Goal: Task Accomplishment & Management: Manage account settings

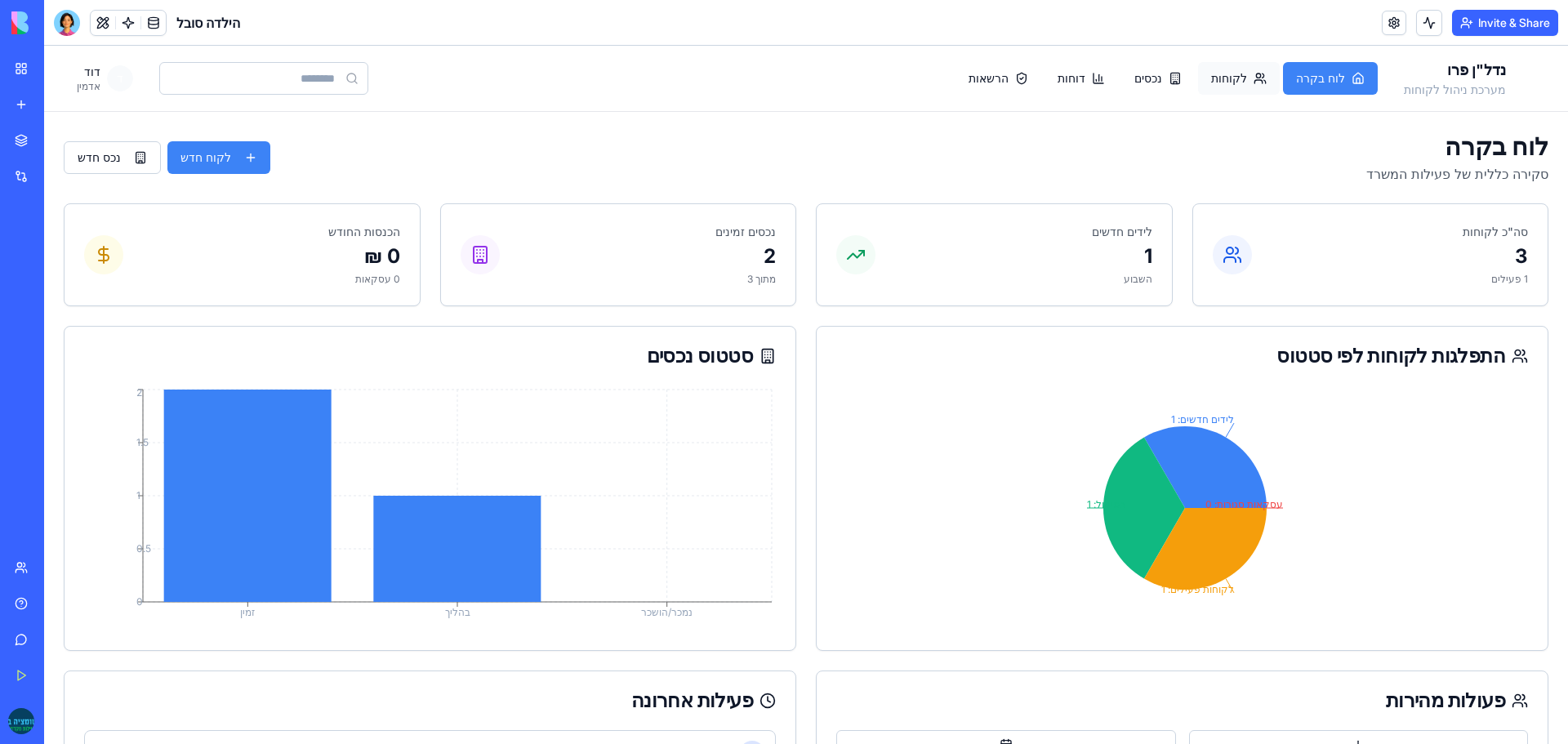
click at [1273, 73] on button "לקוחות" at bounding box center [1239, 78] width 82 height 32
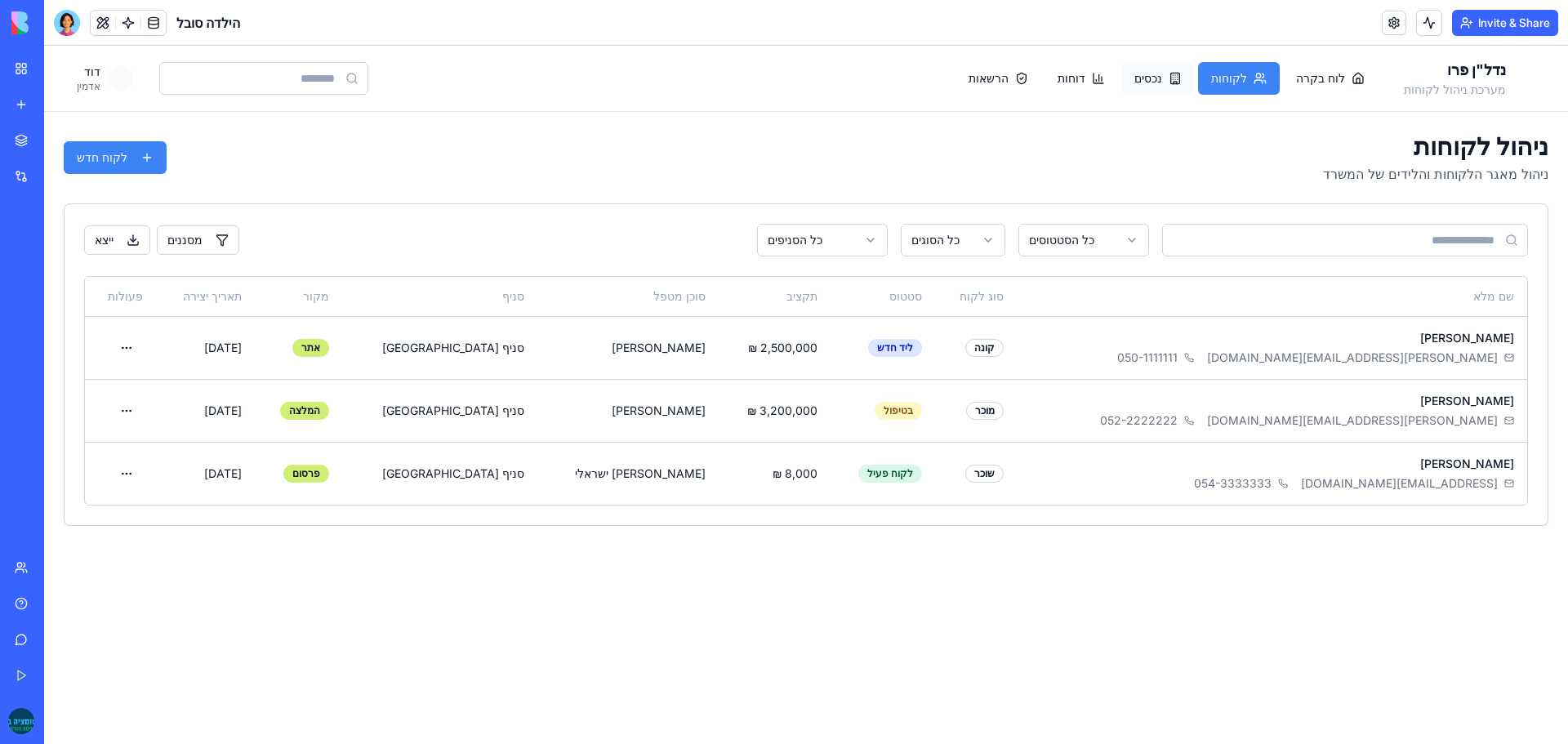
click at [1189, 87] on button "נכסים" at bounding box center [1159, 78] width 73 height 32
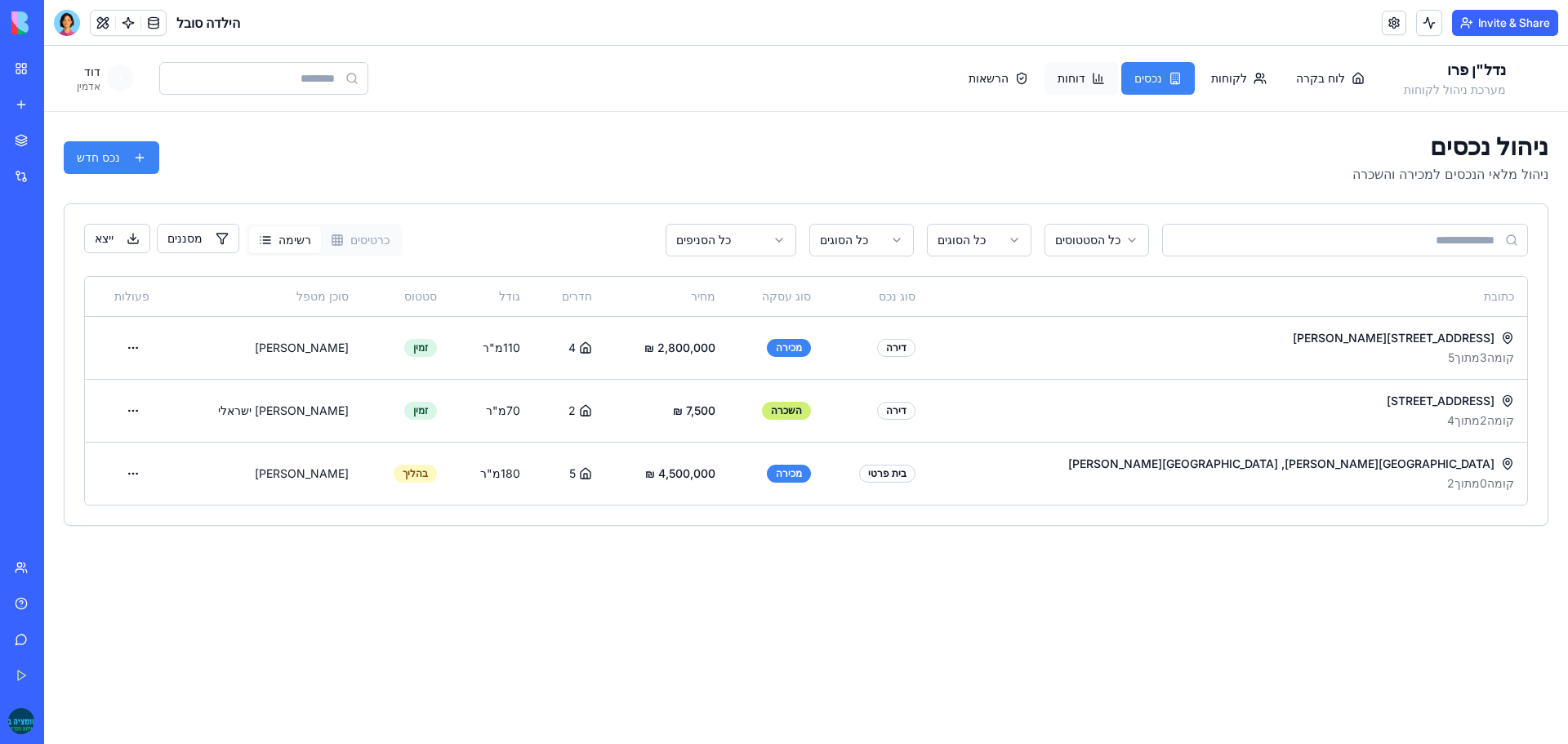
click at [1085, 74] on span "דוחות" at bounding box center [1072, 78] width 28 height 16
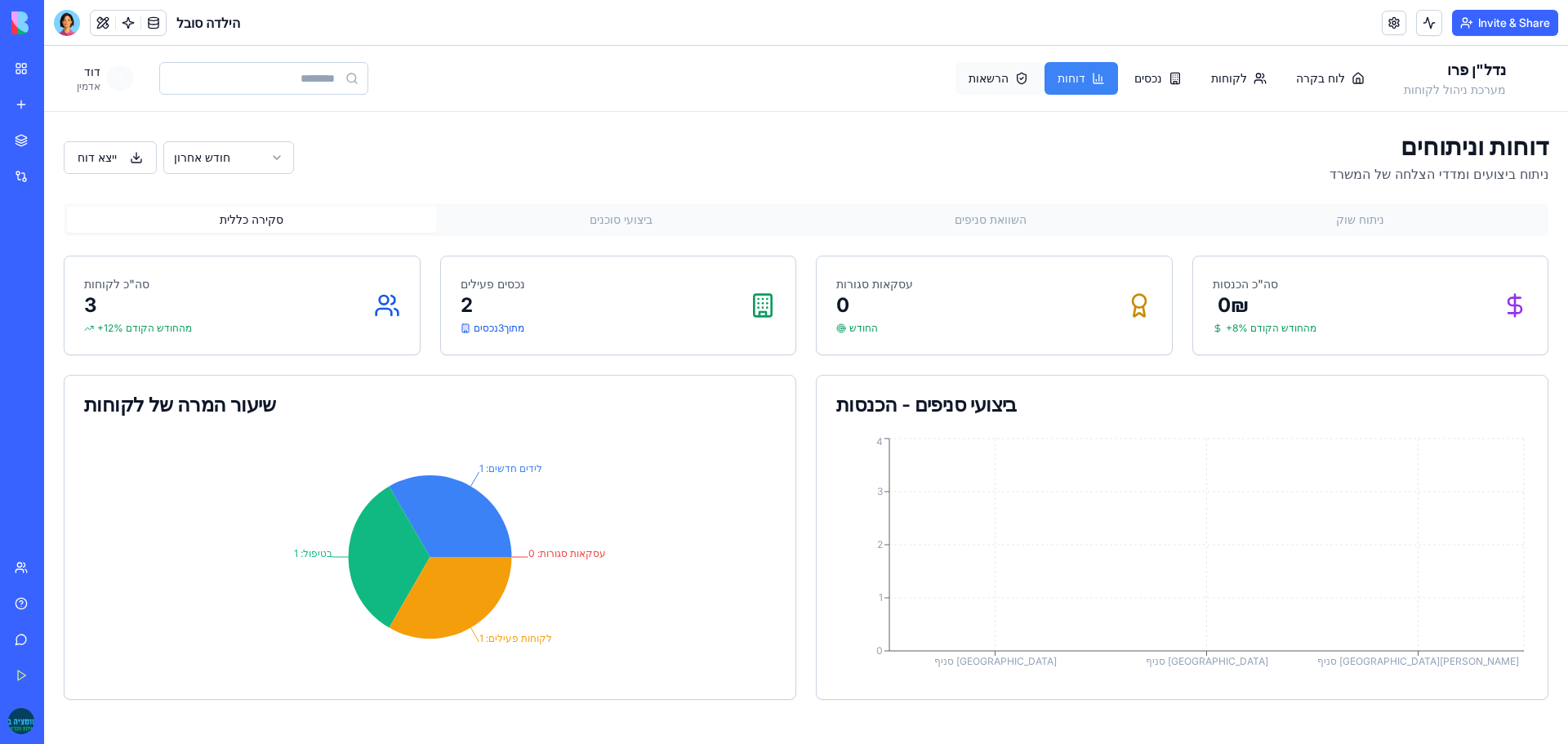
click at [1009, 77] on span "הרשאות" at bounding box center [988, 78] width 40 height 16
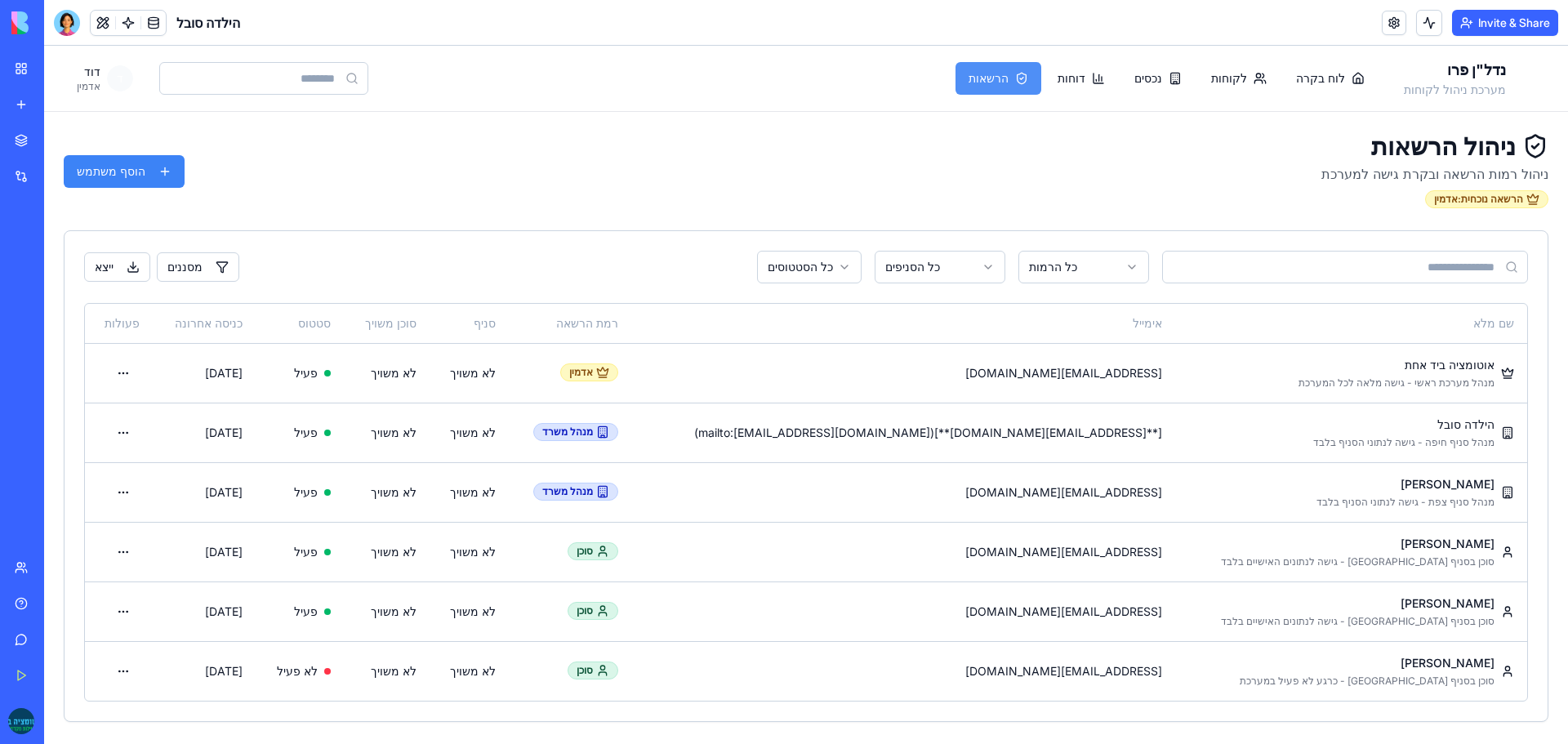
click at [1009, 78] on span "הרשאות" at bounding box center [988, 78] width 40 height 16
click at [1058, 358] on td "[EMAIL_ADDRESS][DOMAIN_NAME]" at bounding box center [904, 373] width 545 height 60
click at [1074, 435] on td "[**sobelnadlan@gmail.com**](mailto:sobelnadlan@gmail.com)" at bounding box center [904, 432] width 545 height 60
click at [135, 435] on html "נדל"ן פרו מערכת ניהול לקוחות לוח בקרה לקוחות נכסים דוחות הרשאות ד דוד אדמין ניה…" at bounding box center [806, 395] width 1525 height 698
click at [108, 468] on div "עריכה" at bounding box center [102, 467] width 96 height 26
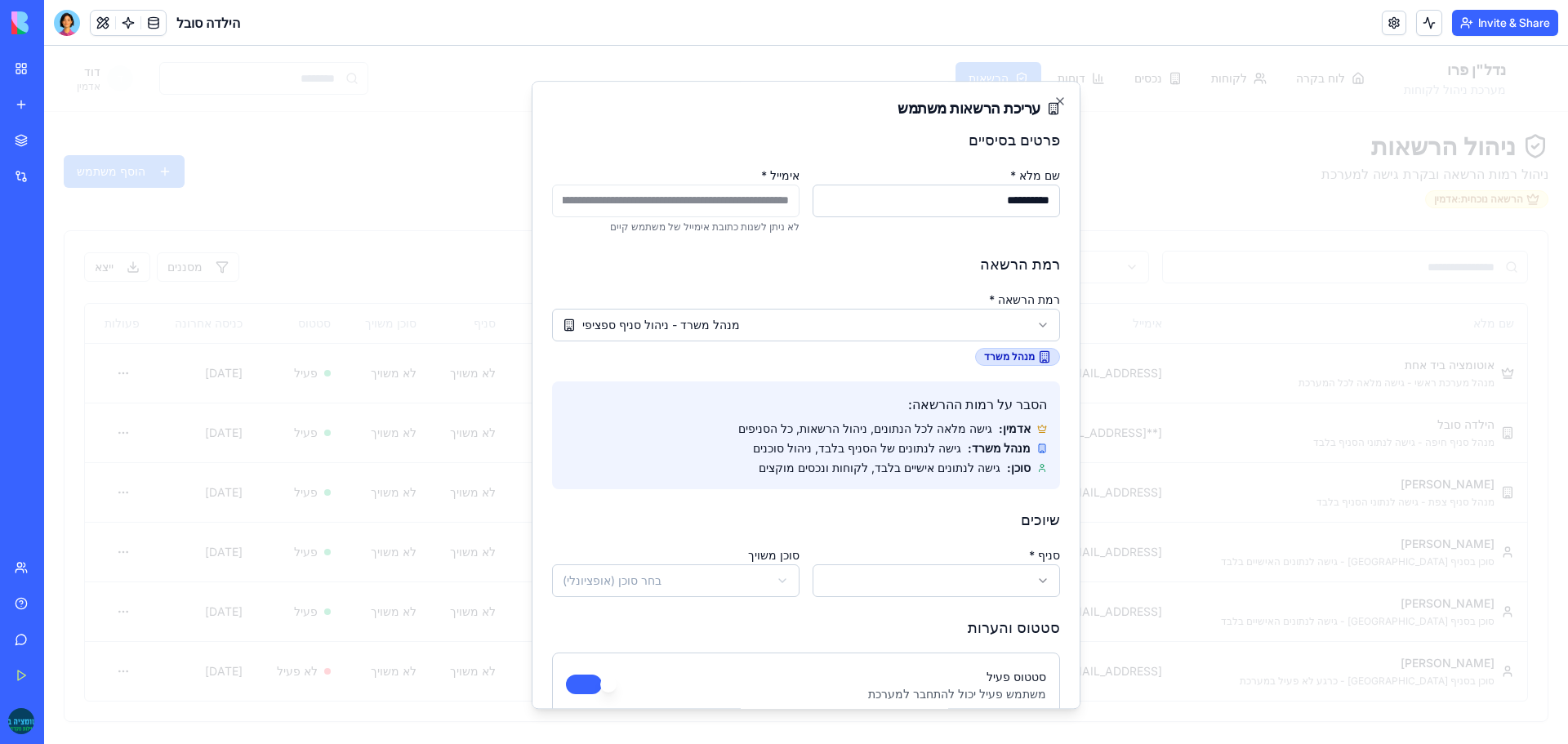
click at [970, 581] on body "נדל"ן פרו מערכת ניהול לקוחות לוח בקרה לקוחות נכסים דוחות הרשאות ד דוד אדמין ניה…" at bounding box center [806, 395] width 1525 height 698
click at [762, 566] on body "נדל"ן פרו מערכת ניהול לקוחות לוח בקרה לקוחות נכסים דוחות הרשאות ד דוד אדמין ניה…" at bounding box center [806, 395] width 1525 height 698
click at [761, 577] on body "נדל"ן פרו מערכת ניהול לקוחות לוח בקרה לקוחות נכסים דוחות הרשאות ד דוד אדמין ניה…" at bounding box center [806, 395] width 1525 height 698
click at [735, 543] on body "נדל"ן פרו מערכת ניהול לקוחות לוח בקרה לקוחות נכסים דוחות הרשאות ד דוד אדמין ניה…" at bounding box center [806, 395] width 1525 height 698
click at [856, 517] on h3 "שיוכים" at bounding box center [806, 520] width 508 height 23
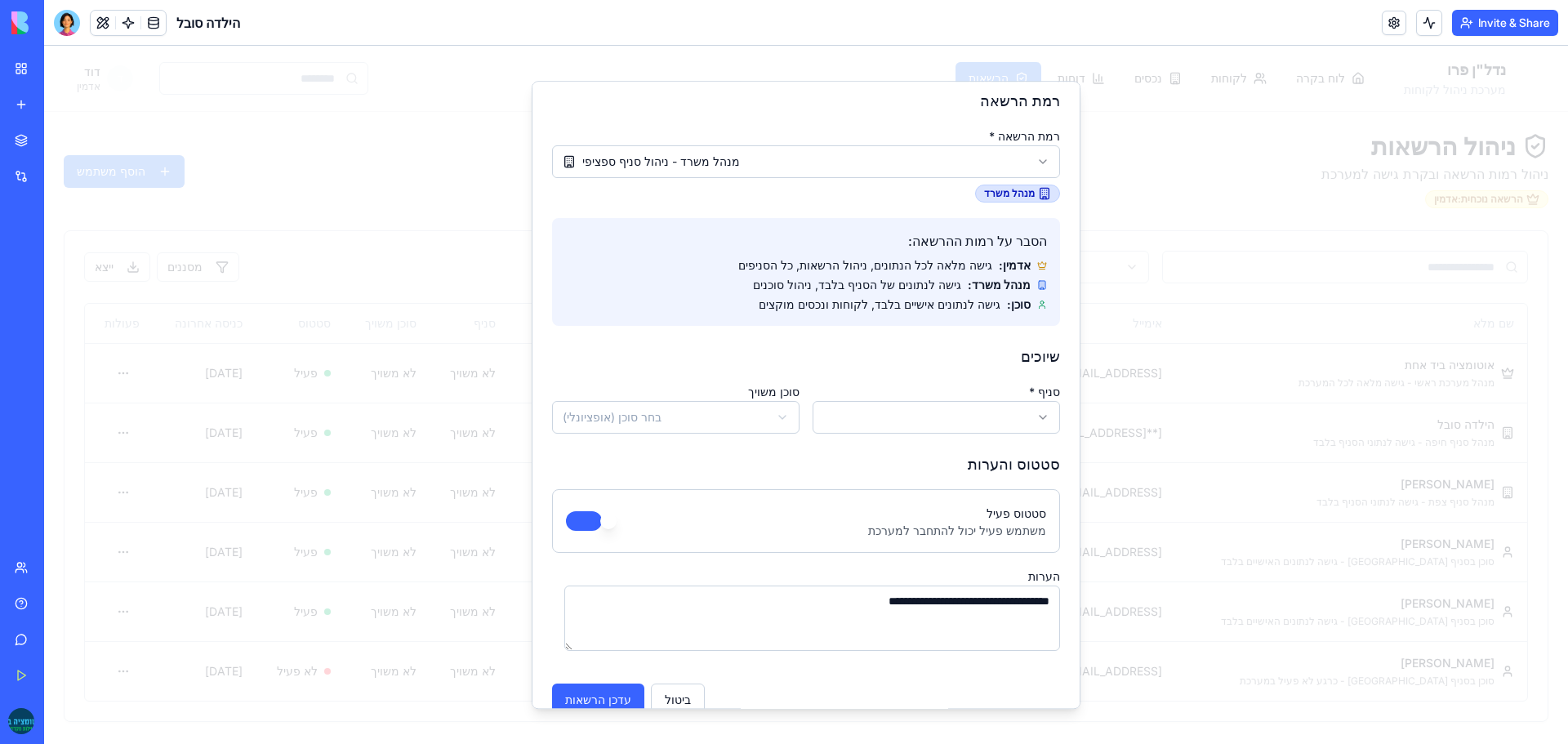
scroll to position [191, 0]
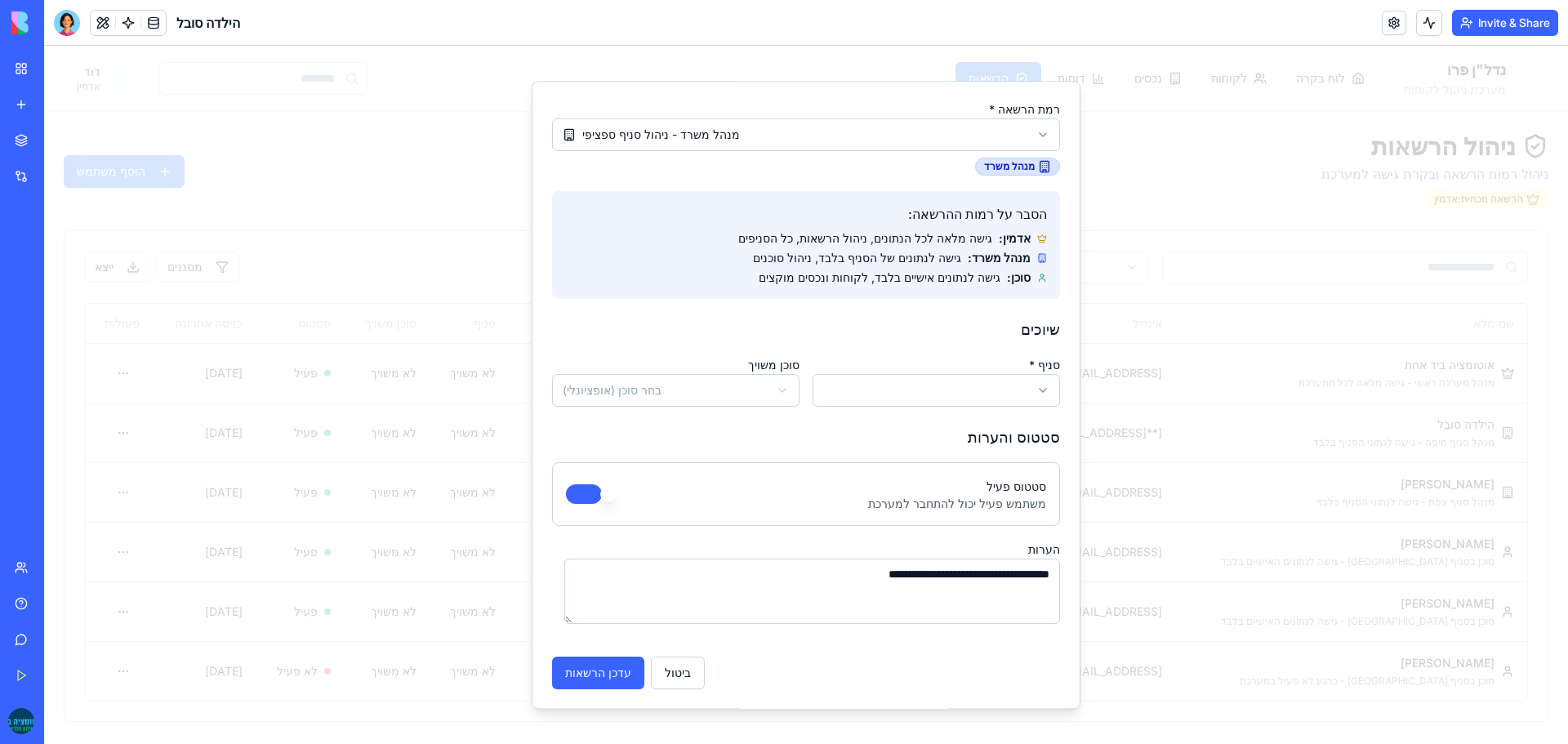
click at [859, 580] on textarea "**********" at bounding box center [812, 591] width 495 height 66
click at [621, 673] on button "עדכן הרשאות" at bounding box center [598, 673] width 92 height 32
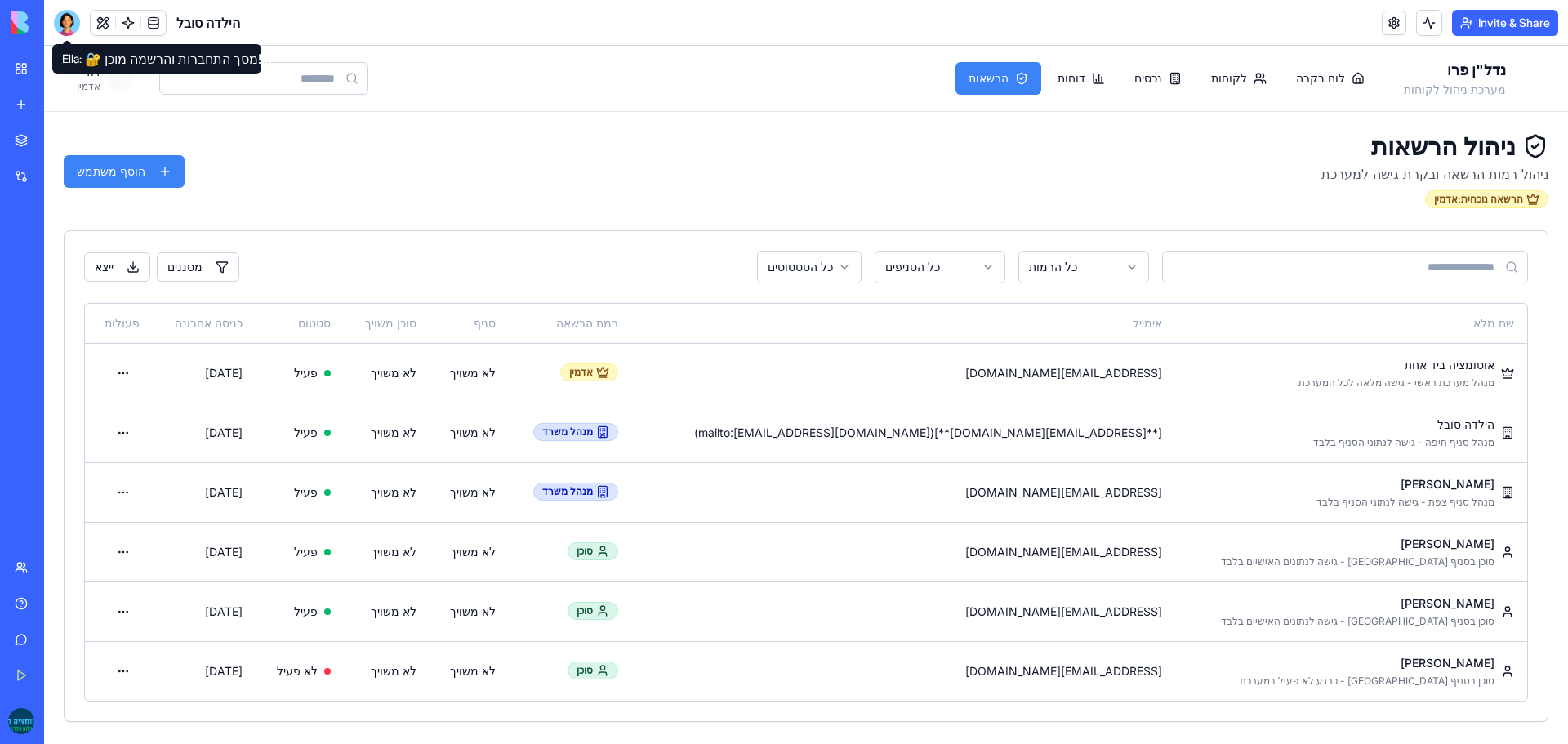
click at [73, 24] on div at bounding box center [66, 23] width 26 height 26
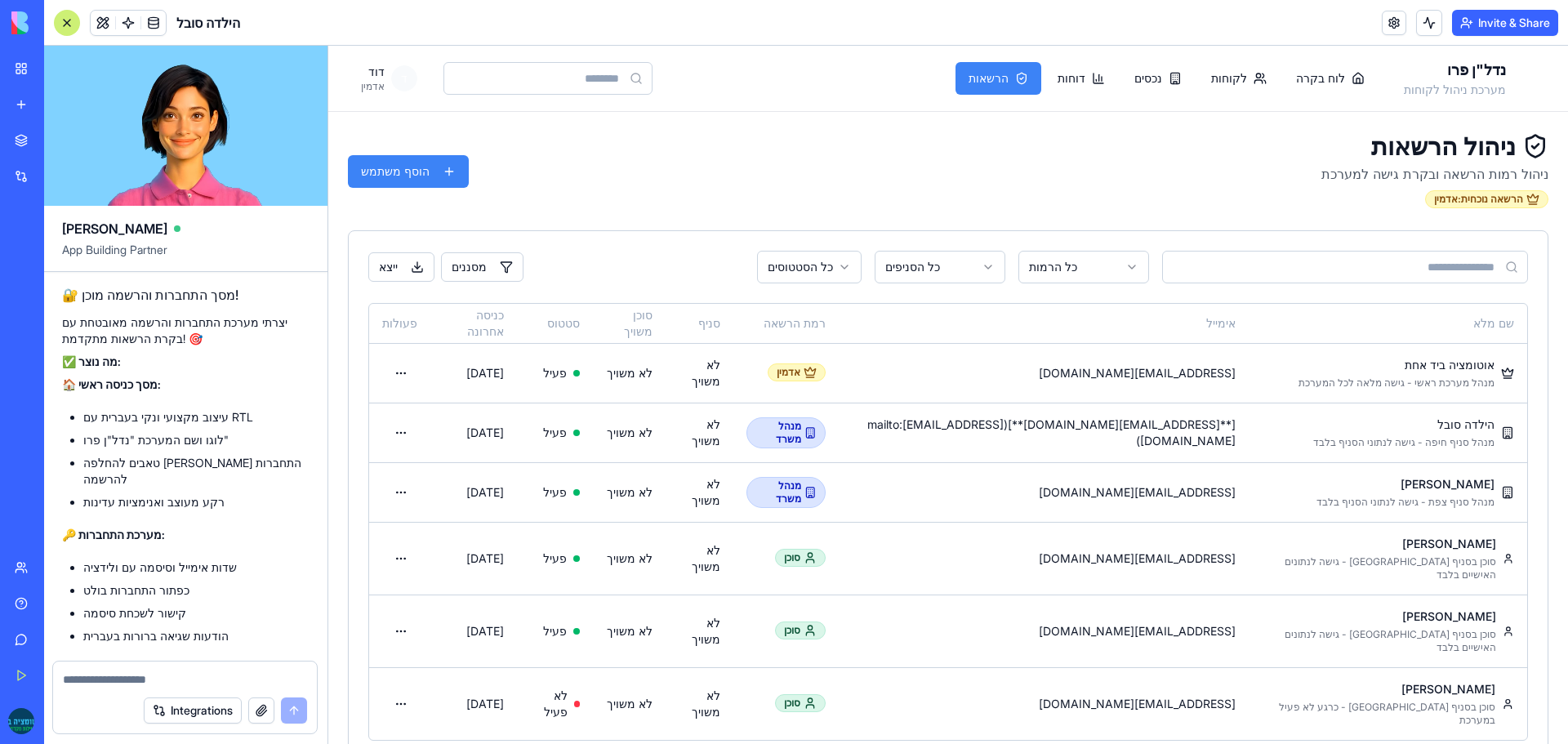
scroll to position [0, 0]
click at [134, 683] on textarea at bounding box center [186, 679] width 244 height 16
paste textarea "**********"
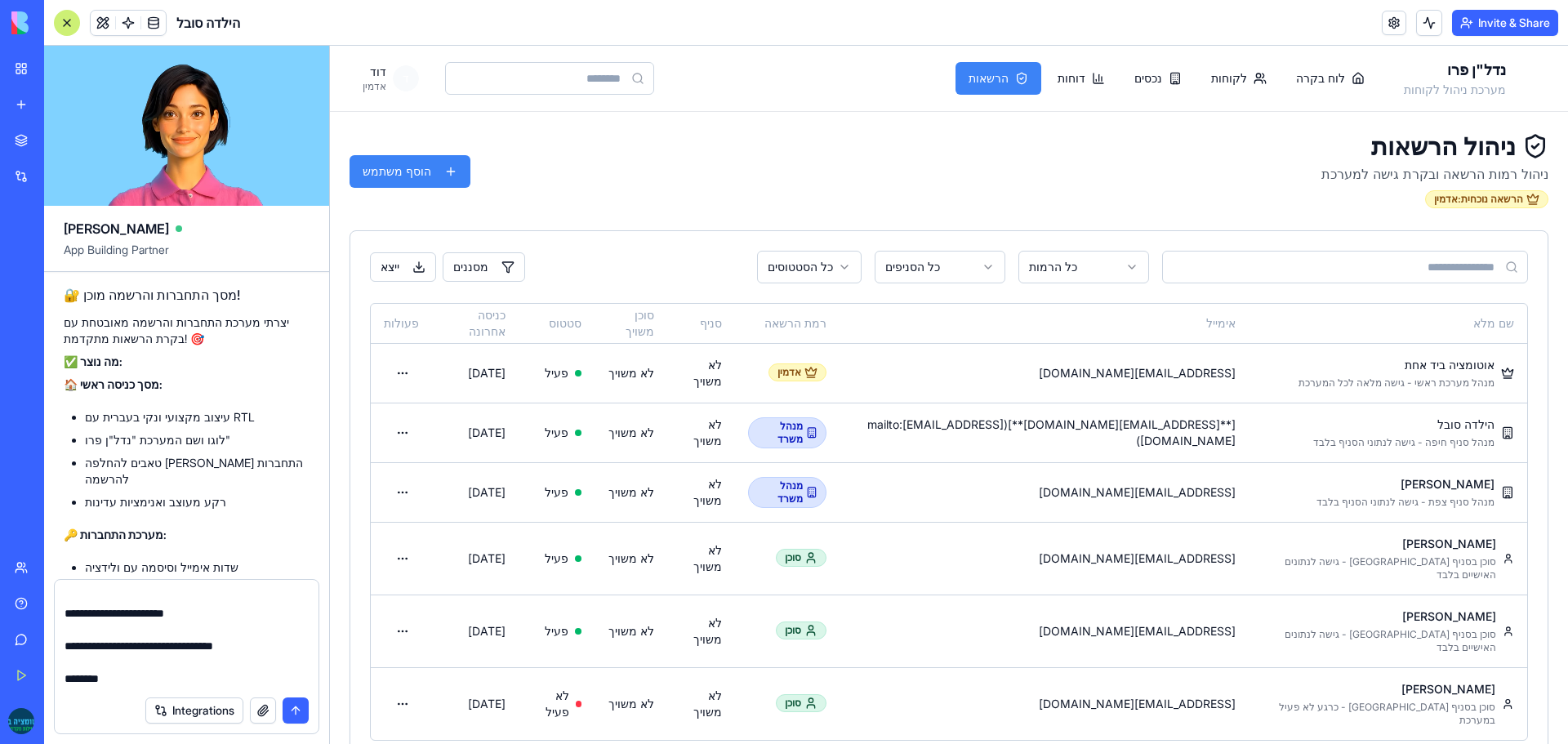
scroll to position [1993, 0]
type textarea "**********"
click at [306, 715] on button "submit" at bounding box center [295, 710] width 26 height 26
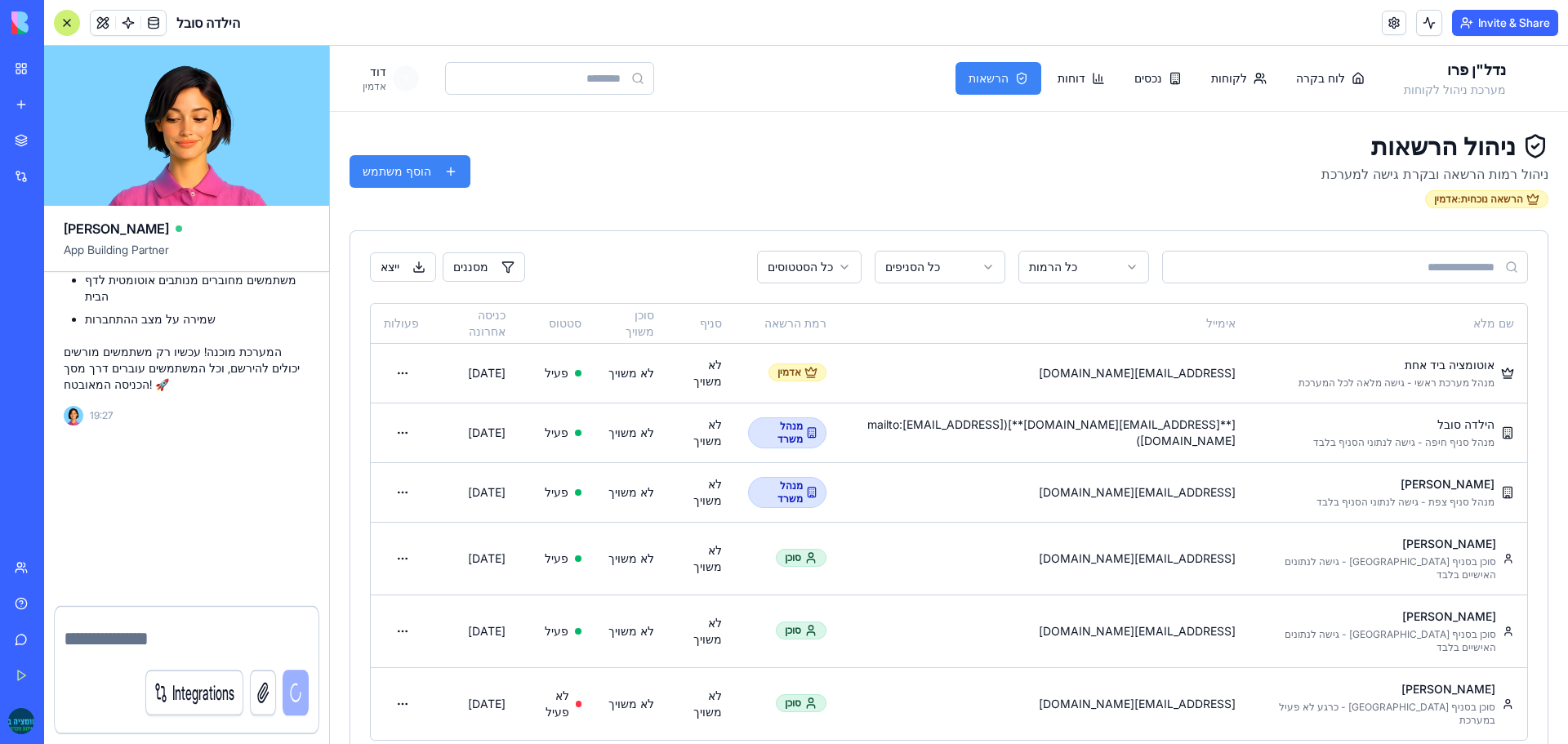
scroll to position [0, 0]
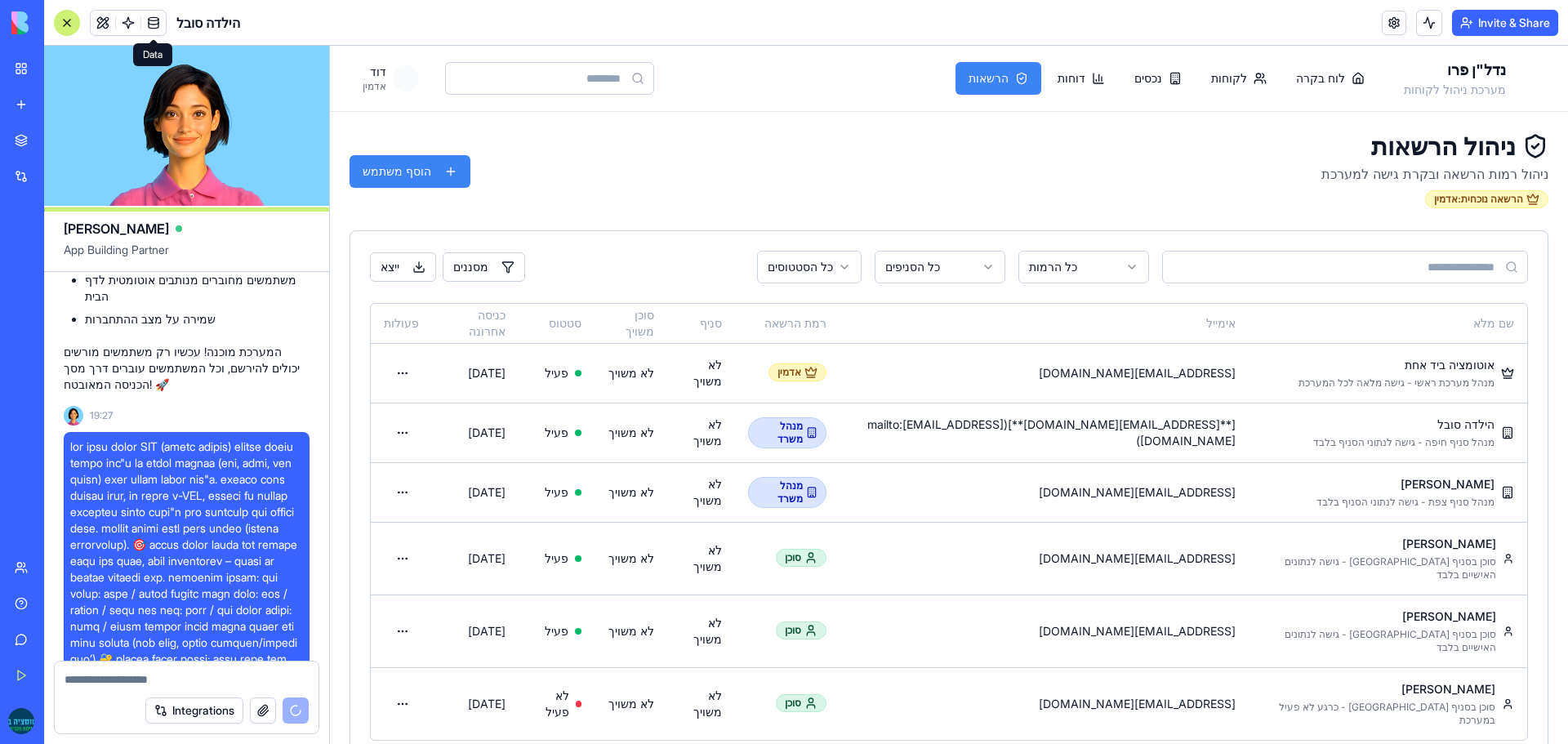
click at [146, 19] on link at bounding box center [153, 22] width 25 height 25
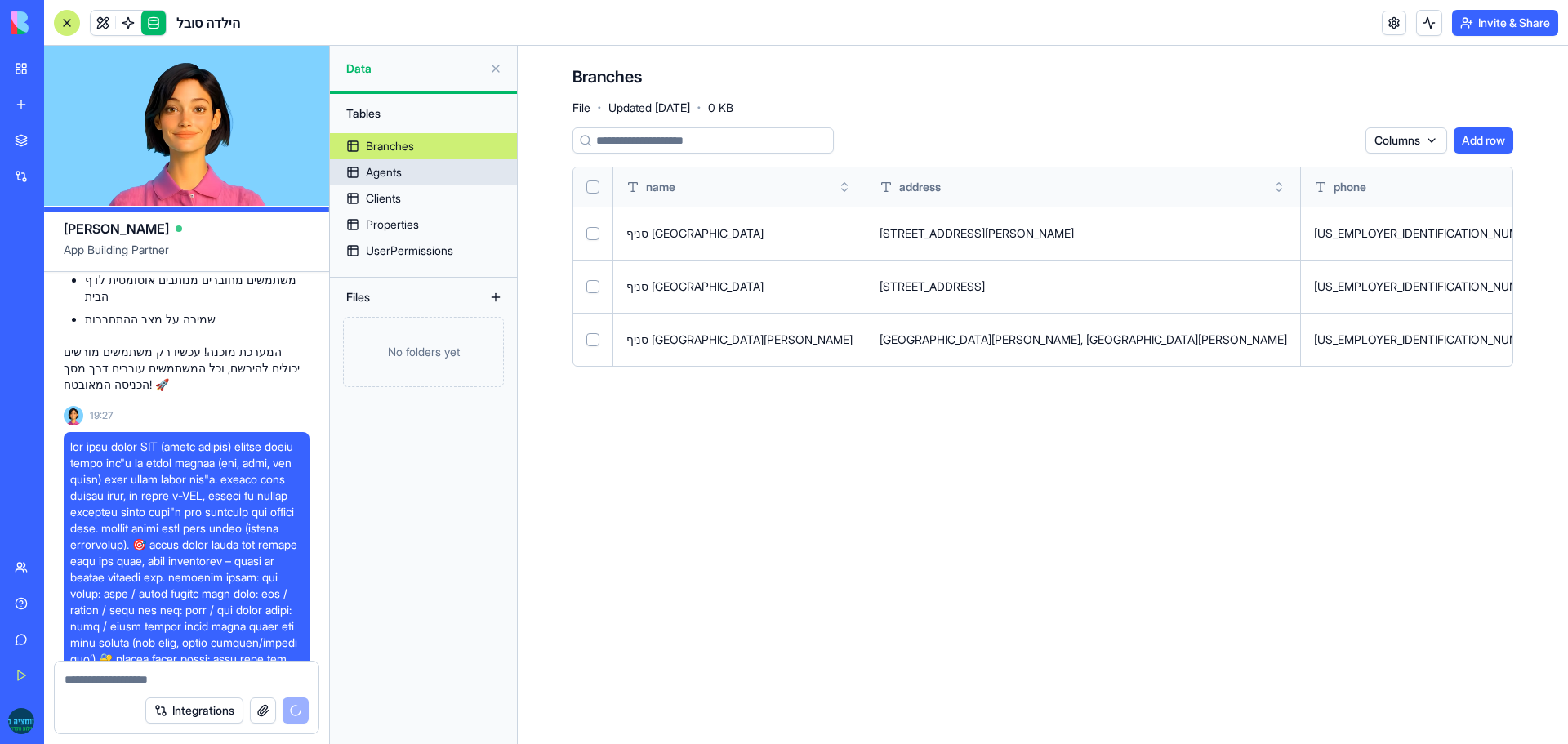
click at [381, 183] on link "Agents" at bounding box center [424, 172] width 187 height 26
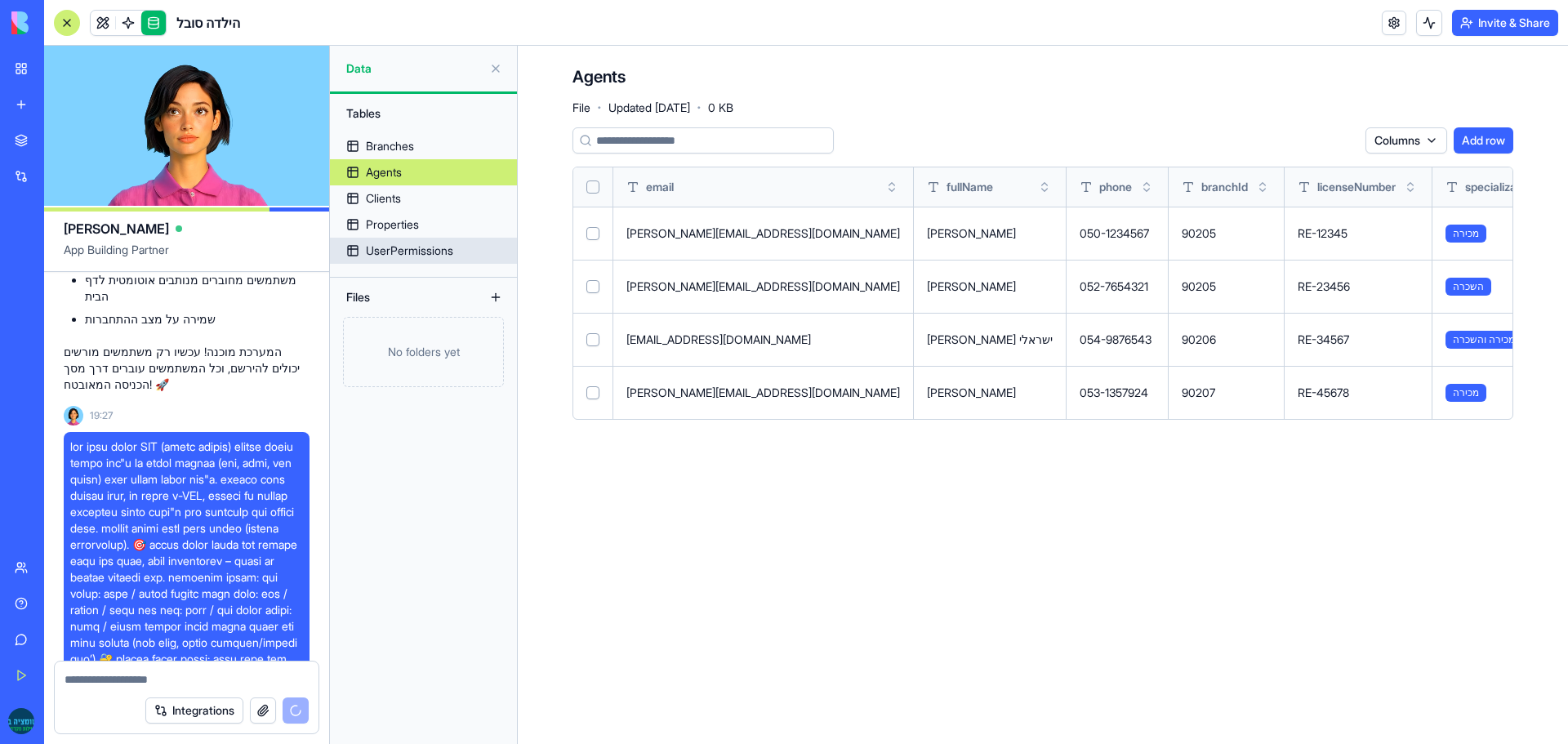
click at [443, 253] on div "UserPermissions" at bounding box center [409, 250] width 88 height 16
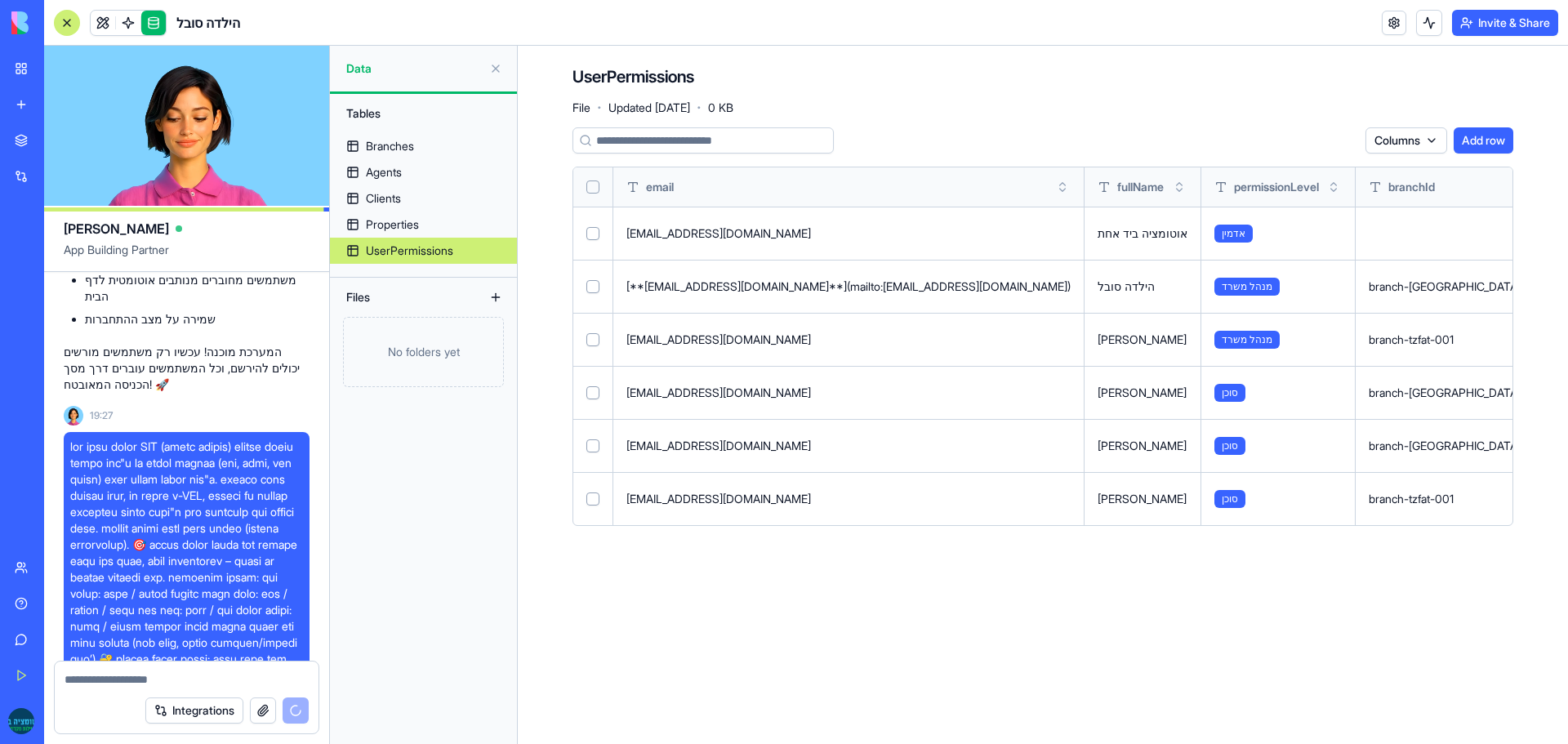
click at [0, 0] on button at bounding box center [0, 0] width 0 height 0
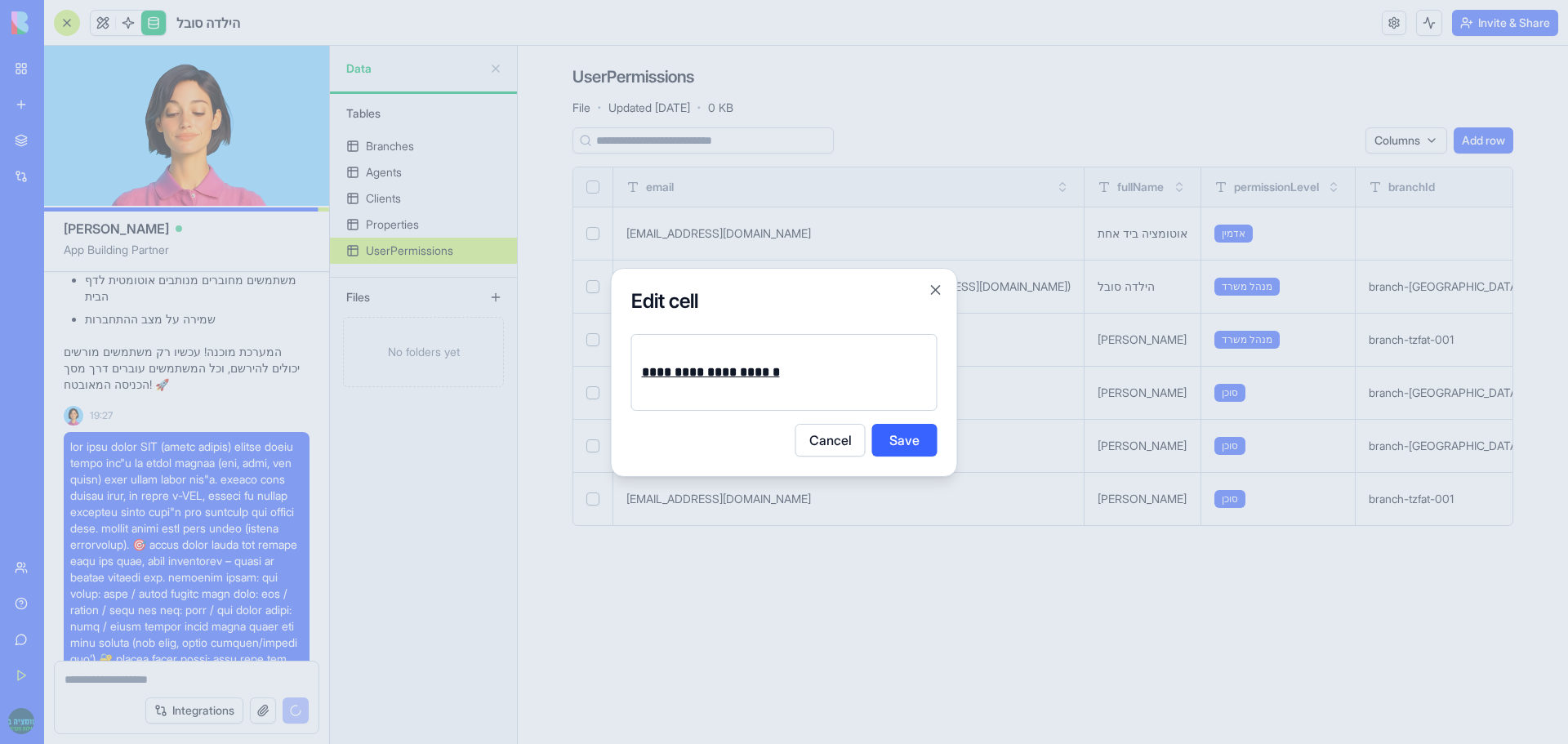
click at [819, 363] on p "**********" at bounding box center [784, 372] width 285 height 23
click at [730, 368] on strong "**********" at bounding box center [711, 372] width 138 height 12
click at [811, 371] on p "**********" at bounding box center [784, 372] width 285 height 23
drag, startPoint x: 811, startPoint y: 371, endPoint x: 620, endPoint y: 375, distance: 191.0
click at [620, 375] on div "**********" at bounding box center [785, 373] width 347 height 209
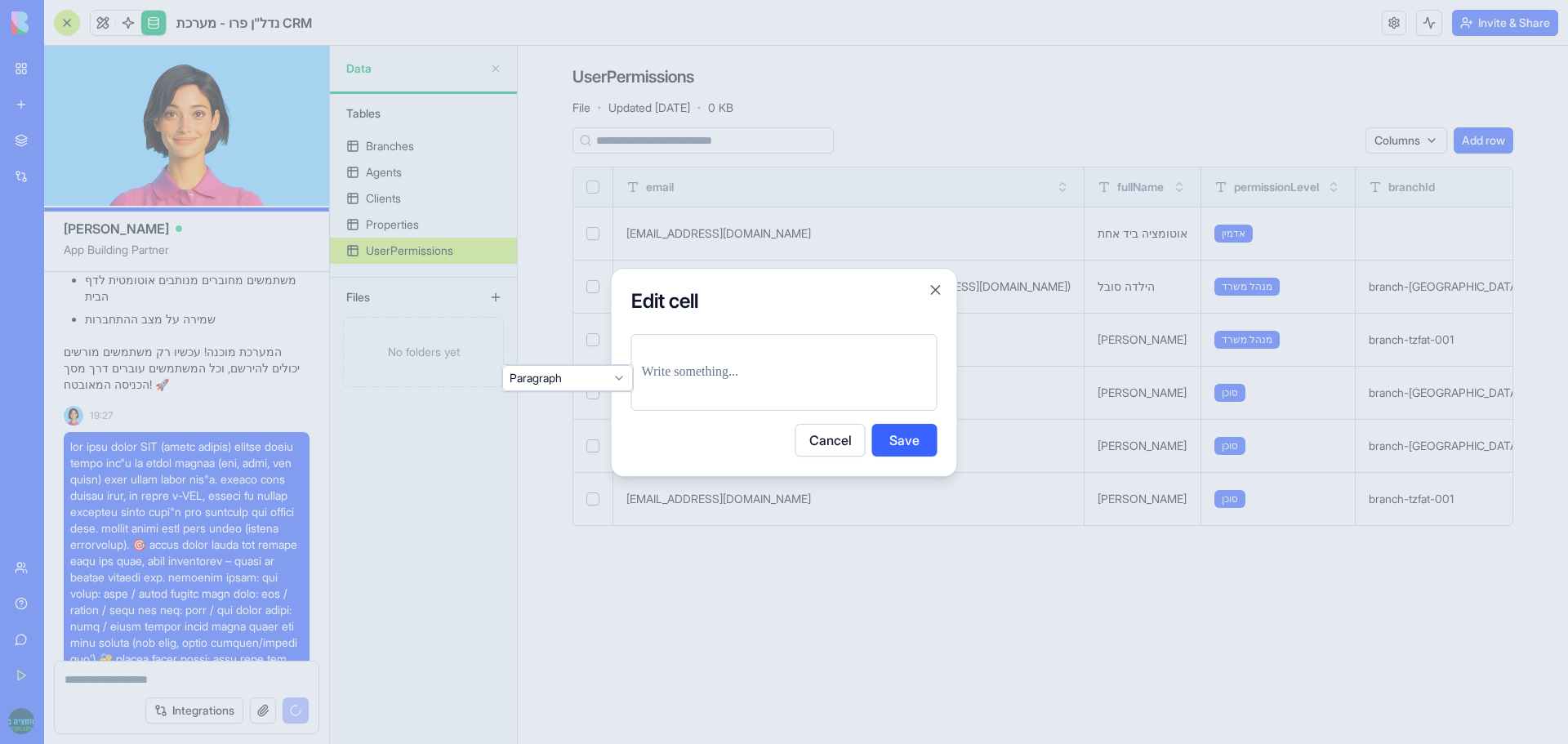
scroll to position [8731, 0]
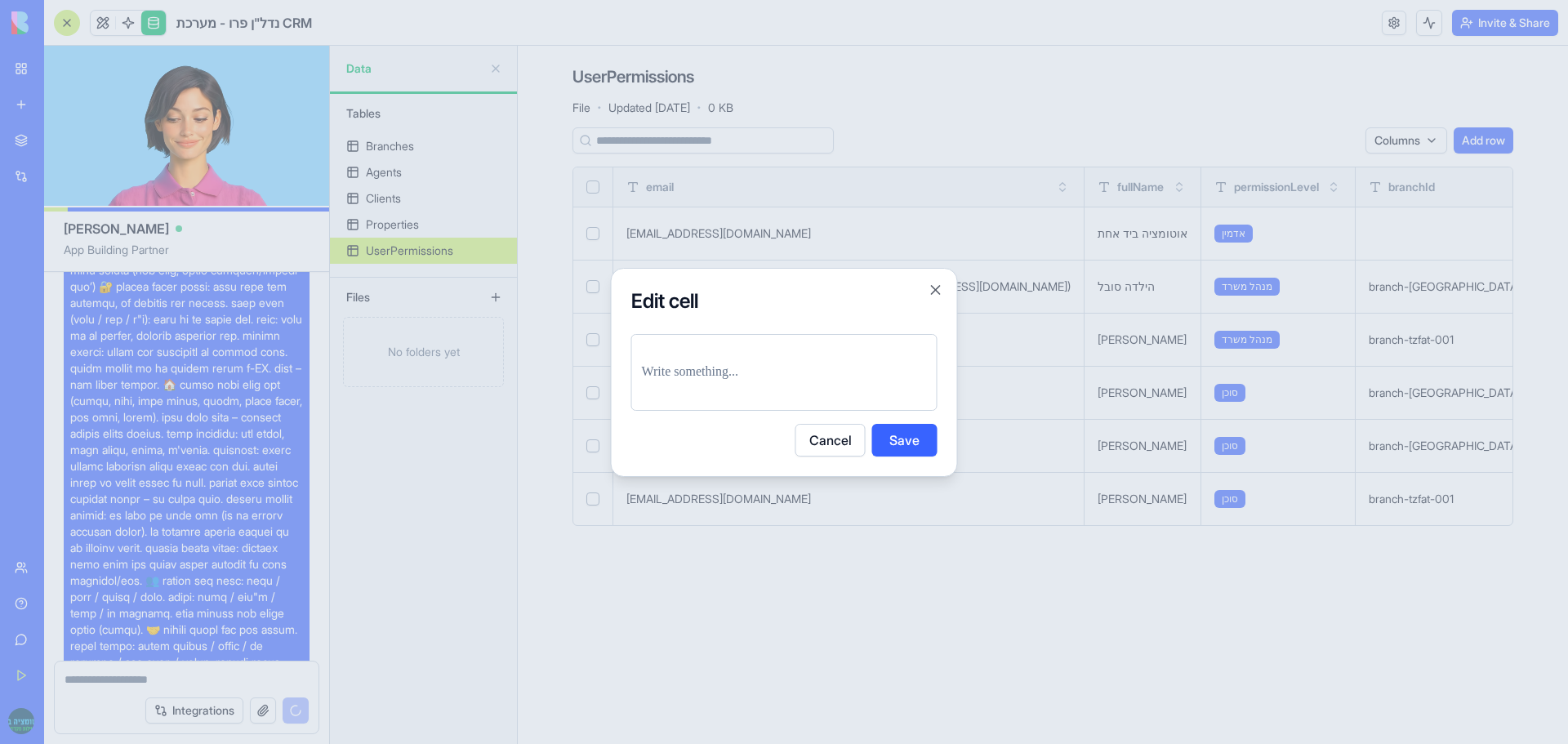
click at [783, 389] on div at bounding box center [785, 372] width 306 height 77
click at [777, 381] on p at bounding box center [784, 372] width 285 height 23
click at [598, 370] on div at bounding box center [784, 372] width 1568 height 744
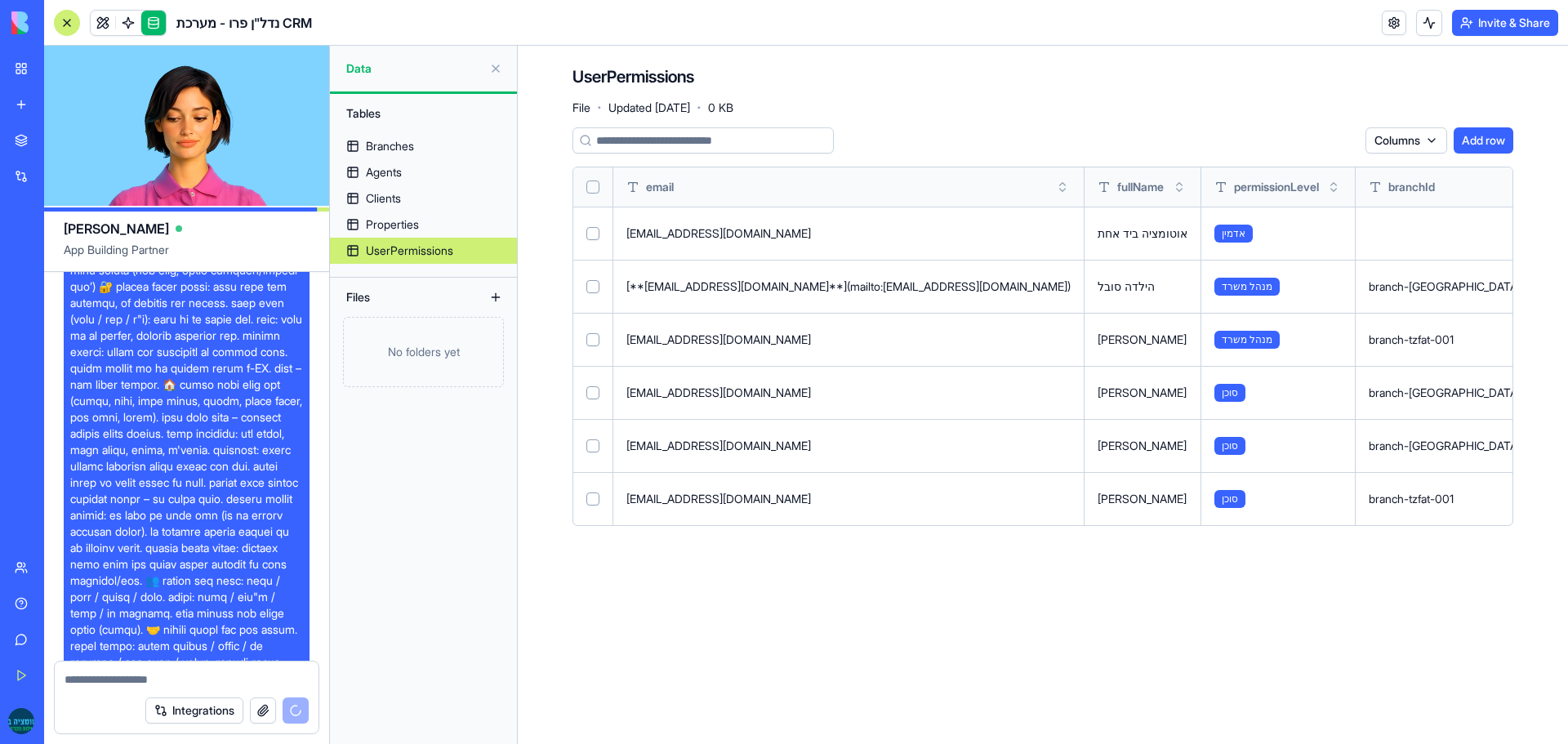
click at [0, 0] on button at bounding box center [0, 0] width 0 height 0
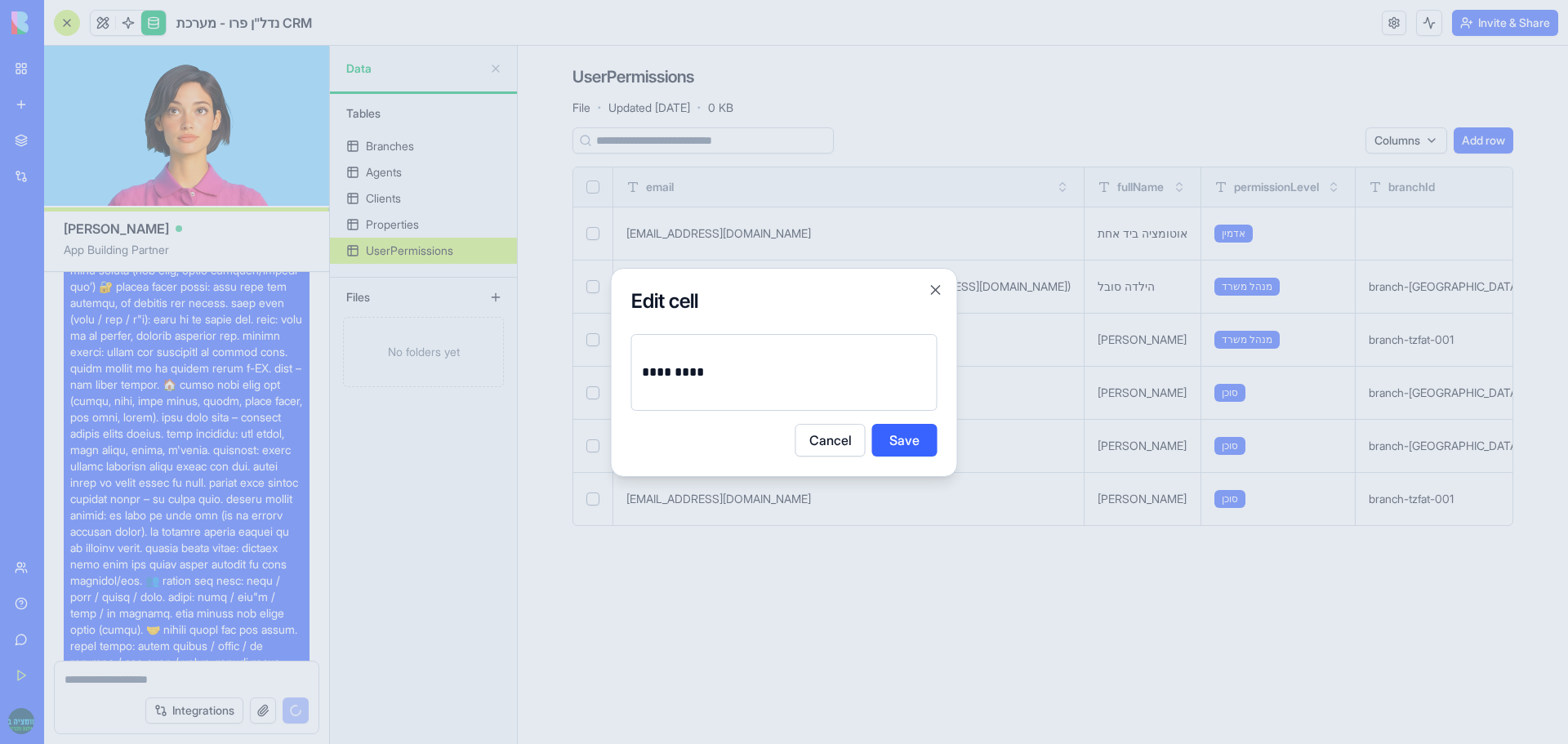
scroll to position [8760, 0]
click at [910, 432] on button "Save" at bounding box center [905, 440] width 66 height 32
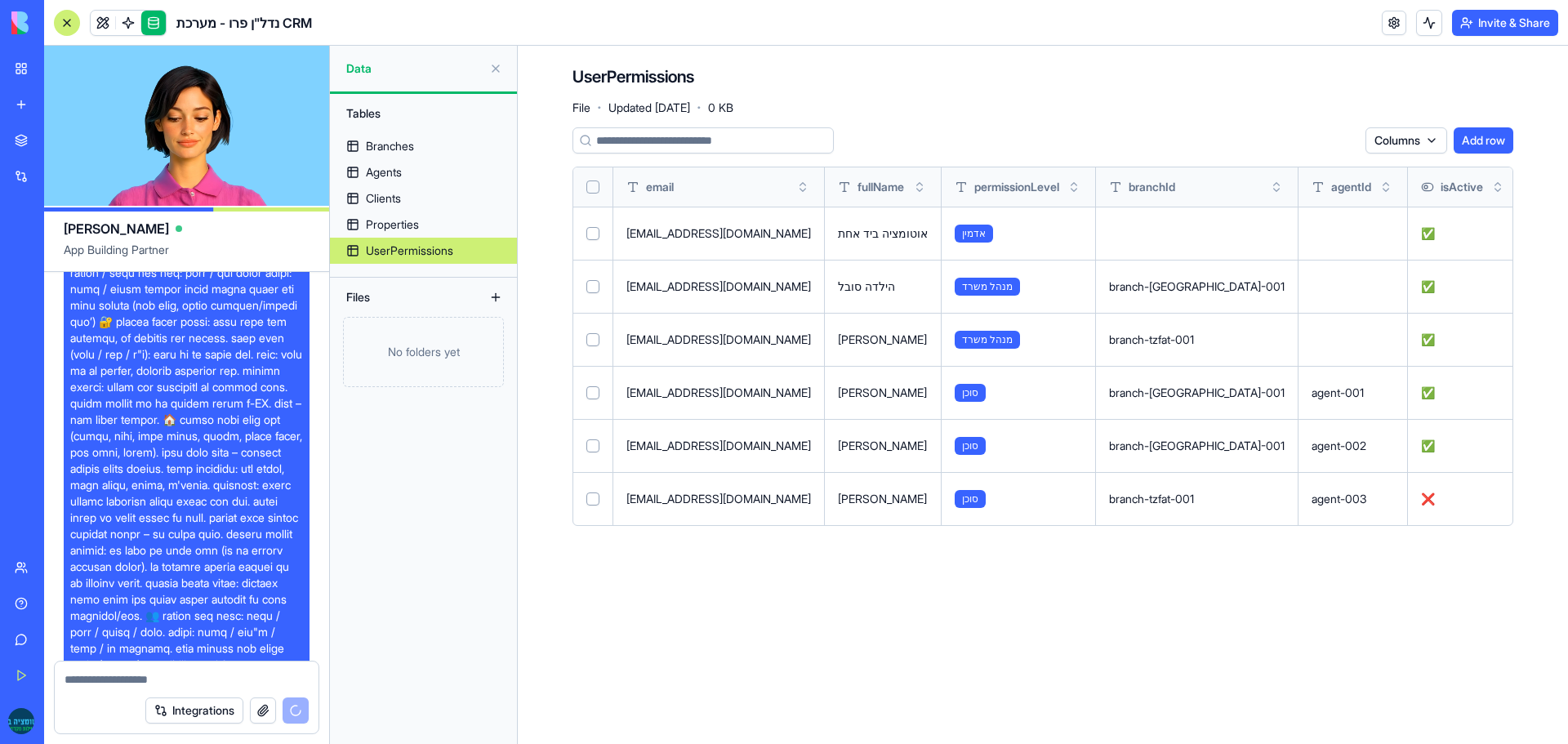
scroll to position [8597, 0]
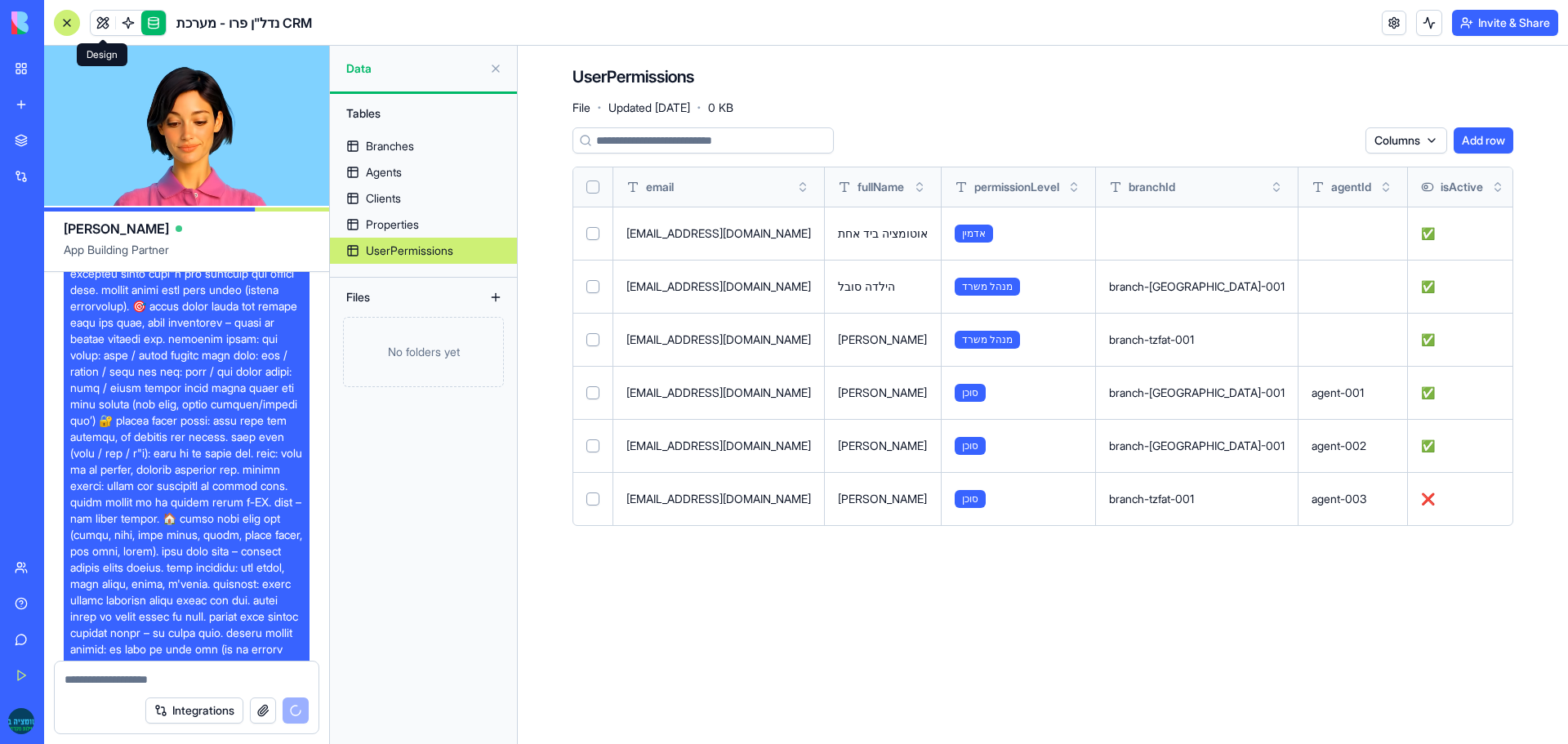
click at [103, 17] on link at bounding box center [103, 22] width 25 height 25
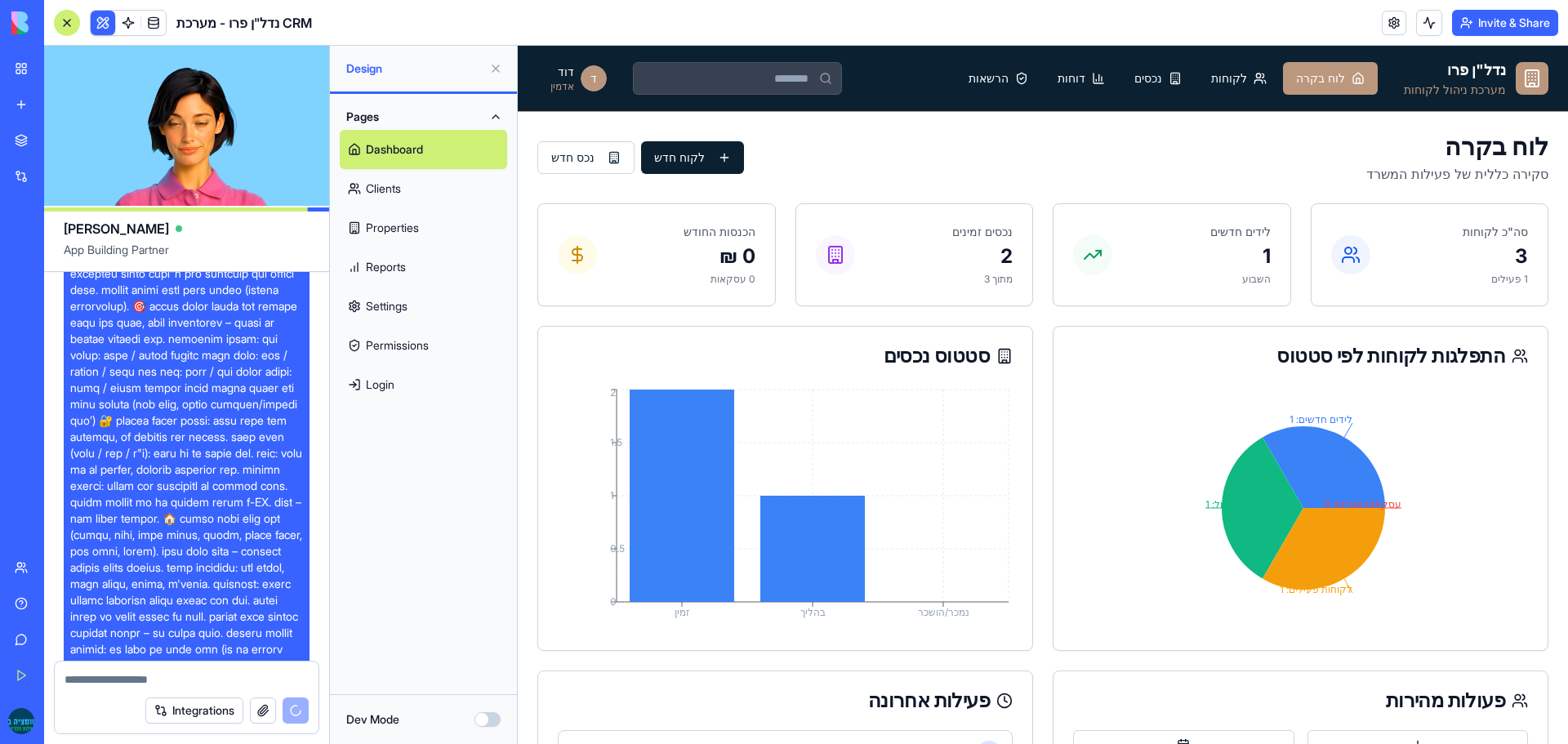
scroll to position [9772, 0]
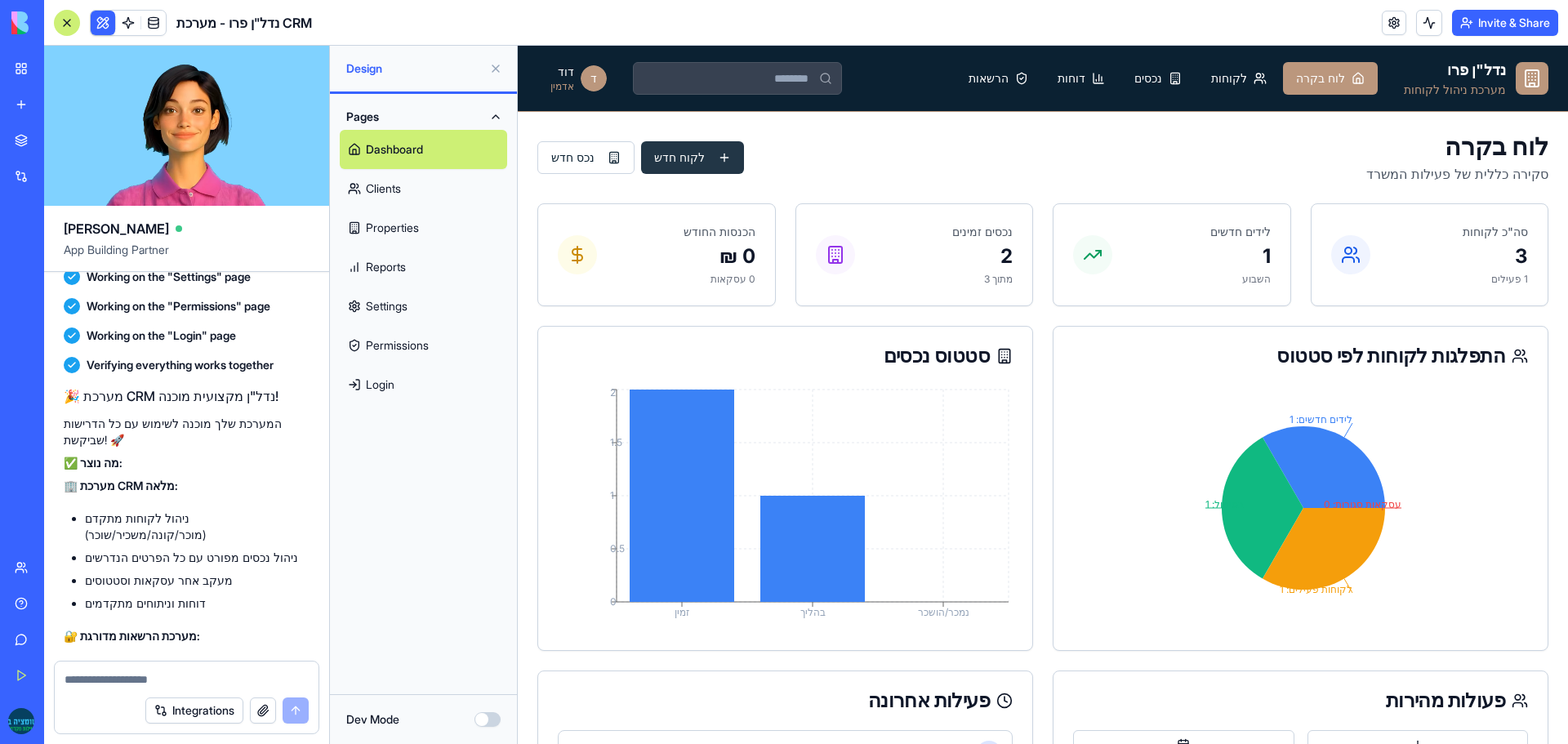
click at [684, 153] on button "לקוח חדש" at bounding box center [692, 157] width 103 height 32
click at [668, 163] on button "לקוח חדש" at bounding box center [692, 157] width 103 height 32
click at [724, 131] on div "לוח בקרה סקירה כללית של פעילות המשרד לקוח חדש נכס חדש" at bounding box center [1043, 157] width 1011 height 52
click at [1242, 83] on span "לקוחות" at bounding box center [1229, 78] width 36 height 16
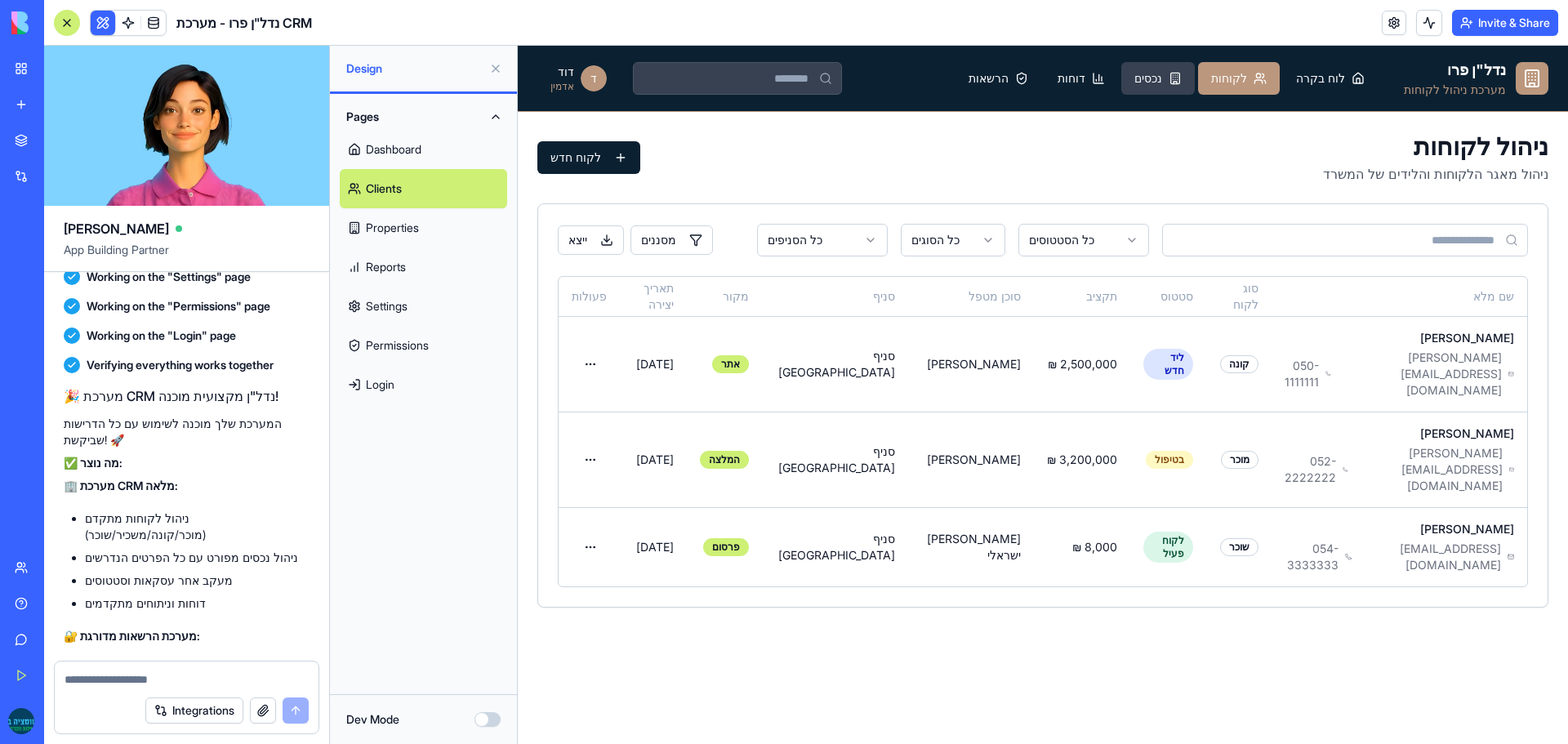
click at [1190, 84] on button "נכסים" at bounding box center [1159, 78] width 73 height 32
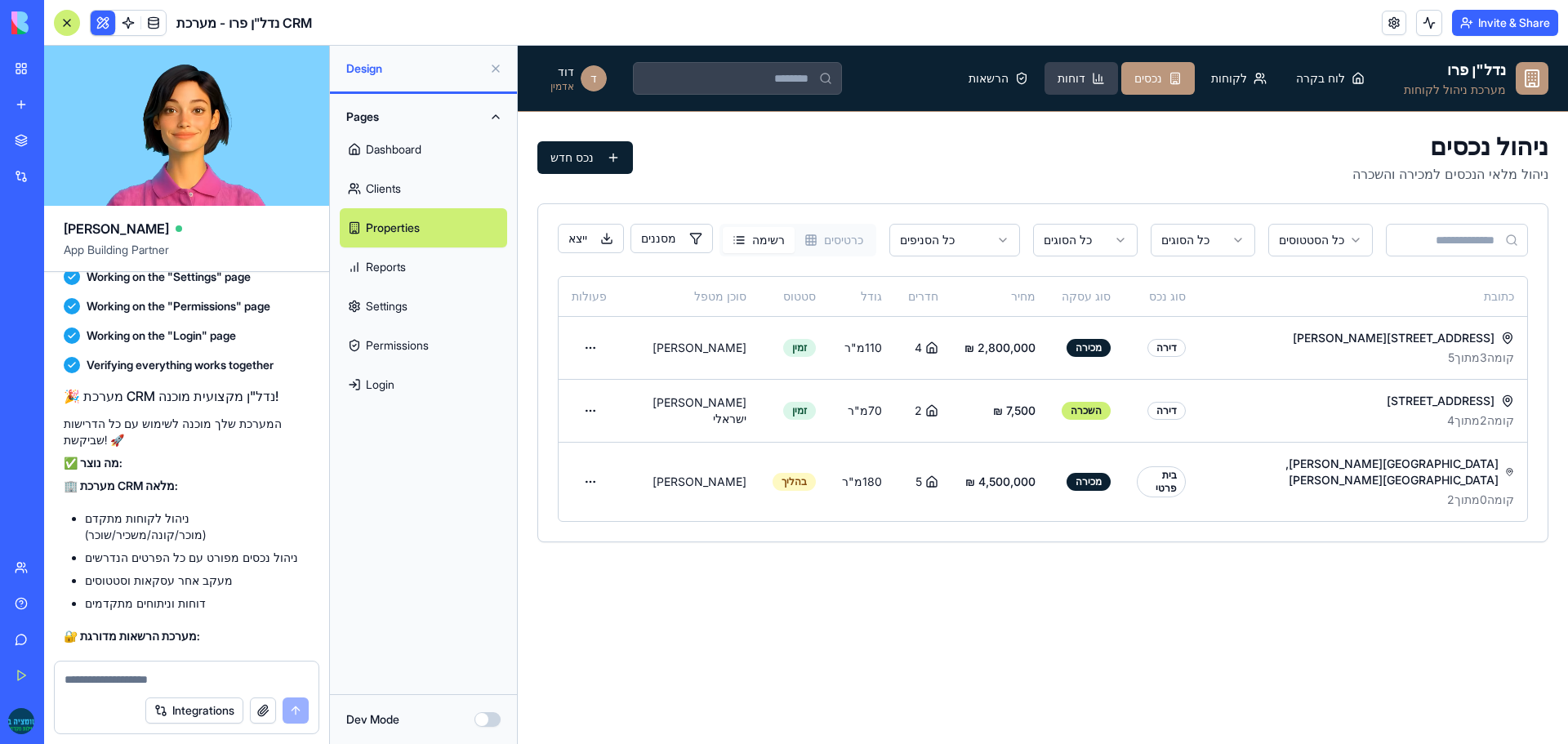
click at [1085, 80] on span "דוחות" at bounding box center [1072, 78] width 28 height 16
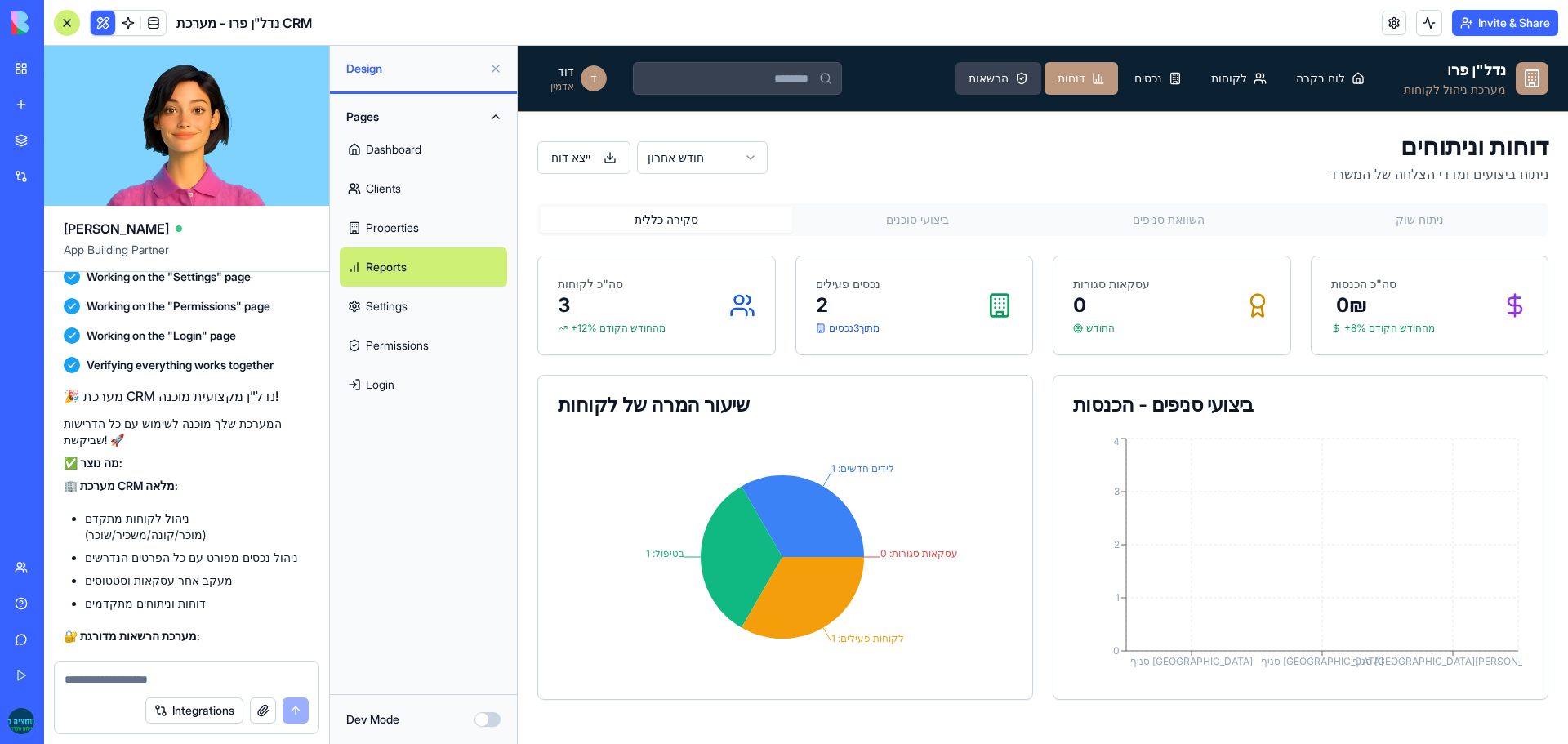
click at [1009, 80] on span "הרשאות" at bounding box center [988, 78] width 40 height 16
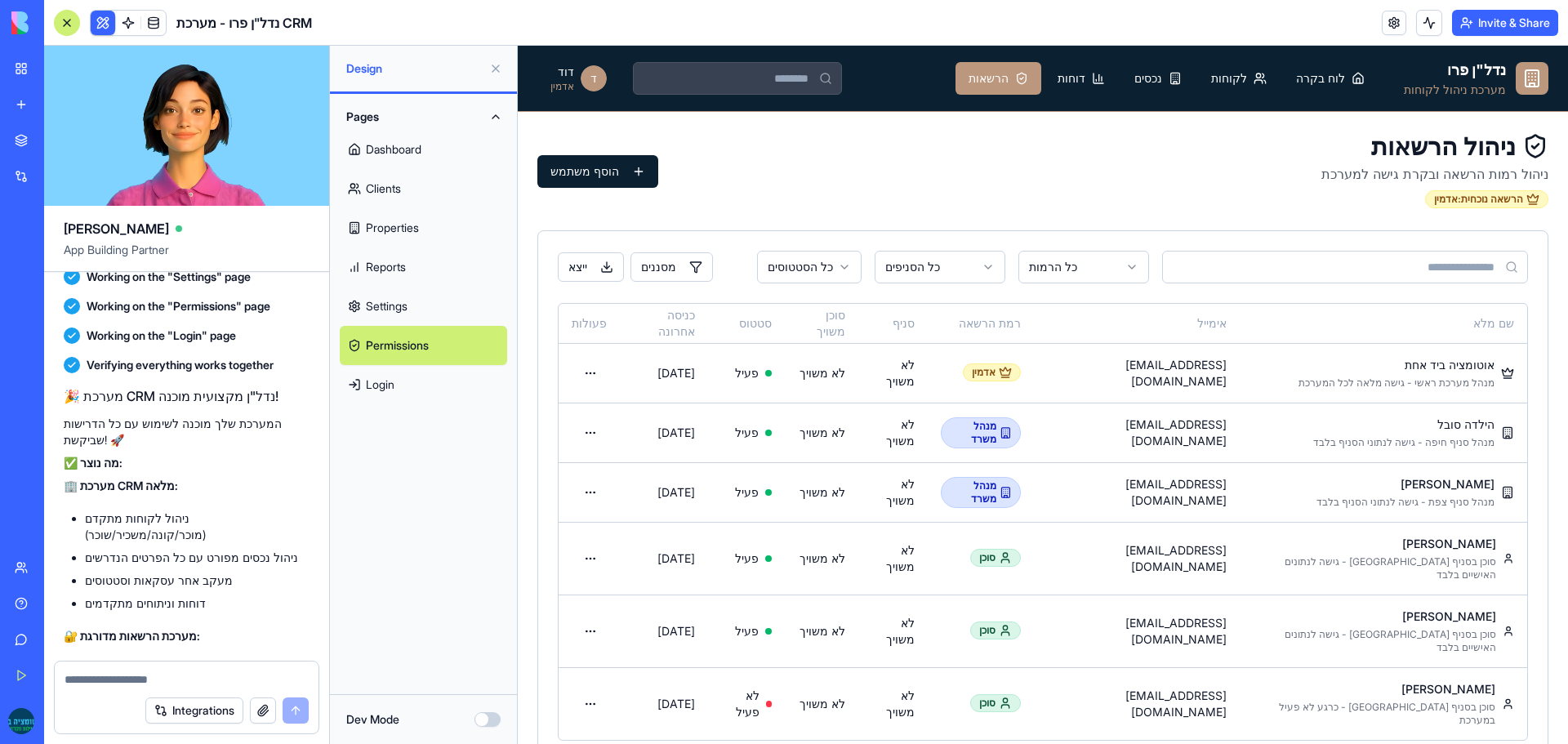
scroll to position [1, 0]
click at [894, 433] on td "לא משויך" at bounding box center [893, 432] width 69 height 60
click at [597, 434] on html "נדל"ן פרו מערכת ניהול לקוחות לוח בקרה לקוחות נכסים דוחות הרשאות ד דוד אדמין ניה…" at bounding box center [1043, 413] width 1050 height 735
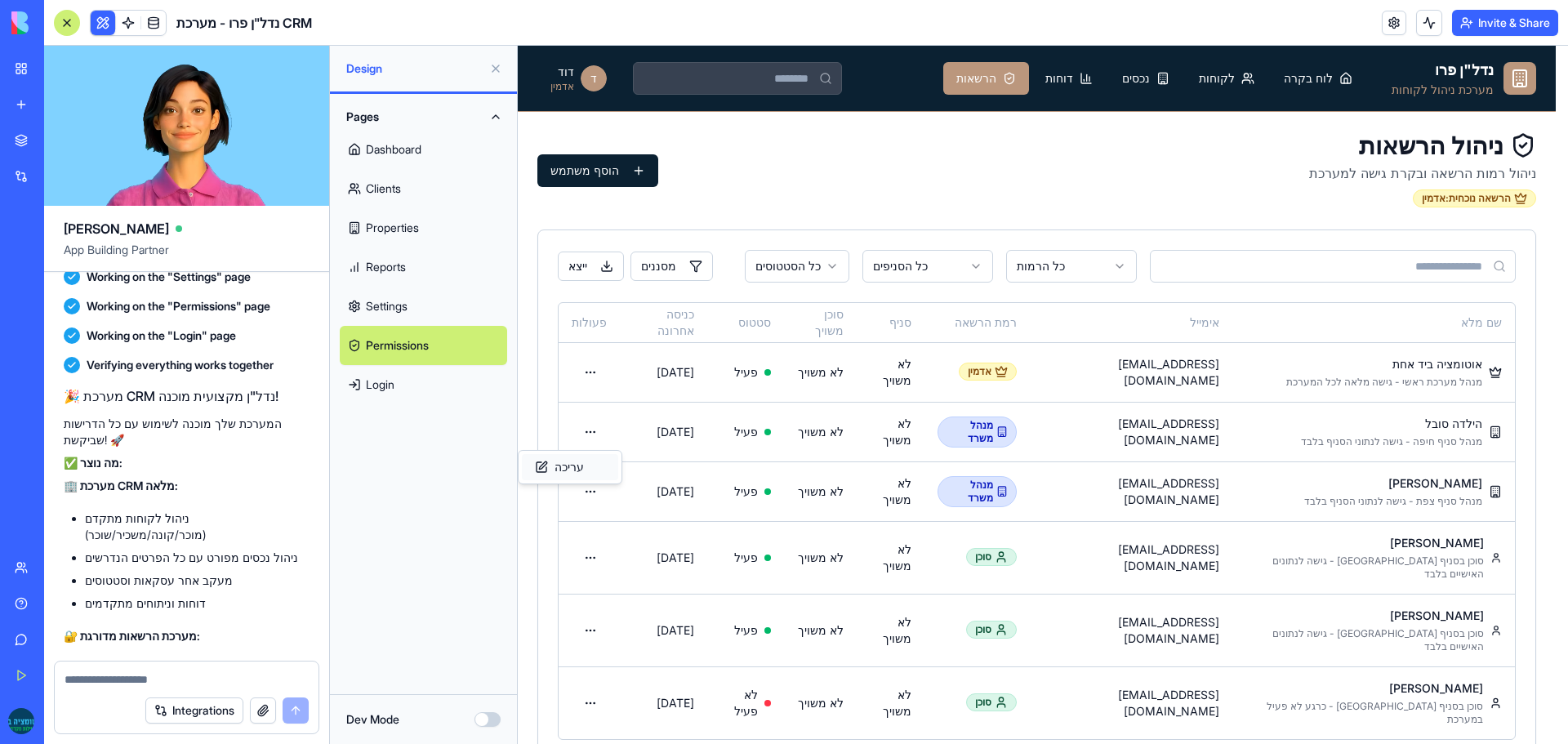
click at [586, 464] on div "עריכה" at bounding box center [569, 467] width 96 height 26
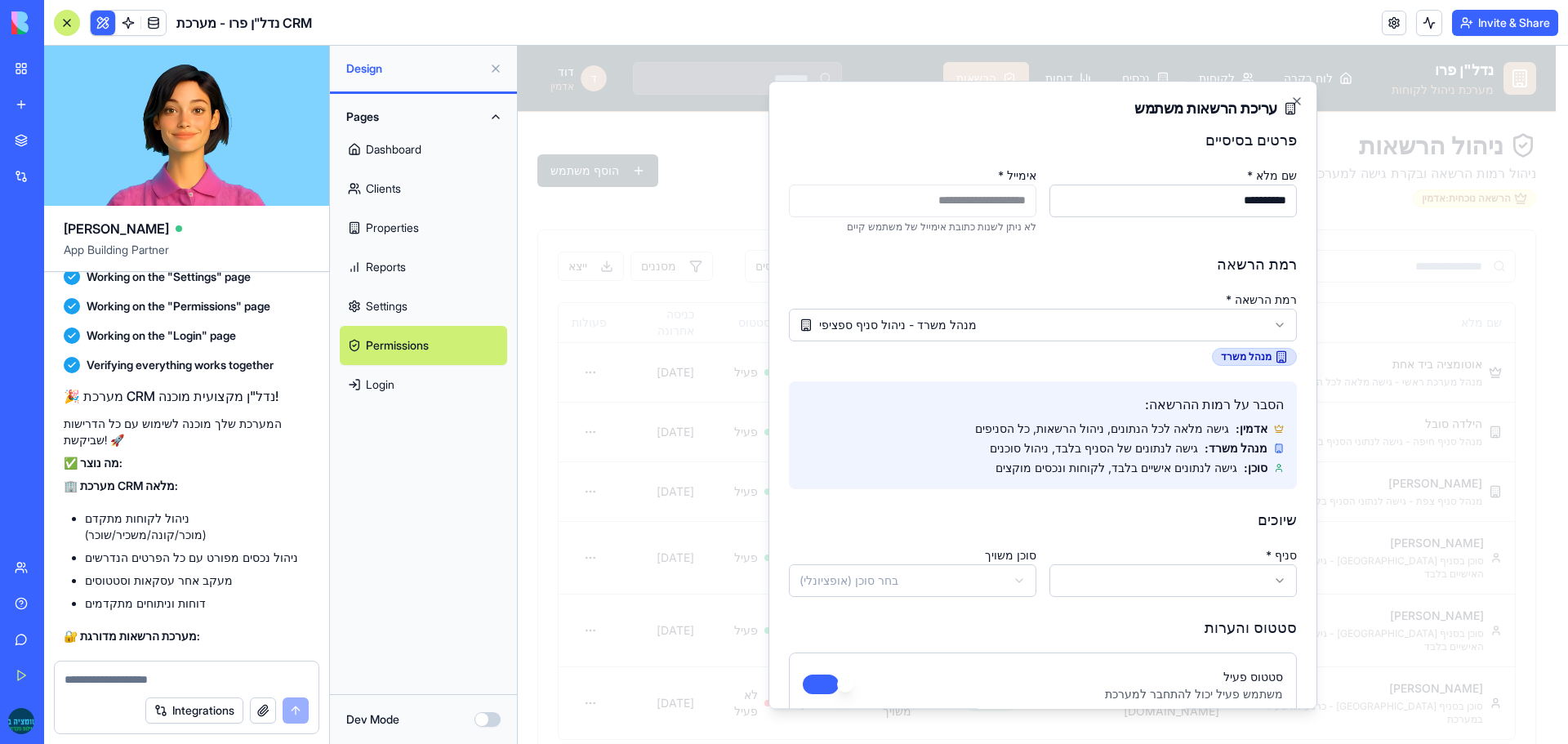
click at [977, 329] on body "נדל"ן פרו מערכת ניהול לקוחות לוח בקרה לקוחות נכסים דוחות הרשאות ד דוד אדמין ניה…" at bounding box center [1037, 413] width 1039 height 735
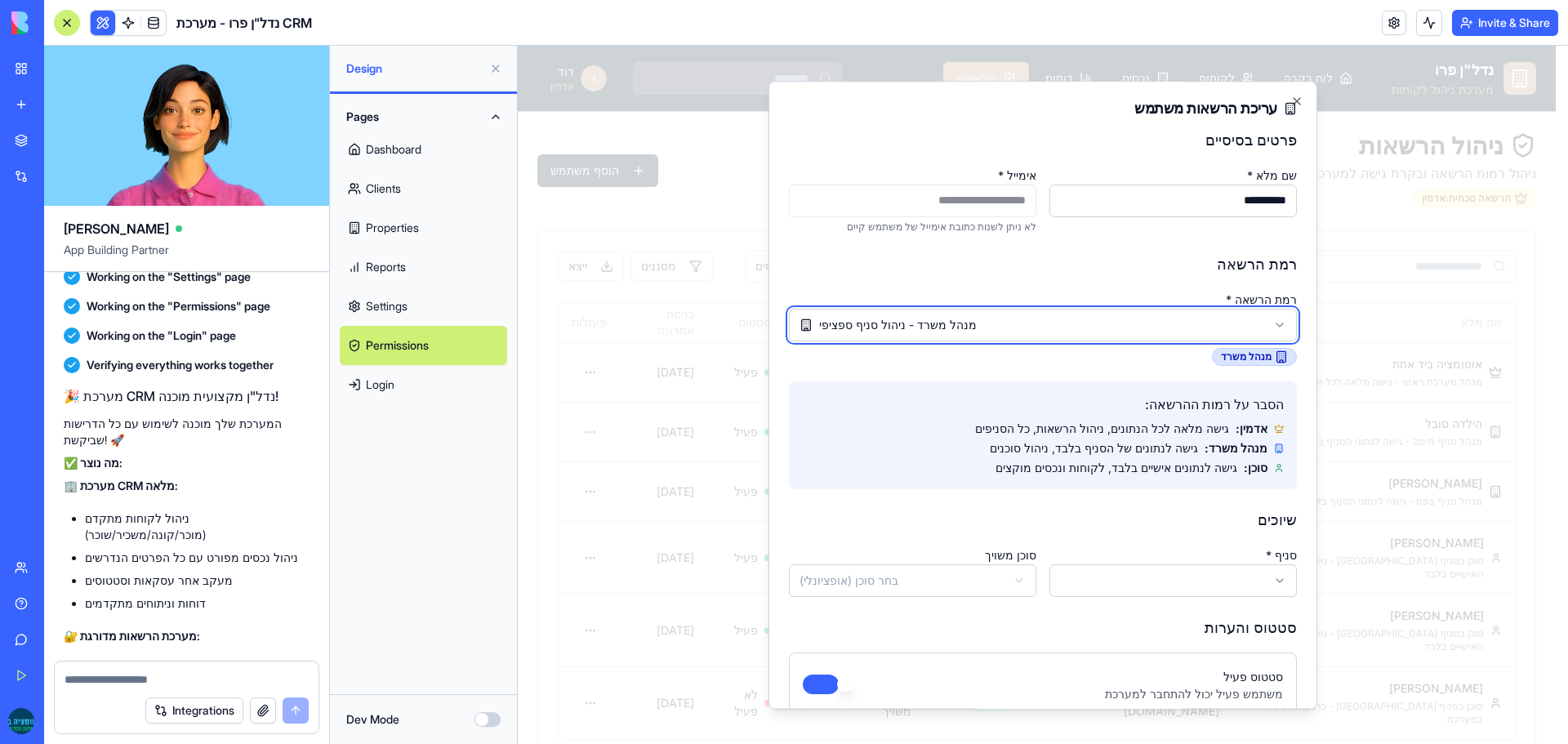
click at [977, 329] on body "נדל"ן פרו מערכת ניהול לקוחות לוח בקרה לקוחות נכסים דוחות הרשאות ד דוד אדמין ניה…" at bounding box center [1037, 413] width 1039 height 735
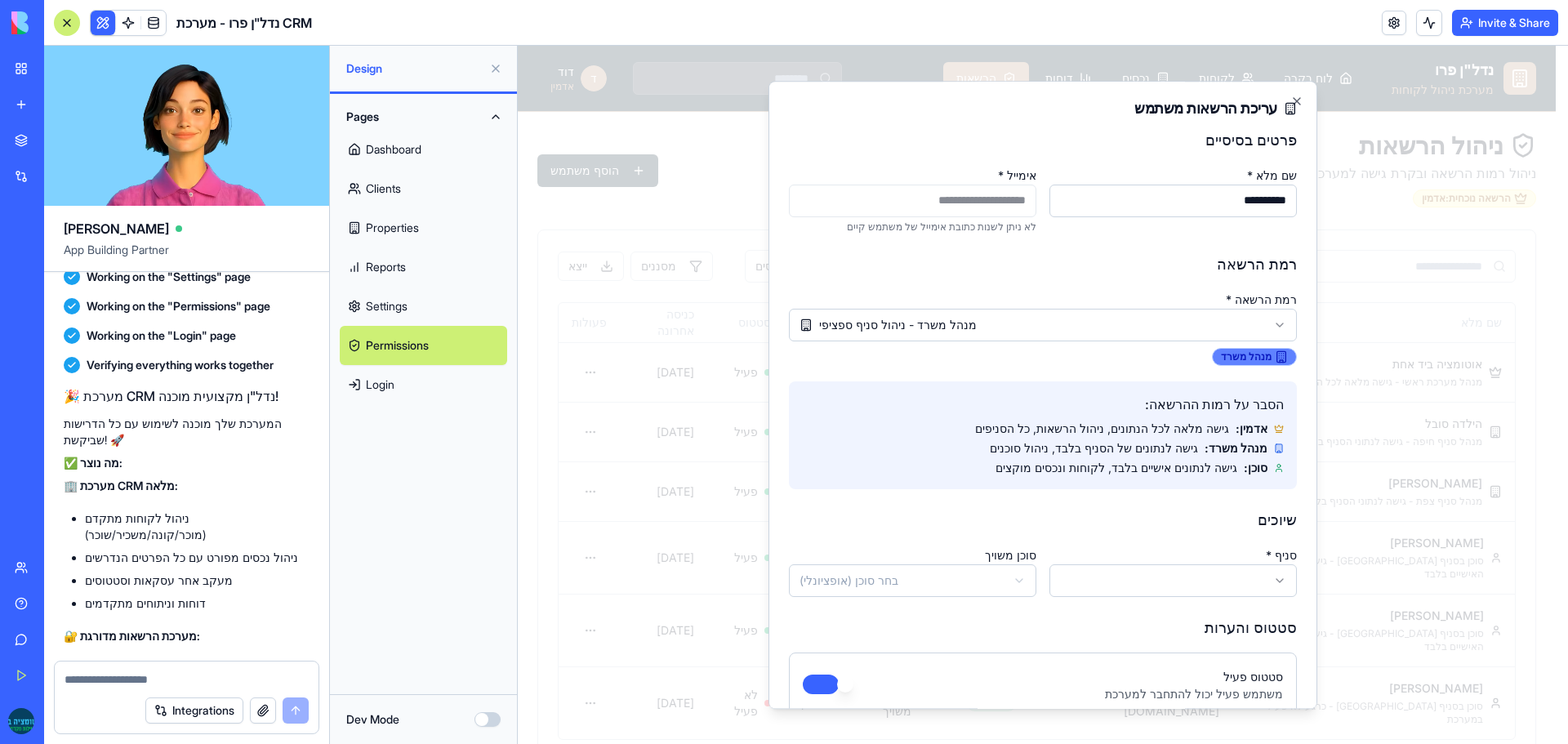
click at [1245, 360] on span "מנהל משרד" at bounding box center [1246, 357] width 50 height 13
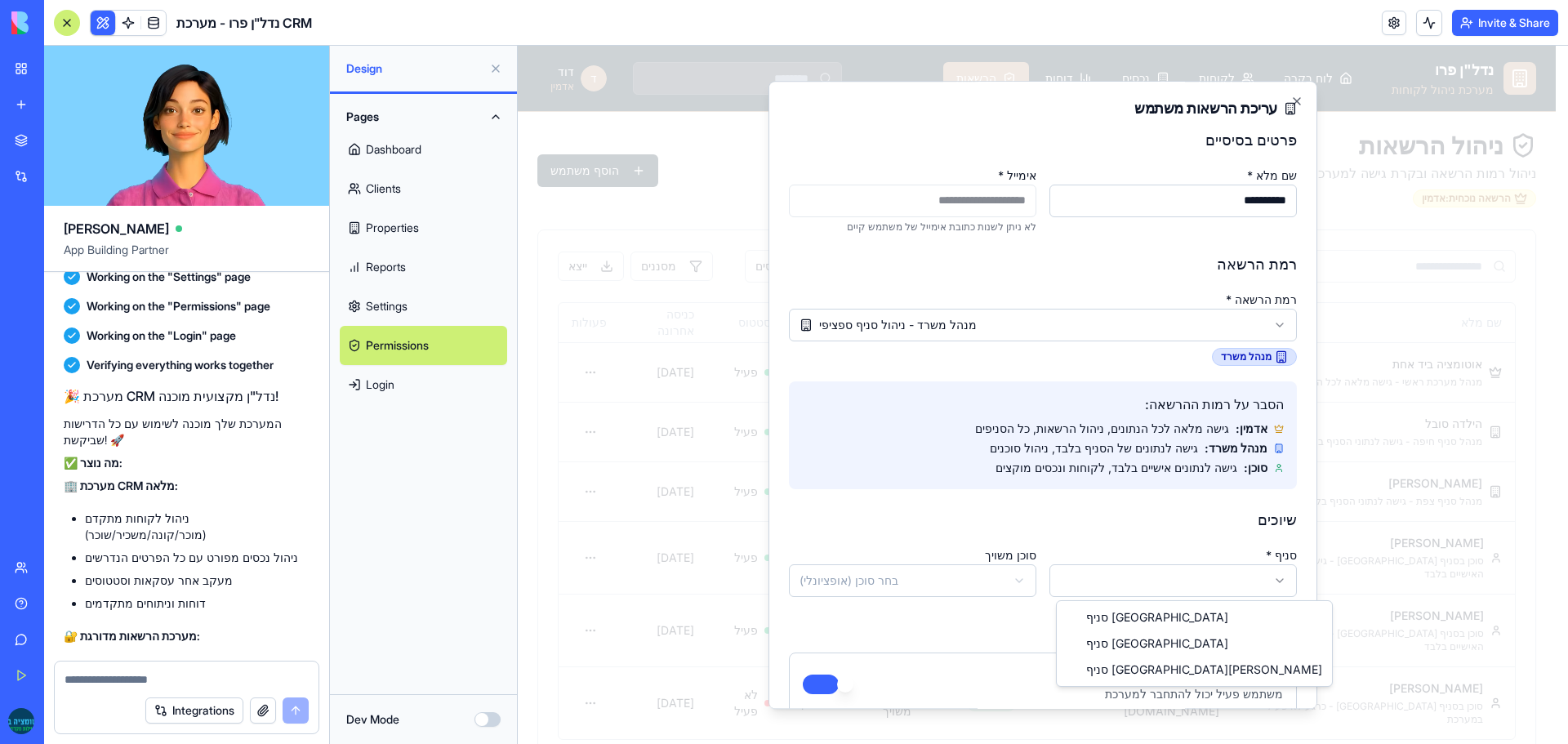
click at [1134, 569] on body "נדל"ן פרו מערכת ניהול לקוחות לוח בקרה לקוחות נכסים דוחות הרשאות ד דוד אדמין ניה…" at bounding box center [1037, 413] width 1039 height 735
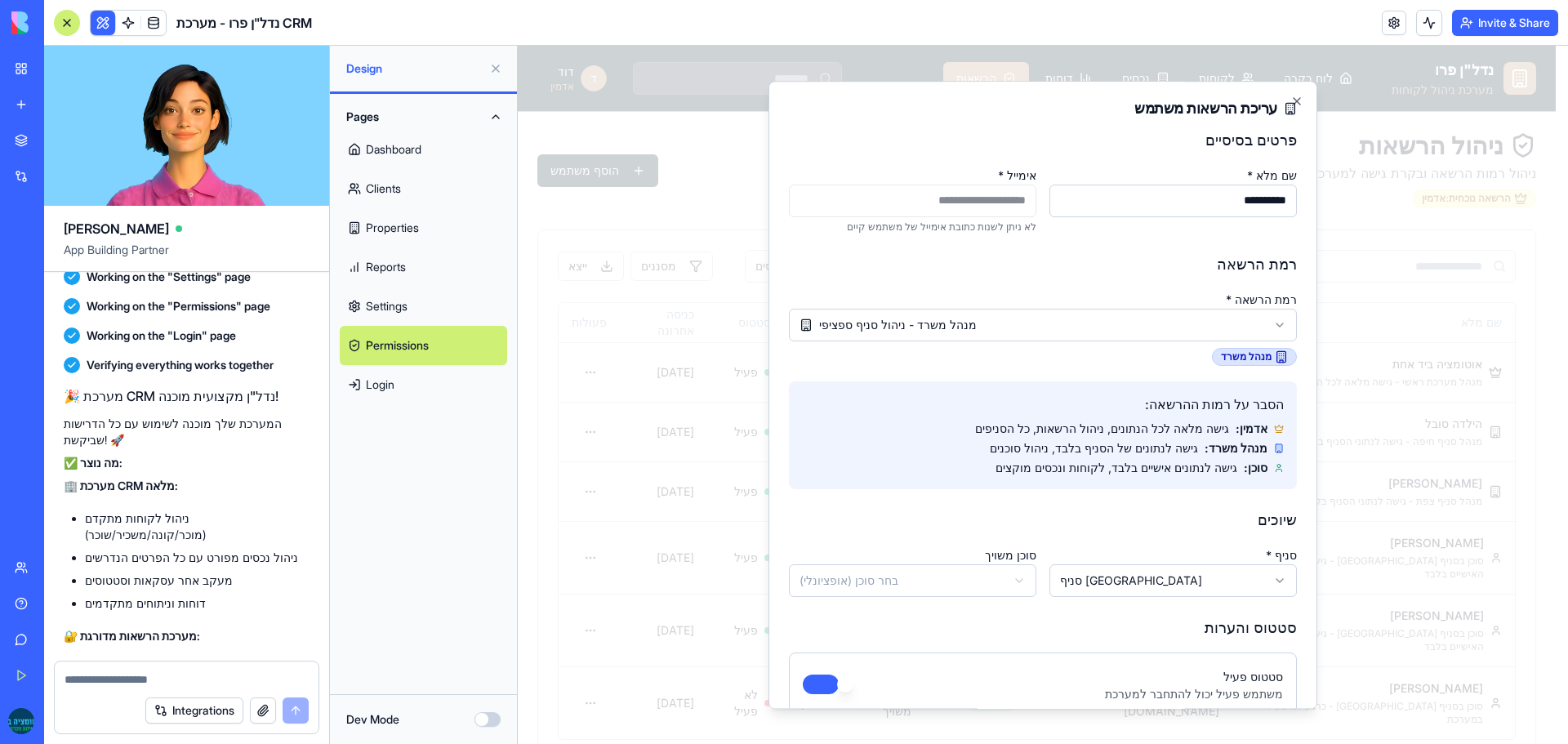
click at [944, 576] on body "נדל"ן פרו מערכת ניהול לקוחות לוח בקרה לקוחות נכסים דוחות הרשאות ד דוד אדמין ניה…" at bounding box center [1037, 413] width 1039 height 735
click at [909, 519] on body "נדל"ן פרו מערכת ניהול לקוחות לוח בקרה לקוחות נכסים דוחות הרשאות ד דוד אדמין ניה…" at bounding box center [1037, 413] width 1039 height 735
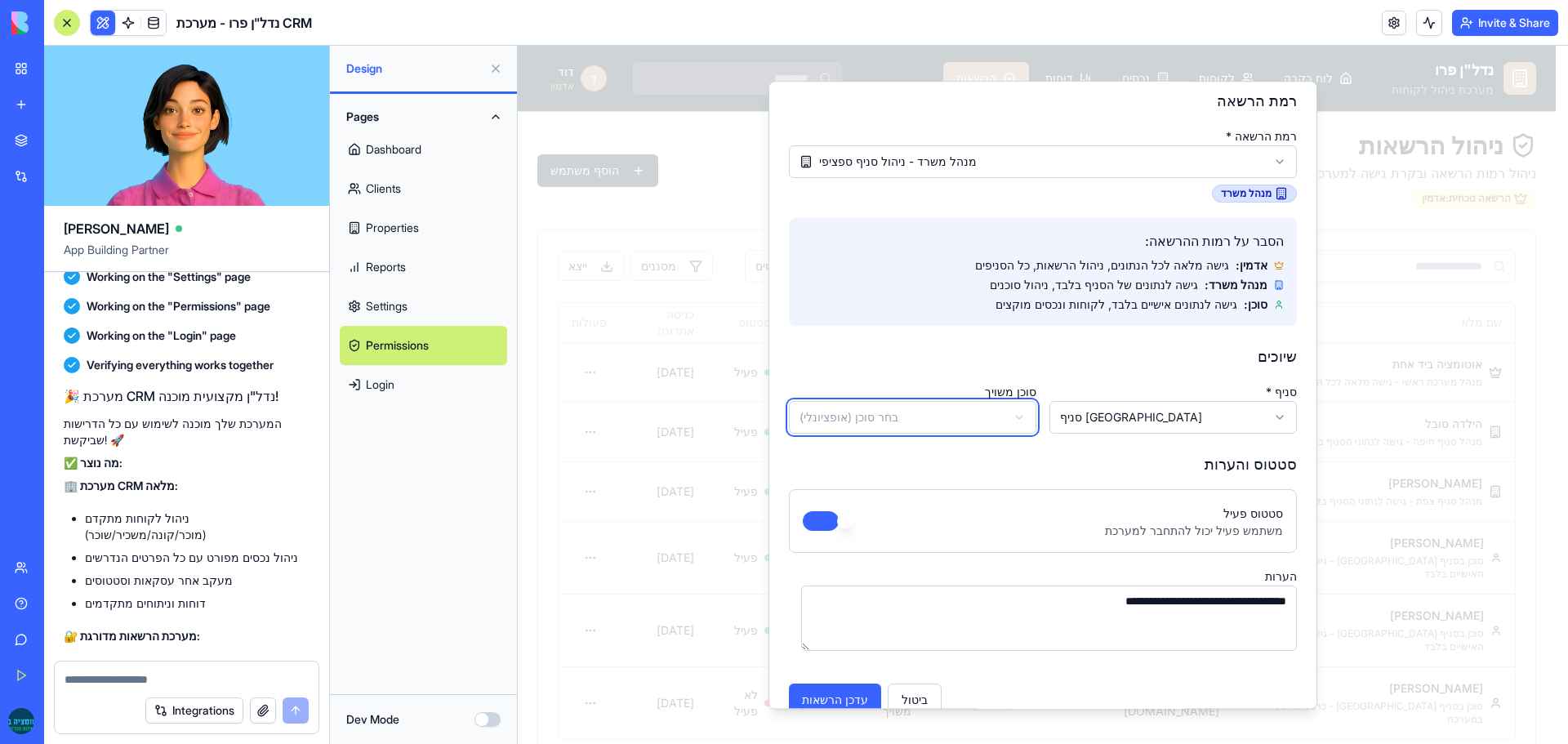
scroll to position [191, 0]
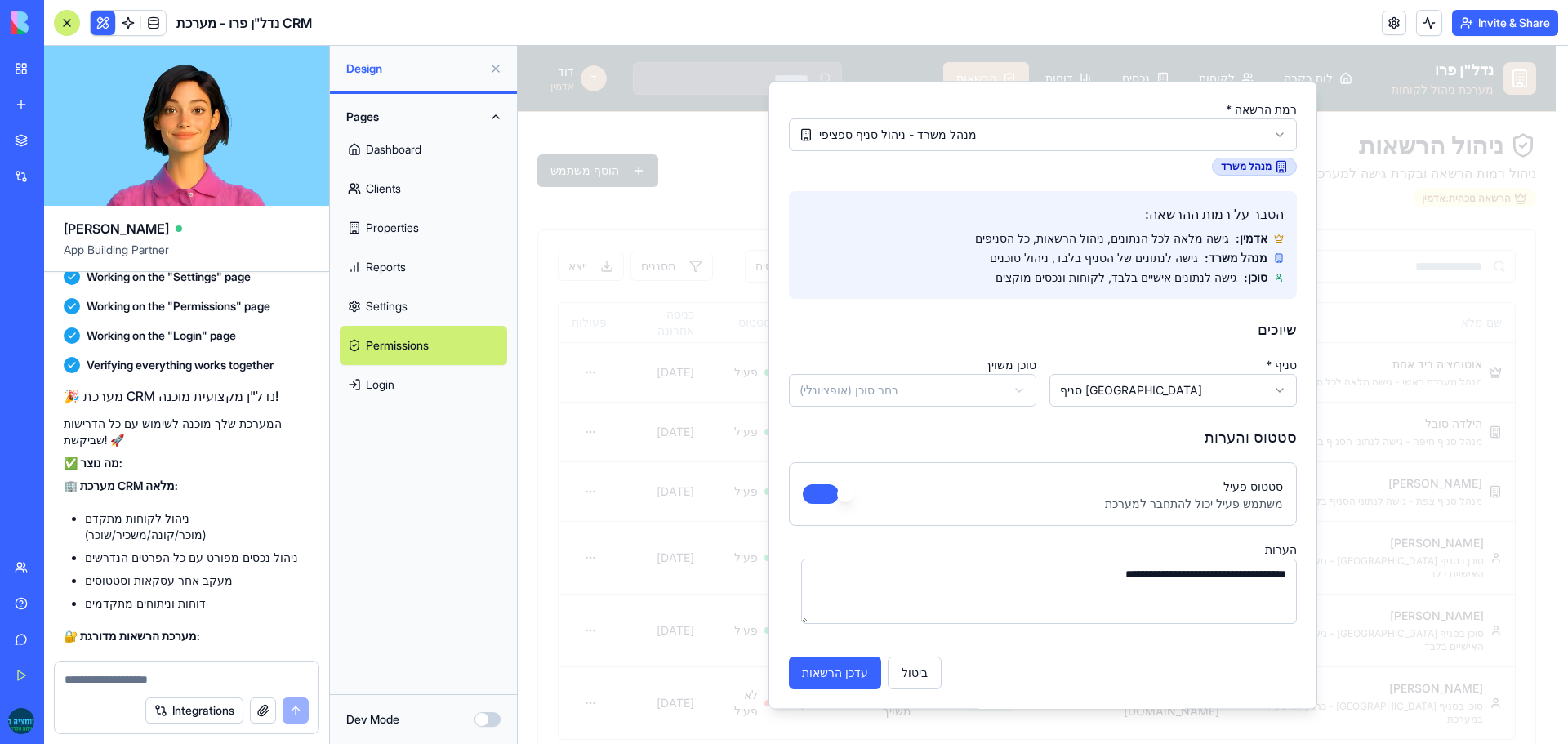
click at [853, 394] on body "נדל"ן פרו מערכת ניהול לקוחות לוח בקרה לקוחות נכסים דוחות הרשאות ד דוד אדמין ניה…" at bounding box center [1037, 413] width 1039 height 735
click at [817, 655] on div "ביטול עדכן הרשאות" at bounding box center [1043, 667] width 508 height 46
click at [822, 683] on button "עדכן הרשאות" at bounding box center [835, 673] width 92 height 32
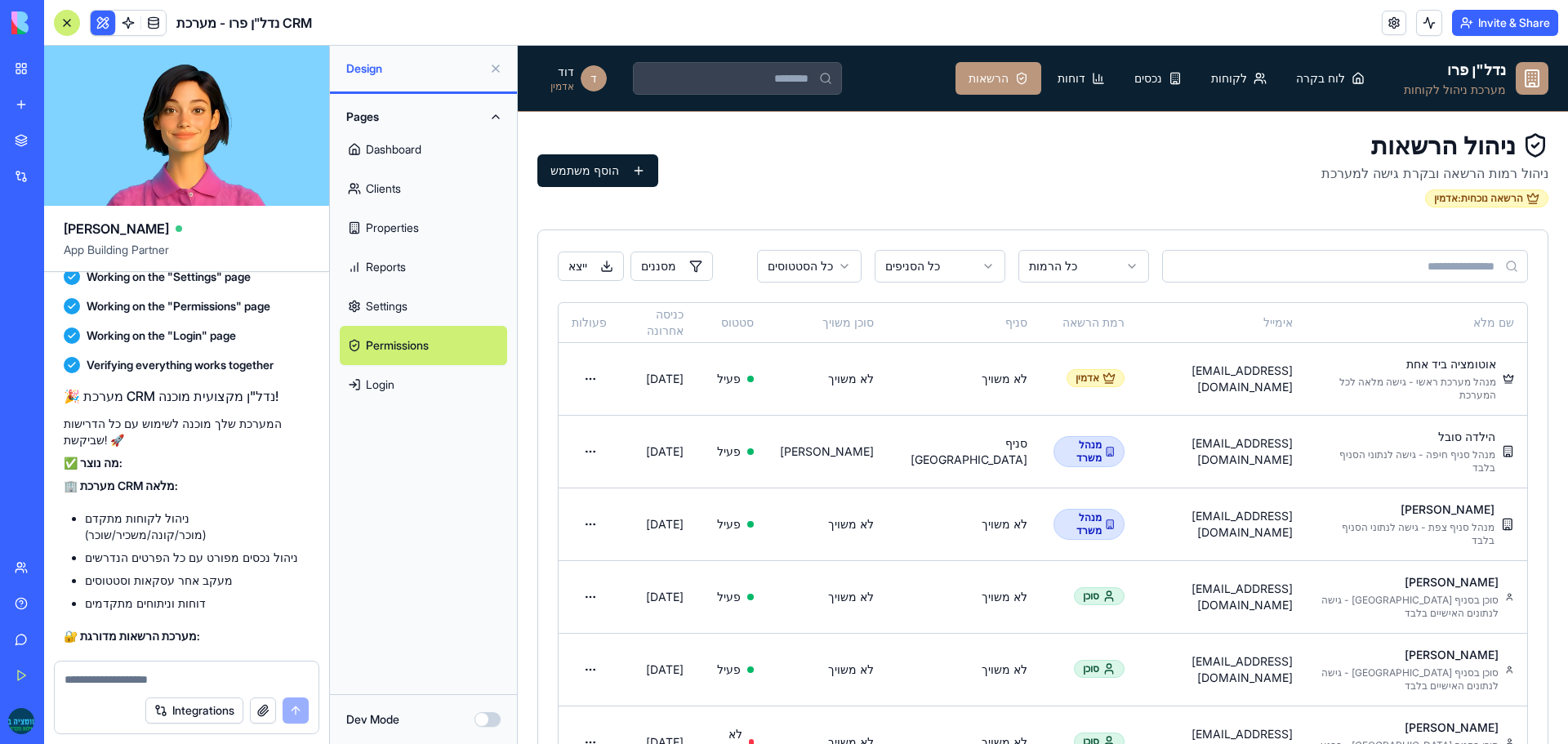
click at [1268, 269] on input at bounding box center [1345, 266] width 366 height 32
type input "*"
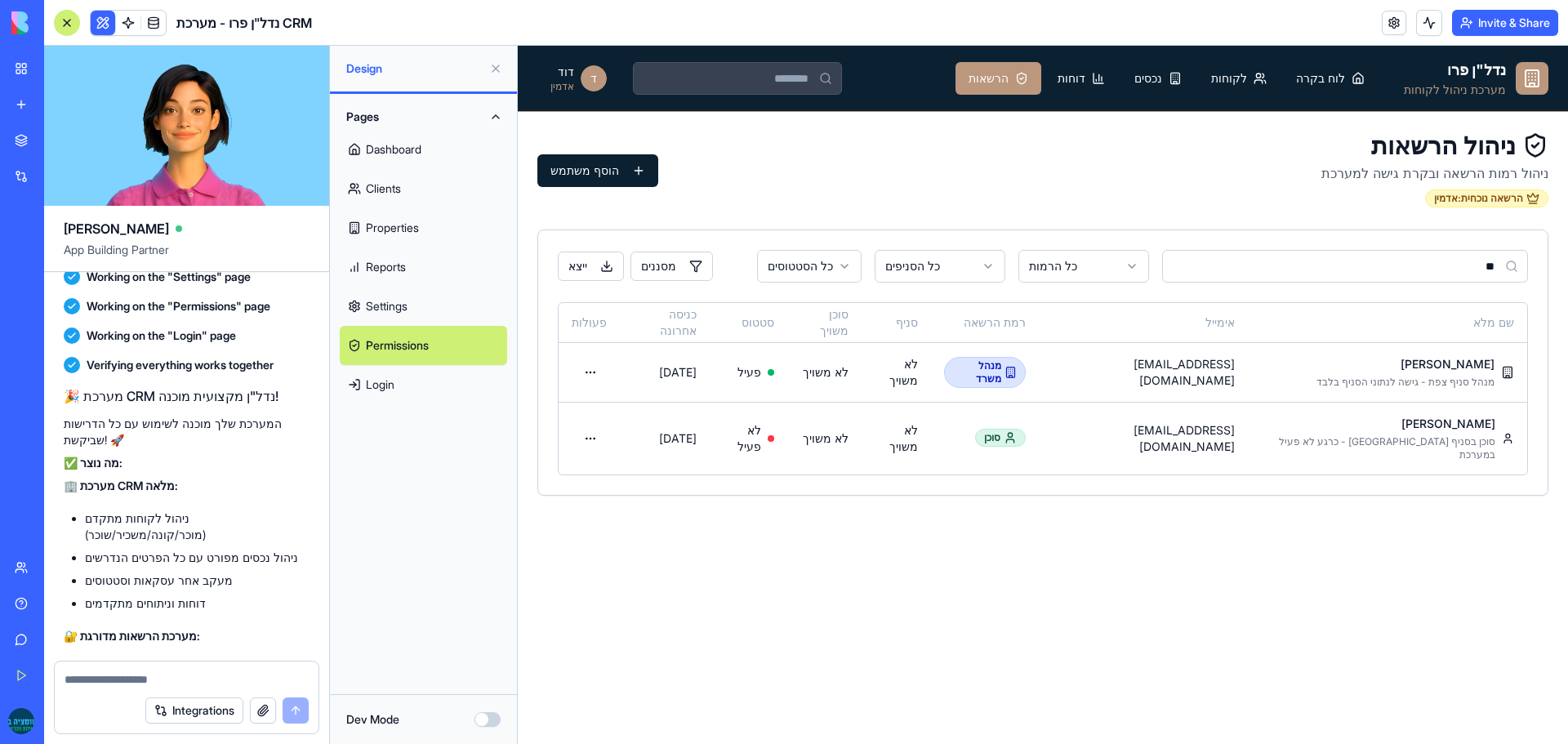
type input "*"
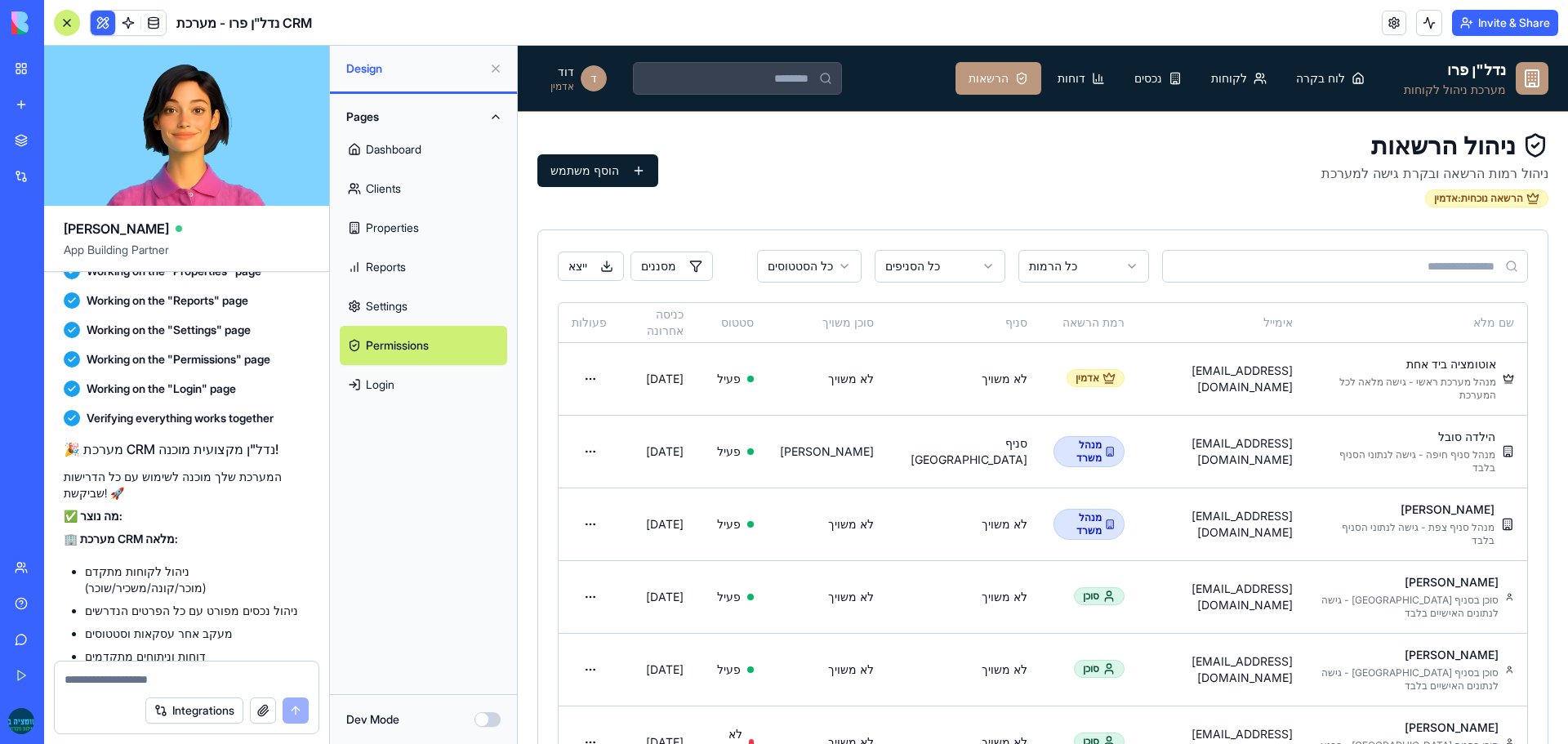
scroll to position [9692, 0]
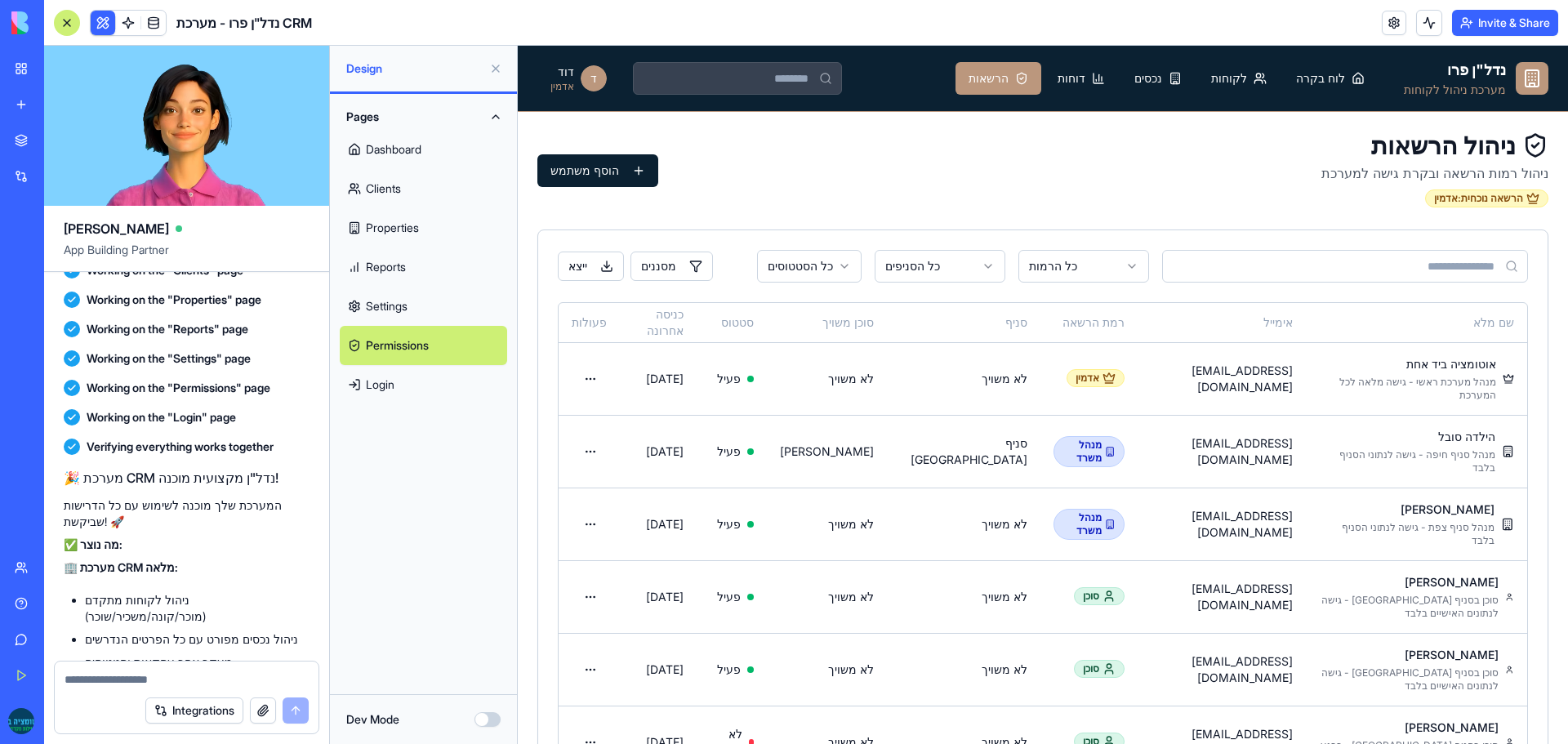
click at [395, 150] on link "Dashboard" at bounding box center [423, 150] width 168 height 39
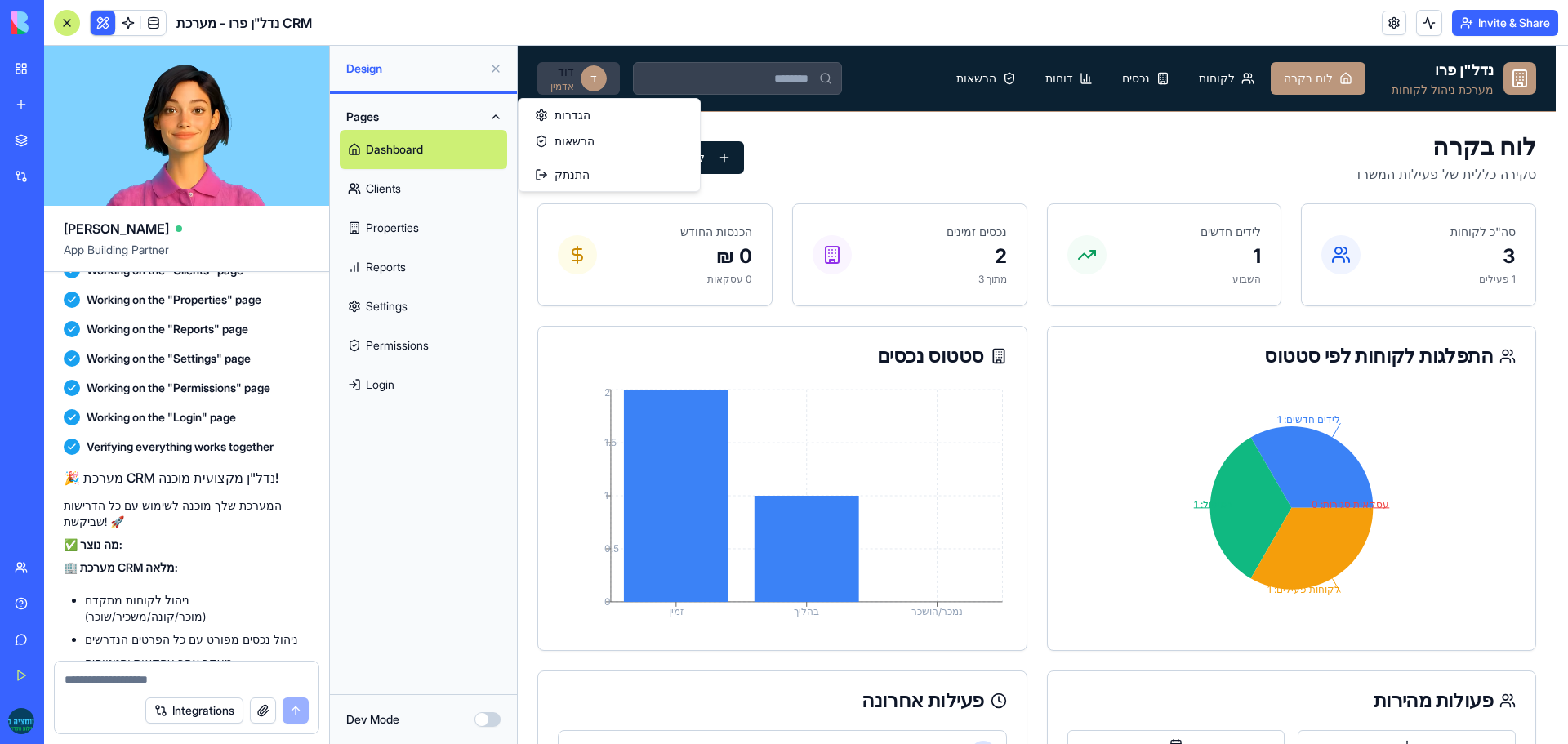
click at [576, 78] on html "נדל"ן פרו מערכת ניהול לקוחות לוח בקרה לקוחות נכסים דוחות הרשאות ד דוד אדמין לוח…" at bounding box center [1043, 743] width 1050 height 1395
click at [557, 117] on link "הגדרות" at bounding box center [609, 115] width 175 height 26
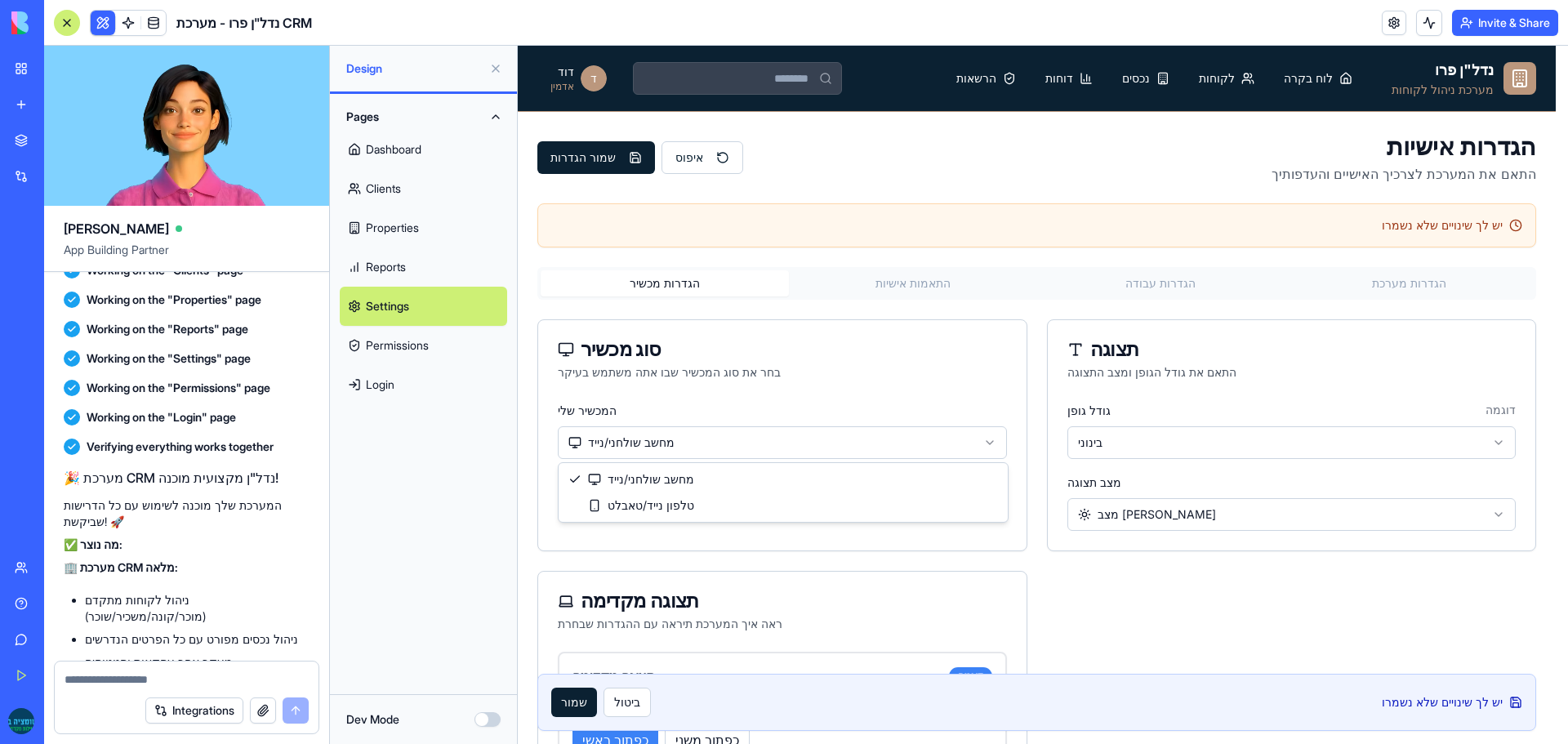
click at [764, 436] on html "נדל"ן פרו מערכת ניהול לקוחות לוח בקרה לקוחות נכסים דוחות הרשאות ד דוד אדמין הגד…" at bounding box center [1043, 501] width 1050 height 911
click at [1101, 439] on html "נדל"ן פרו מערכת ניהול לקוחות לוח בקרה לקוחות נכסים דוחות הרשאות ד דוד אדמין הגד…" at bounding box center [1043, 501] width 1050 height 911
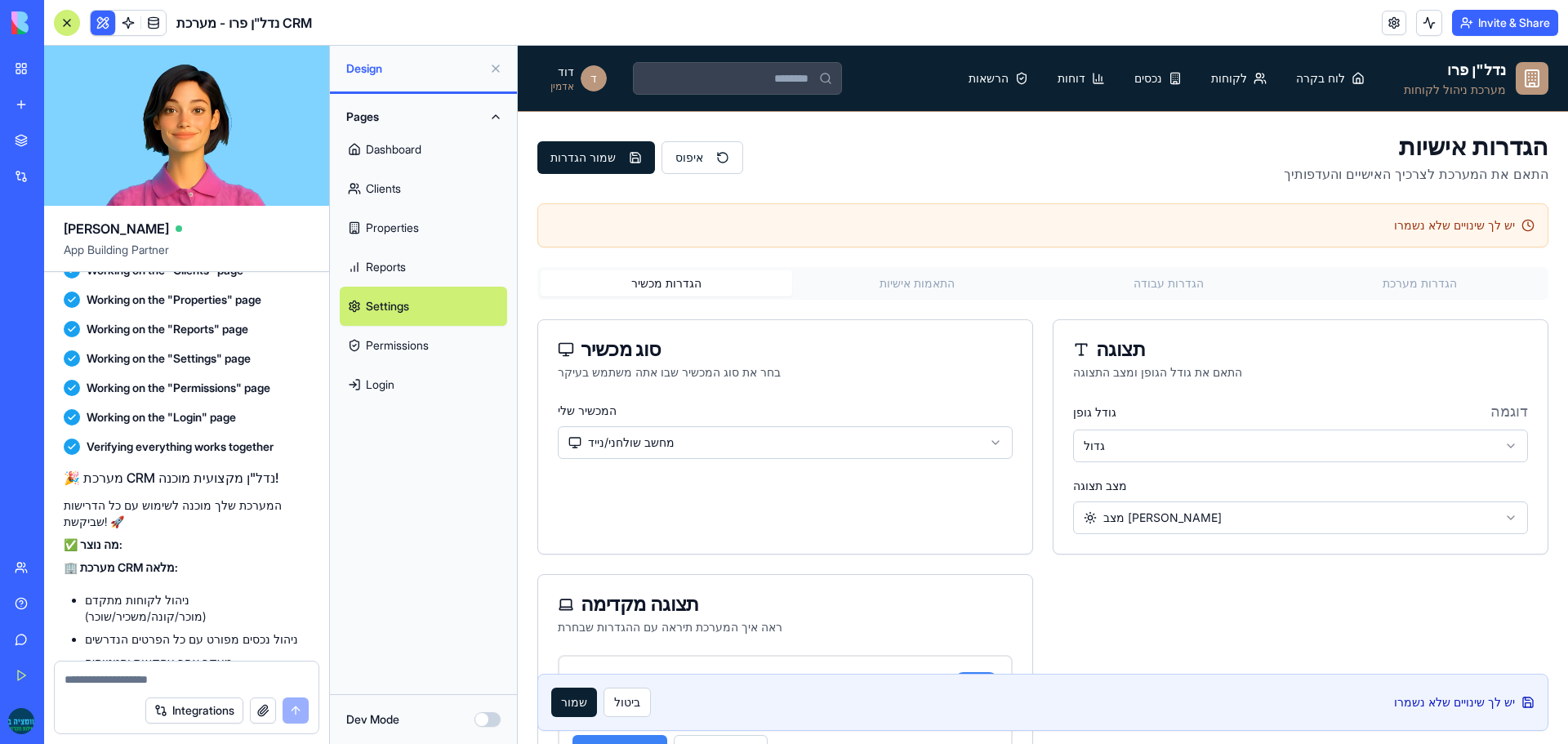
click at [575, 700] on button "שמור" at bounding box center [575, 702] width 46 height 30
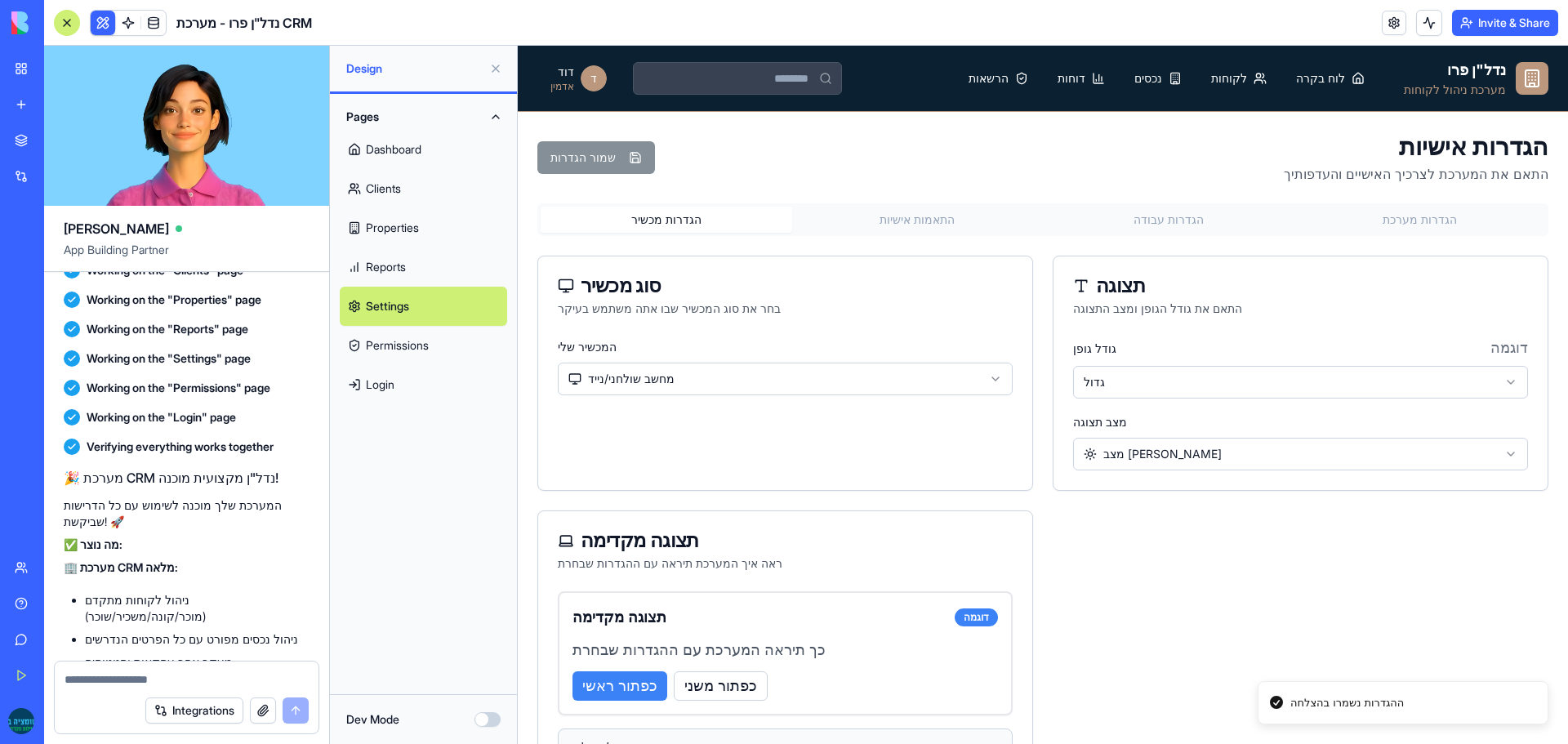
click at [1135, 447] on html "נדל"ן פרו מערכת ניהול לקוחות לוח בקרה לקוחות נכסים דוחות הרשאות ד דוד אדמין הגד…" at bounding box center [1043, 436] width 1050 height 780
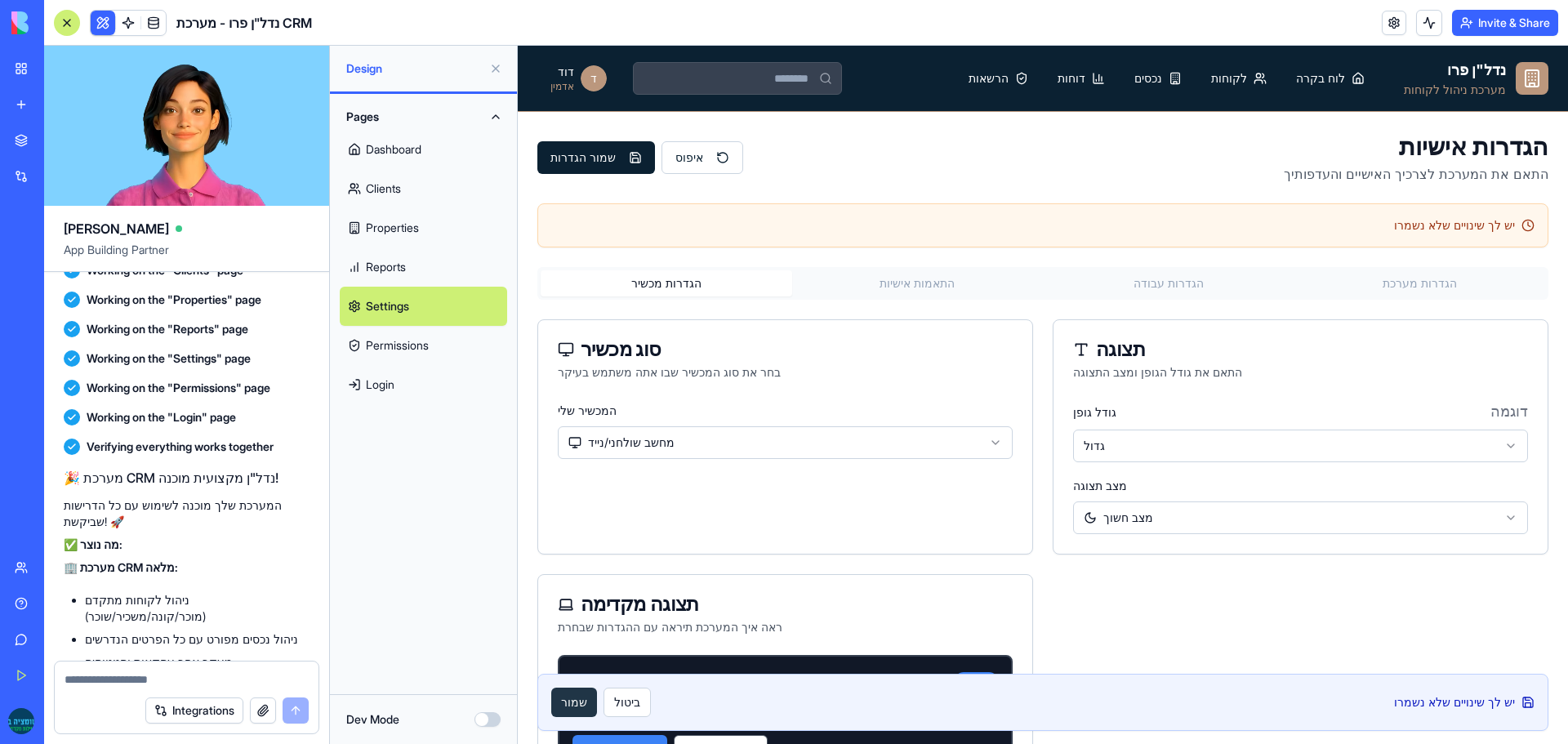
click at [570, 697] on button "שמור" at bounding box center [575, 702] width 46 height 30
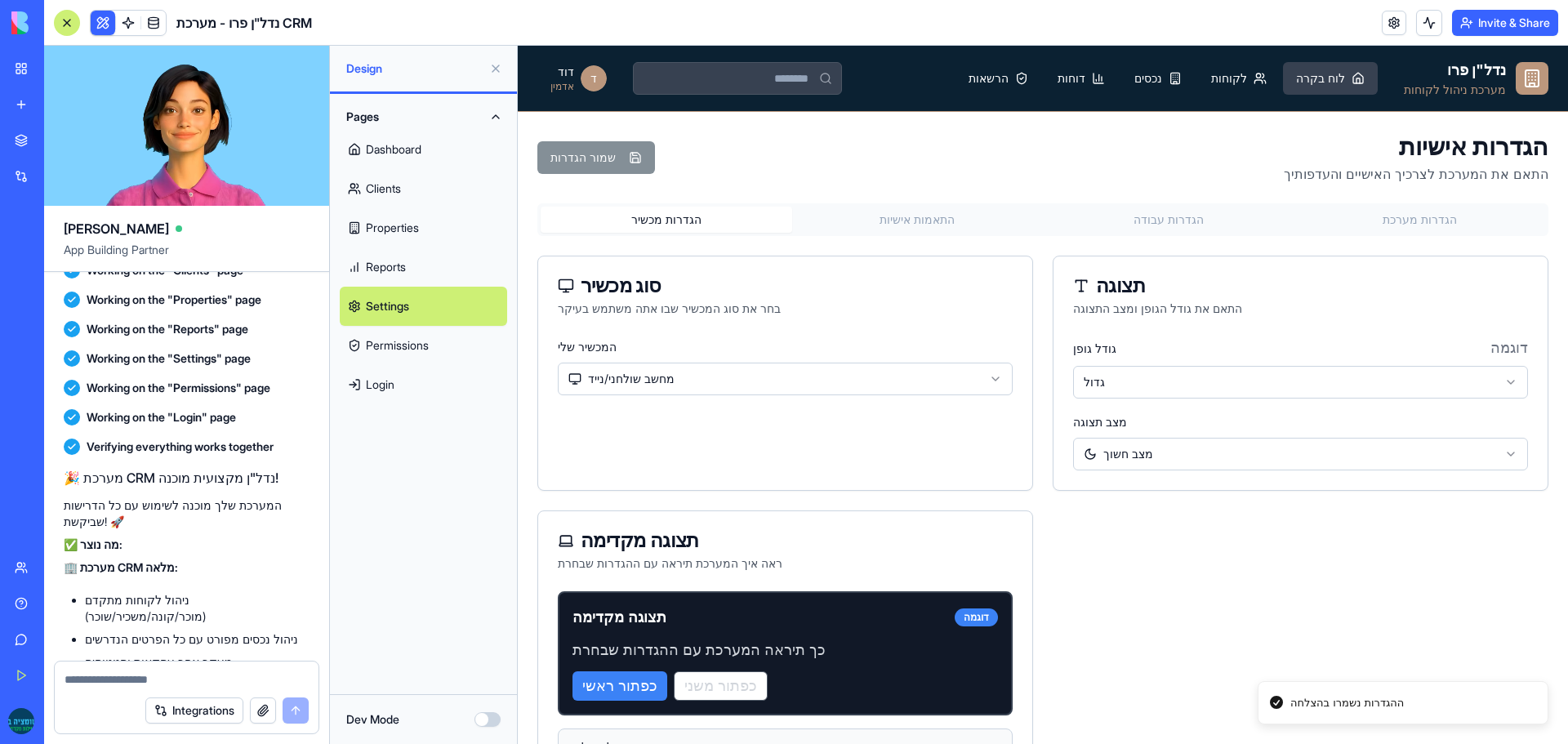
click at [1341, 81] on span "לוח בקרה" at bounding box center [1321, 78] width 49 height 16
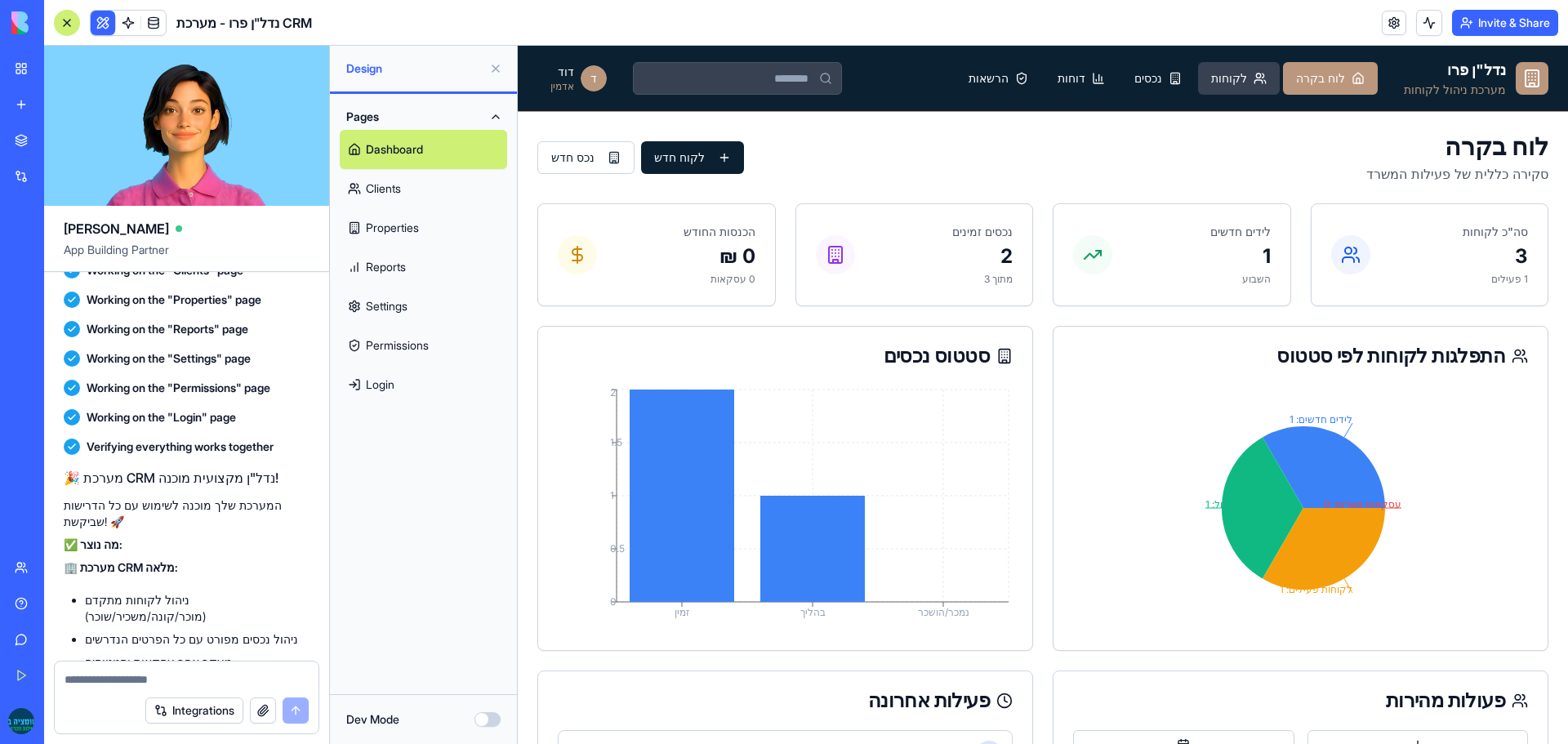
click at [1279, 74] on button "לקוחות" at bounding box center [1239, 78] width 82 height 32
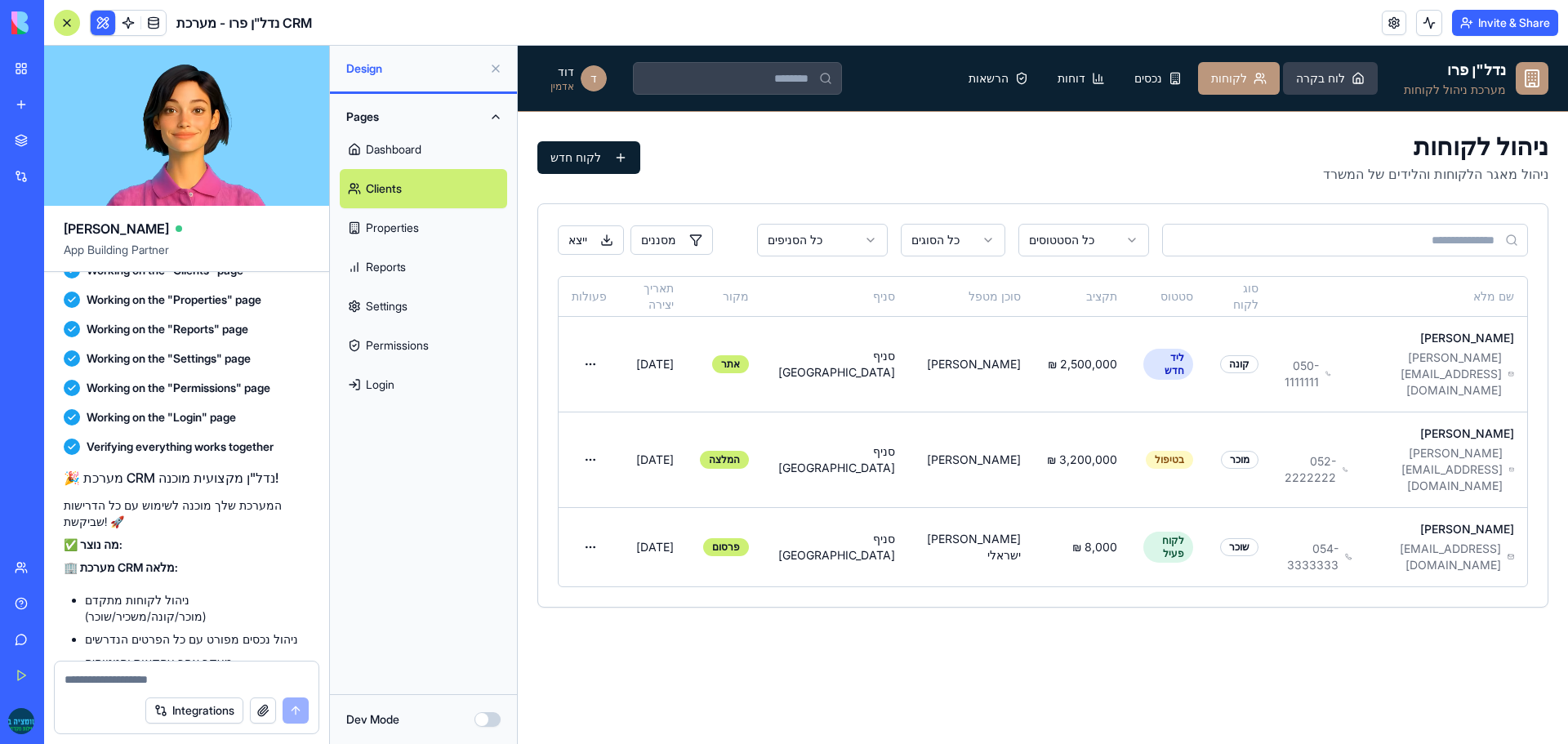
click at [1339, 79] on span "לוח בקרה" at bounding box center [1321, 78] width 49 height 16
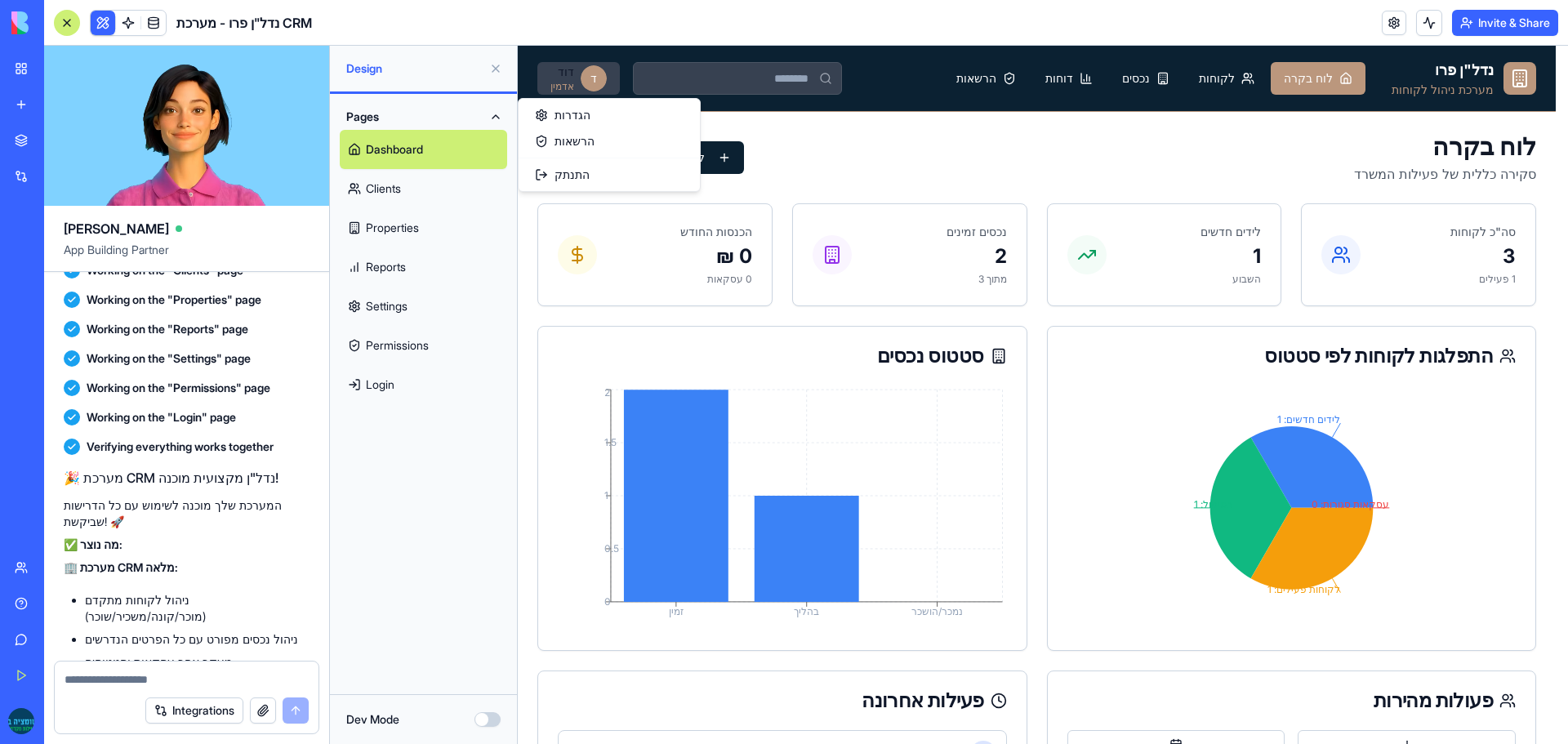
click at [562, 80] on html "נדל"ן פרו מערכת ניהול לקוחות לוח בקרה לקוחות נכסים דוחות הרשאות ד דוד אדמין לוח…" at bounding box center [1043, 743] width 1050 height 1395
click at [585, 106] on link "הגדרות" at bounding box center [609, 115] width 175 height 26
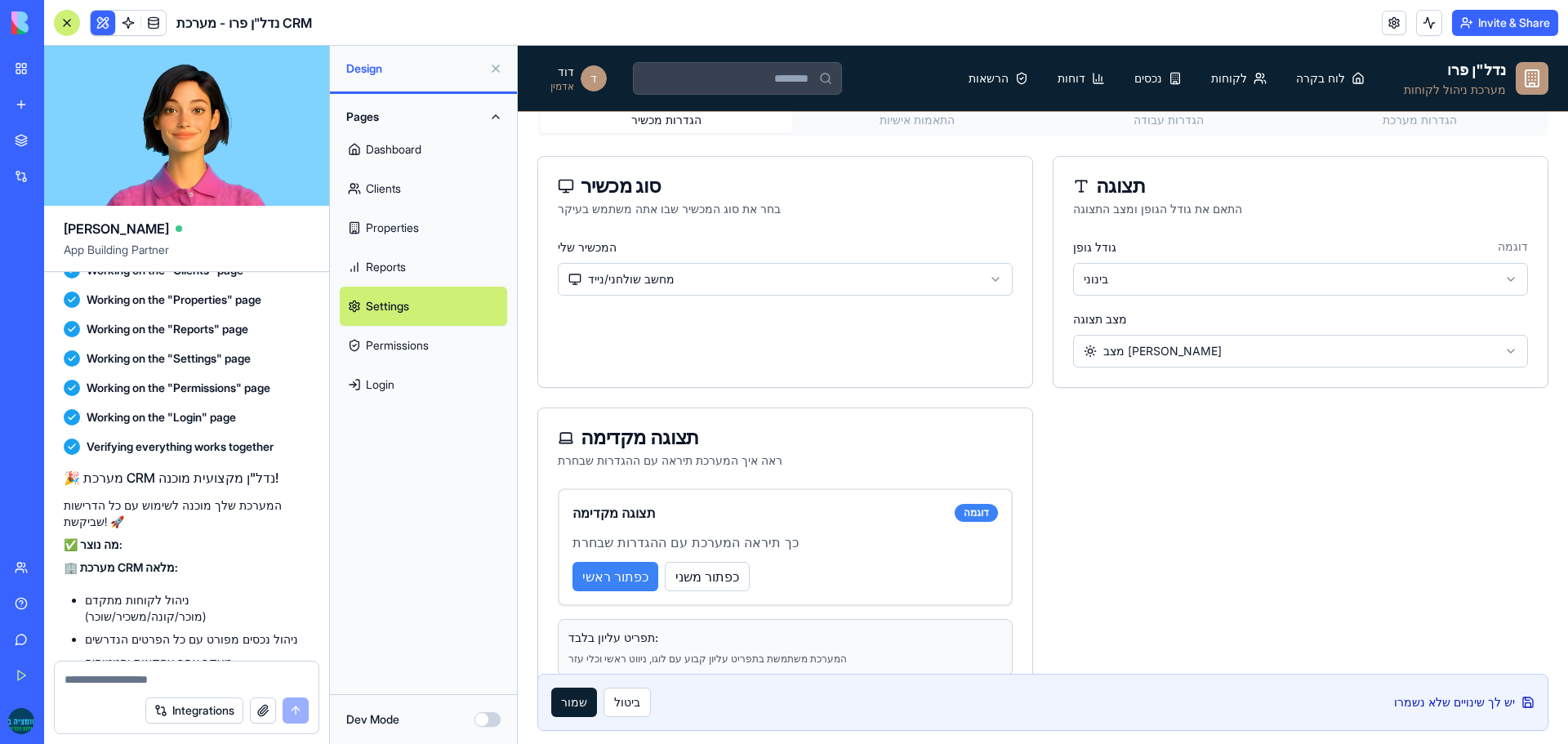
scroll to position [212, 0]
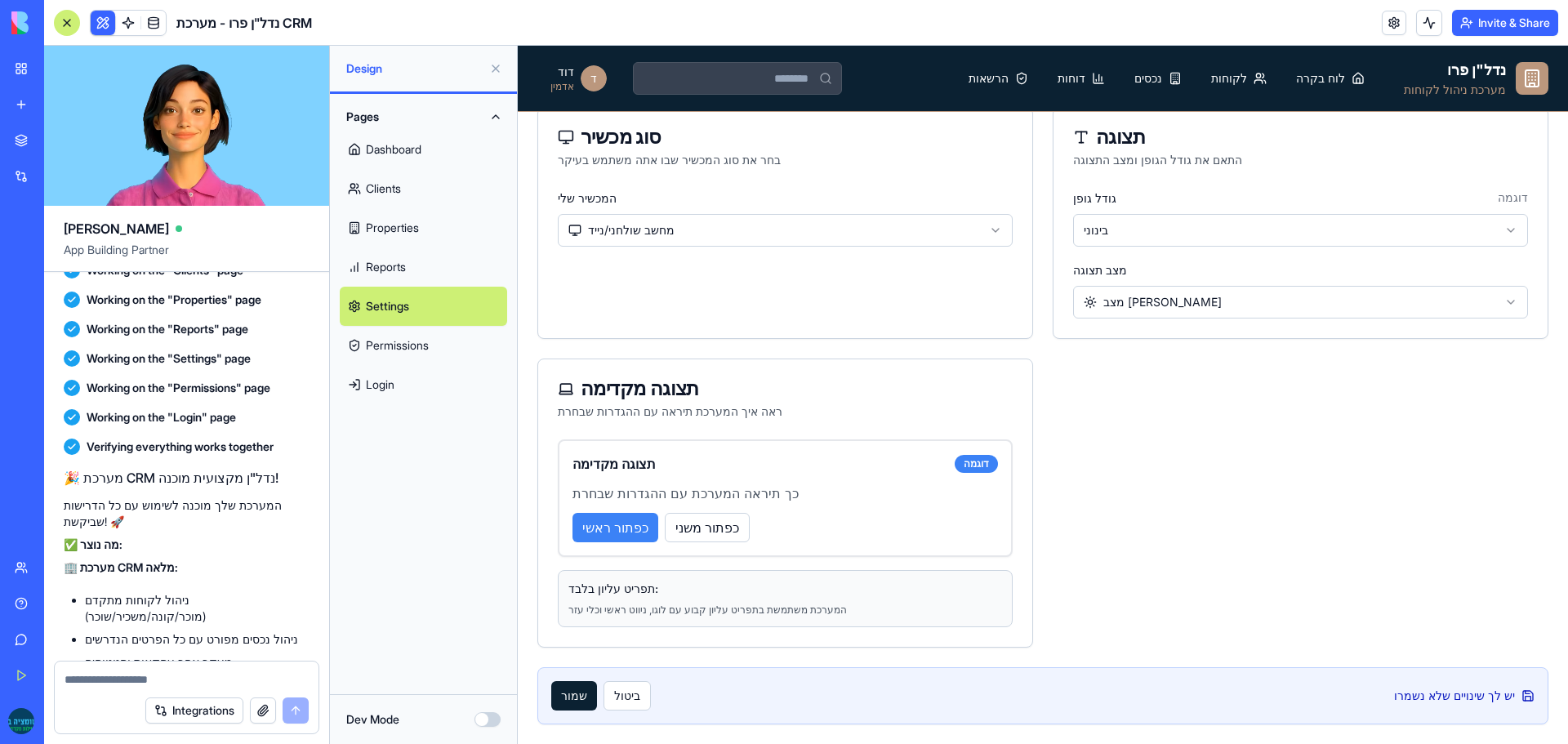
click at [399, 300] on link "Settings" at bounding box center [423, 306] width 168 height 39
click at [156, 26] on link at bounding box center [153, 22] width 25 height 25
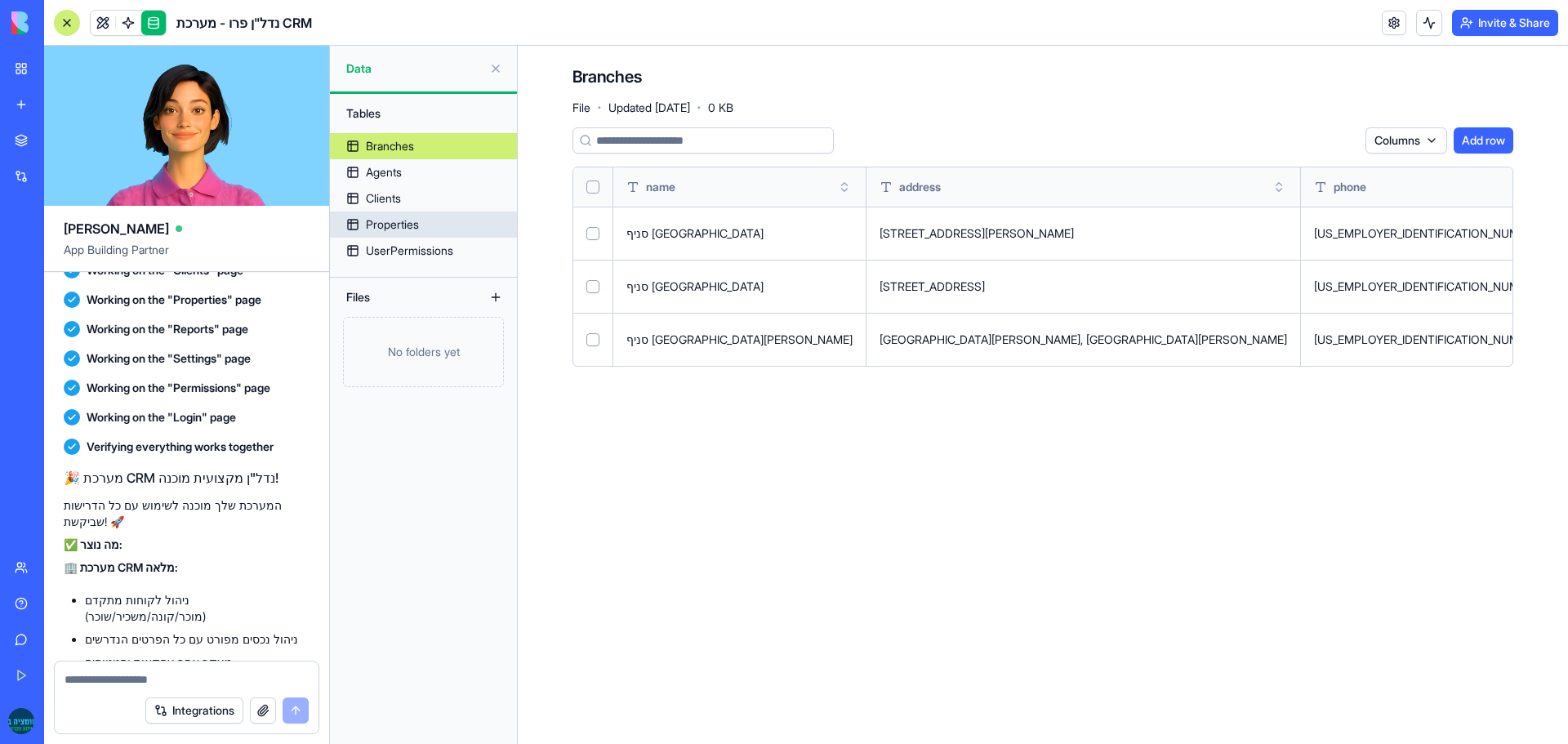
click at [413, 225] on div "Properties" at bounding box center [392, 224] width 53 height 16
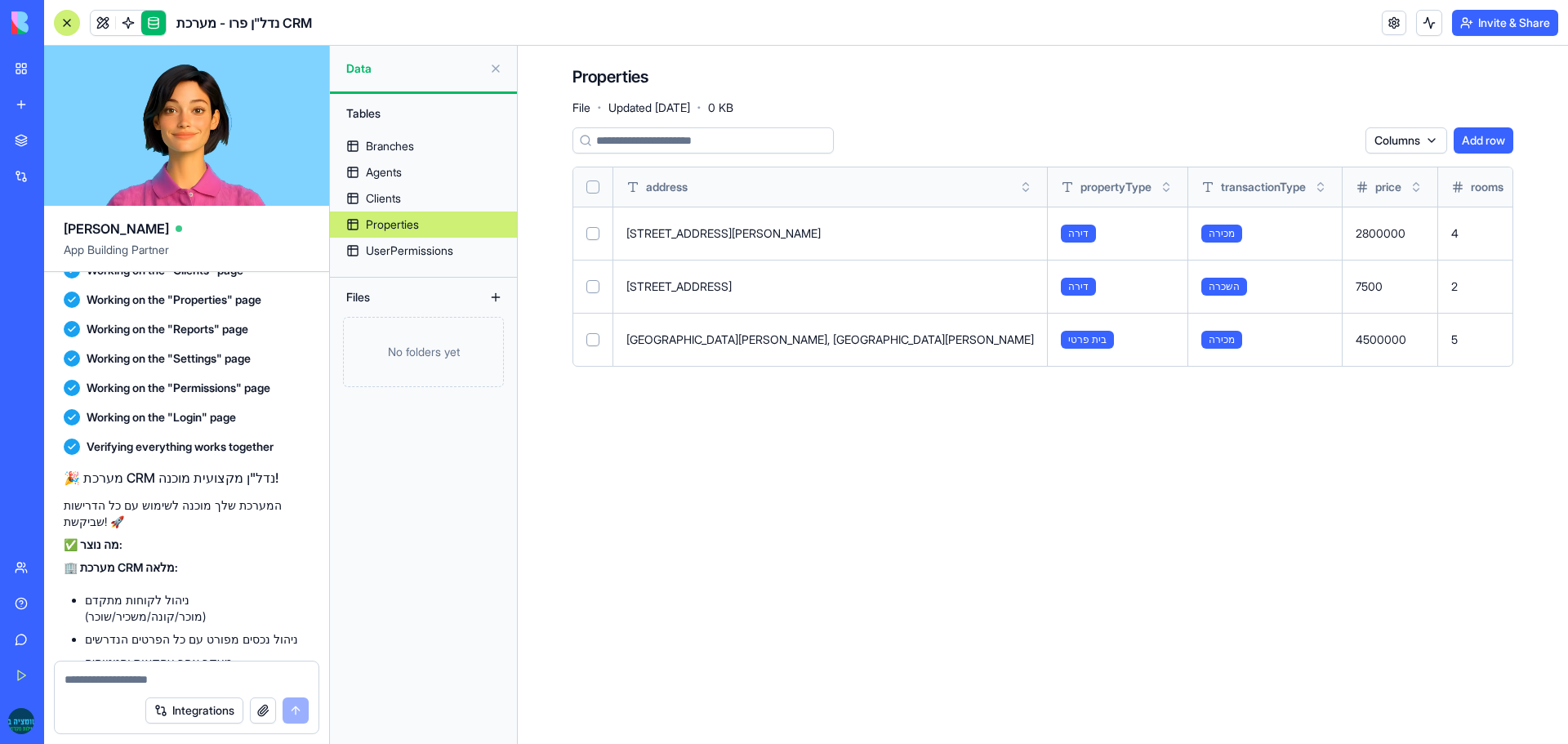
click at [1423, 135] on html "BETA My Workspace New app Marketplace Integrations Recent נכסים בלי לסבול New A…" at bounding box center [784, 372] width 1568 height 744
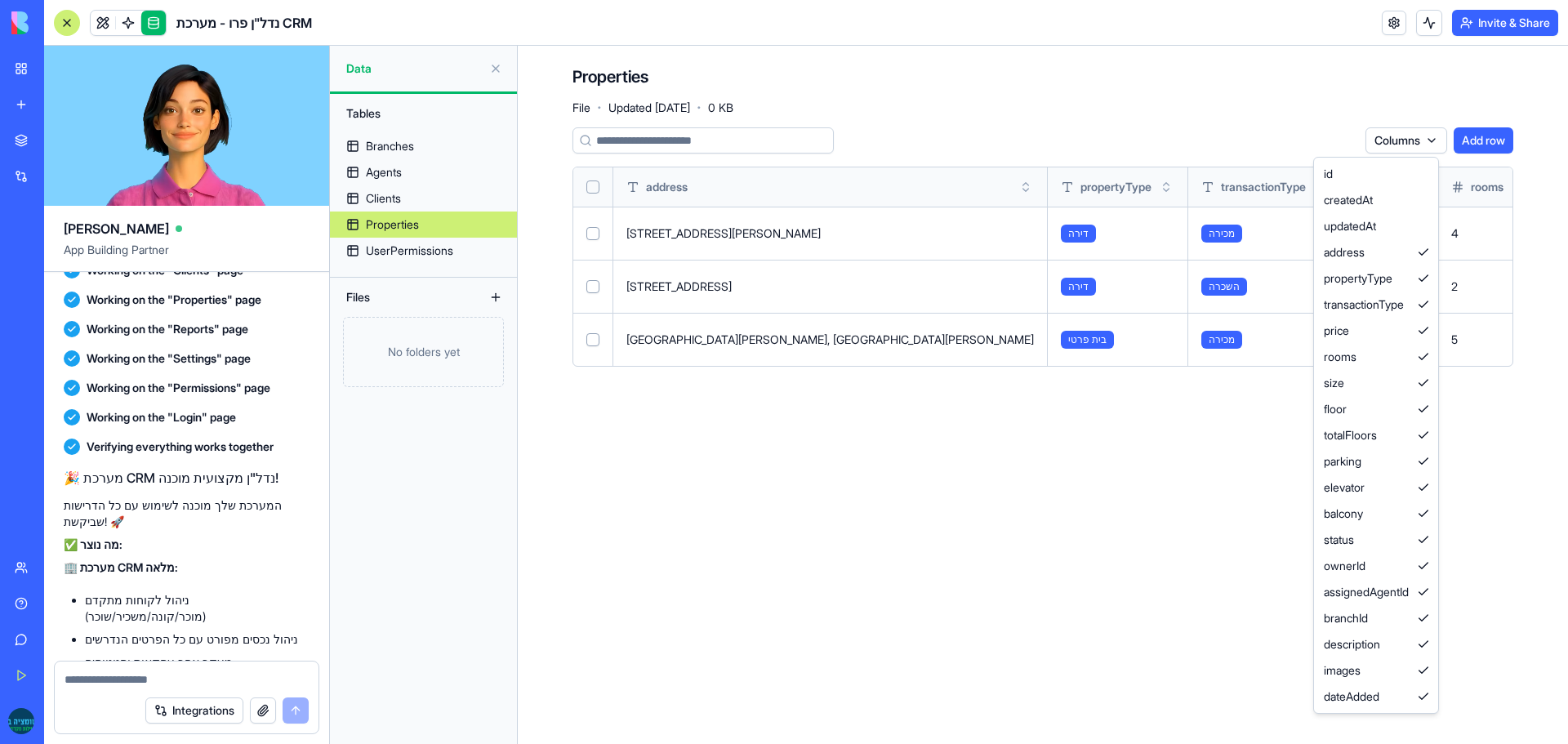
click at [1143, 470] on html "BETA My Workspace New app Marketplace Integrations Recent נכסים בלי לסבול New A…" at bounding box center [784, 372] width 1568 height 744
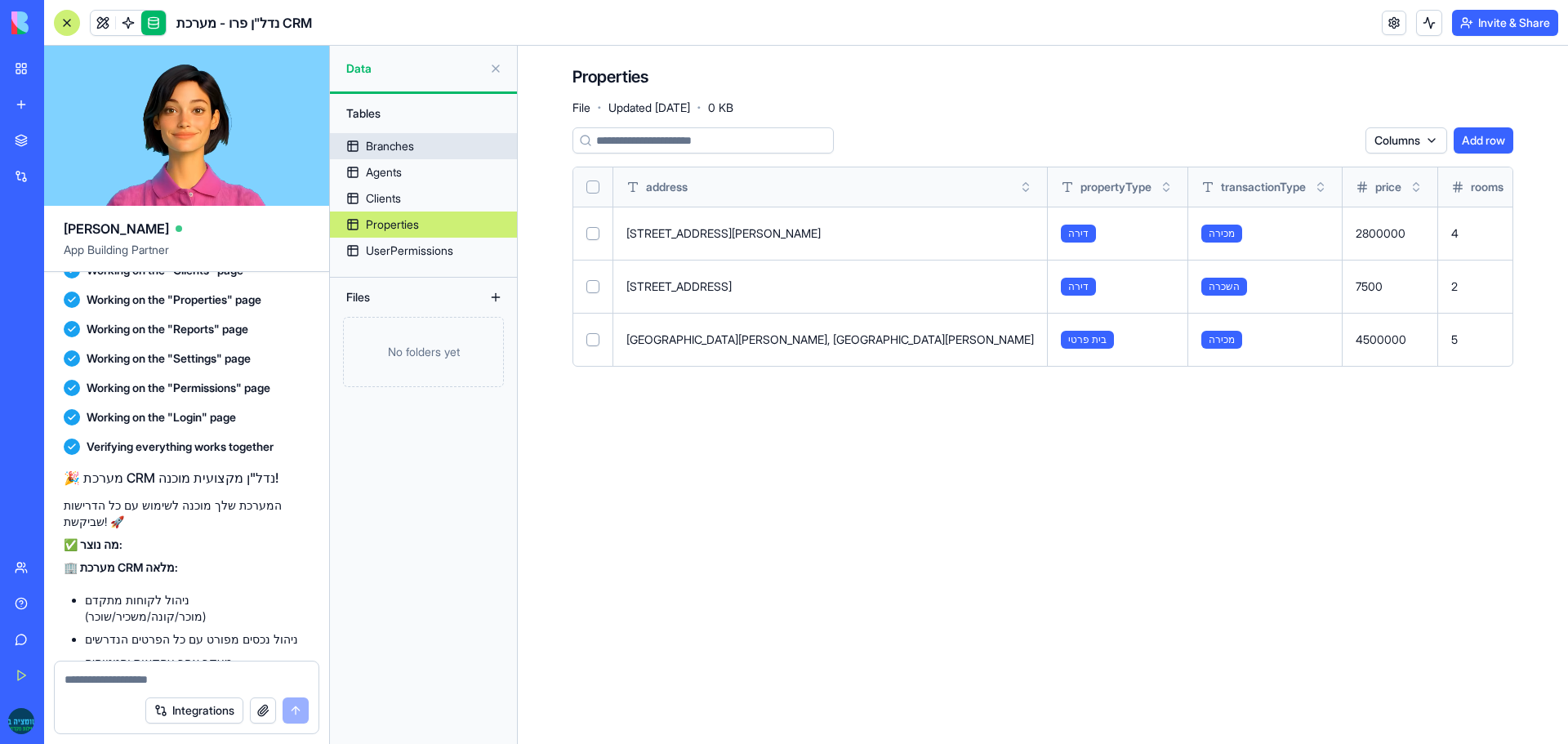
click at [450, 145] on link "Branches" at bounding box center [424, 146] width 187 height 26
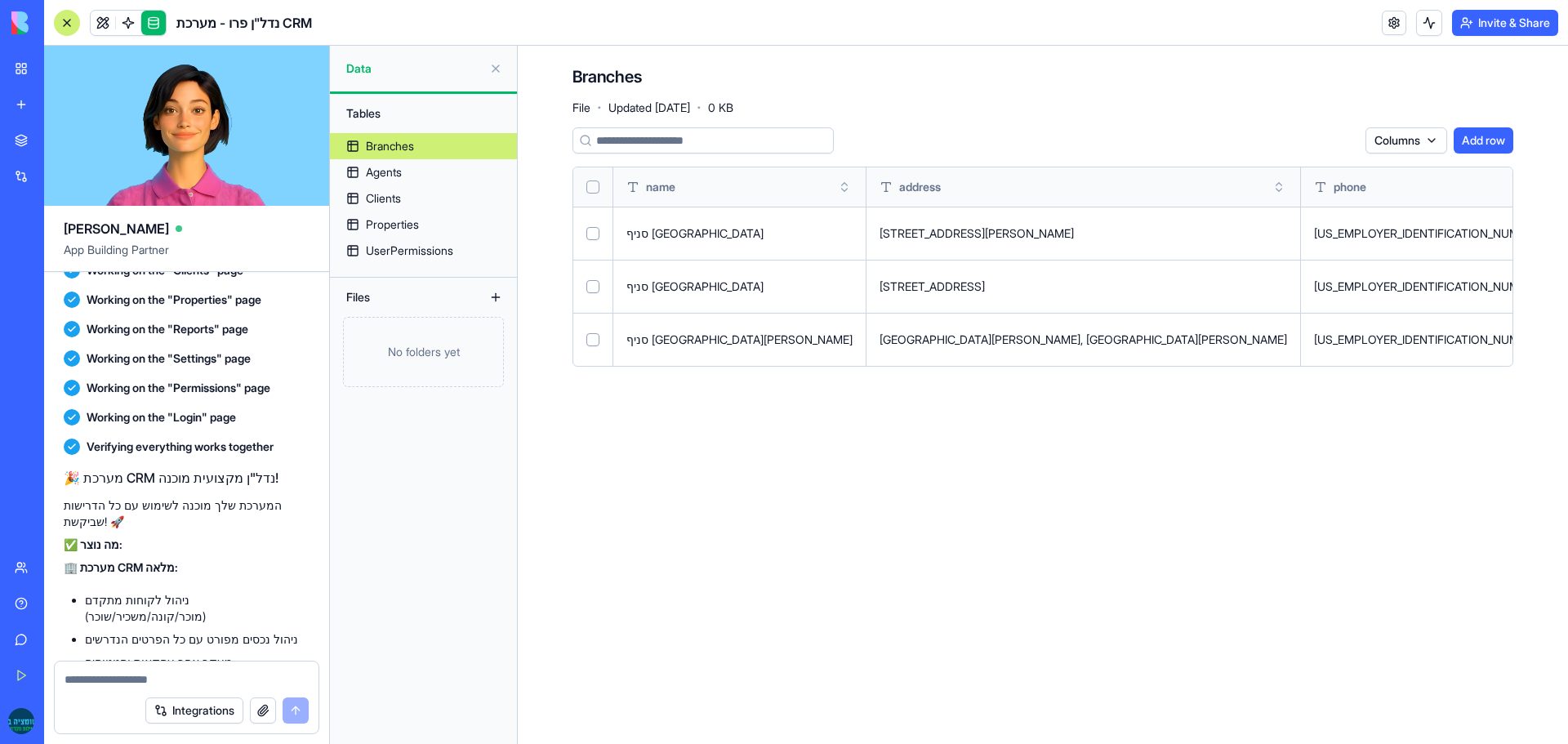
click at [0, 0] on button at bounding box center [0, 0] width 0 height 0
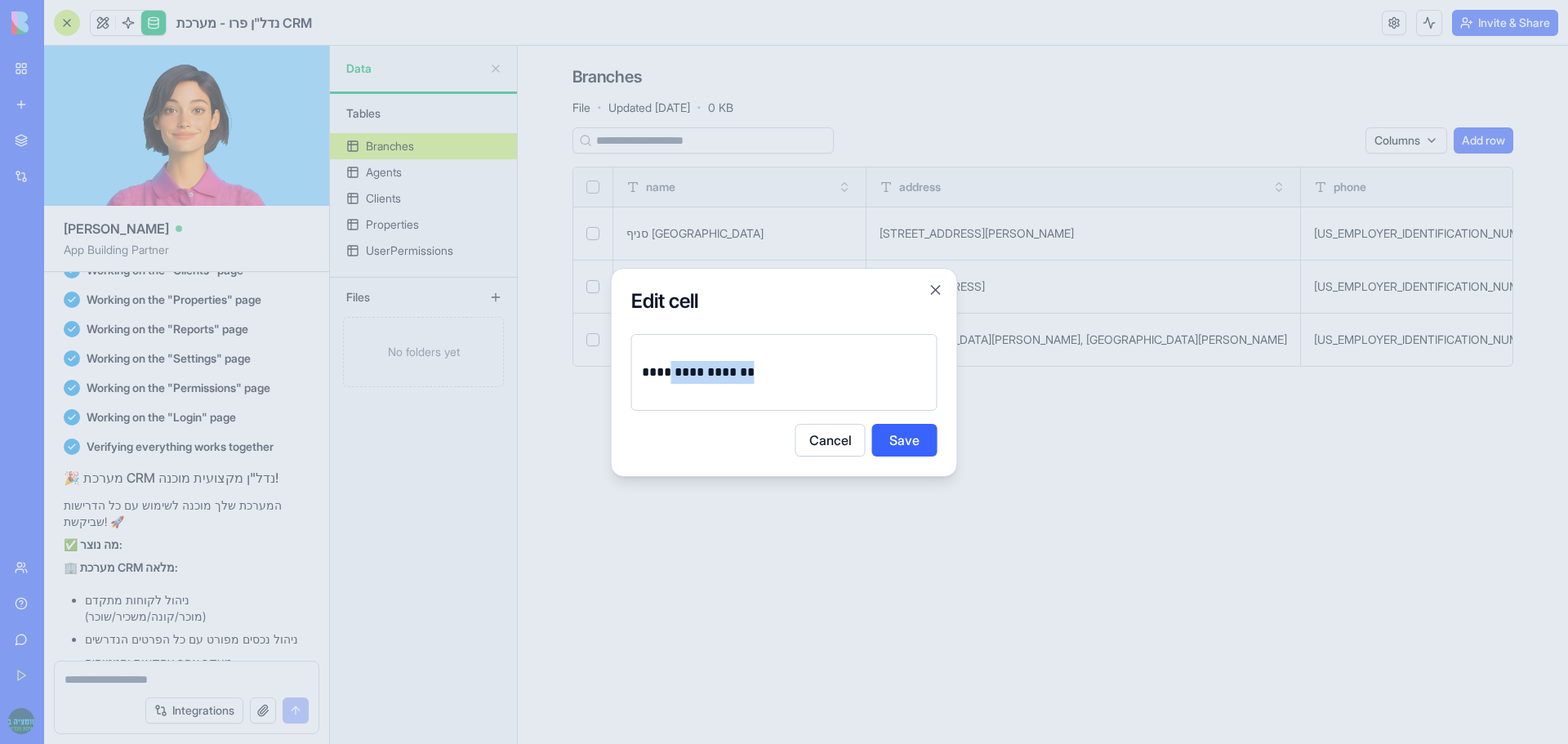
drag, startPoint x: 709, startPoint y: 374, endPoint x: 601, endPoint y: 364, distance: 108.5
click at [601, 364] on body "BETA My Workspace New app Marketplace Integrations Recent נכסים בלי לסבול New A…" at bounding box center [784, 372] width 1568 height 744
drag, startPoint x: 728, startPoint y: 337, endPoint x: 715, endPoint y: 344, distance: 14.8
click at [725, 338] on div "********" at bounding box center [785, 372] width 306 height 77
click at [703, 357] on div "********" at bounding box center [785, 372] width 306 height 77
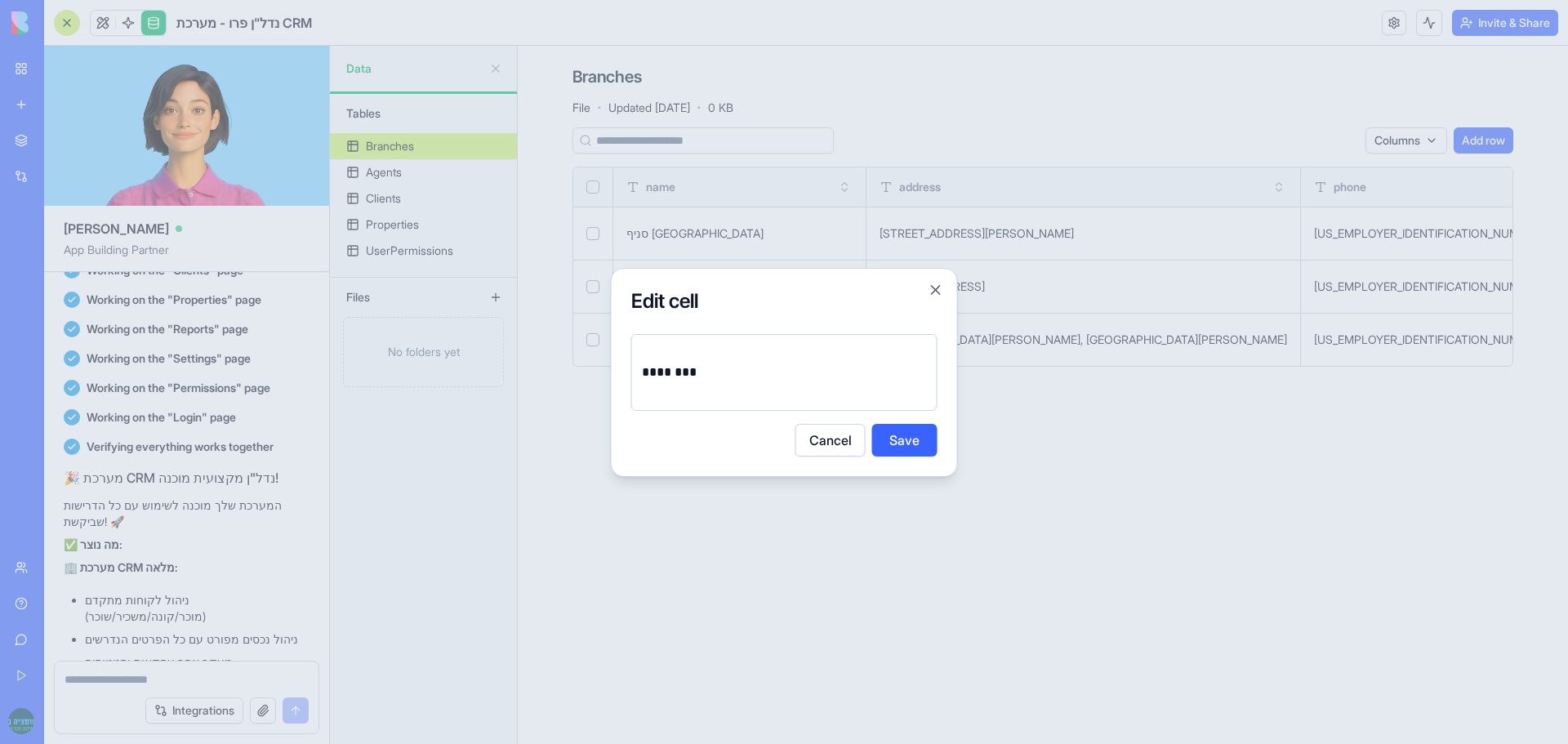
click at [885, 442] on button "Save" at bounding box center [905, 440] width 66 height 32
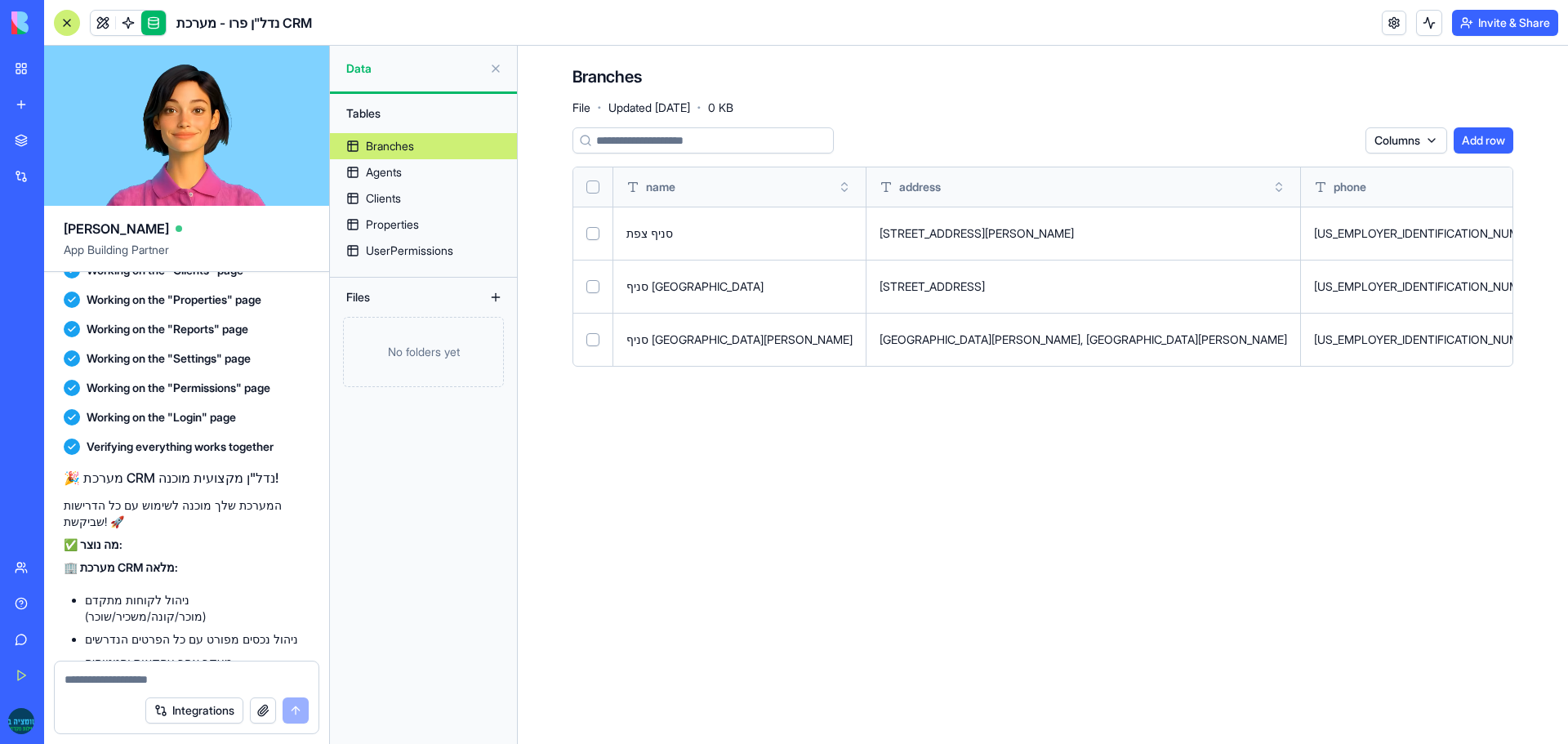
click at [0, 0] on button at bounding box center [0, 0] width 0 height 0
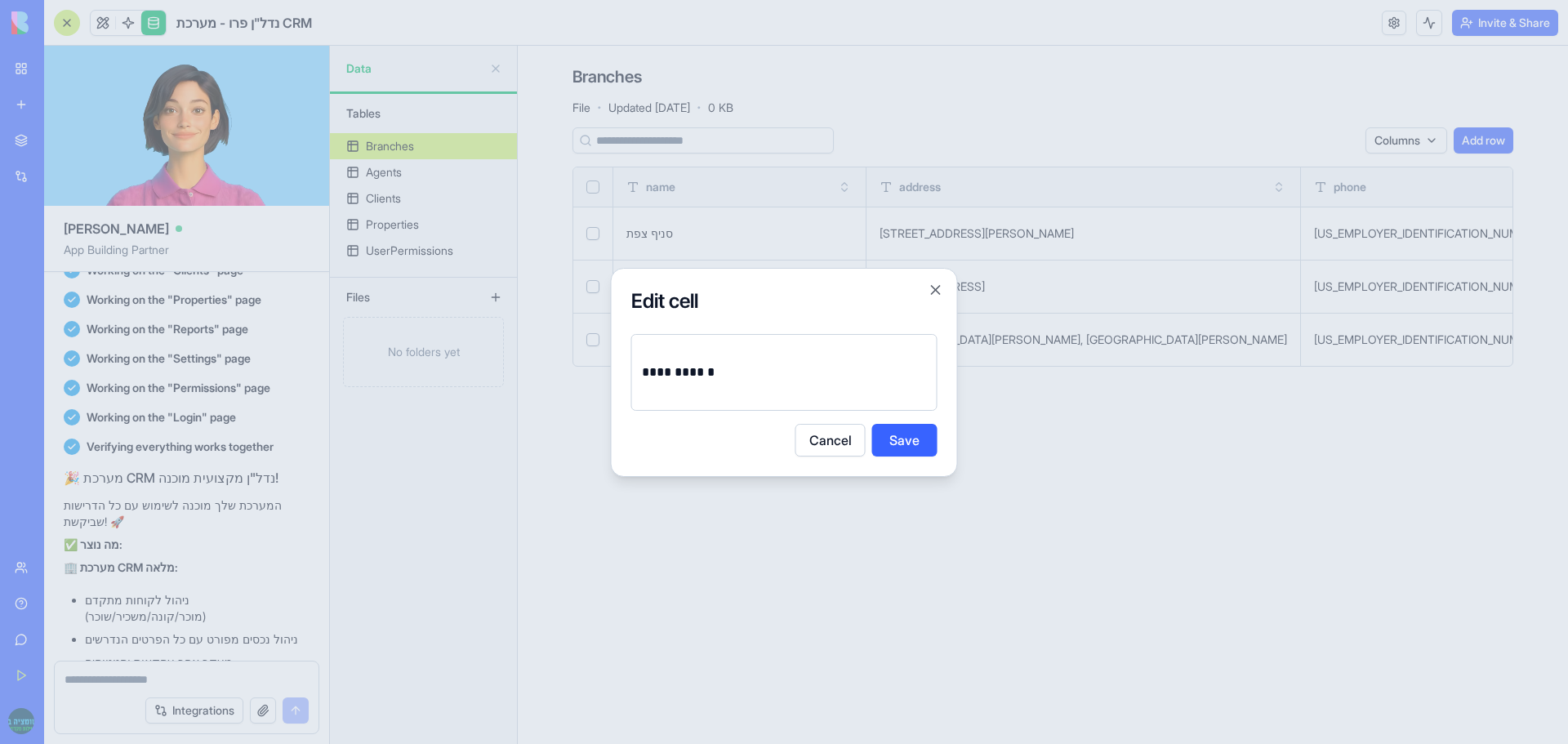
click at [695, 373] on p "**********" at bounding box center [784, 372] width 285 height 23
click at [890, 435] on button "Save" at bounding box center [905, 440] width 66 height 32
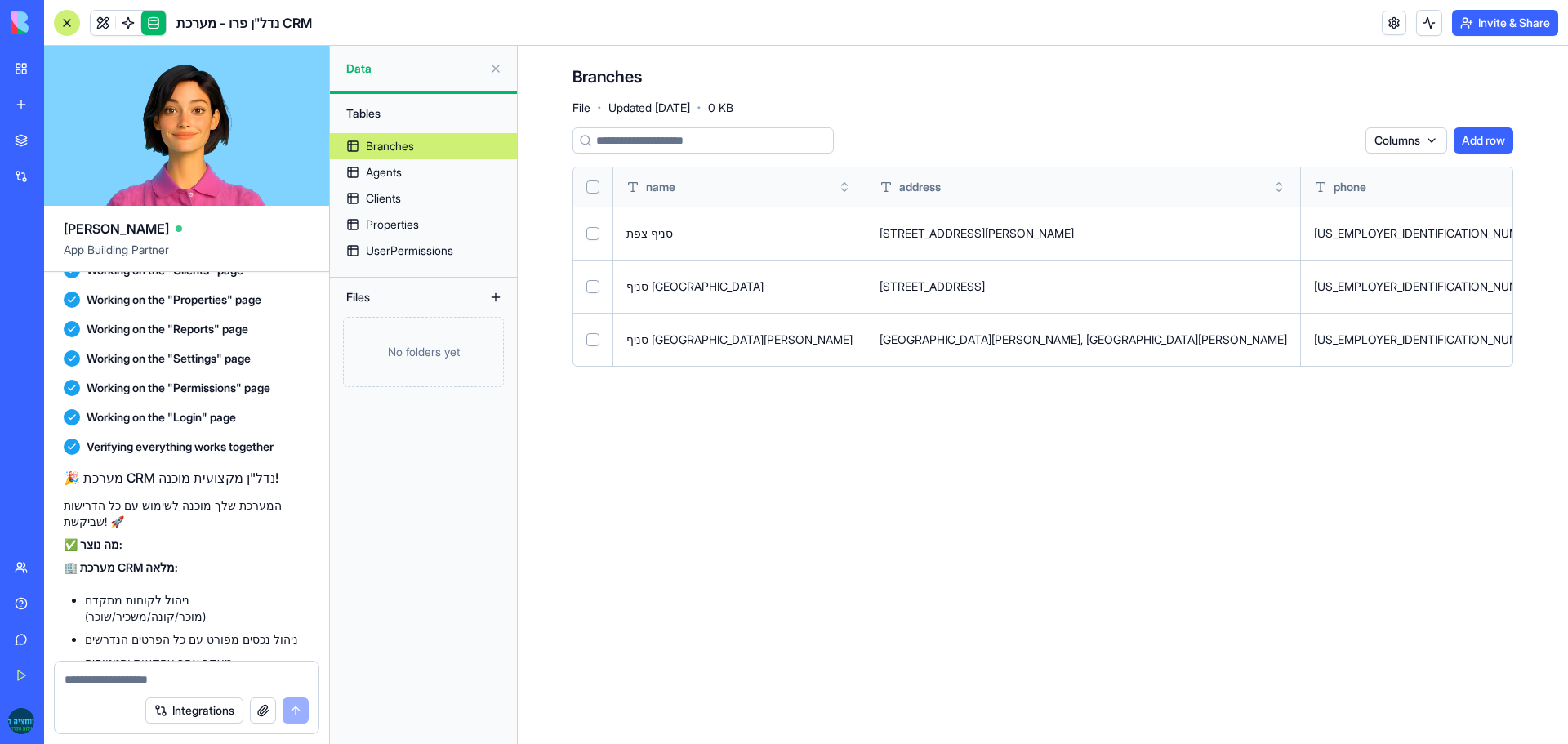
click at [0, 0] on button at bounding box center [0, 0] width 0 height 0
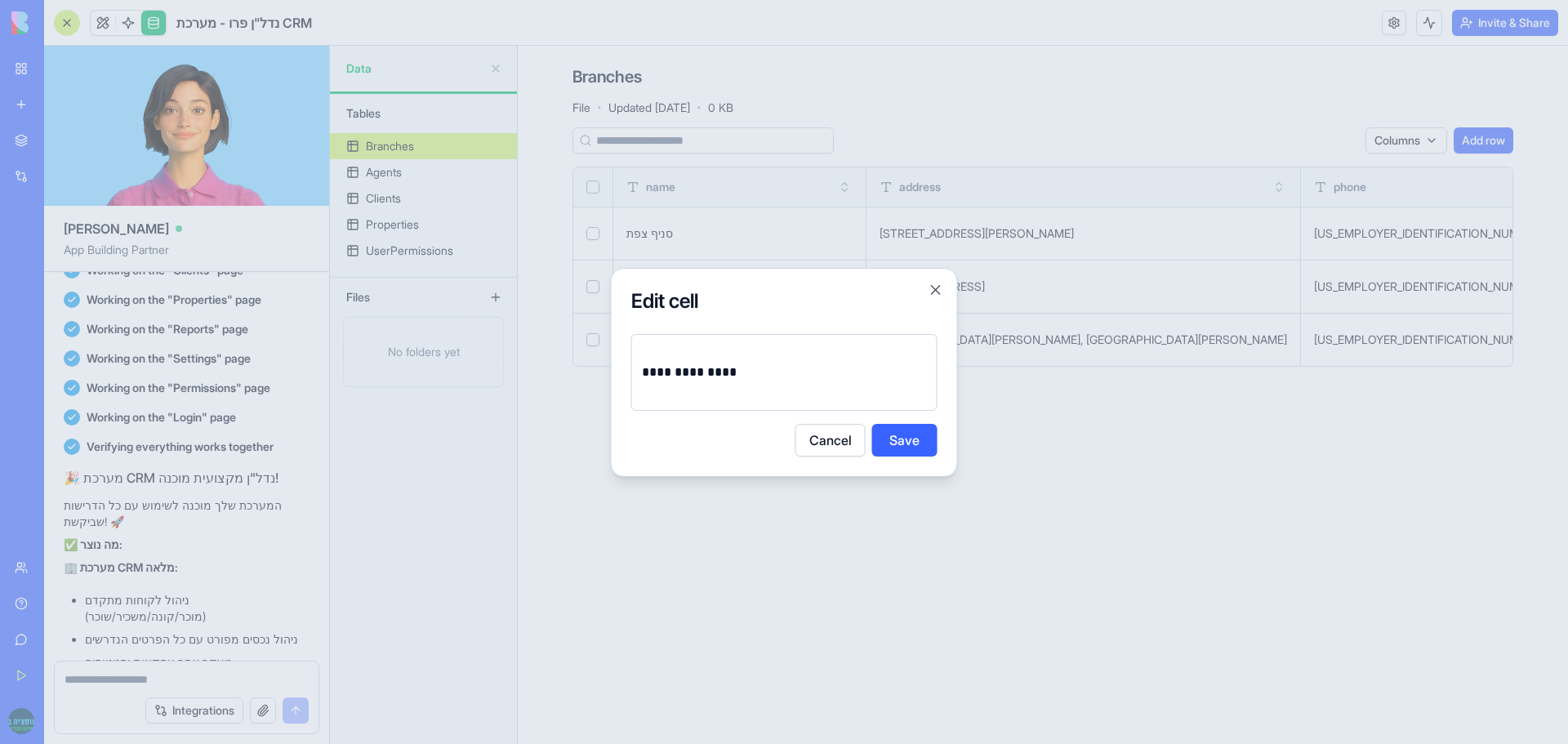
click at [914, 432] on button "Save" at bounding box center [905, 440] width 66 height 32
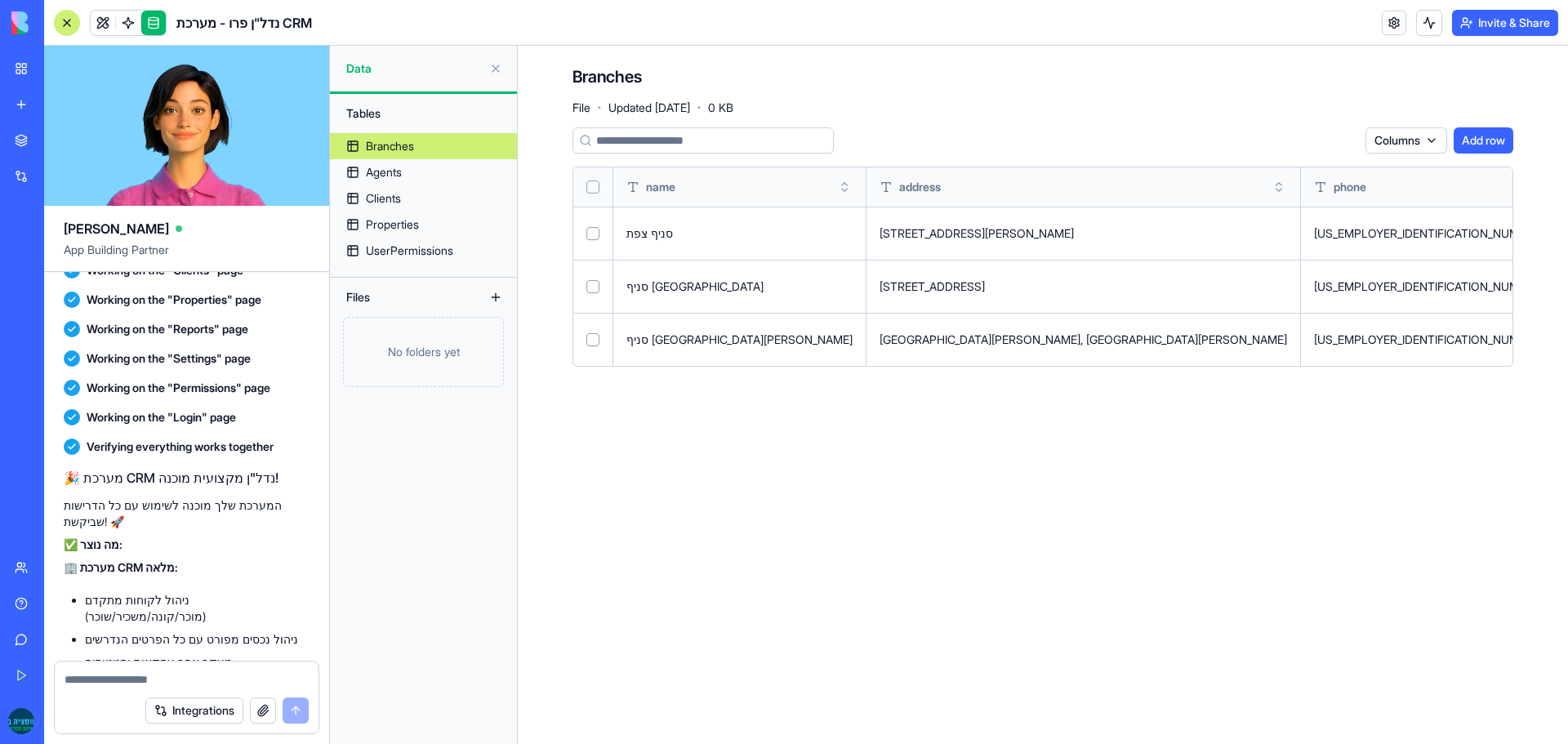
click at [0, 0] on button at bounding box center [0, 0] width 0 height 0
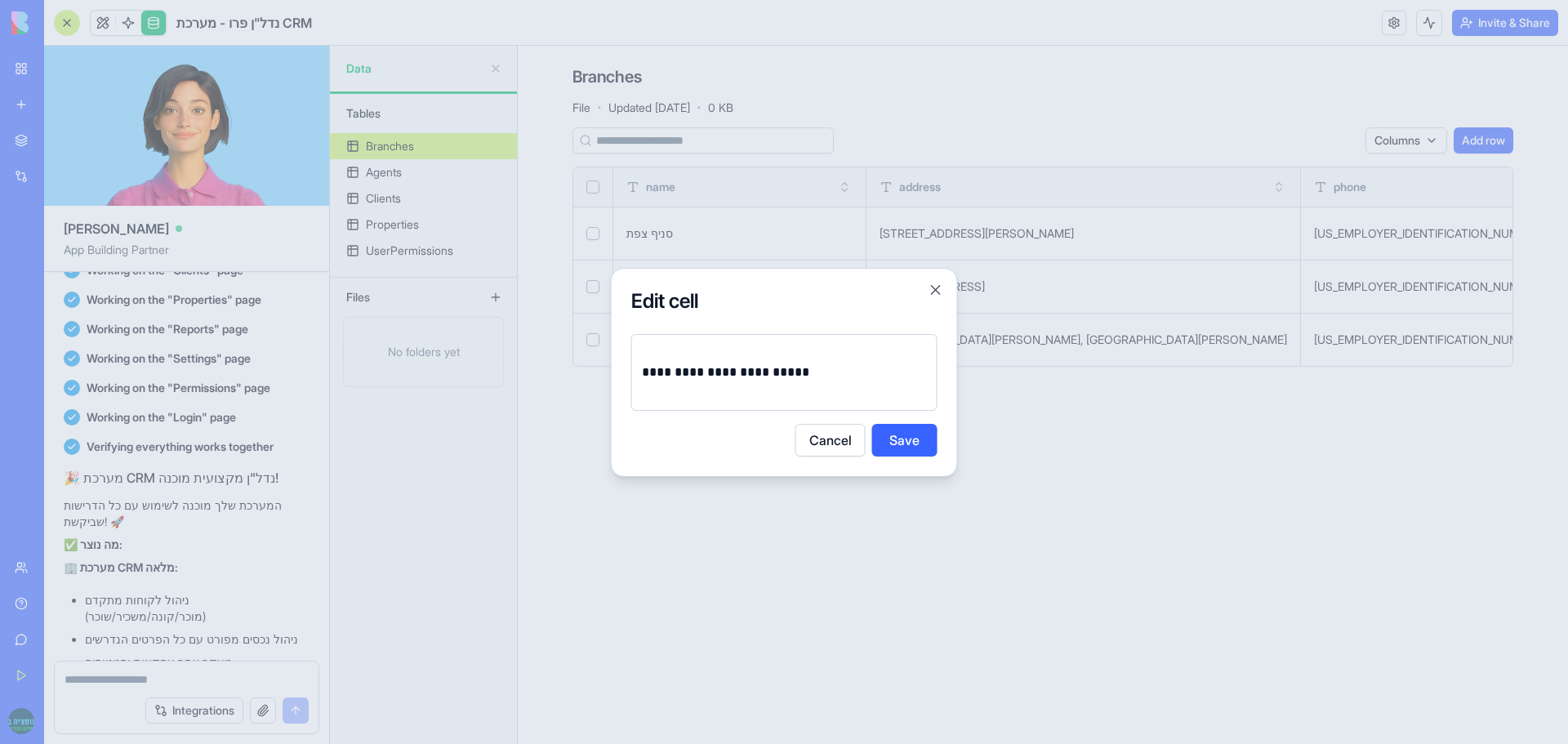
click at [745, 370] on p "**********" at bounding box center [784, 372] width 285 height 23
click at [918, 434] on button "Save" at bounding box center [905, 440] width 66 height 32
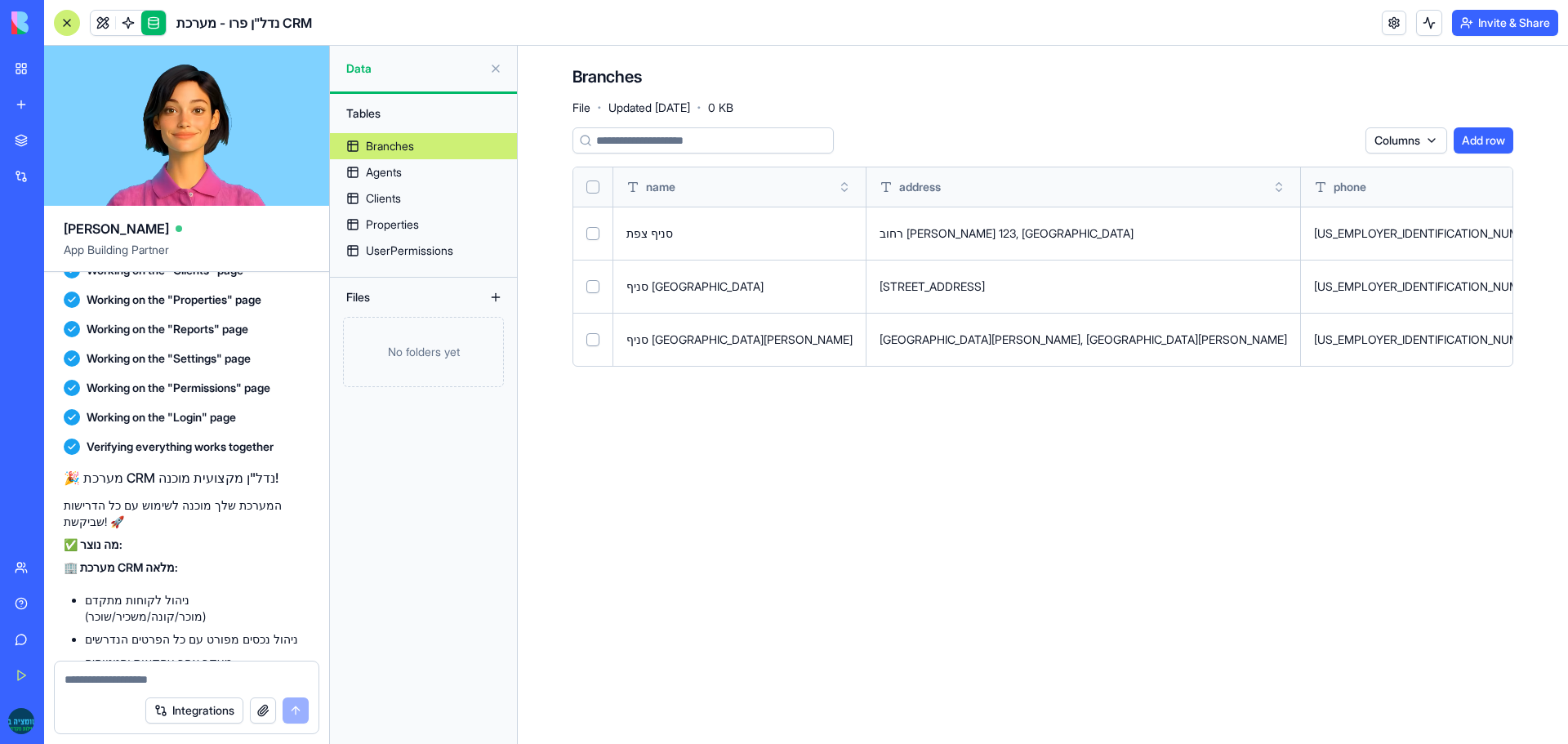
click at [0, 0] on button at bounding box center [0, 0] width 0 height 0
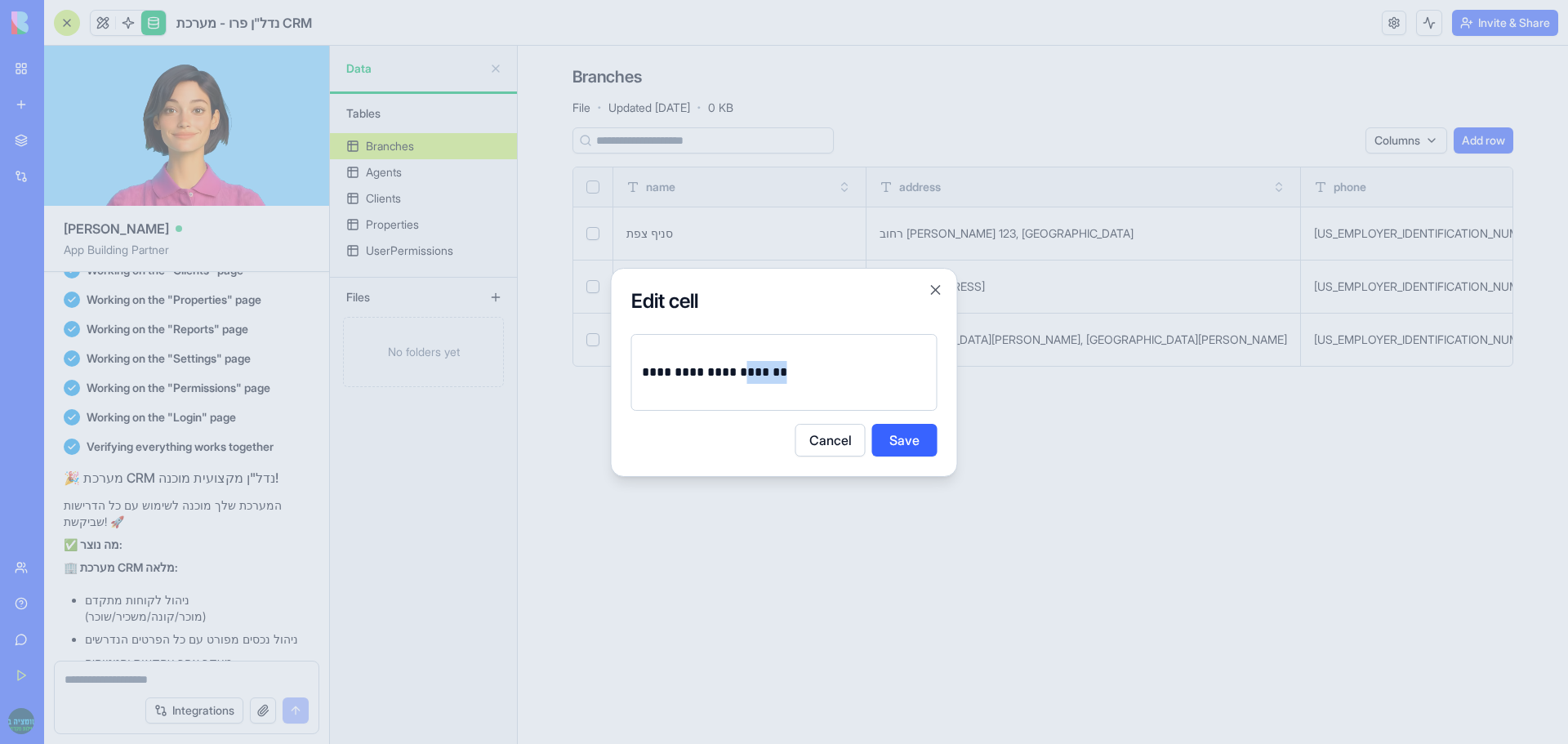
drag, startPoint x: 673, startPoint y: 374, endPoint x: 637, endPoint y: 375, distance: 36.0
click at [637, 375] on div "**********" at bounding box center [785, 372] width 306 height 77
click at [913, 439] on button "Save" at bounding box center [905, 440] width 66 height 32
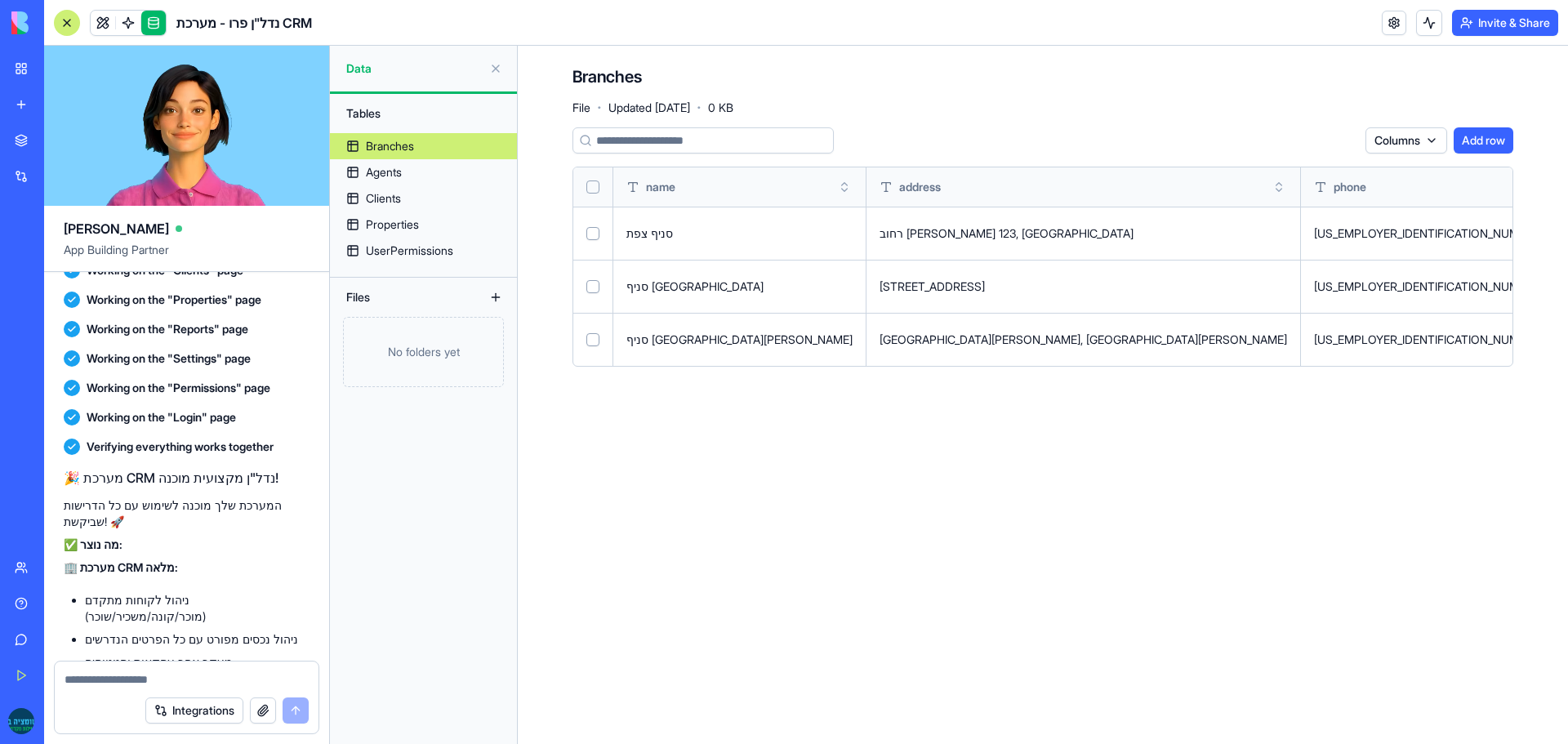
click at [0, 0] on button at bounding box center [0, 0] width 0 height 0
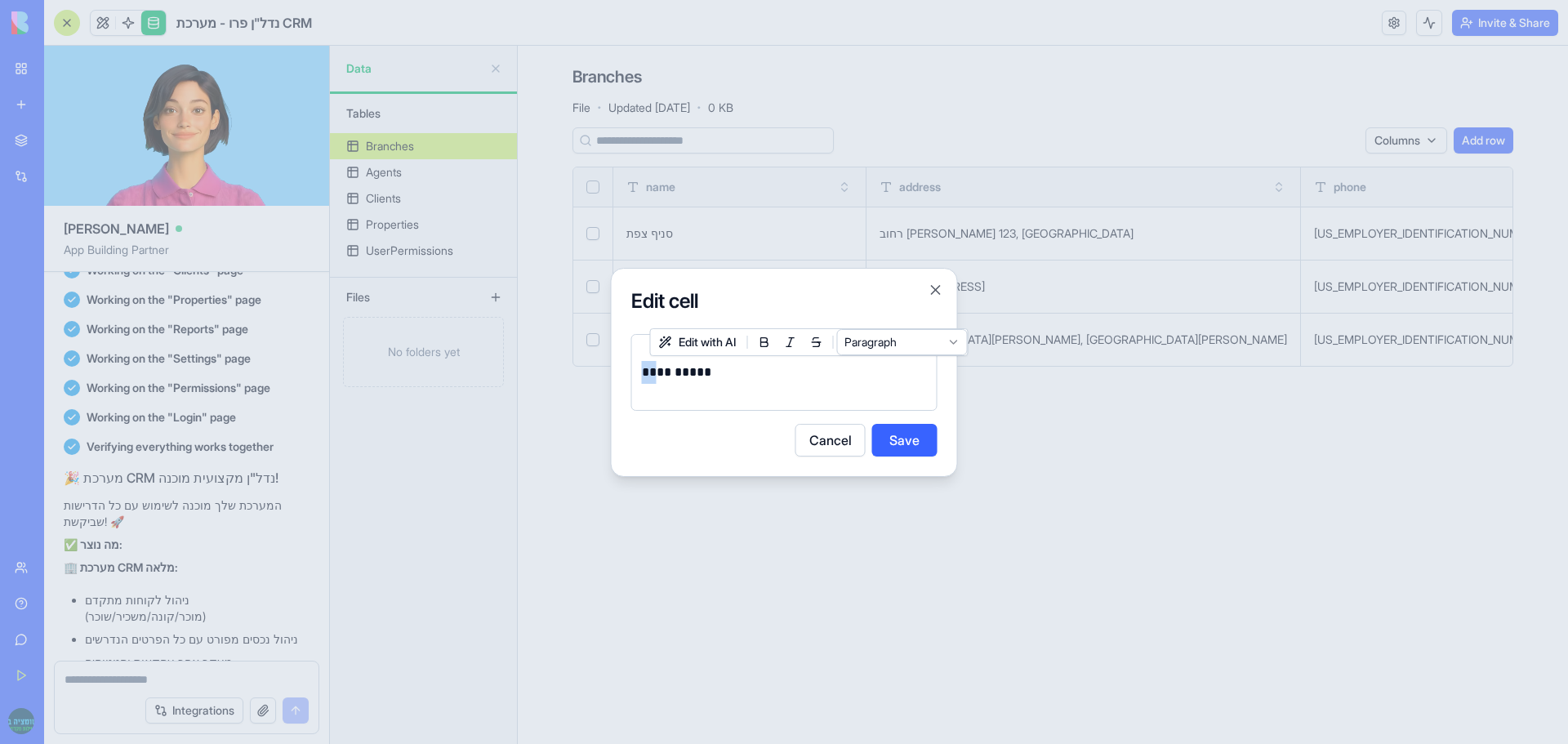
drag, startPoint x: 658, startPoint y: 369, endPoint x: 644, endPoint y: 372, distance: 14.3
click at [644, 372] on p "**********" at bounding box center [784, 372] width 285 height 23
click at [907, 447] on button "Save" at bounding box center [905, 440] width 66 height 32
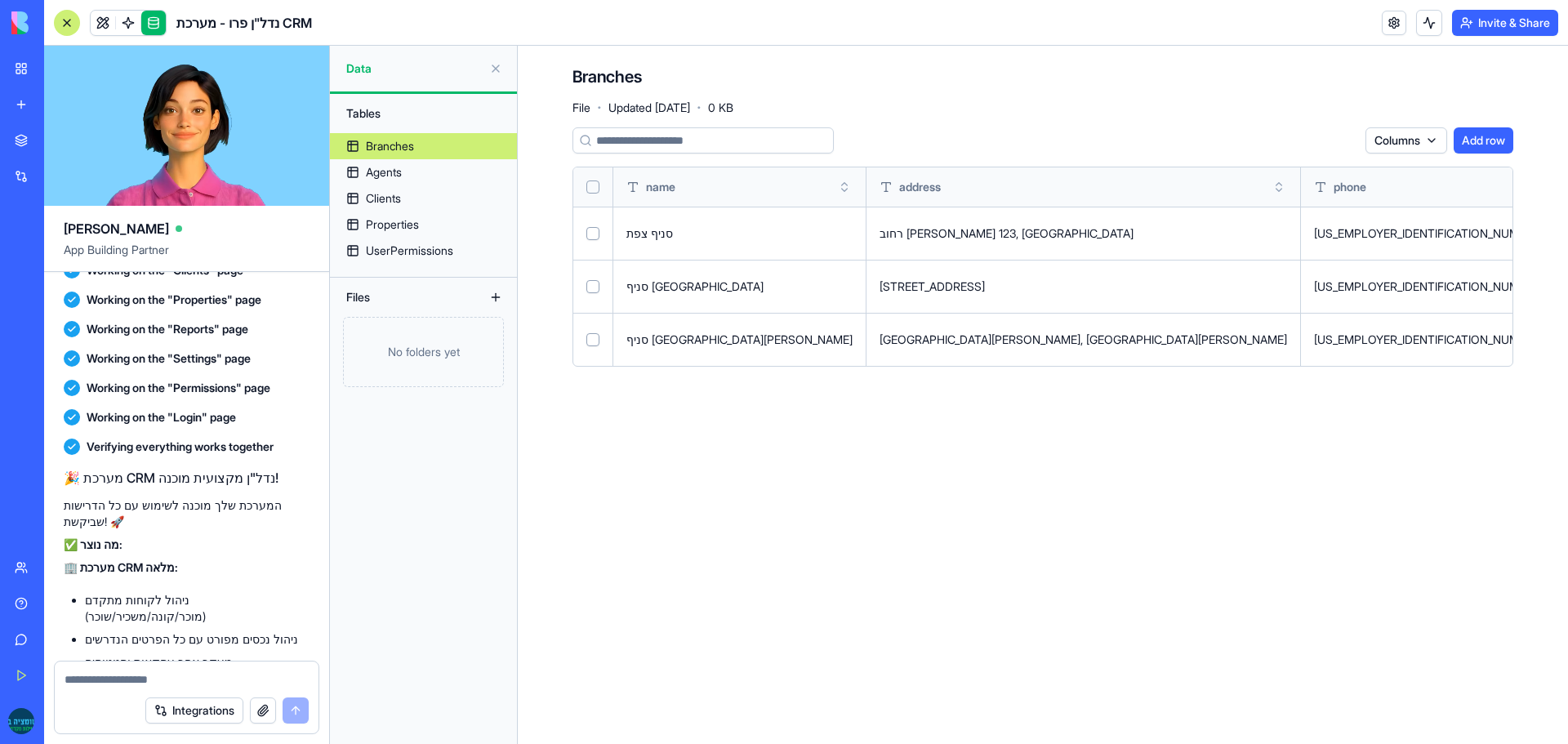
click at [0, 0] on button at bounding box center [0, 0] width 0 height 0
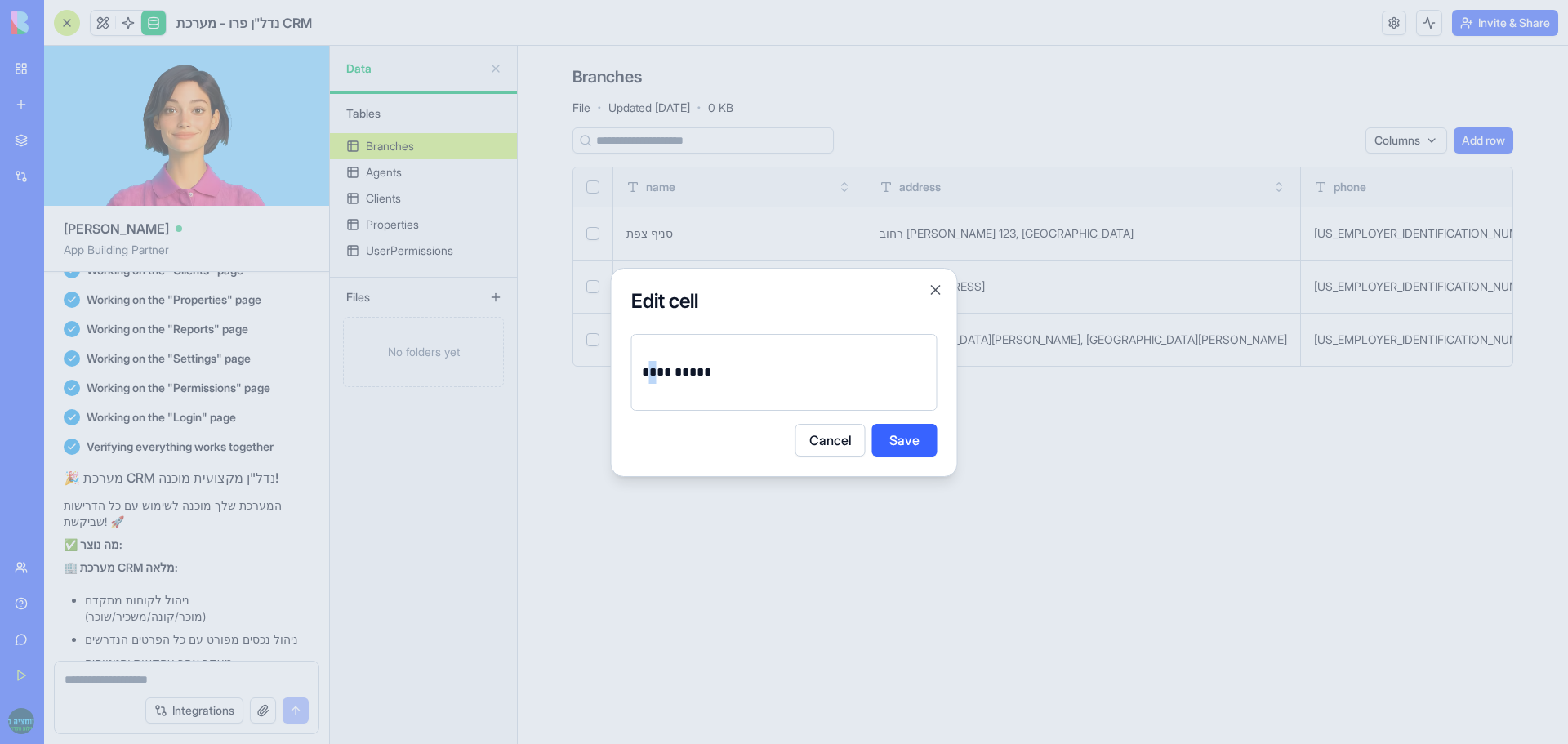
click at [651, 371] on p "**********" at bounding box center [784, 372] width 285 height 23
click at [901, 437] on button "Save" at bounding box center [905, 440] width 66 height 32
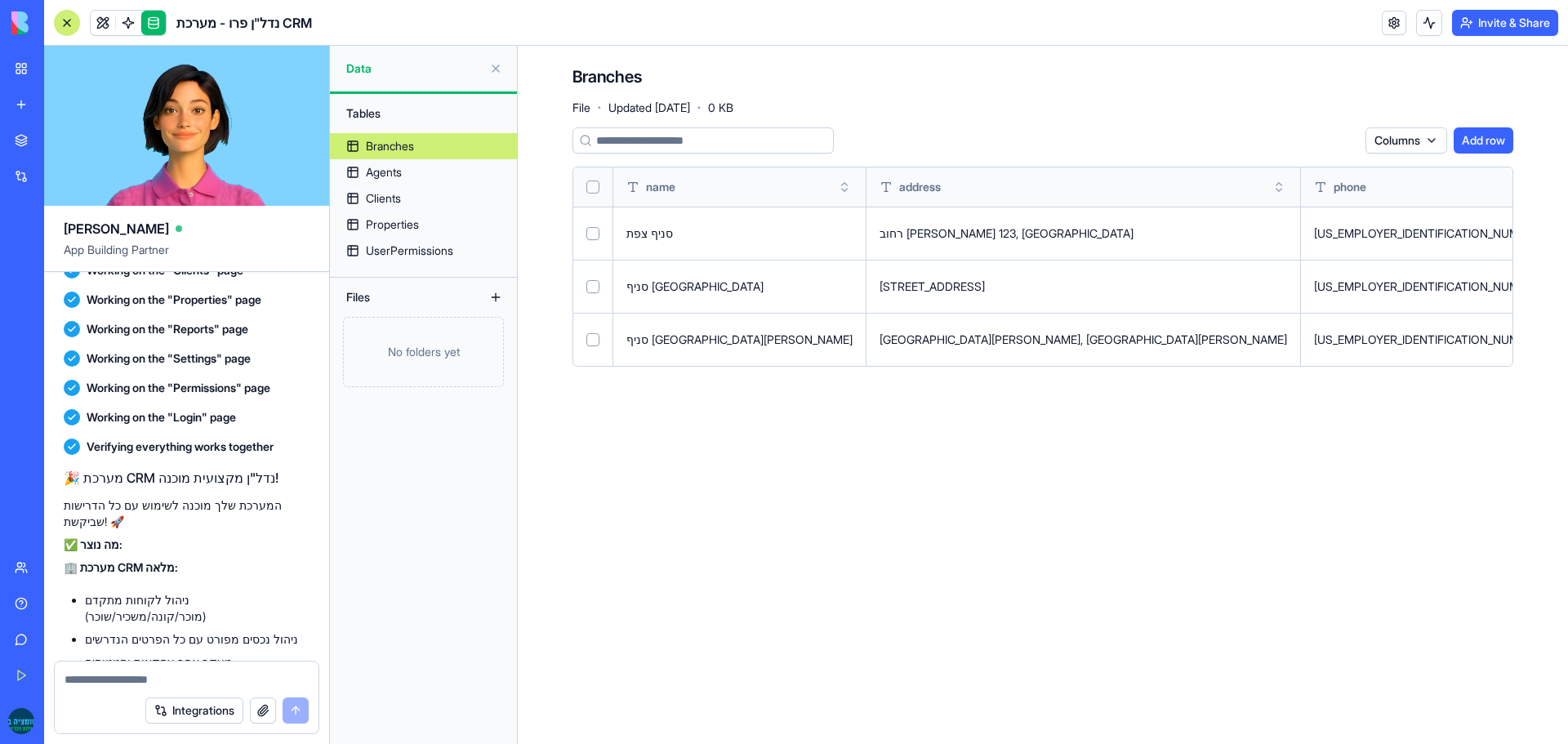
click at [0, 0] on button at bounding box center [0, 0] width 0 height 0
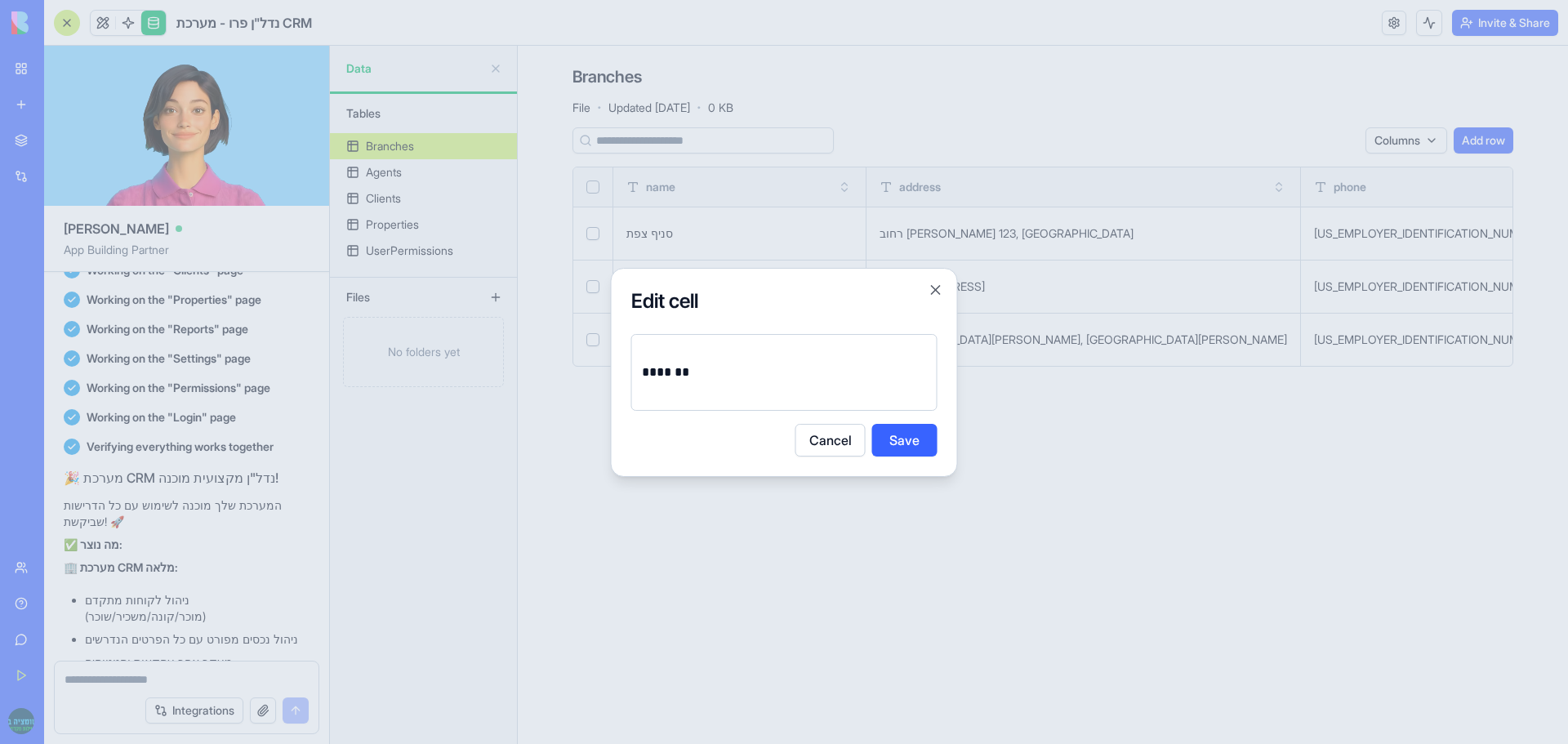
click at [679, 374] on p "*******" at bounding box center [784, 372] width 285 height 23
click at [936, 293] on button "Close" at bounding box center [936, 289] width 16 height 16
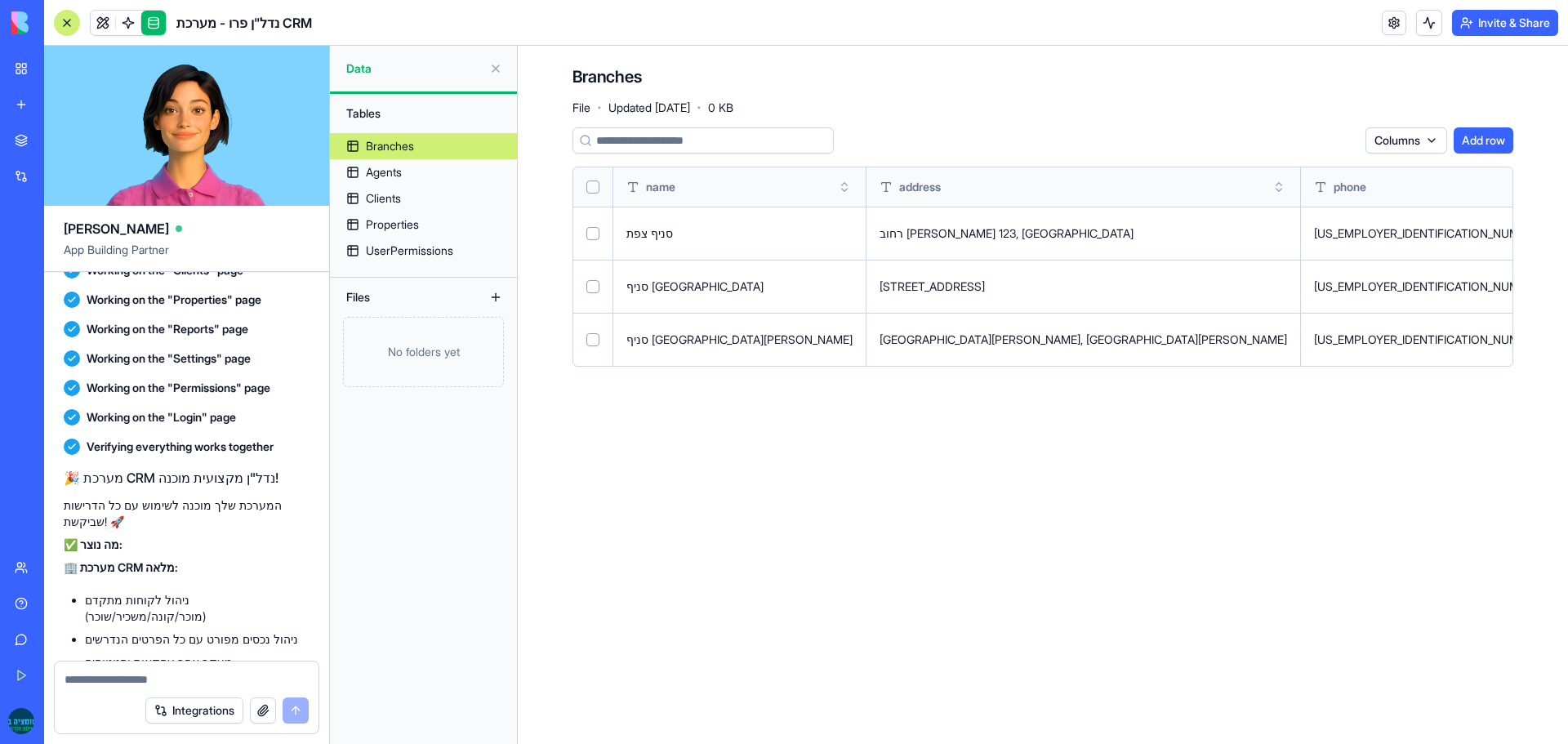
click at [1493, 232] on html "BETA My Workspace New app Marketplace Integrations Recent נכסים בלי לסבול New A…" at bounding box center [784, 372] width 1568 height 744
click at [1475, 140] on button "Add row" at bounding box center [1484, 140] width 60 height 26
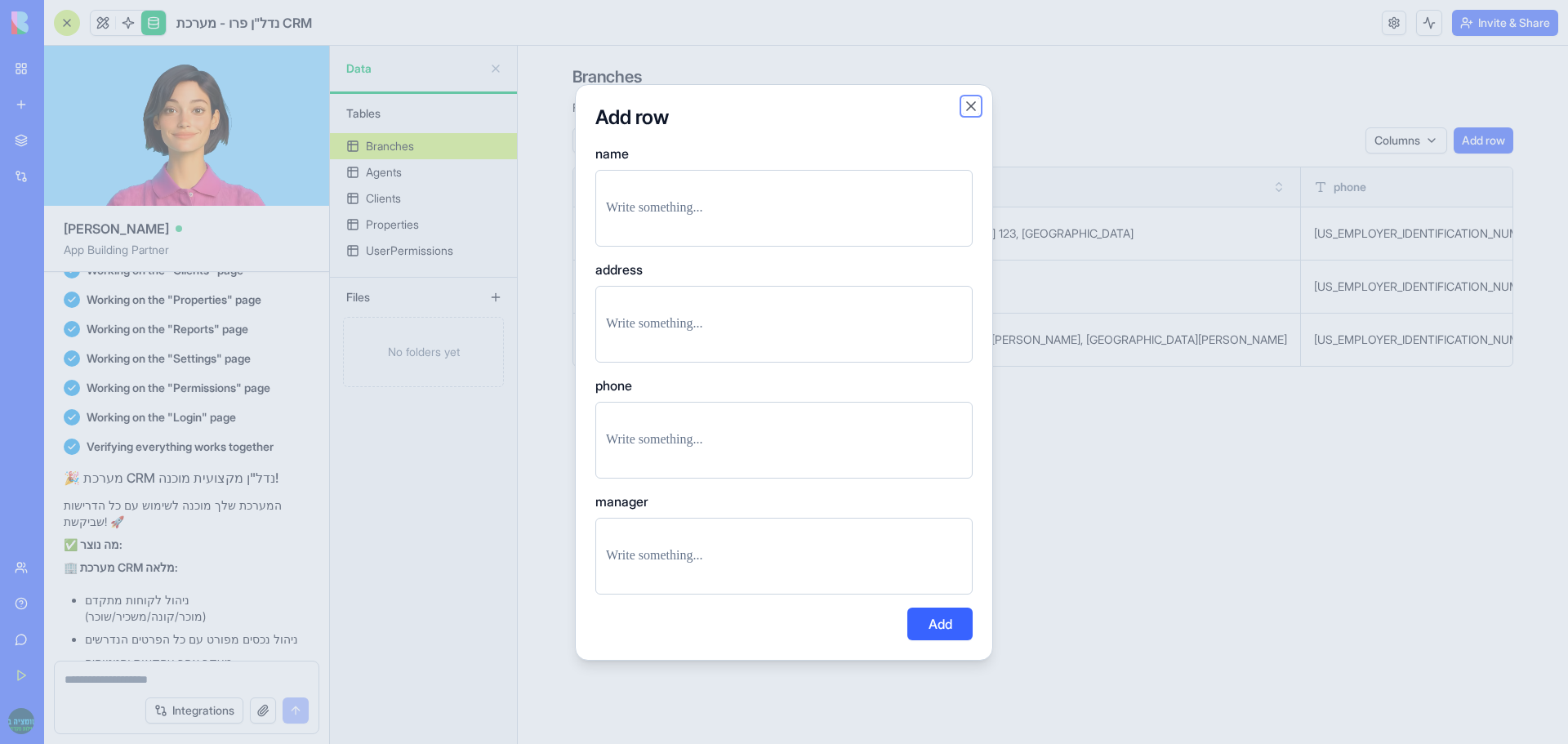
click at [974, 110] on button "Close" at bounding box center [970, 106] width 16 height 16
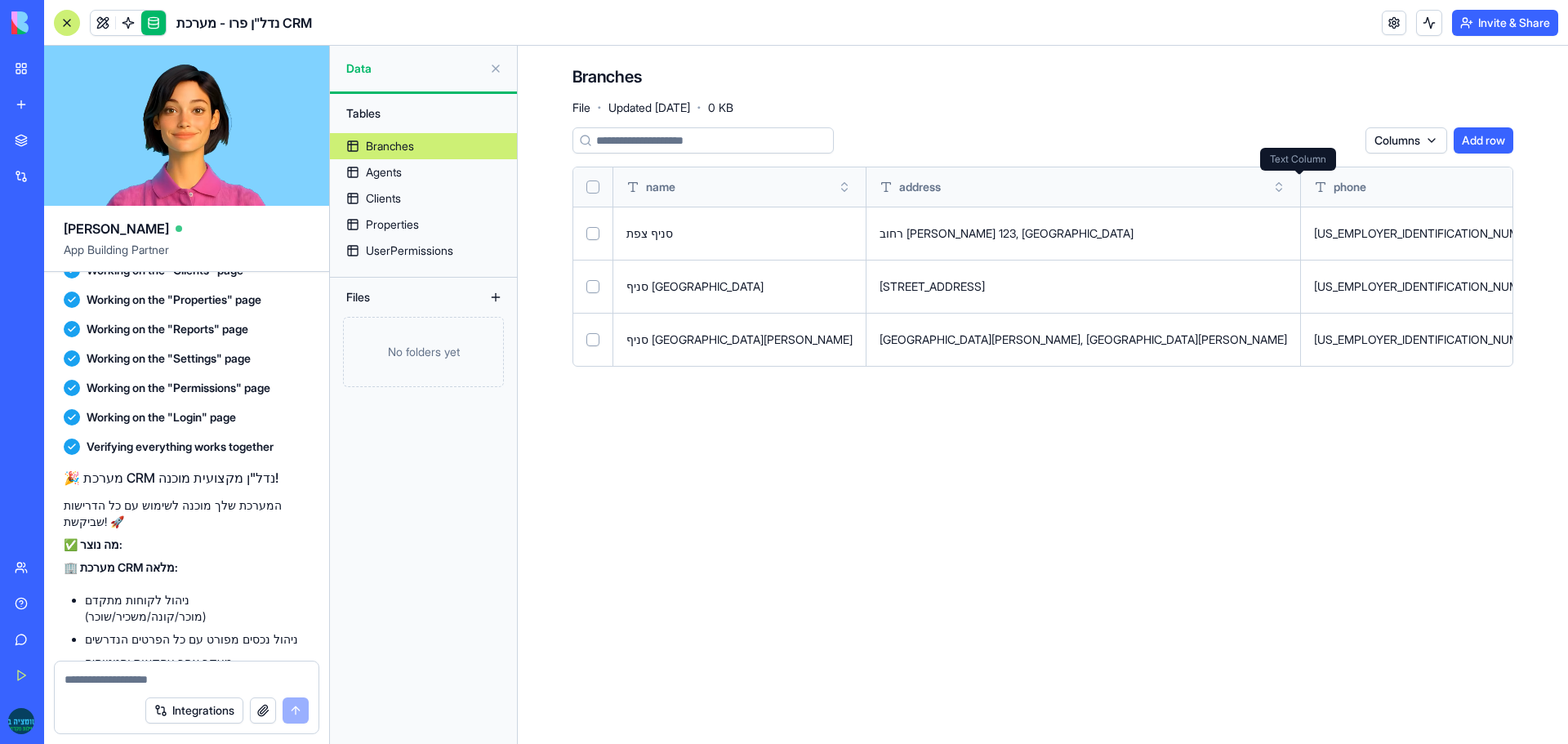
copy span "manager"
click at [90, 684] on textarea at bounding box center [186, 679] width 244 height 16
paste textarea "********"
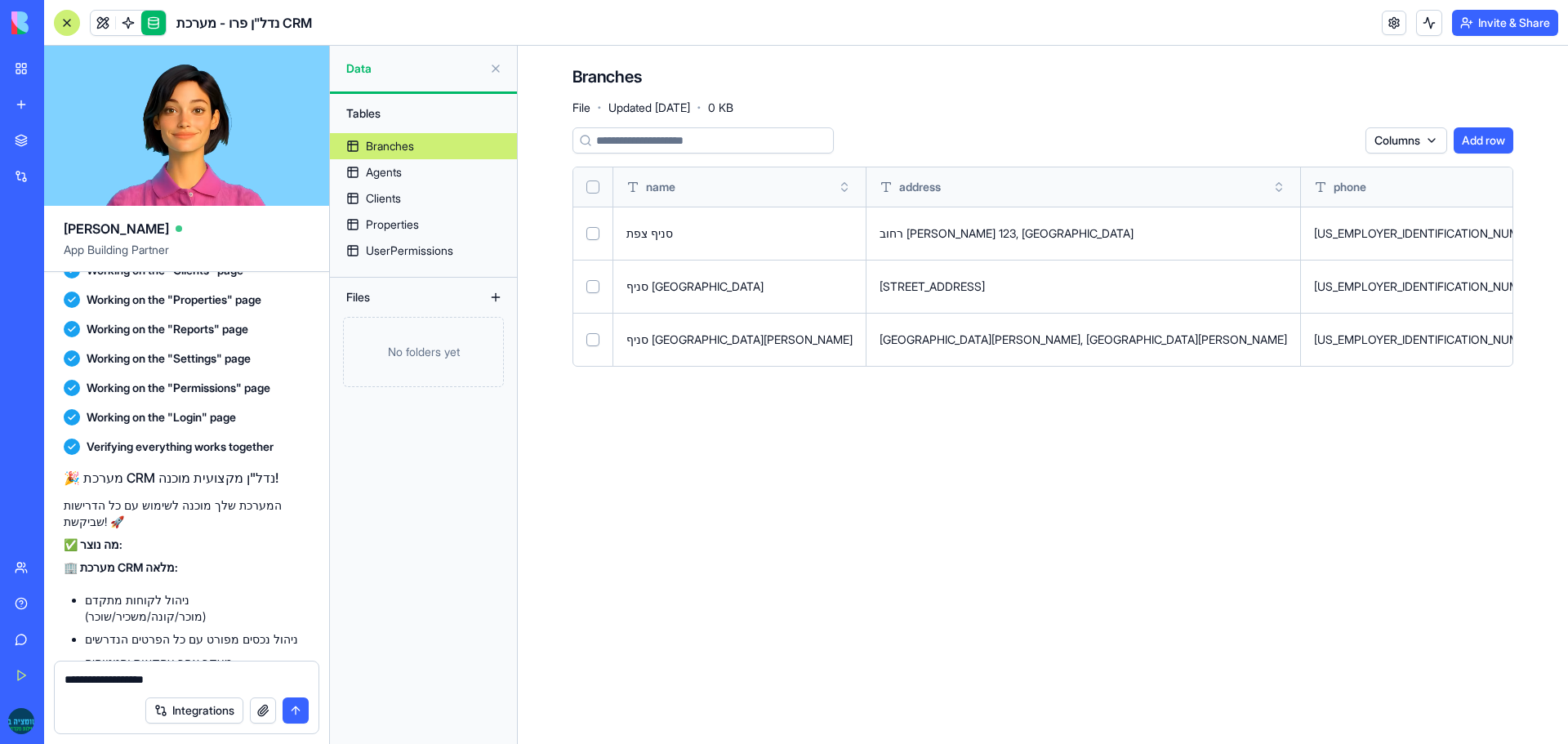
click at [393, 151] on div "Branches" at bounding box center [390, 146] width 49 height 16
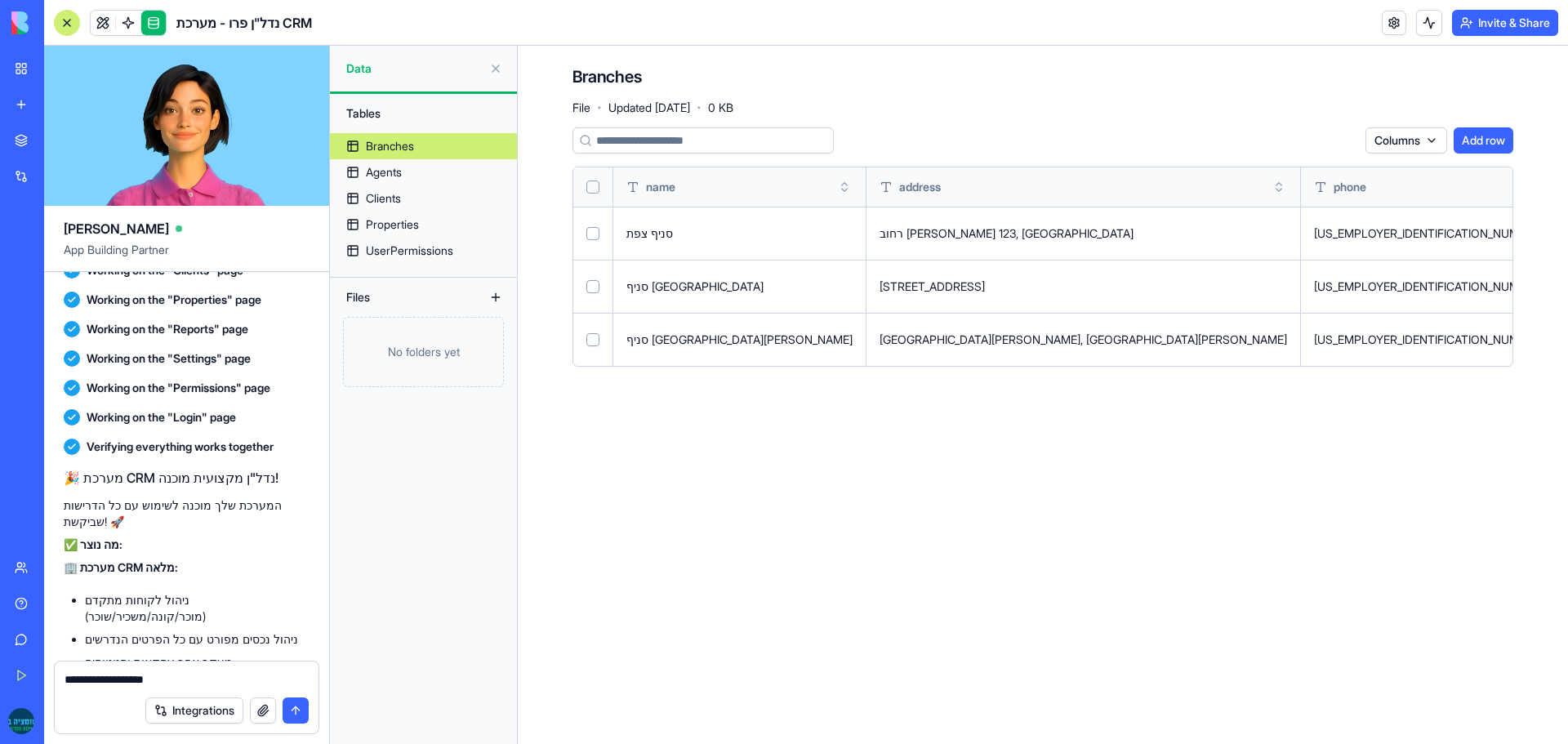
click at [393, 151] on div "Branches" at bounding box center [390, 146] width 49 height 16
click at [603, 77] on h4 "Branches" at bounding box center [608, 77] width 70 height 23
copy h4 "Branches"
click at [232, 678] on textarea "**********" at bounding box center [186, 679] width 244 height 16
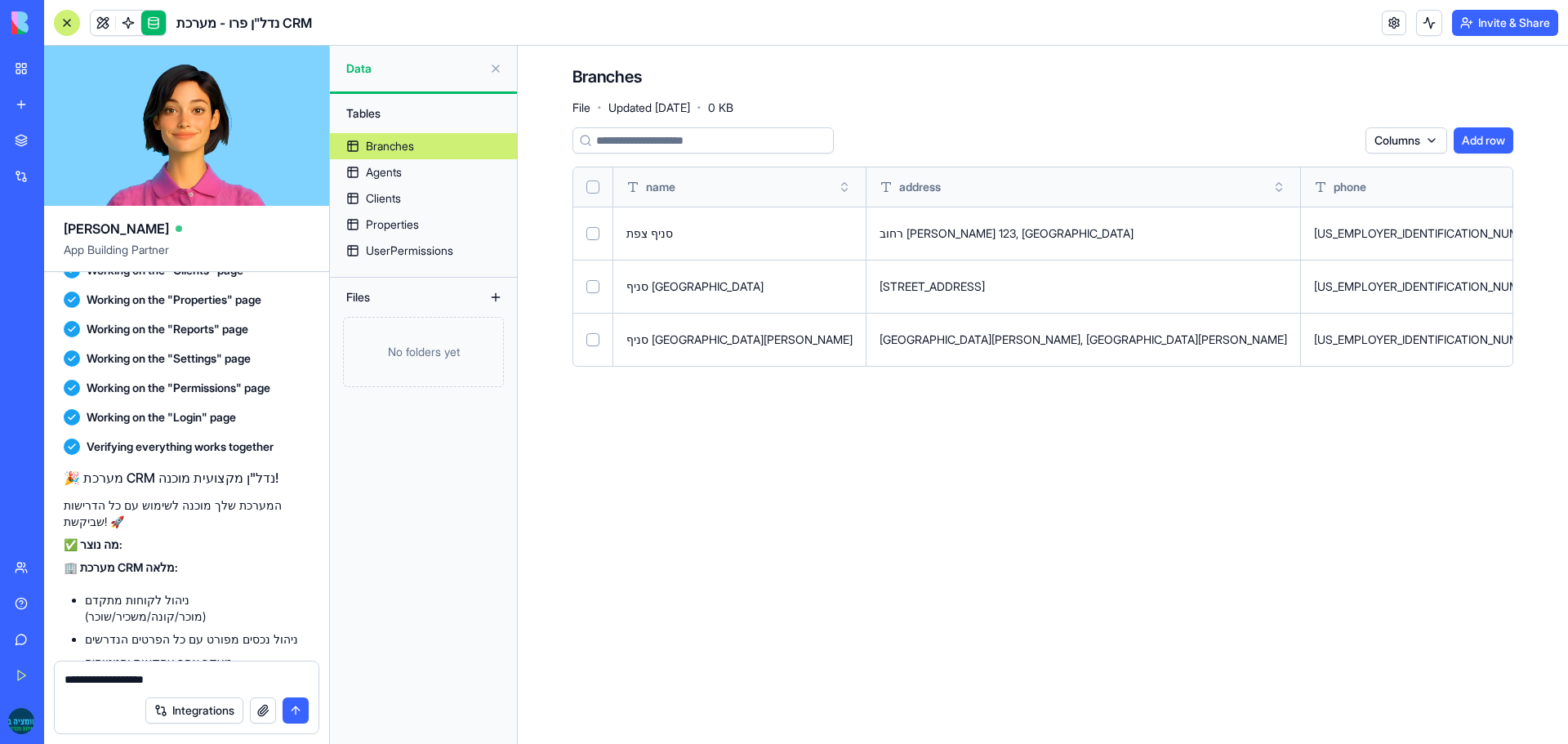
paste textarea "********"
drag, startPoint x: 276, startPoint y: 681, endPoint x: 32, endPoint y: 655, distance: 245.4
click at [32, 655] on div "BETA My Workspace New app Marketplace Integrations Recent נכסים בלי לסבול New A…" at bounding box center [784, 372] width 1568 height 744
type textarea "**********"
click at [302, 708] on button "submit" at bounding box center [295, 710] width 26 height 26
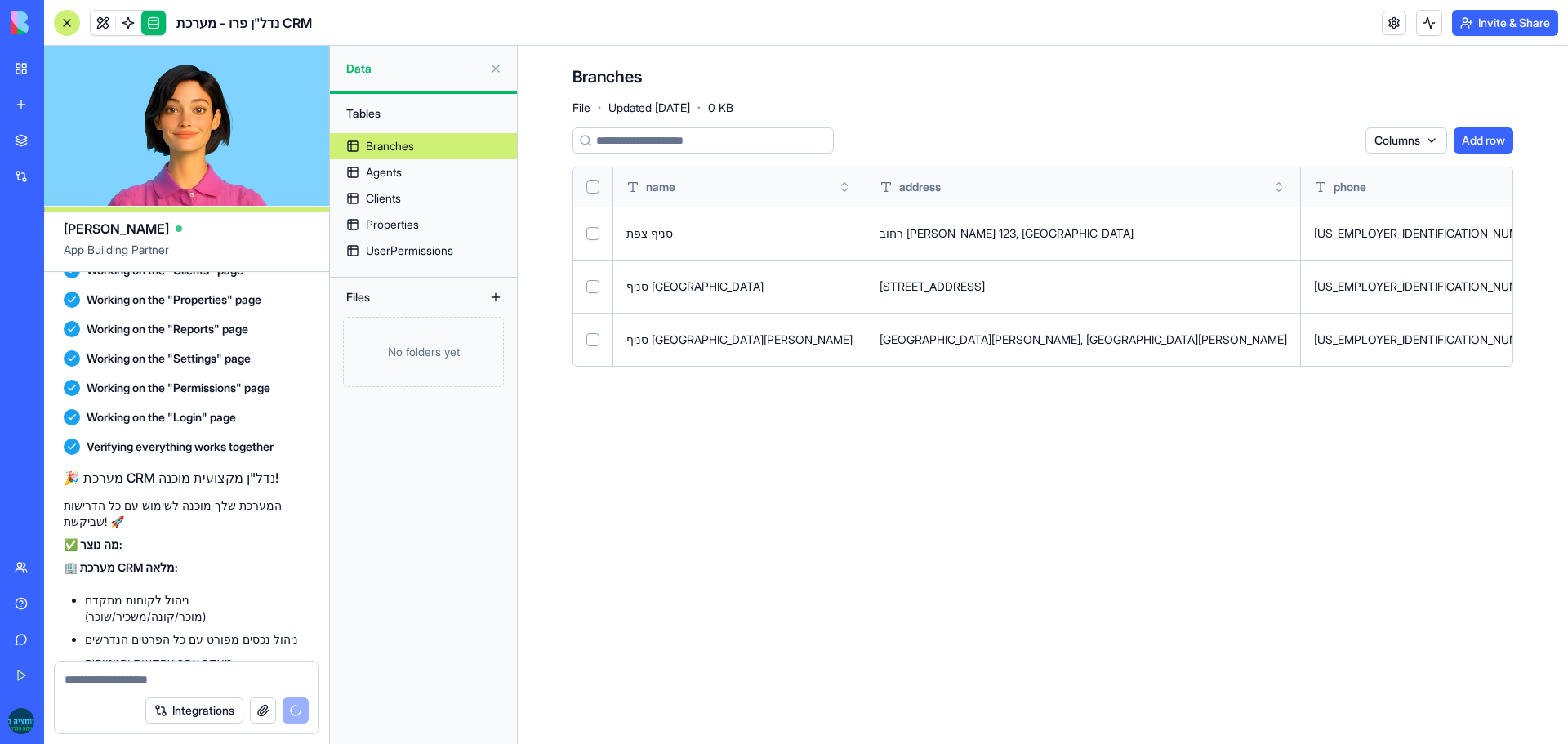
scroll to position [9835, 0]
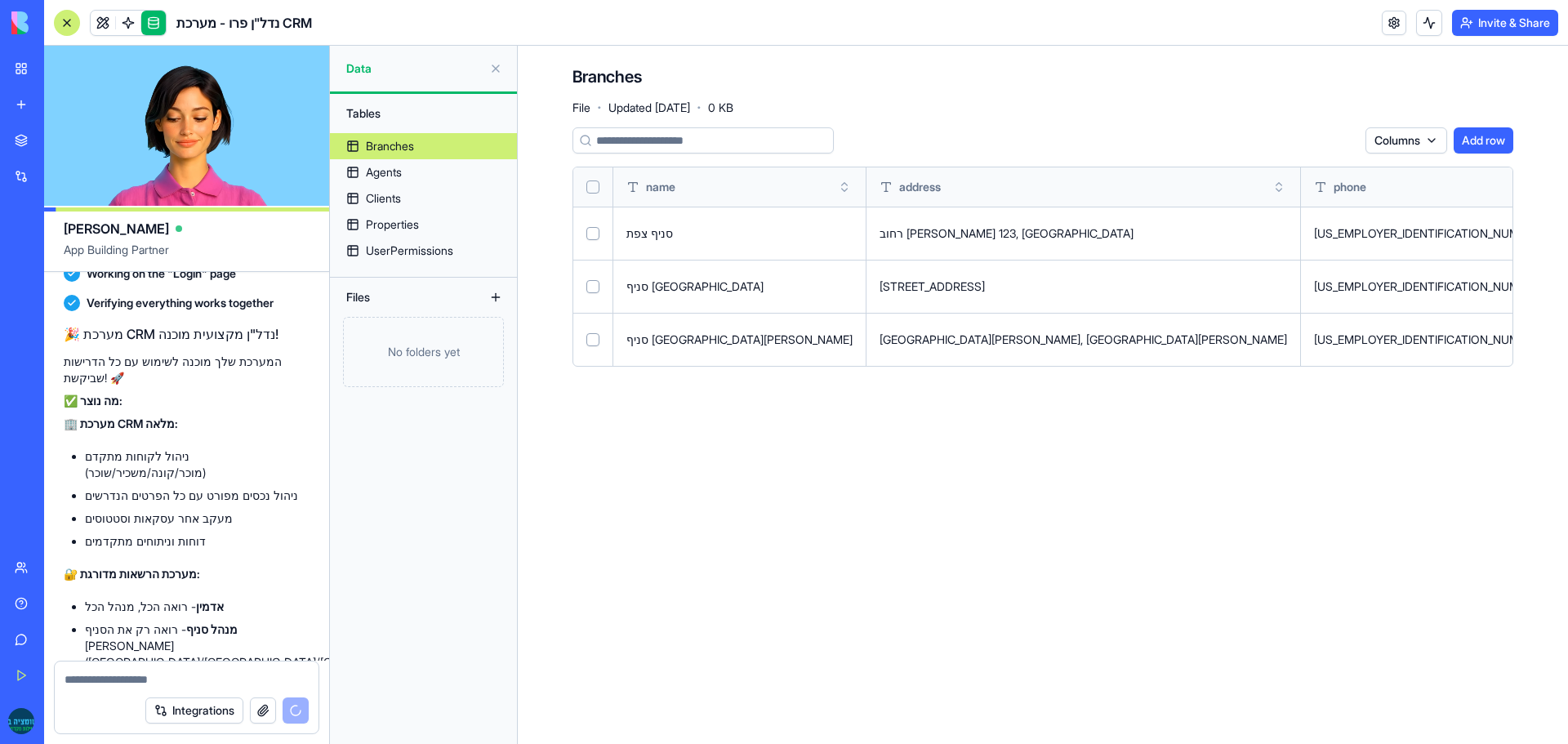
click at [1424, 137] on html "BETA My Workspace New app Marketplace Integrations Recent נכסים בלי לסבול New A…" at bounding box center [784, 372] width 1568 height 744
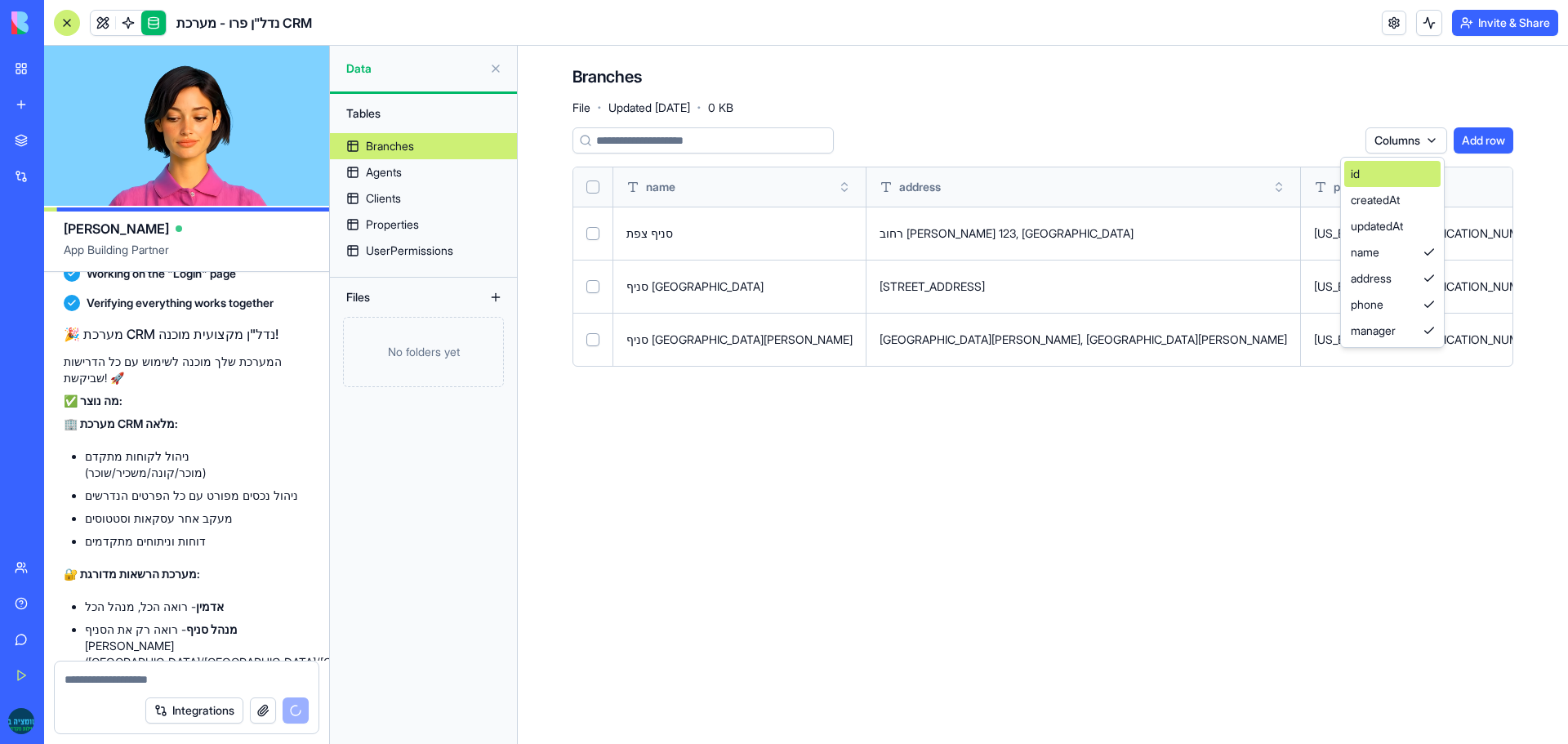
click at [1385, 170] on div "id" at bounding box center [1392, 174] width 96 height 26
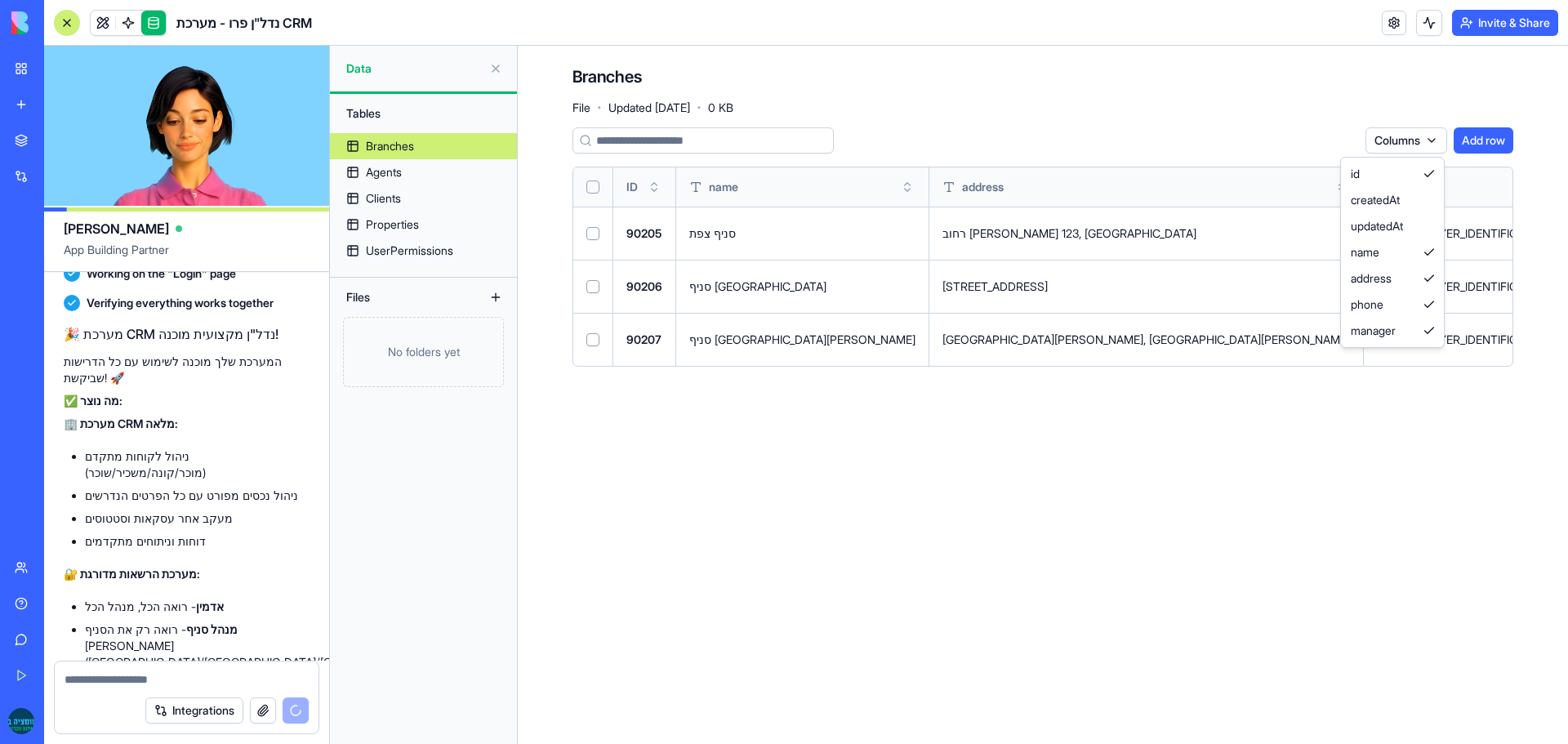
click at [632, 232] on html "BETA My Workspace New app Marketplace Integrations Recent נכסים בלי לסבול New A…" at bounding box center [784, 372] width 1568 height 744
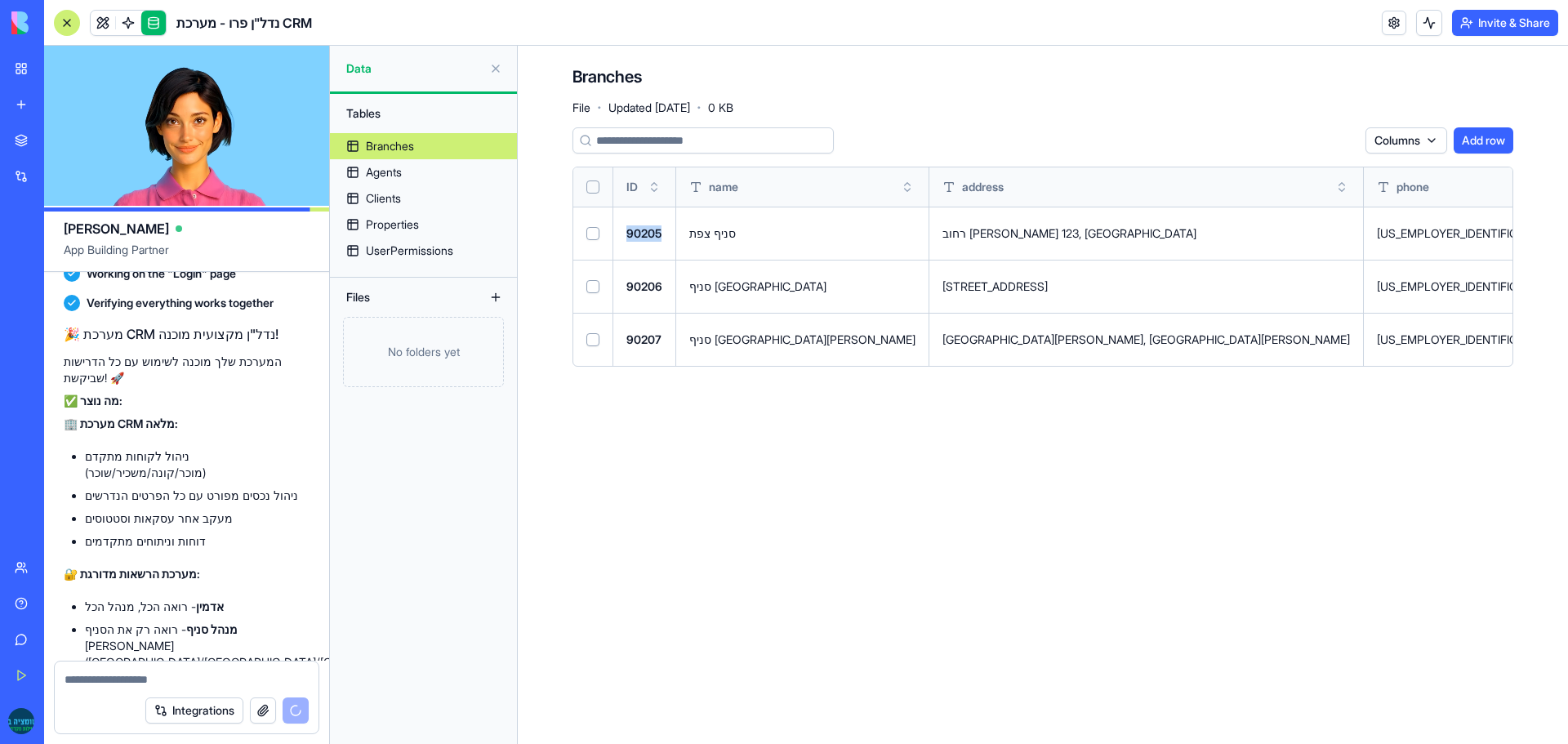
click at [632, 232] on div "90205" at bounding box center [644, 233] width 36 height 16
click at [678, 227] on td "סניף צפת" at bounding box center [803, 233] width 253 height 53
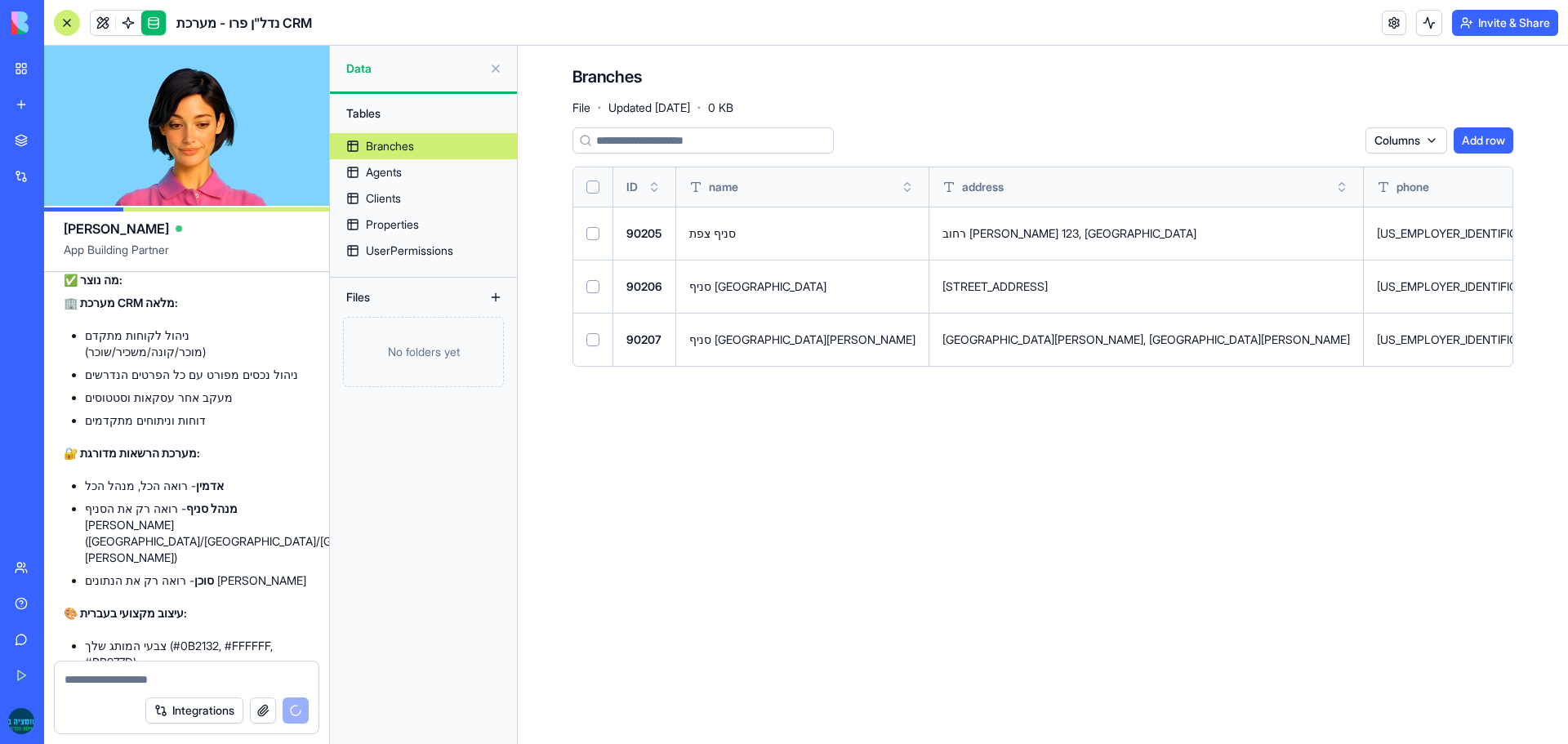
scroll to position [10143, 0]
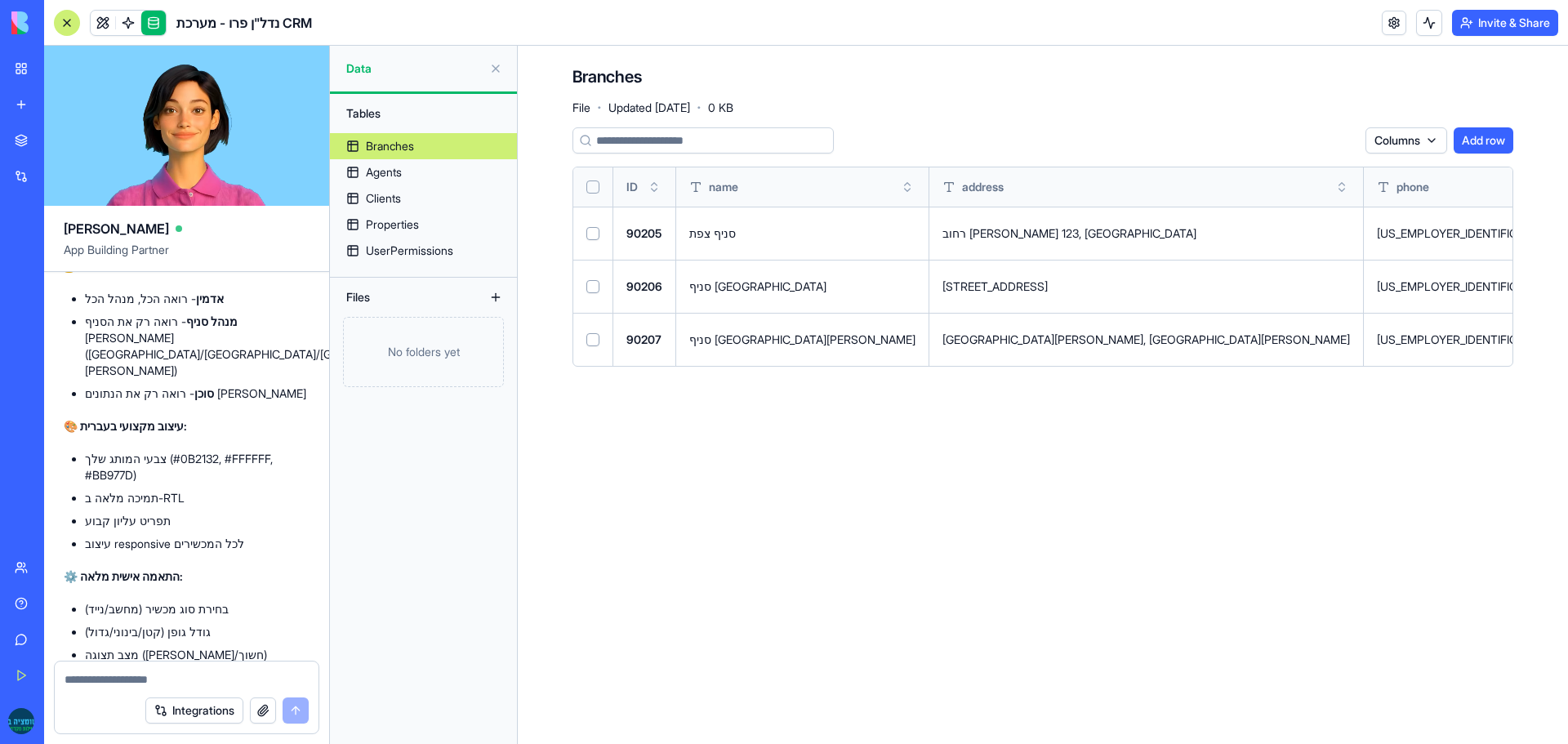
click at [136, 678] on textarea at bounding box center [186, 679] width 244 height 16
drag, startPoint x: 638, startPoint y: 189, endPoint x: 625, endPoint y: 189, distance: 13.0
click at [625, 189] on th "ID" at bounding box center [645, 187] width 63 height 39
copy span "ID"
click at [91, 678] on textarea at bounding box center [186, 679] width 244 height 16
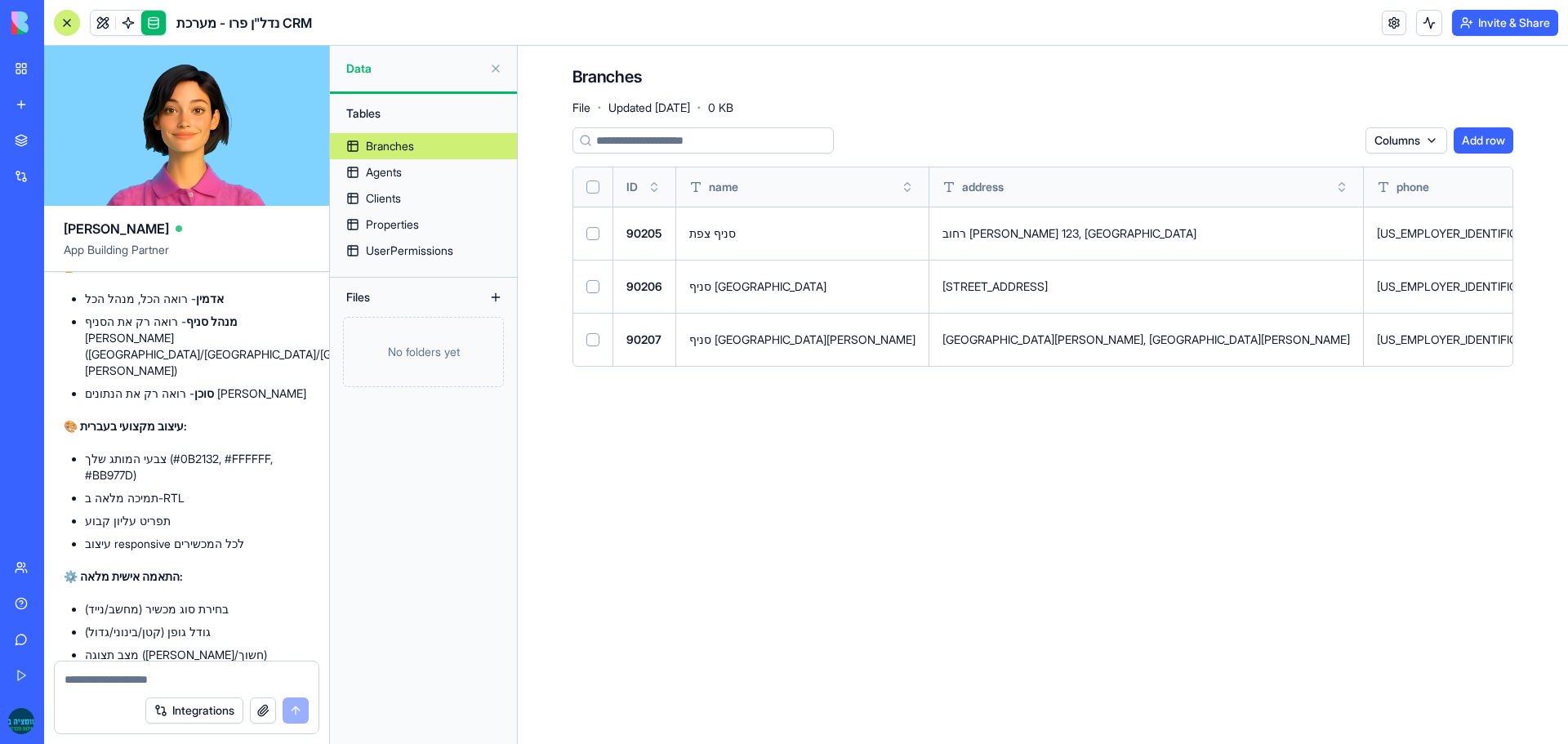
paste textarea "**"
type textarea "**********"
click at [292, 711] on button "submit" at bounding box center [295, 710] width 26 height 26
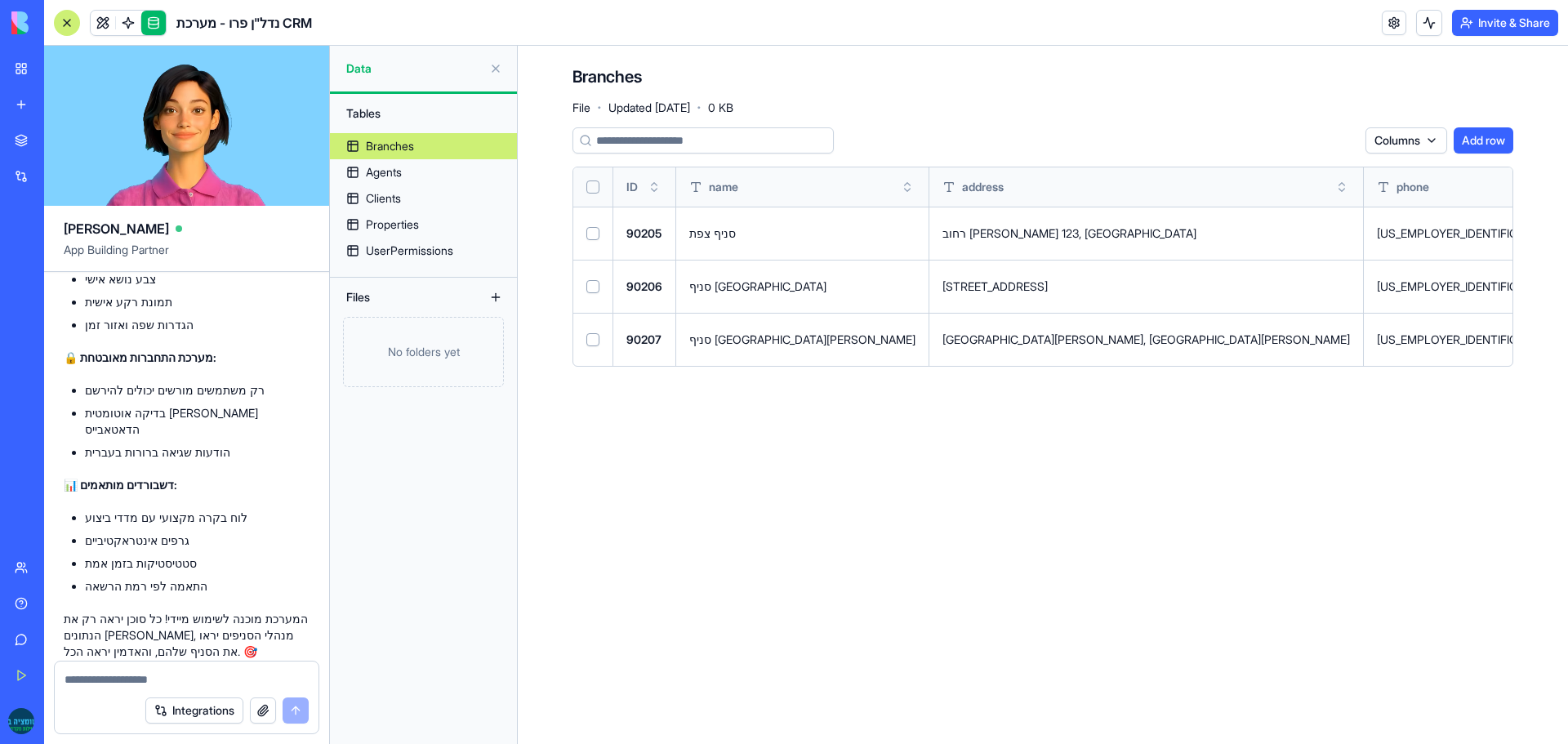
scroll to position [10568, 0]
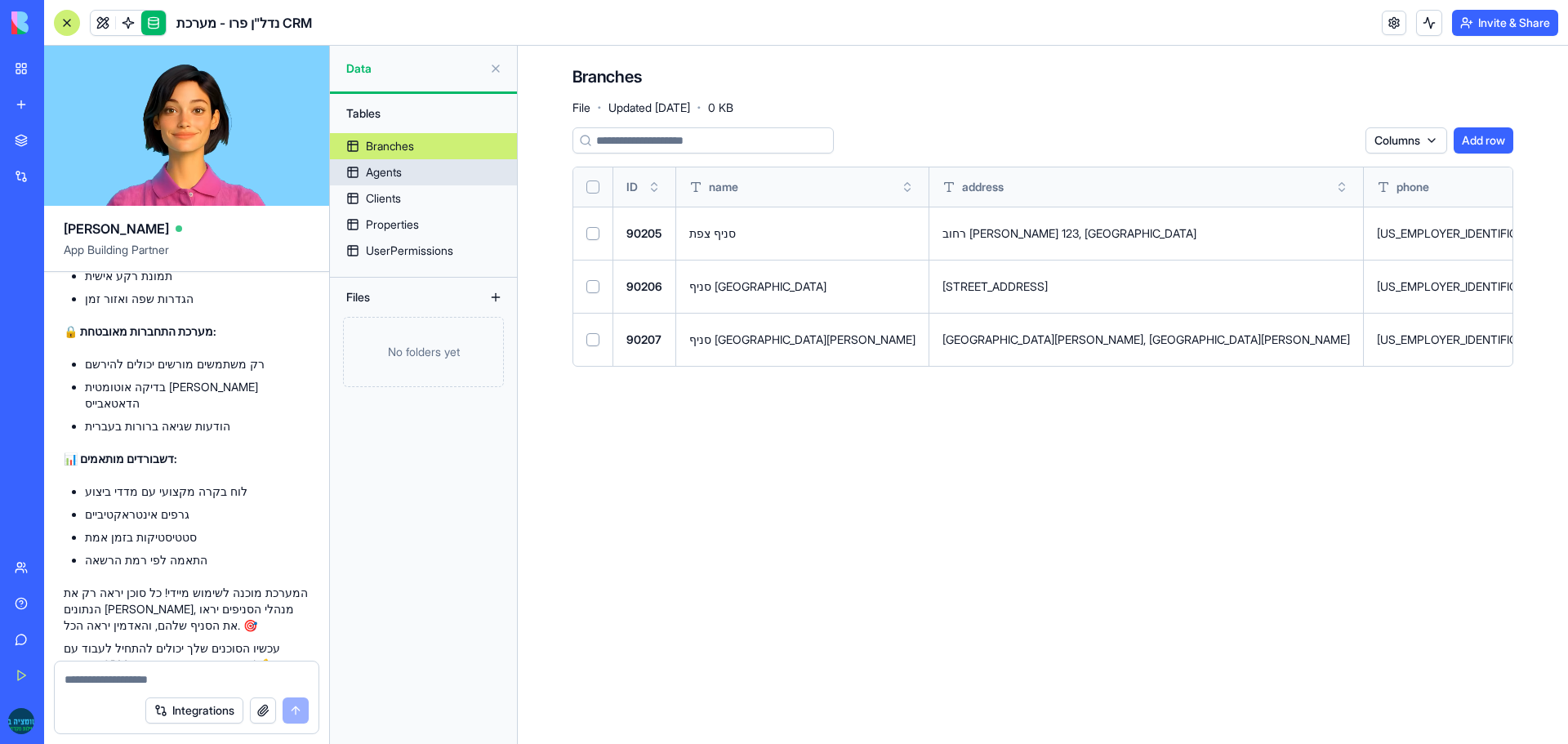
click at [398, 178] on div "Agents" at bounding box center [384, 172] width 36 height 16
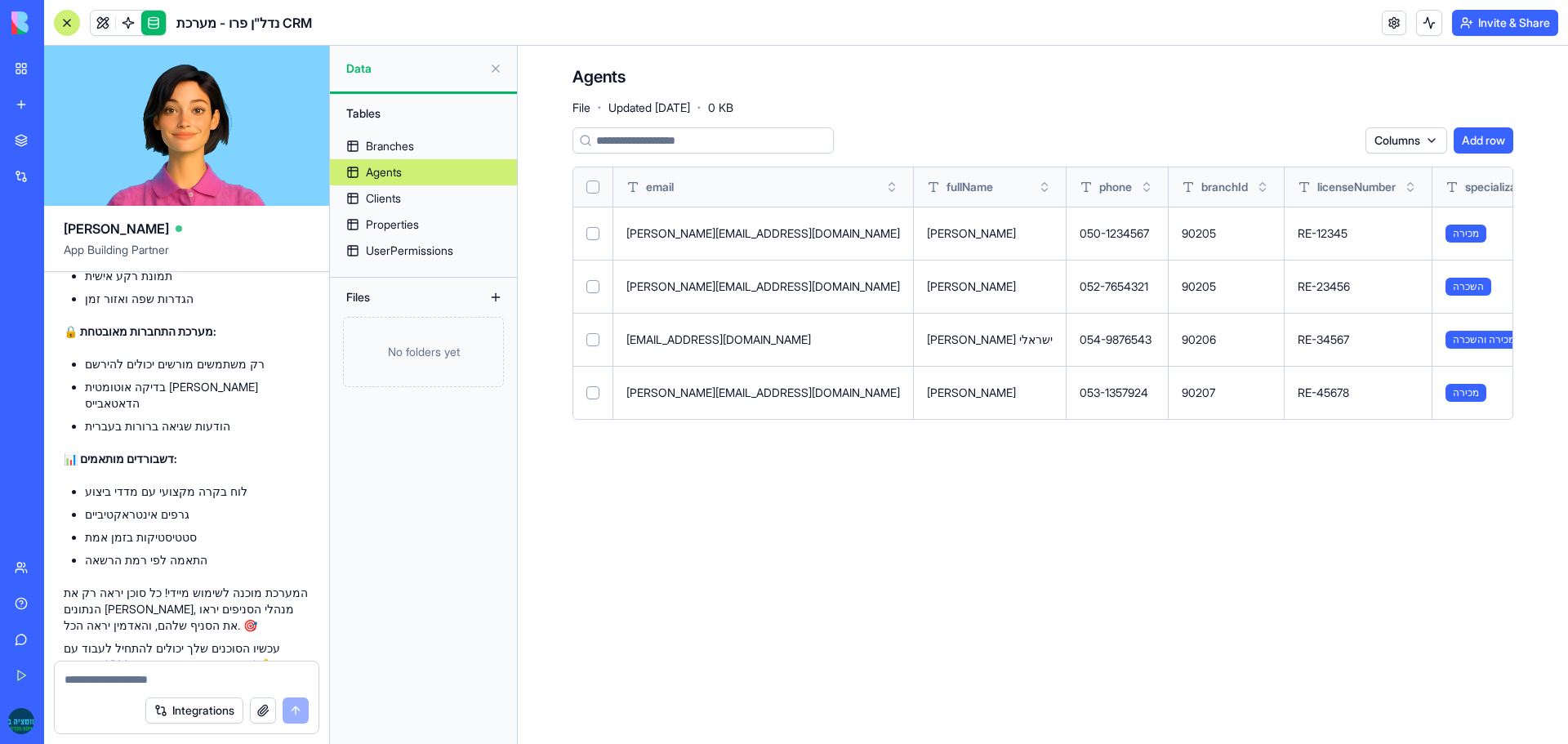
click at [1404, 134] on html "BETA My Workspace New app Marketplace Integrations Recent נכסים בלי לסבול New A…" at bounding box center [784, 372] width 1568 height 744
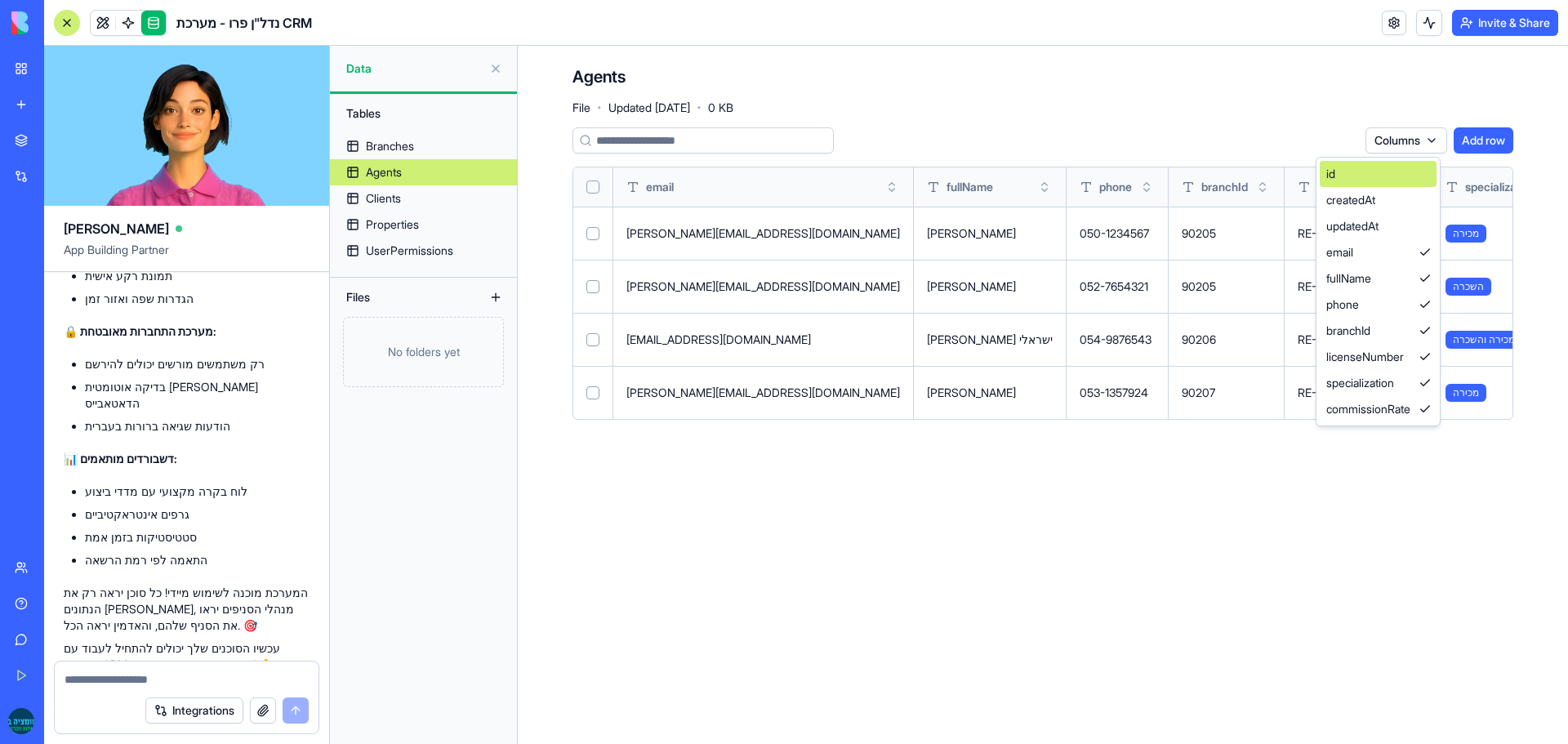
click at [1396, 175] on div "id" at bounding box center [1378, 174] width 117 height 26
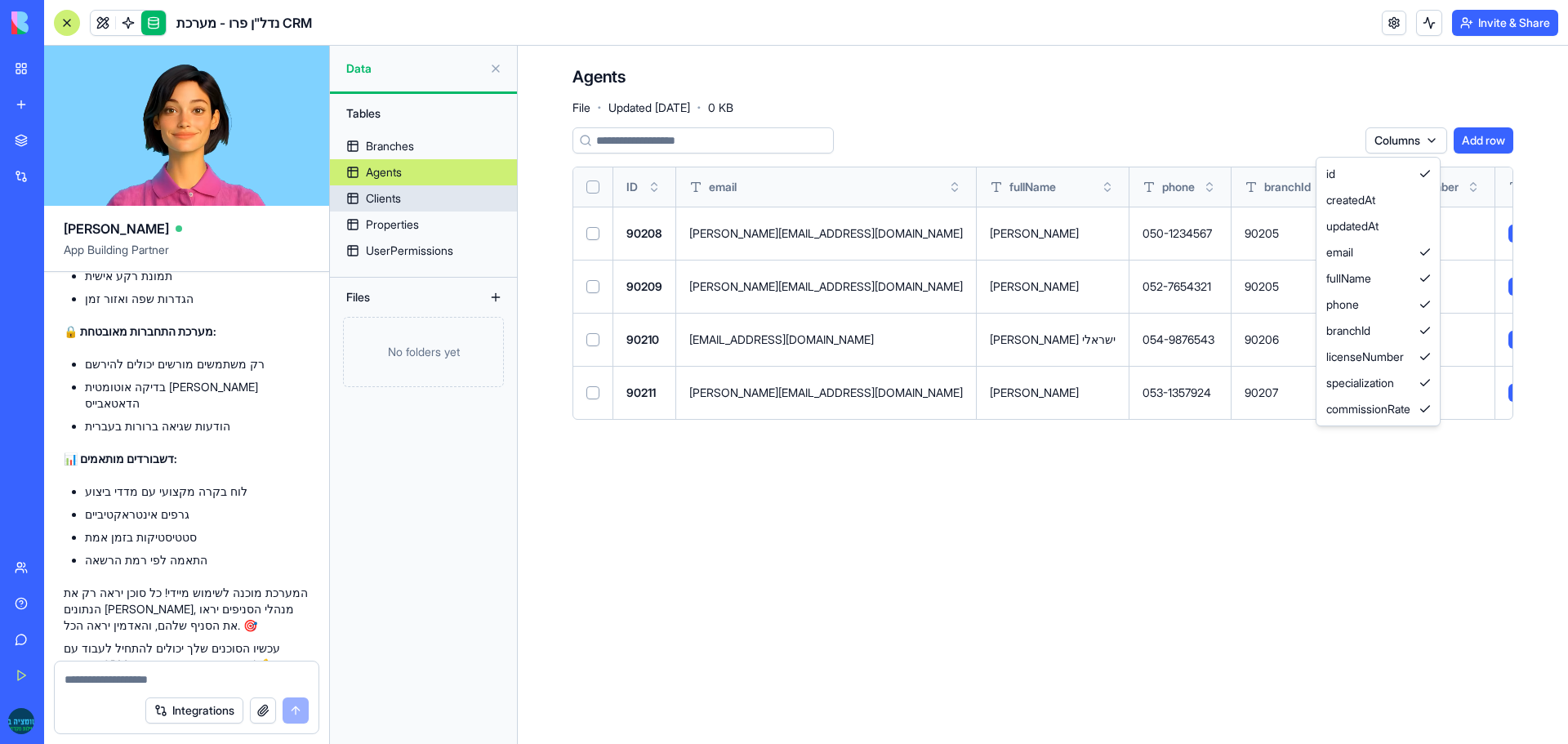
click at [386, 197] on html "BETA My Workspace New app Marketplace Integrations Recent נכסים בלי לסבול New A…" at bounding box center [784, 372] width 1568 height 744
click at [390, 191] on div "Clients" at bounding box center [383, 198] width 35 height 16
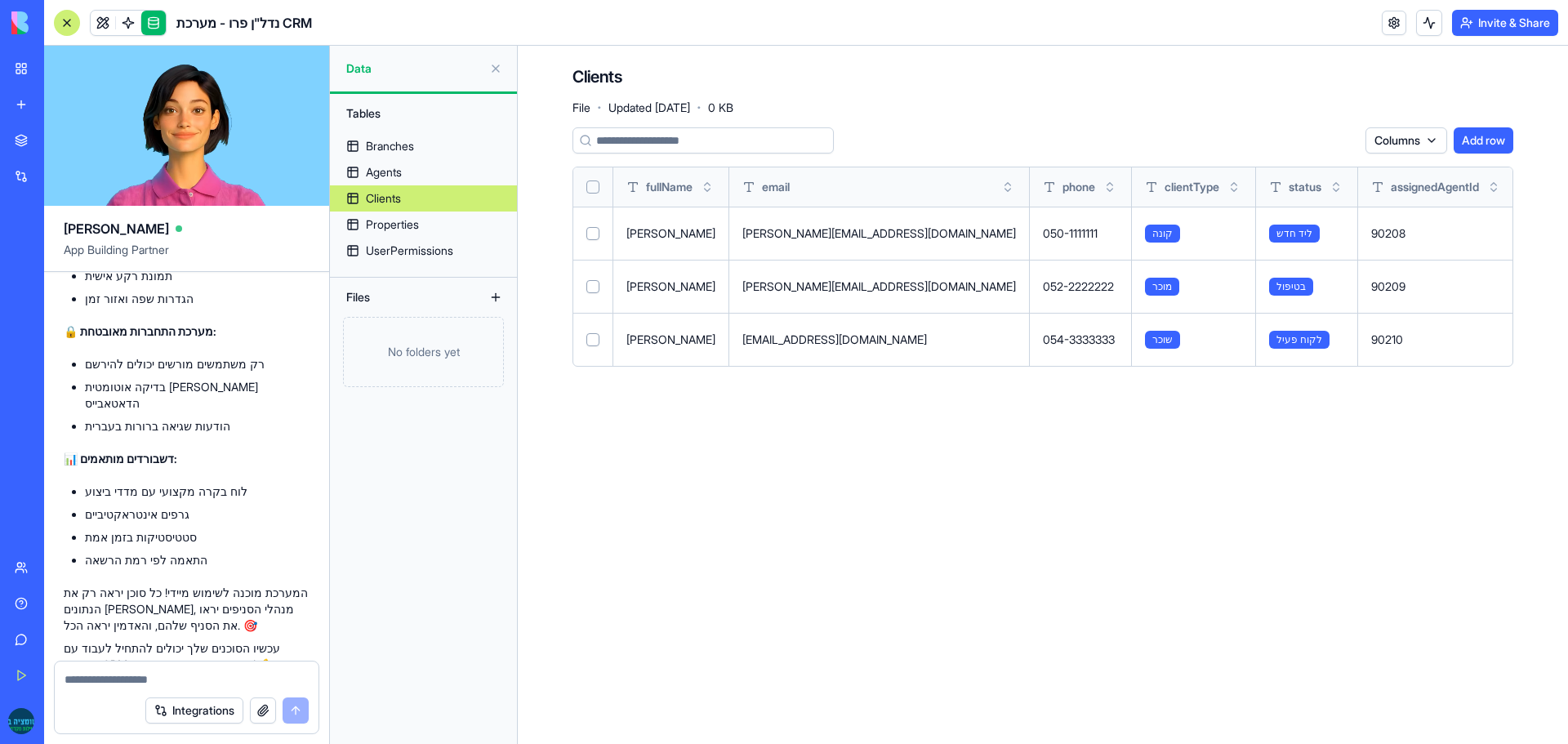
click at [1394, 132] on html "BETA My Workspace New app Marketplace Integrations Recent נכסים בלי לסבול New A…" at bounding box center [784, 372] width 1568 height 744
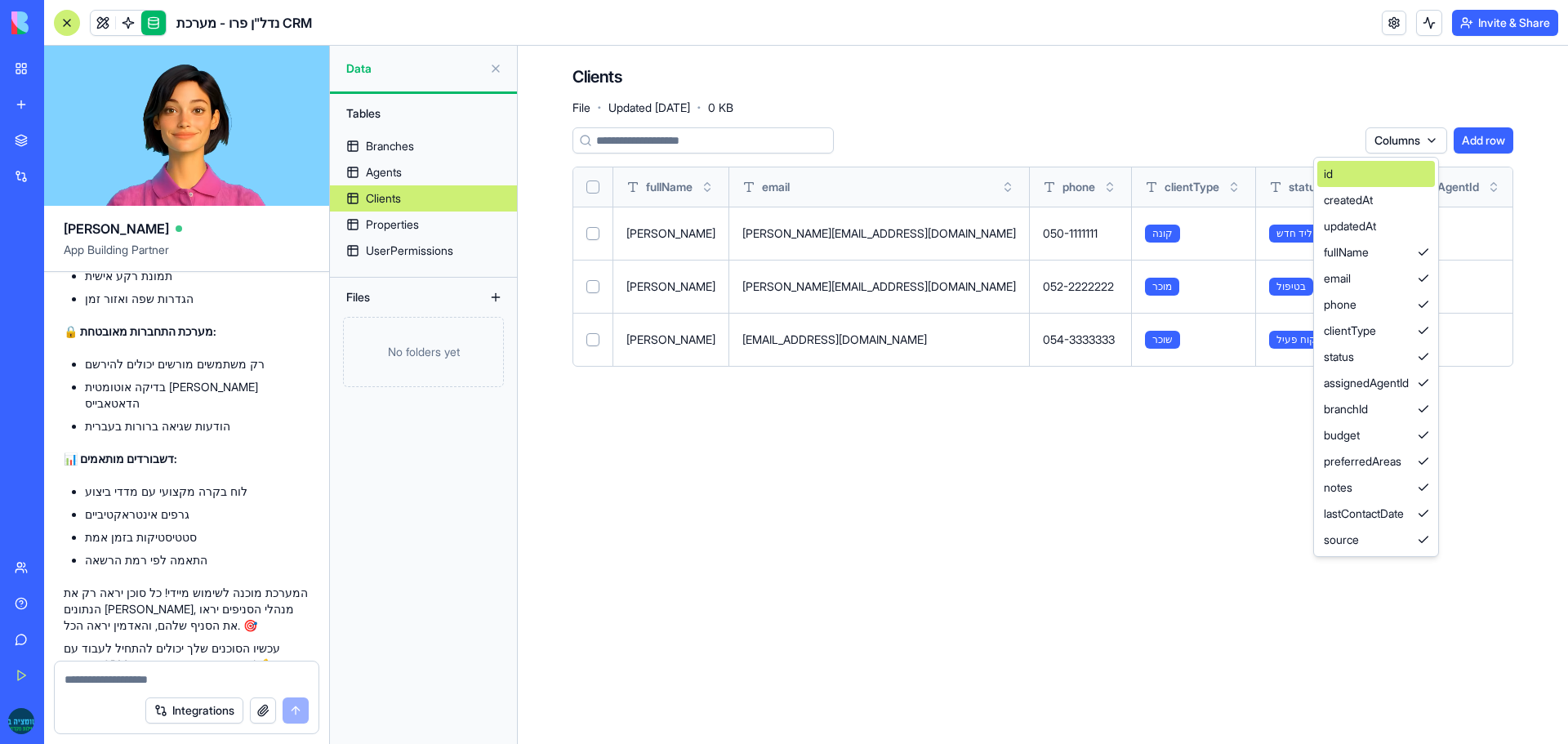
click at [1380, 164] on div "id" at bounding box center [1376, 174] width 117 height 26
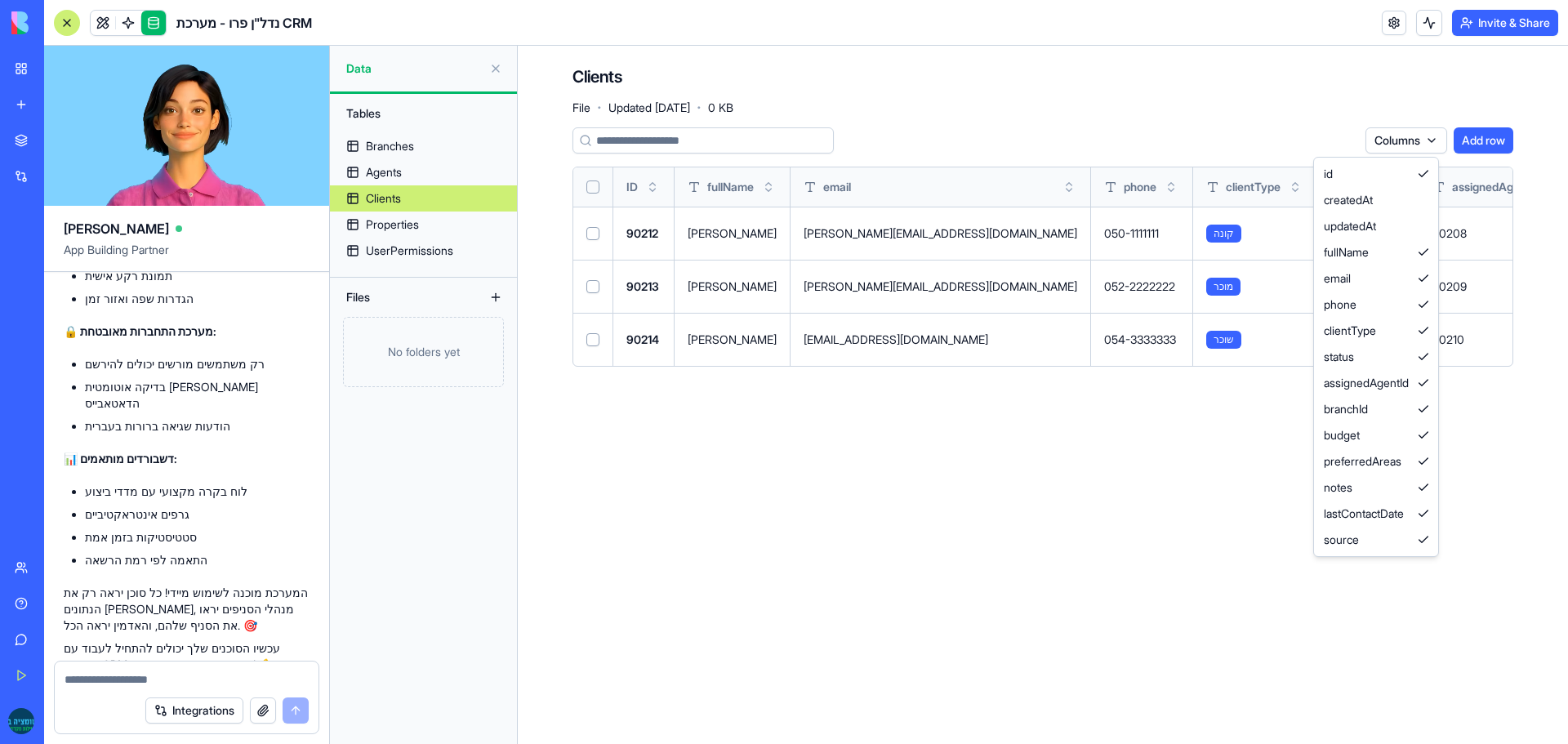
click at [388, 176] on html "BETA My Workspace New app Marketplace Integrations Recent נכסים בלי לסבול New A…" at bounding box center [784, 372] width 1568 height 744
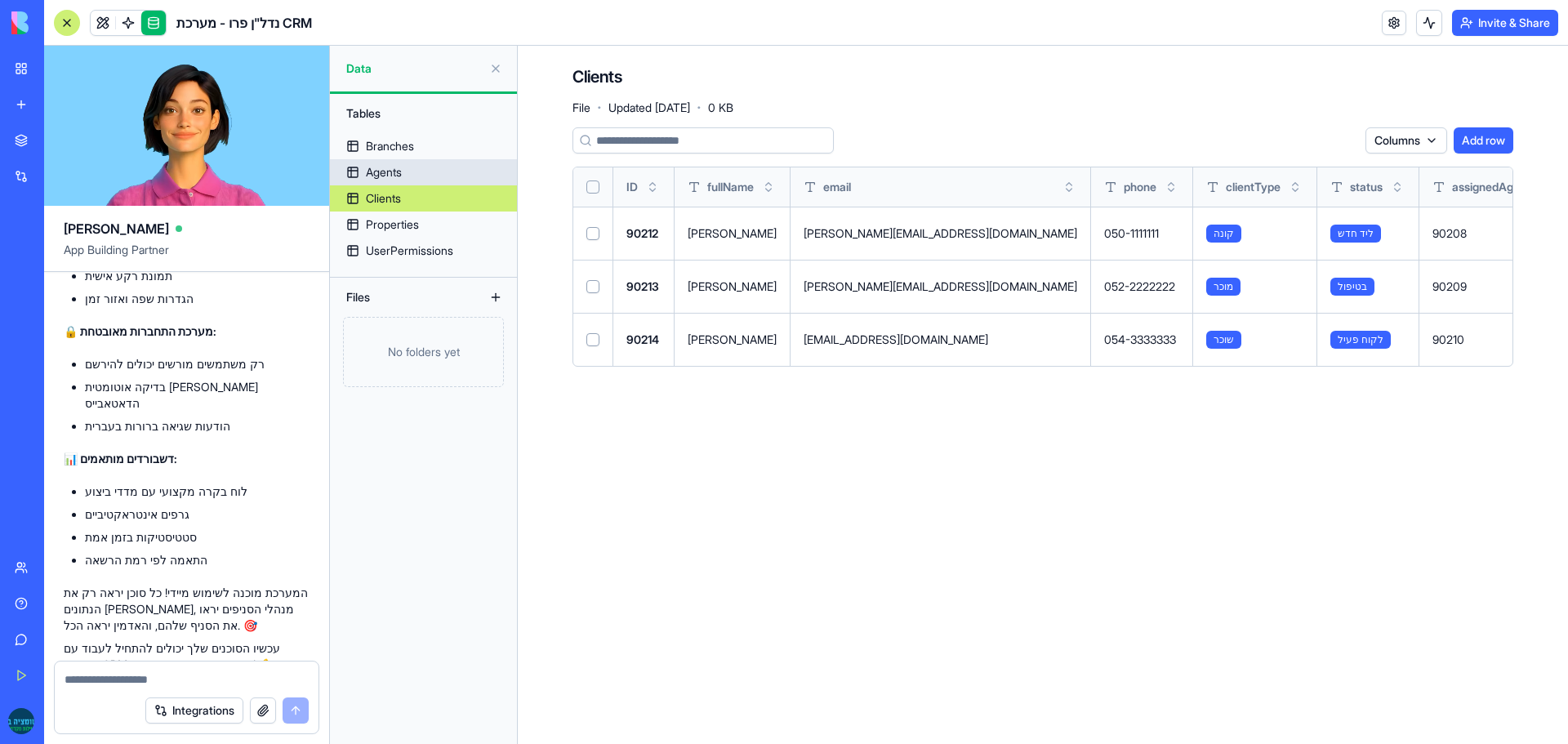
click at [388, 176] on div "Agents" at bounding box center [384, 172] width 36 height 16
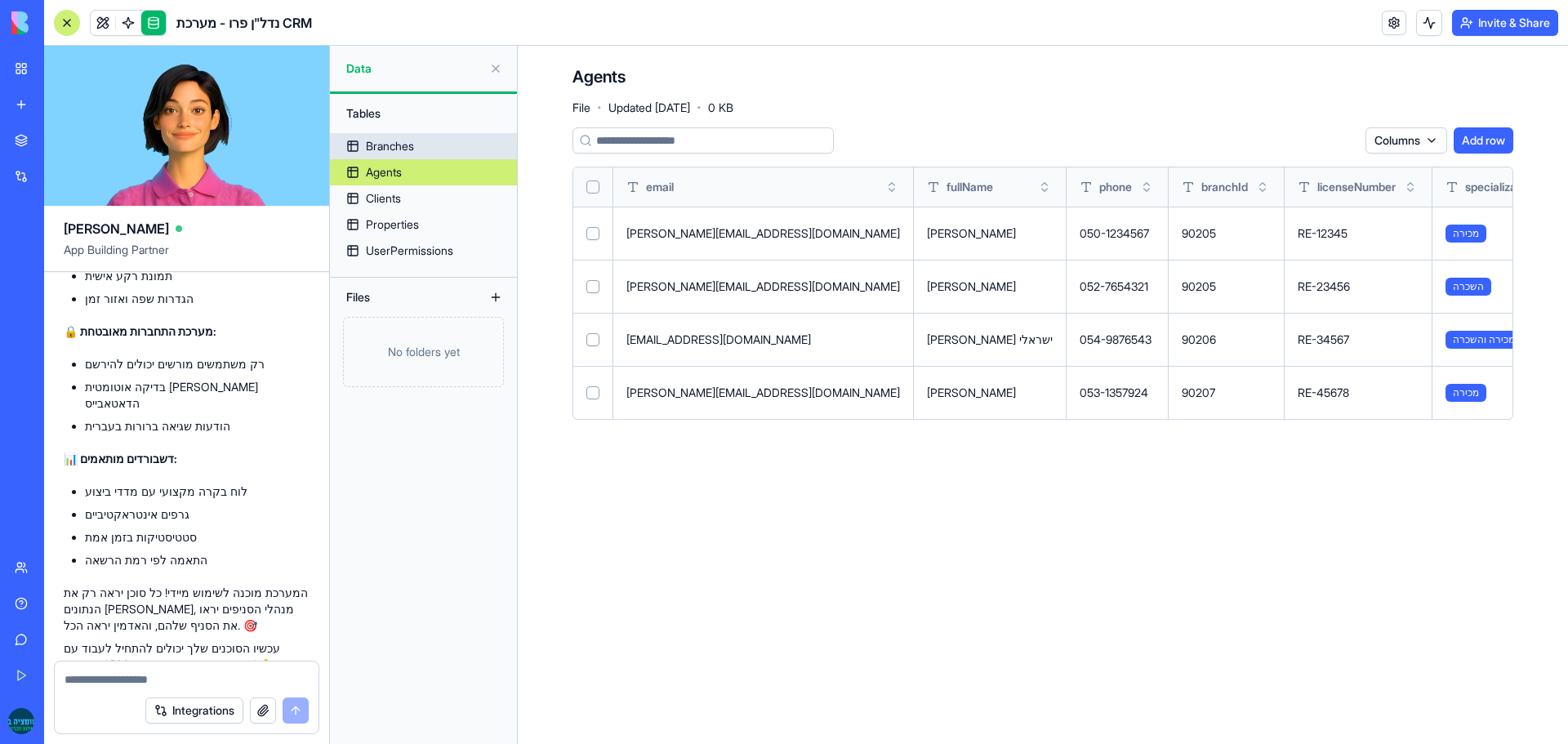
click at [391, 148] on div "Branches" at bounding box center [390, 146] width 49 height 16
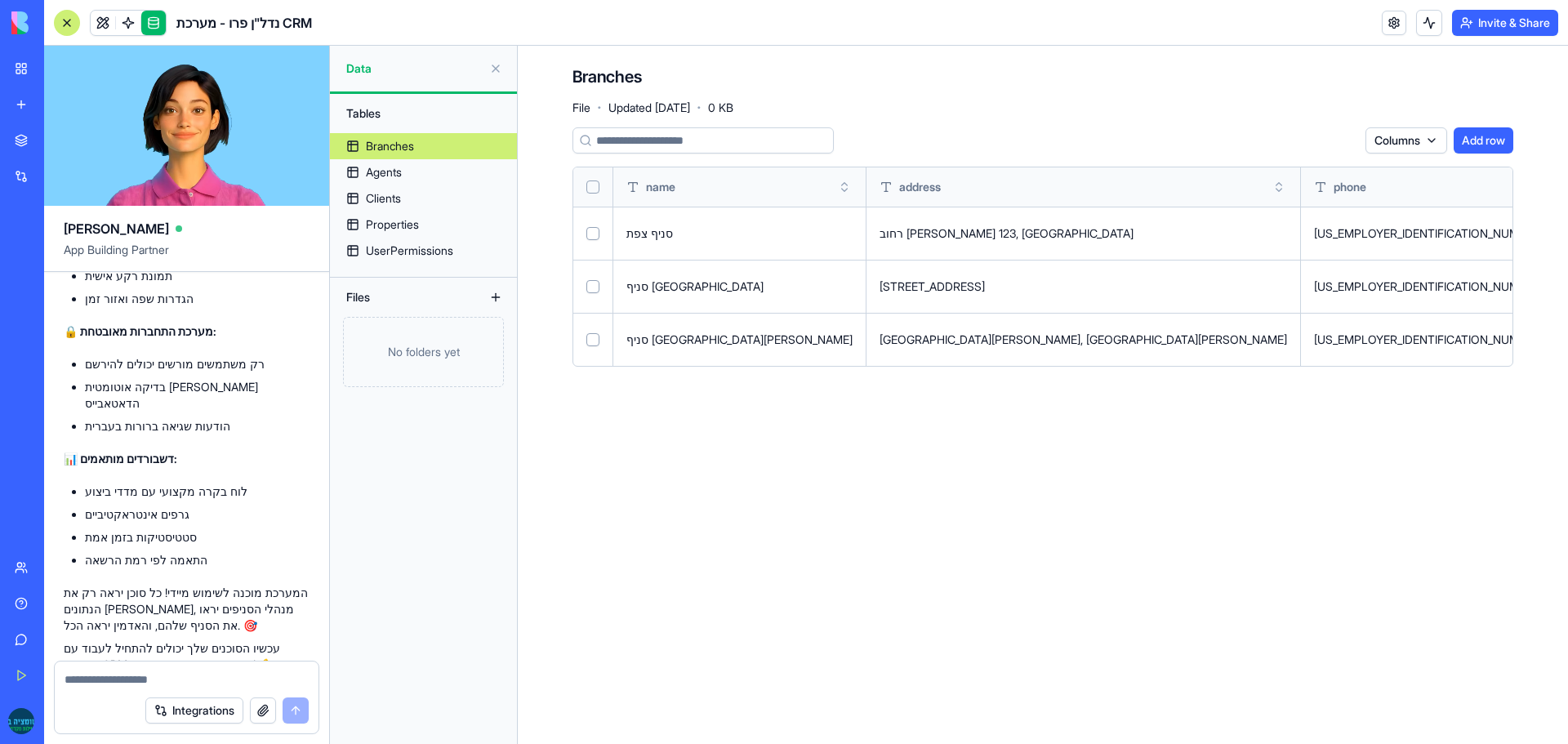
click at [1409, 145] on html "BETA My Workspace New app Marketplace Integrations Recent נכסים בלי לסבול New A…" at bounding box center [784, 372] width 1568 height 744
click at [1393, 167] on div "id" at bounding box center [1392, 174] width 96 height 26
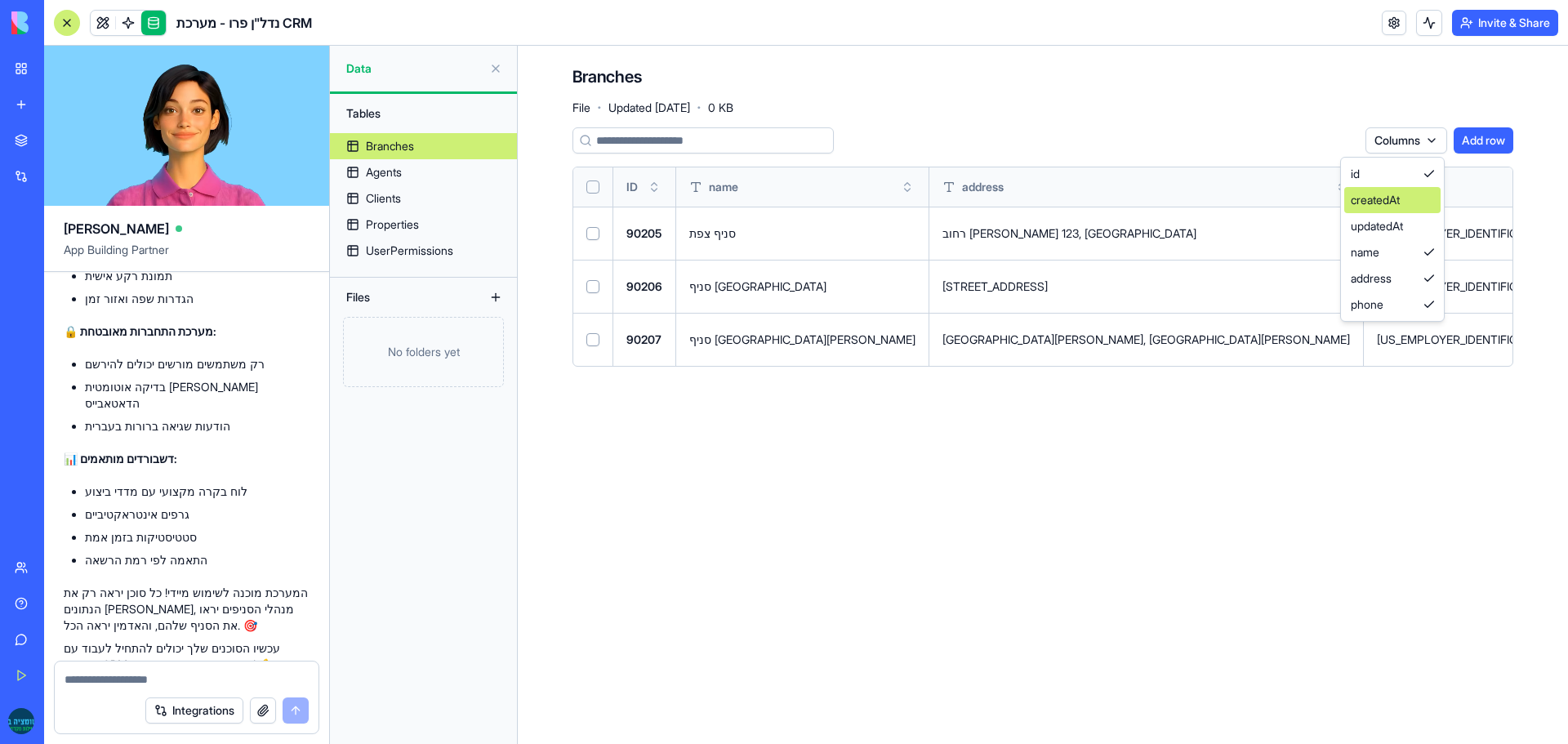
click at [1398, 198] on div "createdAt" at bounding box center [1392, 200] width 96 height 26
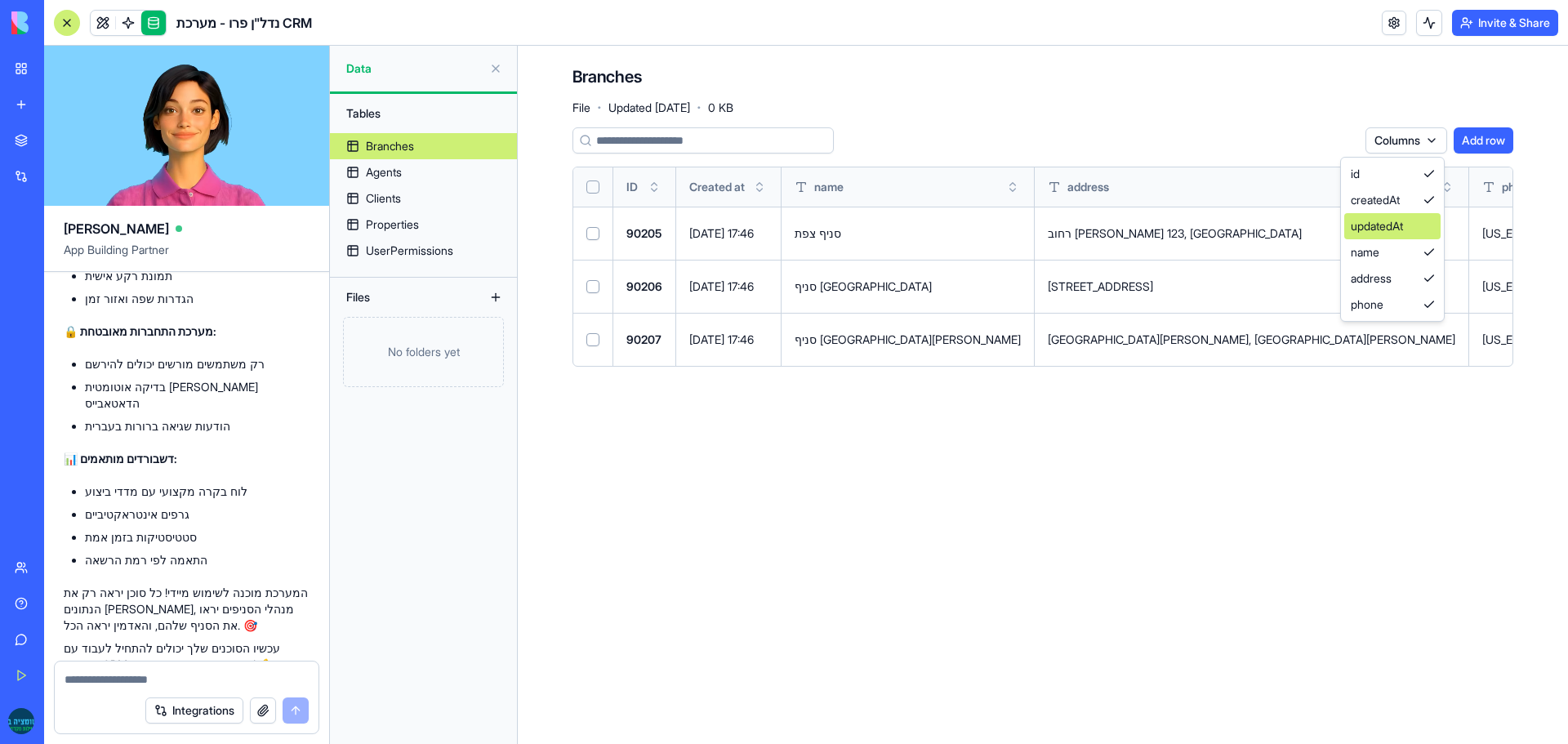
click at [1398, 227] on div "updatedAt" at bounding box center [1392, 226] width 96 height 26
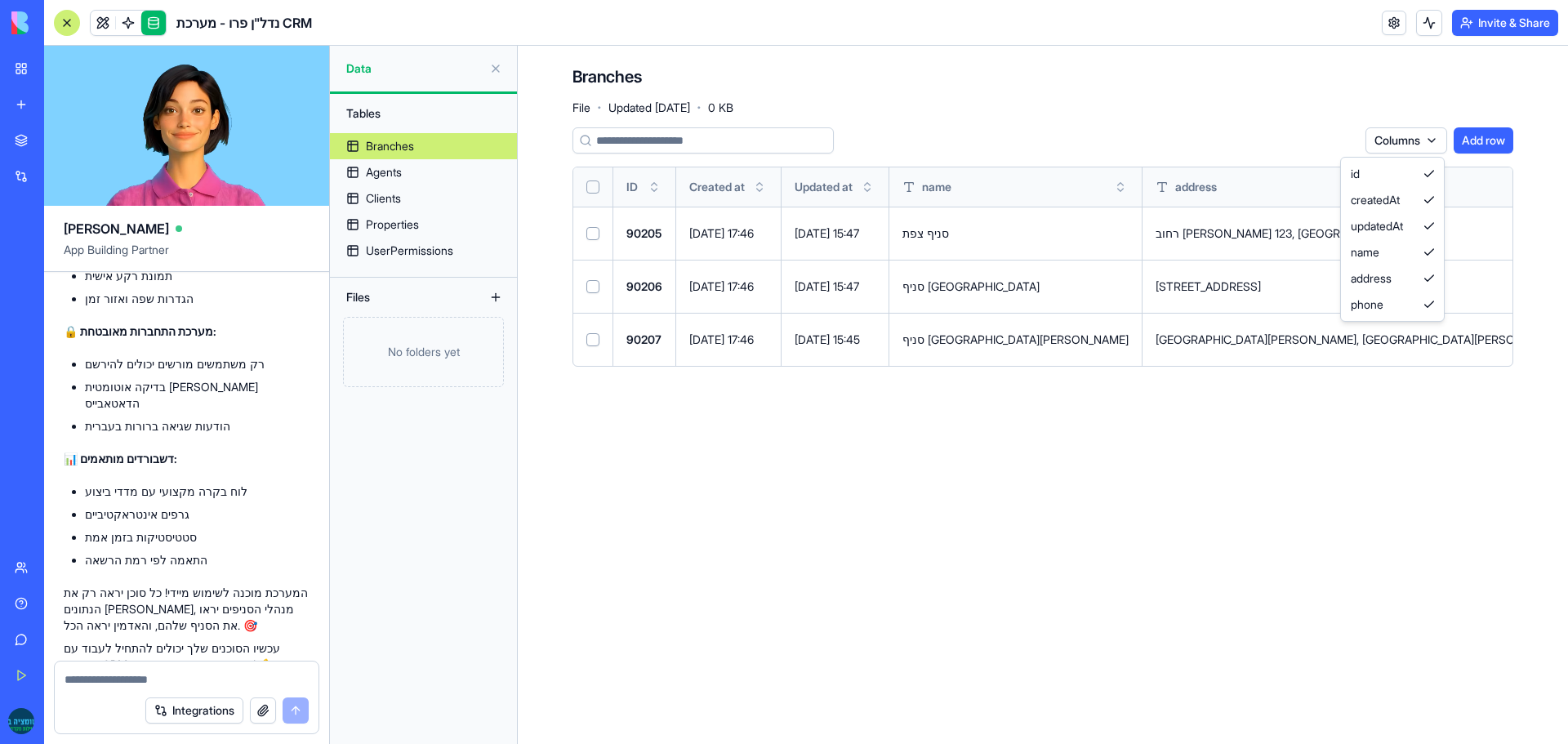
click at [1324, 417] on html "BETA My Workspace New app Marketplace Integrations Recent נכסים בלי לסבול New A…" at bounding box center [784, 372] width 1568 height 744
click at [169, 681] on textarea at bounding box center [186, 679] width 244 height 16
type textarea "**********"
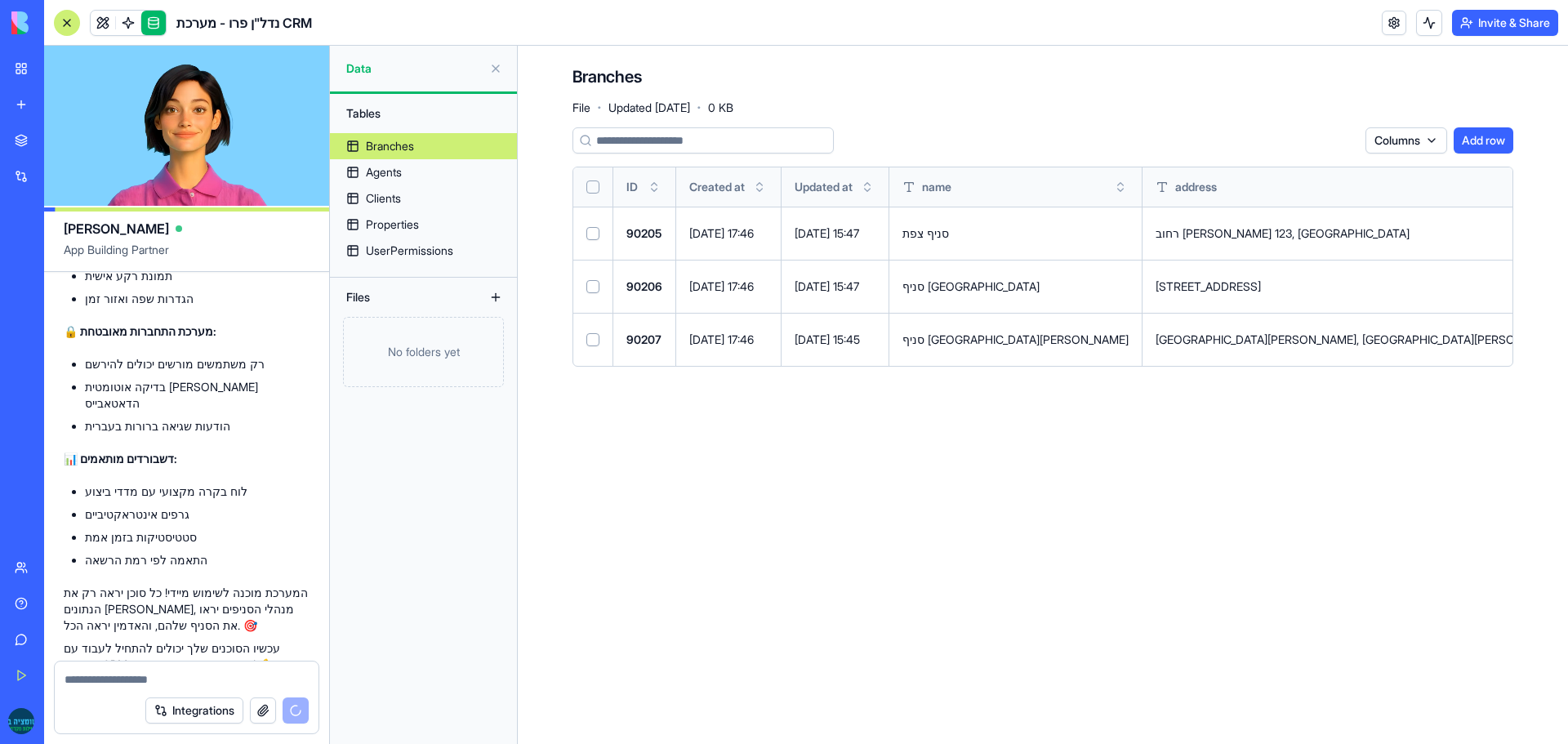
scroll to position [10630, 0]
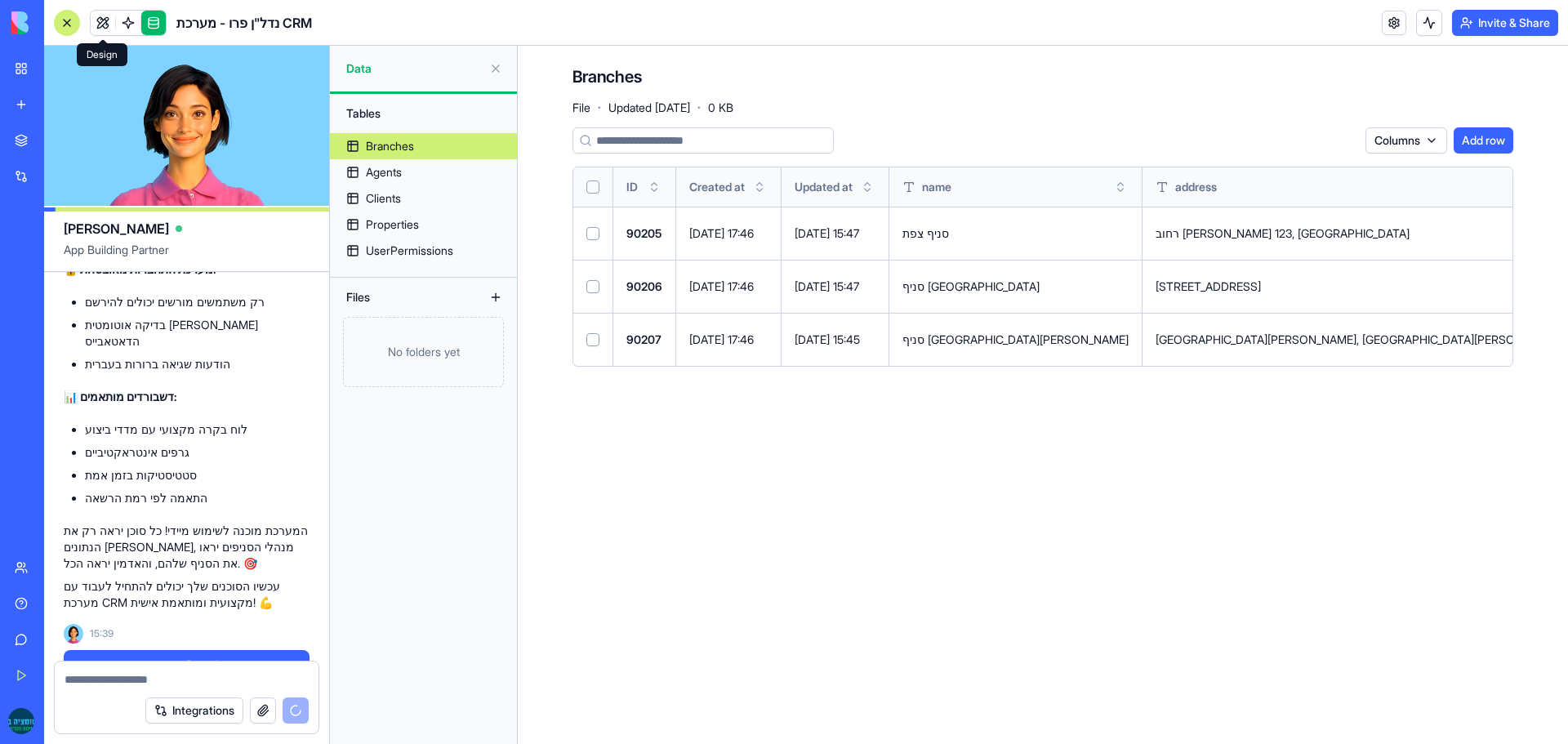
click at [107, 19] on link at bounding box center [103, 22] width 25 height 25
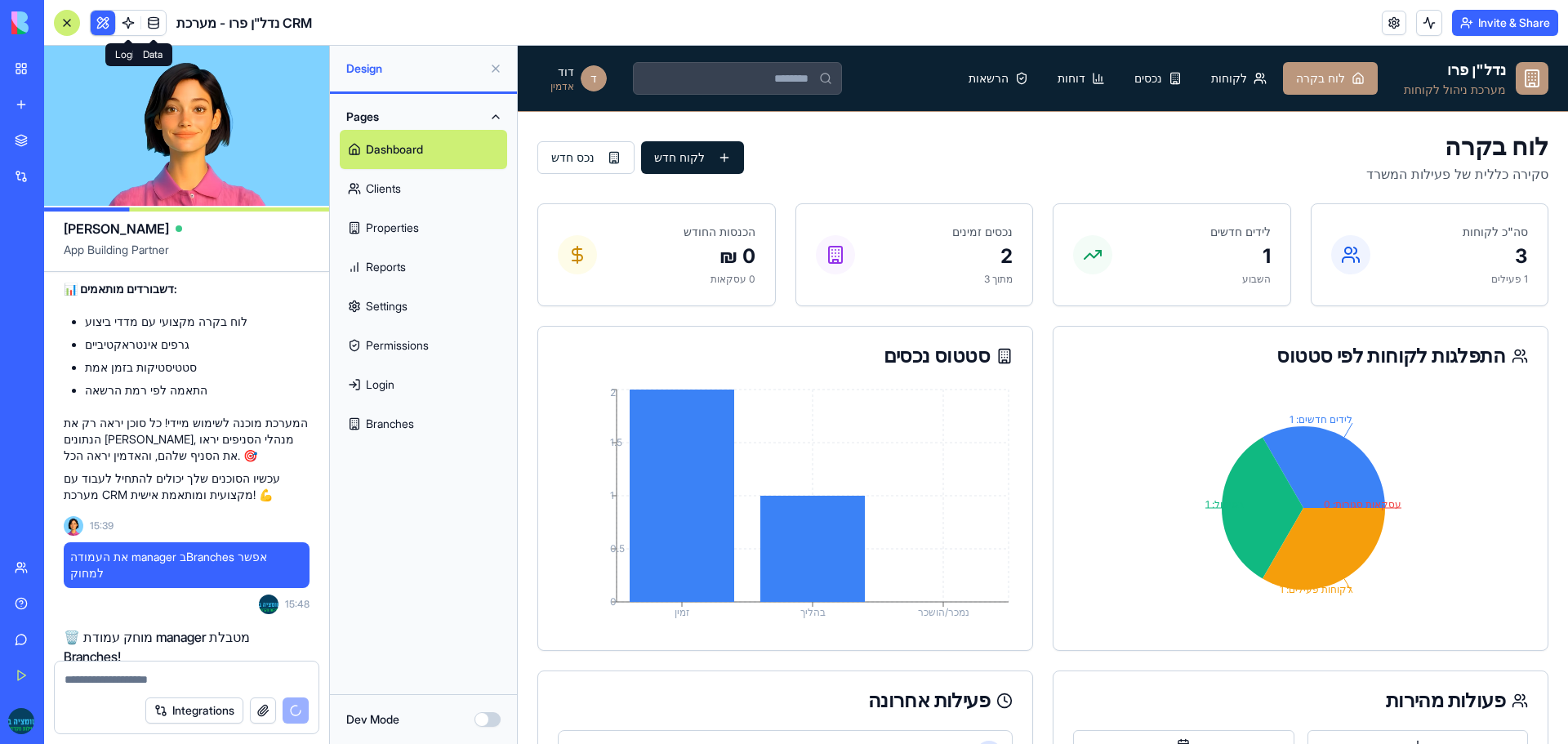
scroll to position [10767, 0]
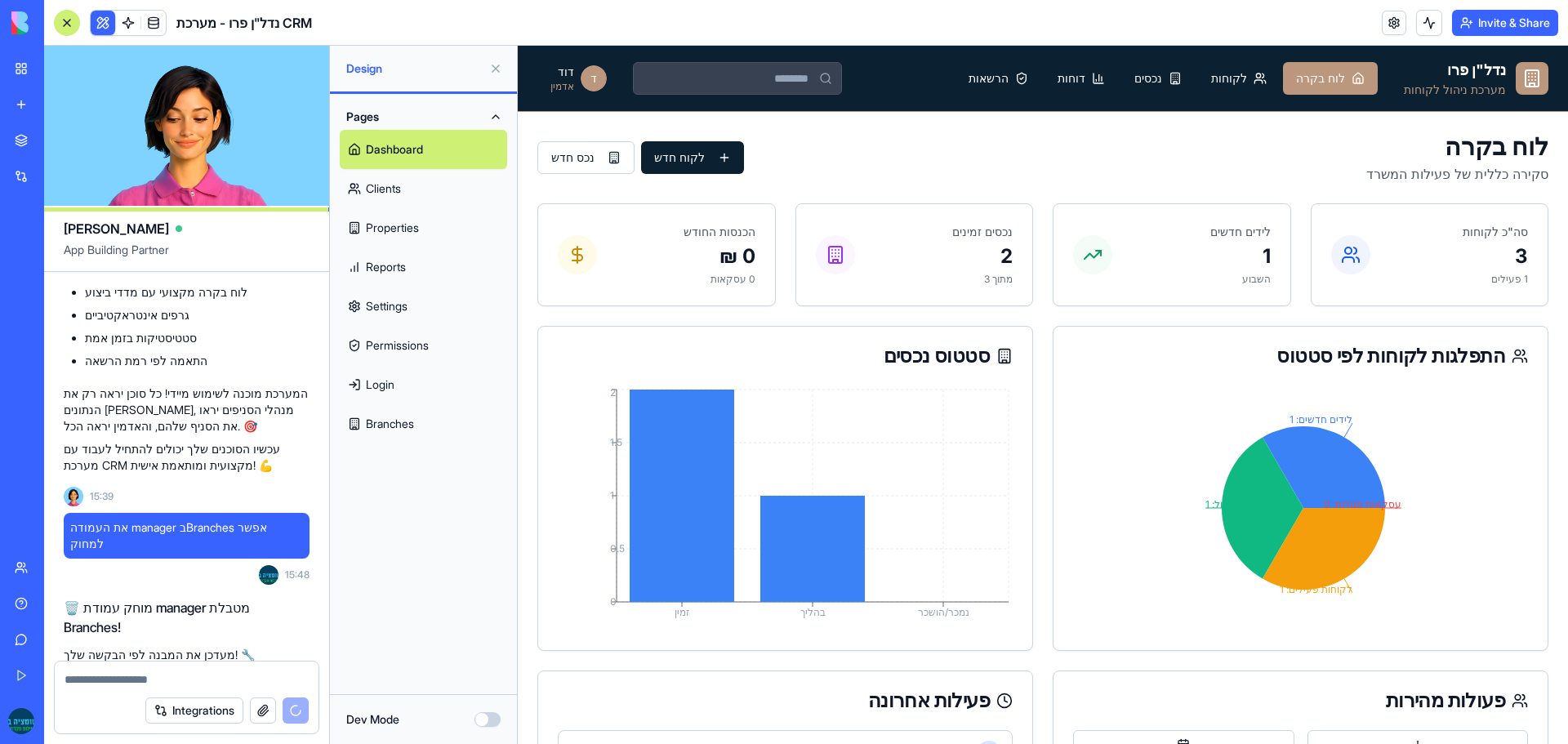
drag, startPoint x: 274, startPoint y: 561, endPoint x: 68, endPoint y: 592, distance: 208.3
click at [57, 588] on div at bounding box center [57, 588] width 0 height 0
drag, startPoint x: 134, startPoint y: 579, endPoint x: 288, endPoint y: 535, distance: 160.2
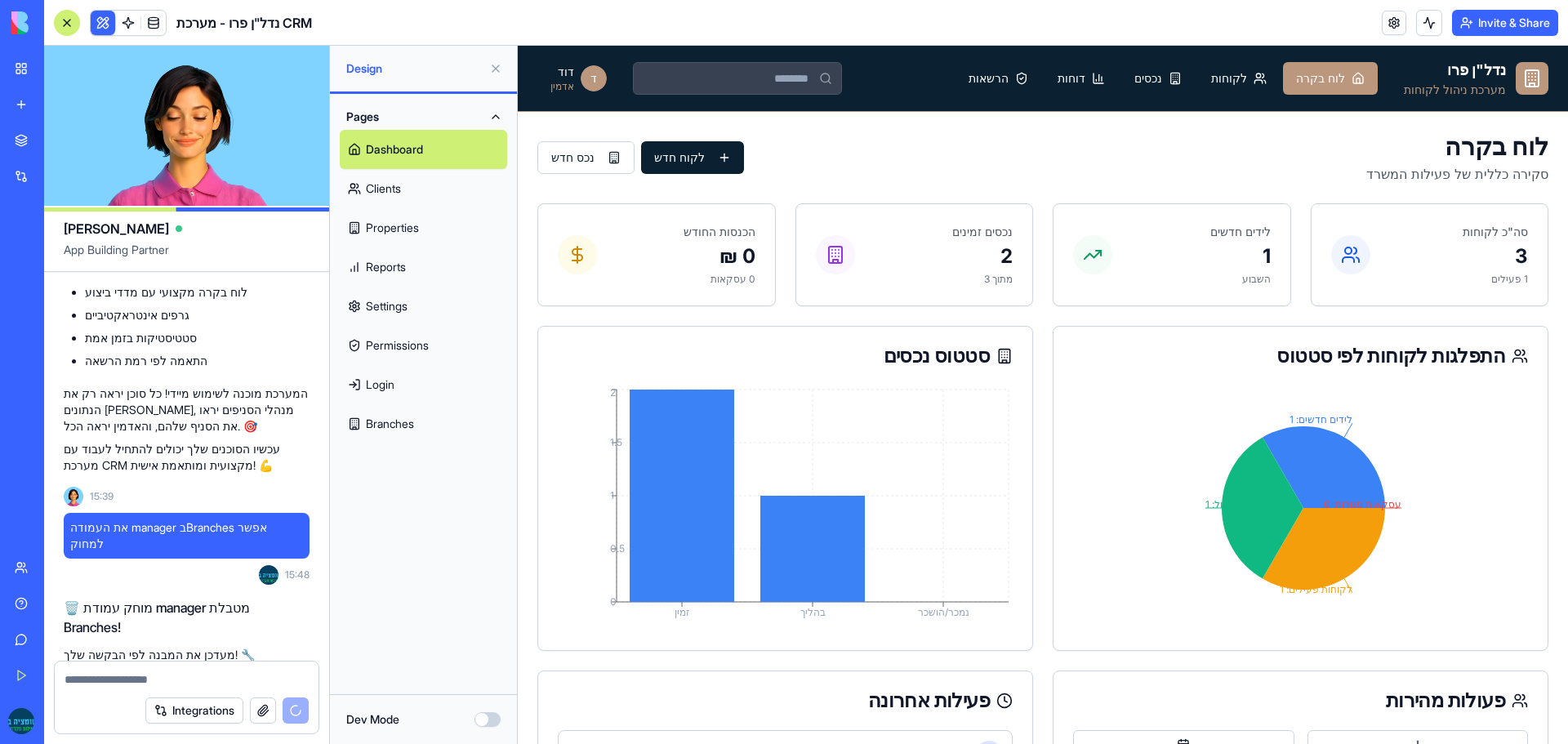
copy div "🏢 יוצר מסך ניהול סניפים! אוסיף עמוד חדש לניהול הסניפים עם כל הפונקציונליות הנדר…"
click at [398, 422] on link "Branches" at bounding box center [423, 424] width 168 height 39
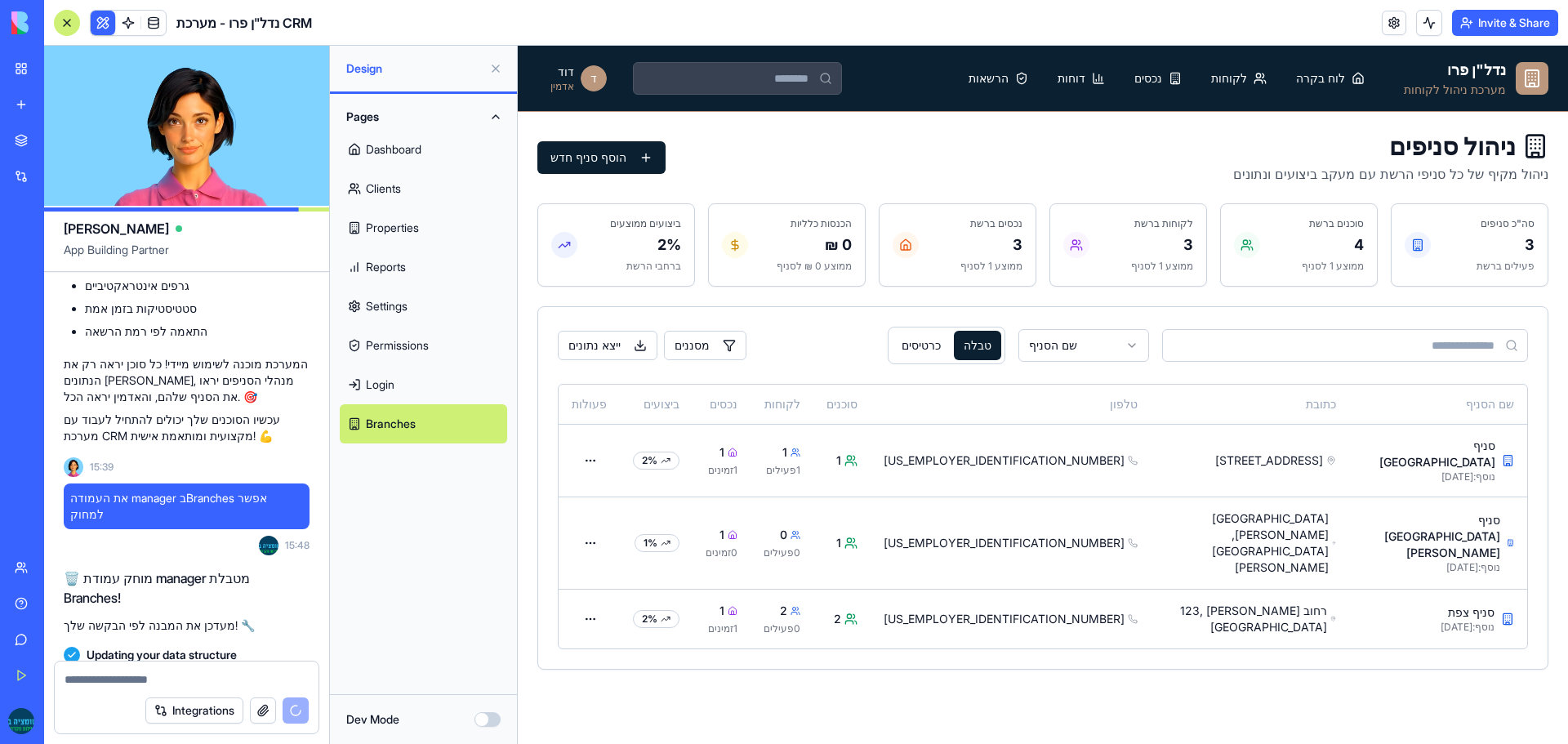
scroll to position [11296, 0]
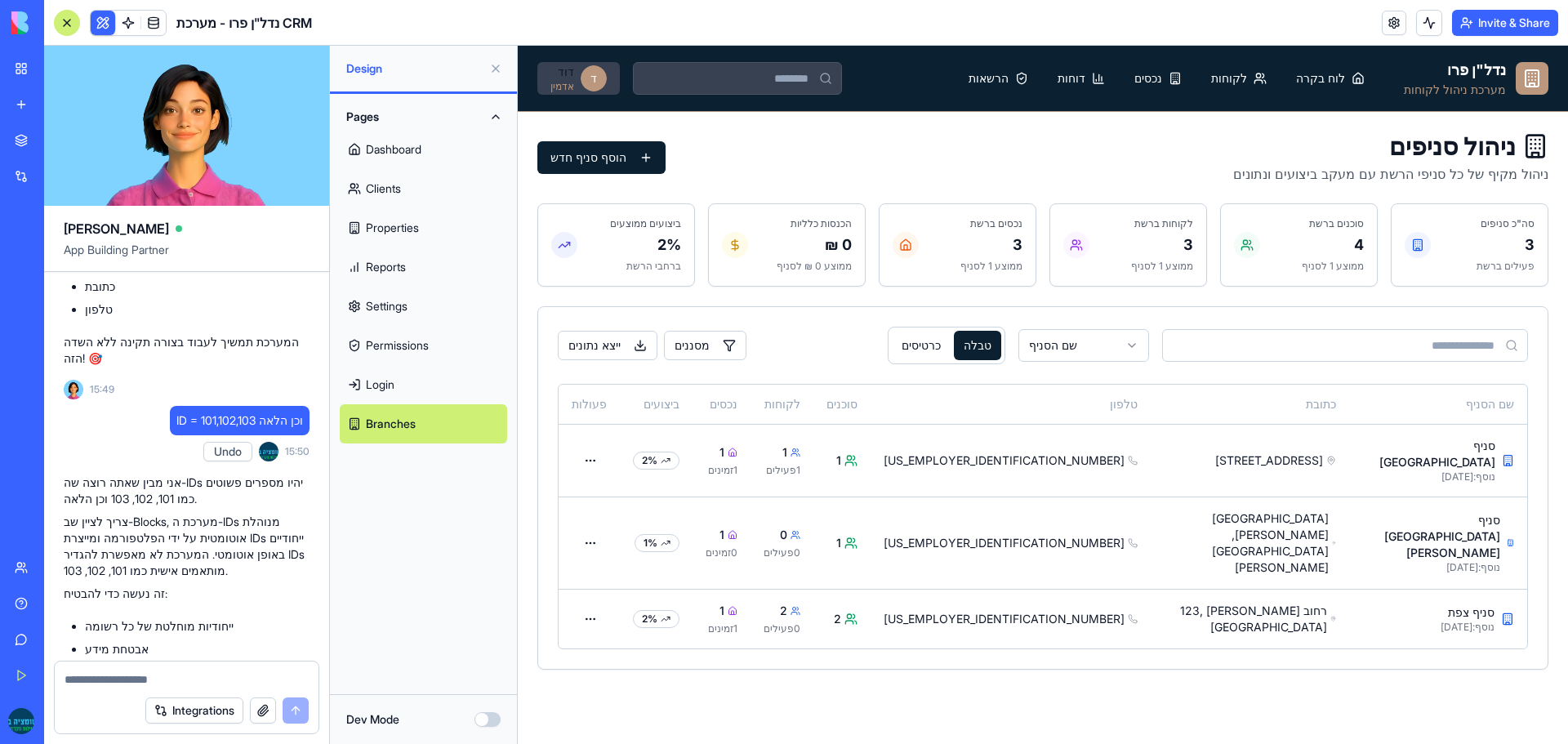
click at [559, 78] on html "נדל"ן פרו מערכת ניהול לקוחות לוח בקרה לקוחות נכסים דוחות הרשאות ד דוד אדמין ניה…" at bounding box center [1043, 395] width 1050 height 699
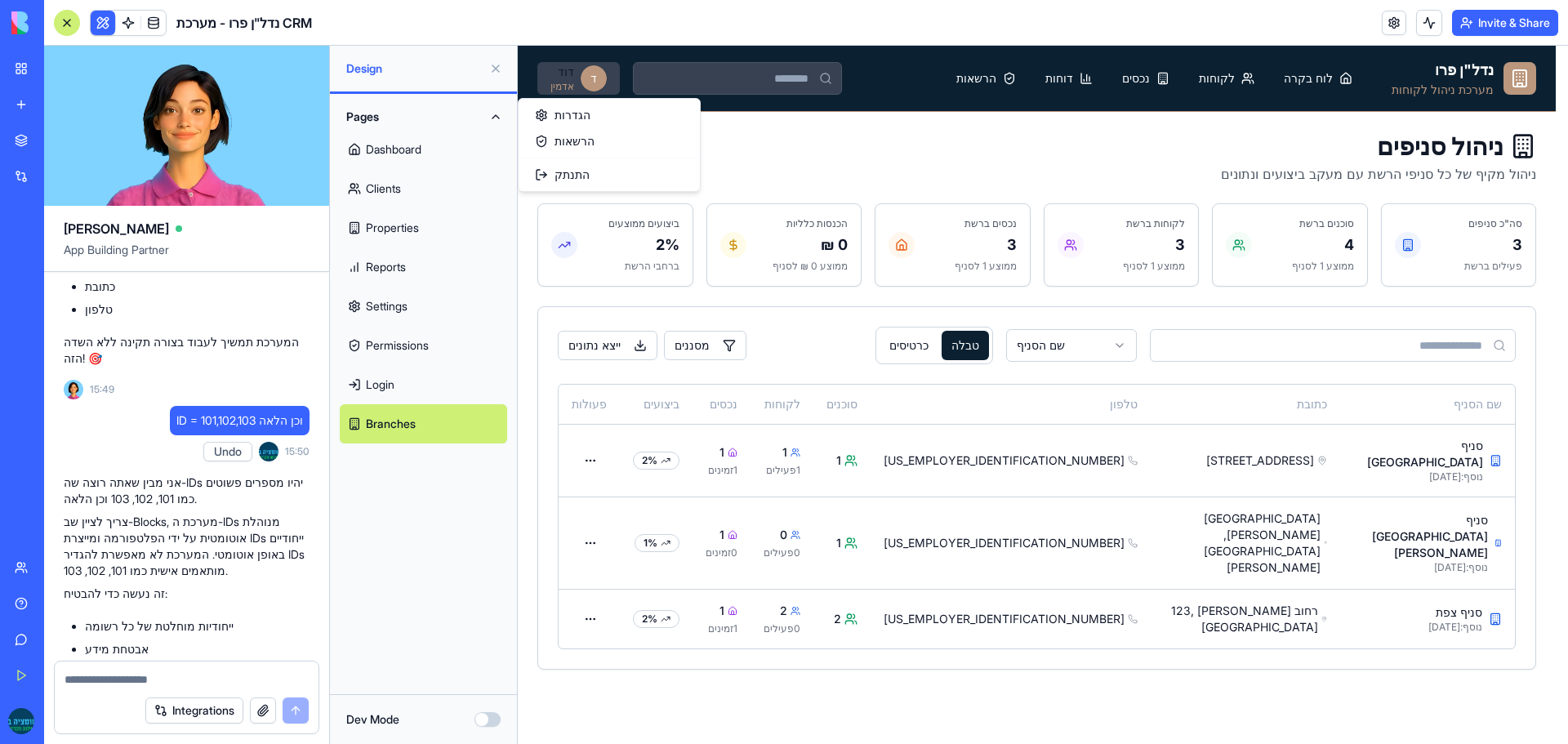
click at [559, 78] on html "נדל"ן פרו מערכת ניהול לקוחות לוח בקרה לקוחות נכסים דוחות הרשאות ד דוד אדמין ניה…" at bounding box center [1043, 395] width 1050 height 699
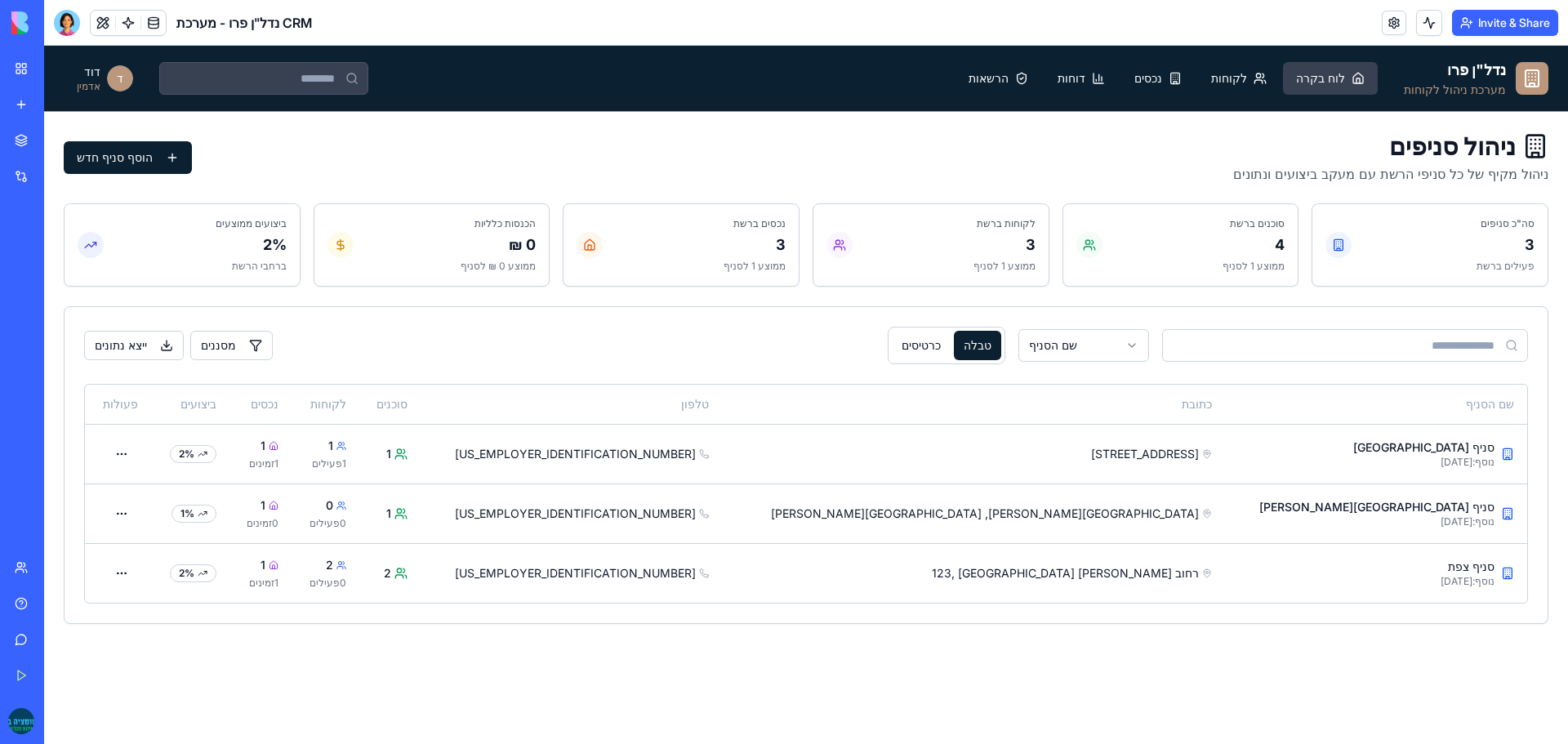
click at [1335, 76] on span "לוח בקרה" at bounding box center [1321, 78] width 49 height 16
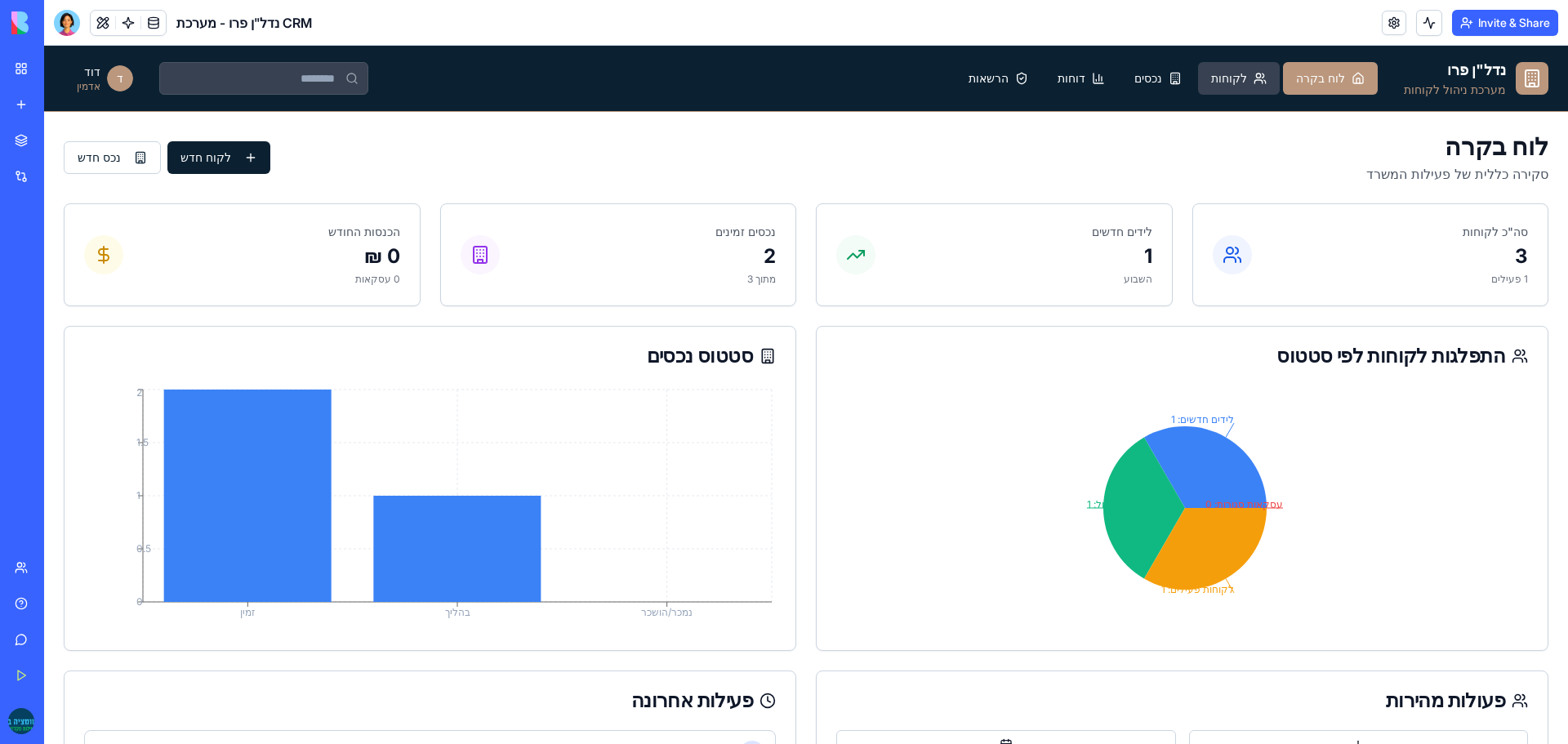
click at [1247, 75] on span "לקוחות" at bounding box center [1229, 78] width 36 height 16
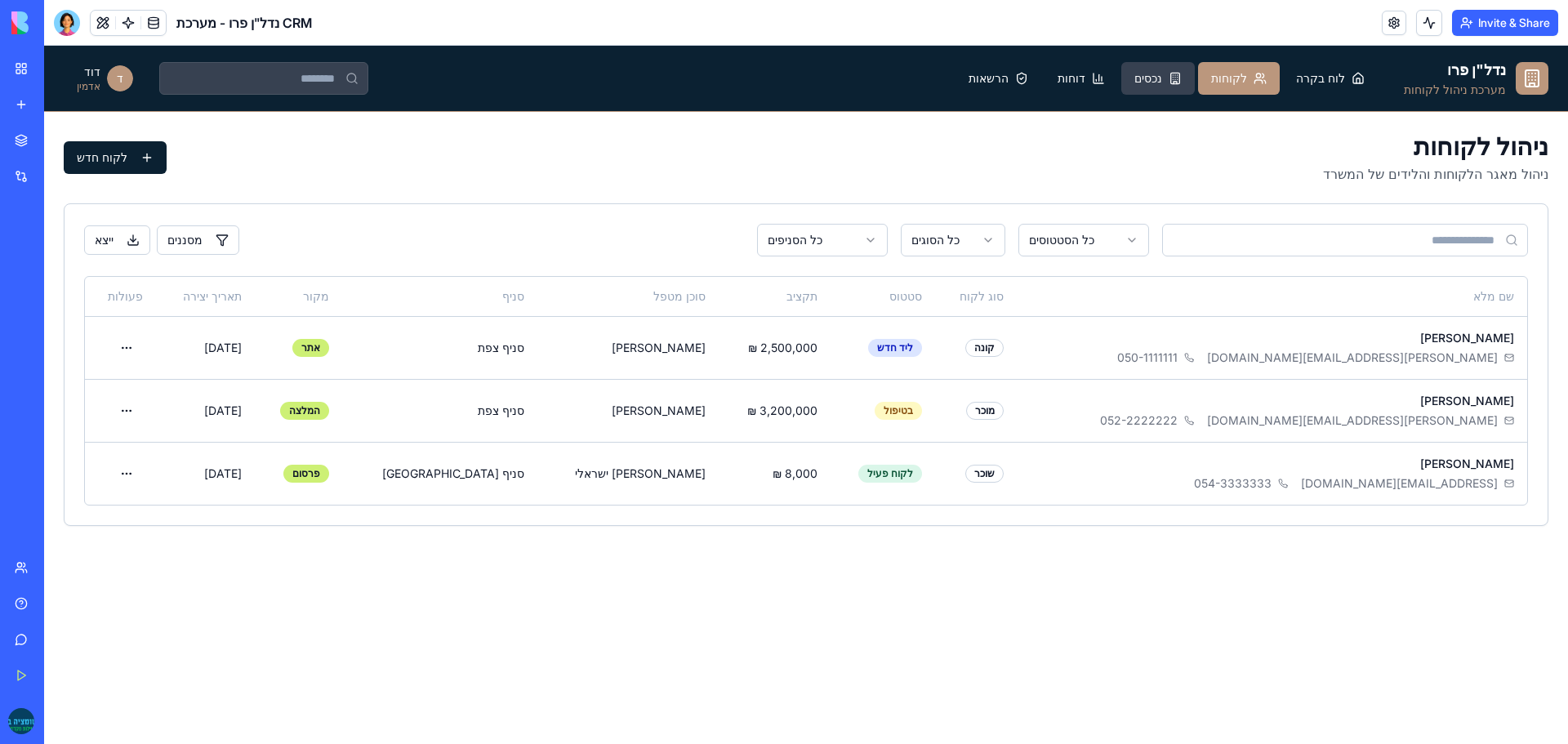
click at [1162, 84] on span "נכסים" at bounding box center [1148, 78] width 28 height 16
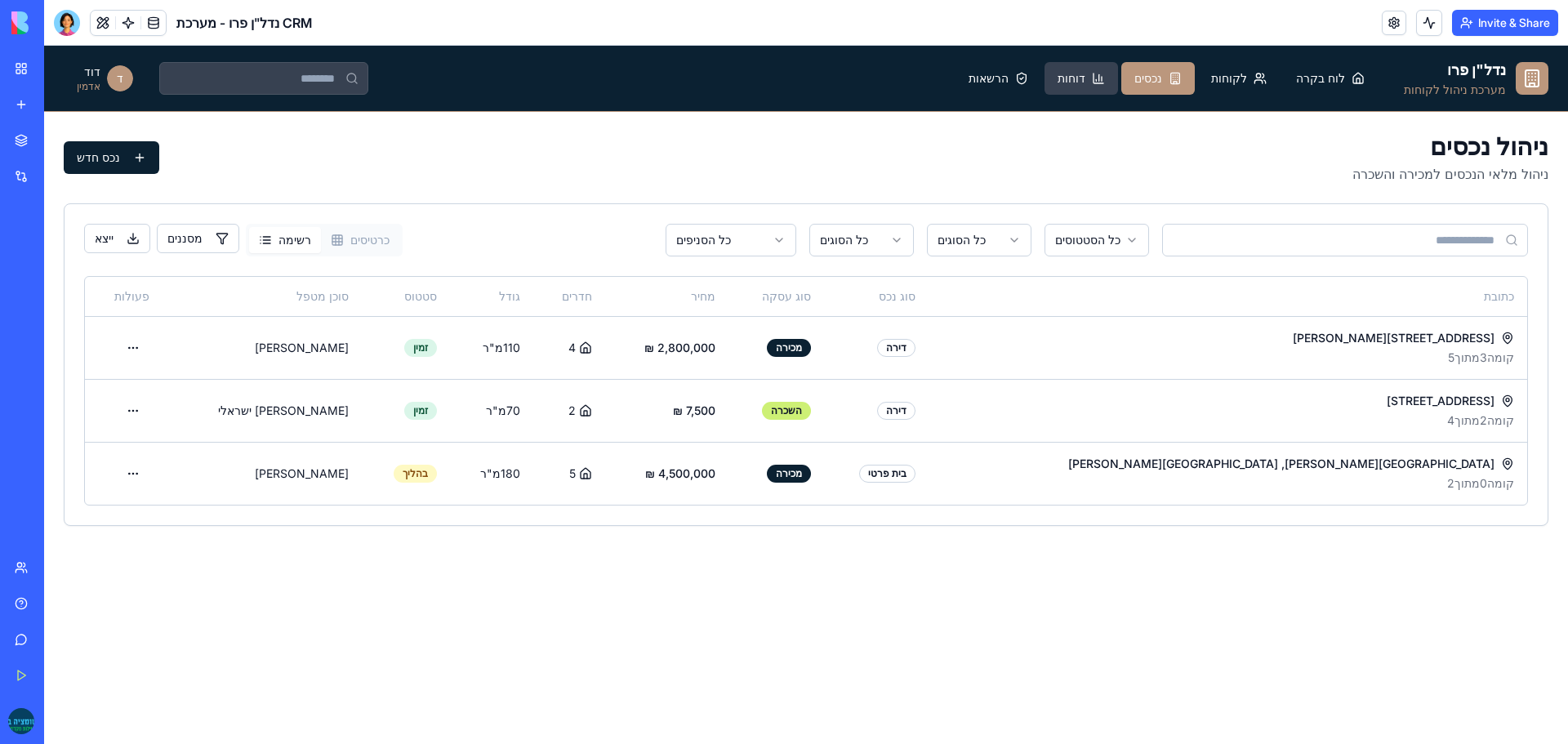
click at [1085, 82] on span "דוחות" at bounding box center [1072, 78] width 28 height 16
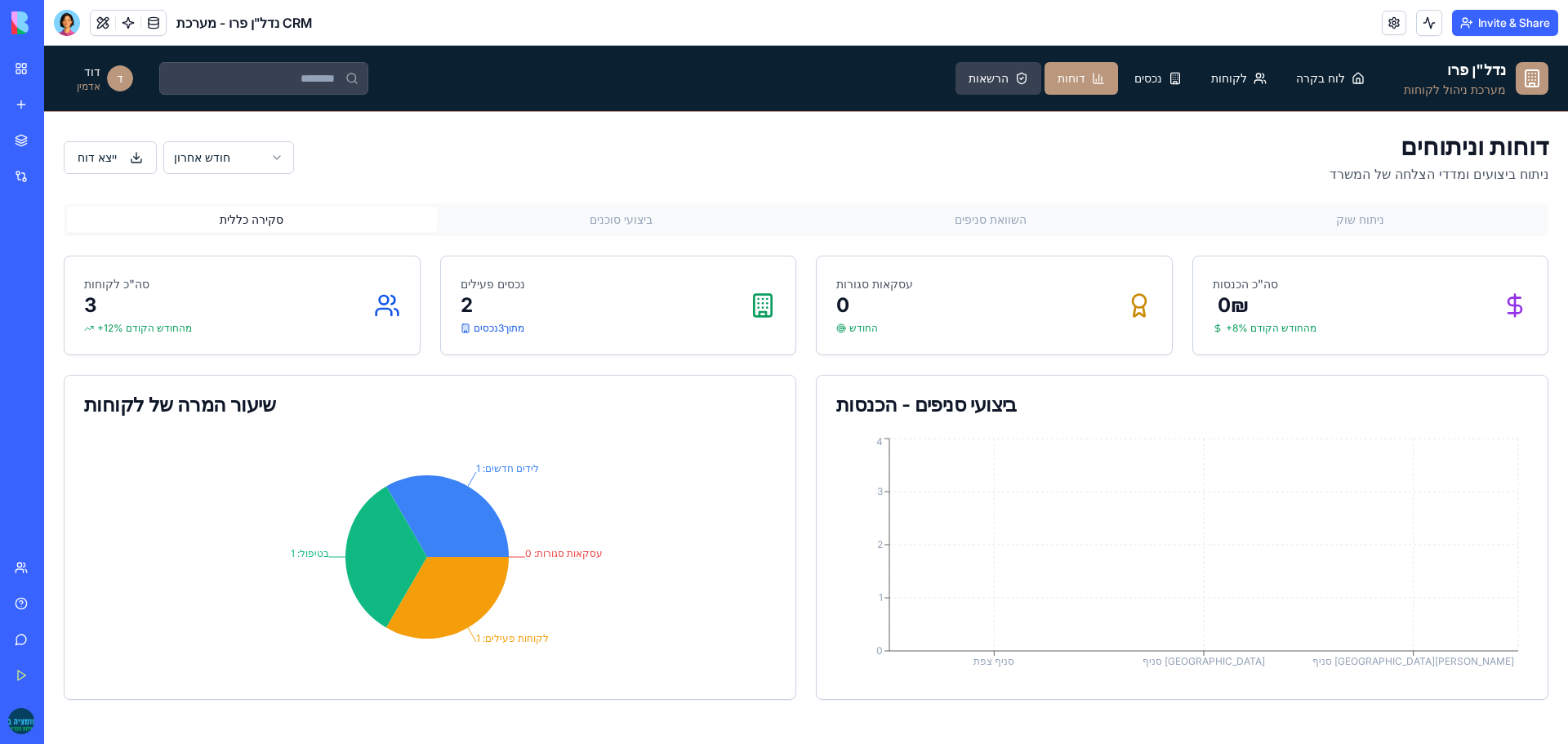
click at [1009, 72] on span "הרשאות" at bounding box center [988, 78] width 40 height 16
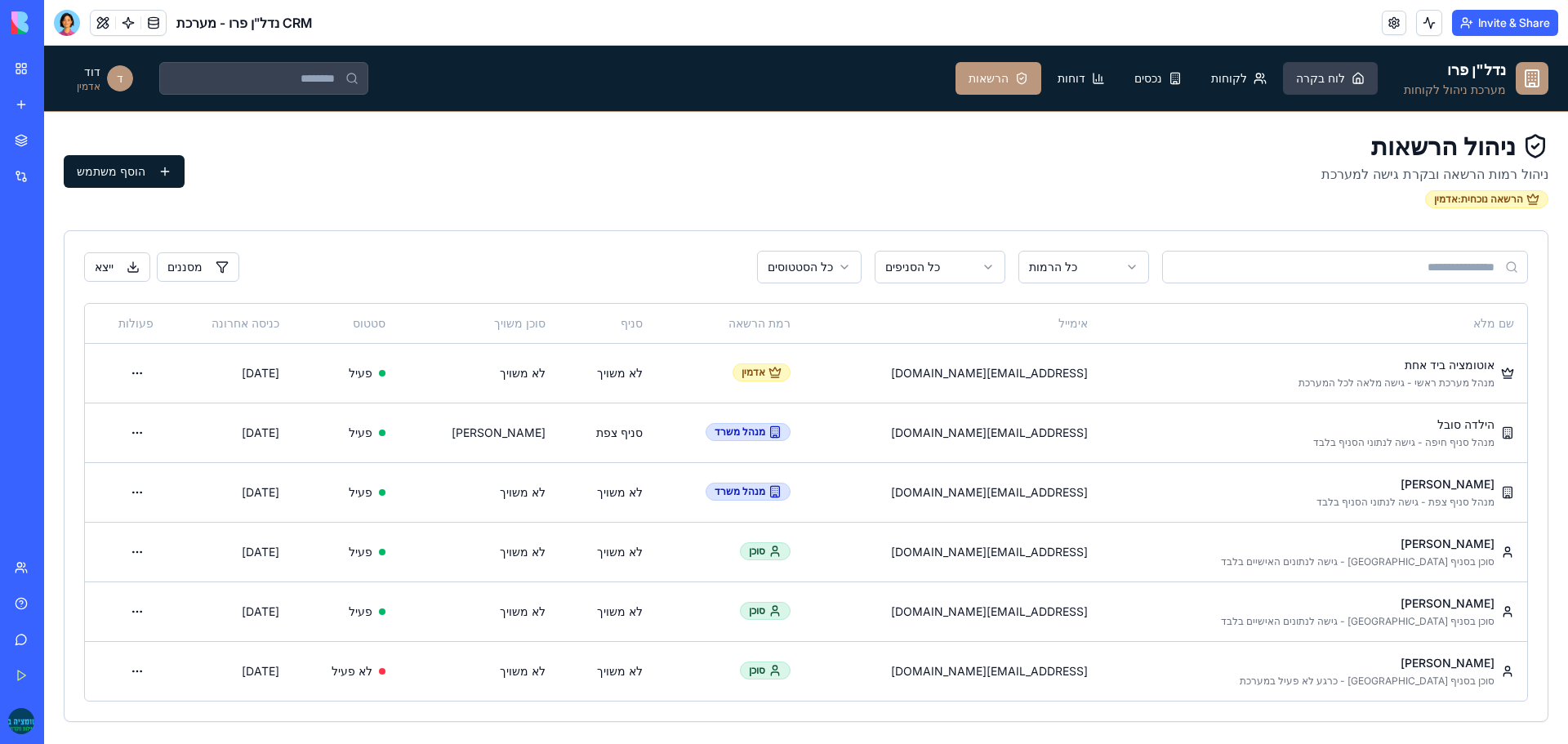
click at [1345, 71] on span "לוח בקרה" at bounding box center [1321, 78] width 49 height 16
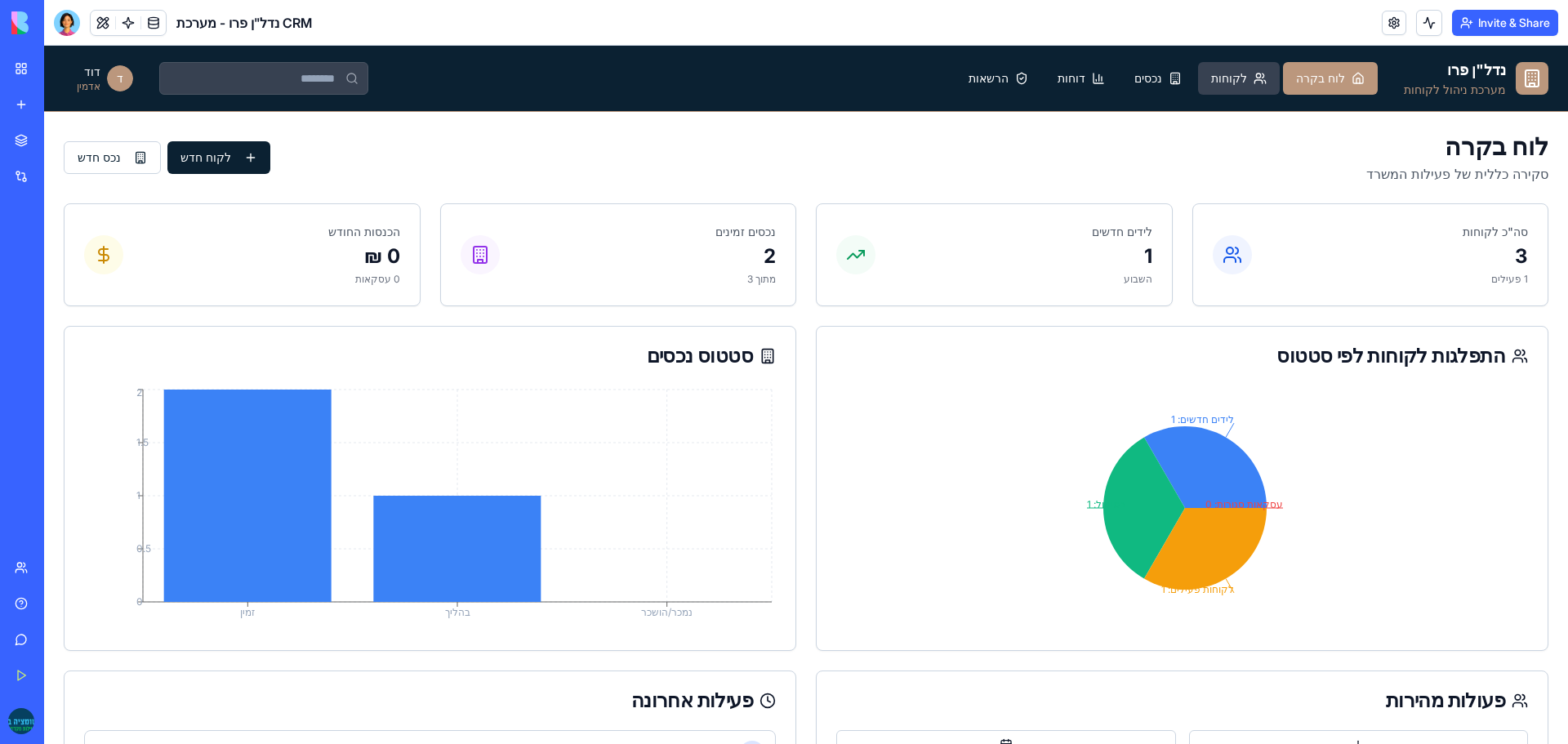
click at [1247, 79] on span "לקוחות" at bounding box center [1229, 78] width 36 height 16
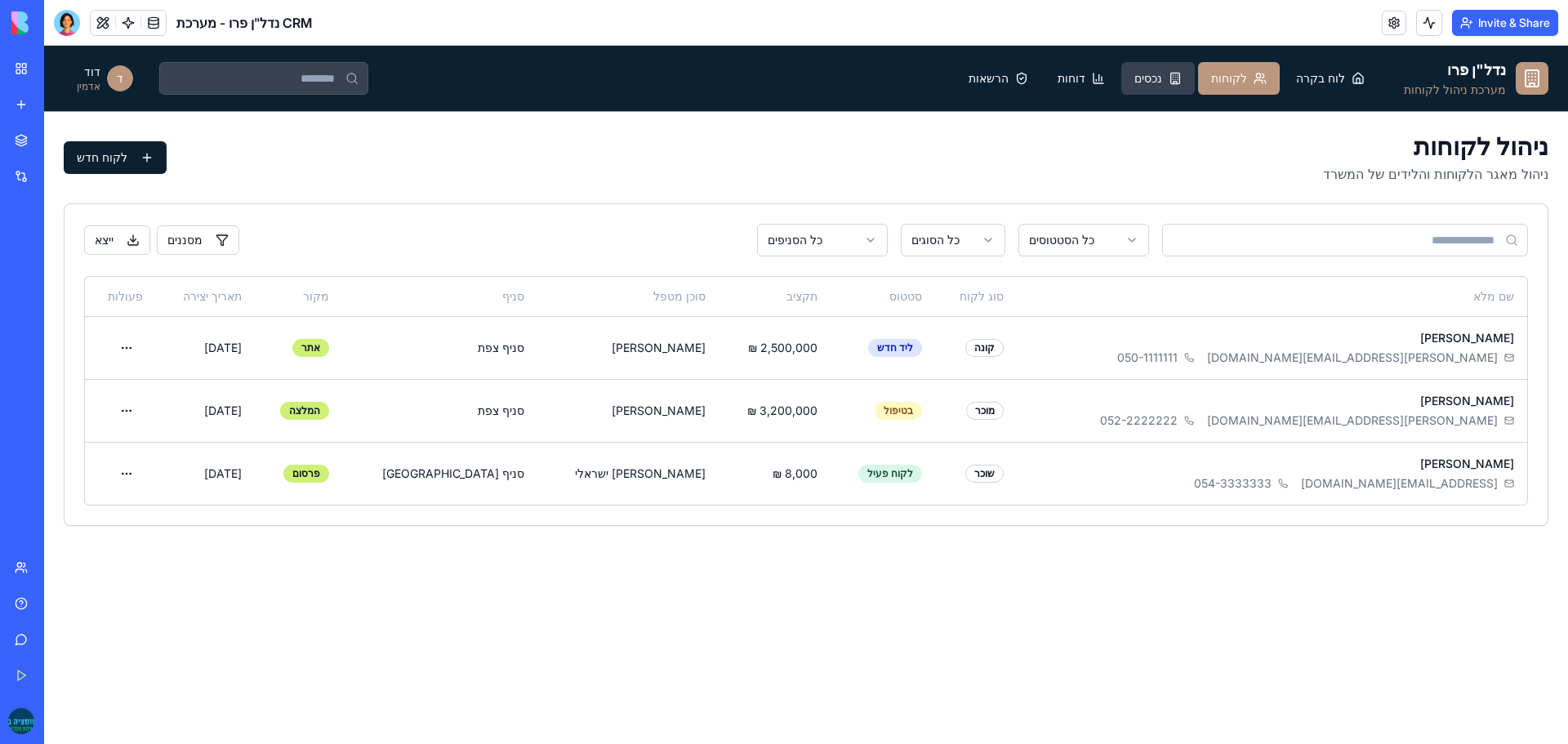
click at [1162, 78] on span "נכסים" at bounding box center [1148, 78] width 28 height 16
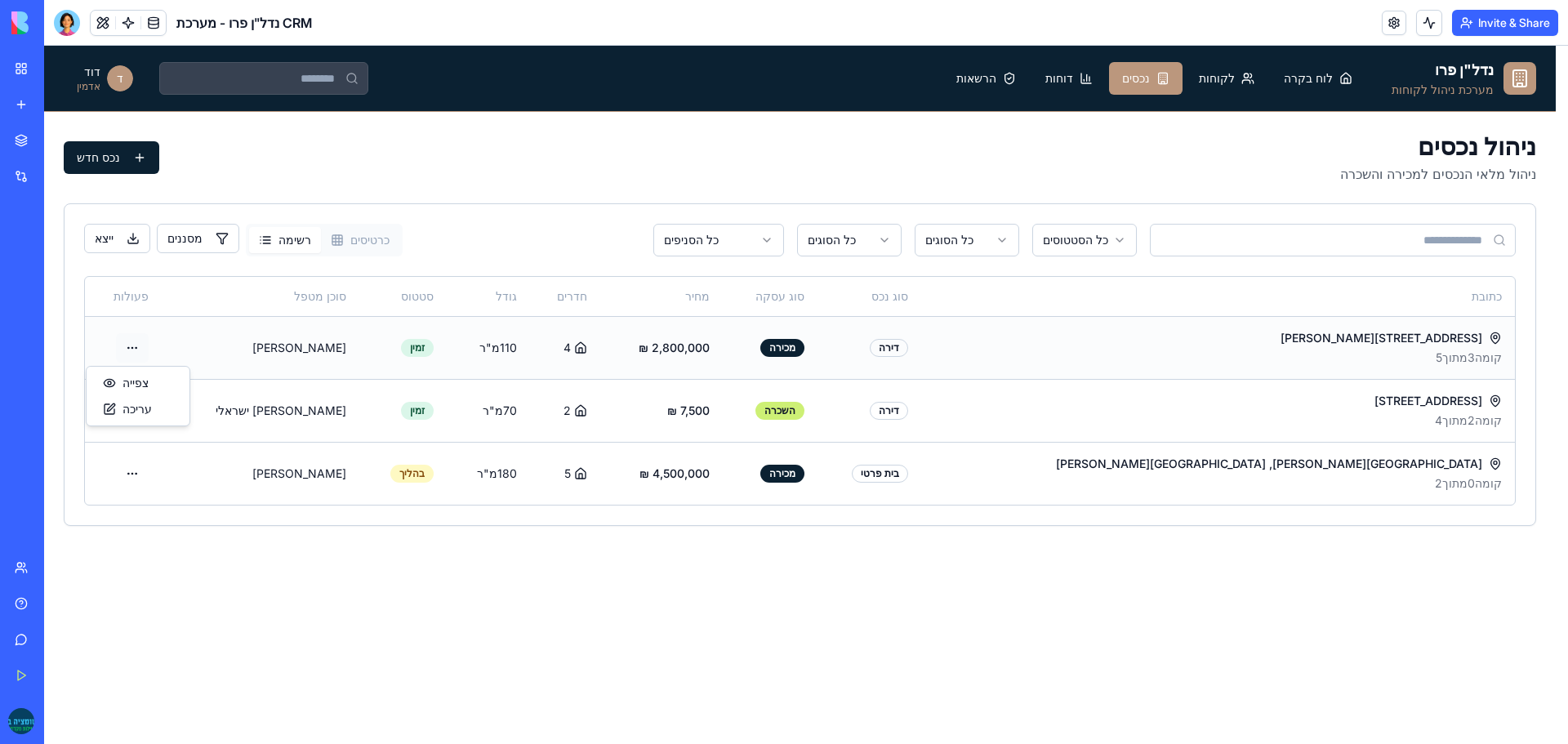
click at [178, 354] on html "נדל"ן פרו מערכת ניהול לקוחות לוח בקרה לקוחות נכסים דוחות הרשאות ד דוד אדמין ניה…" at bounding box center [806, 395] width 1525 height 699
click at [146, 392] on div "צפייה" at bounding box center [138, 383] width 96 height 26
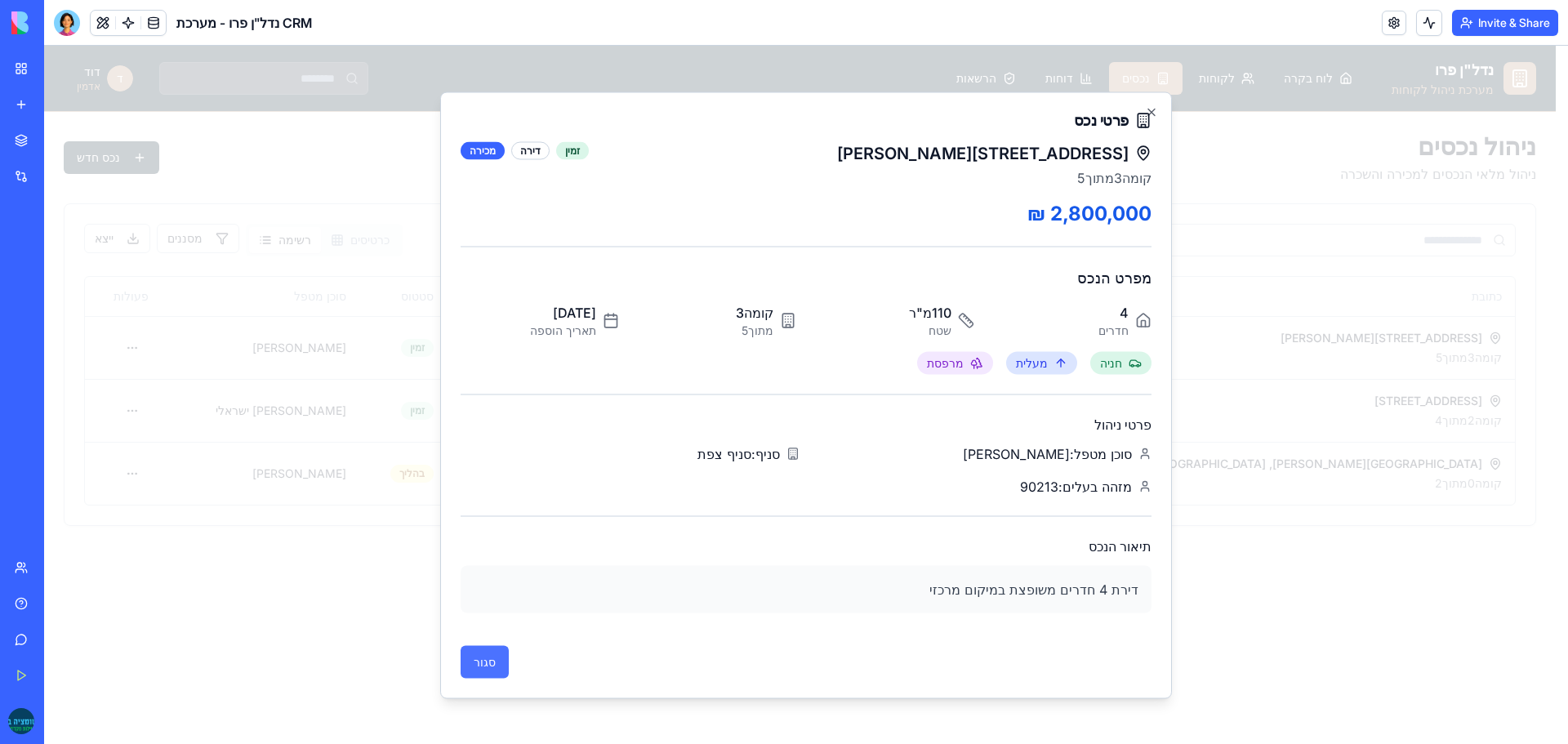
click at [489, 661] on button "סגור" at bounding box center [484, 661] width 49 height 32
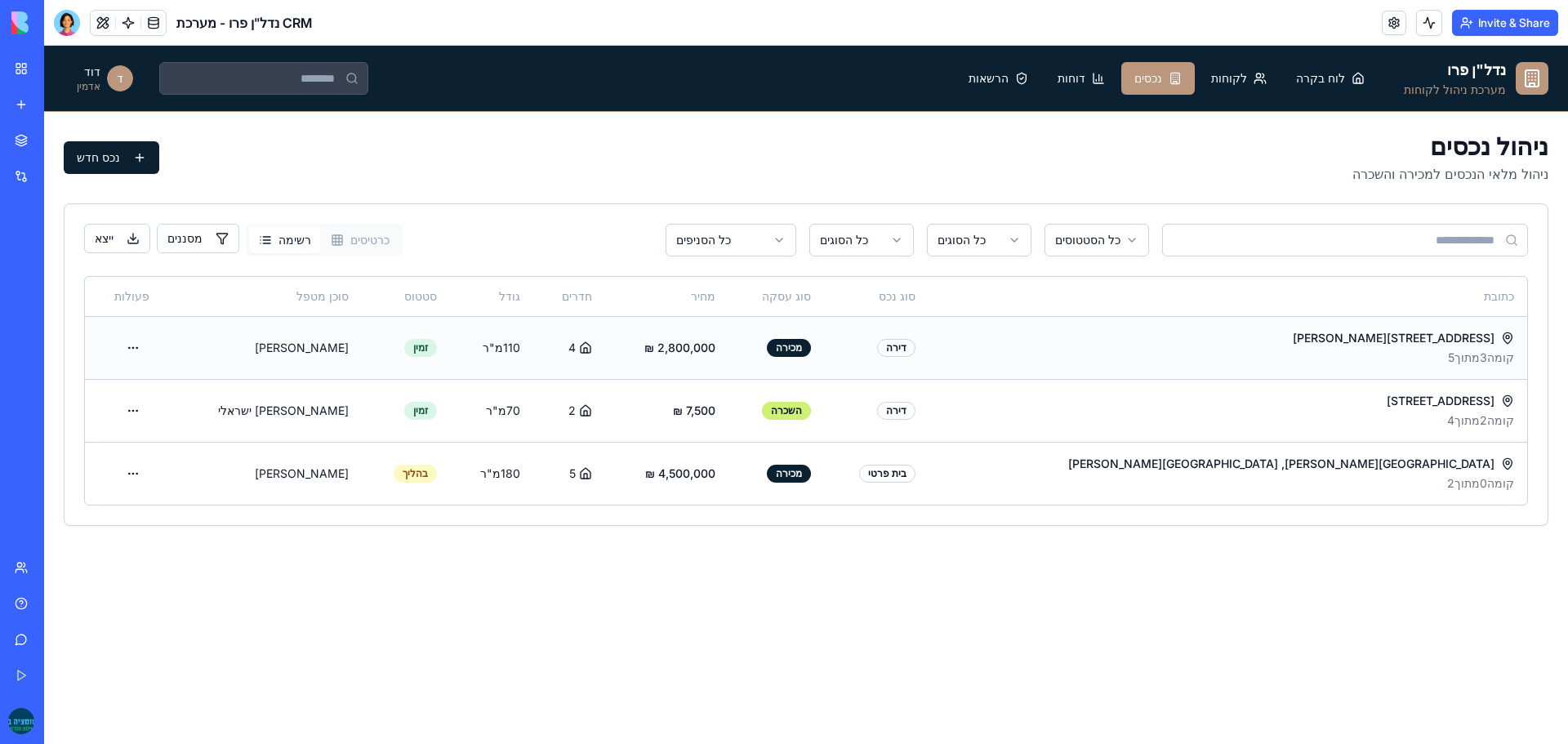
click at [729, 349] on td "‏2,800,000 ‏₪" at bounding box center [667, 347] width 123 height 63
click at [729, 348] on td "‏2,800,000 ‏₪" at bounding box center [667, 347] width 123 height 63
click at [167, 351] on html "נדל"ן פרו מערכת ניהול לקוחות לוח בקרה לקוחות נכסים דוחות הרשאות ד דוד אדמין ניה…" at bounding box center [806, 395] width 1525 height 699
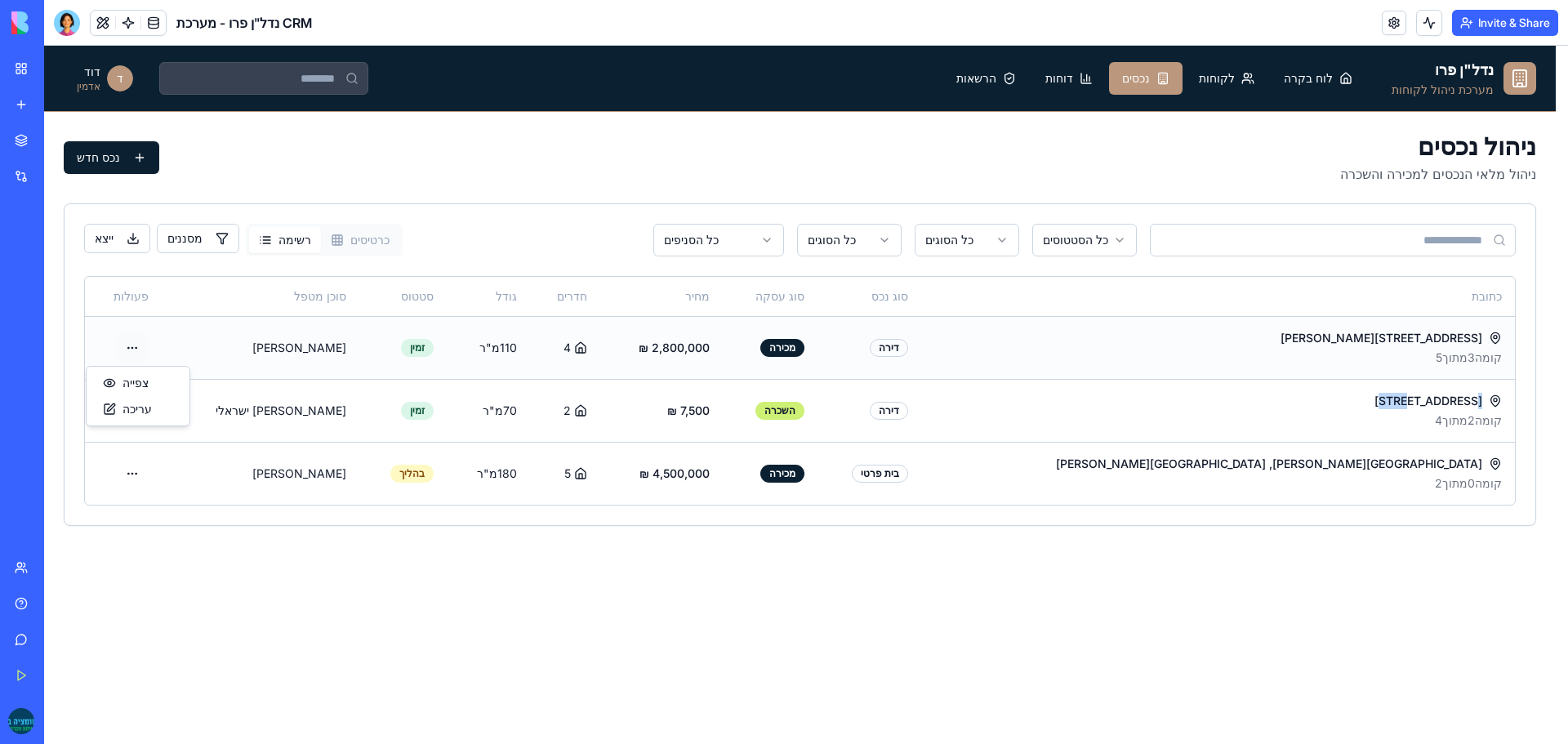
click at [167, 351] on html "נדל"ן פרו מערכת ניהול לקוחות לוח בקרה לקוחות נכסים דוחות הרשאות ד דוד אדמין ניה…" at bounding box center [806, 395] width 1525 height 699
click at [157, 388] on div "צפייה" at bounding box center [138, 383] width 96 height 26
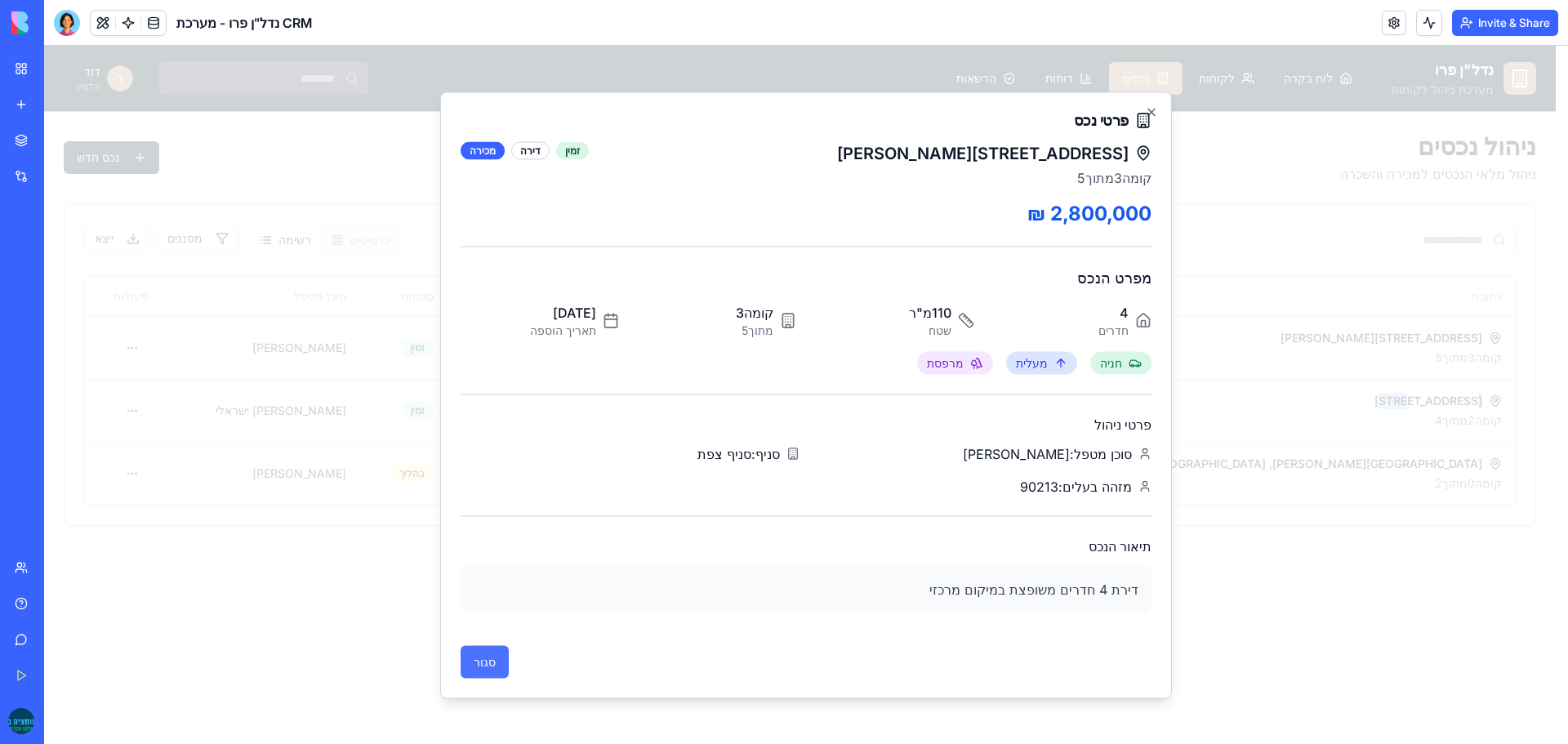
click at [495, 667] on button "סגור" at bounding box center [484, 661] width 49 height 32
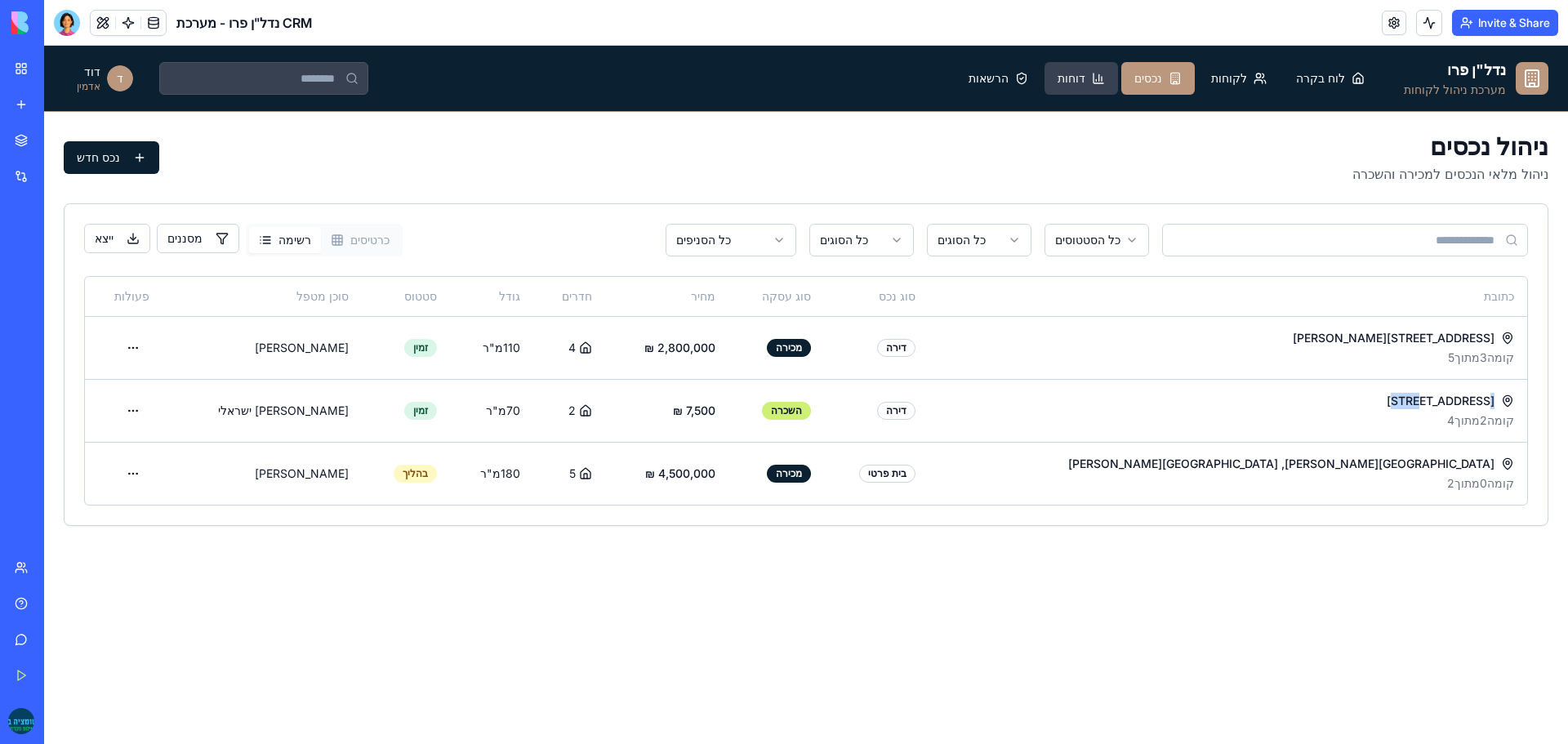
click at [1108, 70] on button "דוחות" at bounding box center [1081, 78] width 73 height 32
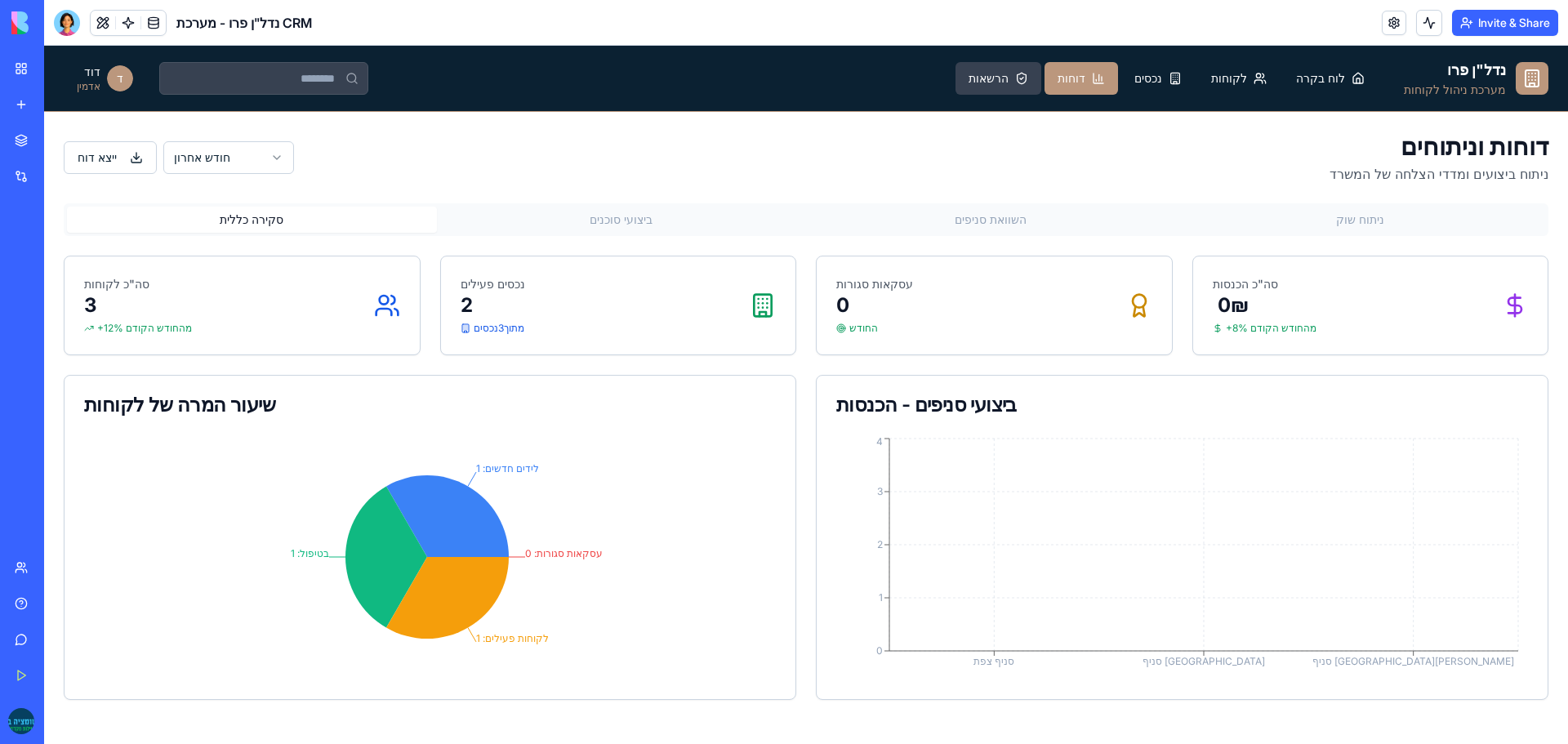
click at [1009, 76] on span "הרשאות" at bounding box center [988, 78] width 40 height 16
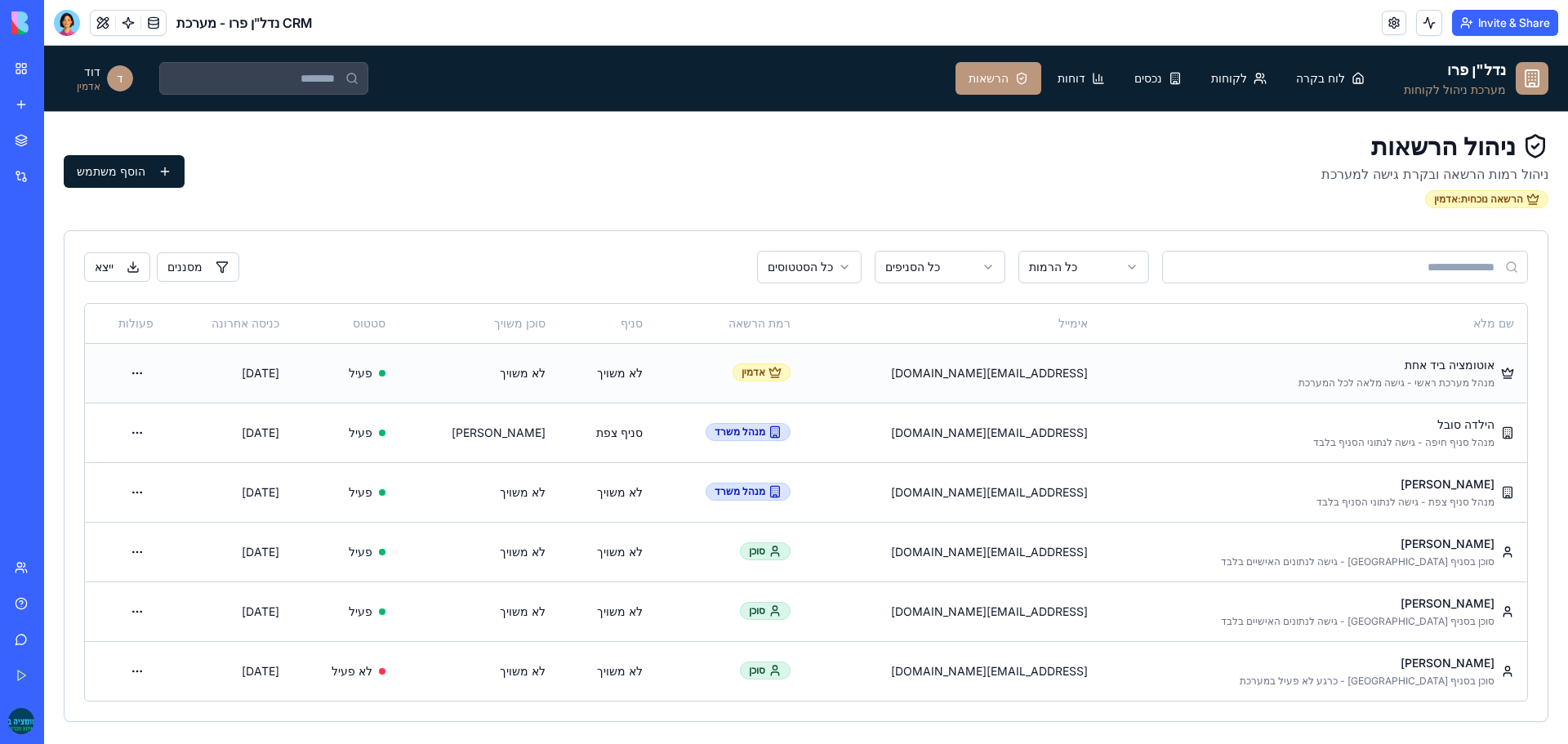
click at [1068, 363] on td "[EMAIL_ADDRESS][DOMAIN_NAME]" at bounding box center [952, 373] width 297 height 60
click at [159, 370] on html "נדל"ן פרו מערכת ניהול לקוחות לוח בקרה לקוחות נכסים דוחות הרשאות ד דוד אדמין ניה…" at bounding box center [806, 395] width 1525 height 699
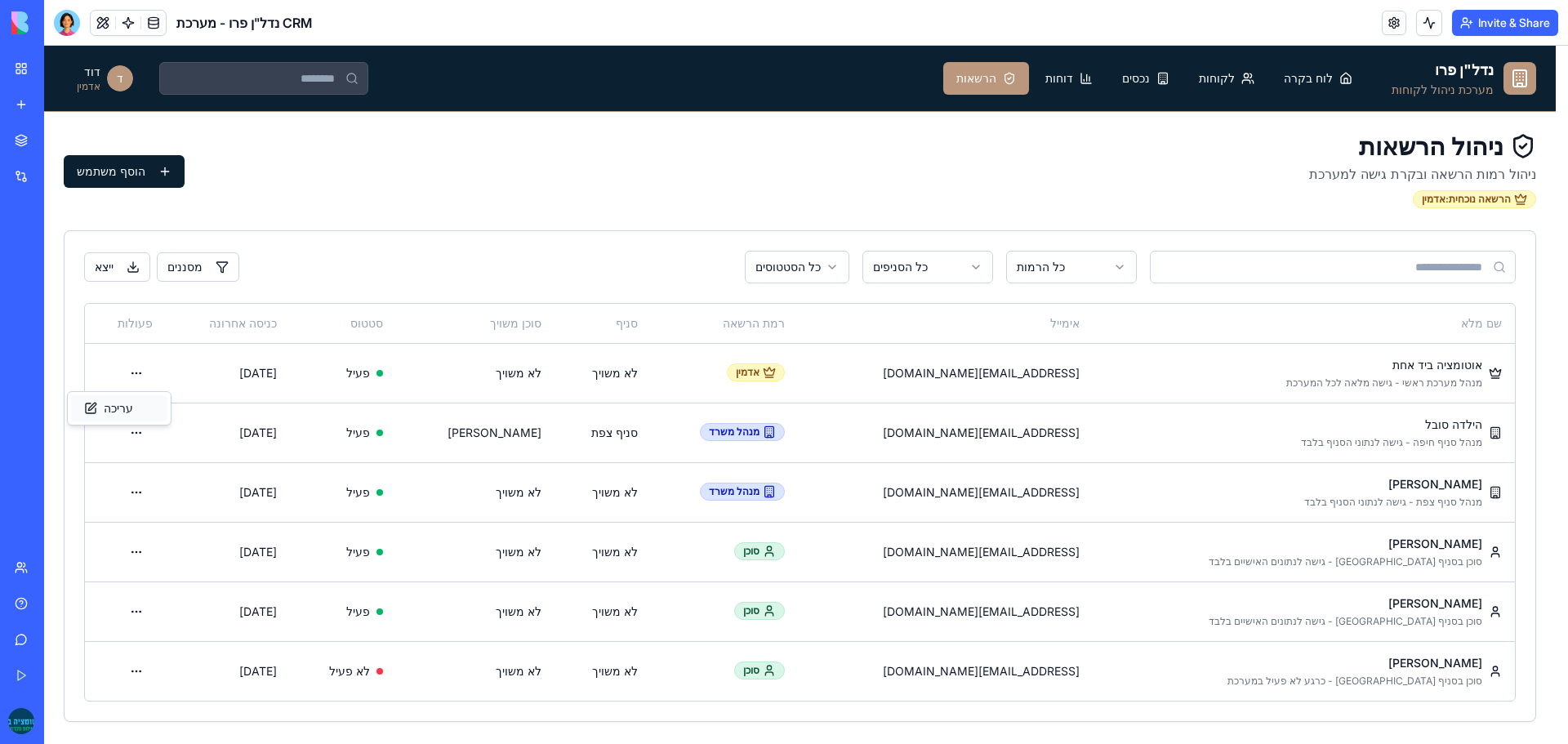
click at [122, 409] on div "עריכה" at bounding box center [118, 408] width 96 height 26
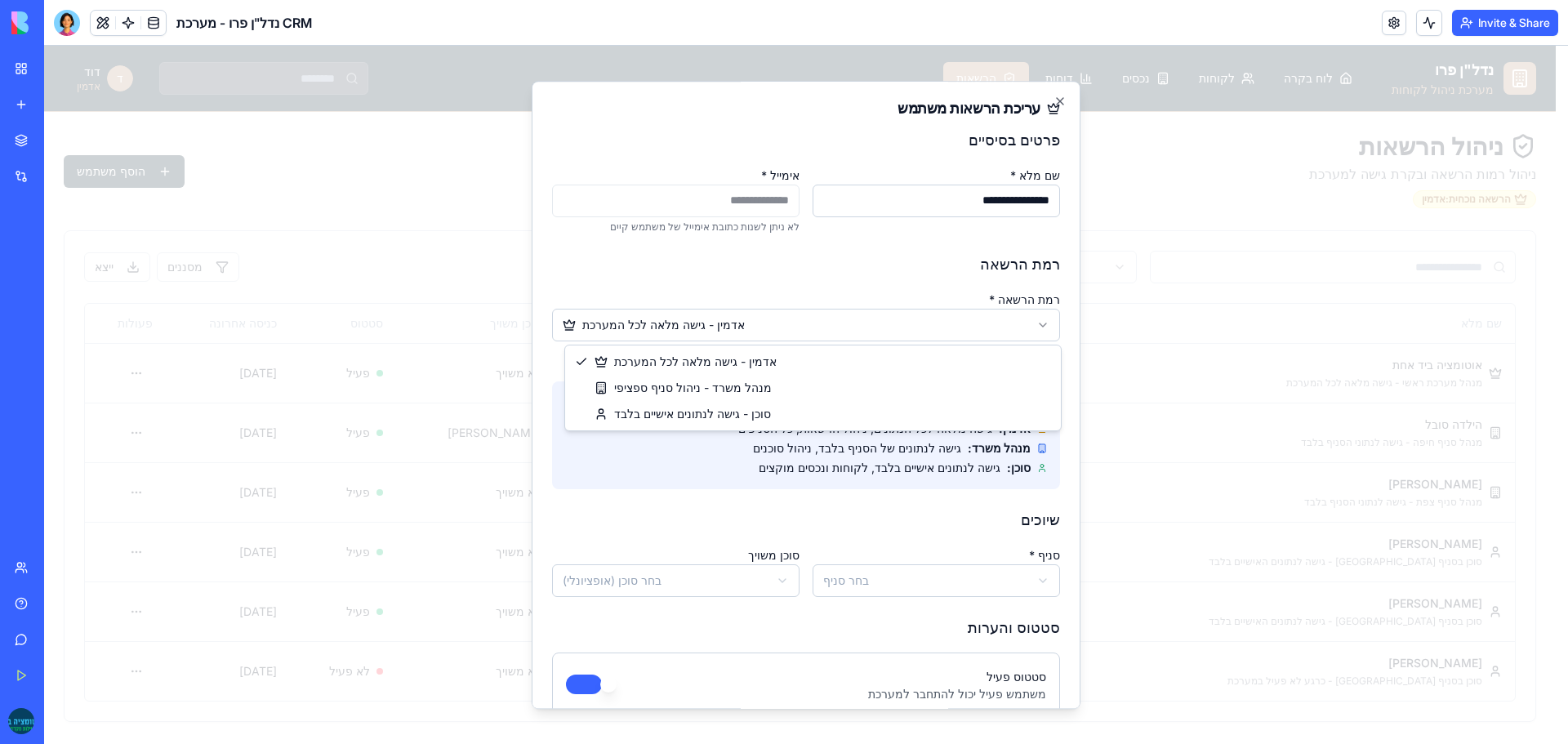
click at [911, 324] on body "נדל"ן פרו מערכת ניהול לקוחות לוח בקרה לקוחות נכסים דוחות הרשאות ד [PERSON_NAME]…" at bounding box center [800, 395] width 1512 height 699
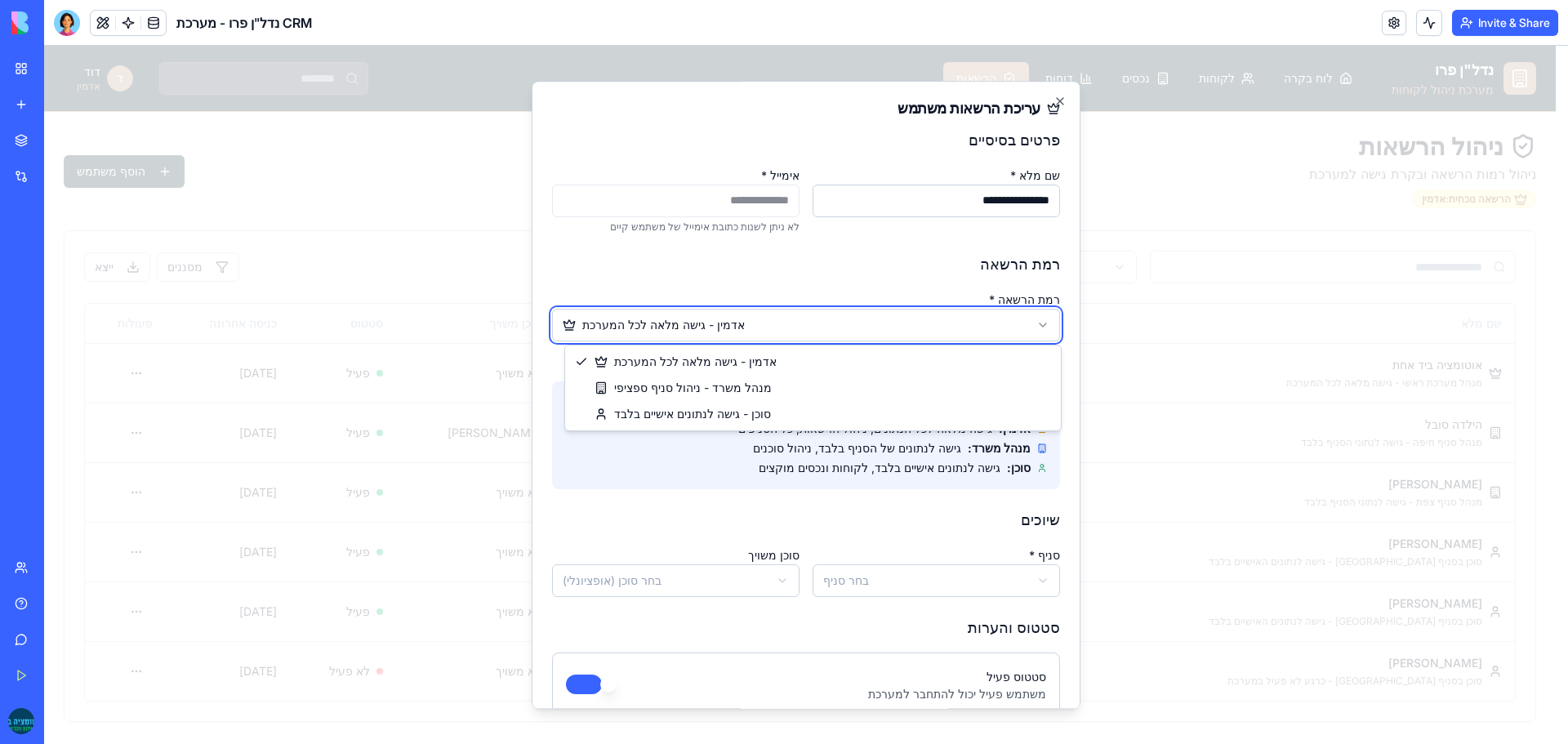
click at [911, 324] on body "נדל"ן פרו מערכת ניהול לקוחות לוח בקרה לקוחות נכסים דוחות הרשאות ד [PERSON_NAME]…" at bounding box center [800, 395] width 1512 height 699
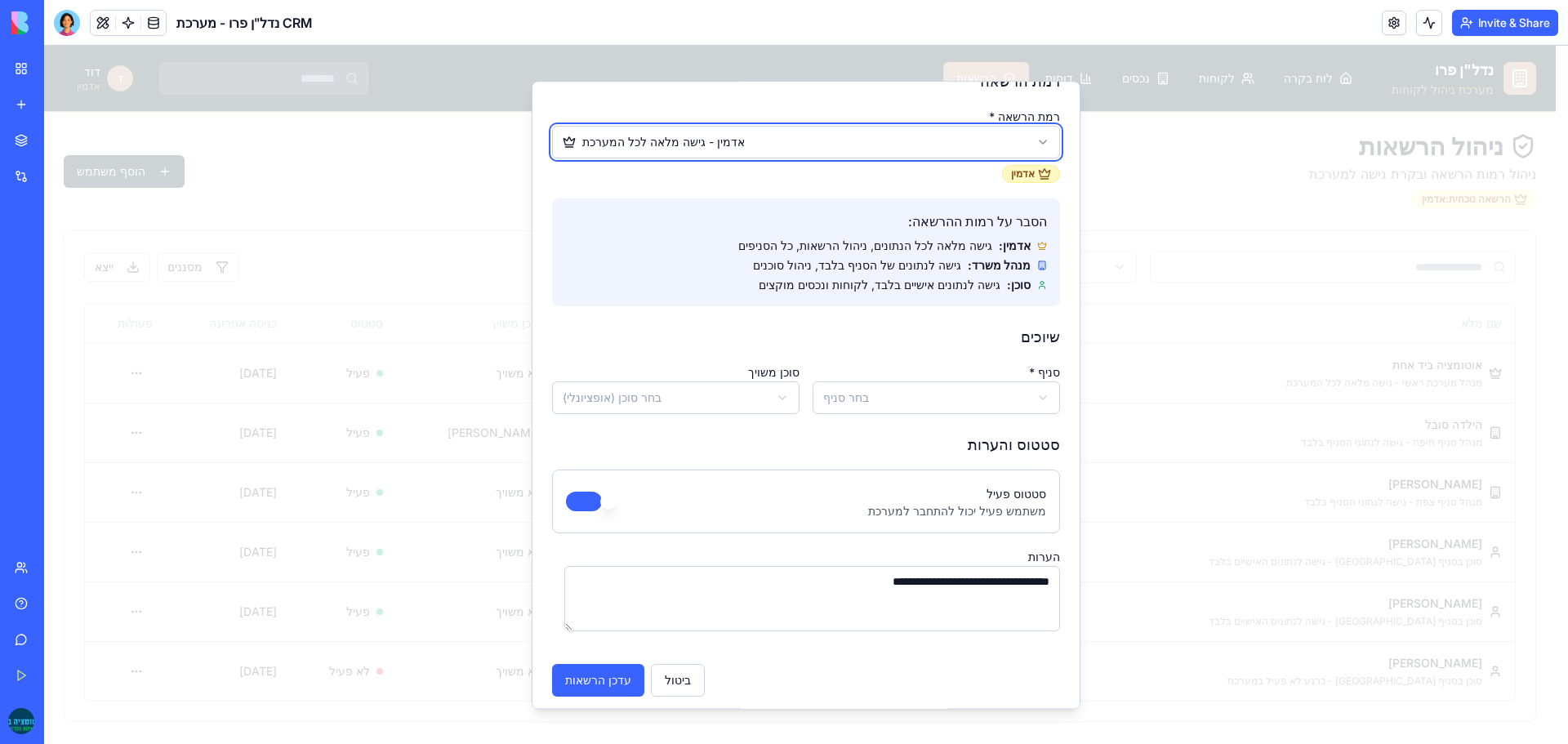
scroll to position [191, 0]
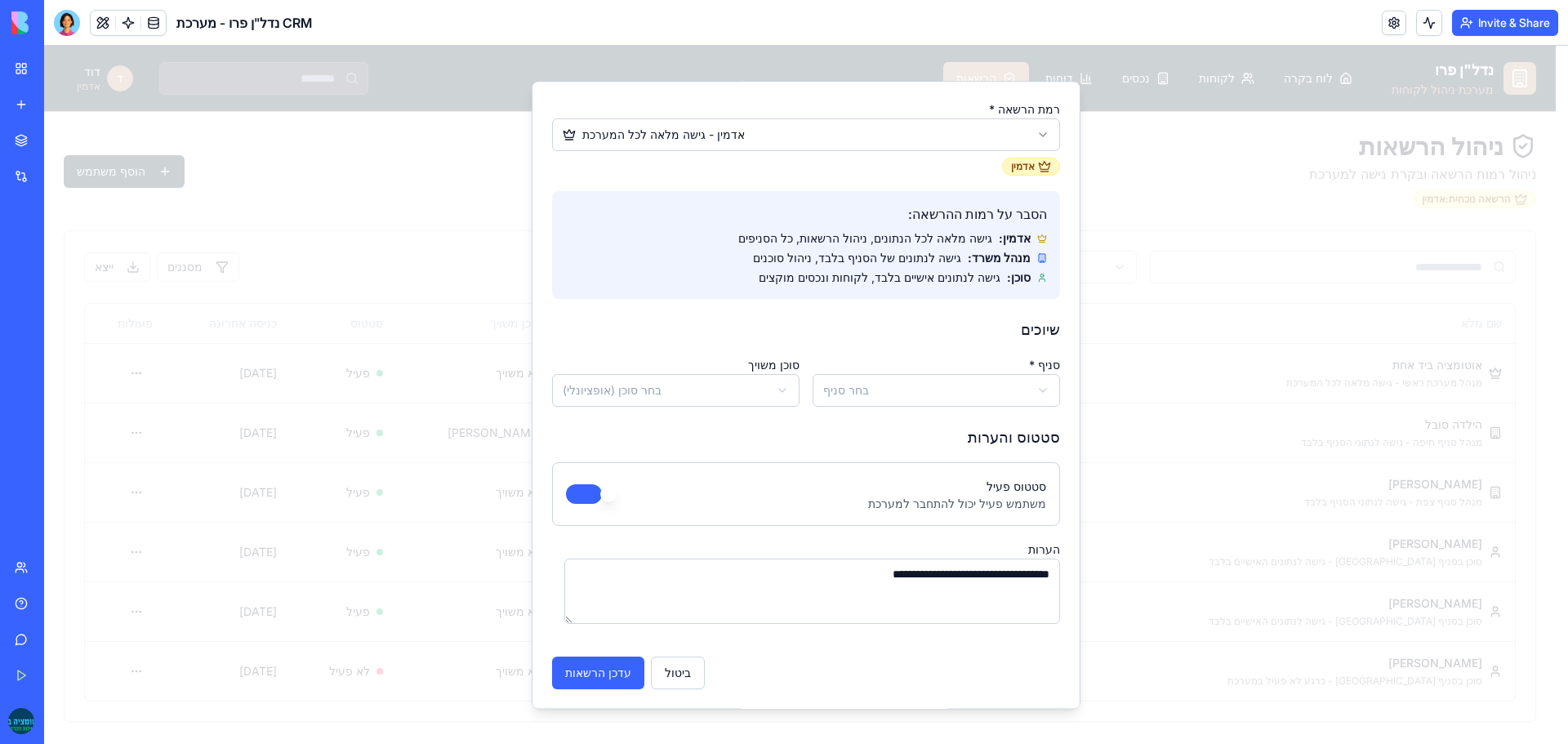
click at [884, 397] on body "נדל"ן פרו מערכת ניהול לקוחות לוח בקרה לקוחות נכסים דוחות הרשאות ד [PERSON_NAME]…" at bounding box center [800, 395] width 1512 height 699
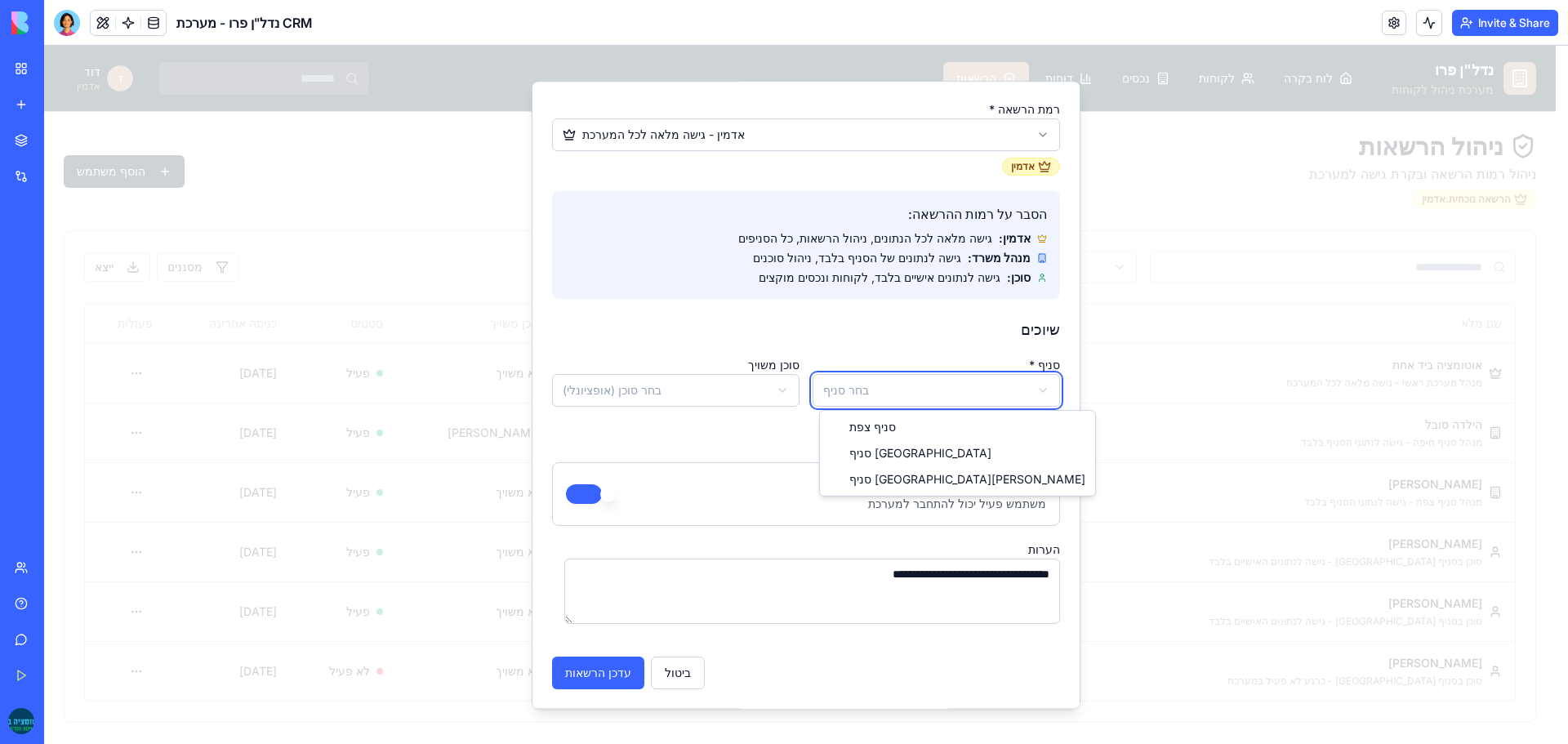
click at [884, 397] on body "נדל"ן פרו מערכת ניהול לקוחות לוח בקרה לקוחות נכסים דוחות הרשאות ד [PERSON_NAME]…" at bounding box center [800, 395] width 1512 height 699
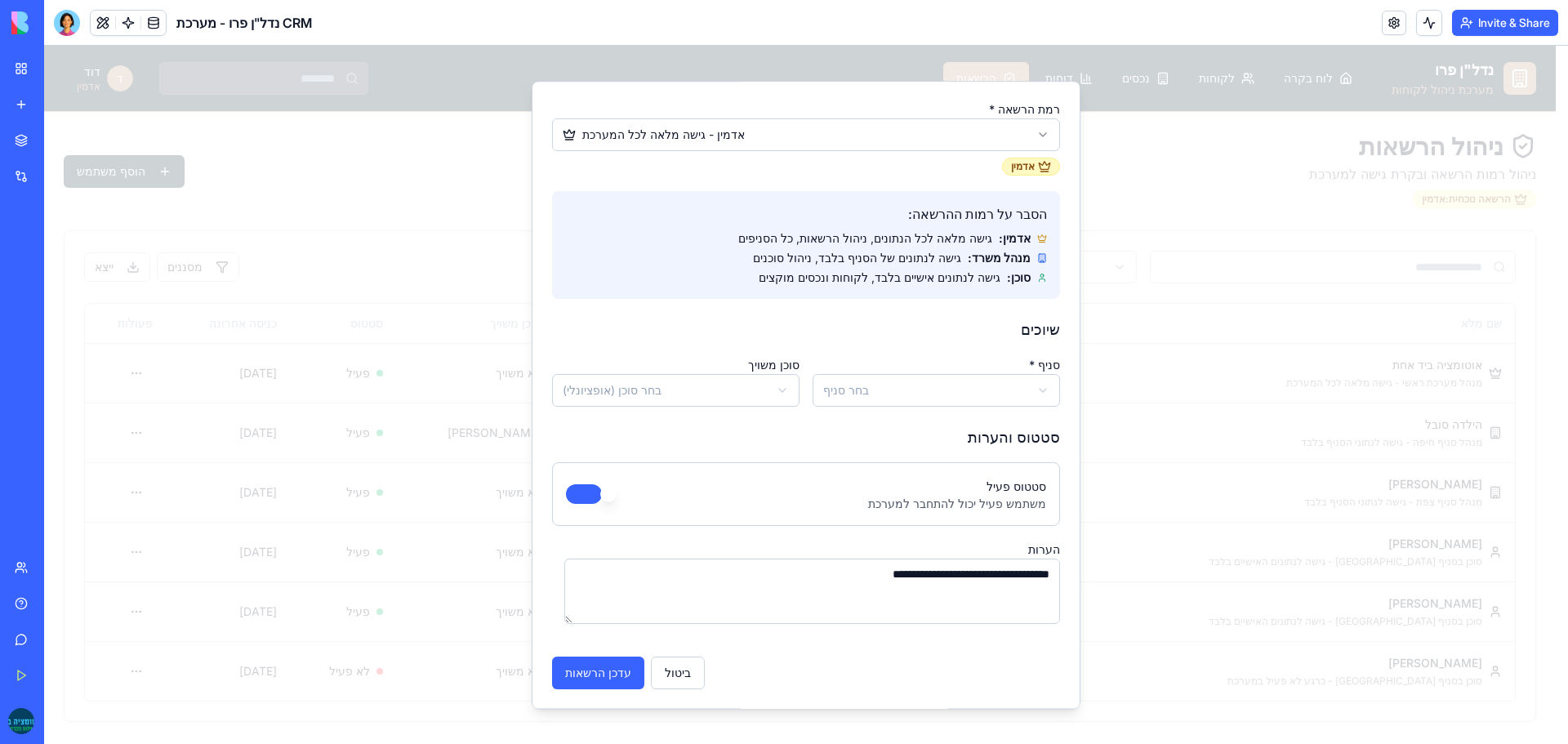
click at [725, 379] on body "נדל"ן פרו מערכת ניהול לקוחות לוח בקרה לקוחות נכסים דוחות הרשאות ד [PERSON_NAME]…" at bounding box center [800, 395] width 1512 height 699
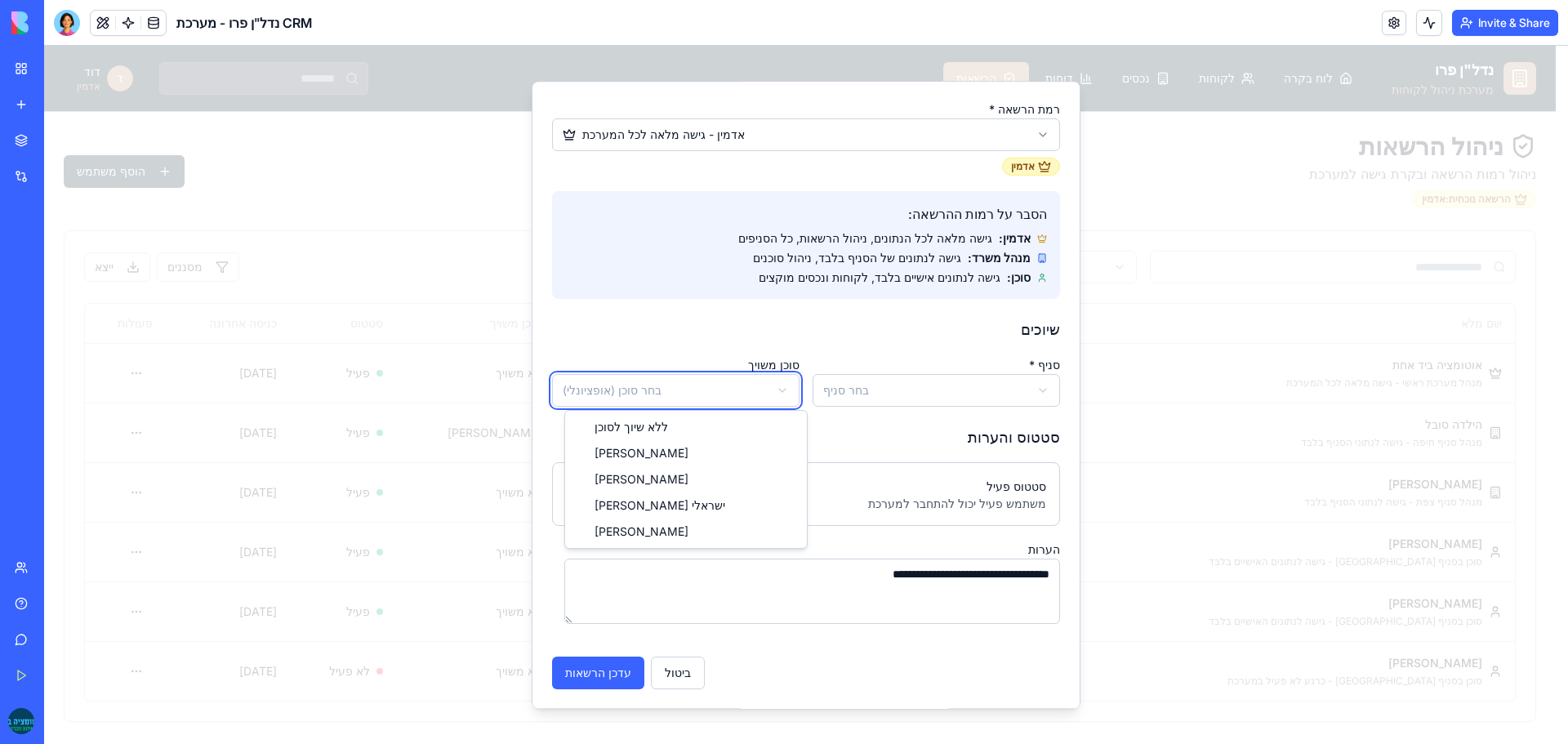
click at [622, 354] on body "נדל"ן פרו מערכת ניהול לקוחות לוח בקרה לקוחות נכסים דוחות הרשאות ד [PERSON_NAME]…" at bounding box center [800, 395] width 1512 height 699
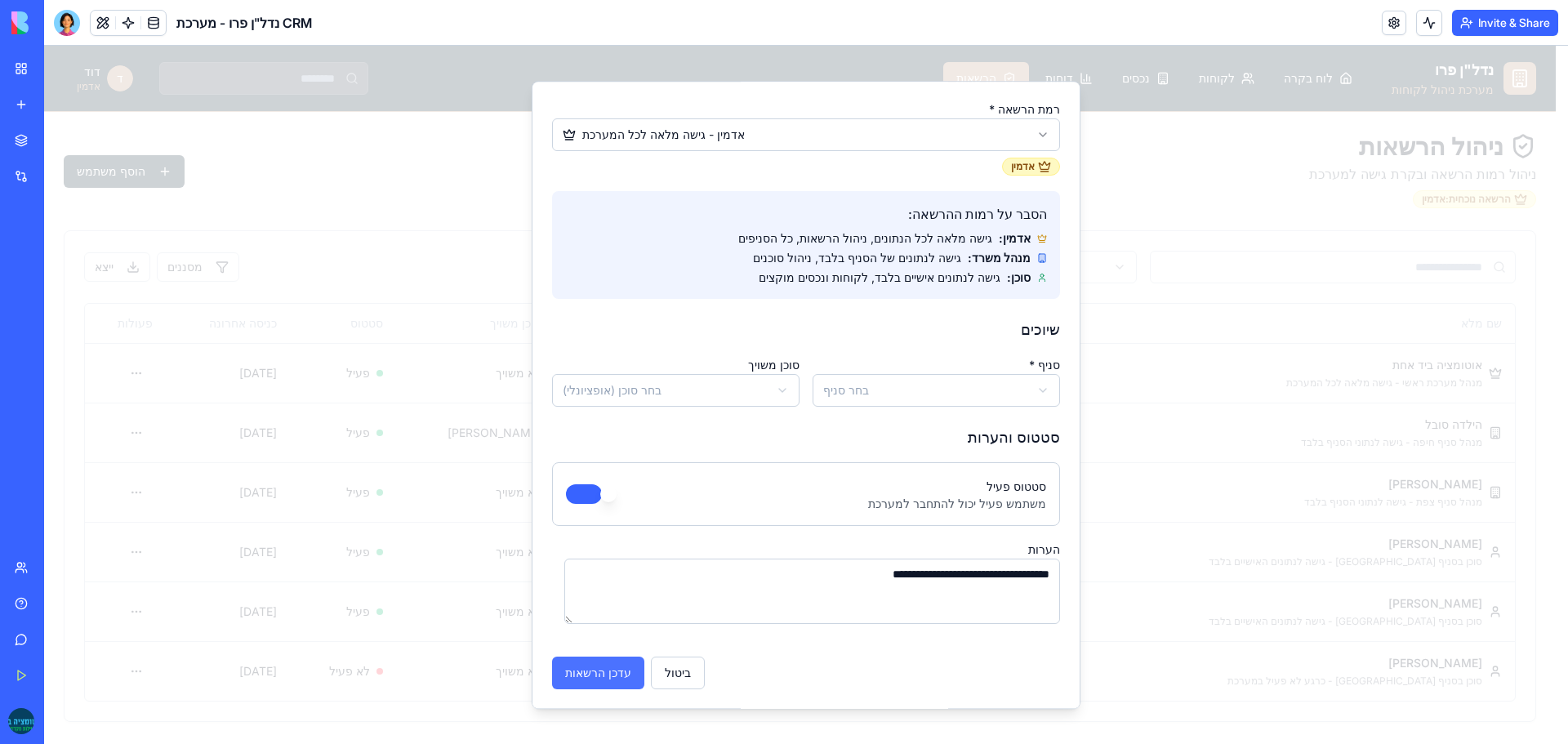
click at [592, 674] on button "עדכן הרשאות" at bounding box center [598, 673] width 92 height 32
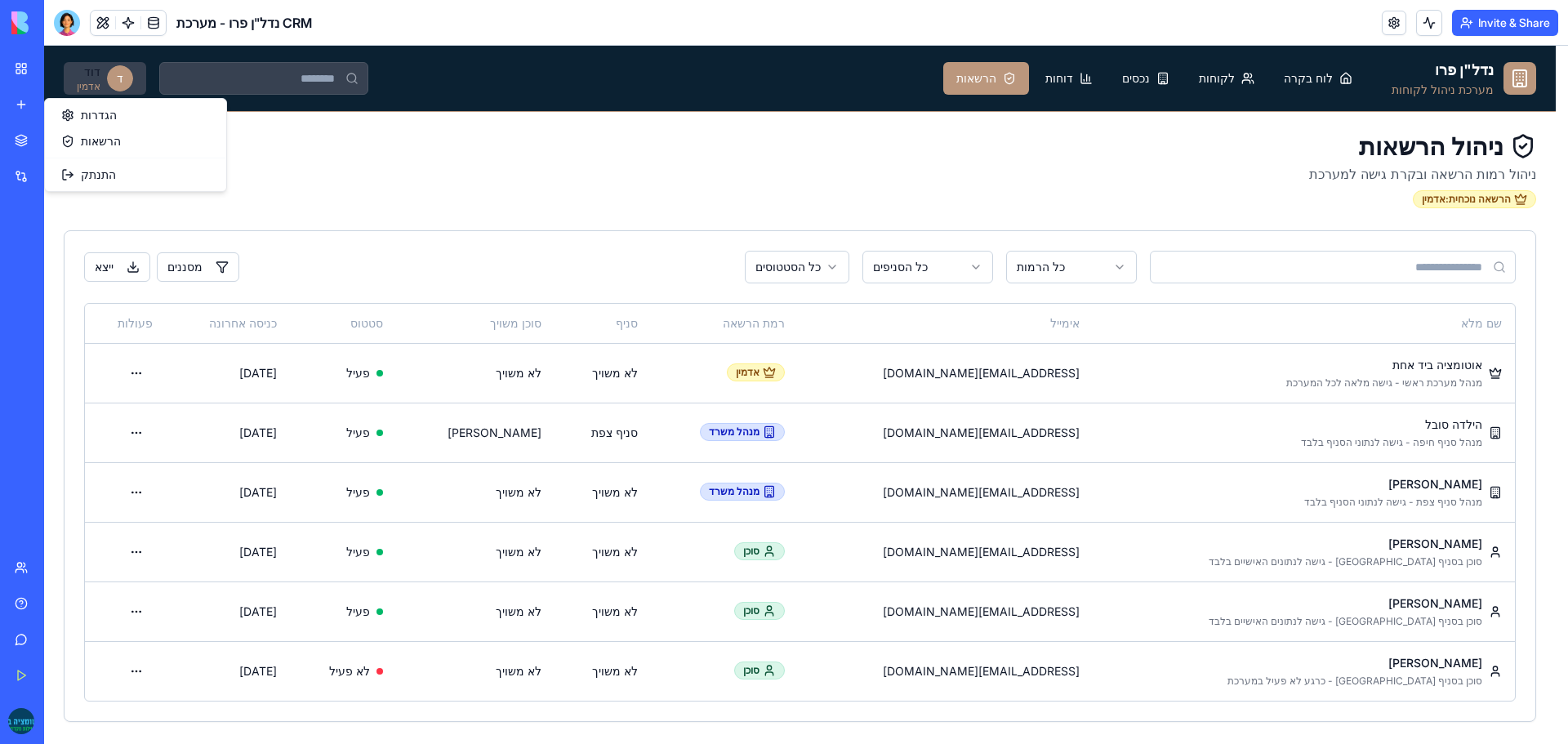
click at [89, 77] on html "נדל"ן פרו מערכת ניהול לקוחות לוח בקרה לקוחות נכסים דוחות הרשאות ד דוד אדמין ניה…" at bounding box center [806, 395] width 1525 height 699
click at [856, 155] on html "נדל"ן פרו מערכת ניהול לקוחות לוח בקרה לקוחות נכסים דוחות הרשאות ד דוד אדמין ניה…" at bounding box center [806, 395] width 1525 height 699
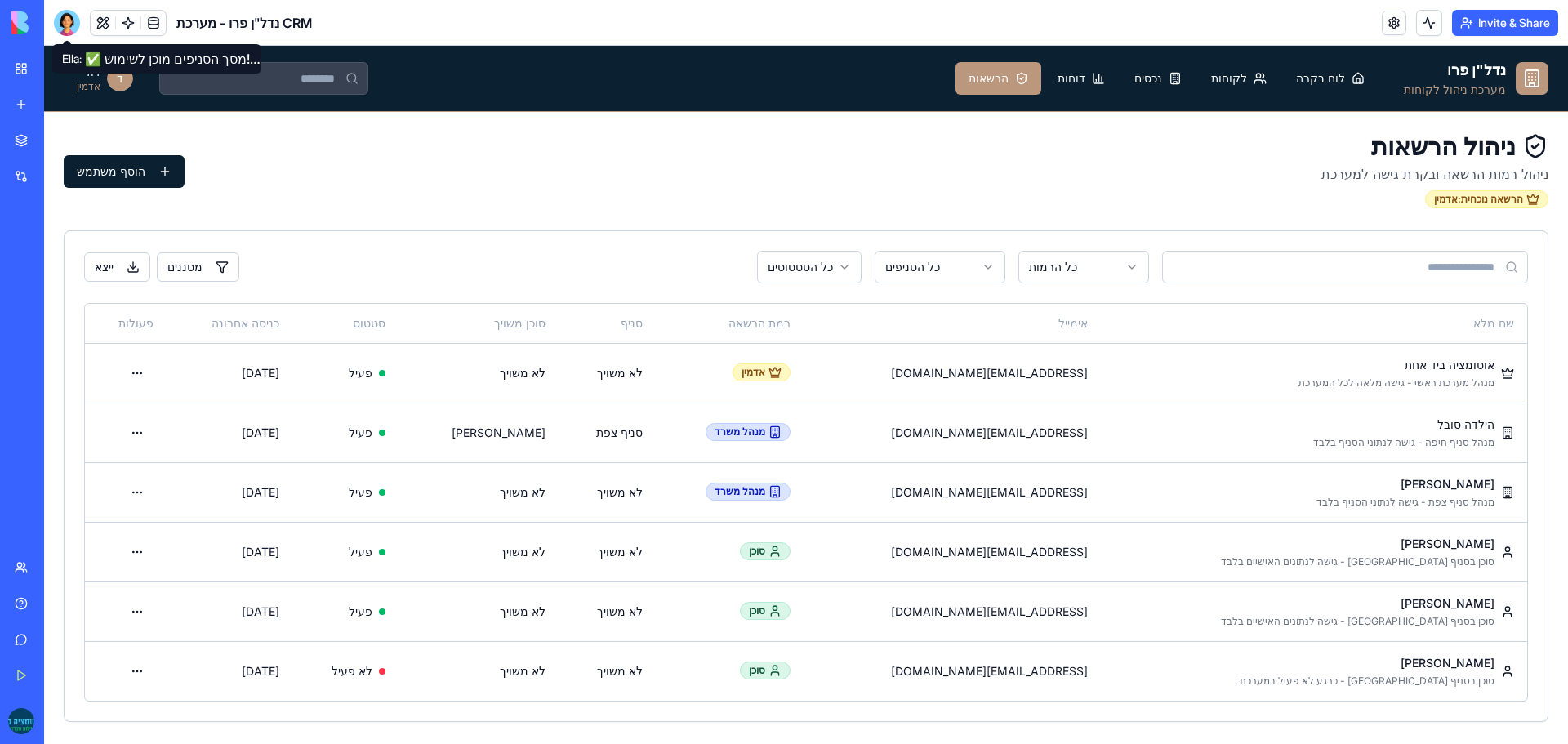
click at [73, 25] on div at bounding box center [66, 23] width 26 height 26
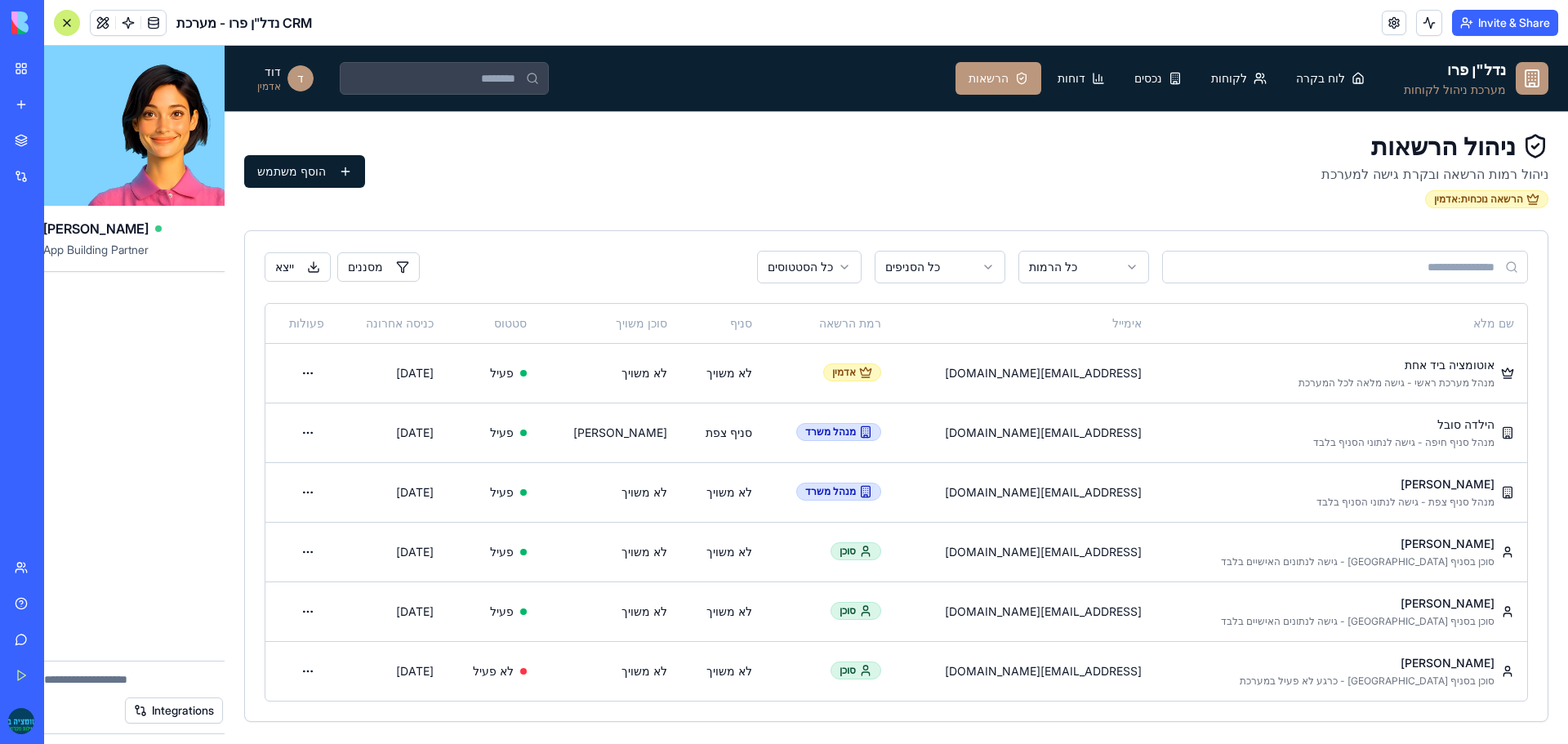
scroll to position [0, 0]
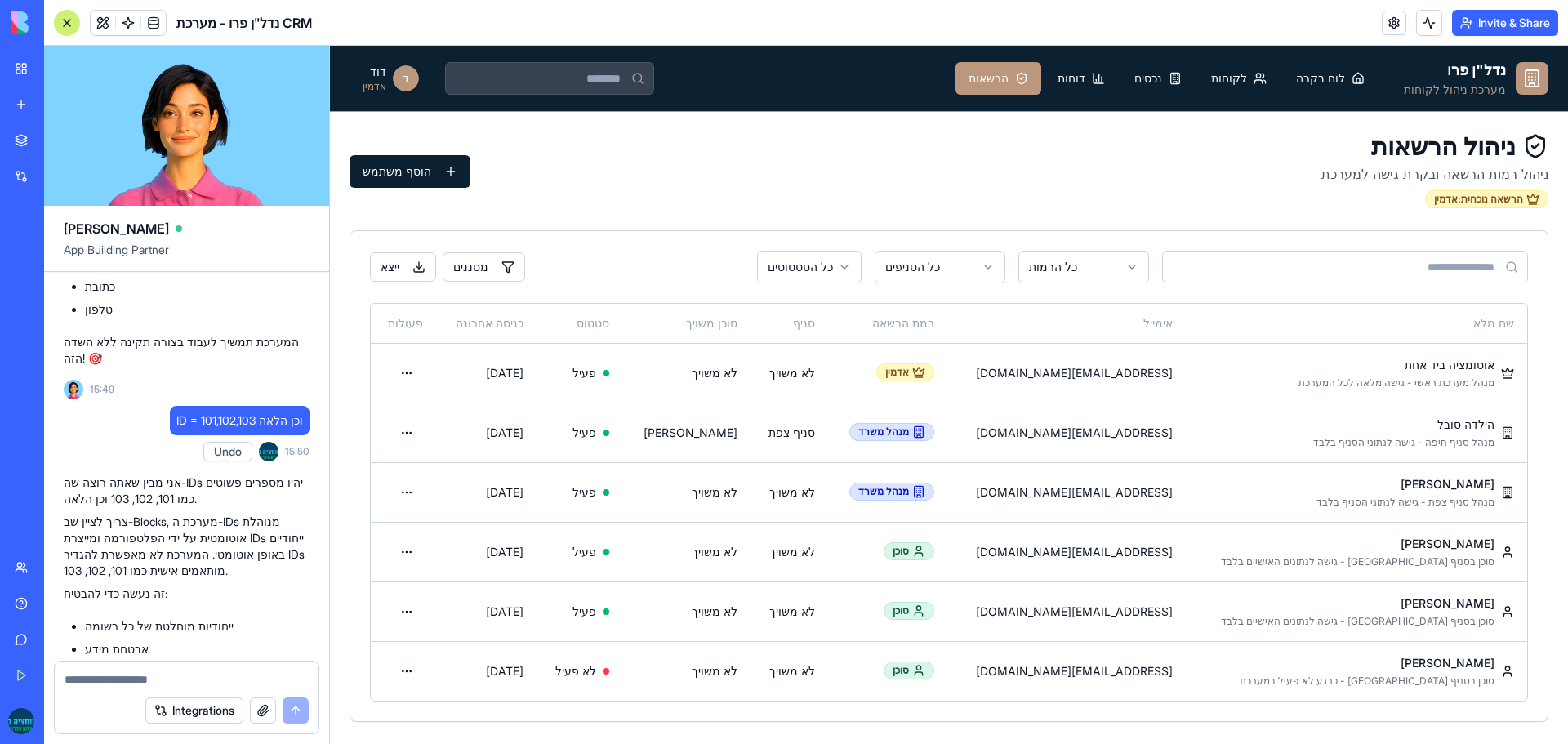
click at [119, 675] on textarea at bounding box center [186, 679] width 244 height 16
type textarea "**********"
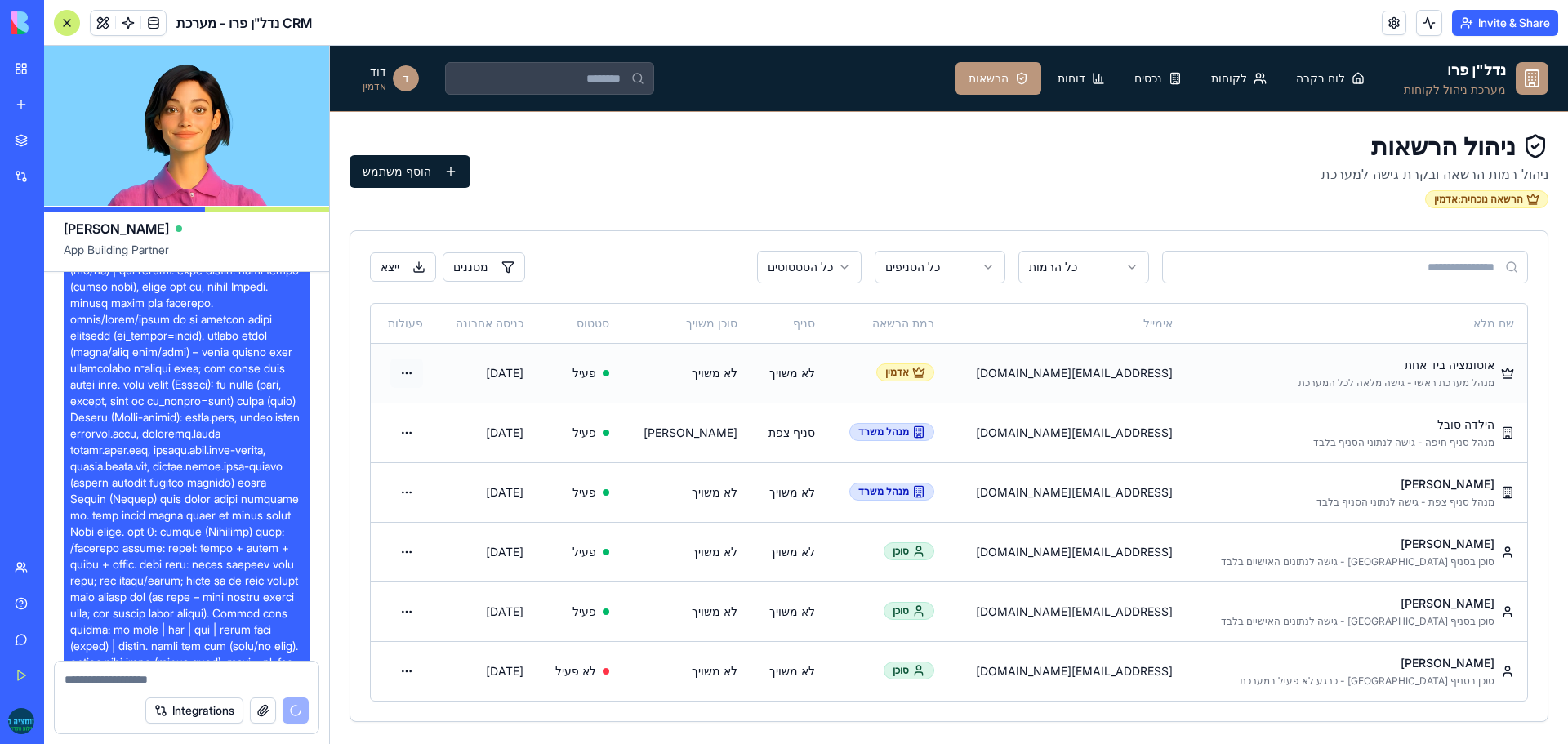
click at [421, 373] on html "נדל"ן פרו מערכת ניהול לקוחות לוח בקרה לקוחות נכסים דוחות הרשאות ד דוד אדמין ניה…" at bounding box center [949, 395] width 1239 height 699
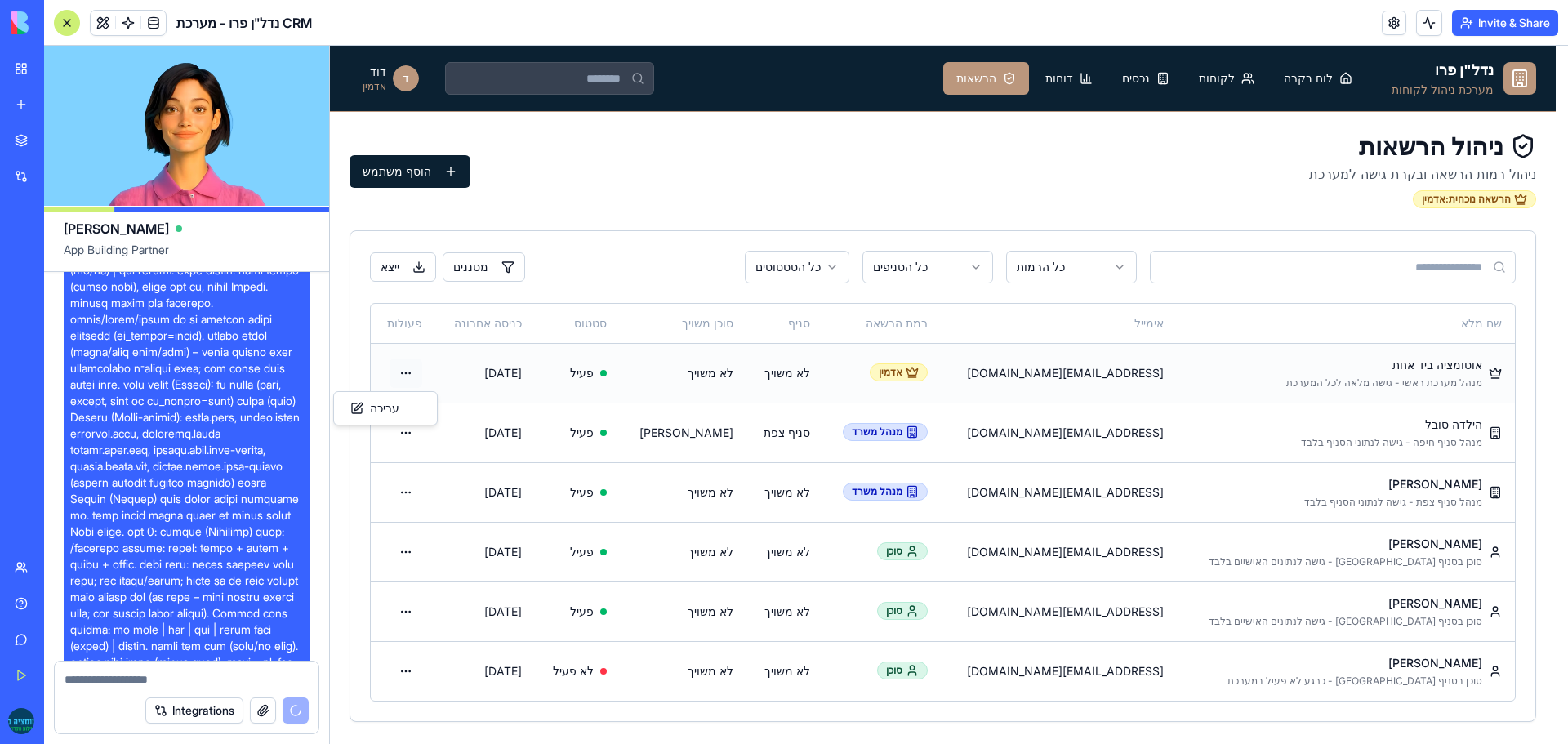
click at [421, 373] on html "נדל"ן פרו מערכת ניהול לקוחות לוח בקרה לקוחות נכסים דוחות הרשאות ד דוד אדמין ניה…" at bounding box center [949, 395] width 1239 height 699
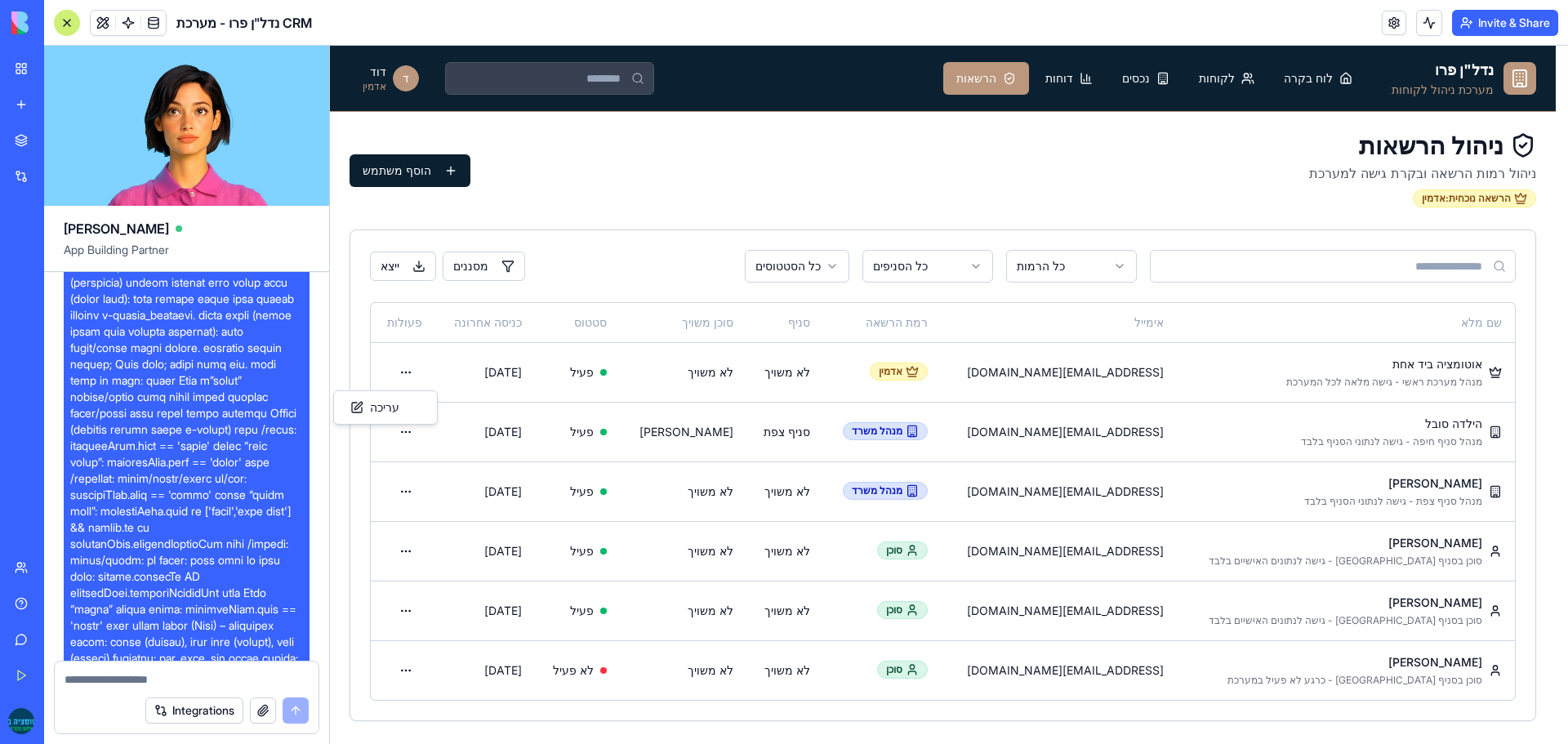
scroll to position [14368, 0]
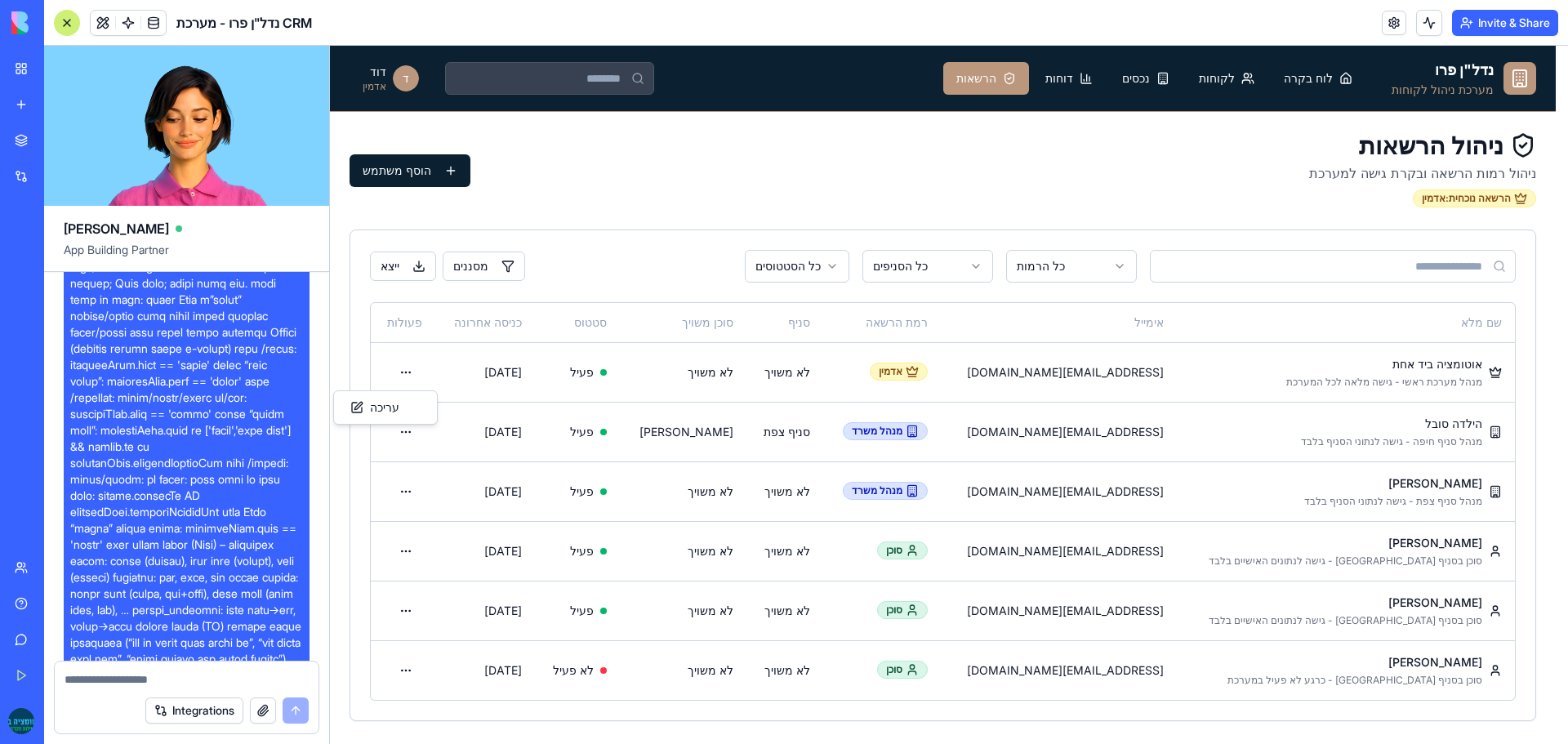
click at [835, 196] on html "נדל"ן פרו מערכת ניהול לקוחות לוח בקרה לקוחות נכסים דוחות הרשאות ד דוד אדמין ניה…" at bounding box center [949, 394] width 1239 height 699
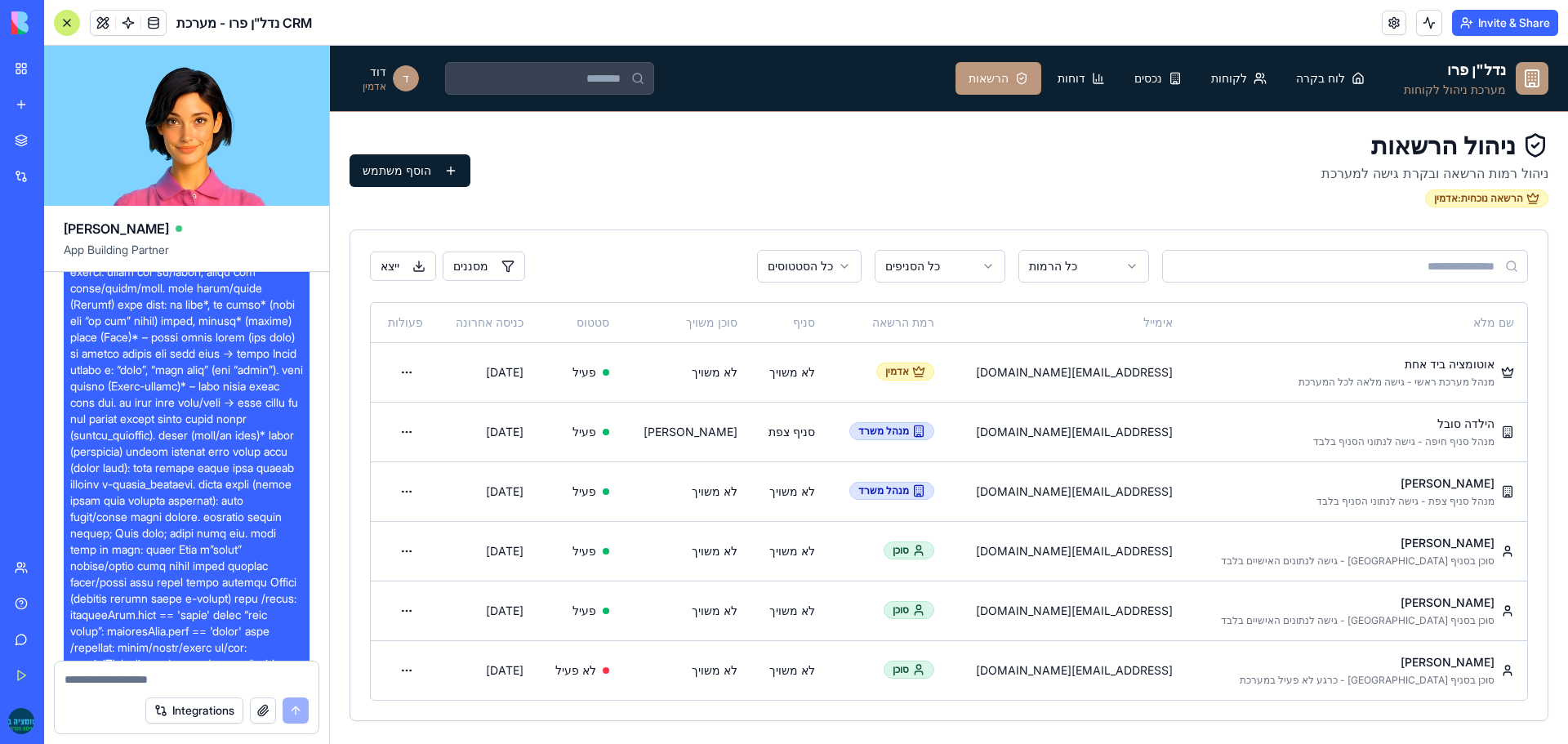
scroll to position [14122, 0]
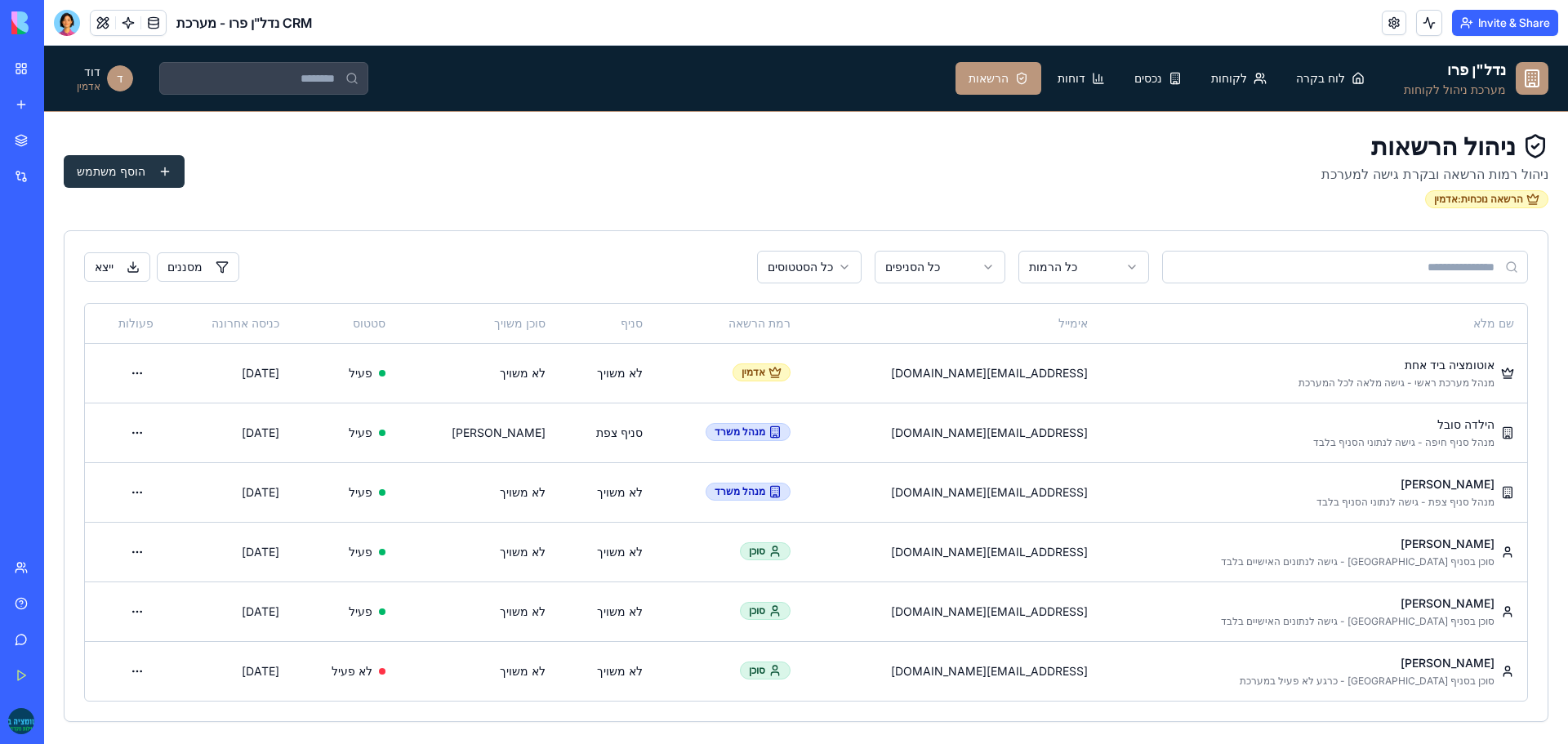
click at [137, 169] on button "הוסף משתמש" at bounding box center [124, 171] width 121 height 32
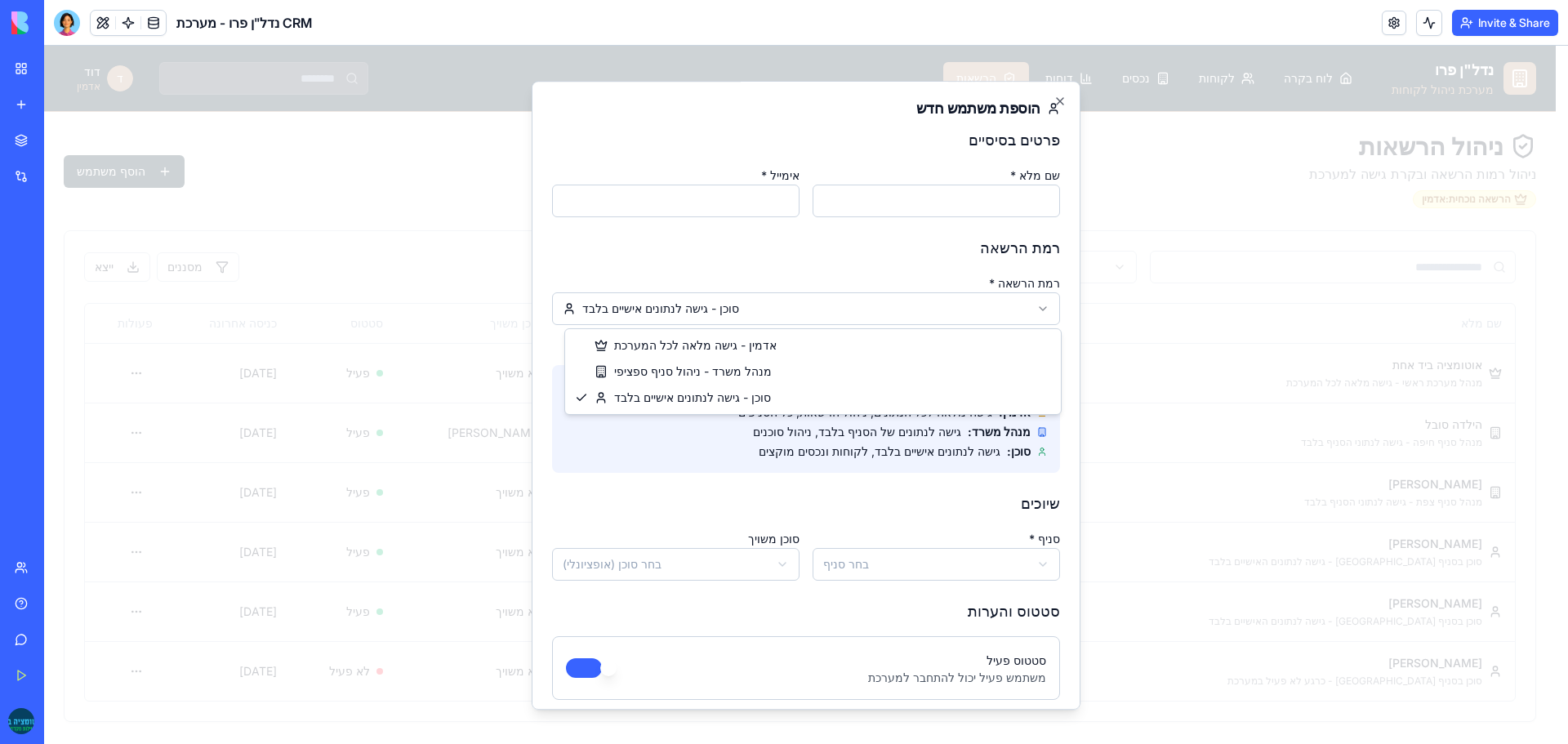
click at [758, 304] on body "נדל"ן פרו מערכת ניהול לקוחות לוח בקרה לקוחות נכסים דוחות הרשאות ד [PERSON_NAME]…" at bounding box center [800, 395] width 1512 height 699
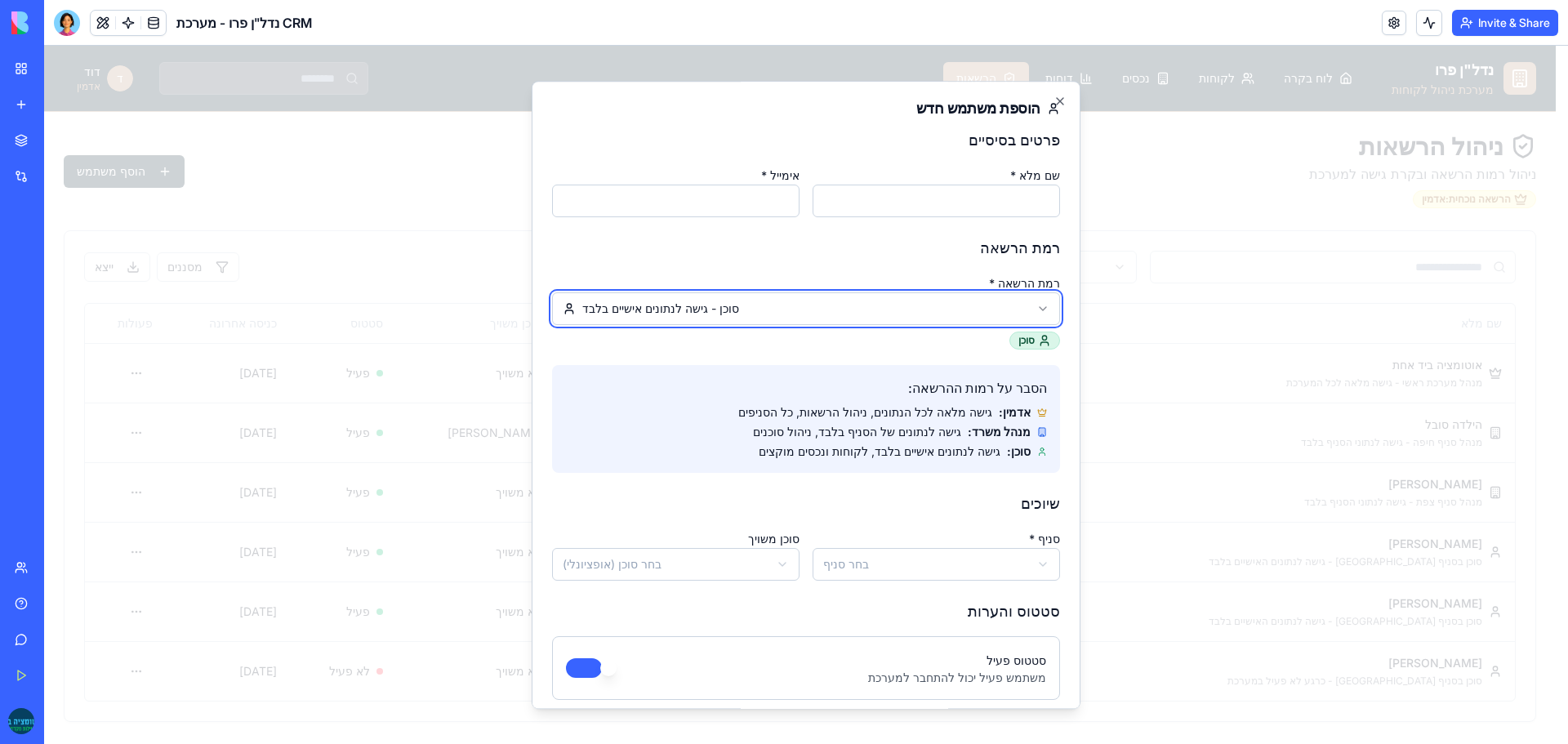
click at [752, 305] on body "נדל"ן פרו מערכת ניהול לקוחות לוח בקרה לקוחות נכסים דוחות הרשאות ד [PERSON_NAME]…" at bounding box center [800, 395] width 1512 height 699
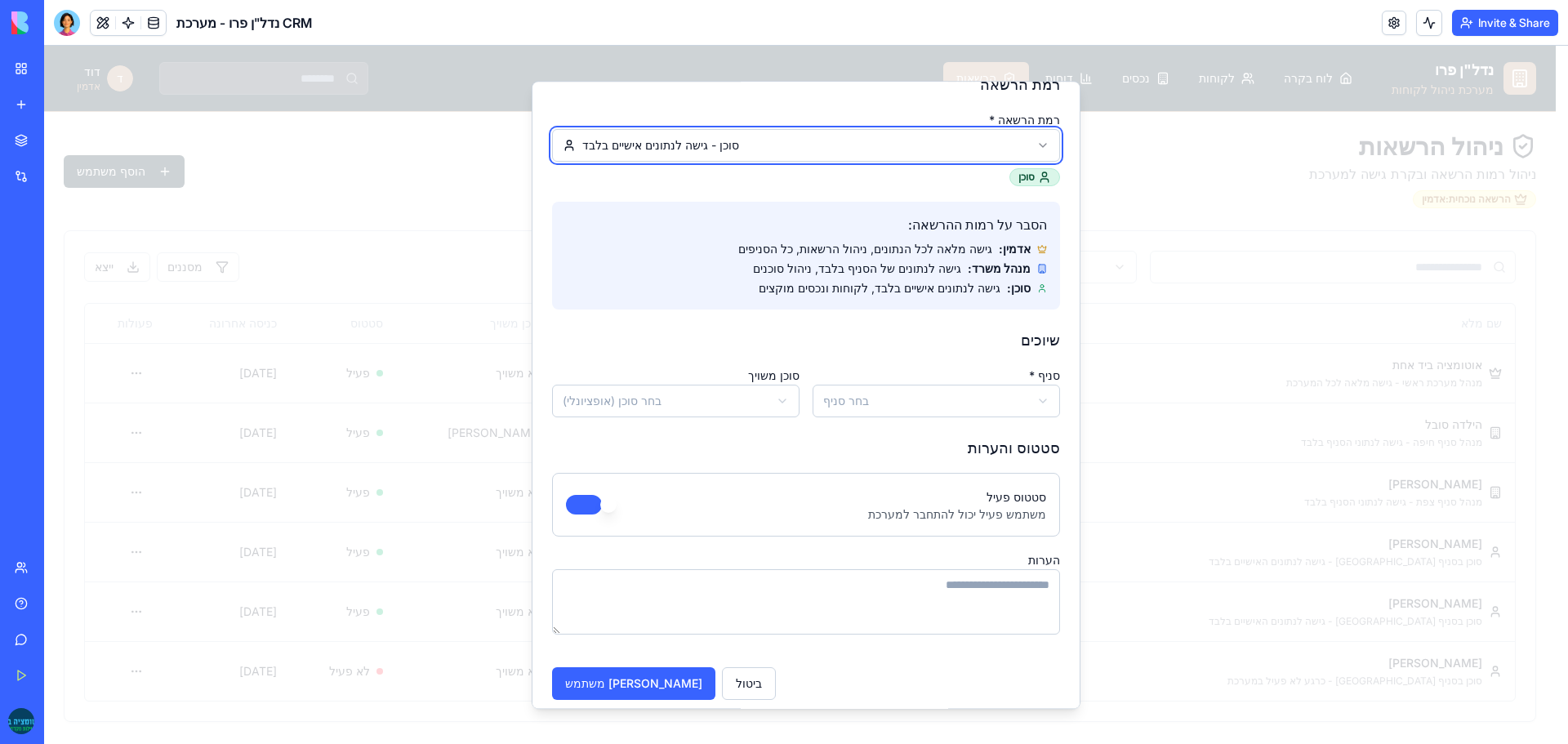
scroll to position [174, 0]
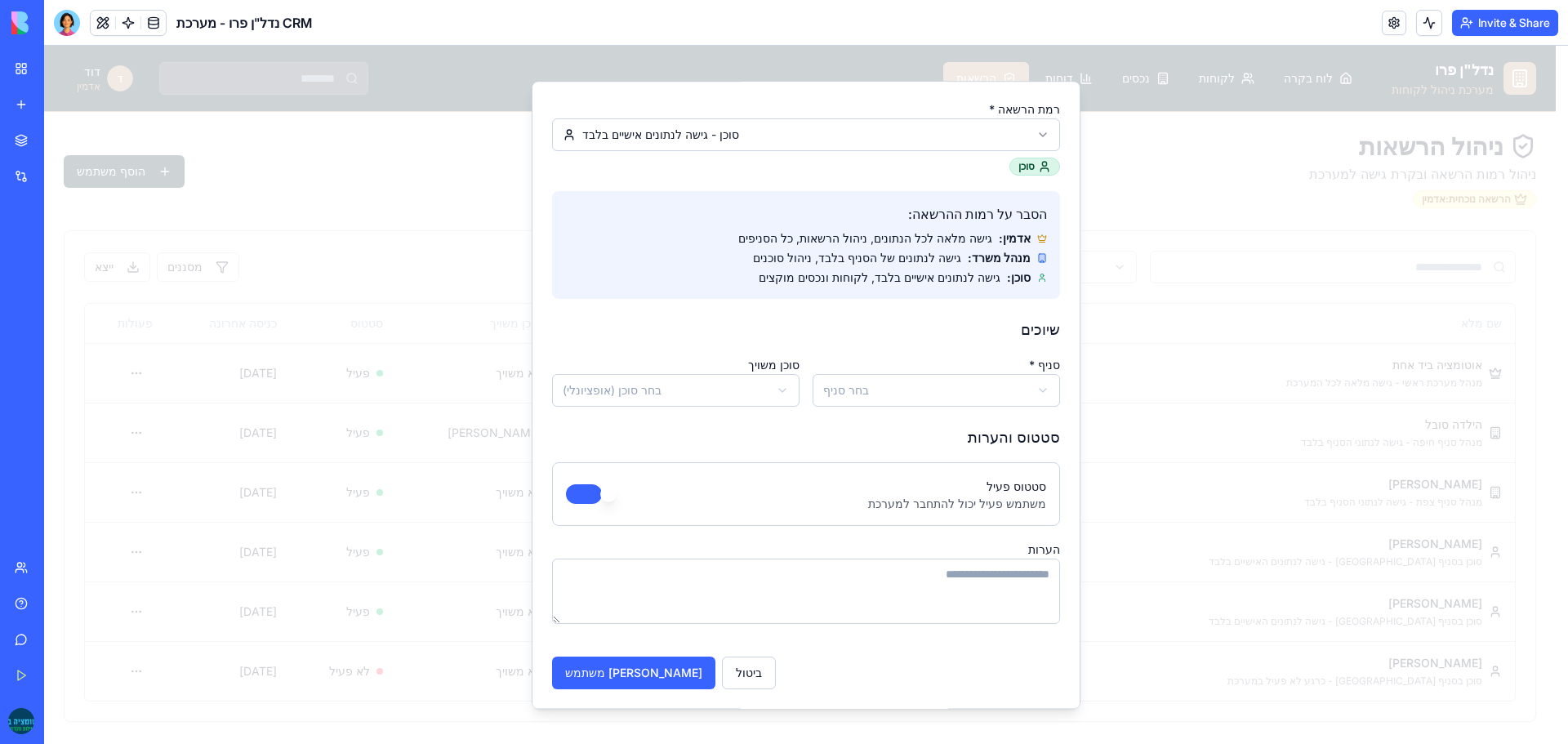
click at [886, 400] on body "נדל"ן פרו מערכת ניהול לקוחות לוח בקרה לקוחות נכסים דוחות הרשאות ד [PERSON_NAME]…" at bounding box center [800, 395] width 1512 height 699
click at [693, 394] on body "נדל"ן פרו מערכת ניהול לקוחות לוח בקרה לקוחות נכסים דוחות הרשאות ד [PERSON_NAME]…" at bounding box center [800, 395] width 1512 height 699
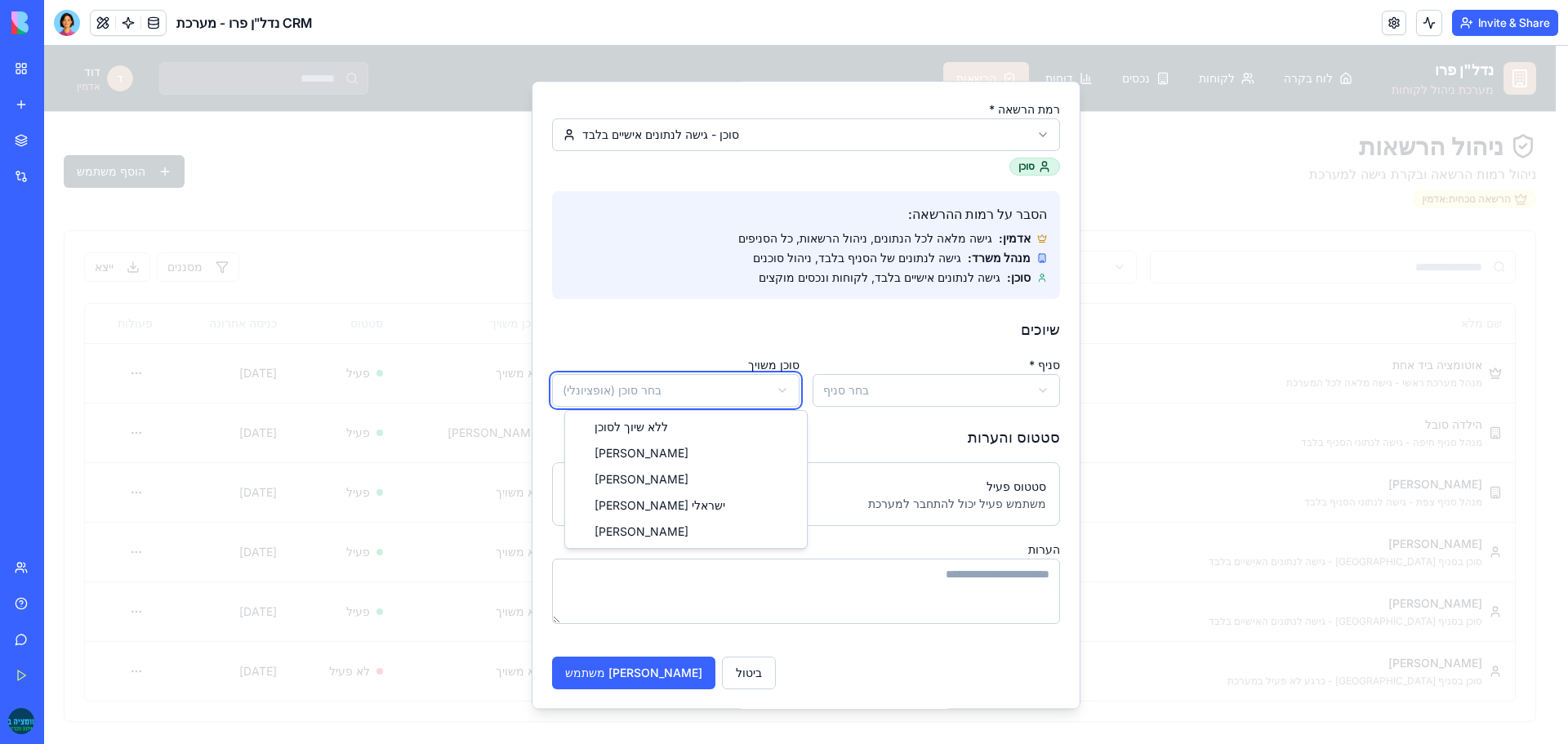
click at [691, 392] on body "נדל"ן פרו מערכת ניהול לקוחות לוח בקרה לקוחות נכסים דוחות הרשאות ד [PERSON_NAME]…" at bounding box center [800, 395] width 1512 height 699
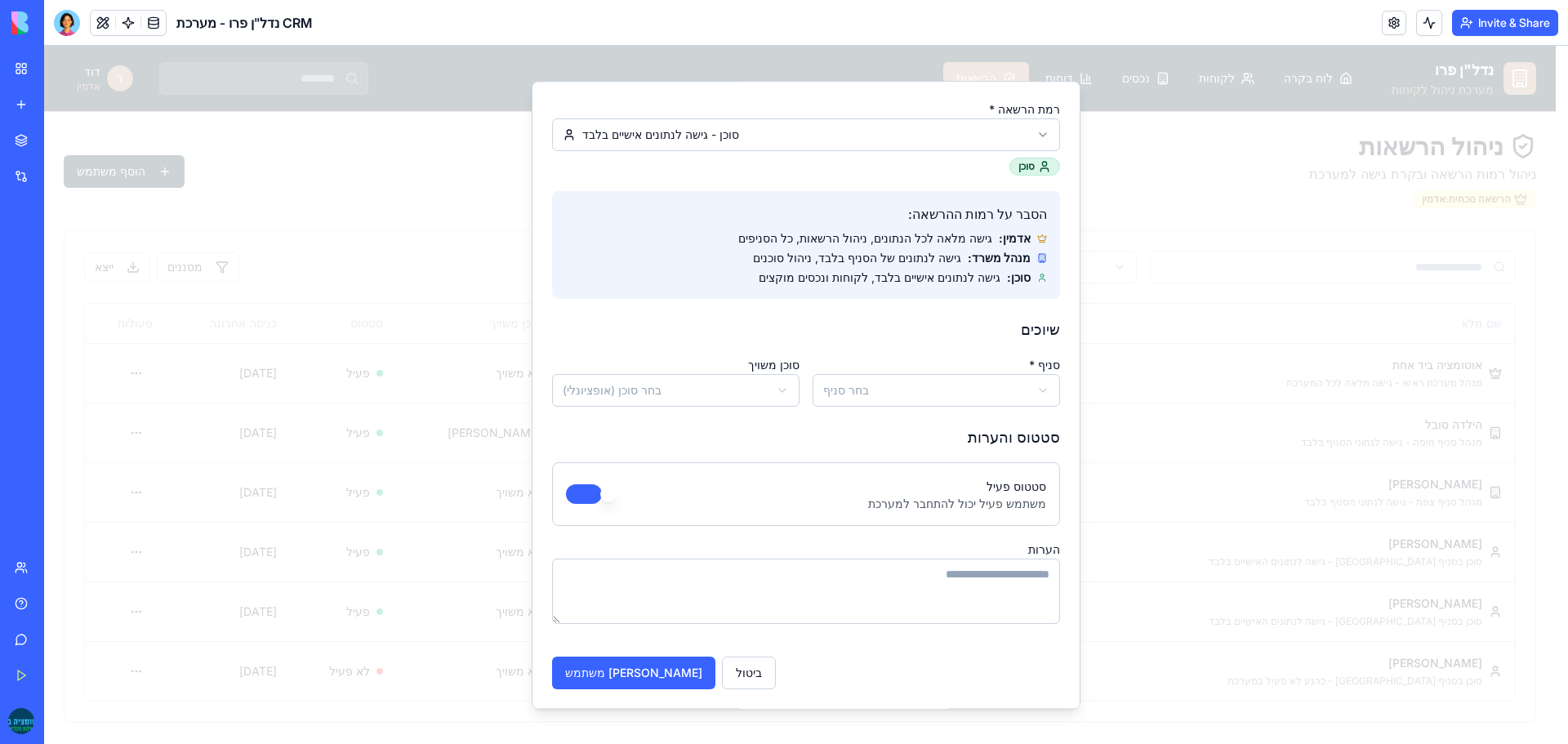
click at [683, 360] on div "**********" at bounding box center [676, 380] width 248 height 52
click at [602, 495] on button "סטטוס פעיל" at bounding box center [584, 494] width 36 height 20
click at [602, 495] on button "סטטוס פעיל" at bounding box center [584, 494] width 36 height 20
click at [603, 653] on div "ביטול [PERSON_NAME] משתמש" at bounding box center [806, 667] width 508 height 46
click at [606, 668] on button "[PERSON_NAME] משתמש" at bounding box center [634, 673] width 163 height 32
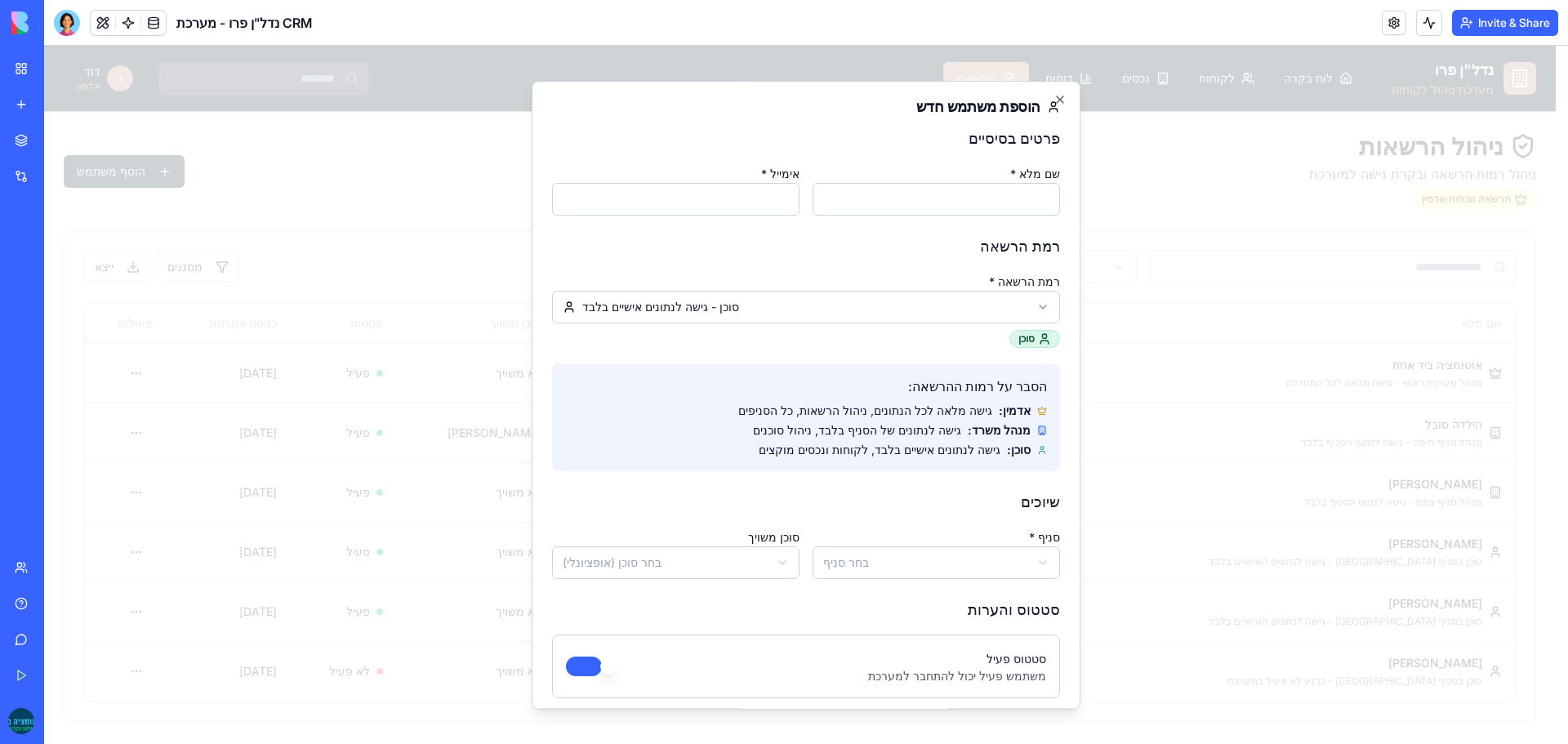
scroll to position [0, 0]
click at [931, 205] on input "שם מלא *" at bounding box center [936, 201] width 248 height 32
click at [1062, 101] on icon "button" at bounding box center [1061, 101] width 7 height 7
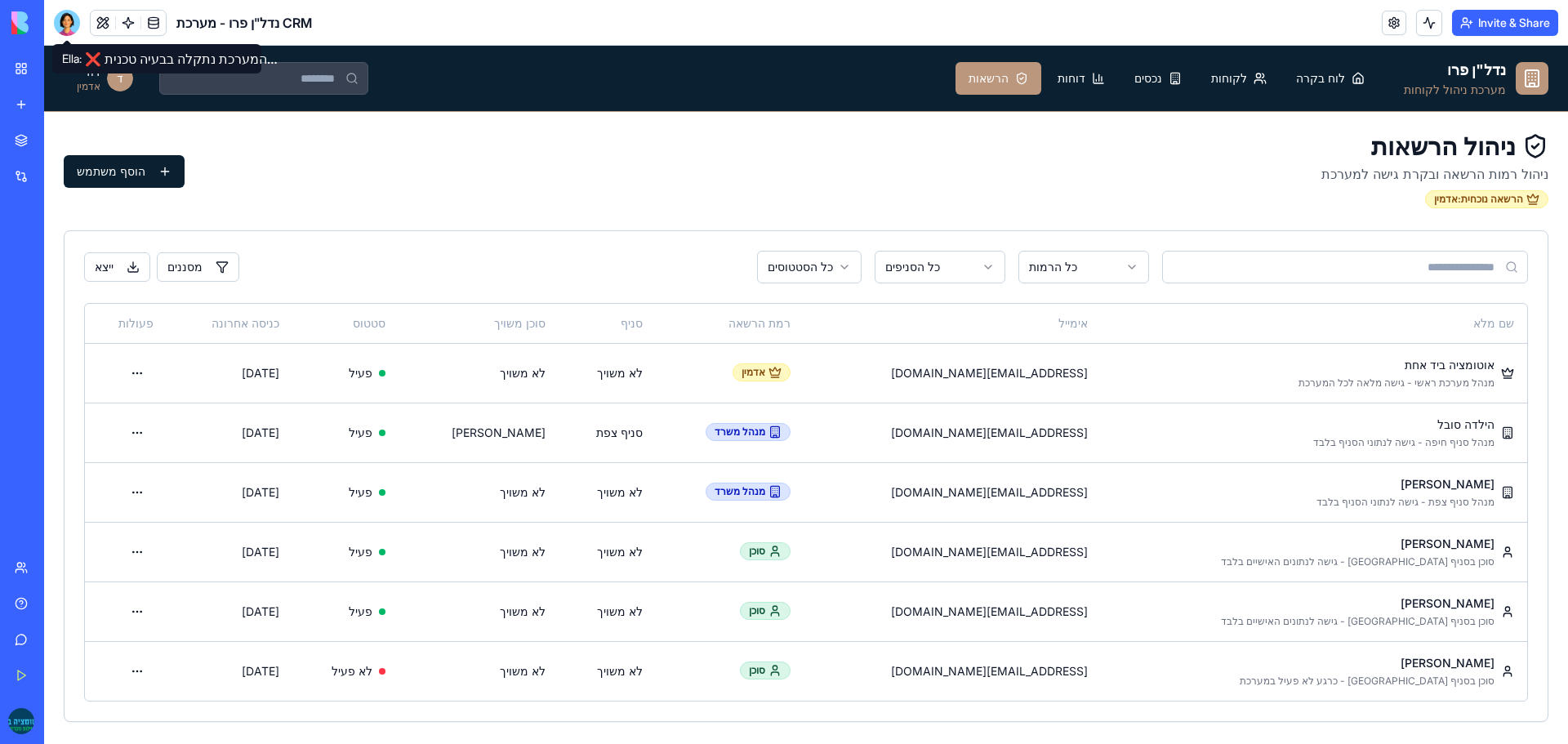
click at [75, 26] on div at bounding box center [66, 23] width 26 height 26
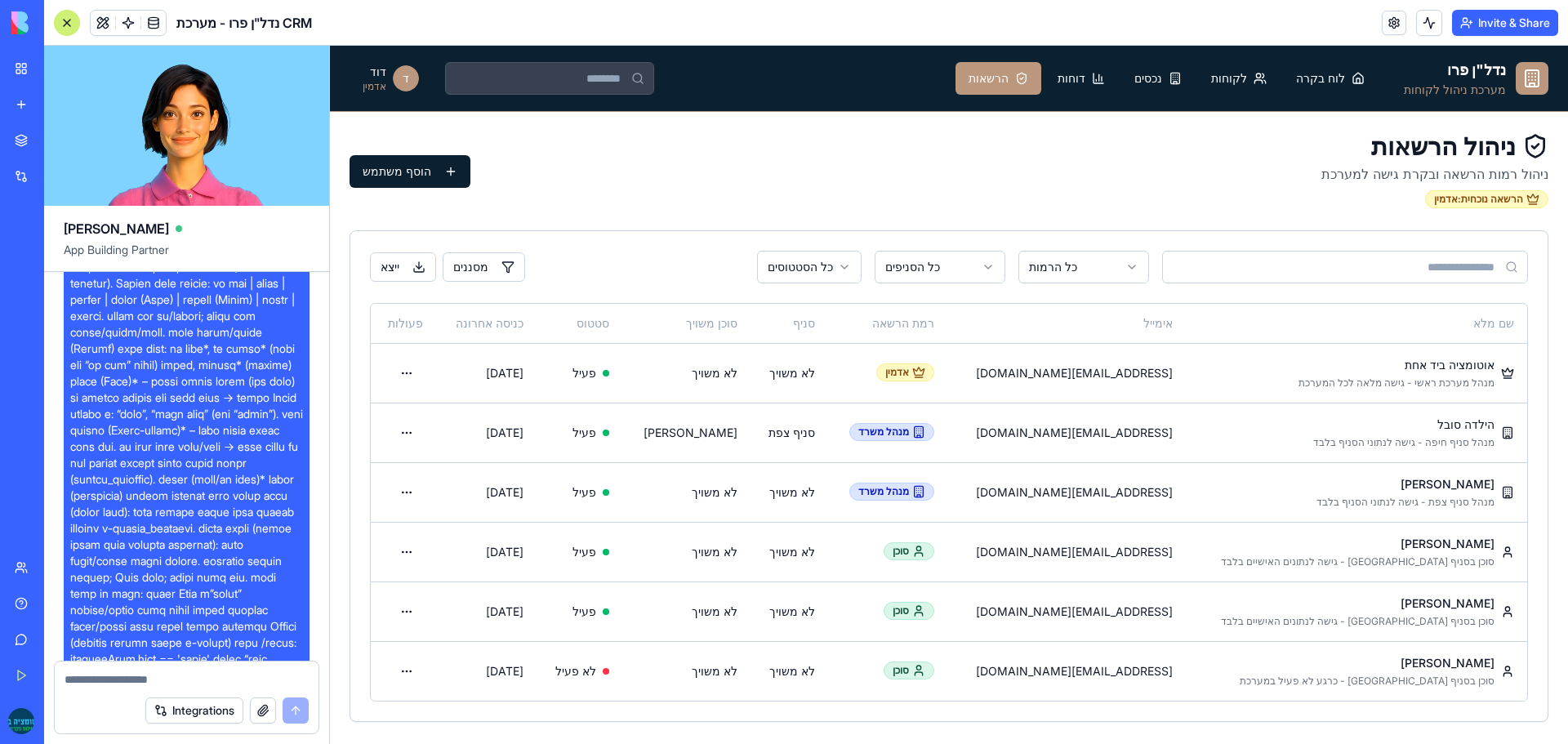
scroll to position [13914, 0]
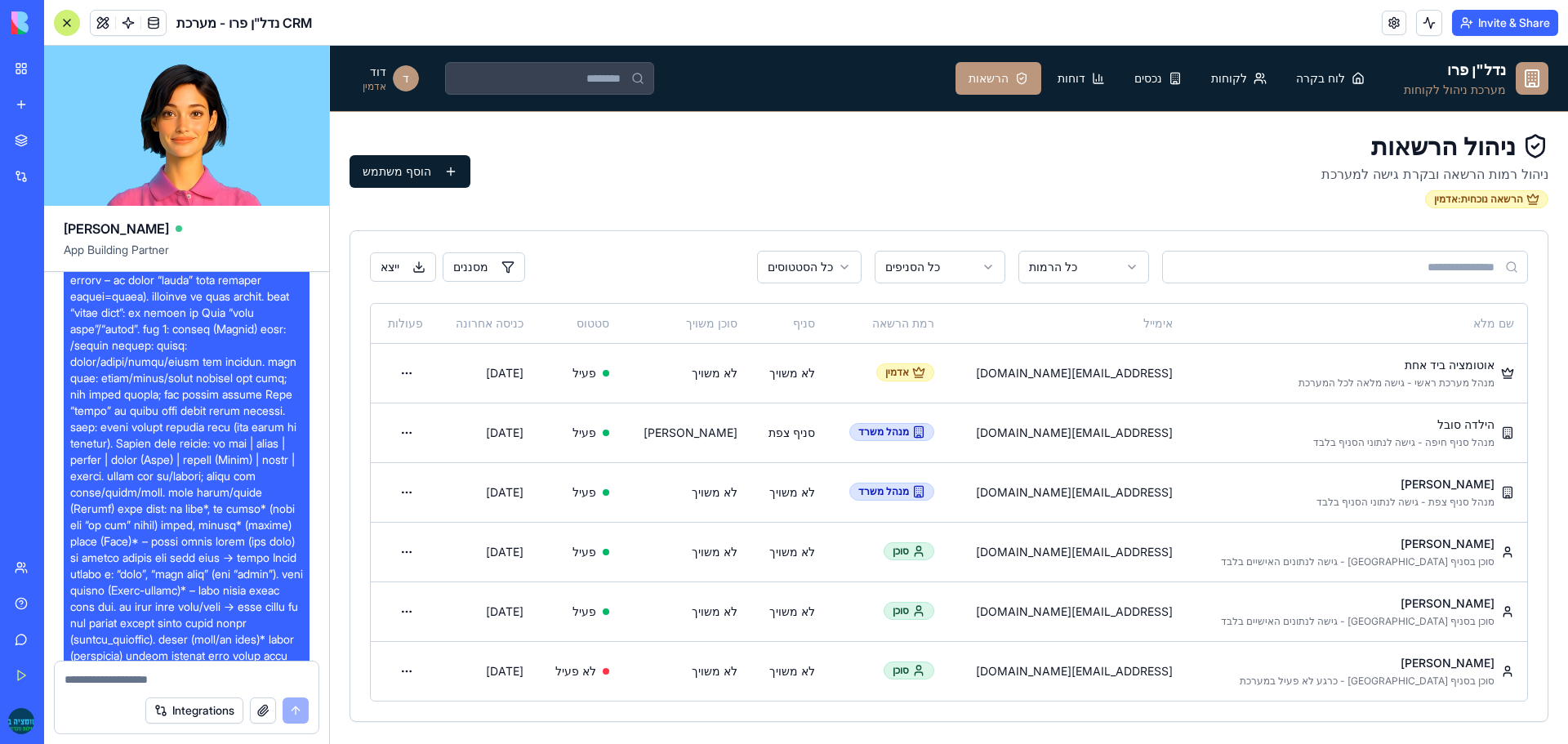
click at [115, 20] on link "BETA" at bounding box center [88, 22] width 153 height 23
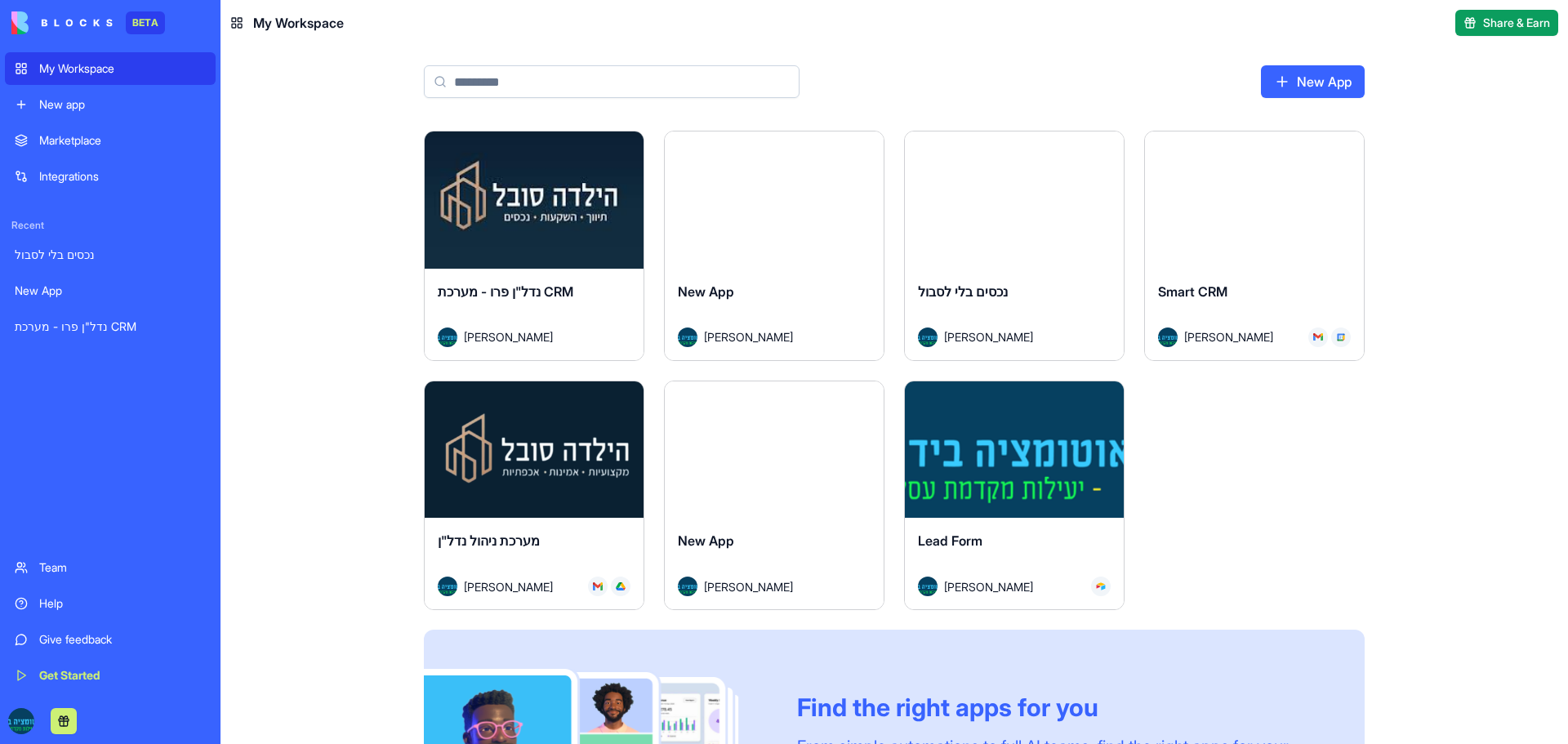
click at [1326, 82] on link "New App" at bounding box center [1313, 82] width 104 height 32
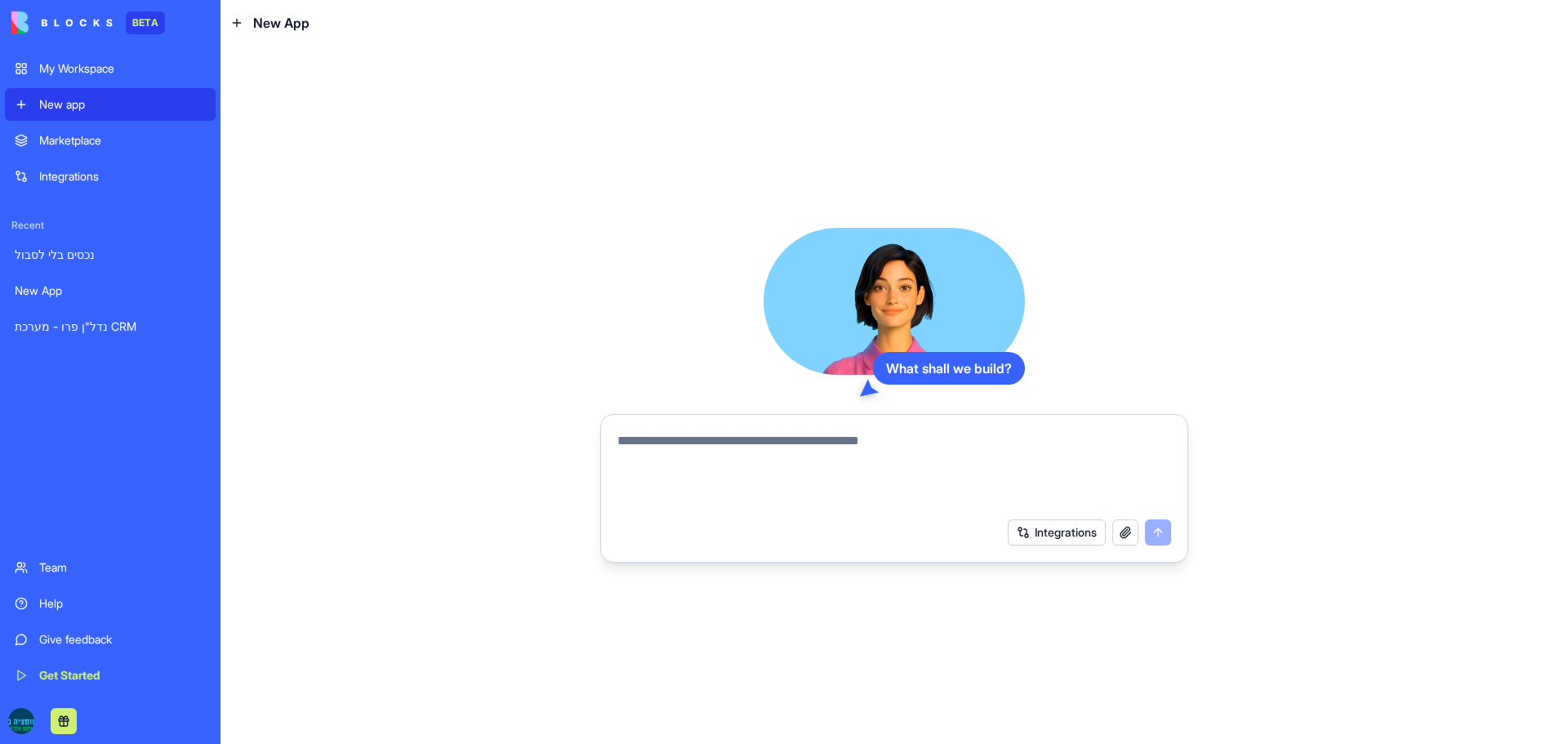
paste textarea "**********"
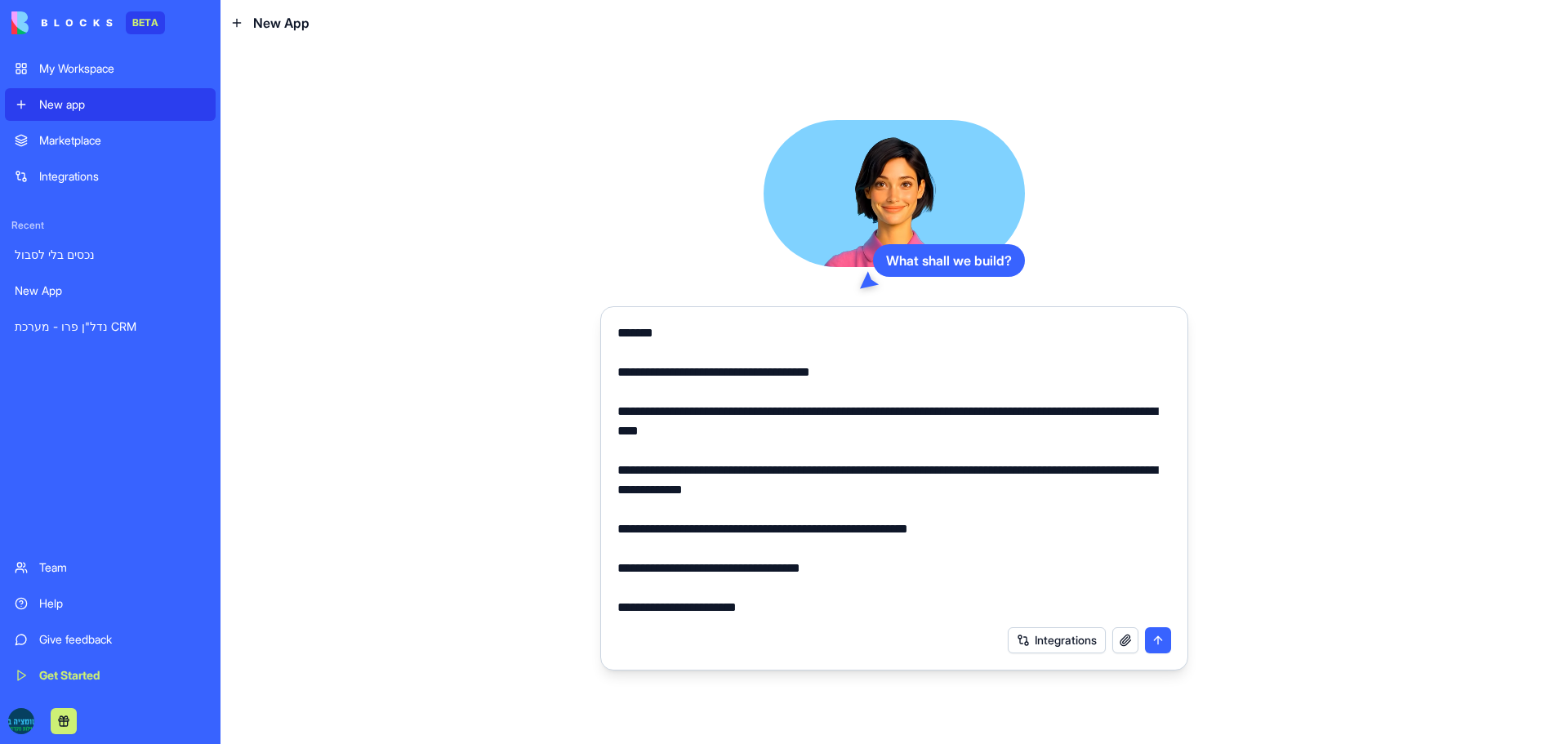
click at [617, 334] on textarea at bounding box center [894, 470] width 554 height 294
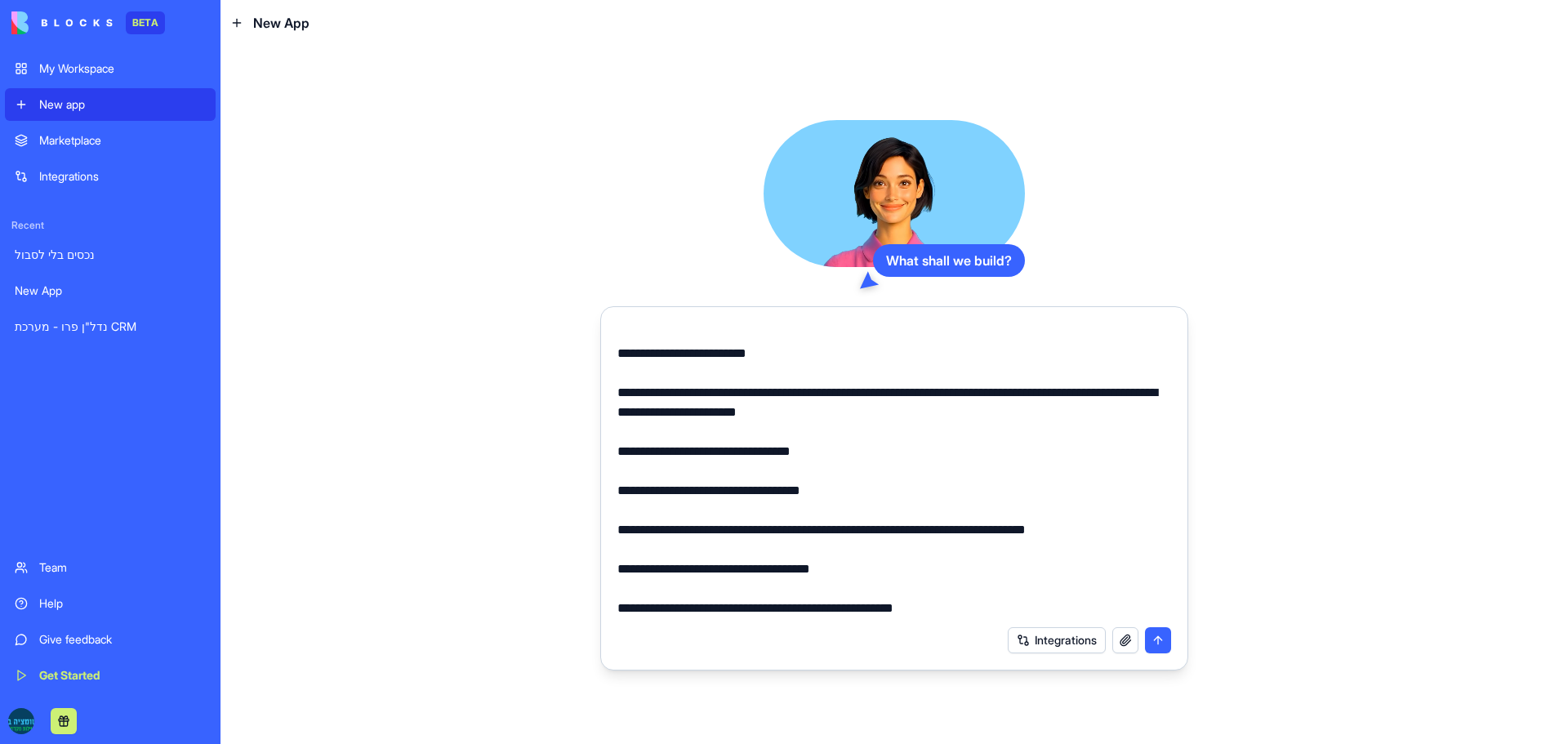
scroll to position [1000, 0]
drag, startPoint x: 625, startPoint y: 448, endPoint x: 984, endPoint y: 637, distance: 405.7
click at [984, 637] on form "Integrations" at bounding box center [894, 489] width 588 height 364
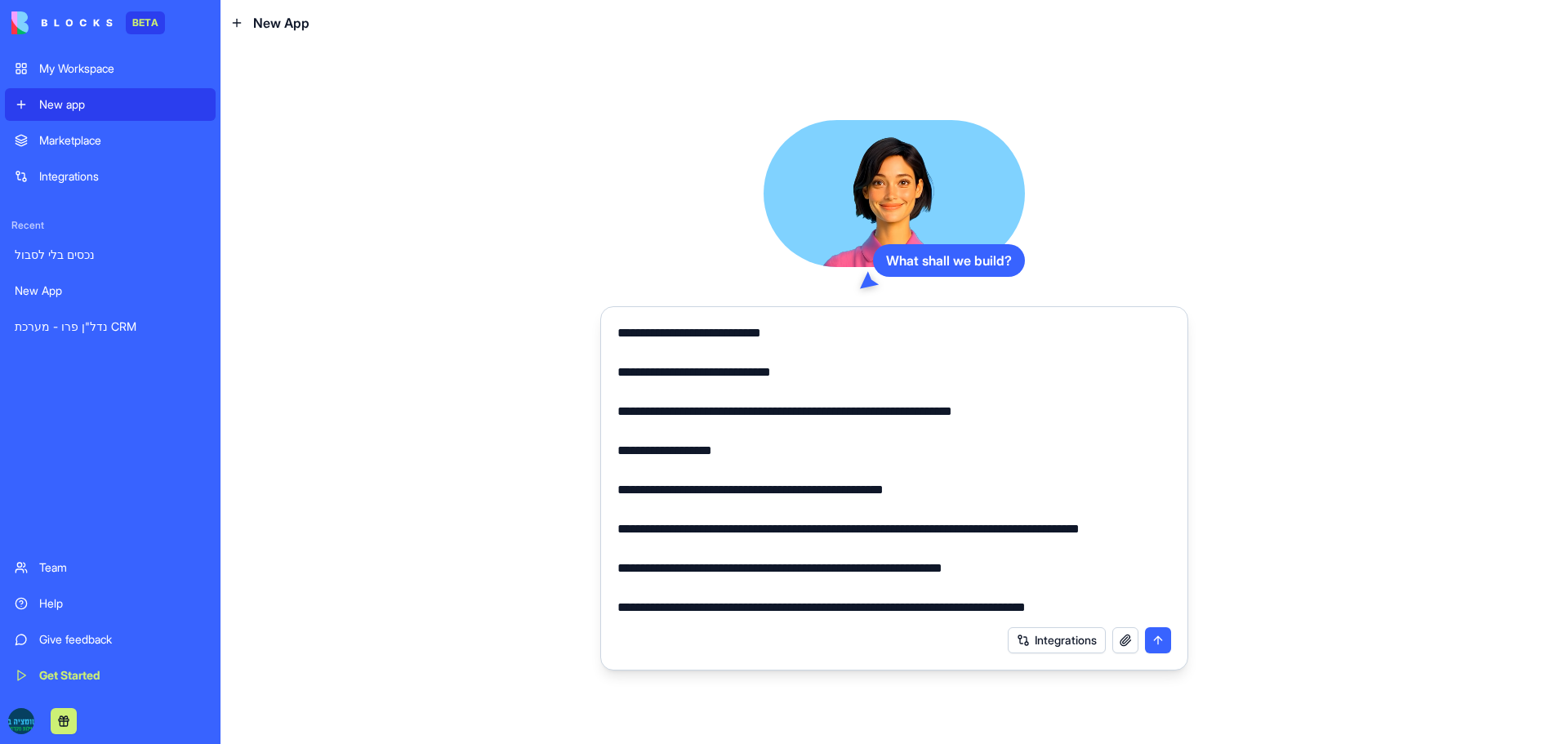
scroll to position [0, 0]
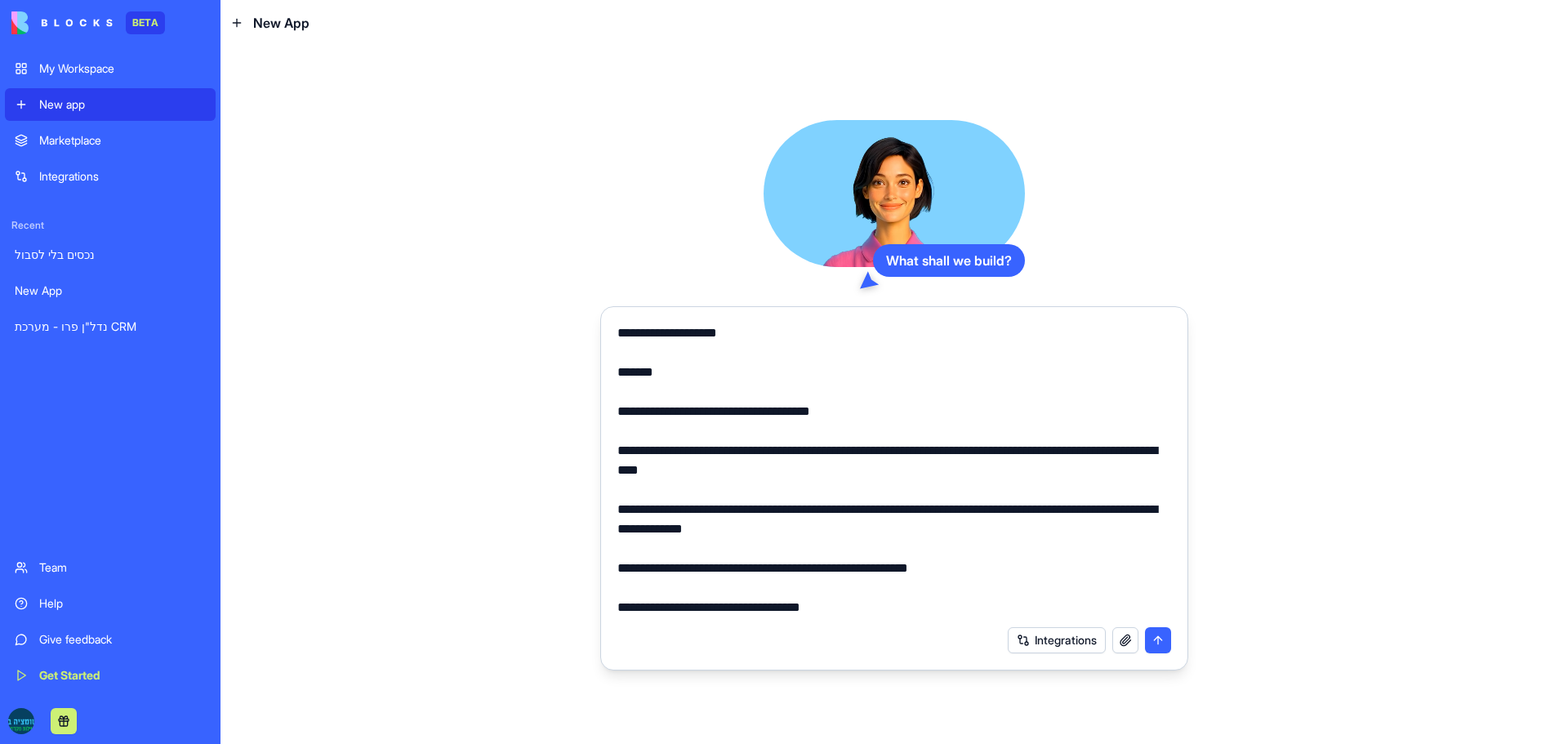
click at [852, 610] on textarea "**********" at bounding box center [894, 470] width 554 height 294
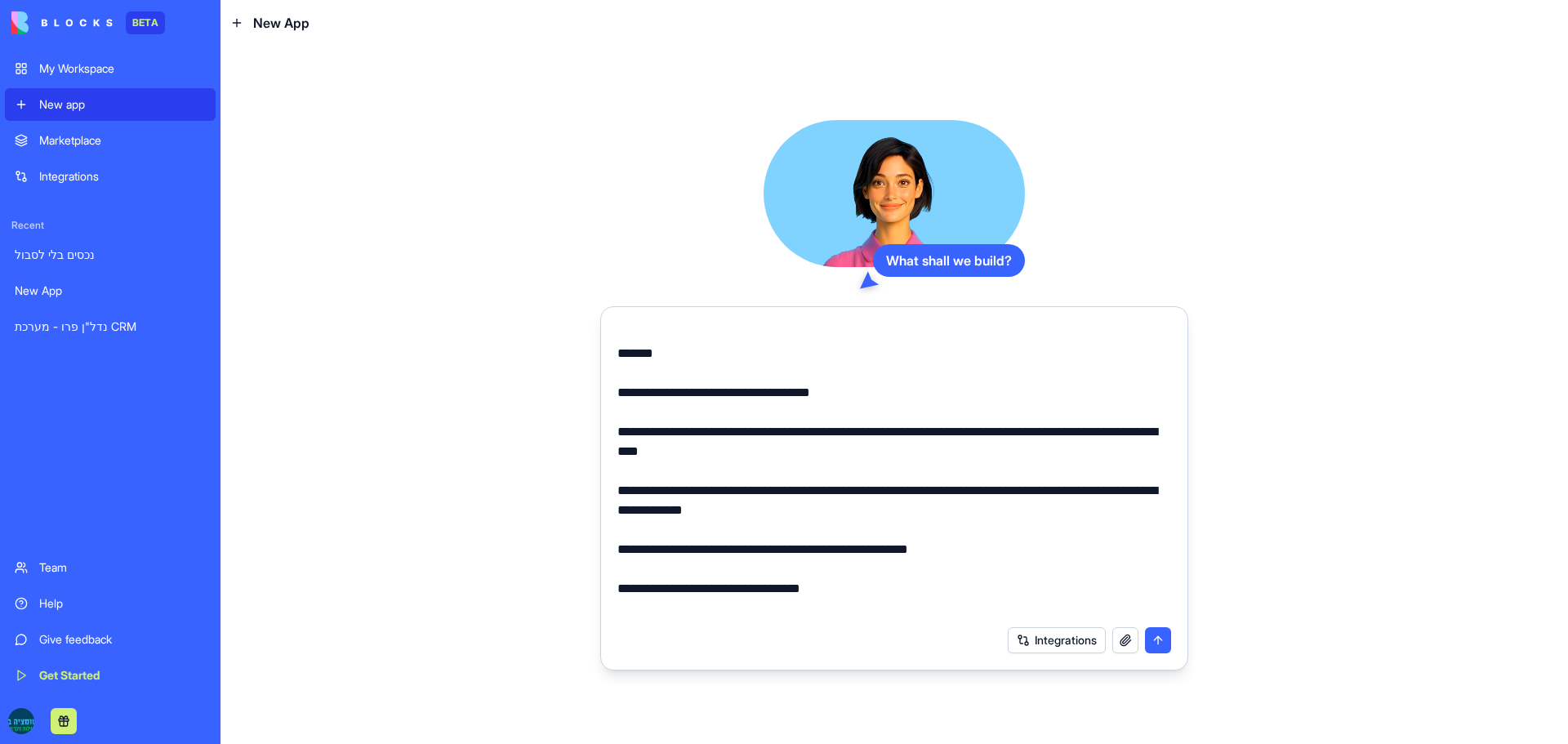
scroll to position [38, 0]
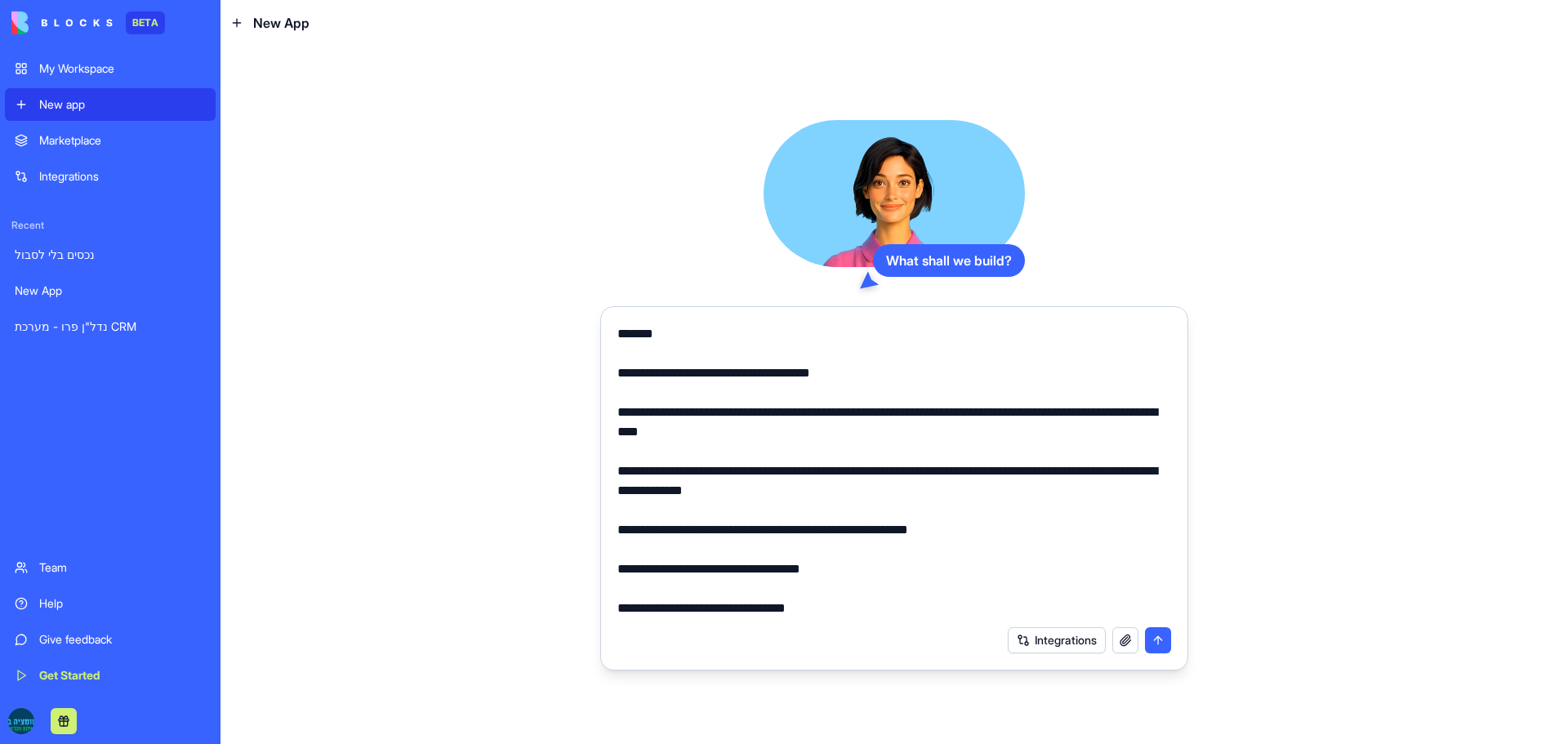
click at [686, 582] on textarea at bounding box center [894, 470] width 554 height 294
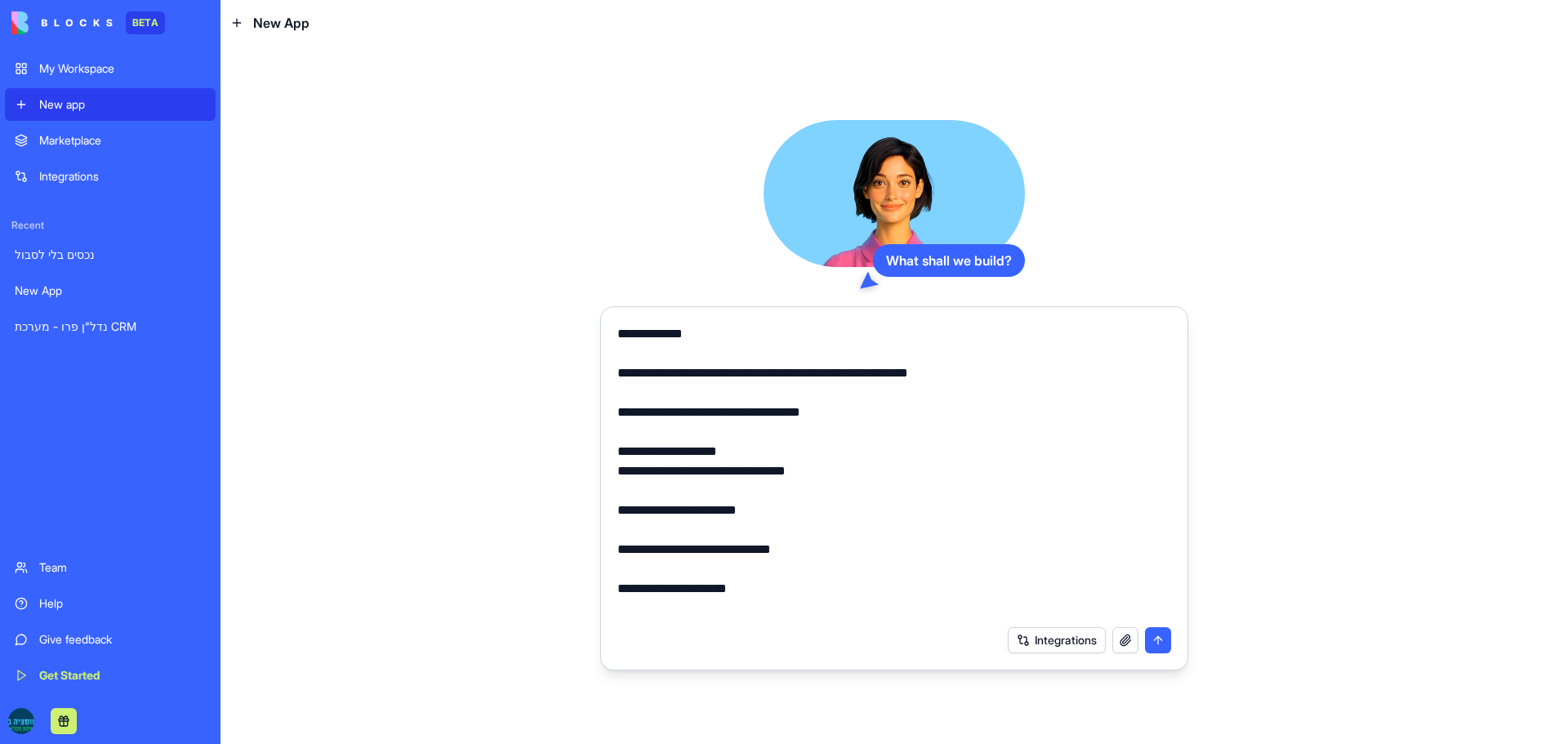
scroll to position [202, 0]
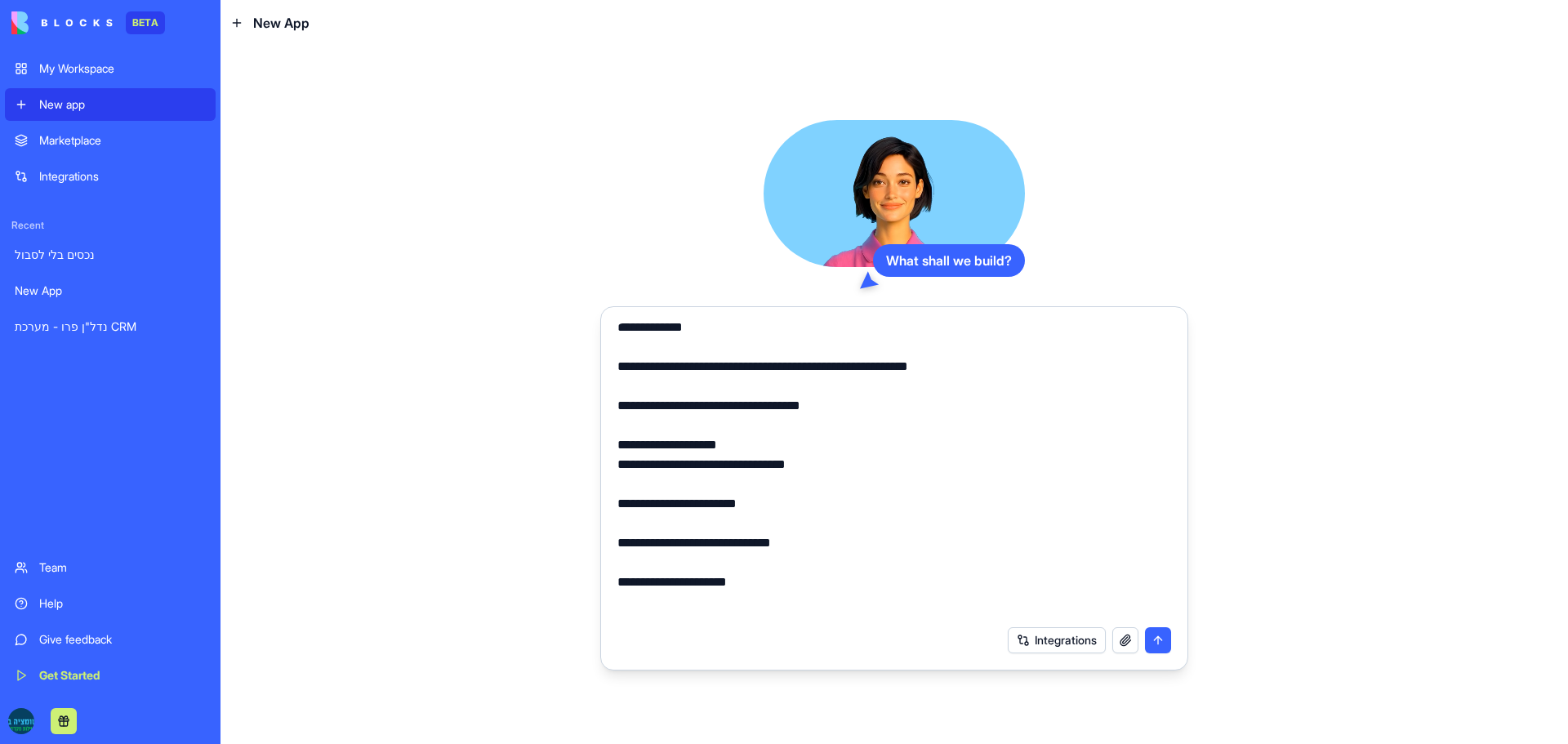
click at [695, 440] on textarea at bounding box center [894, 470] width 554 height 294
click at [692, 435] on textarea at bounding box center [894, 470] width 554 height 294
drag, startPoint x: 621, startPoint y: 433, endPoint x: 617, endPoint y: 475, distance: 42.2
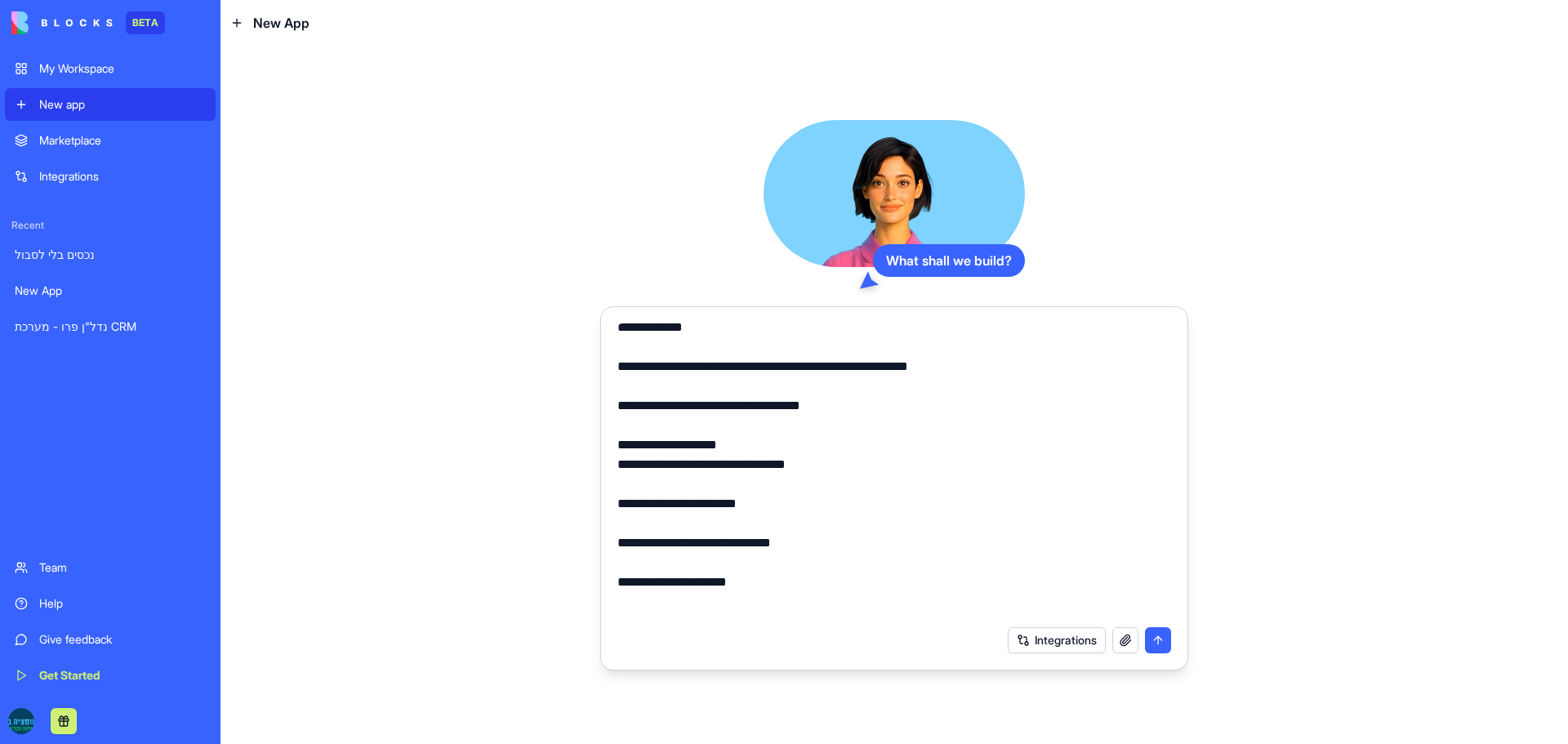
click at [617, 475] on textarea at bounding box center [894, 470] width 554 height 294
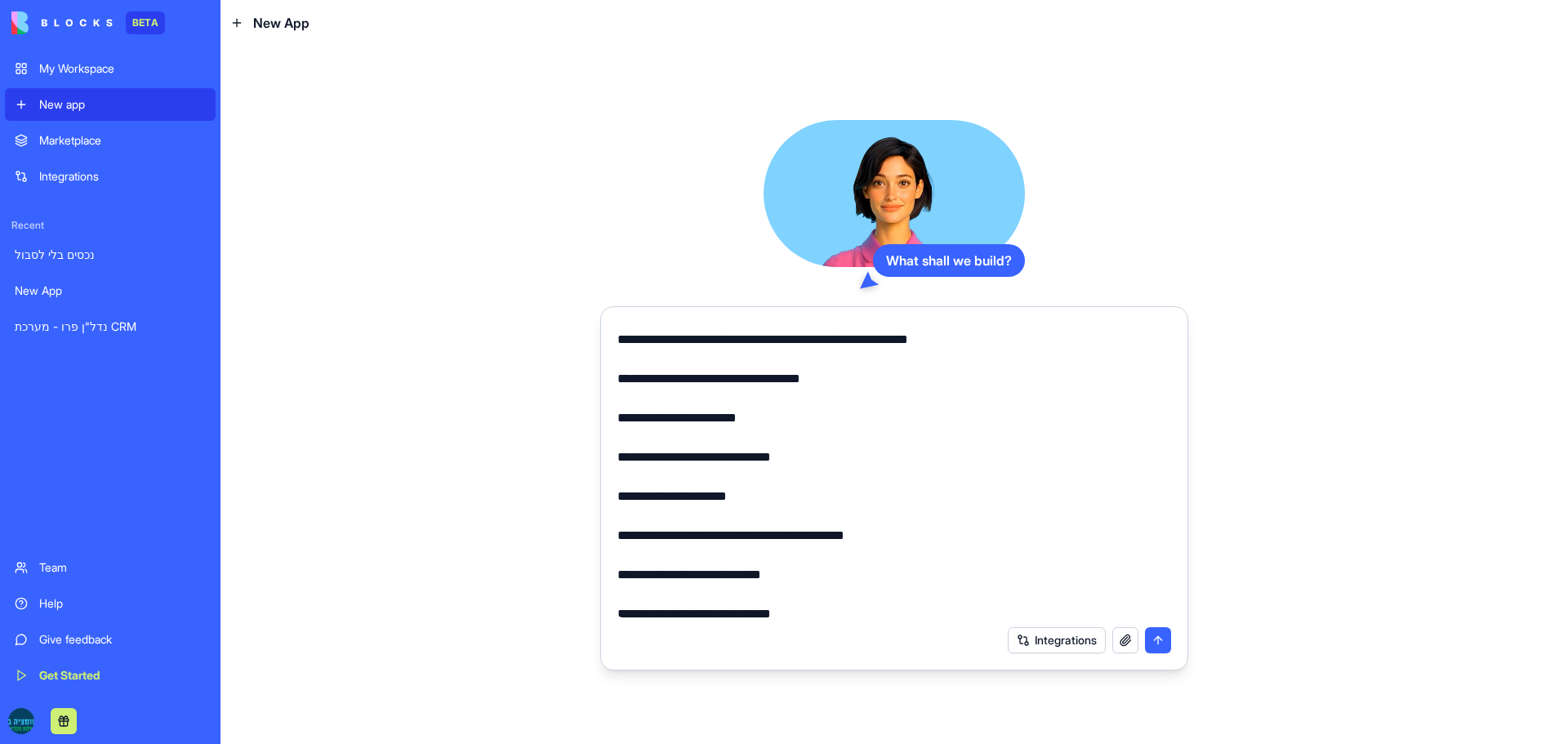
scroll to position [490, 0]
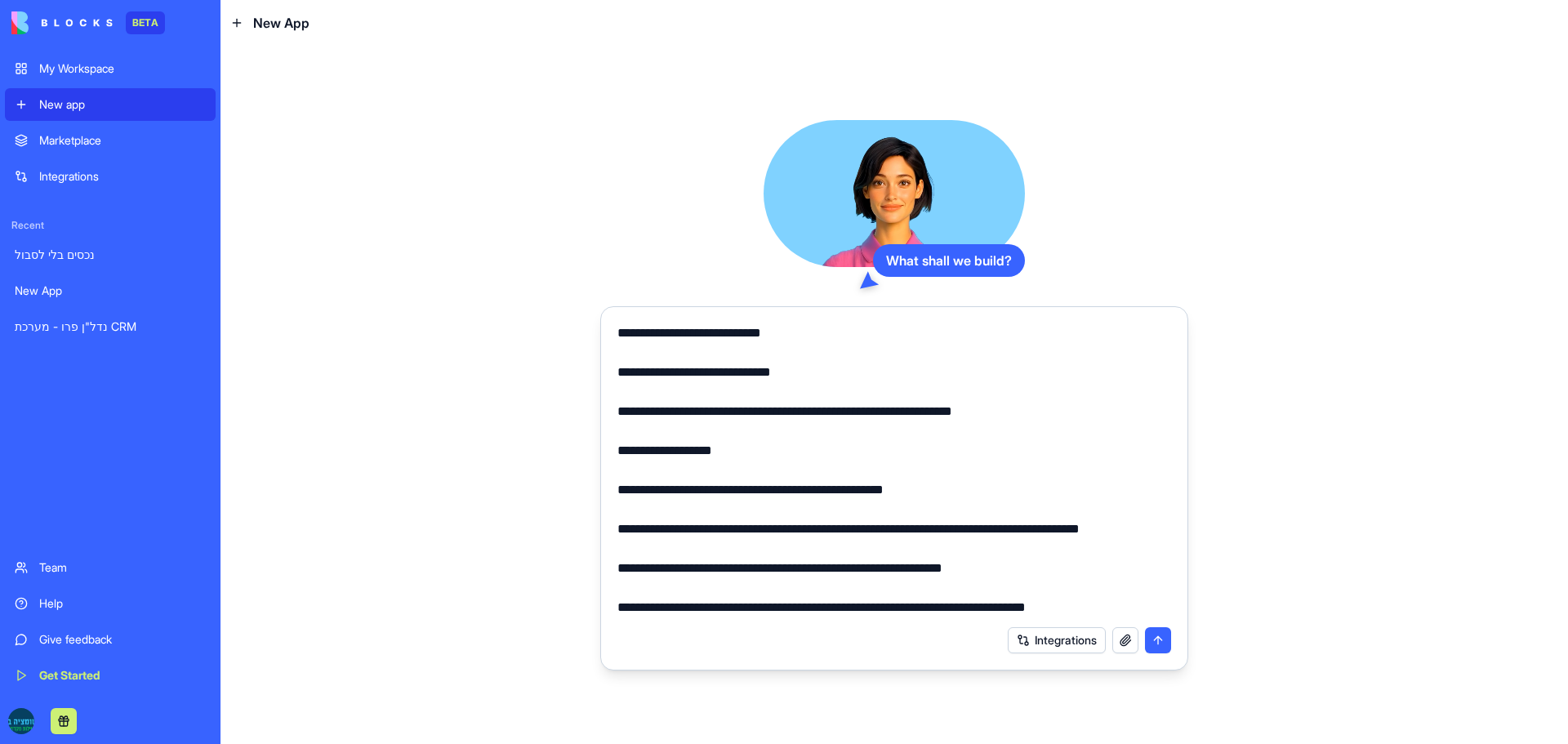
drag, startPoint x: 618, startPoint y: 363, endPoint x: 706, endPoint y: 693, distance: 341.5
click at [706, 693] on div "**********" at bounding box center [894, 395] width 1348 height 698
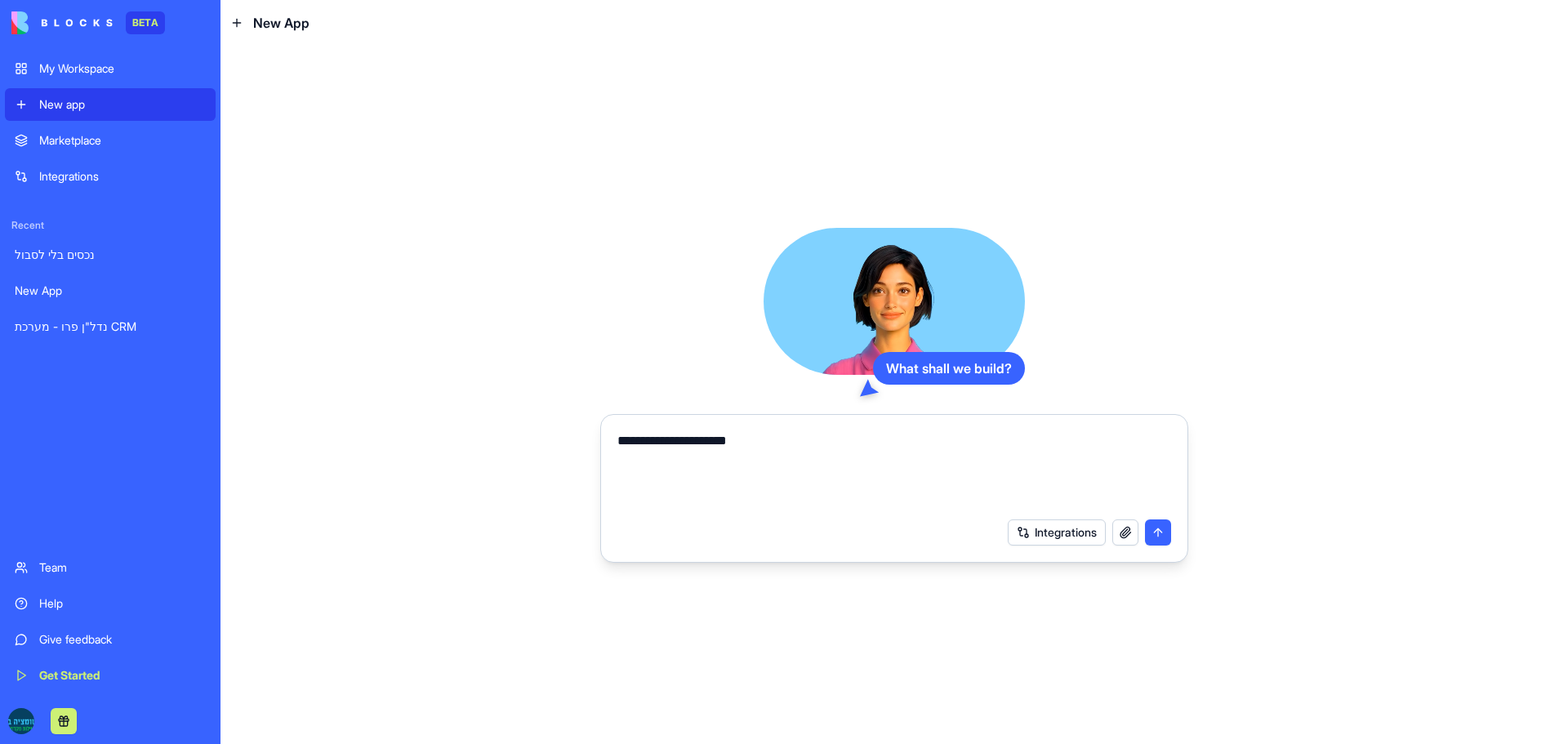
scroll to position [0, 0]
paste textarea "**********"
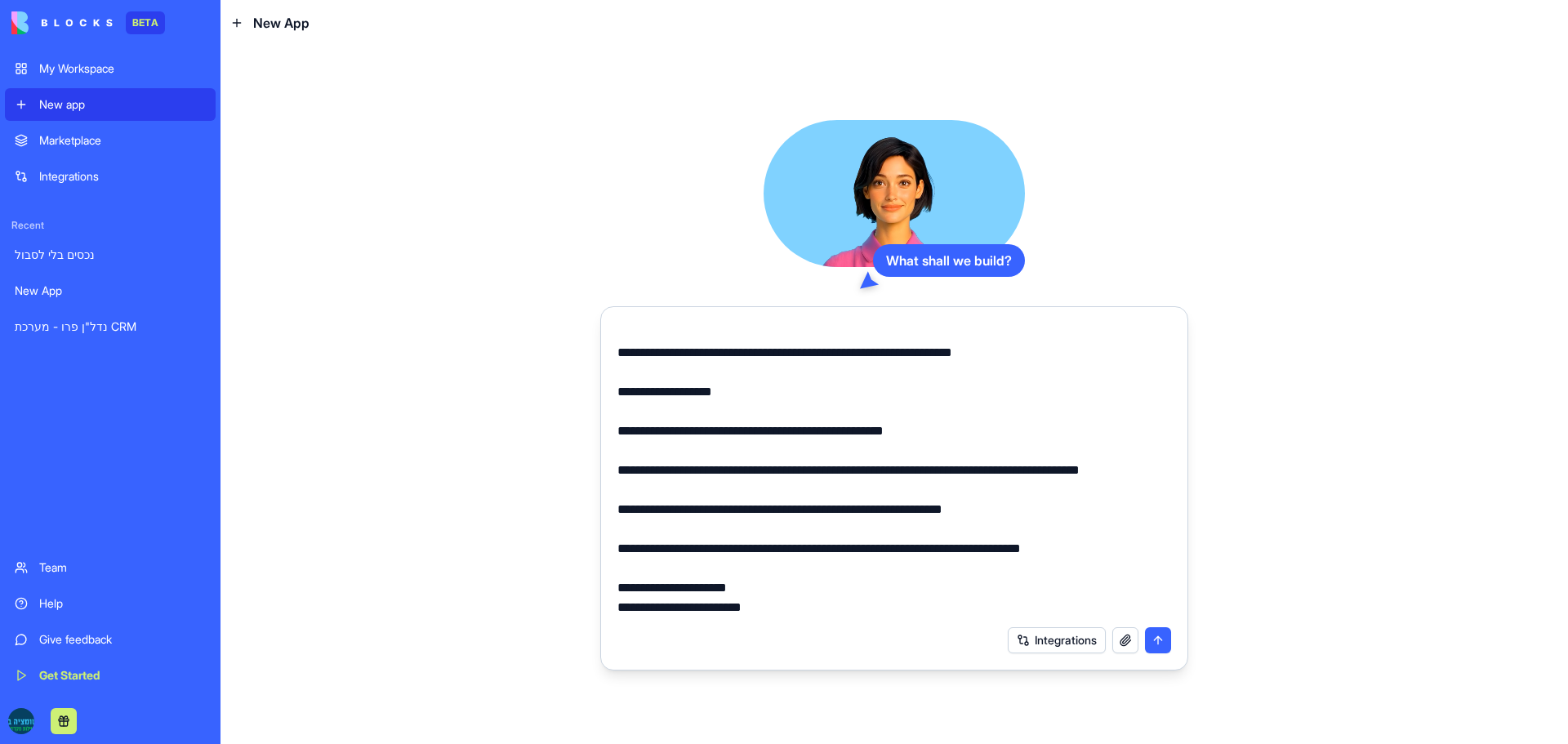
scroll to position [565, 0]
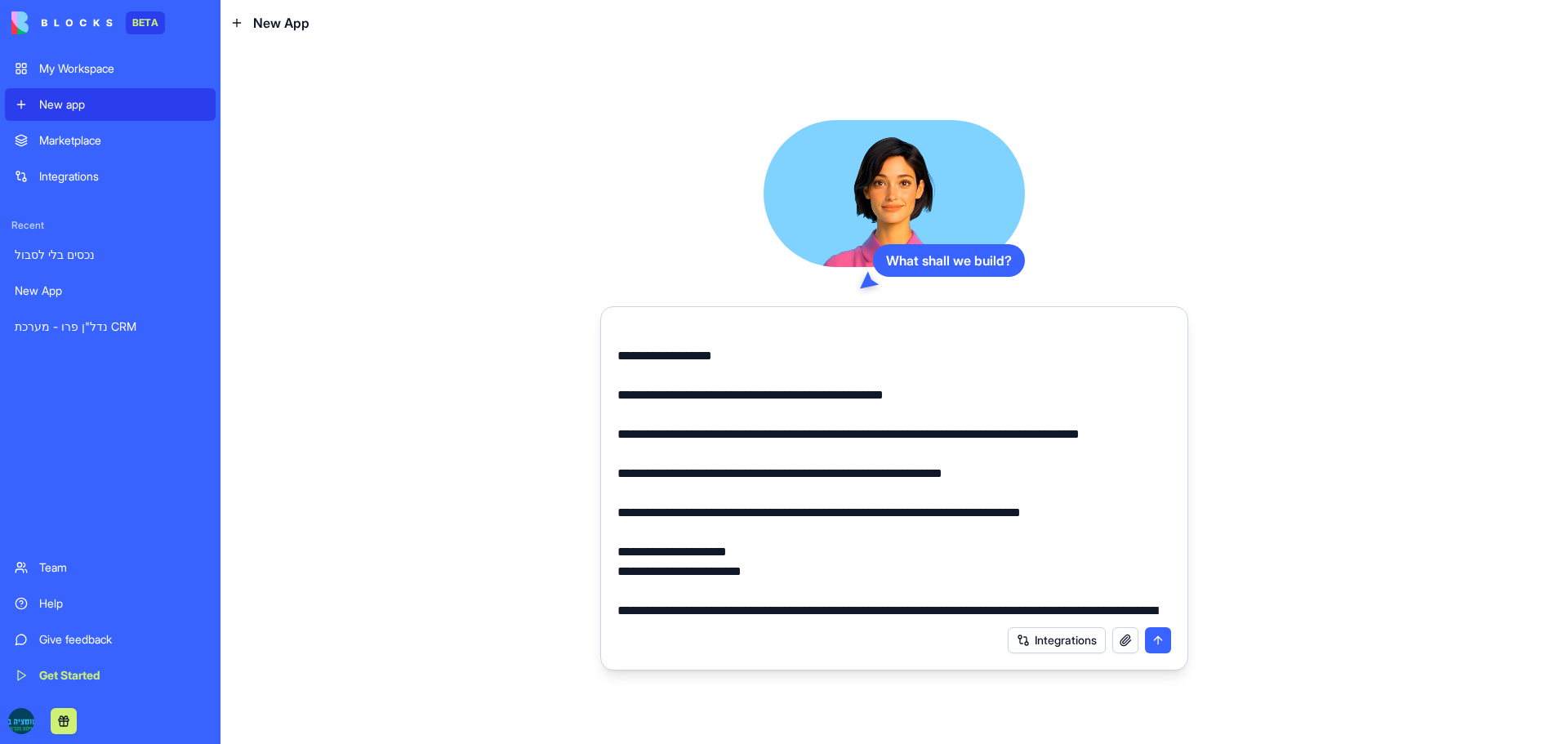
drag, startPoint x: 970, startPoint y: 615, endPoint x: 604, endPoint y: 550, distance: 371.7
click at [604, 550] on form "Integrations" at bounding box center [894, 489] width 588 height 364
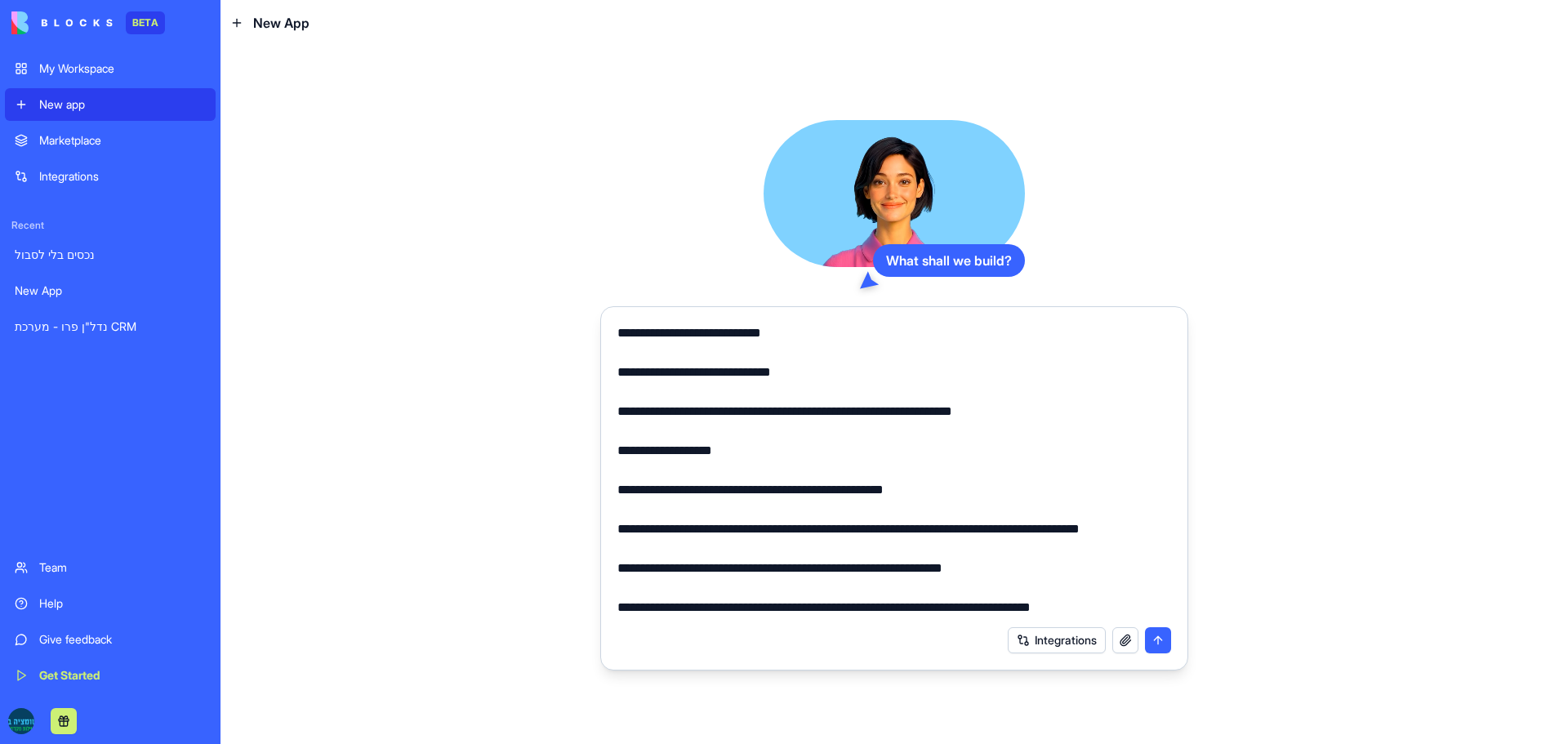
scroll to position [510, 0]
paste textarea "**********"
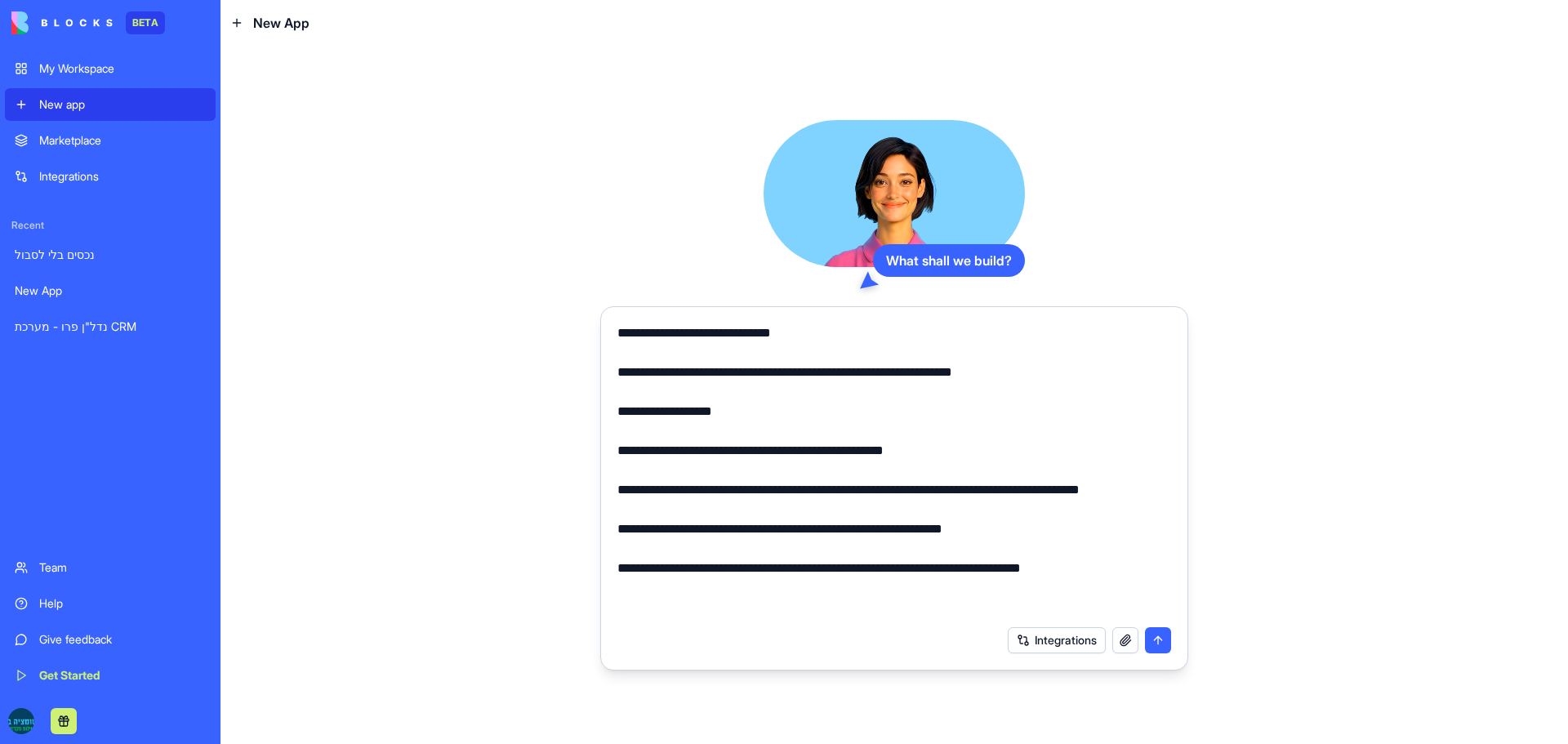
scroll to position [568, 0]
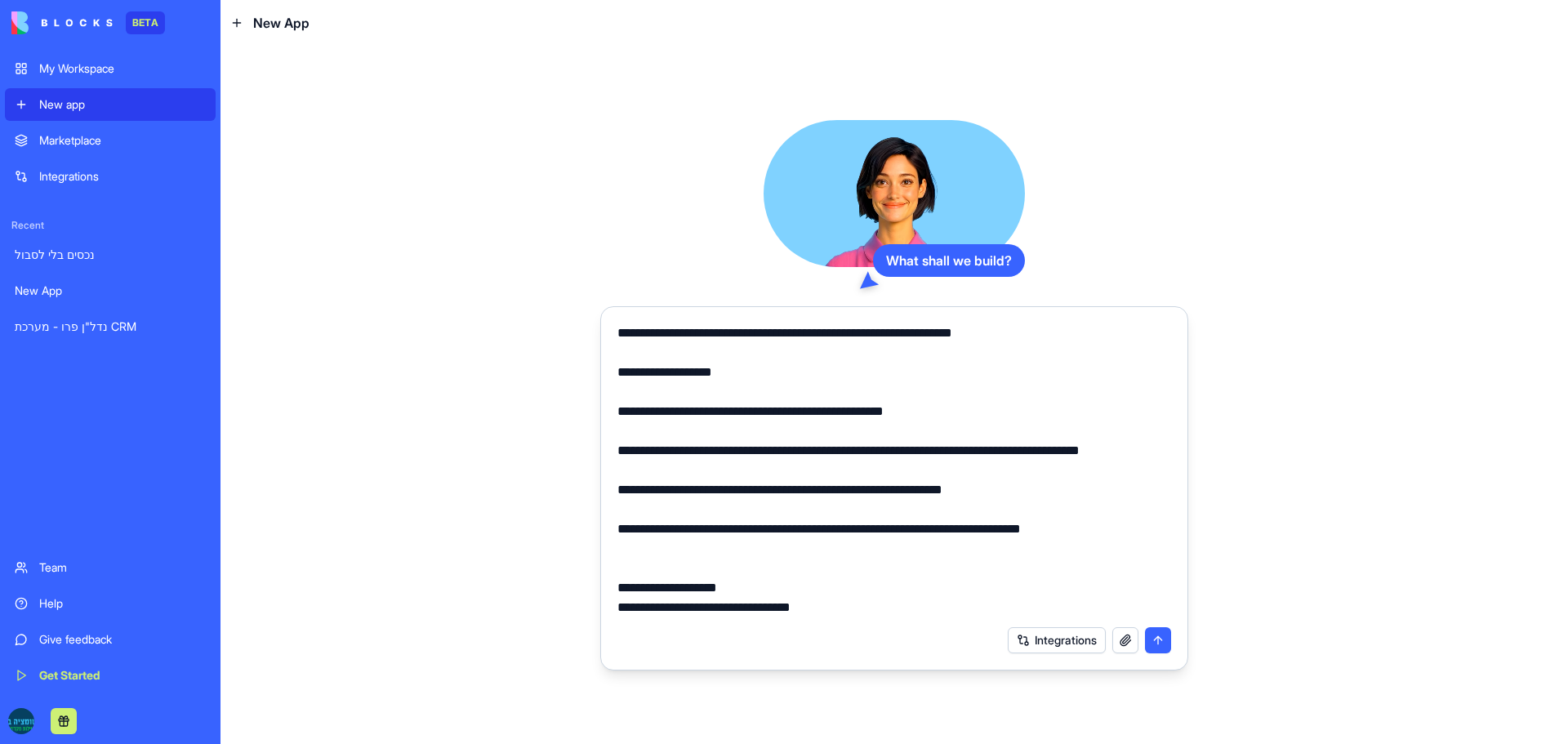
click at [620, 550] on textarea at bounding box center [894, 470] width 554 height 294
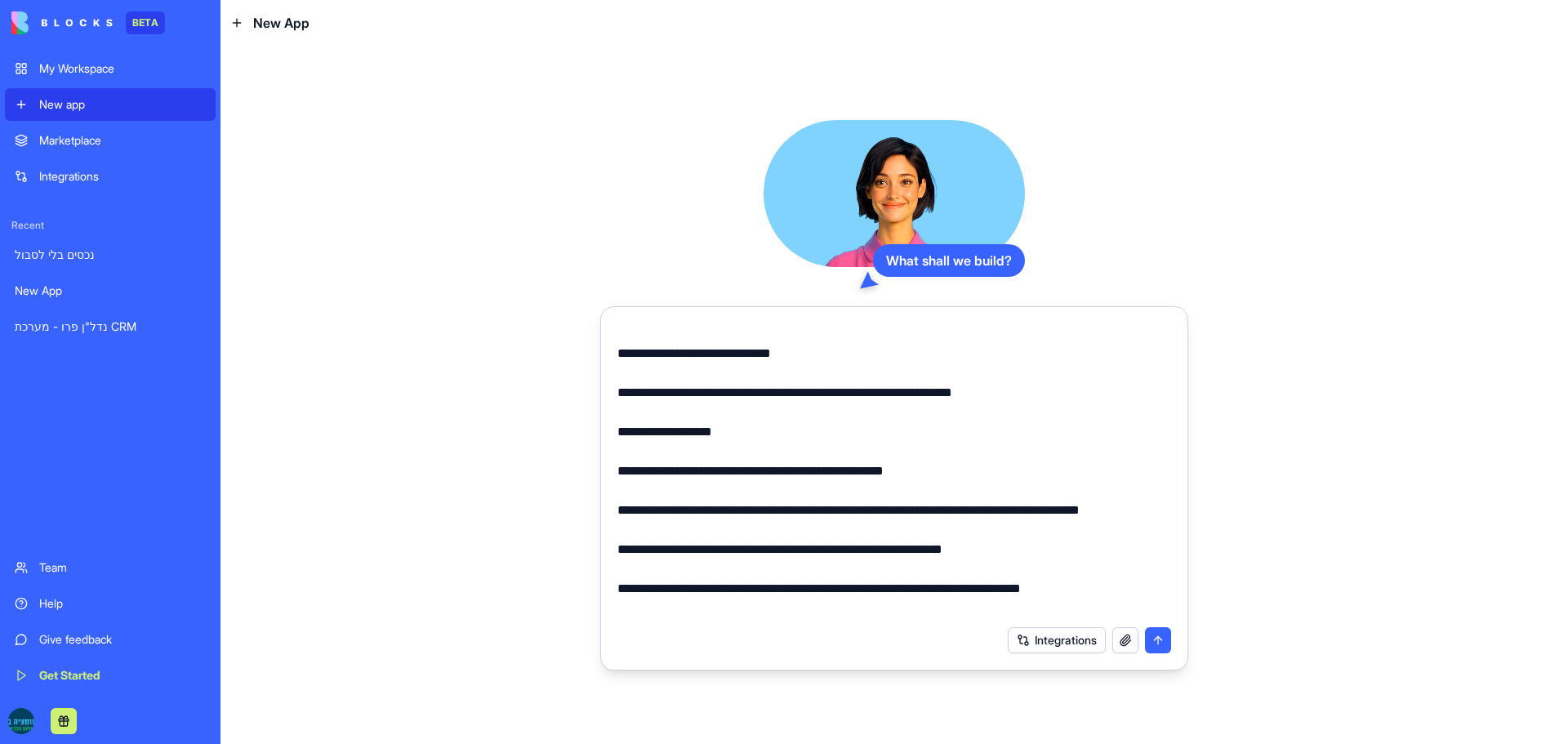
scroll to position [549, 0]
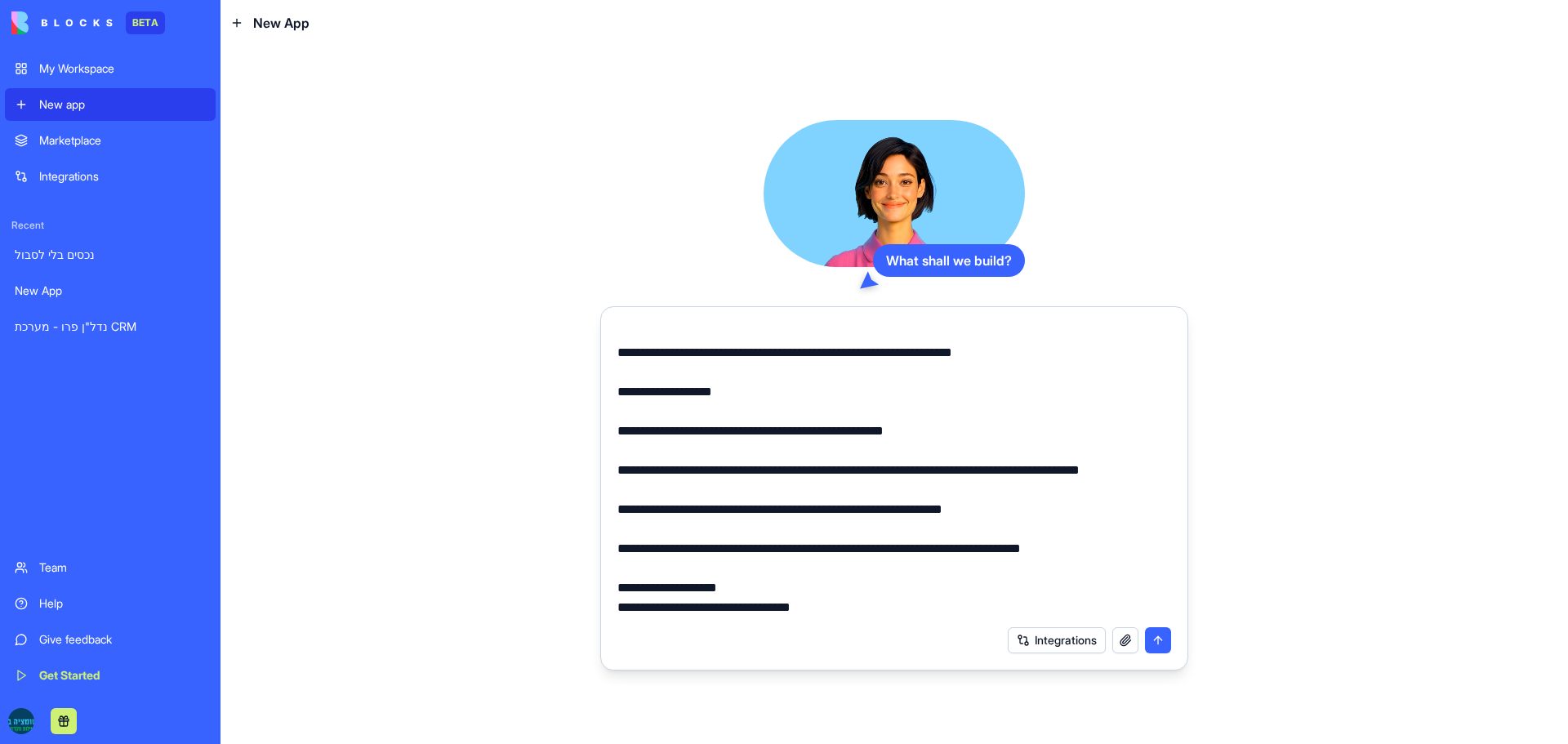
click at [808, 587] on textarea at bounding box center [894, 470] width 554 height 294
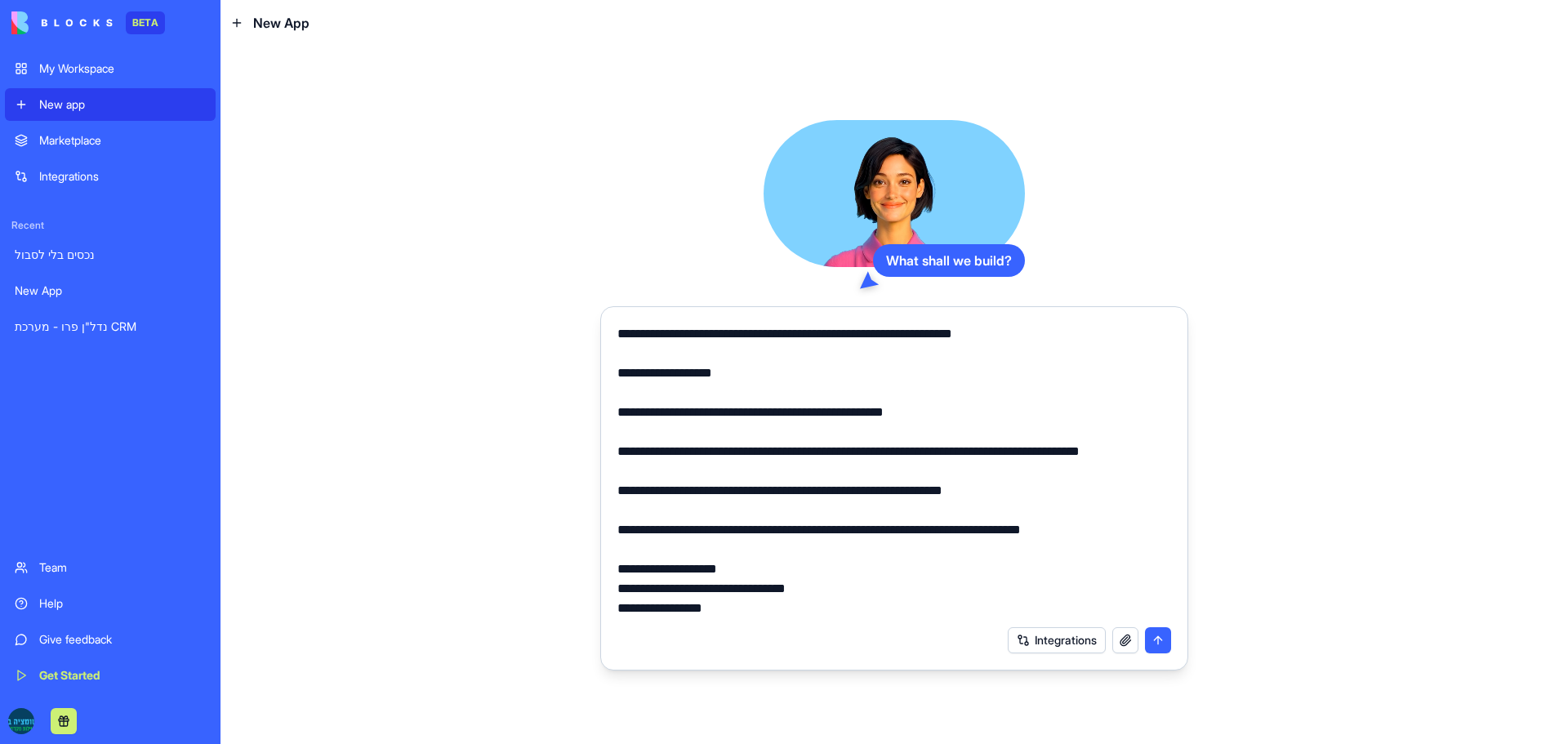
type textarea "**********"
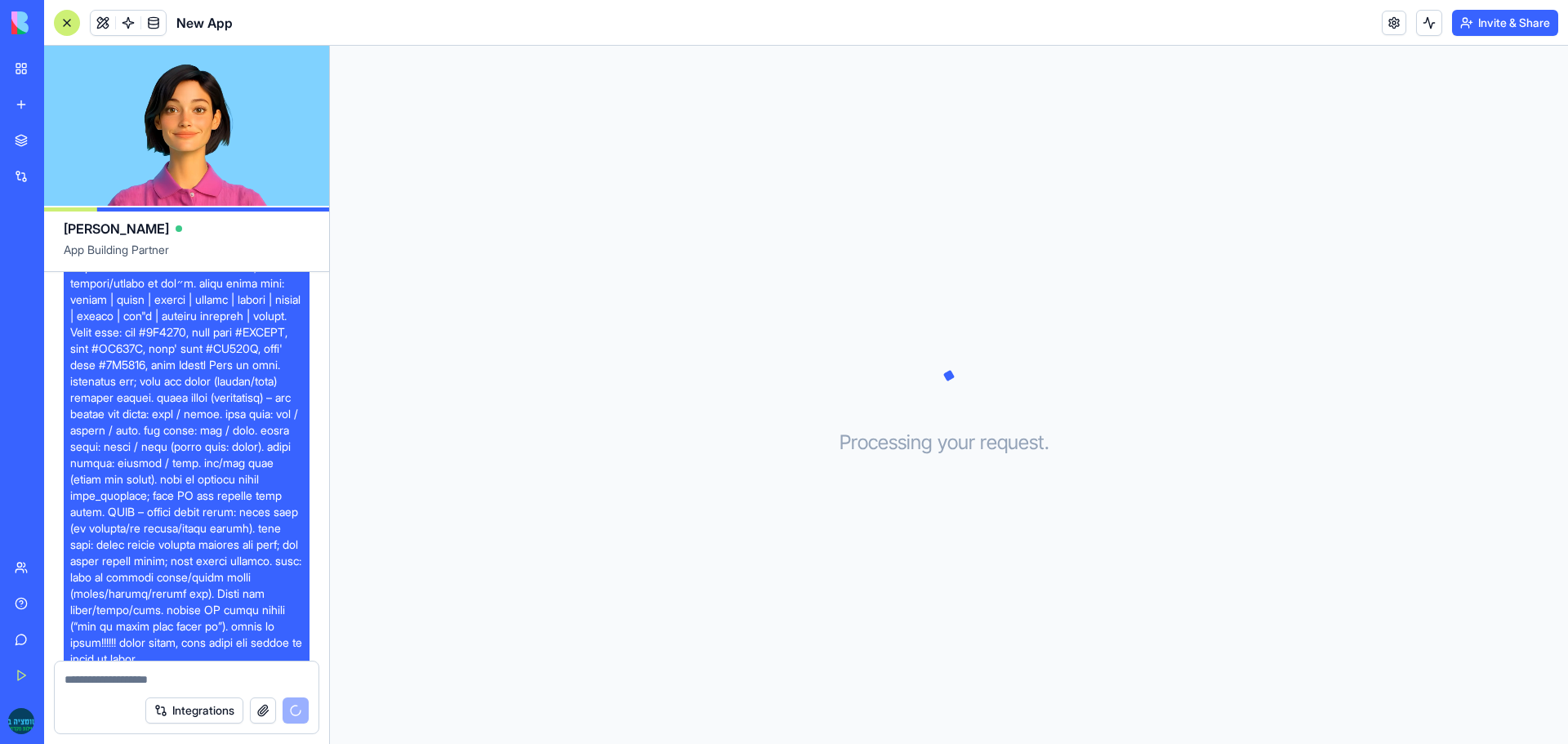
scroll to position [311, 0]
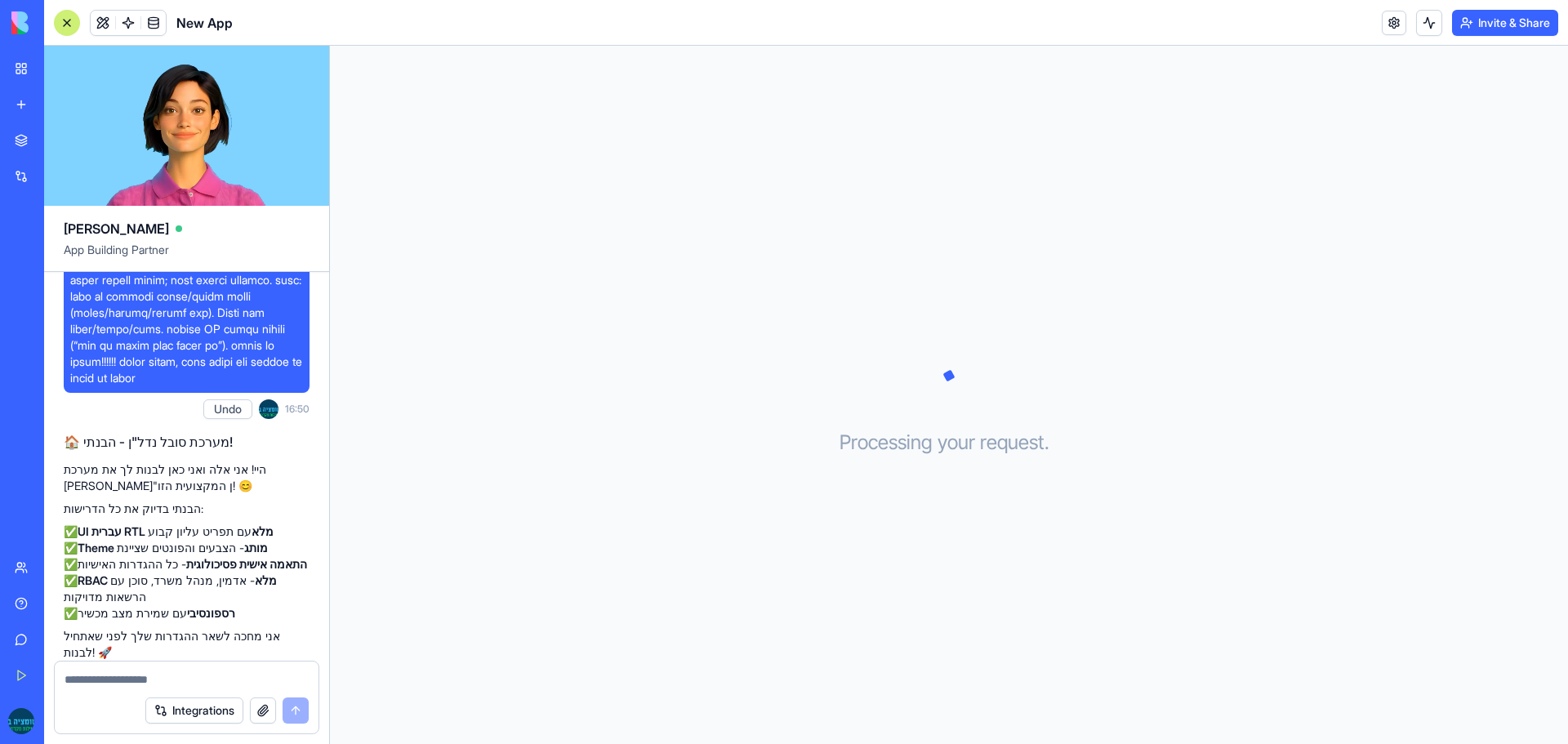
click at [121, 677] on textarea at bounding box center [186, 679] width 244 height 16
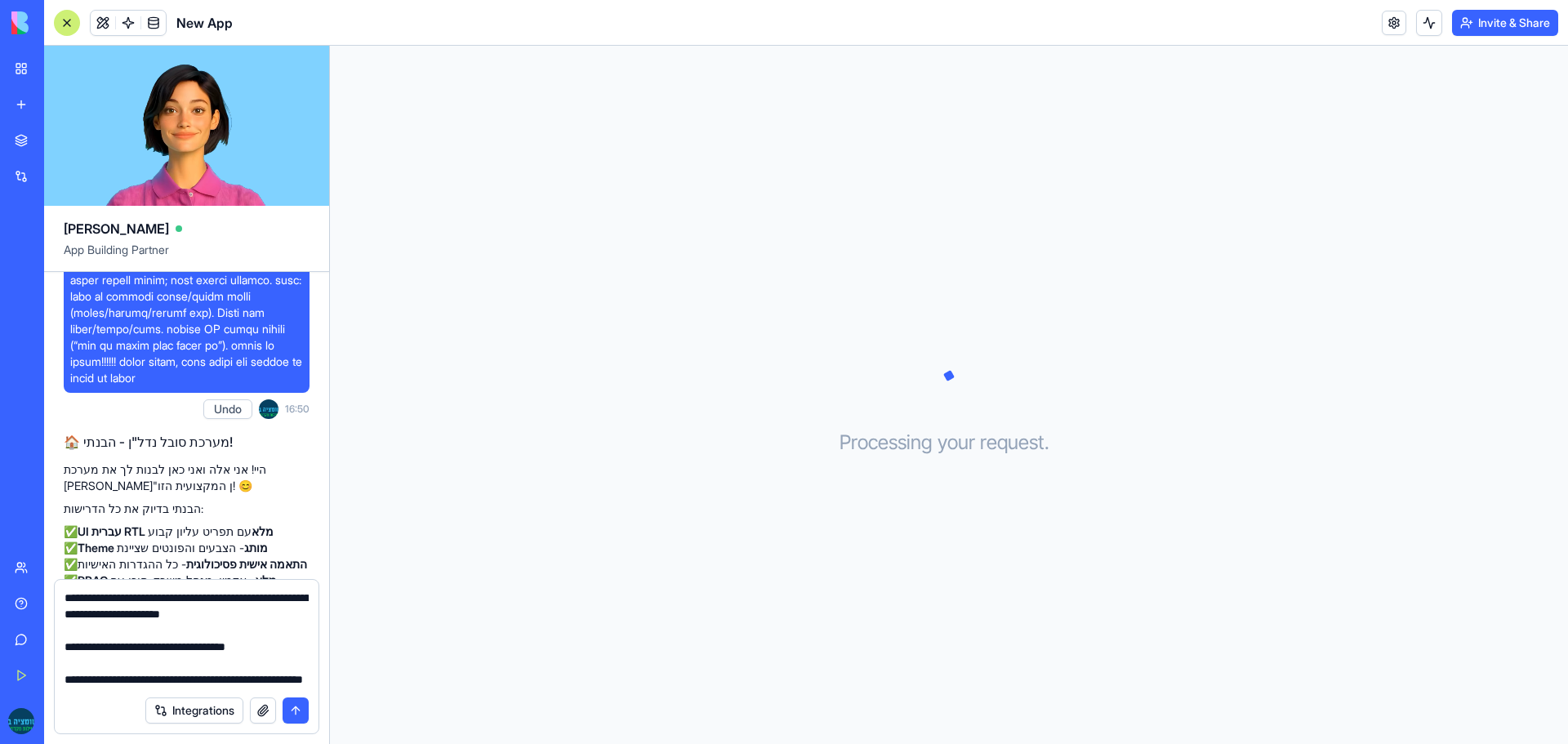
scroll to position [472, 0]
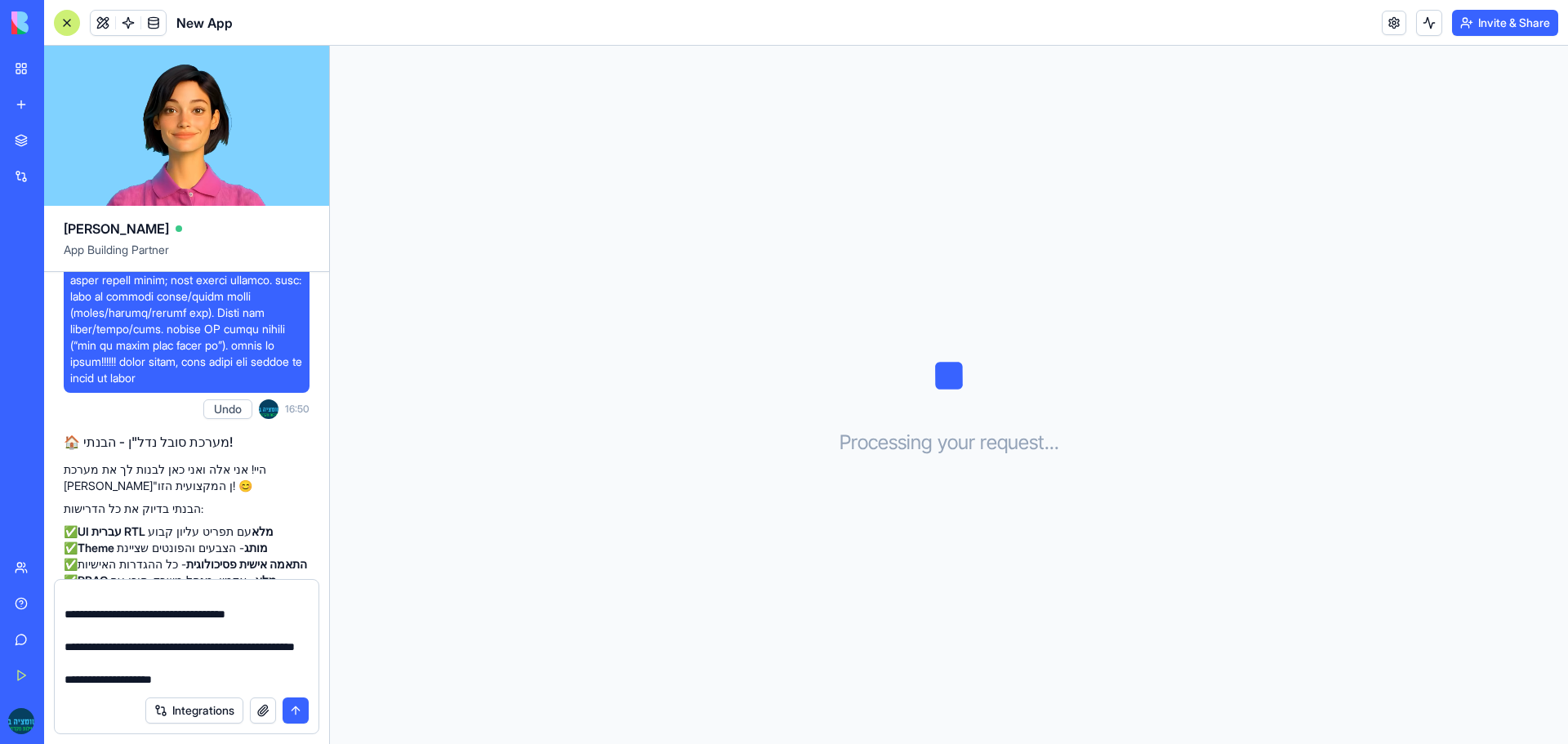
type textarea "**********"
click at [118, 685] on textarea "**********" at bounding box center [186, 638] width 244 height 98
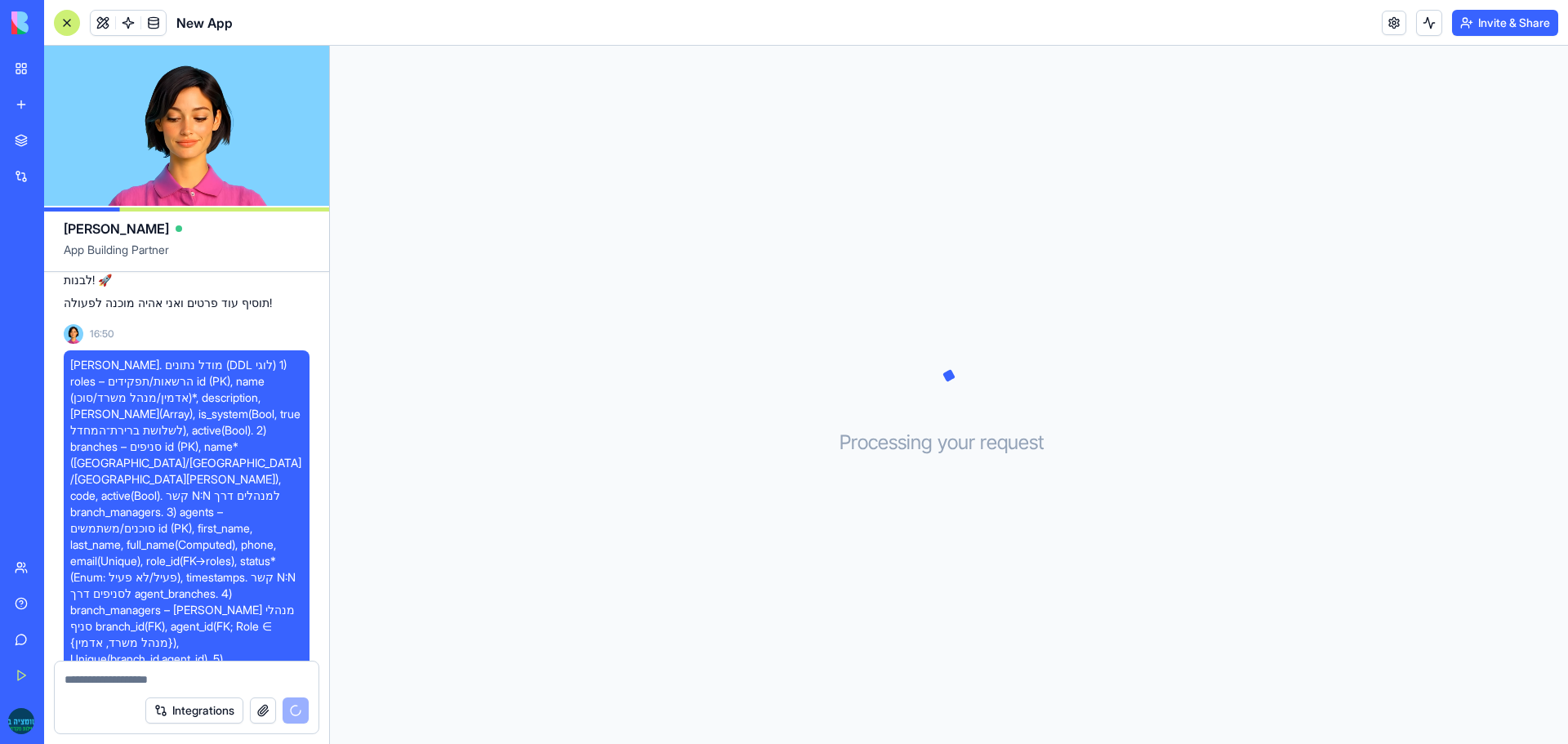
scroll to position [1013, 0]
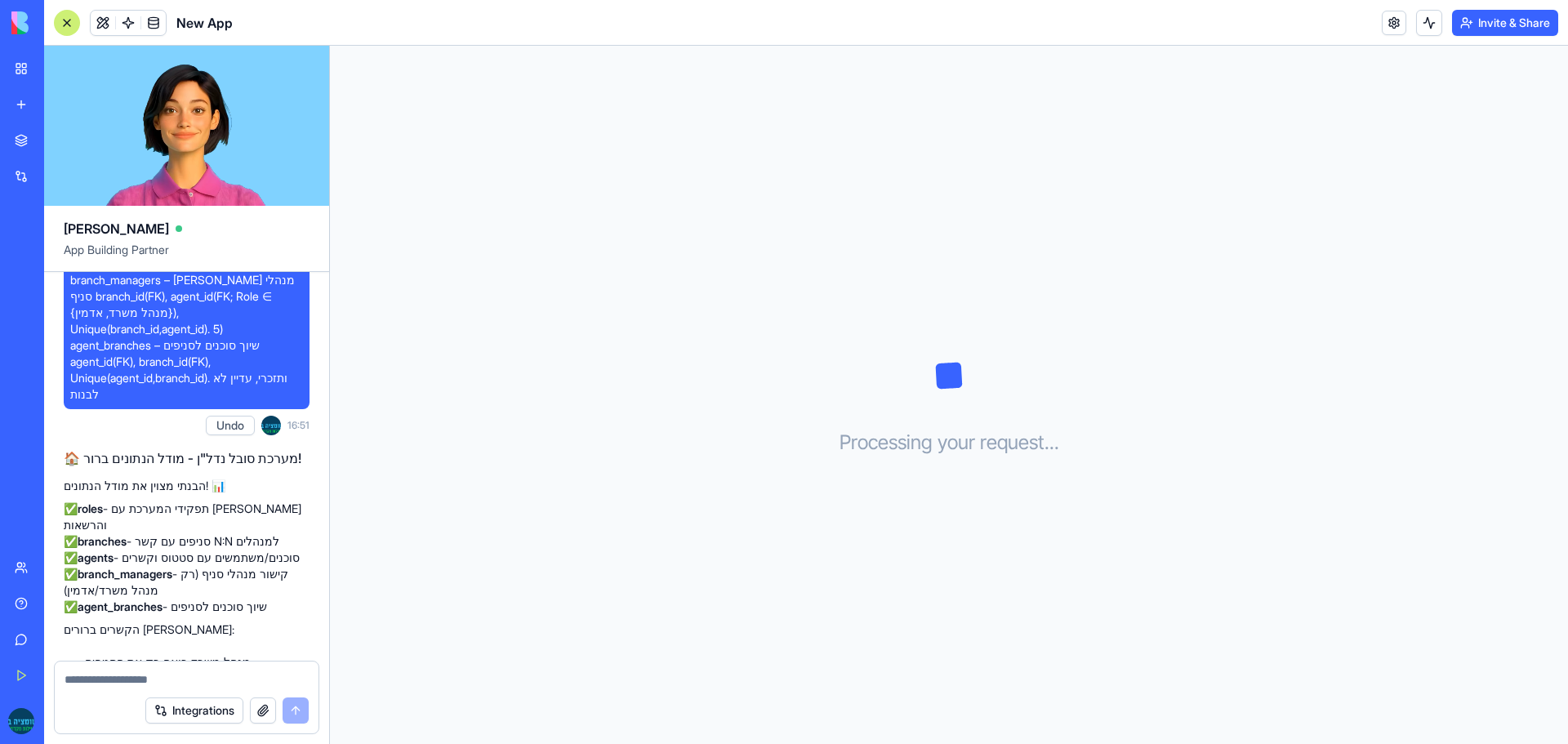
click at [91, 684] on textarea at bounding box center [186, 679] width 244 height 16
paste textarea "**********"
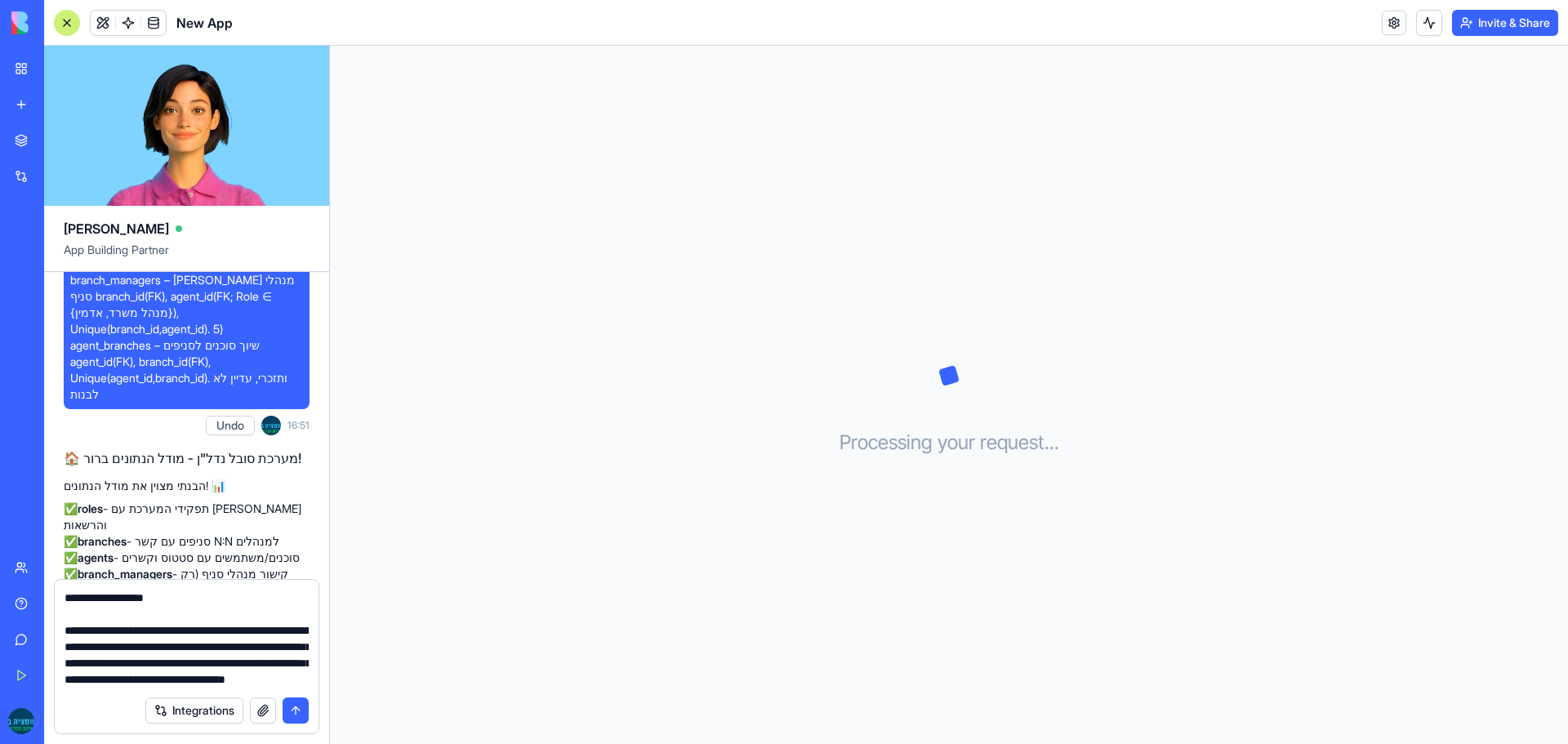
scroll to position [64, 0]
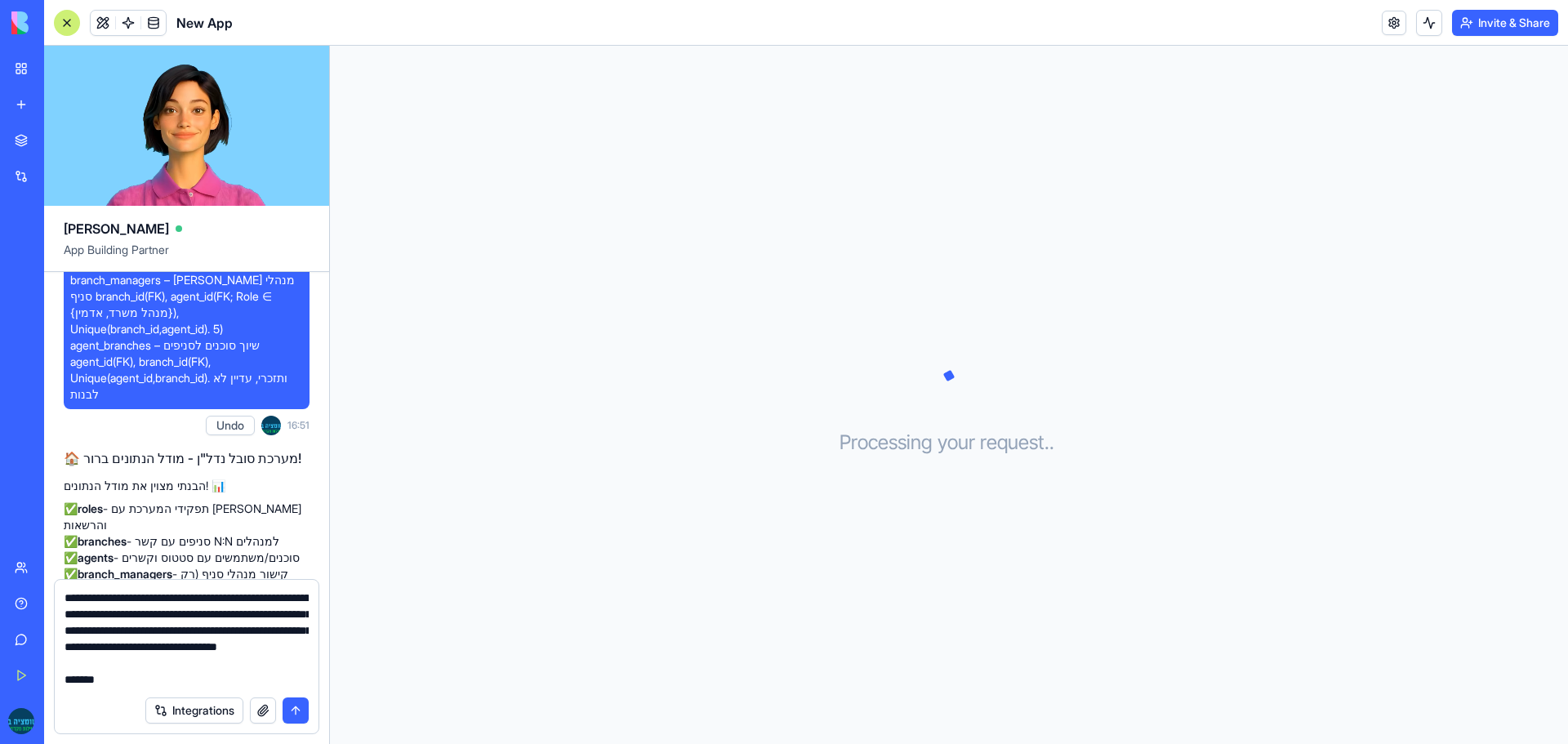
type textarea "**********"
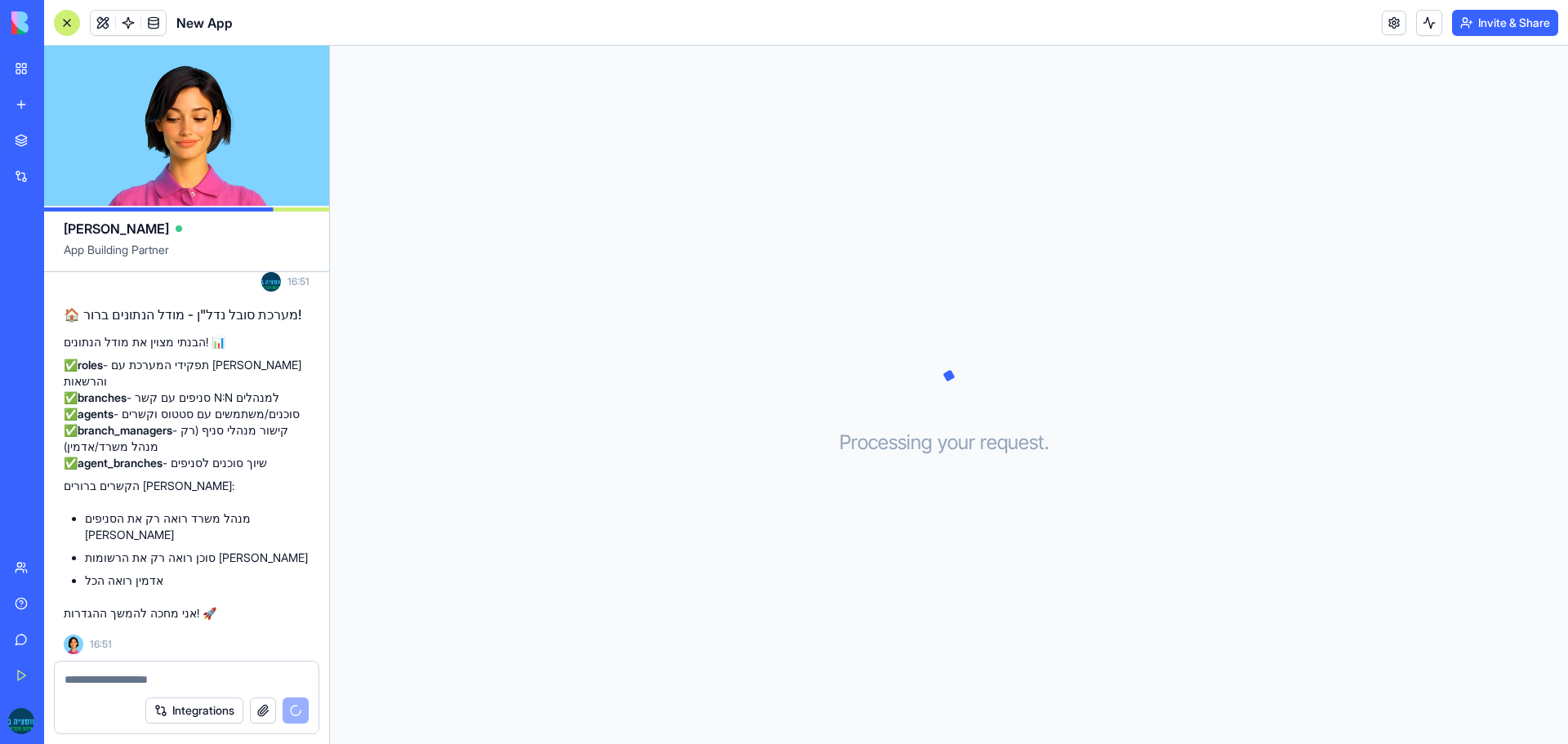
scroll to position [1594, 0]
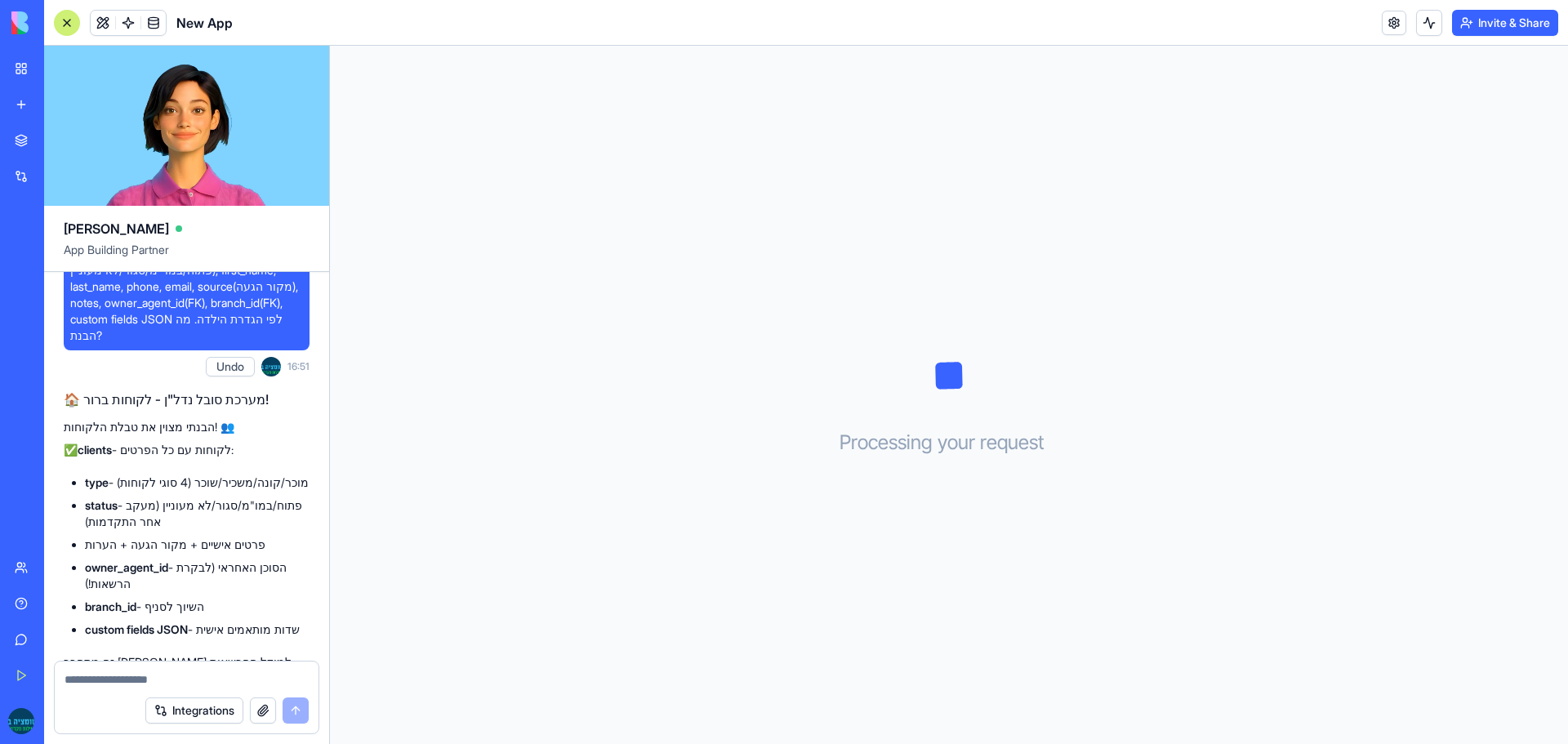
click at [86, 677] on textarea at bounding box center [186, 679] width 244 height 16
paste textarea "**********"
type textarea "**********"
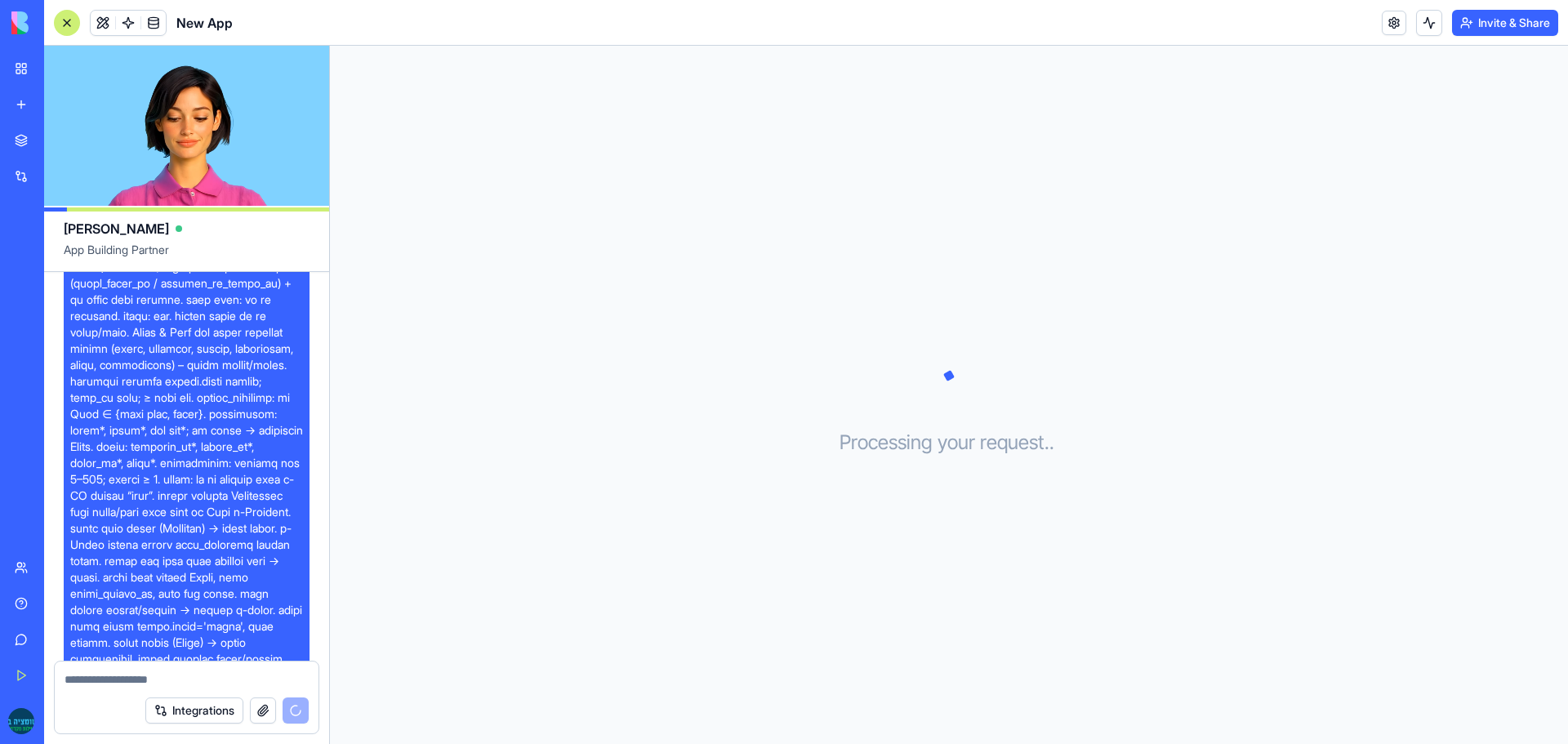
scroll to position [4408, 0]
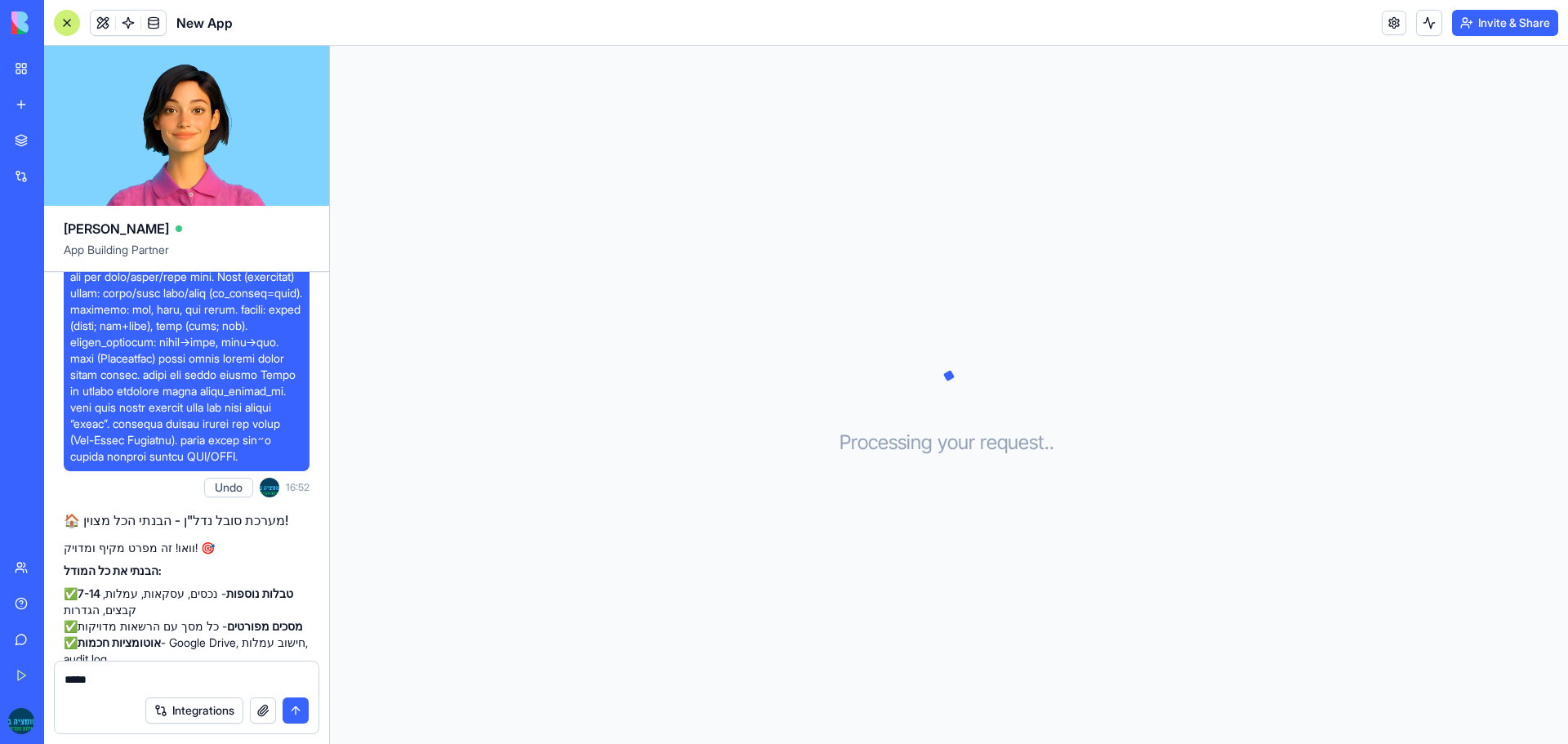
type textarea "******"
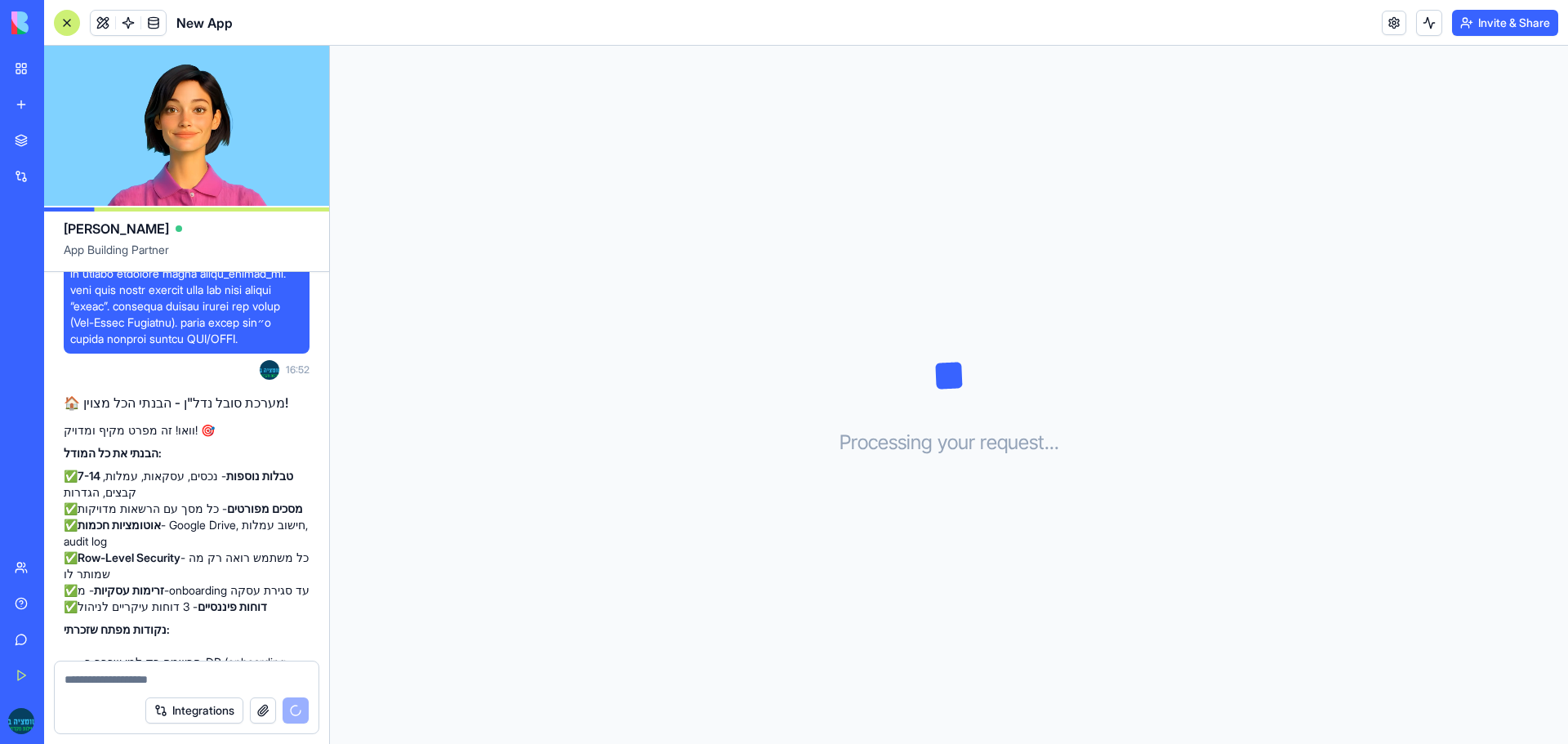
scroll to position [4607, 0]
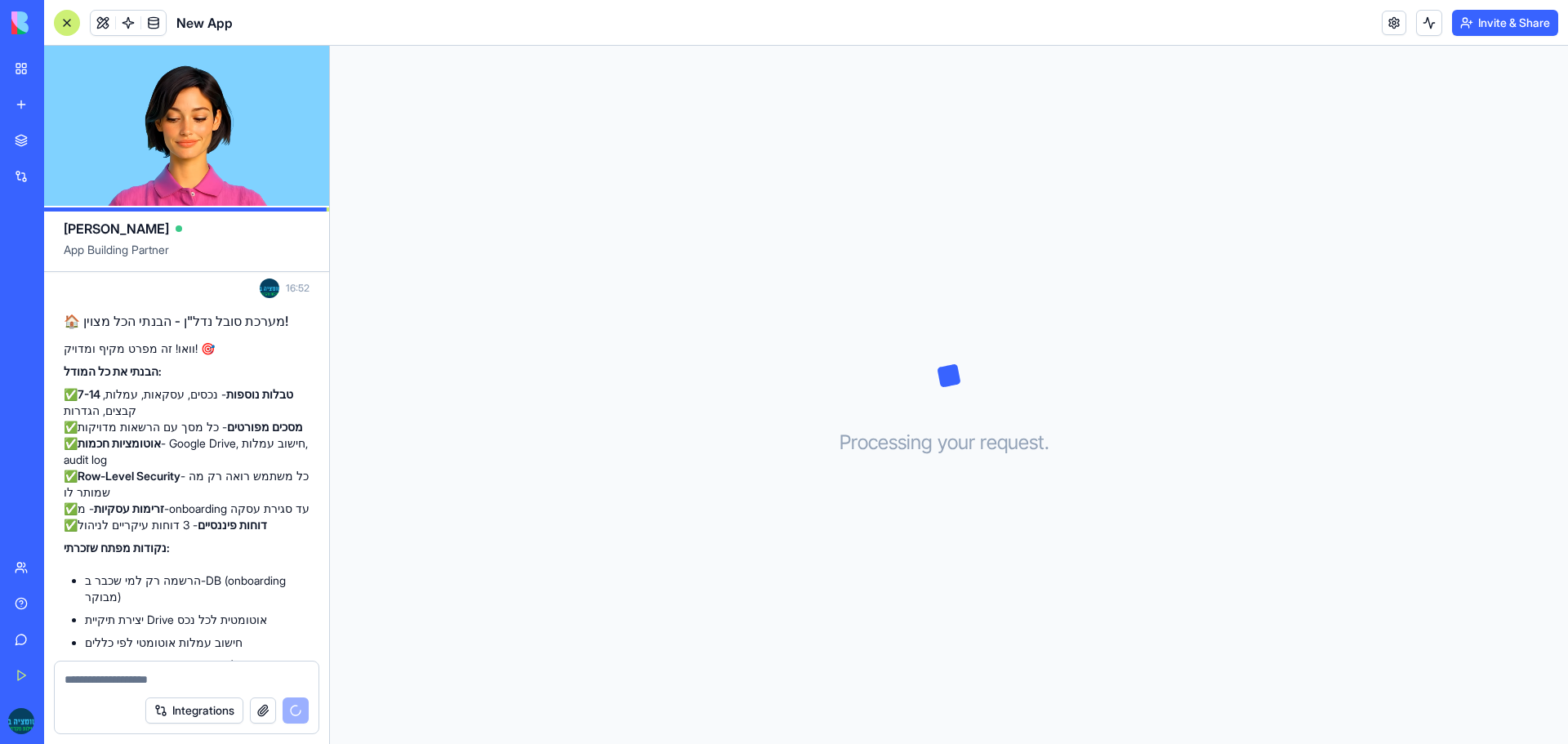
click at [209, 22] on span "New App" at bounding box center [204, 22] width 56 height 20
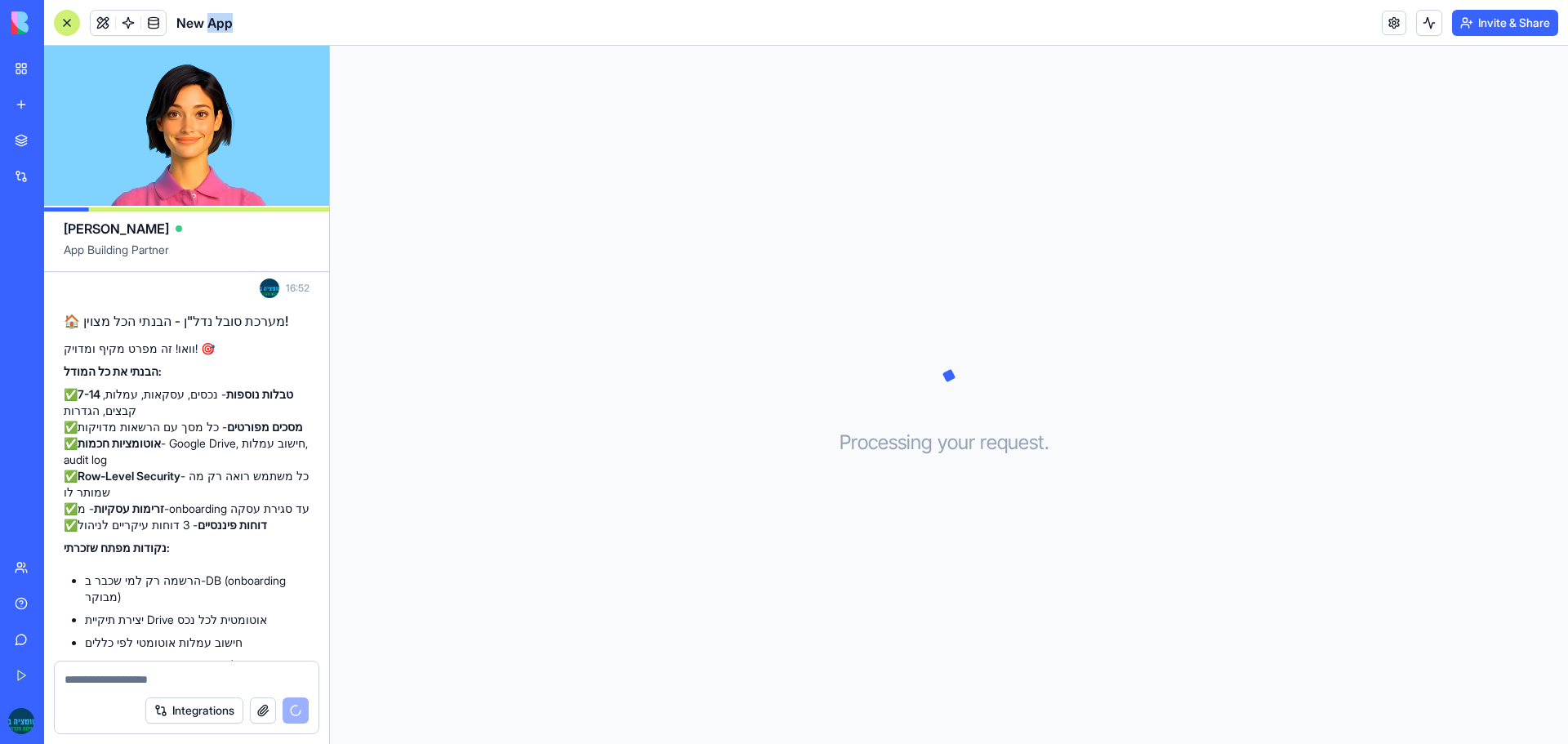
click at [209, 22] on span "New App" at bounding box center [204, 22] width 56 height 20
click at [152, 24] on span at bounding box center [154, 23] width 46 height 46
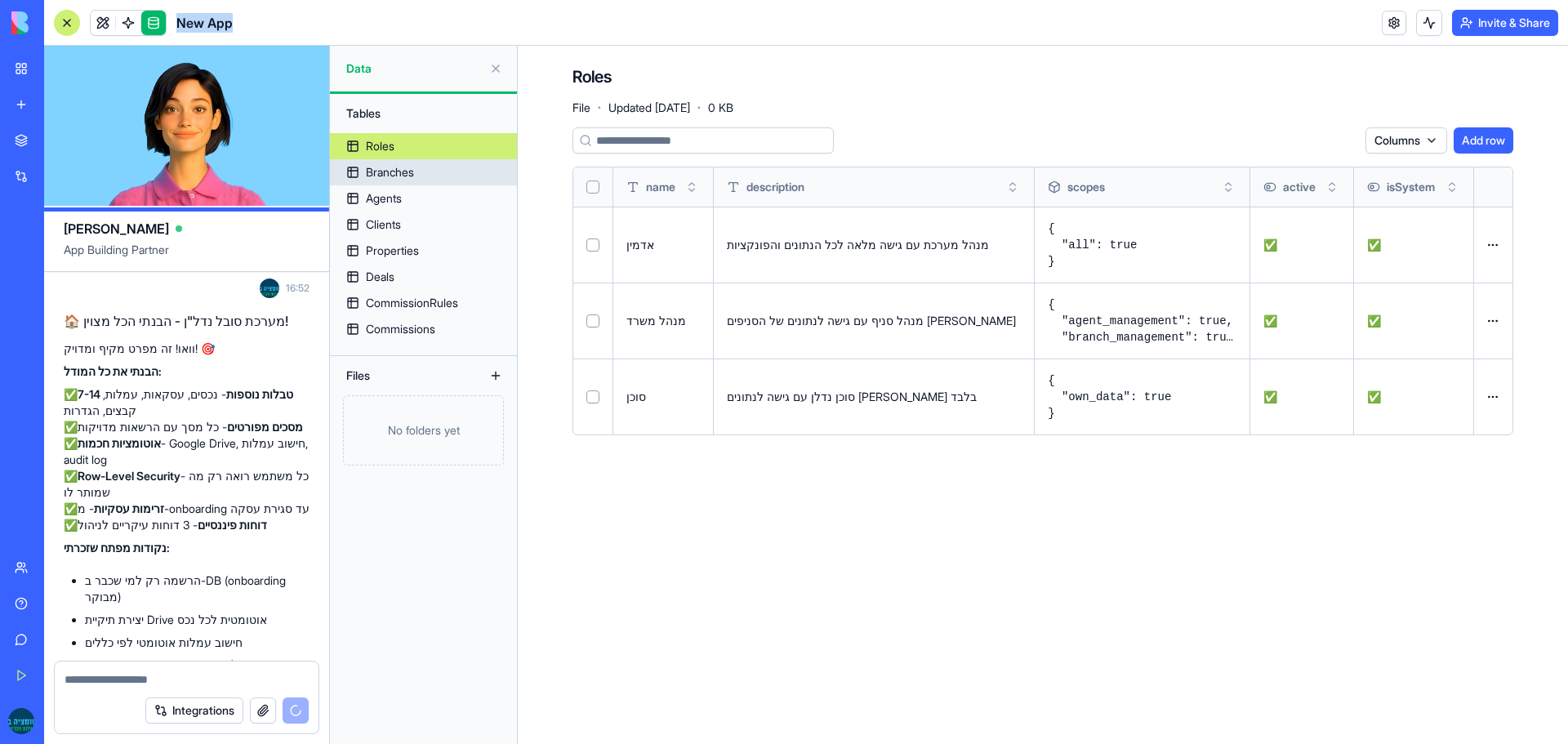
click at [384, 172] on div "Branches" at bounding box center [390, 172] width 49 height 16
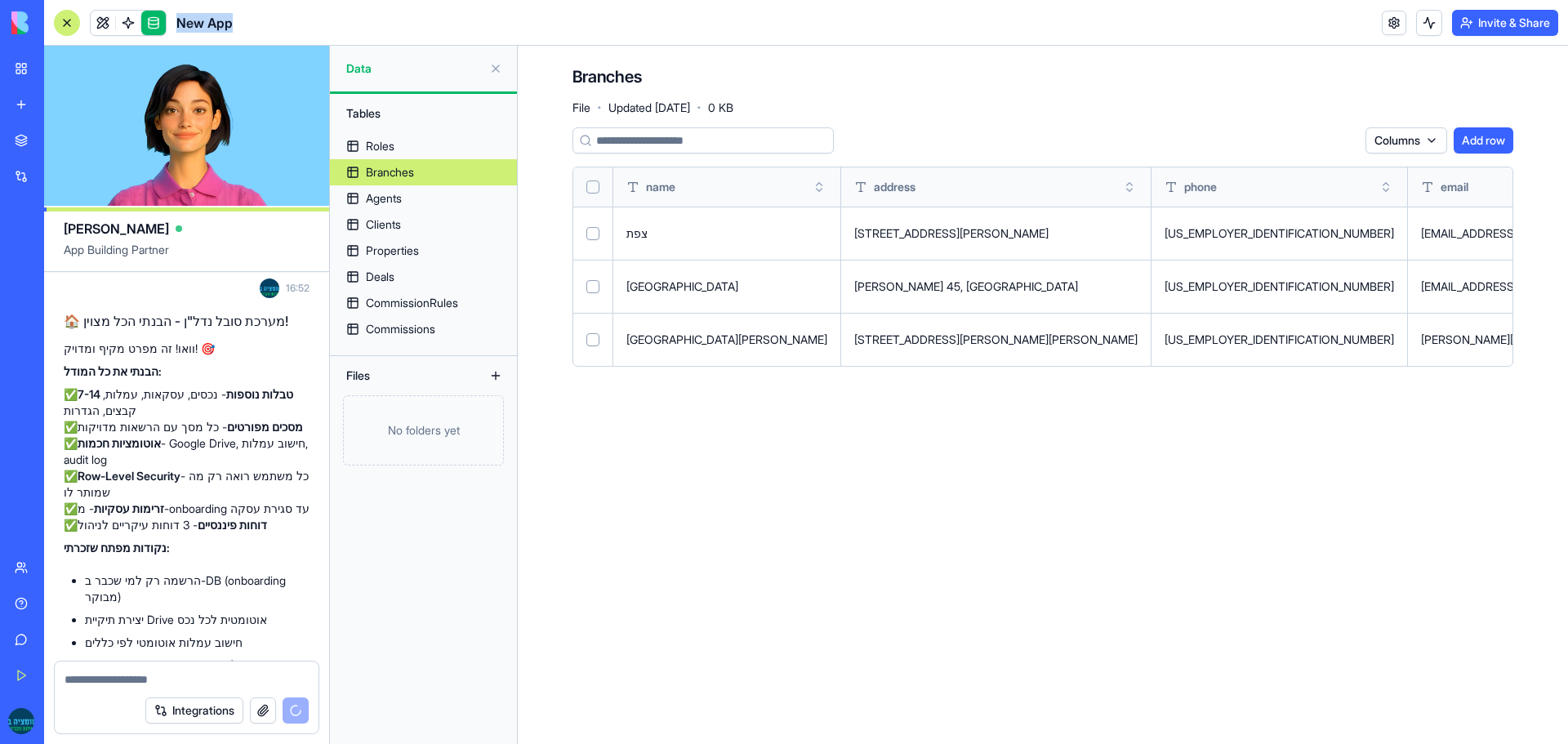
scroll to position [4637, 0]
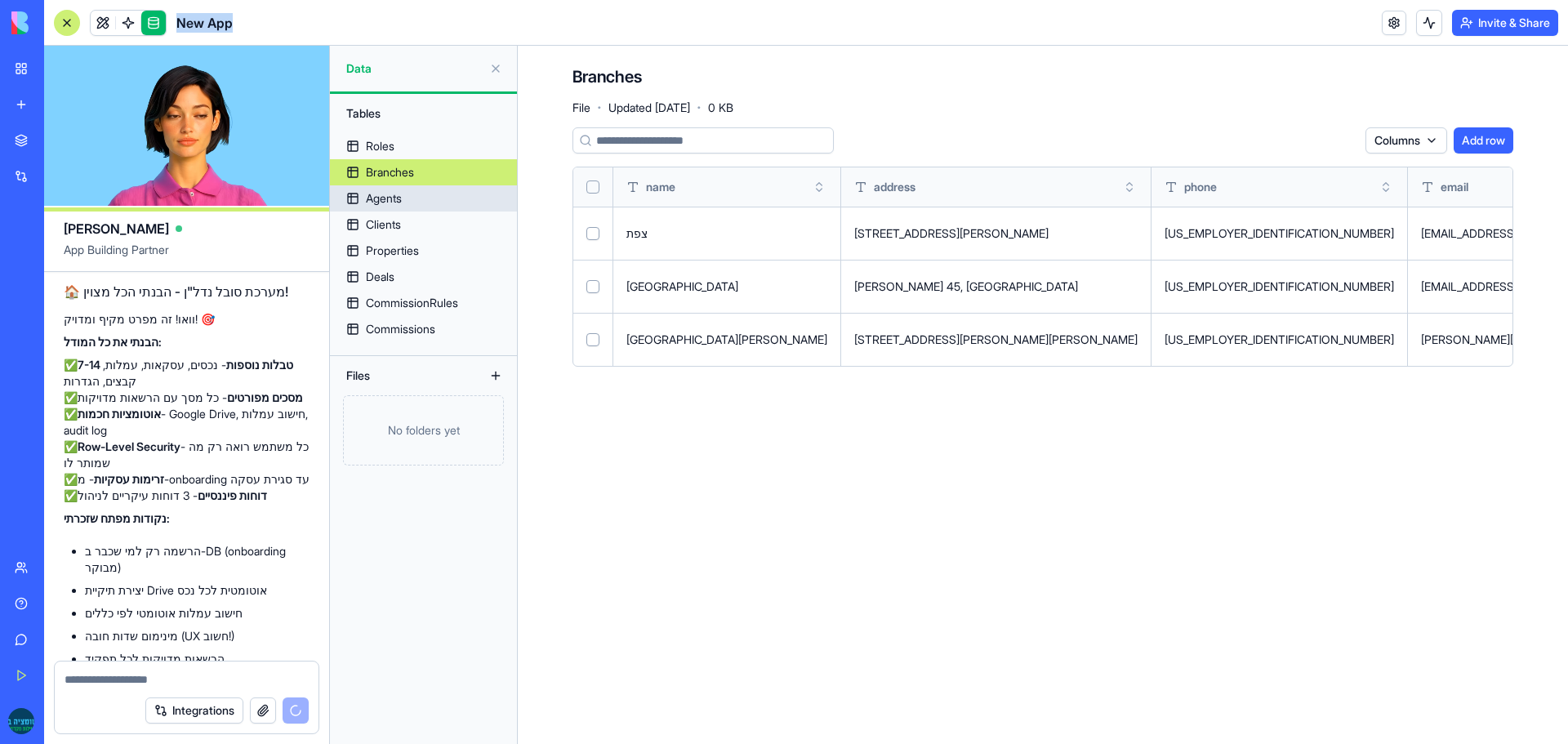
click at [395, 194] on div "Agents" at bounding box center [384, 198] width 36 height 16
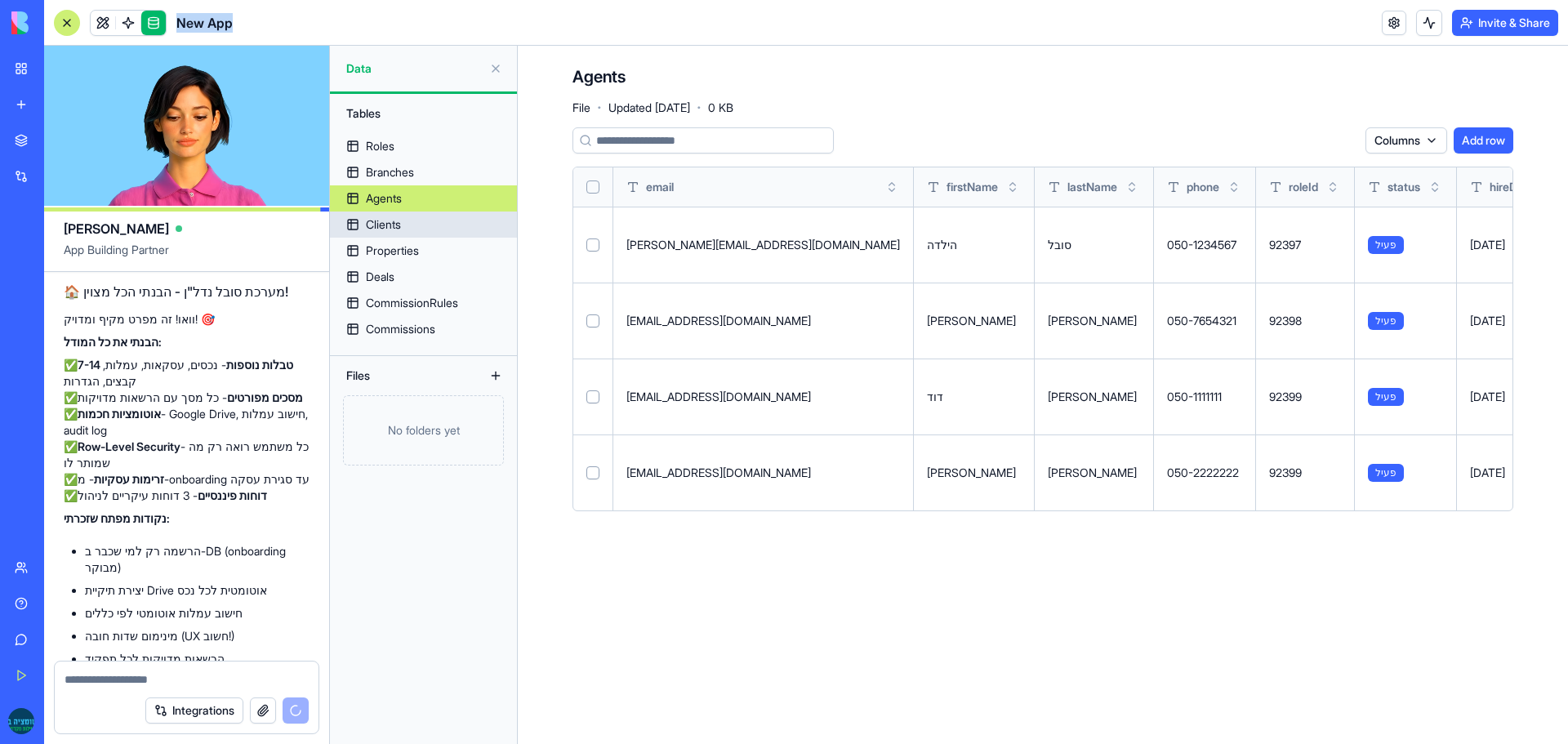
click at [394, 225] on div "Clients" at bounding box center [383, 224] width 35 height 16
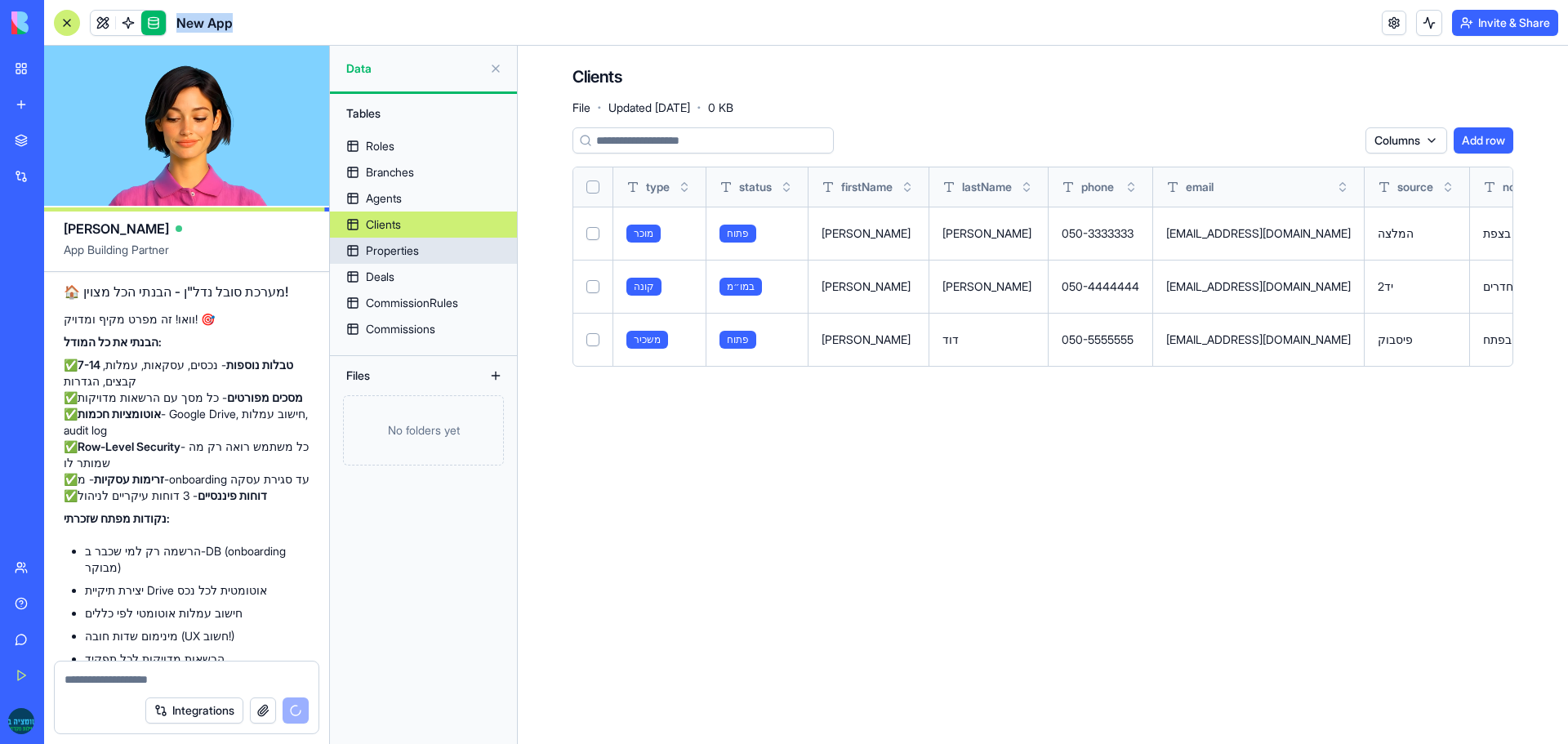
click at [405, 247] on div "Properties" at bounding box center [392, 250] width 53 height 16
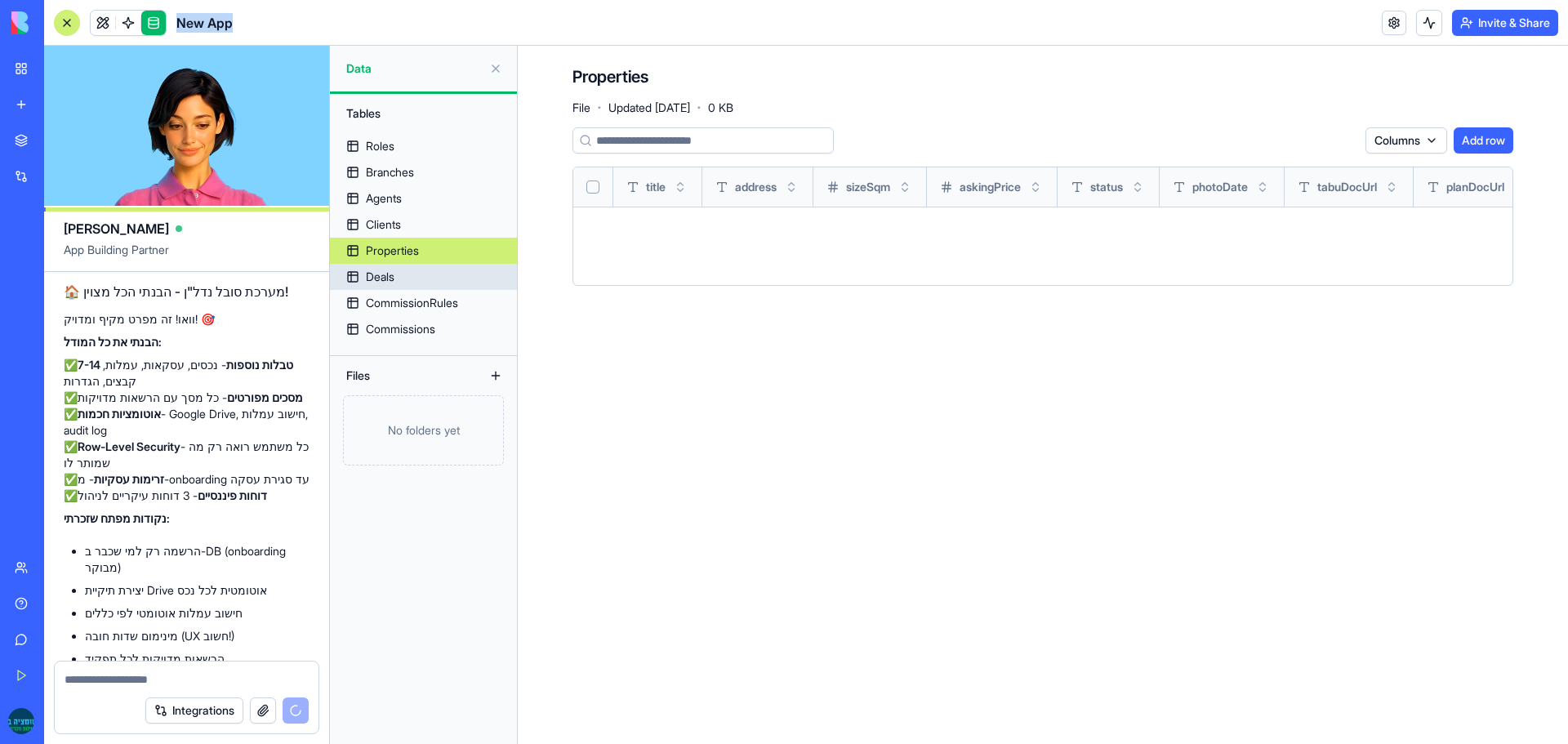
click at [410, 273] on link "Deals" at bounding box center [424, 277] width 187 height 26
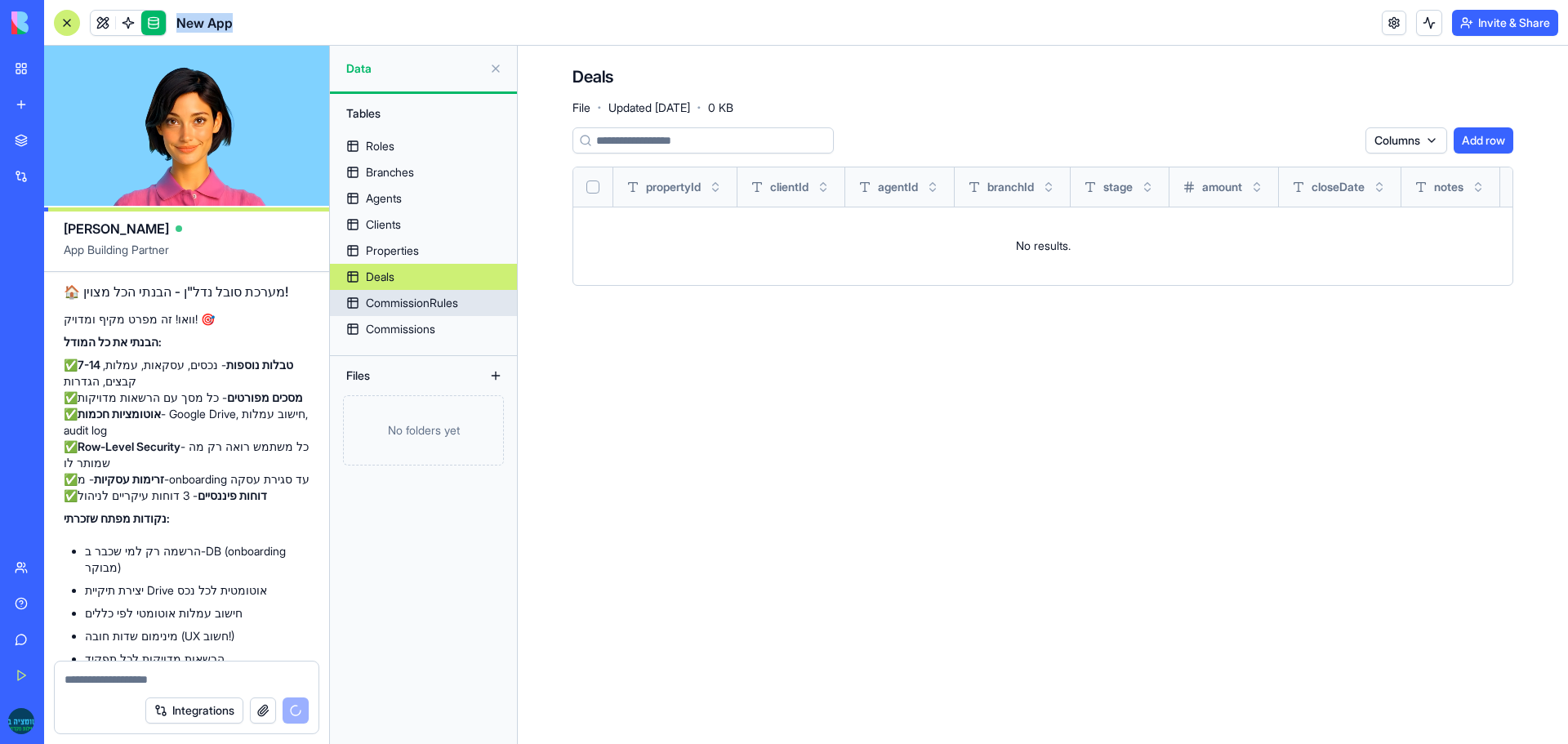
click at [404, 312] on link "CommissionRules" at bounding box center [424, 303] width 187 height 26
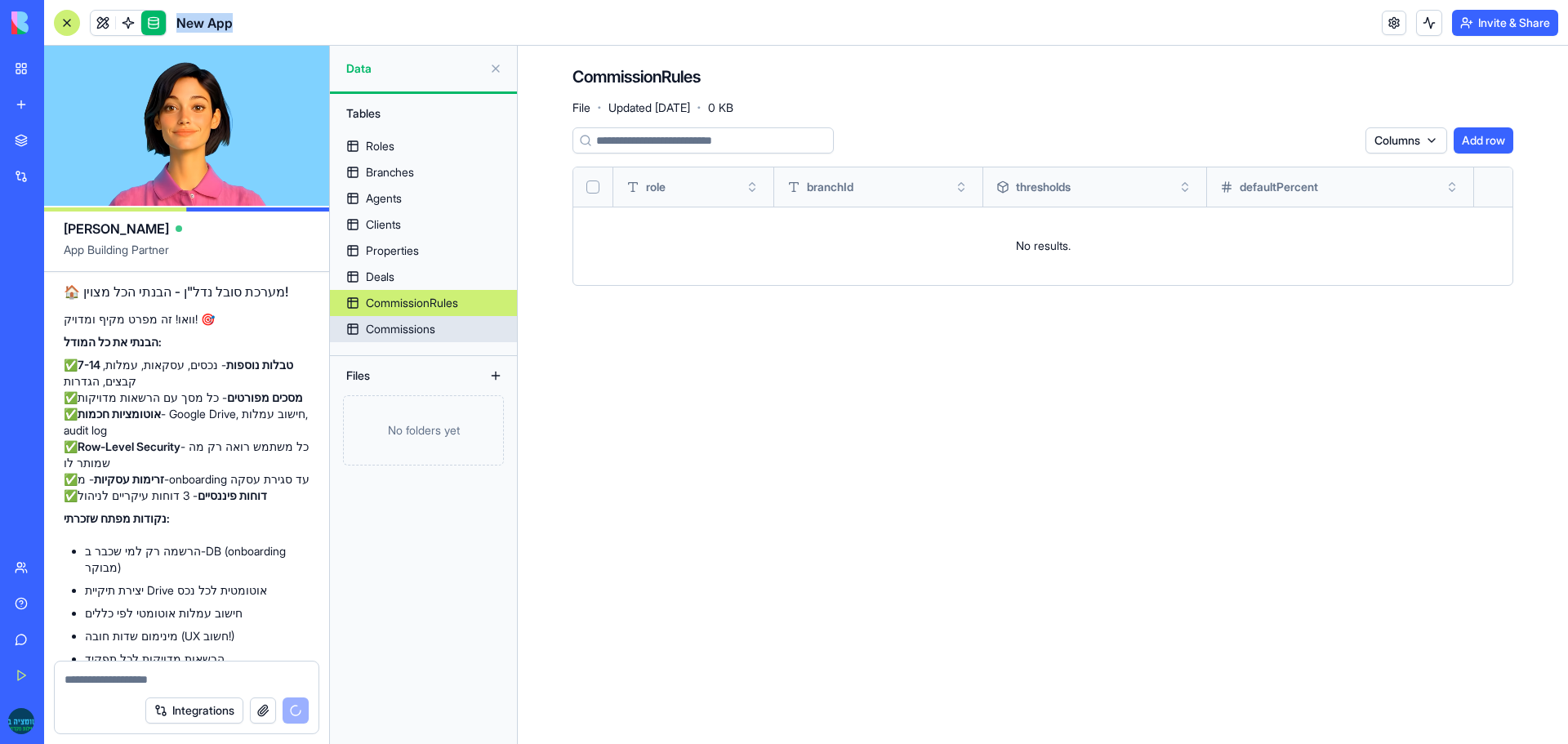
click at [409, 331] on div "Commissions" at bounding box center [401, 329] width 70 height 16
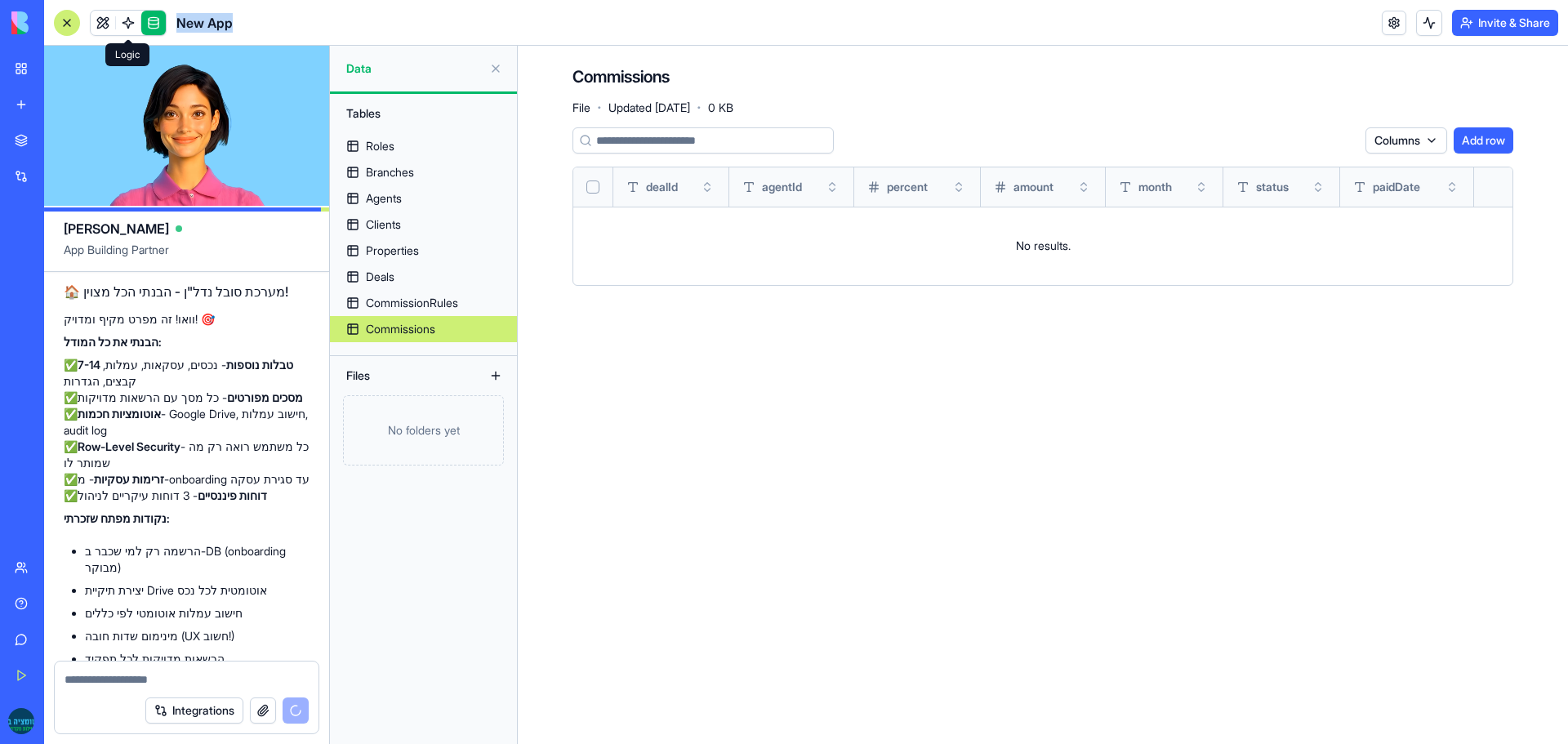
click at [131, 24] on link at bounding box center [128, 22] width 25 height 25
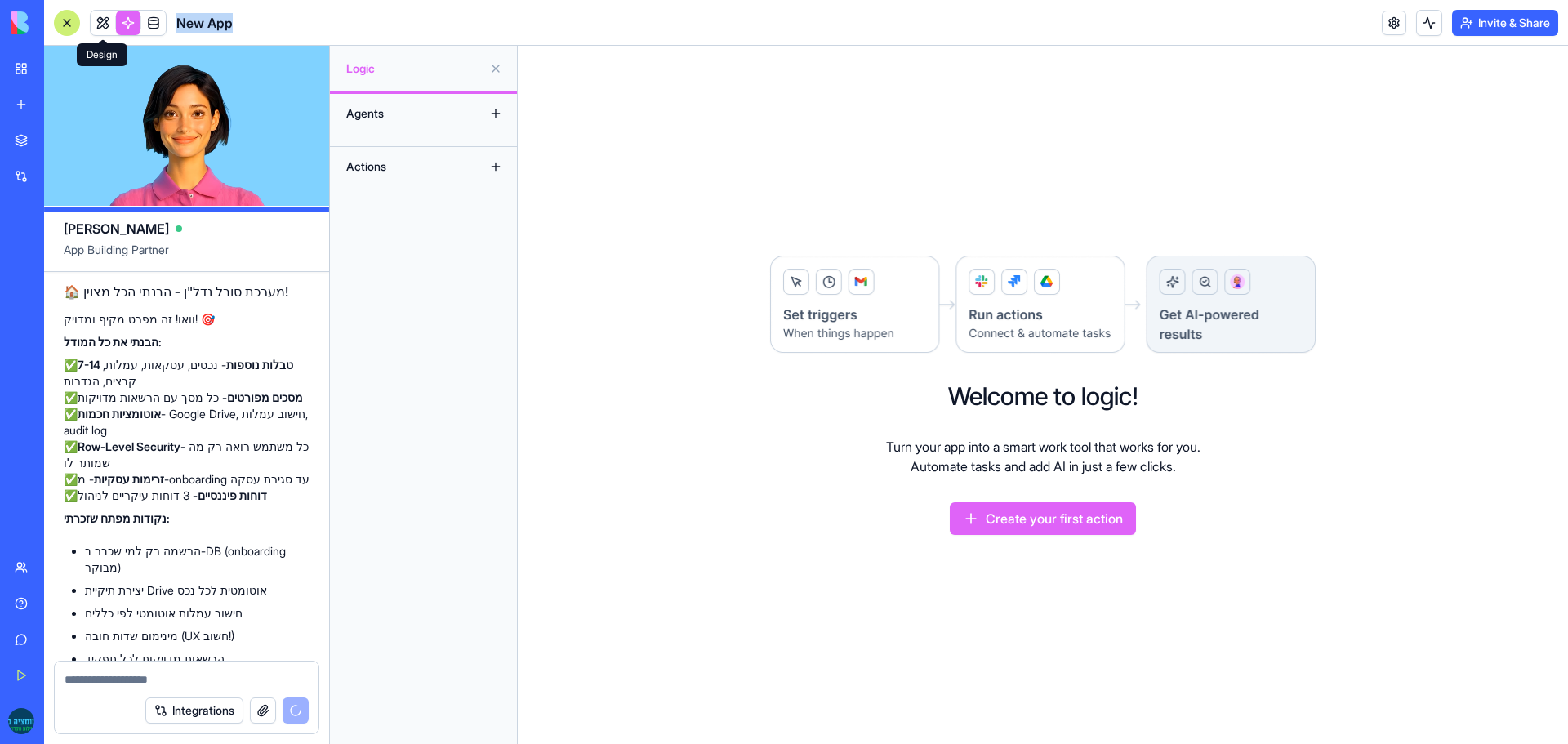
click at [100, 26] on link at bounding box center [103, 22] width 25 height 25
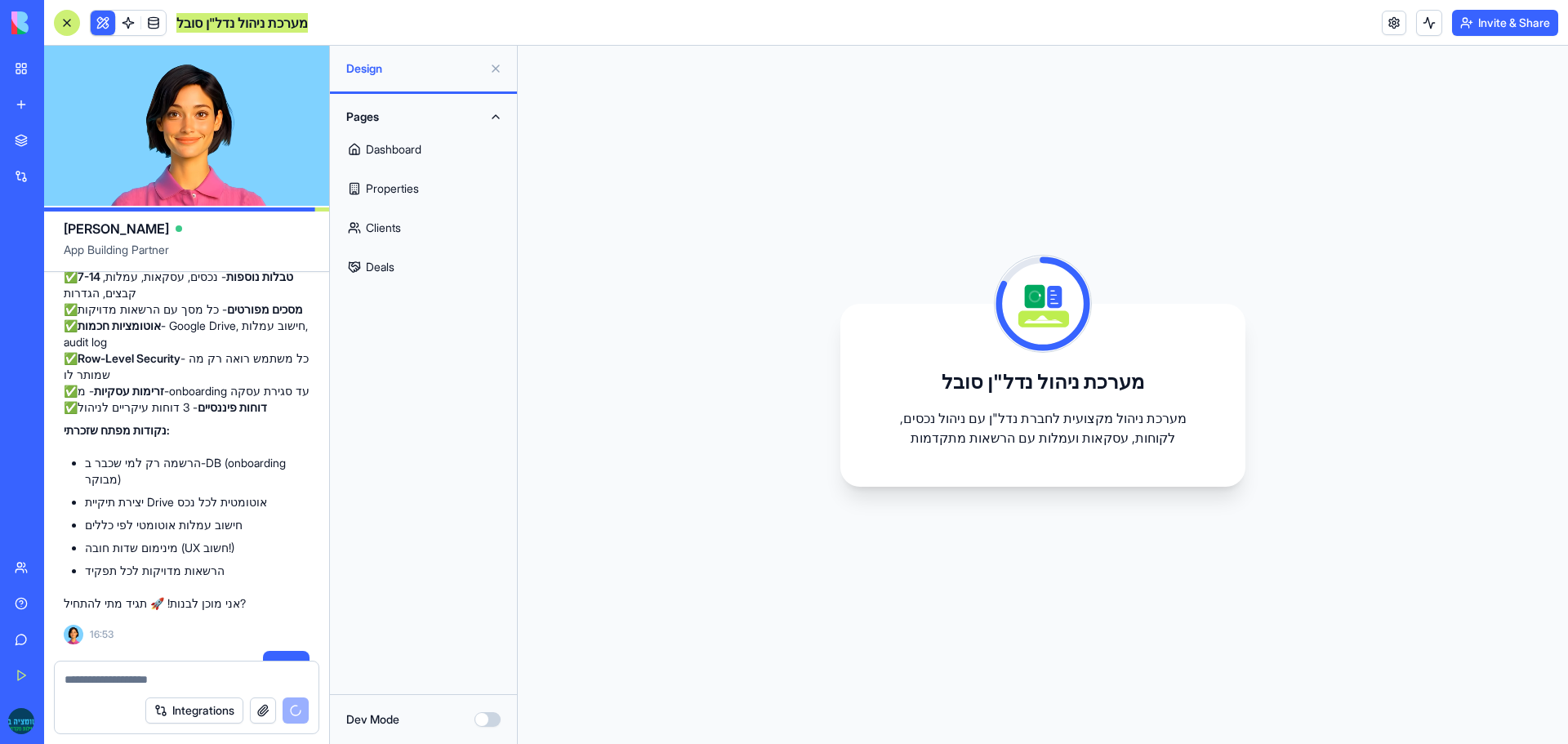
scroll to position [4872, 0]
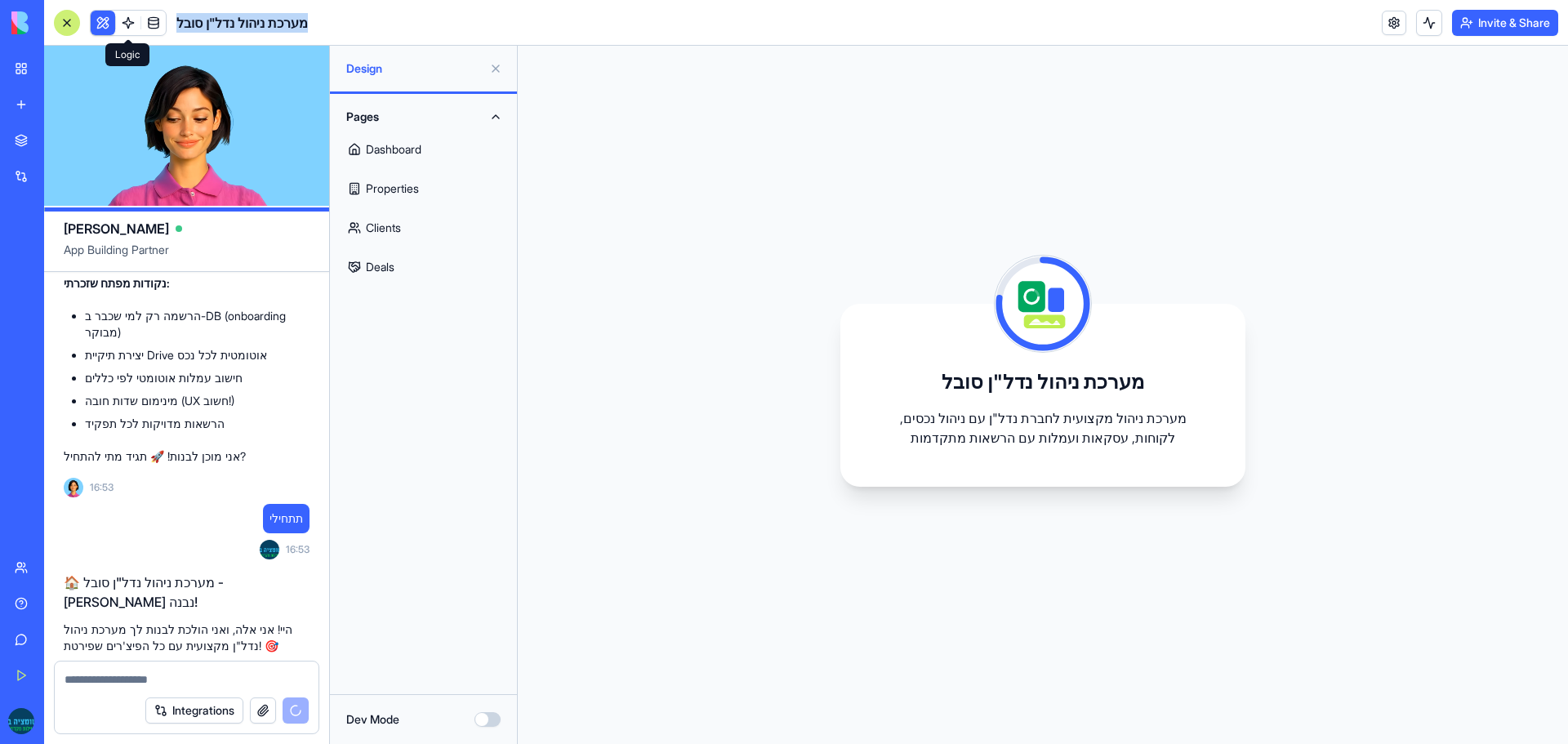
click at [129, 22] on span at bounding box center [129, 23] width 46 height 46
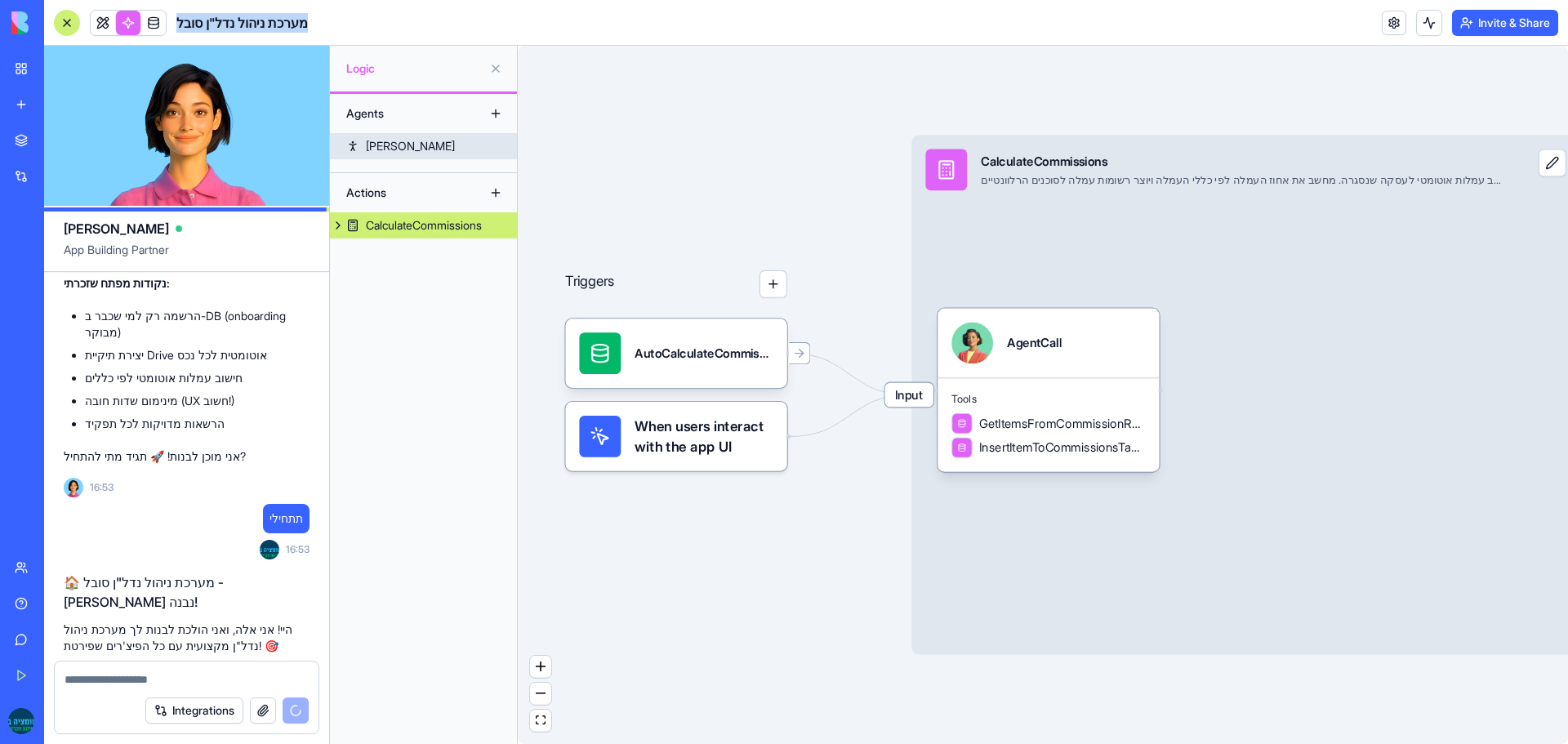
click at [409, 141] on link "[PERSON_NAME]" at bounding box center [424, 146] width 187 height 26
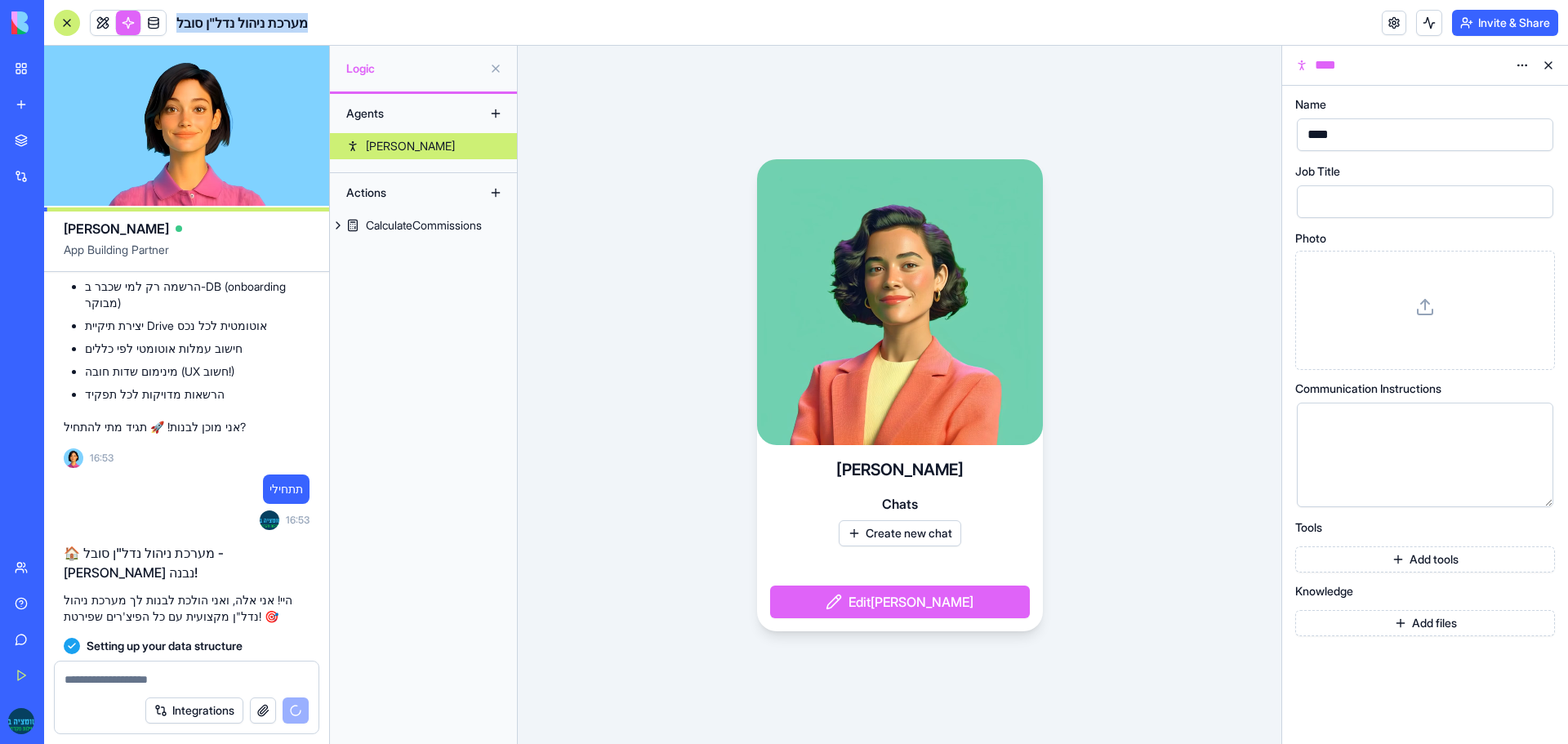
scroll to position [5081, 0]
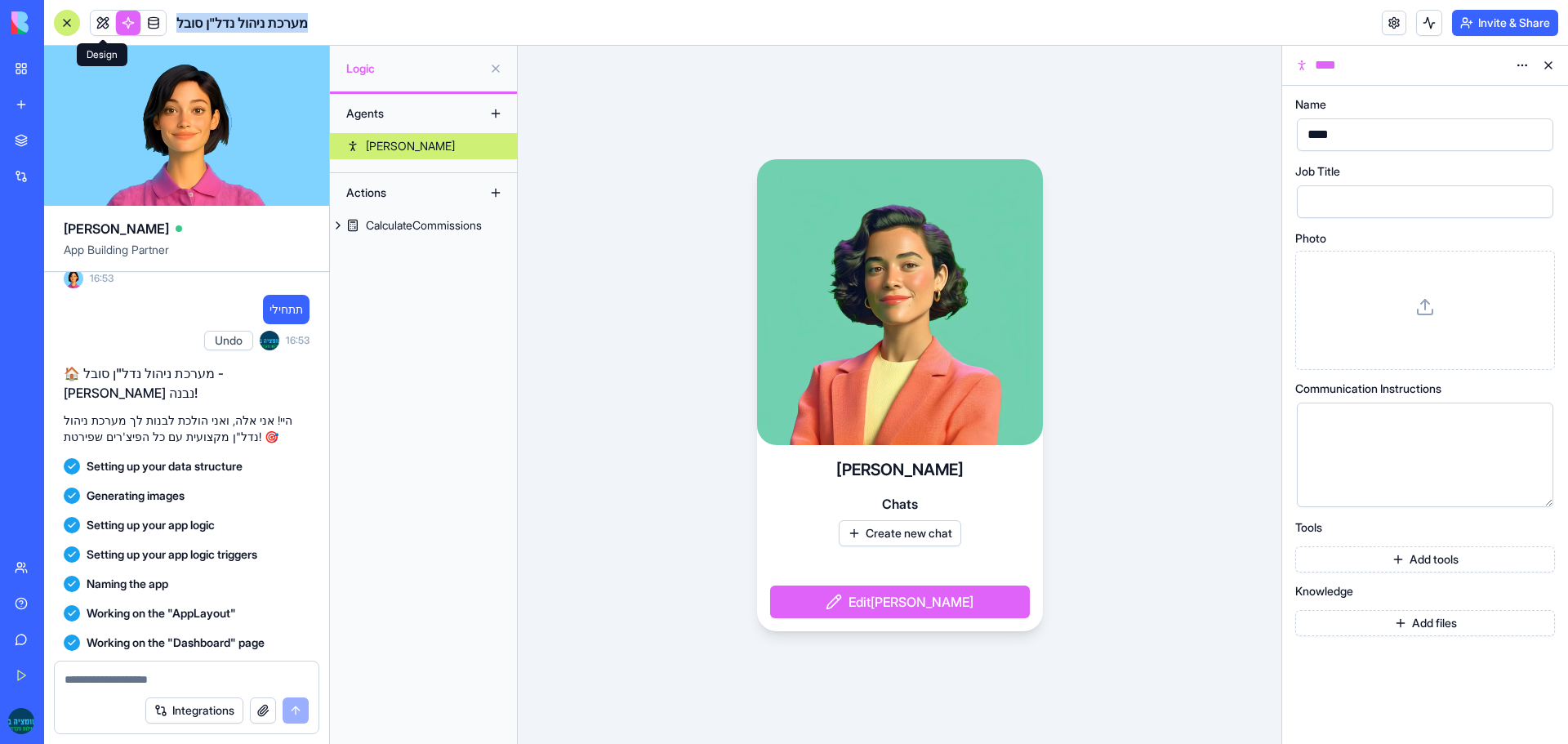
click at [105, 22] on span at bounding box center [103, 23] width 46 height 46
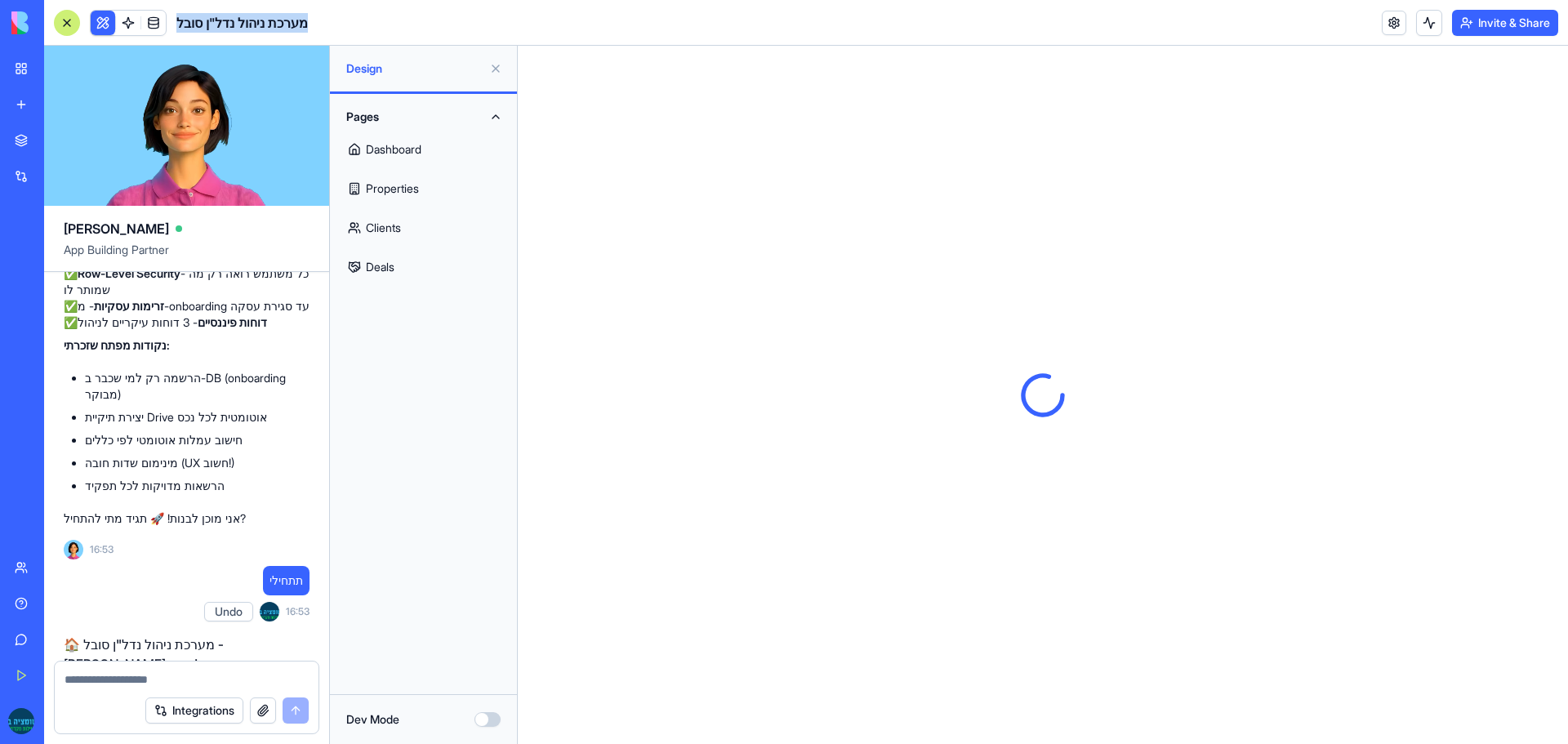
scroll to position [4754, 0]
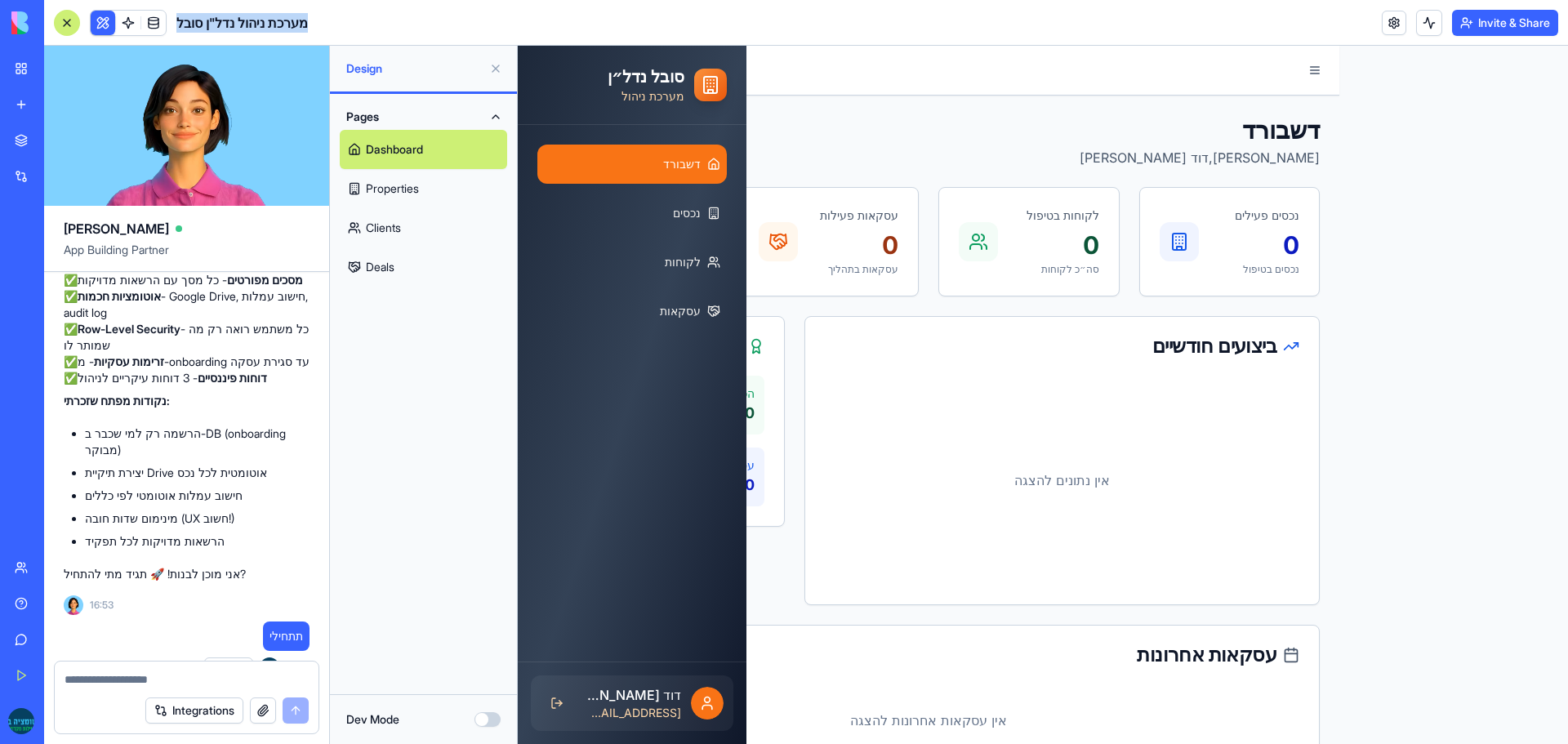
click at [66, 29] on div at bounding box center [66, 23] width 26 height 26
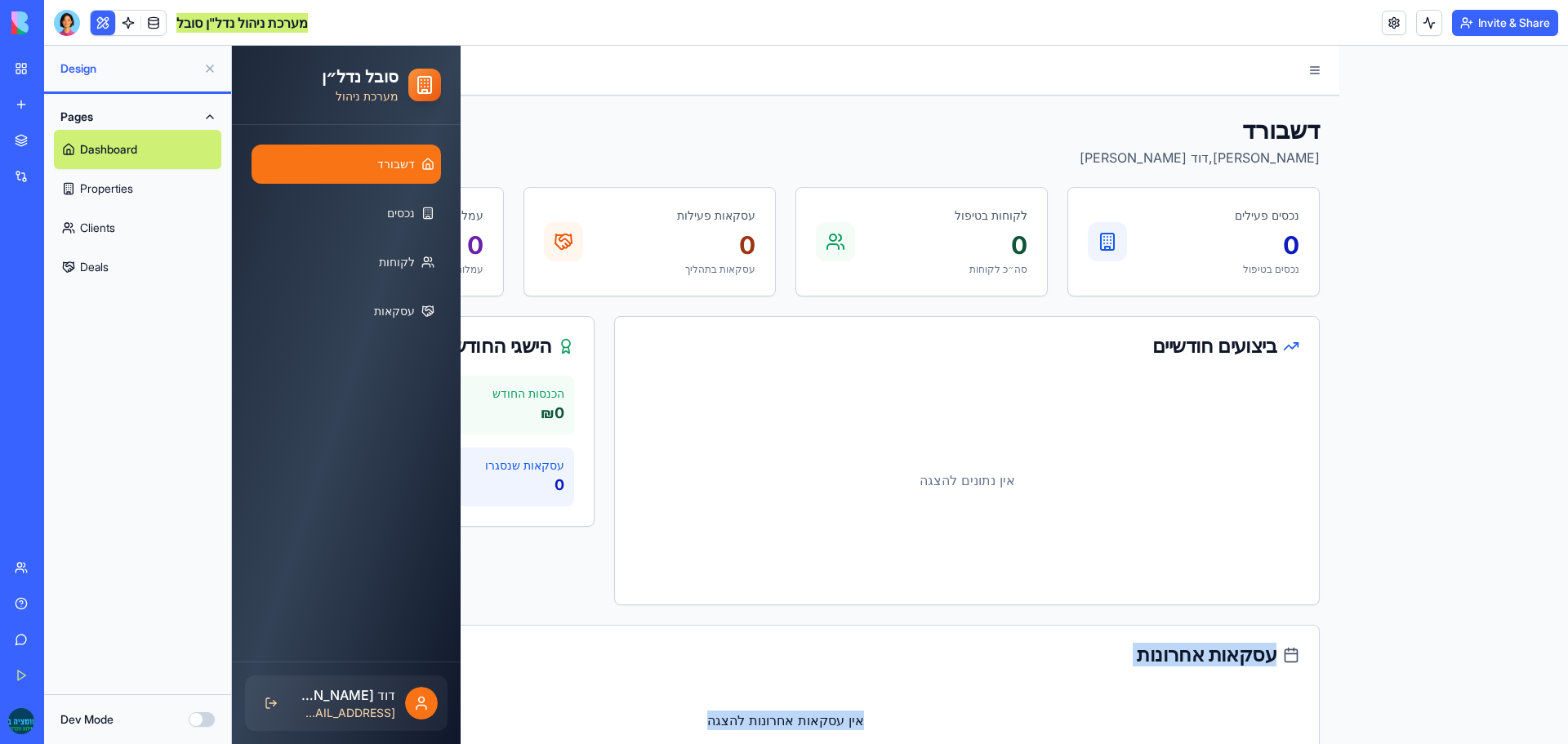
drag, startPoint x: 589, startPoint y: 684, endPoint x: 589, endPoint y: 652, distance: 32.0
click at [589, 652] on div "עסקאות אחרונות אין עסקאות אחרונות להצגה" at bounding box center [786, 701] width 1068 height 152
click at [589, 652] on div "עסקאות אחרונות" at bounding box center [786, 655] width 1027 height 20
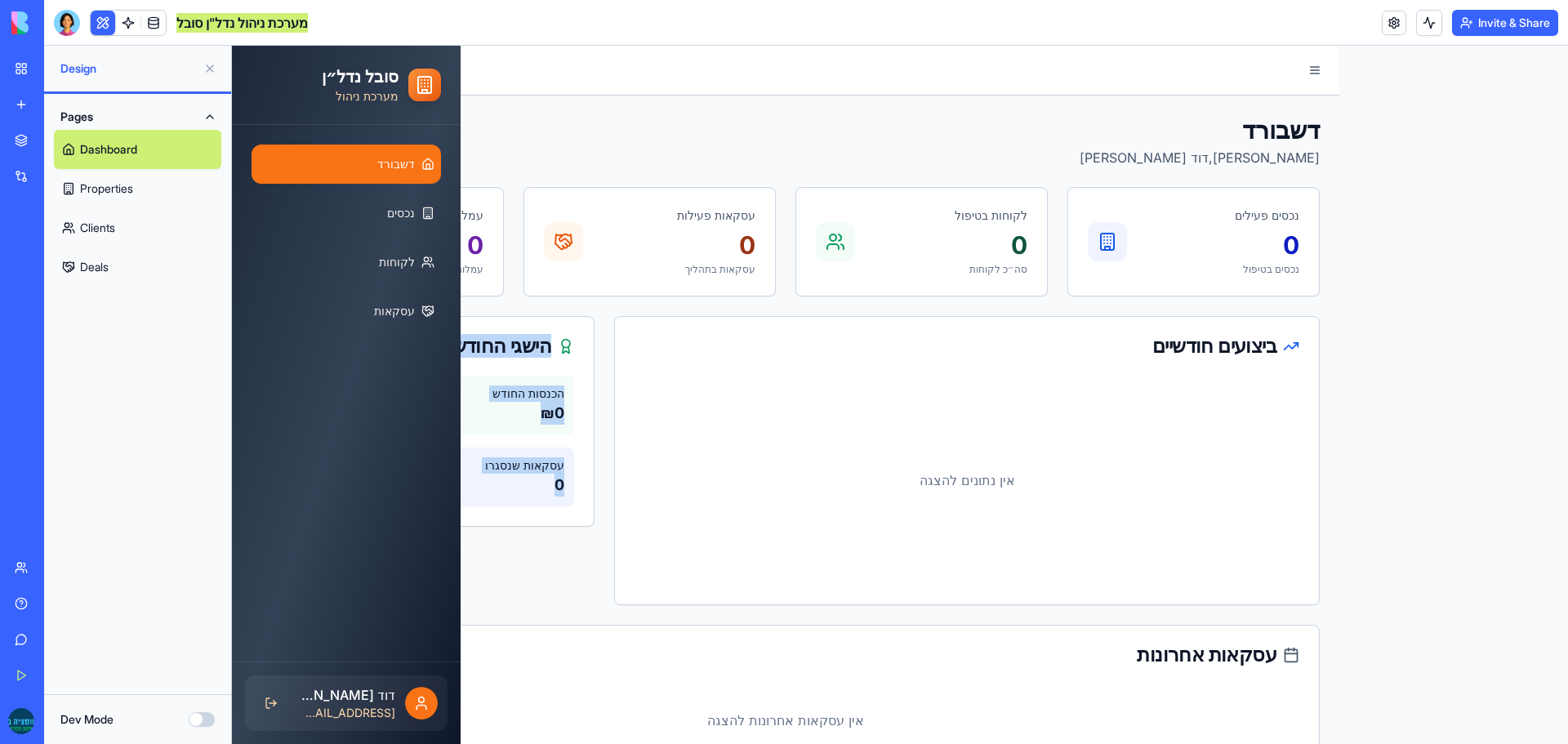
drag, startPoint x: 535, startPoint y: 587, endPoint x: 777, endPoint y: 596, distance: 242.2
click at [777, 596] on div "ביצועים חודשיים אין נתונים להצגה הישגי החודש הכנסות החודש ₪ 0 עסקאות שנסגרו 0" at bounding box center [786, 461] width 1068 height 289
click at [677, 157] on div "דשבורד [PERSON_NAME], [PERSON_NAME] [DATE]" at bounding box center [786, 140] width 1068 height 52
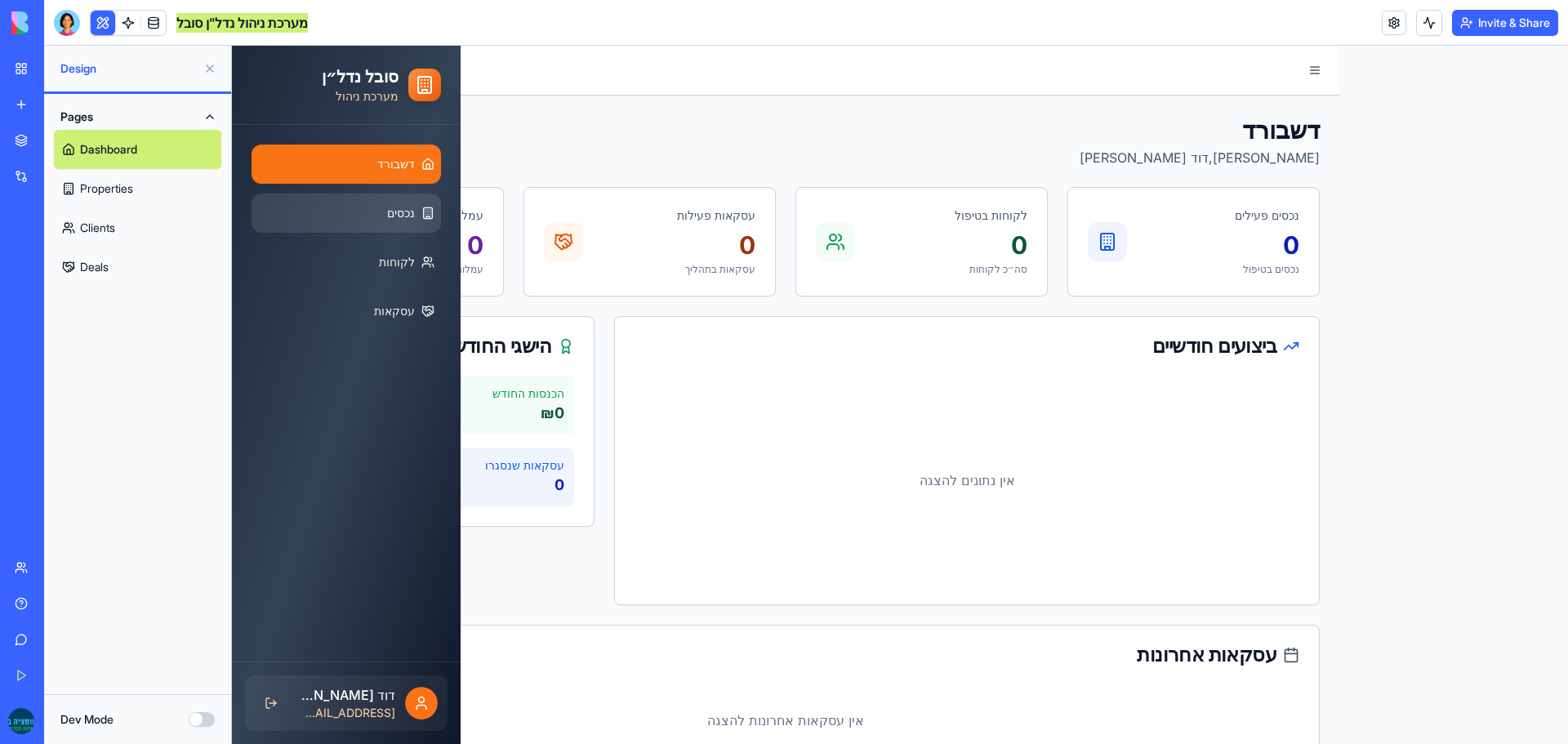
click at [400, 209] on span "נכסים" at bounding box center [401, 213] width 28 height 16
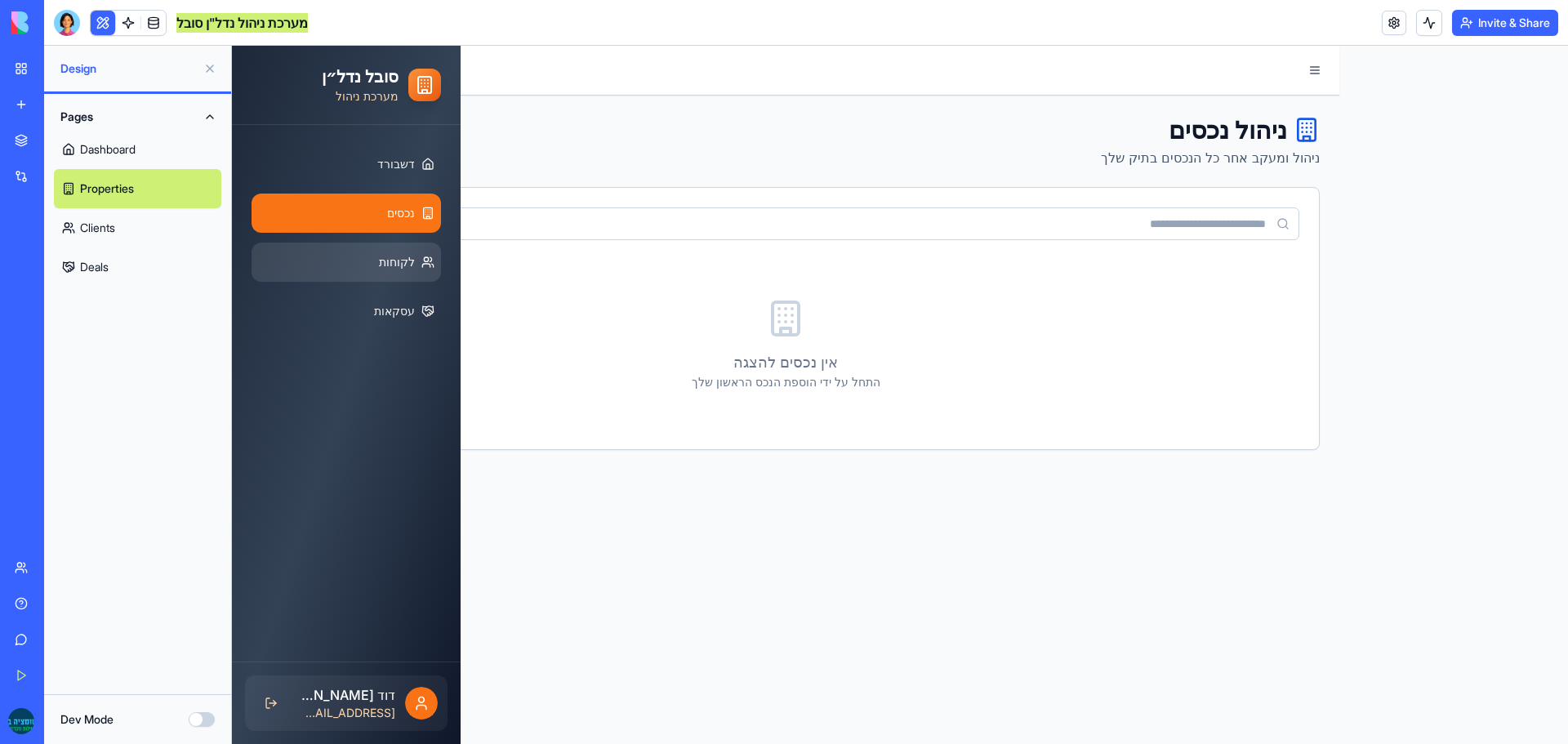
click at [389, 273] on link "לקוחות" at bounding box center [346, 262] width 190 height 39
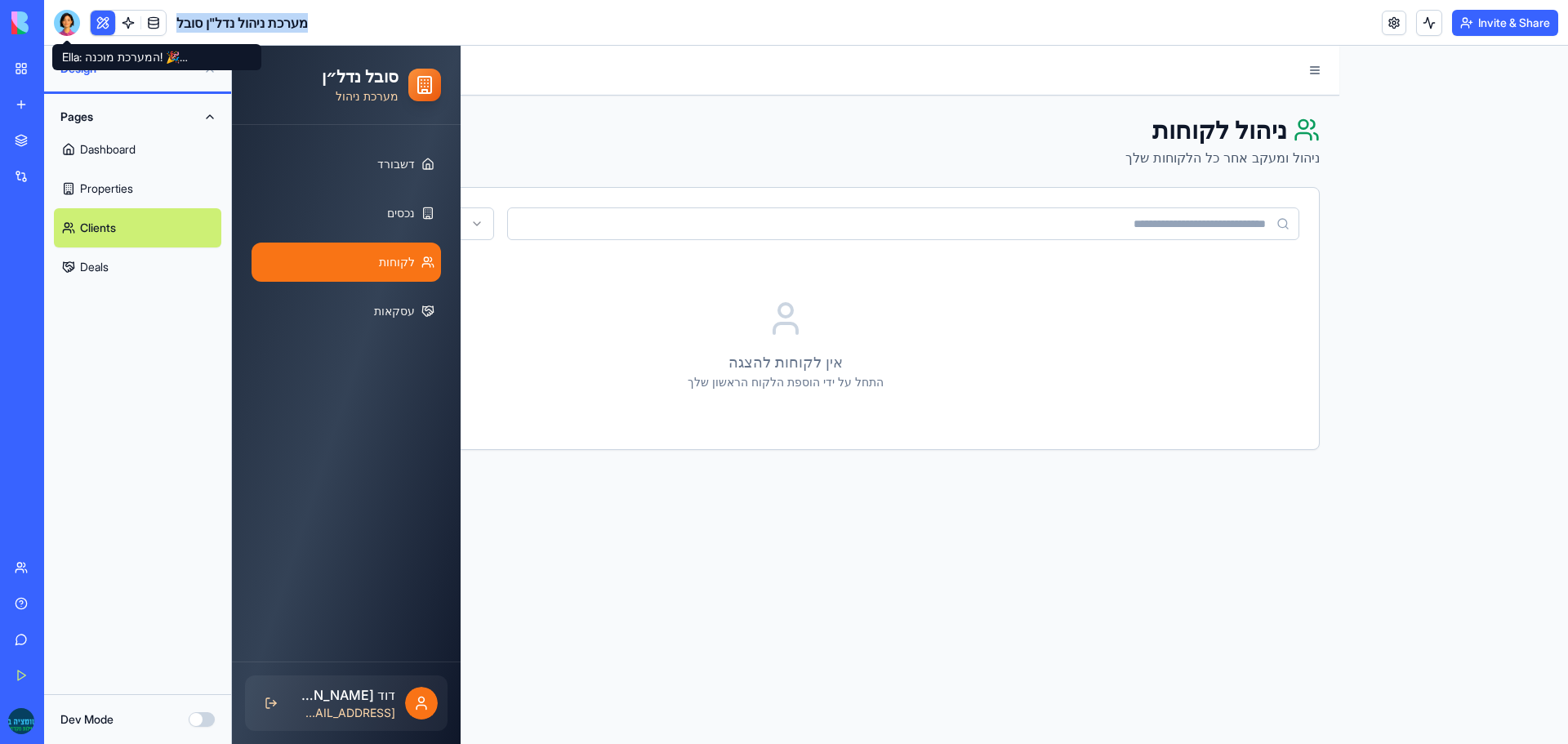
click at [66, 22] on div at bounding box center [66, 23] width 26 height 26
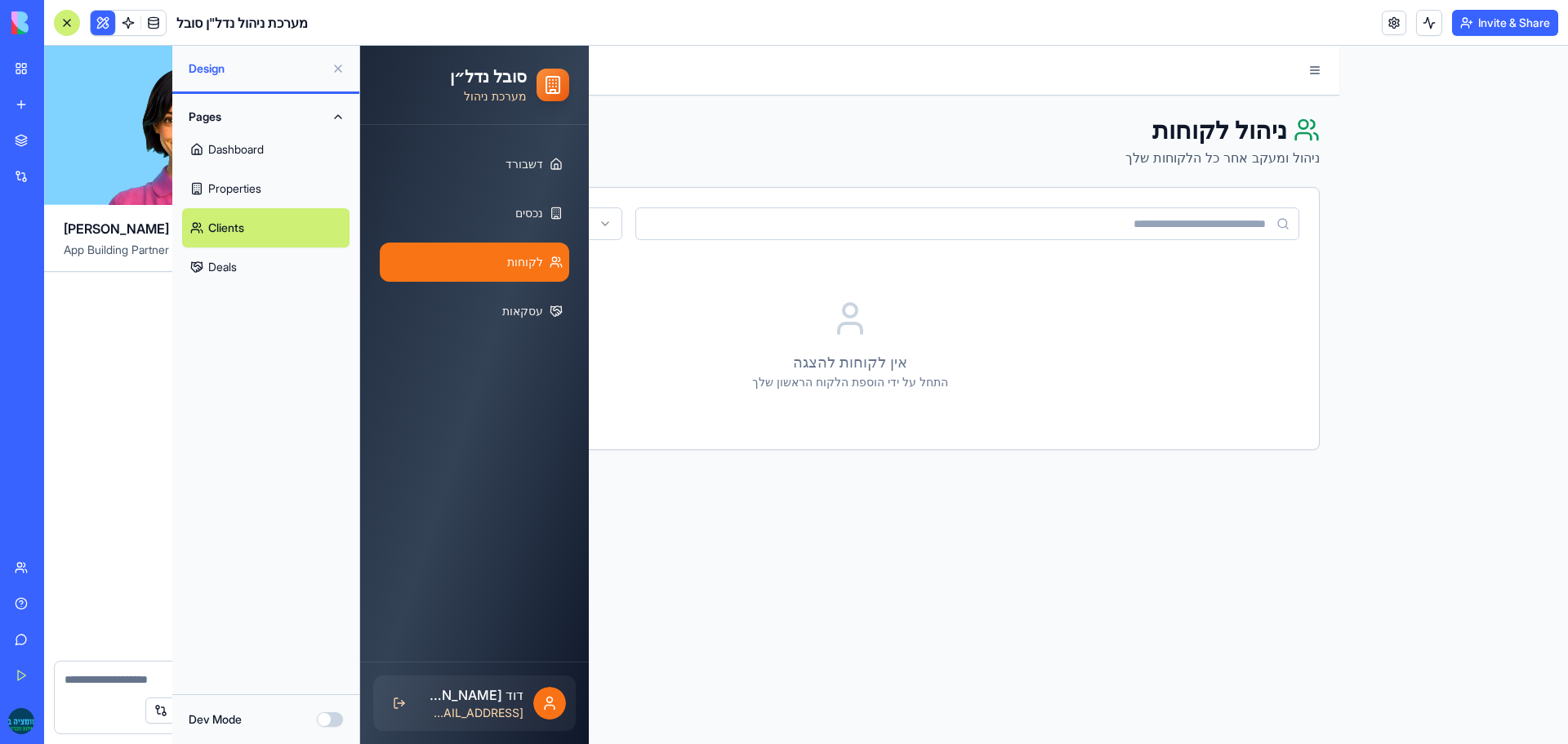
scroll to position [5081, 0]
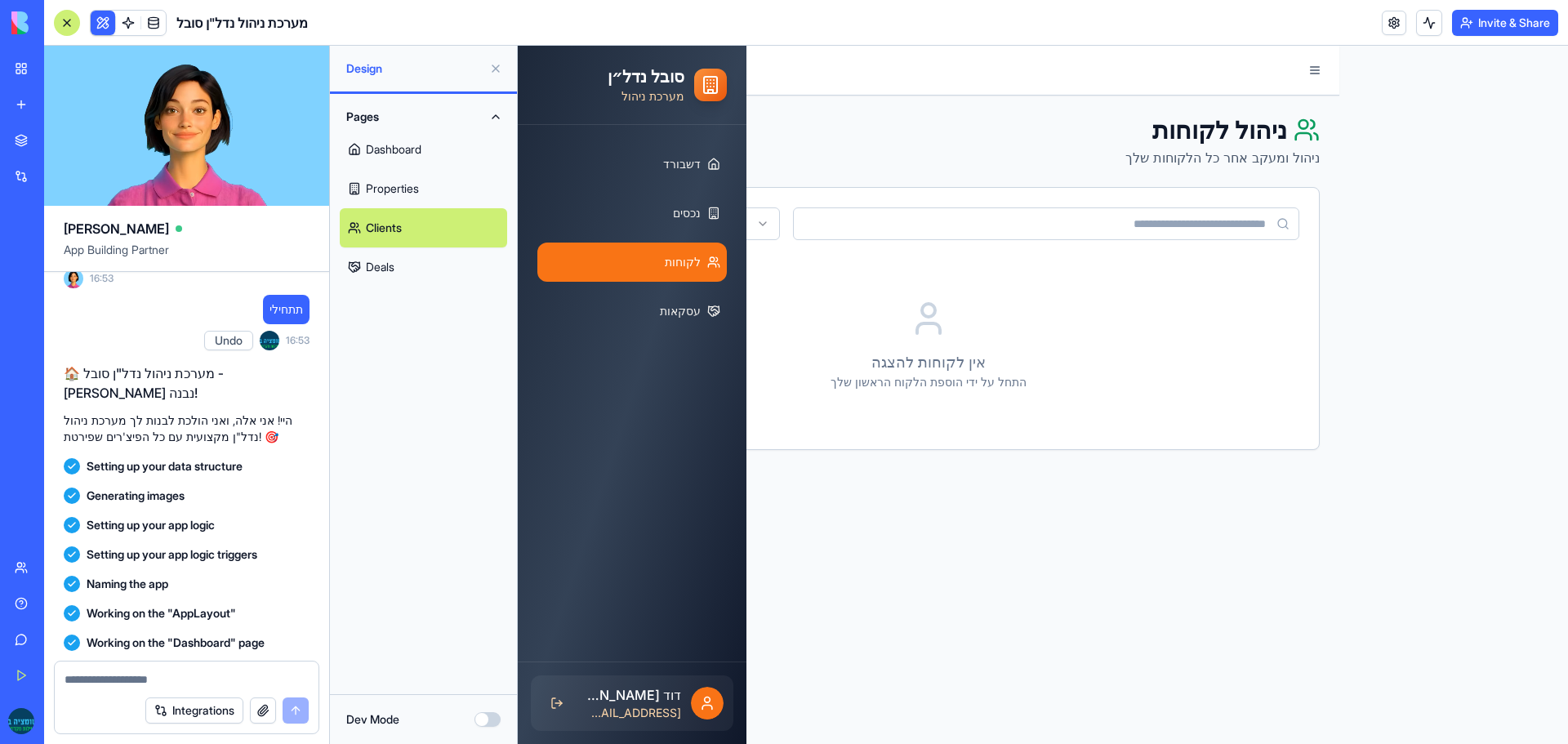
click at [143, 680] on textarea at bounding box center [186, 679] width 244 height 16
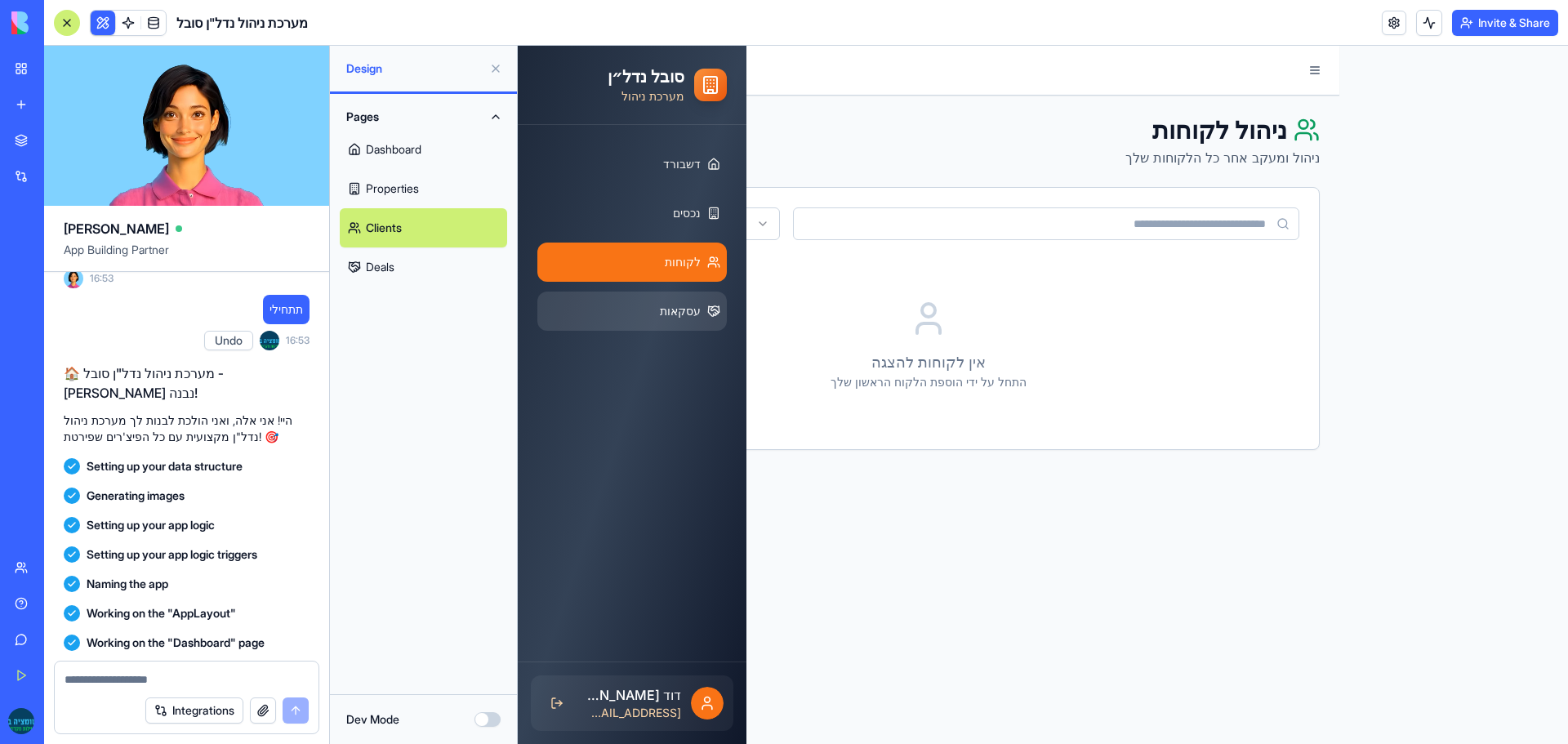
click at [698, 318] on span "עסקאות" at bounding box center [680, 311] width 41 height 16
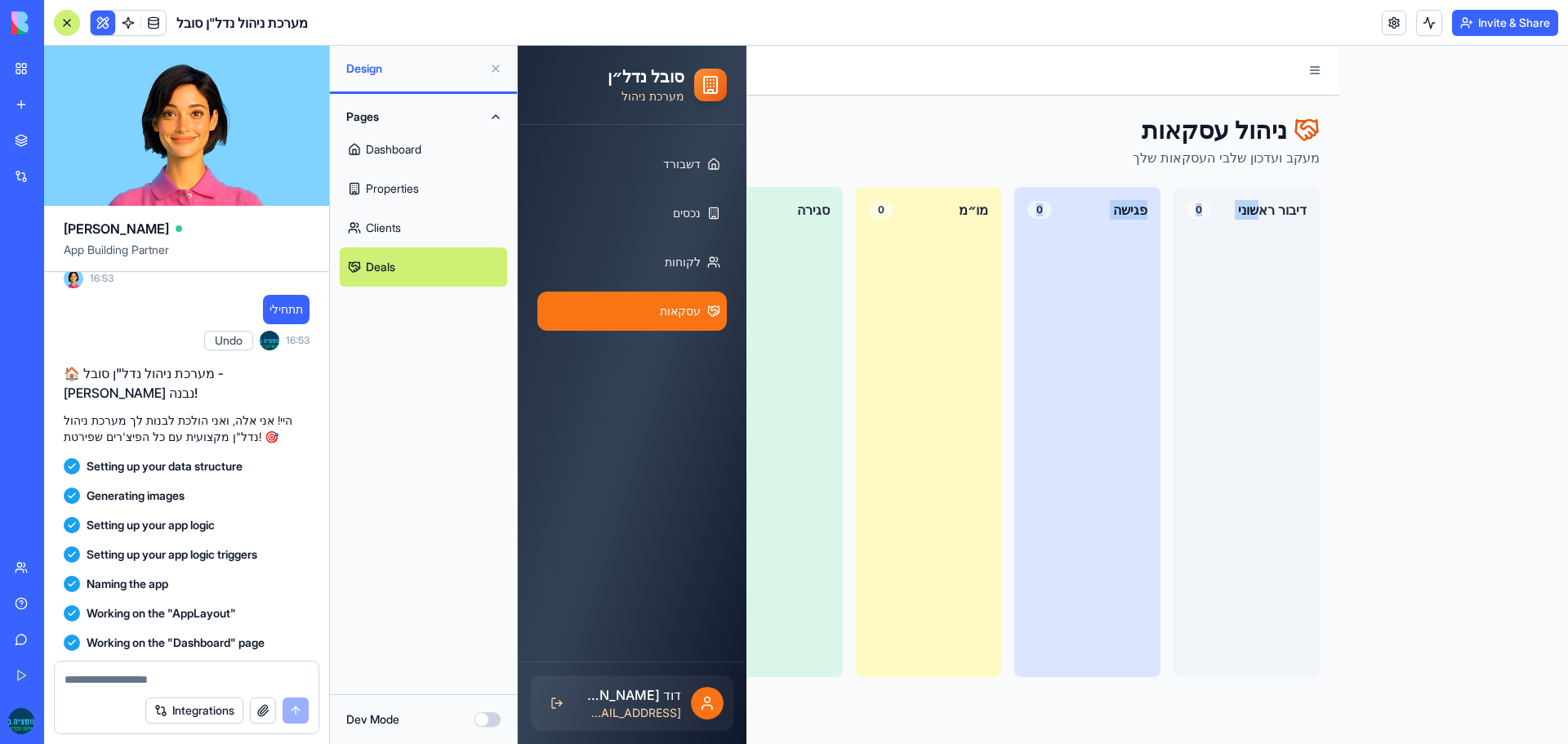
drag, startPoint x: 1267, startPoint y: 314, endPoint x: 999, endPoint y: 345, distance: 269.8
click at [999, 345] on div "דיבור ראשוני 0 פגישה 0 מו״מ 0 סגירה 0 לא מעוניין 0" at bounding box center [928, 432] width 782 height 490
click at [1206, 341] on div "דיבור ראשוני 0" at bounding box center [1247, 432] width 146 height 490
click at [1495, 18] on button "Invite & Share" at bounding box center [1505, 23] width 106 height 26
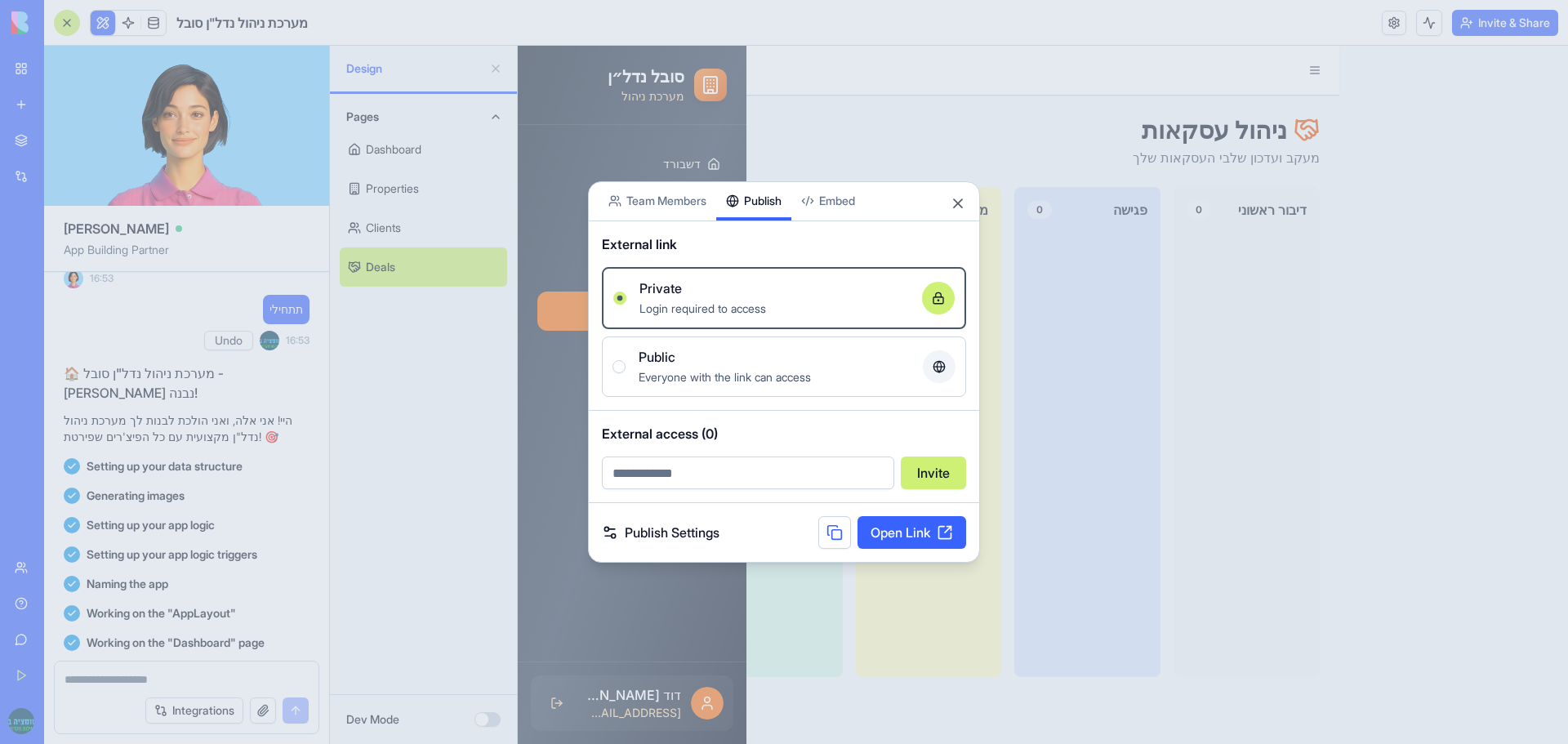
click at [770, 222] on div "Share App Team Members Publish Embed External link Private Login required to ac…" at bounding box center [784, 372] width 392 height 382
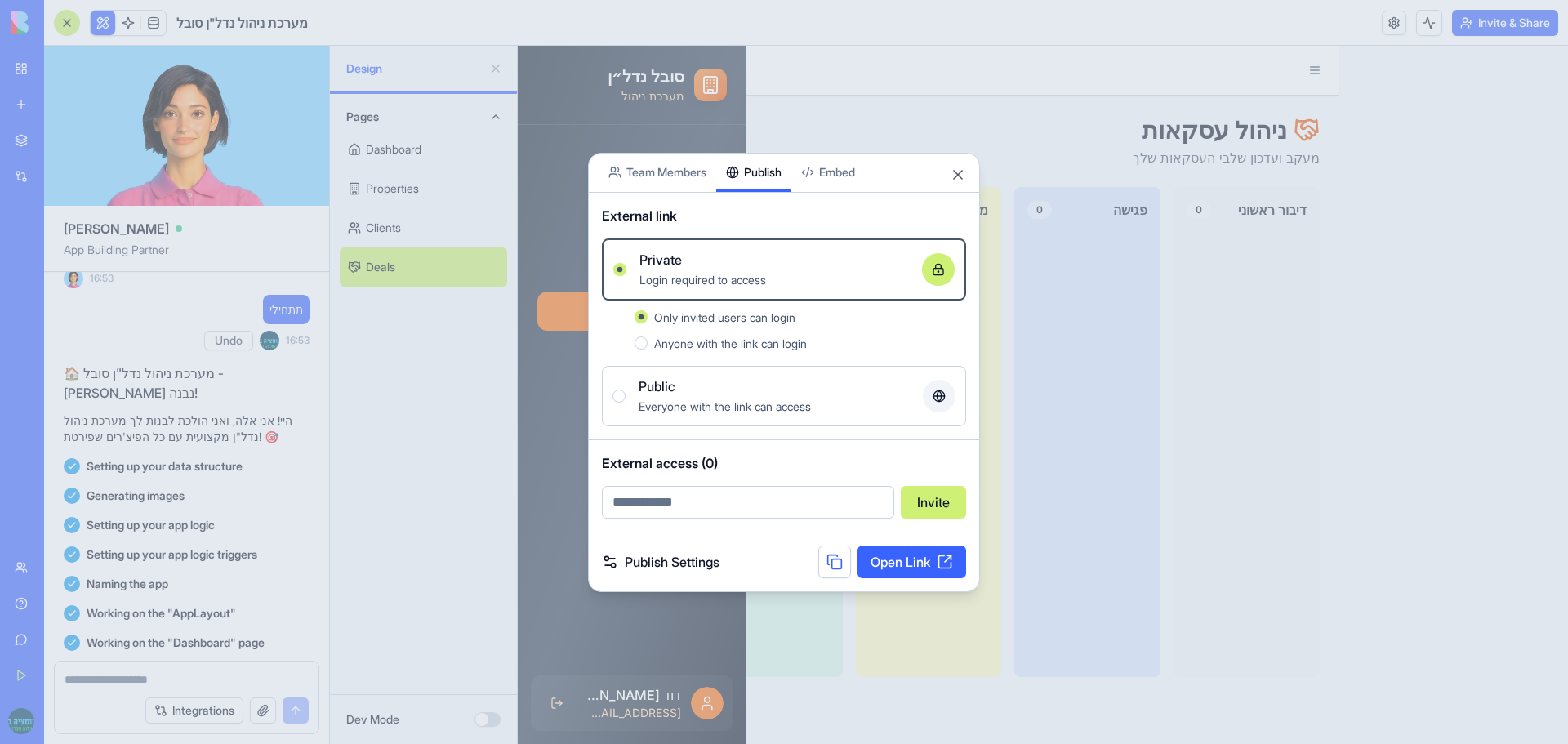
click at [824, 558] on button at bounding box center [835, 562] width 32 height 32
click at [741, 389] on div "Public" at bounding box center [774, 386] width 272 height 20
click at [626, 390] on button "Public Everyone with the link can access" at bounding box center [619, 396] width 13 height 13
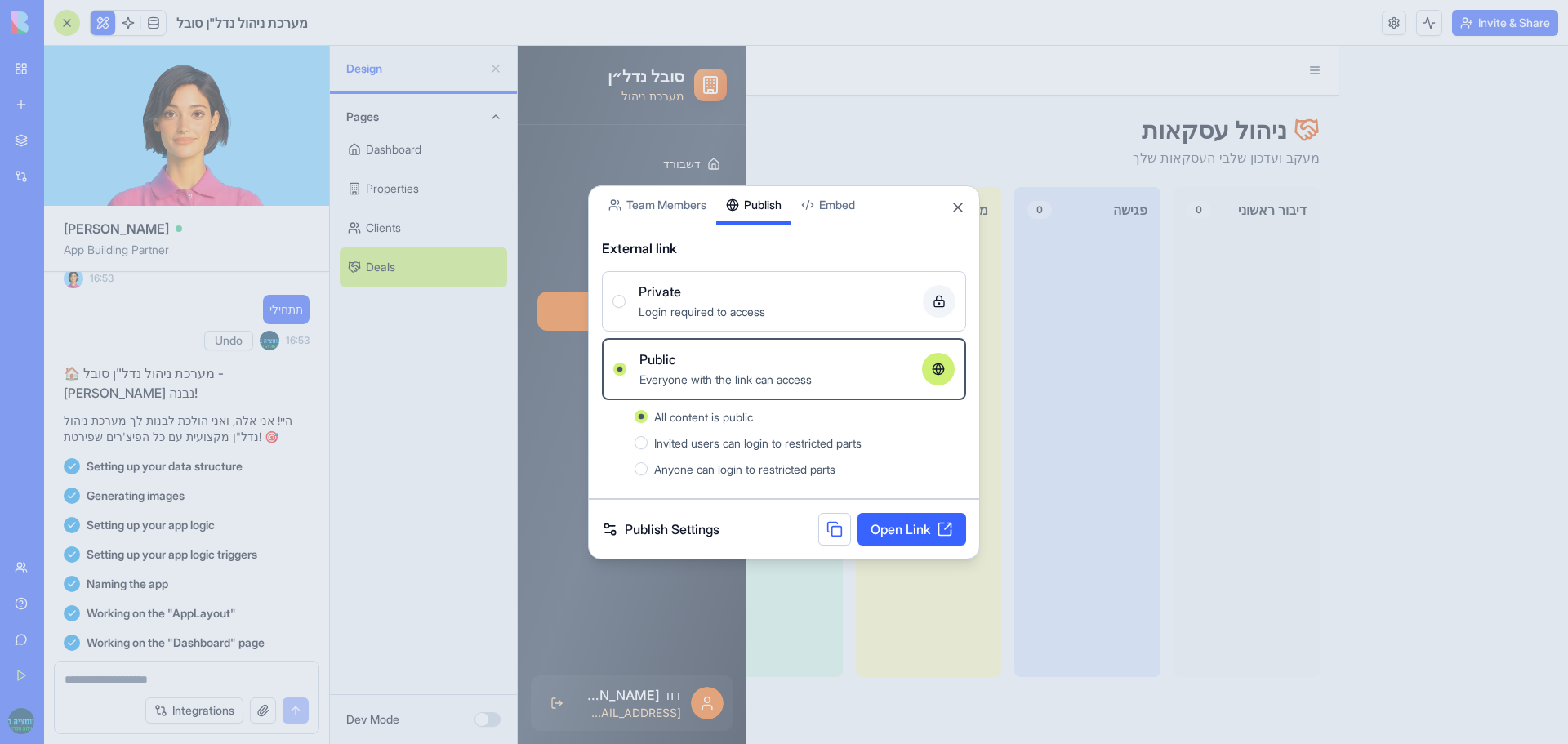
click at [828, 524] on button at bounding box center [835, 529] width 32 height 32
click at [775, 444] on span "Invited users can login to restricted parts" at bounding box center [758, 443] width 208 height 14
click at [648, 444] on button "Invited users can login to restricted parts" at bounding box center [641, 442] width 13 height 13
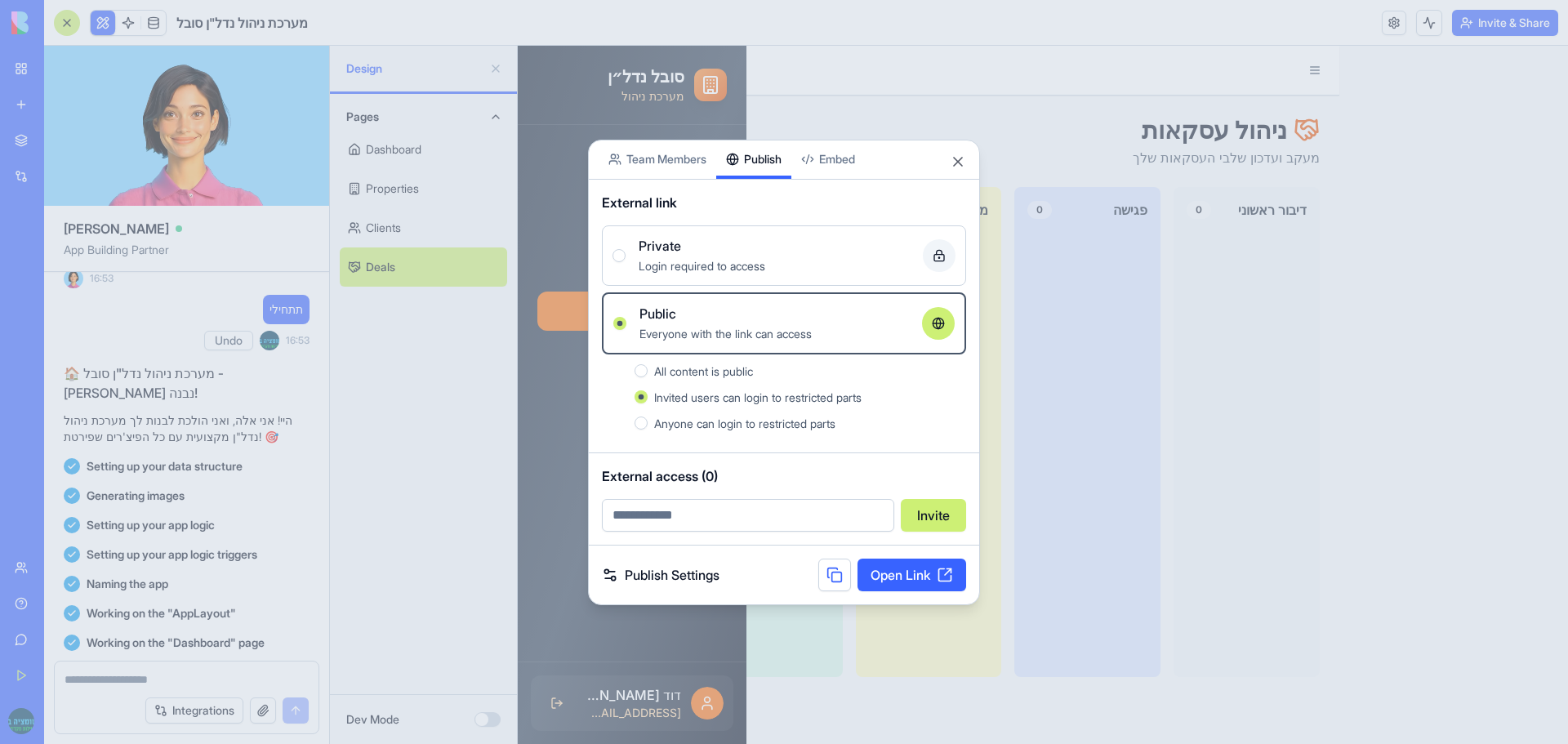
click at [770, 424] on span "Anyone can login to restricted parts" at bounding box center [745, 423] width 181 height 14
click at [648, 424] on button "Anyone can login to restricted parts" at bounding box center [641, 422] width 13 height 13
click at [753, 396] on span "Invited users can login to restricted parts" at bounding box center [758, 398] width 208 height 14
click at [648, 396] on button "Invited users can login to restricted parts" at bounding box center [641, 397] width 13 height 13
click at [832, 576] on button at bounding box center [835, 575] width 32 height 32
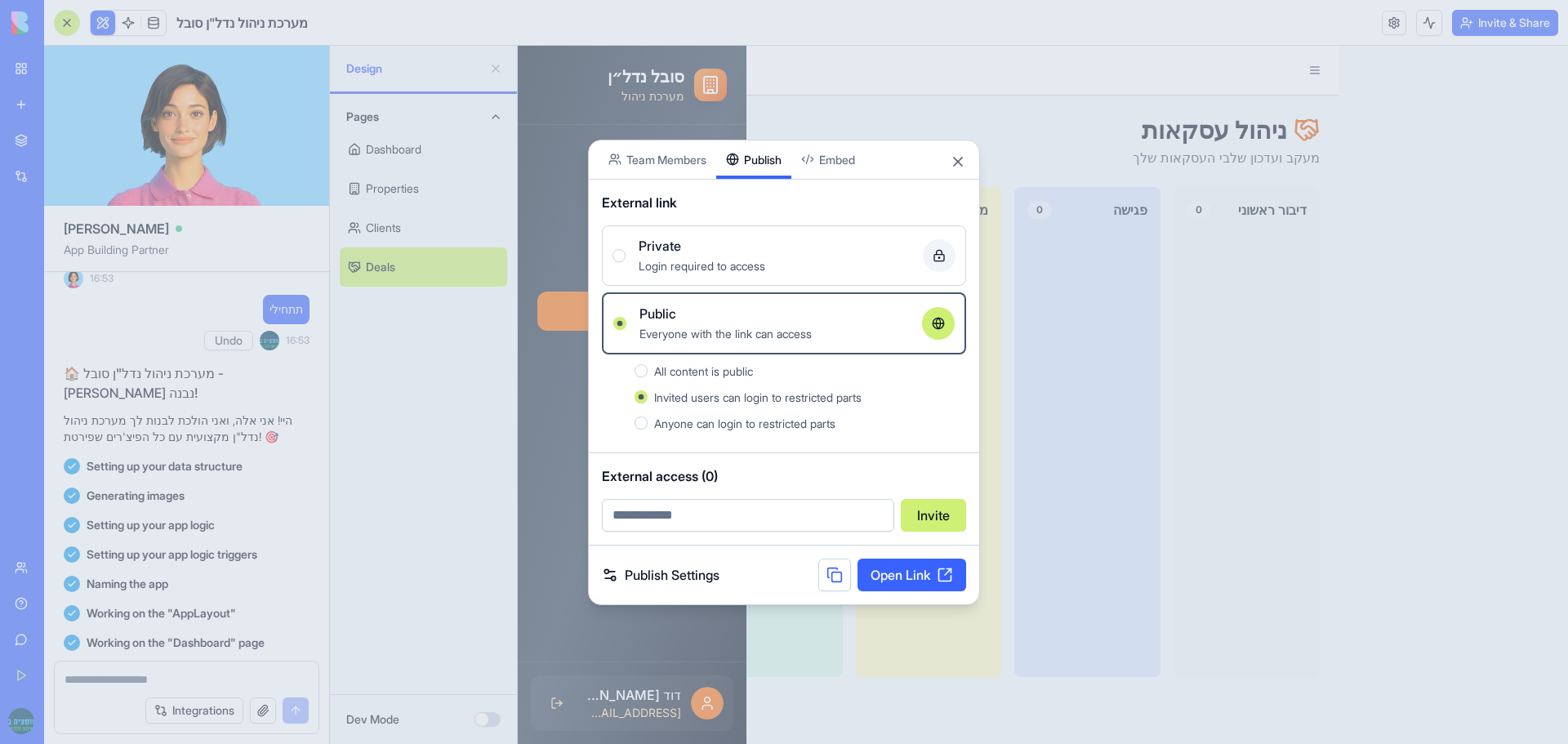
click at [679, 63] on div at bounding box center [784, 372] width 1568 height 744
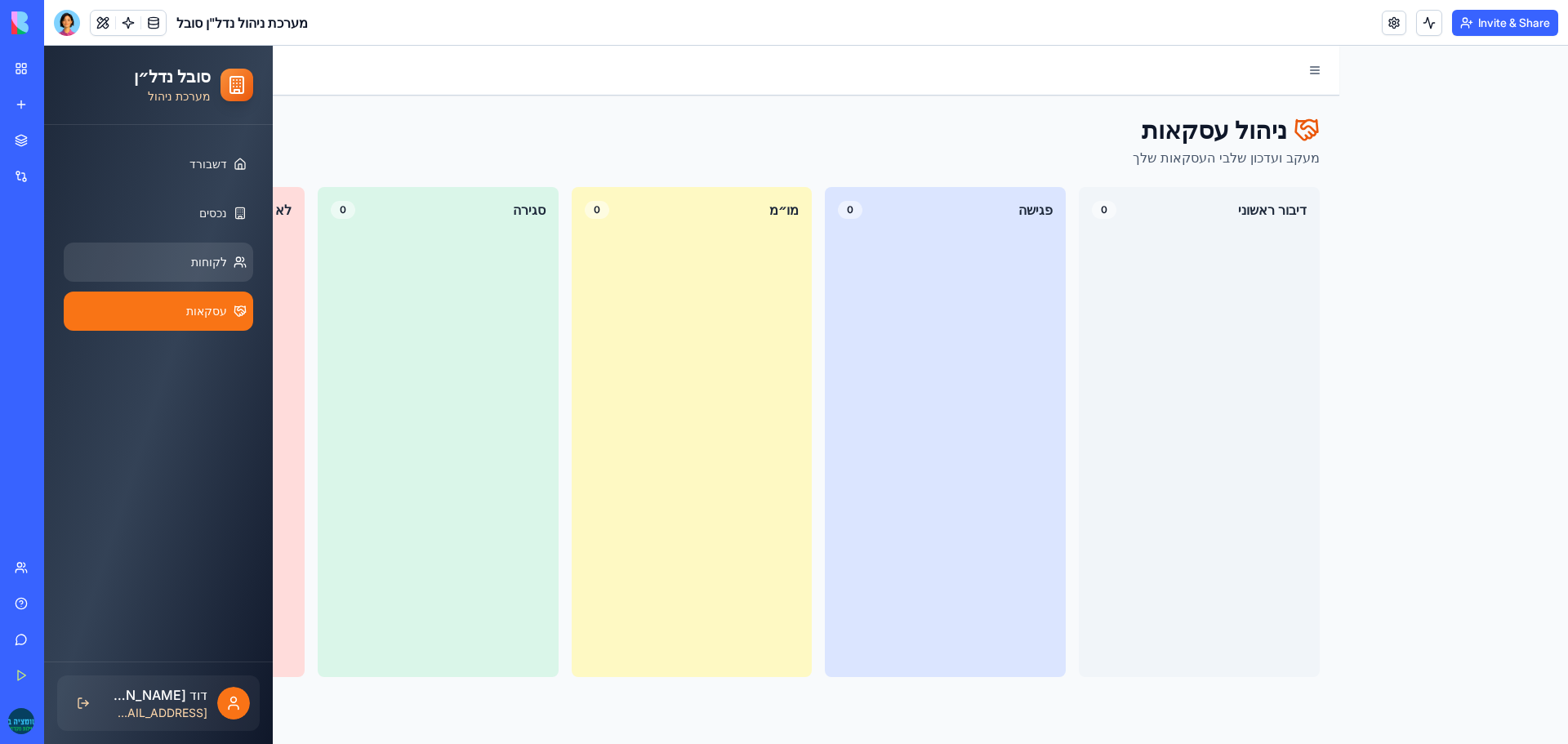
click at [214, 252] on link "לקוחות" at bounding box center [158, 262] width 190 height 39
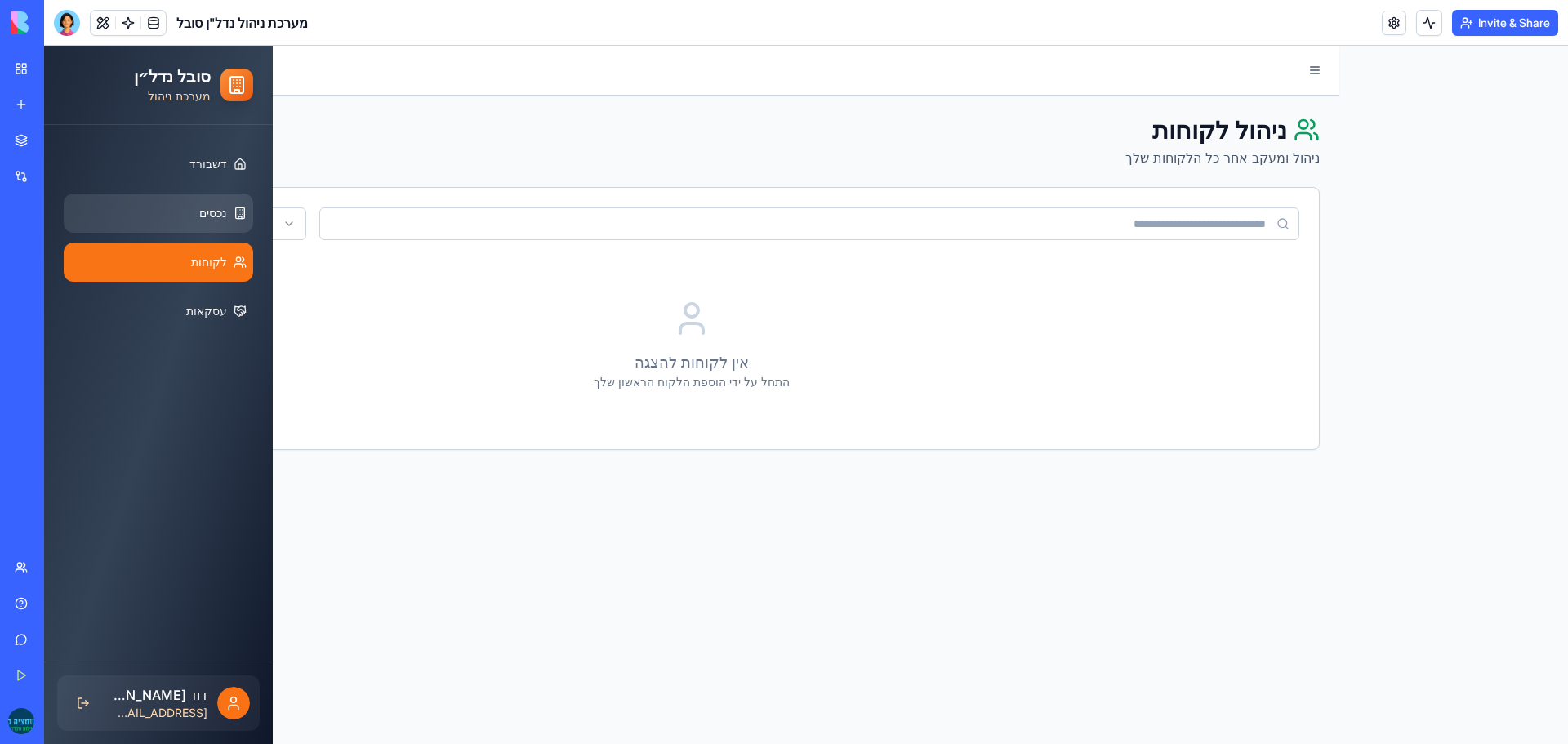
click at [213, 213] on span "נכסים" at bounding box center [213, 213] width 28 height 16
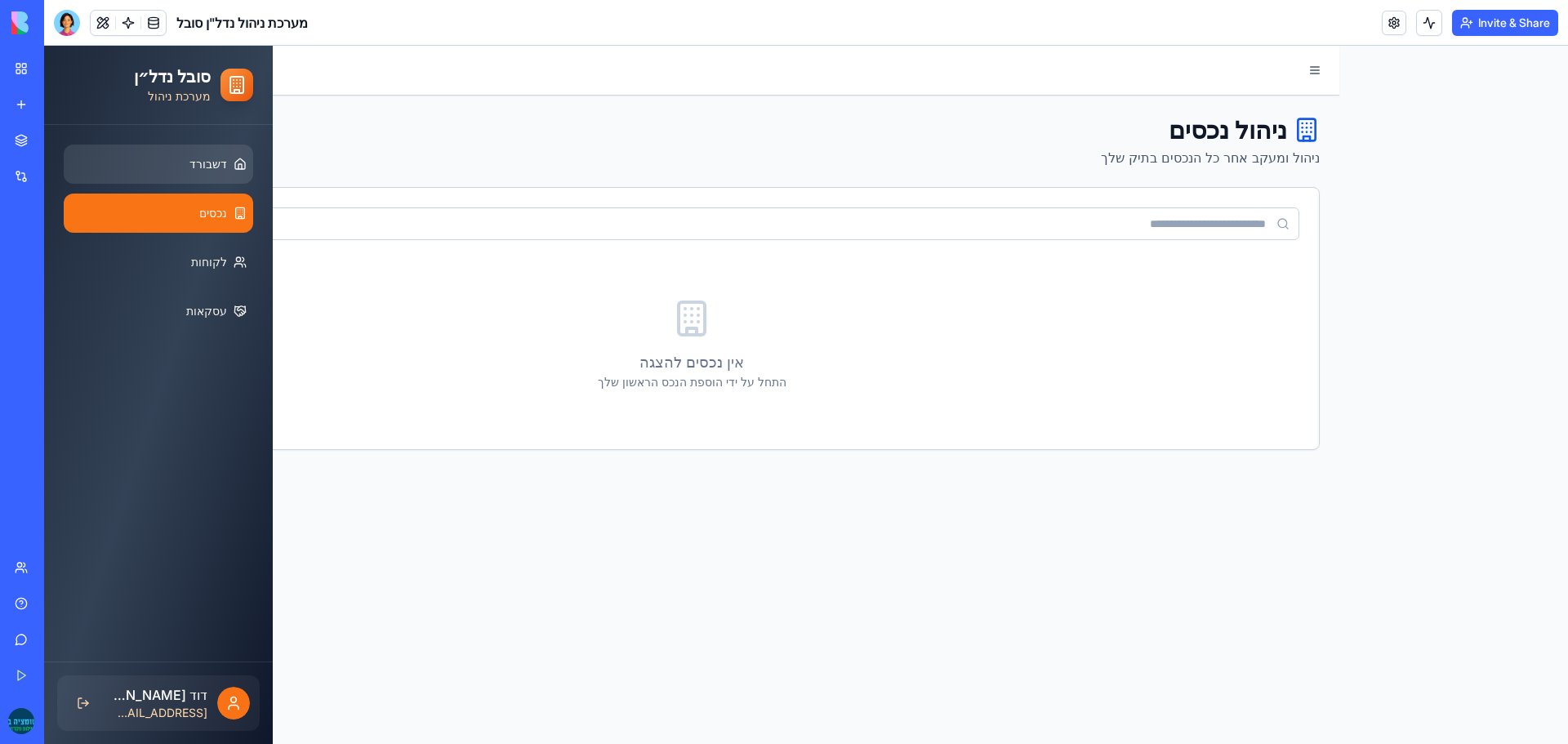
click at [210, 163] on span "דשבורד" at bounding box center [209, 163] width 37 height 16
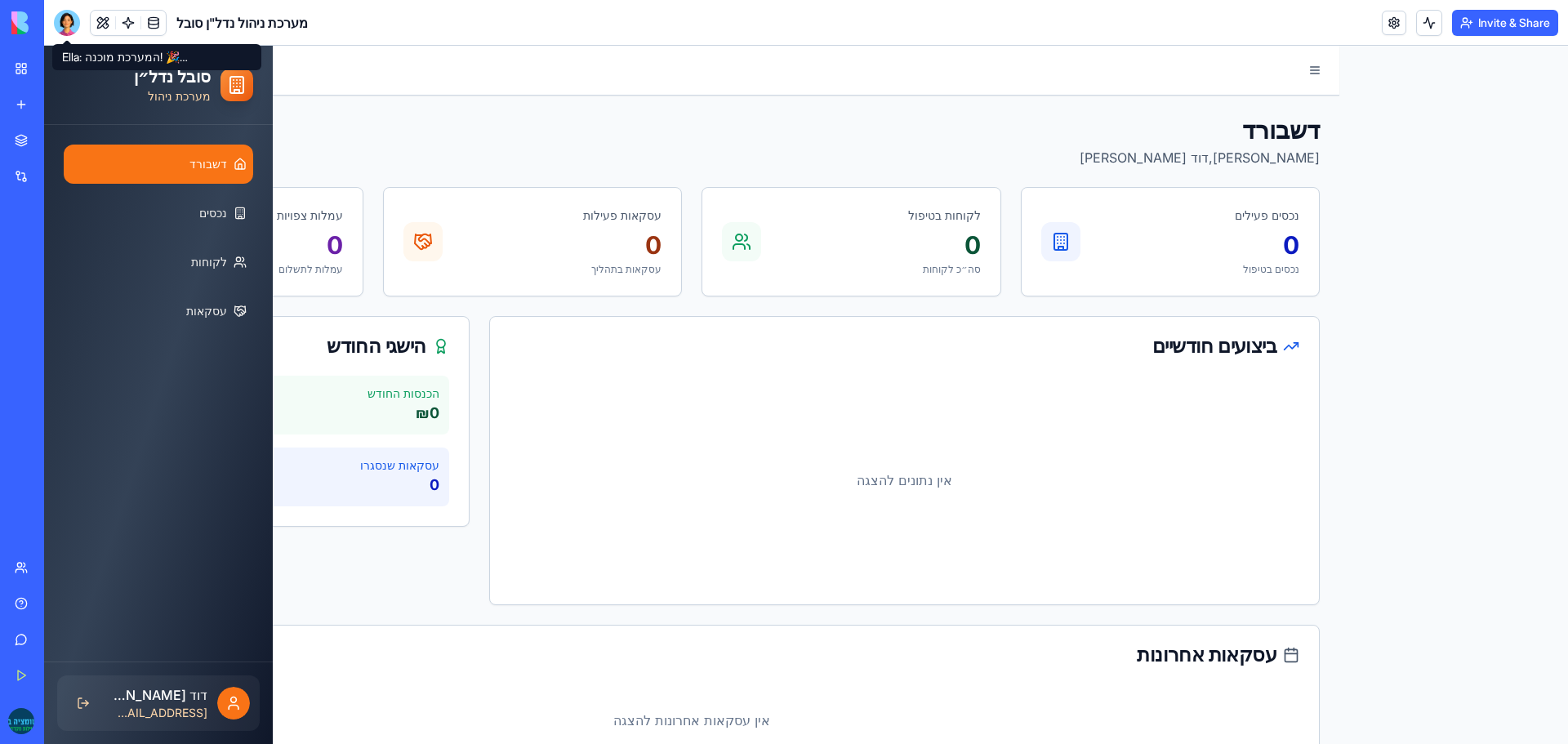
click at [60, 25] on div at bounding box center [66, 23] width 26 height 26
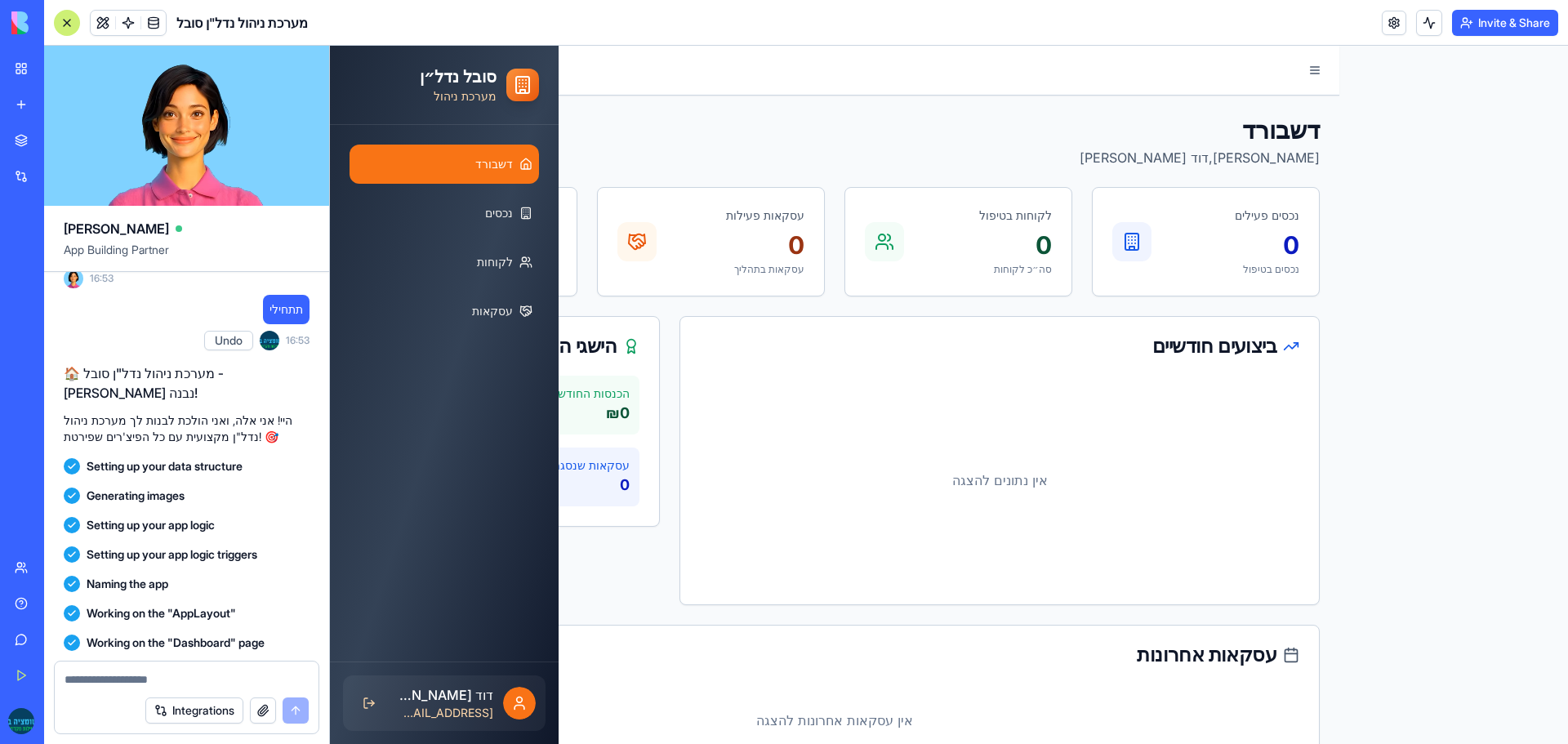
click at [163, 684] on textarea at bounding box center [186, 679] width 244 height 16
type textarea "*"
type textarea "**********"
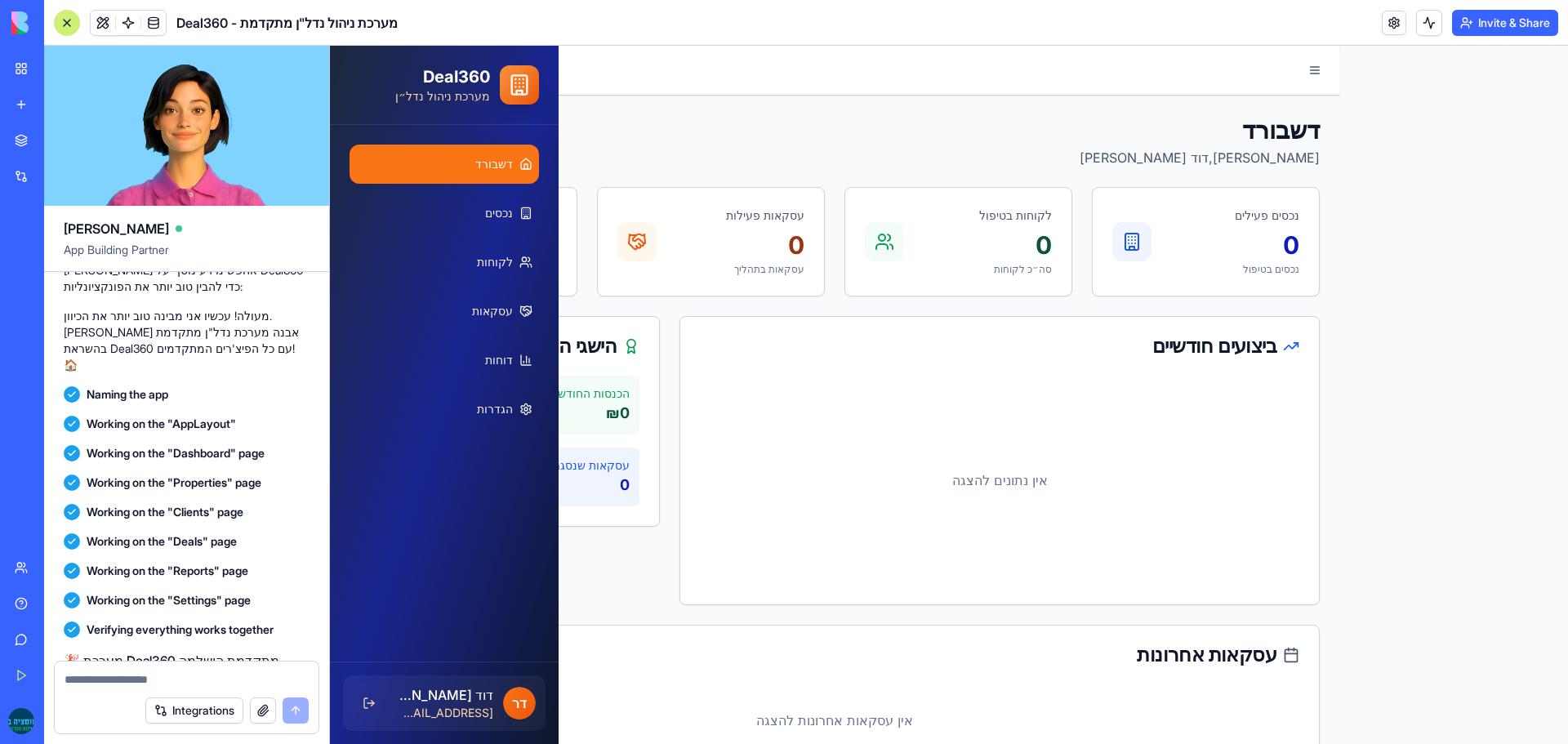
scroll to position [6032, 0]
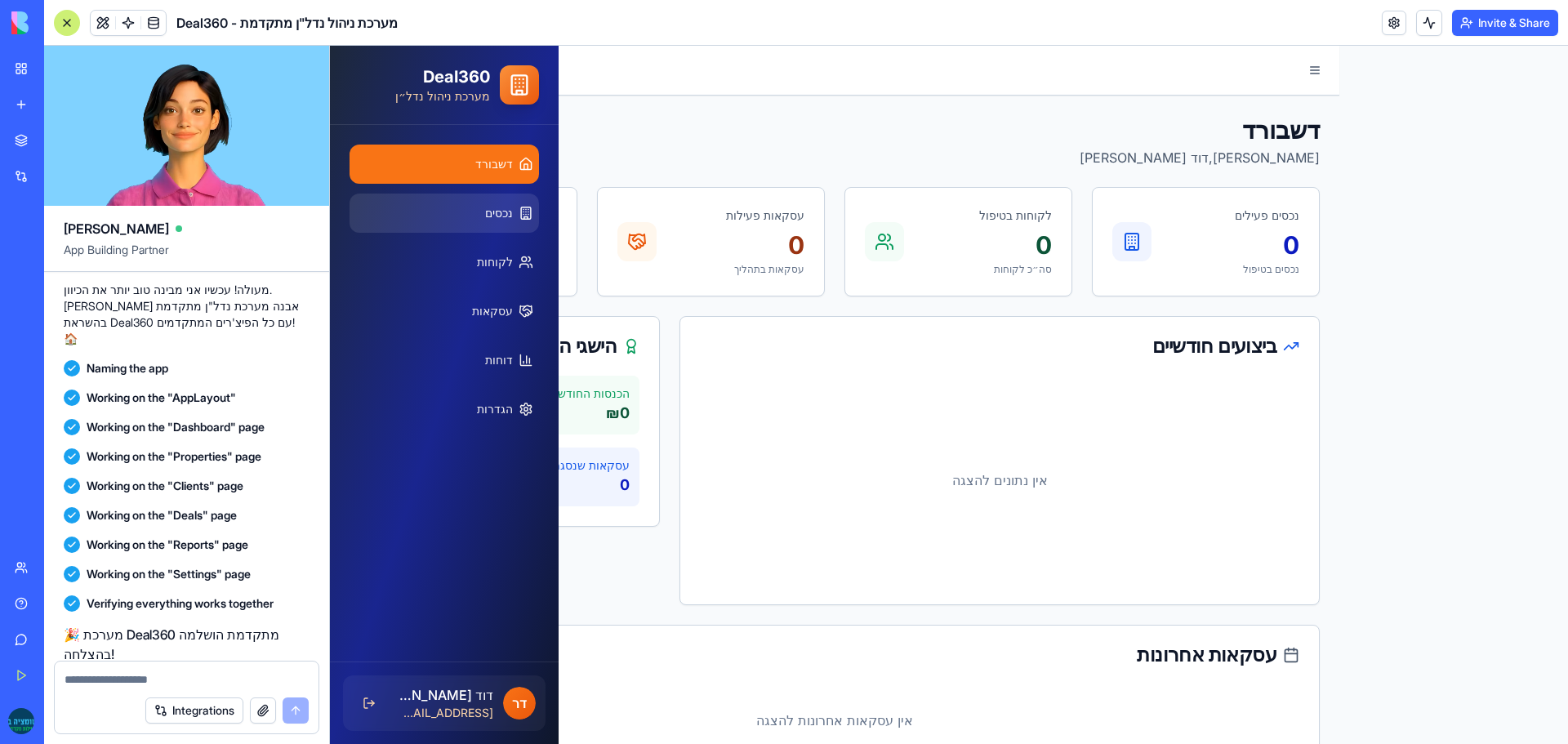
click at [491, 226] on link "נכסים" at bounding box center [444, 213] width 190 height 39
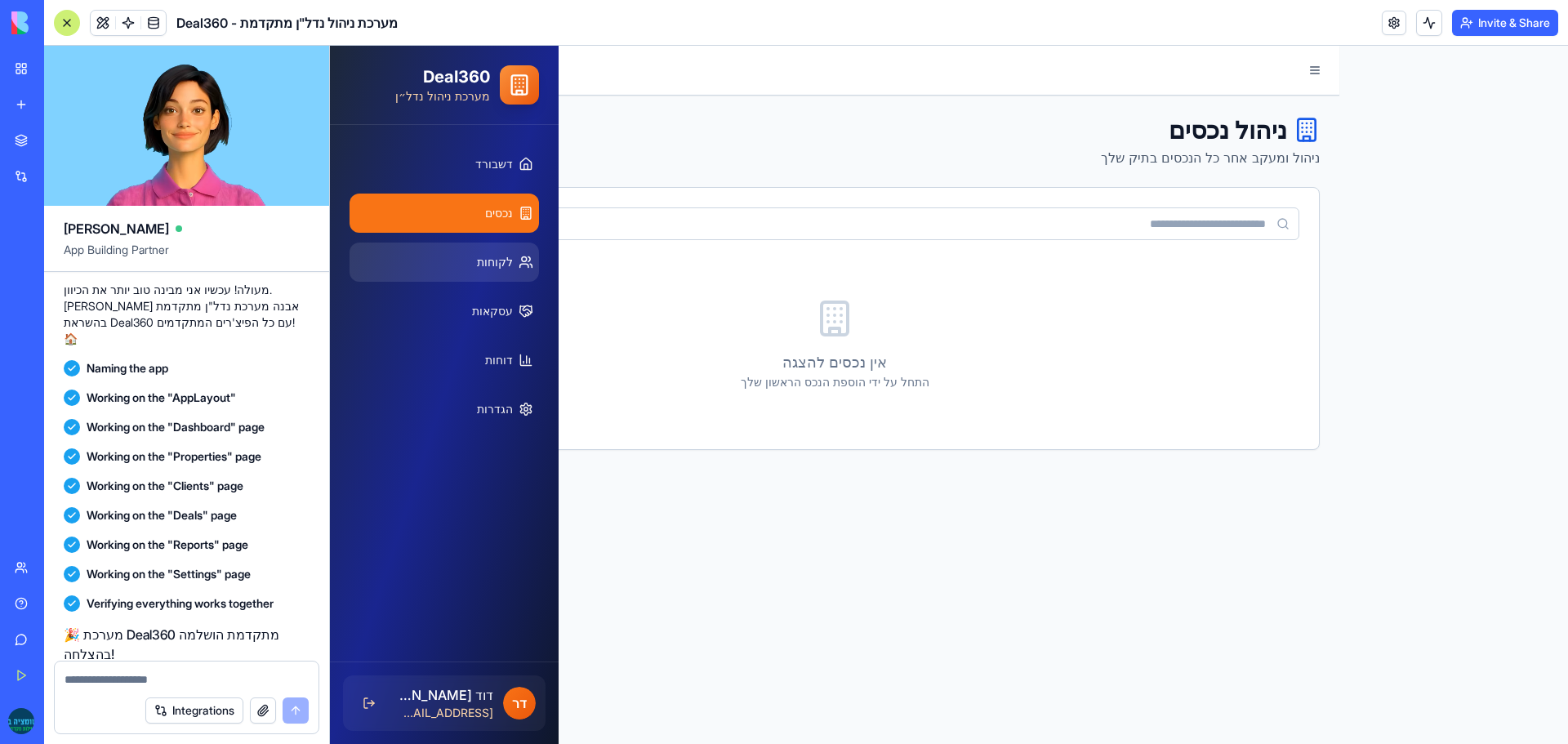
click at [493, 260] on span "לקוחות" at bounding box center [495, 261] width 36 height 16
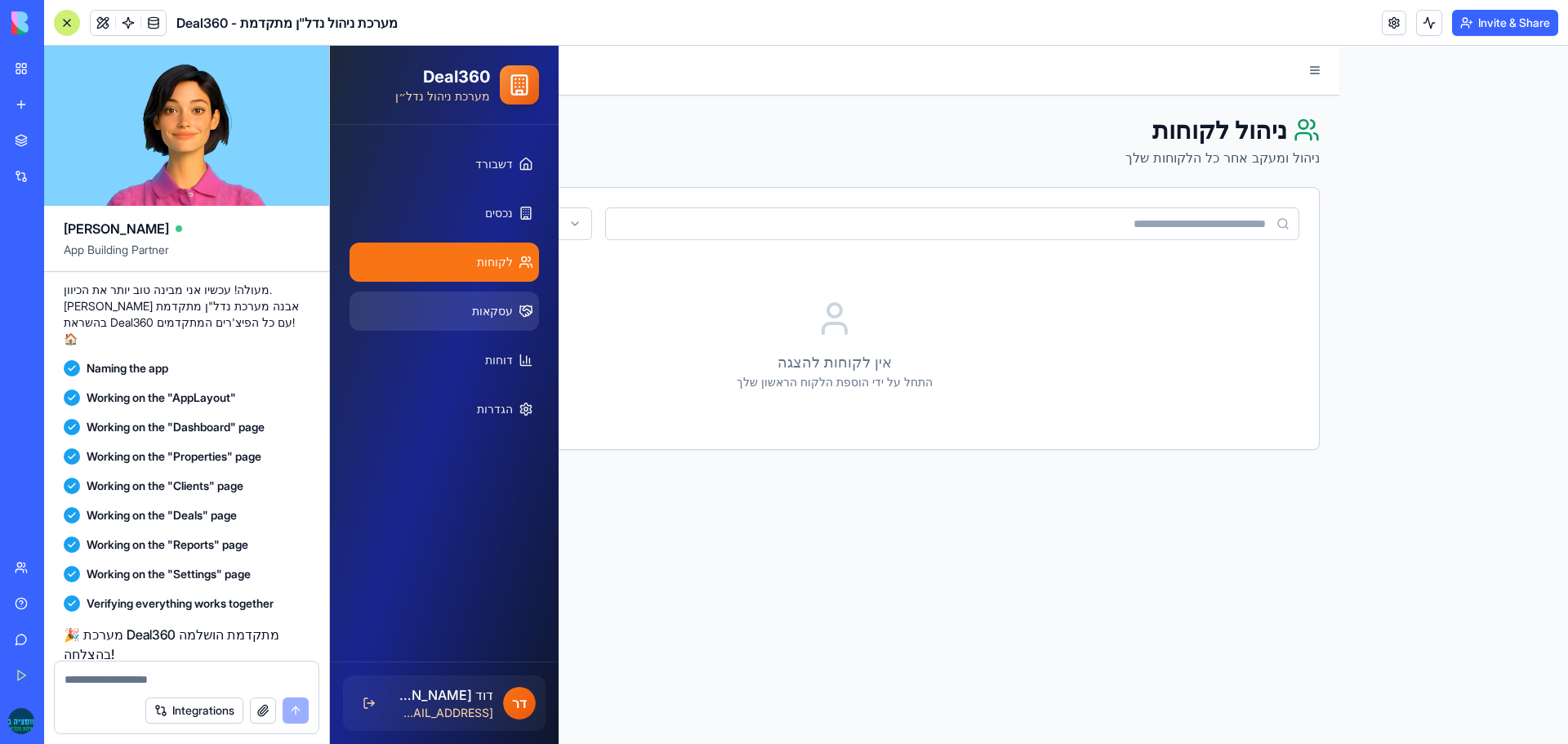
click at [489, 307] on span "עסקאות" at bounding box center [493, 311] width 41 height 16
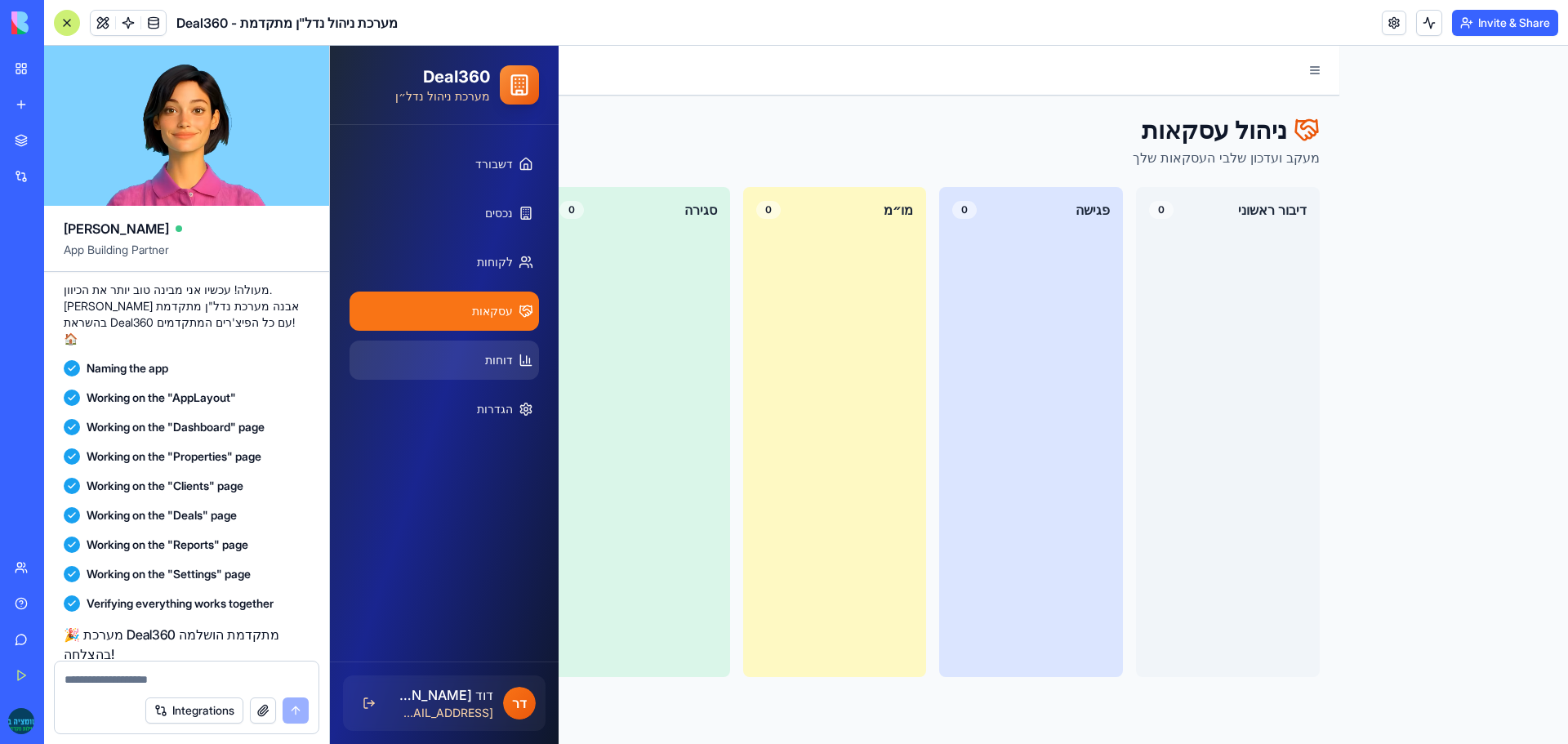
click at [492, 362] on span "דוחות" at bounding box center [499, 360] width 28 height 16
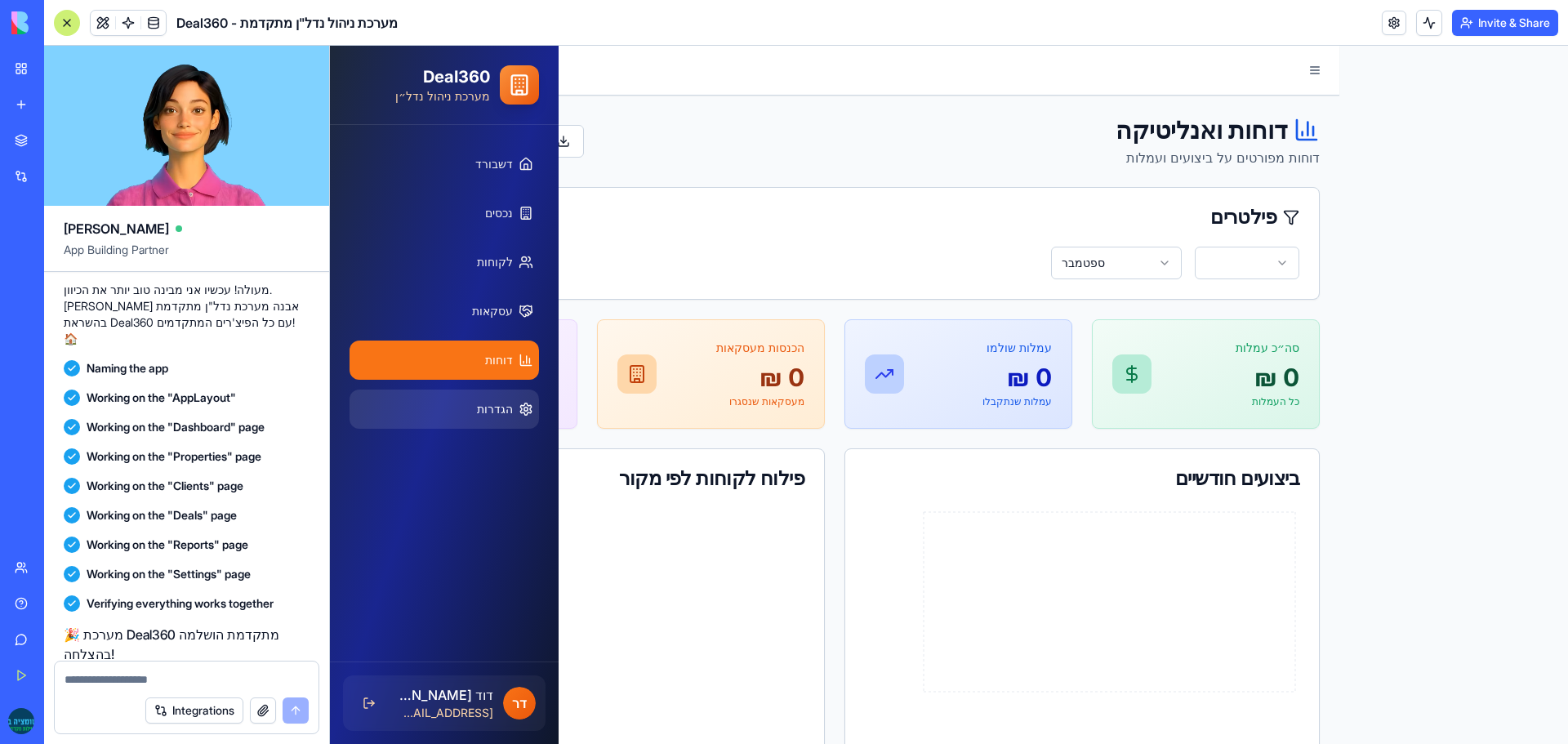
click at [488, 413] on span "הגדרות" at bounding box center [495, 409] width 36 height 16
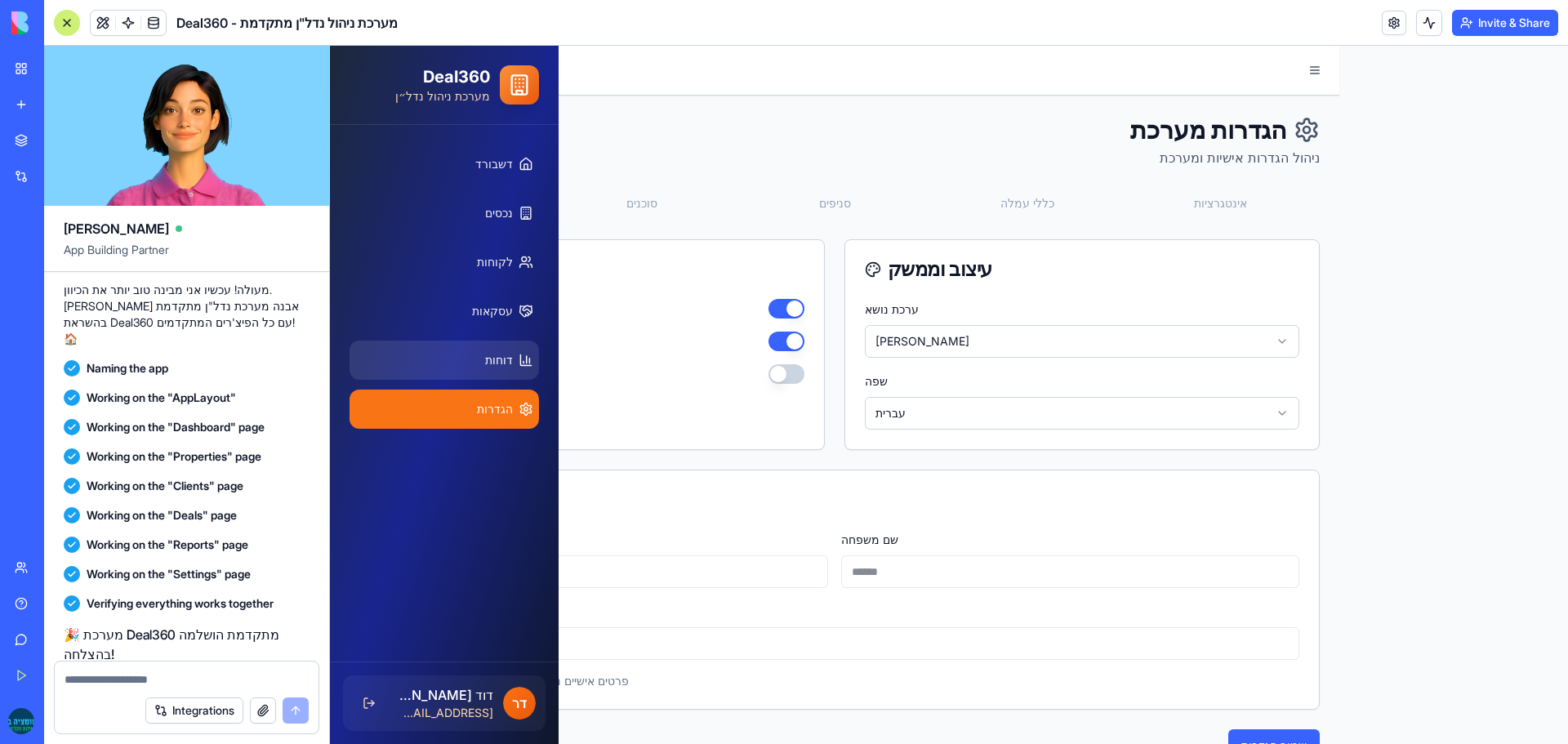
click at [478, 358] on link "דוחות" at bounding box center [444, 360] width 190 height 39
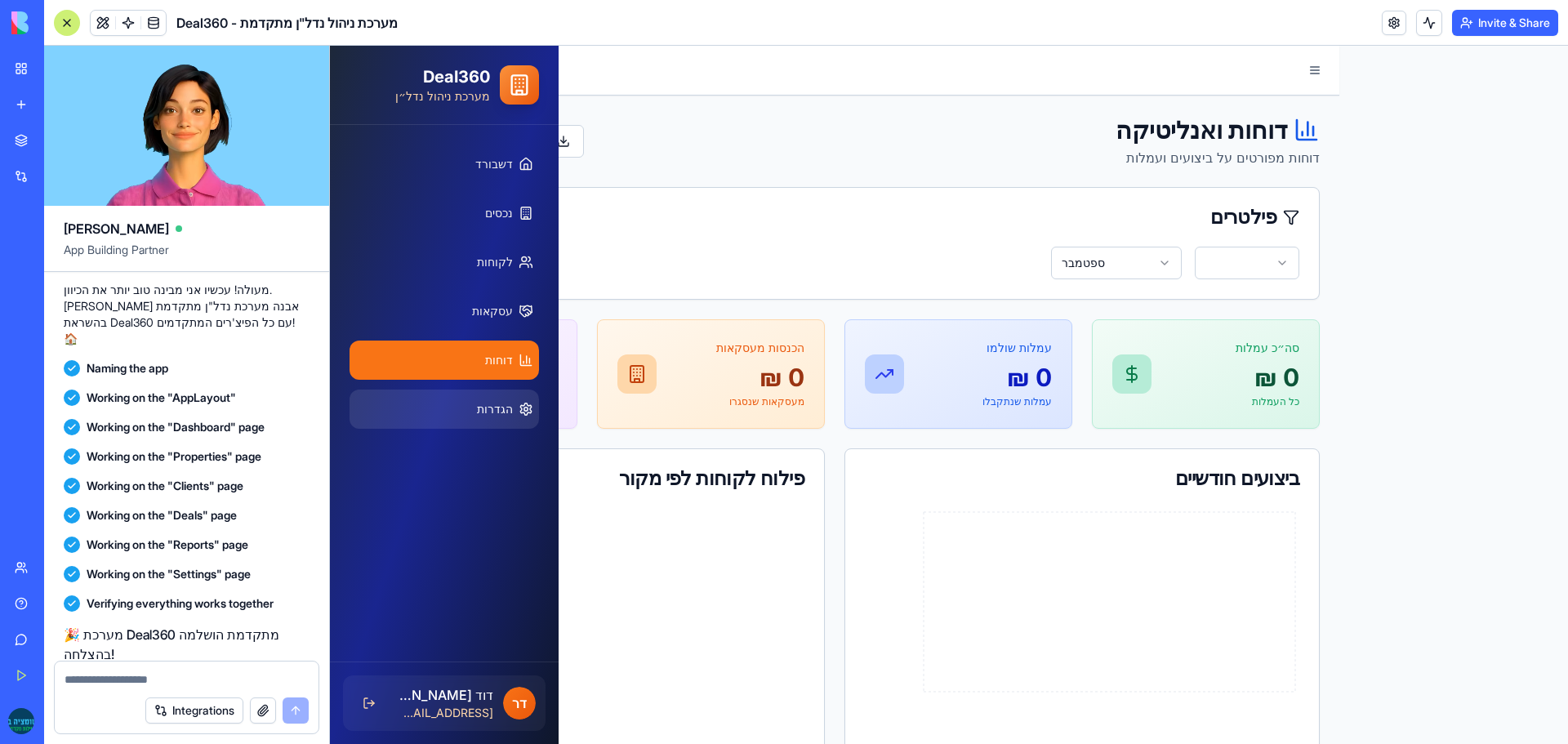
click at [461, 403] on link "הגדרות" at bounding box center [444, 409] width 190 height 39
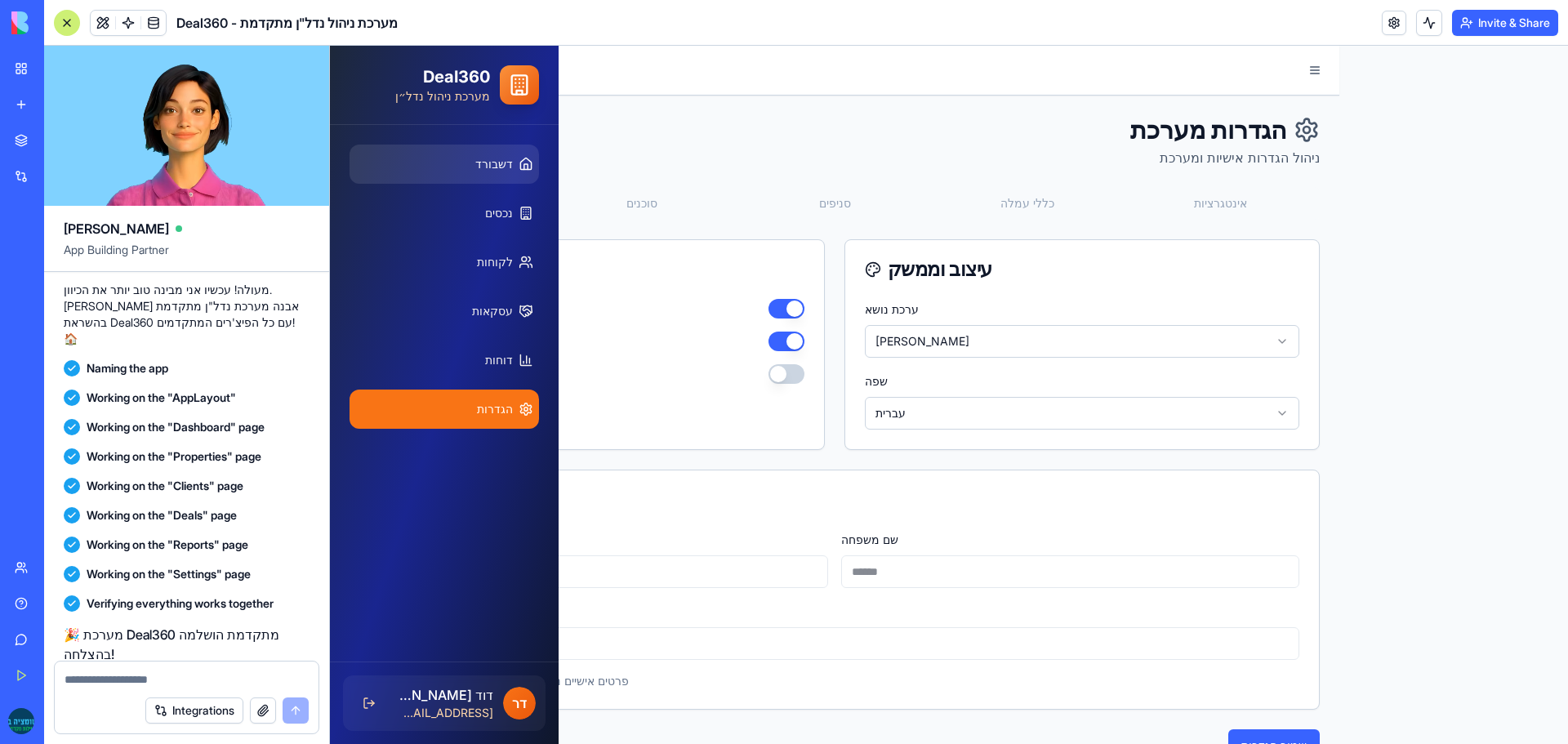
click at [494, 160] on span "דשבורד" at bounding box center [494, 163] width 37 height 16
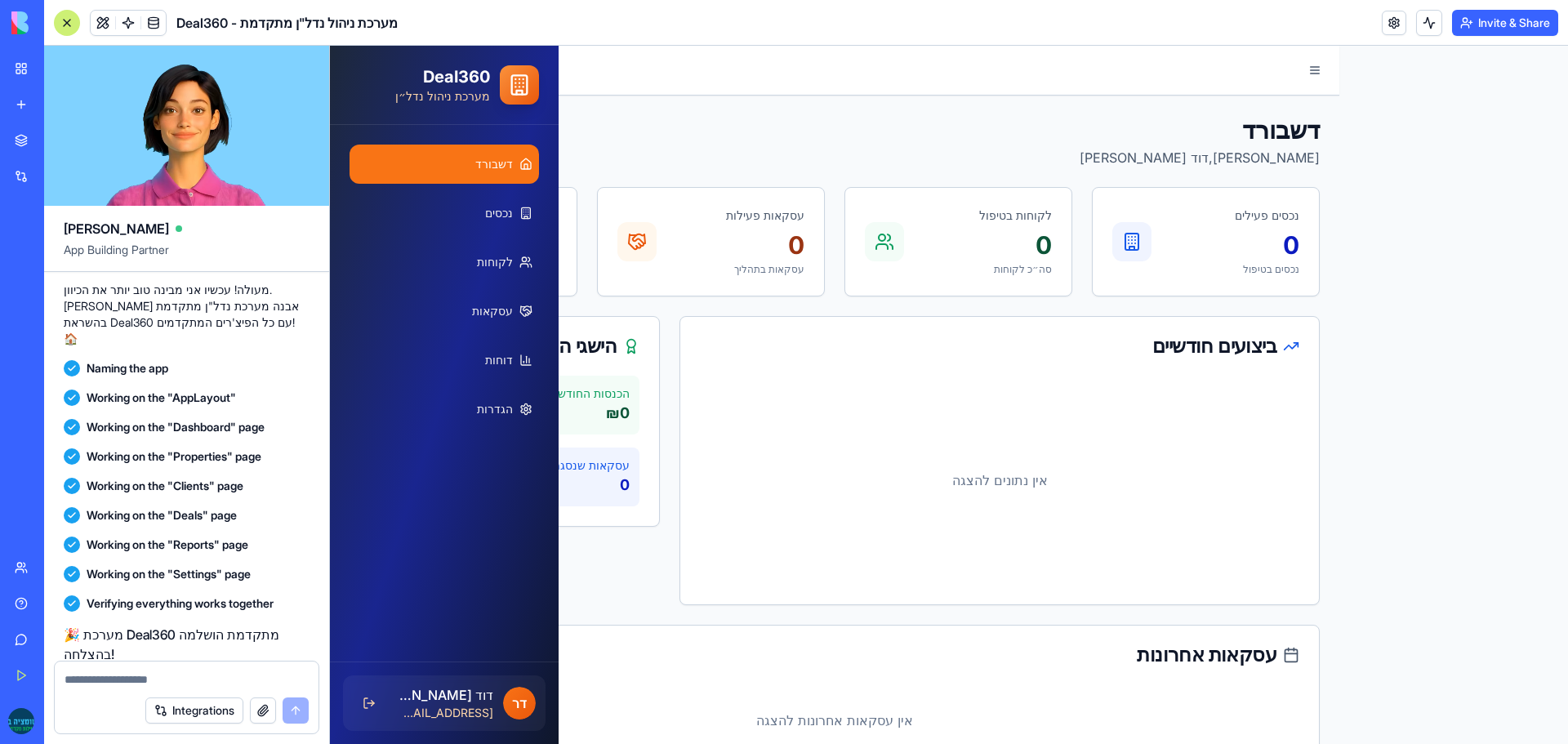
click at [152, 677] on textarea at bounding box center [186, 679] width 244 height 16
type textarea "**********"
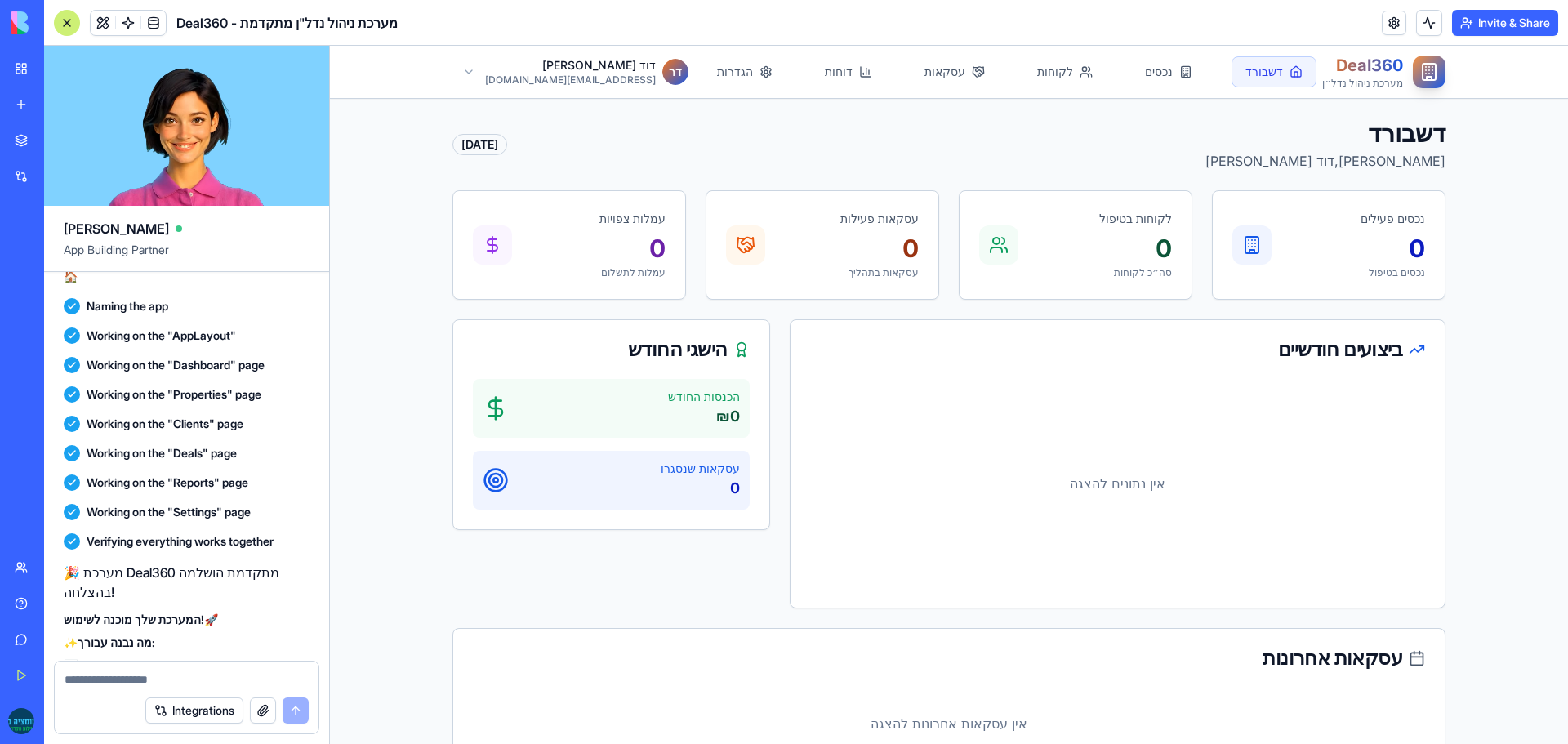
scroll to position [6757, 0]
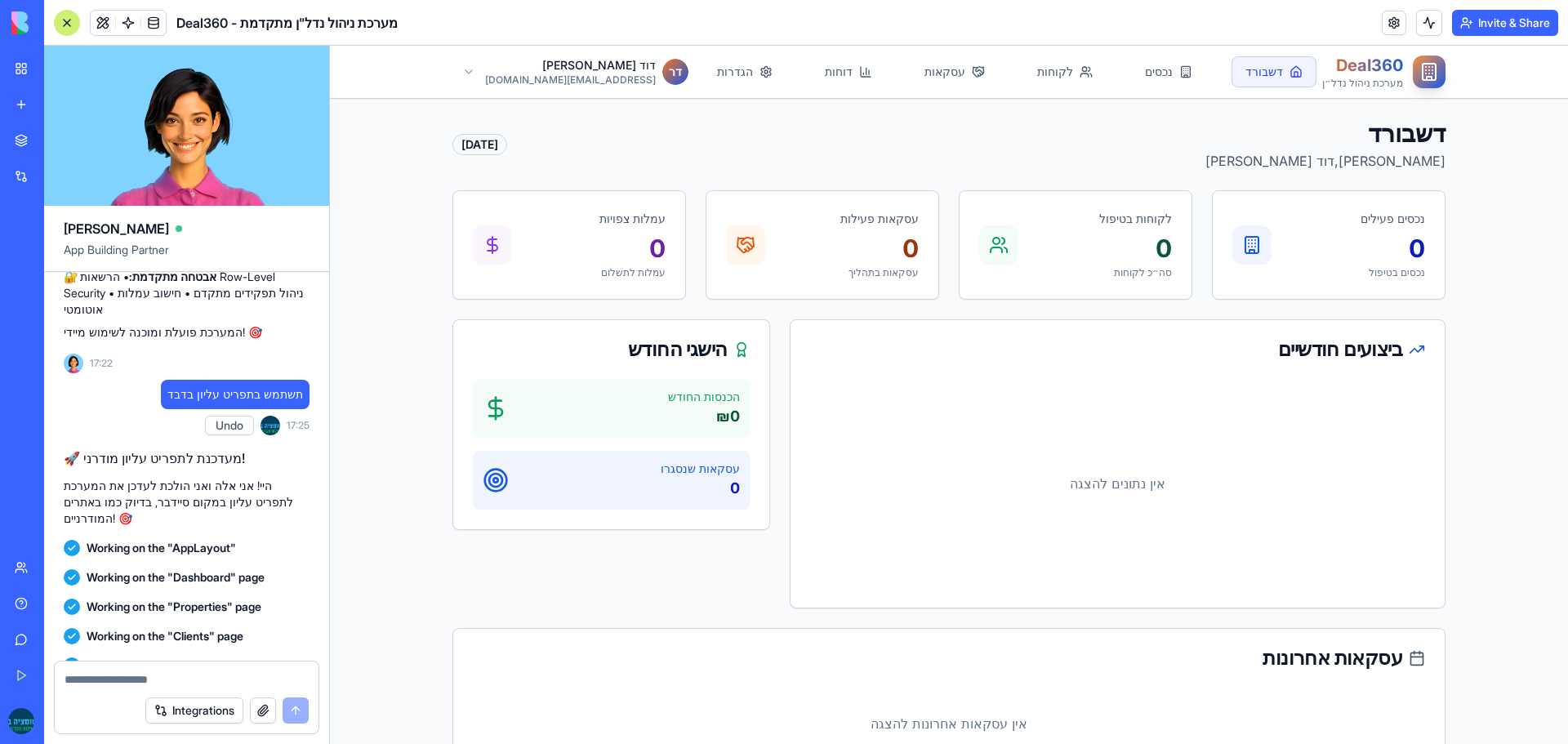
click at [405, 199] on div "Deal360 מערכת ניהול נדל״ן דשבורד נכסים לקוחות עסקאות דוחות הגדרות ד ר דוד רייכמ…" at bounding box center [949, 423] width 1239 height 754
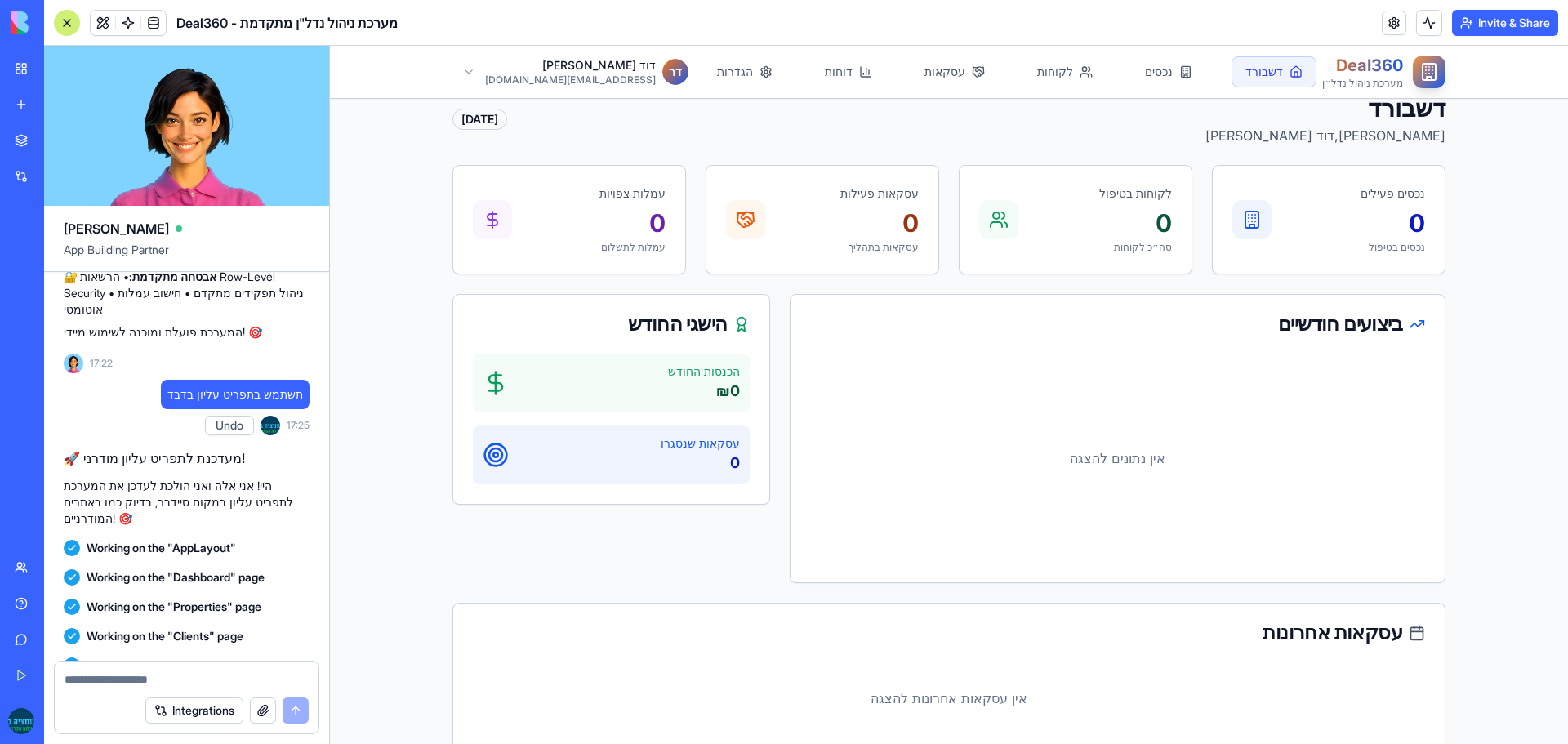
scroll to position [0, 0]
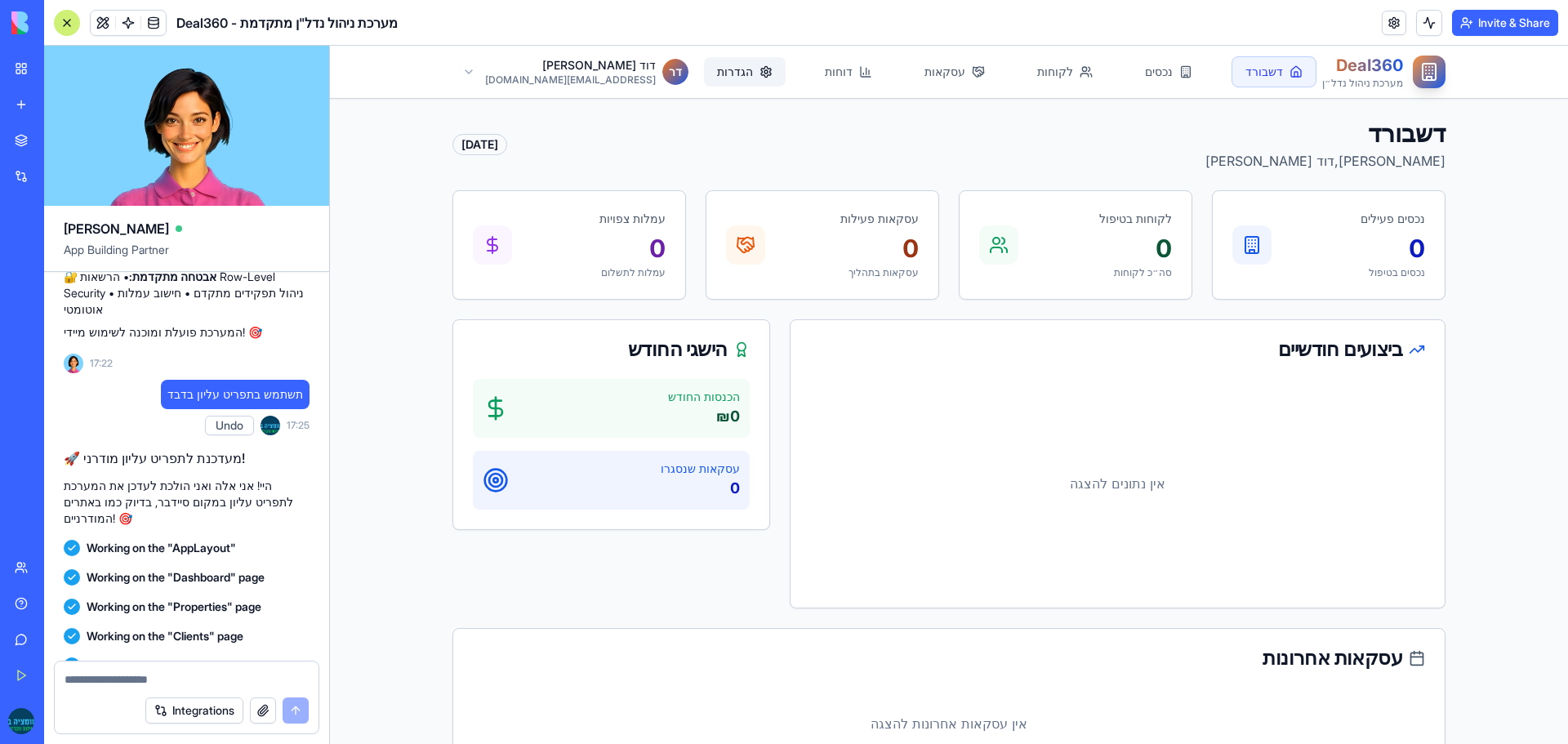
click at [707, 74] on link "הגדרות" at bounding box center [745, 72] width 82 height 30
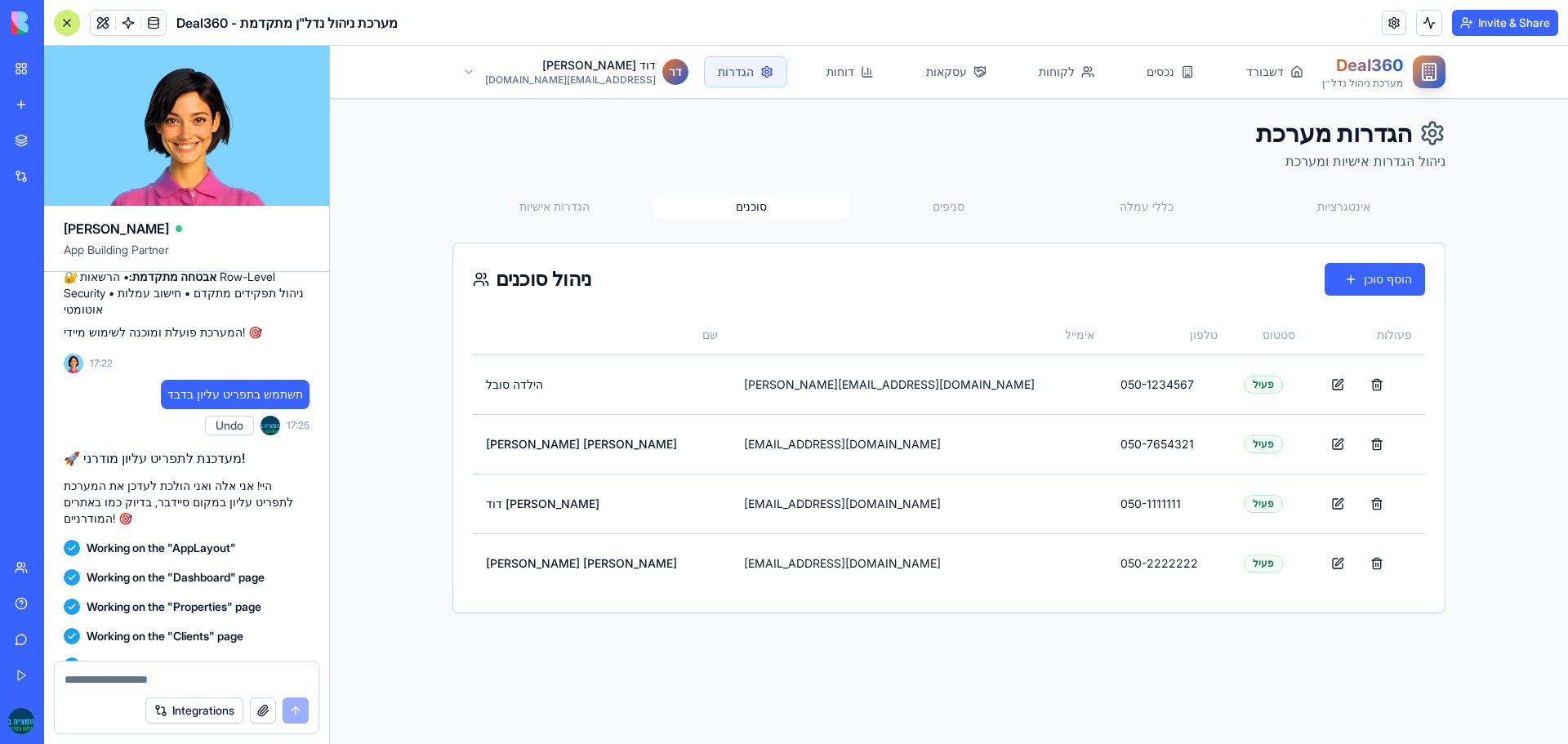
click at [729, 209] on button "סוכנים" at bounding box center [753, 206] width 197 height 26
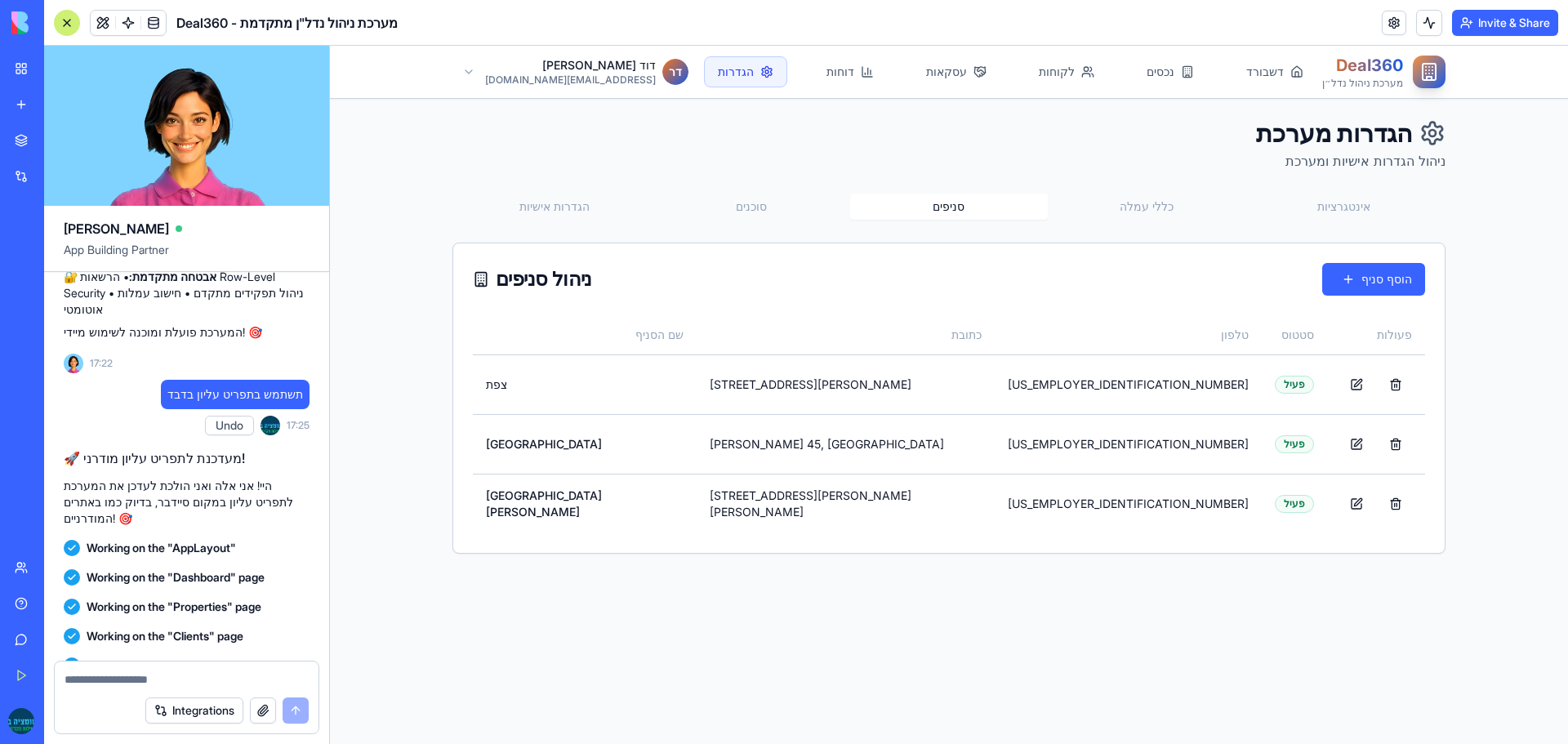
click at [937, 211] on button "סניפים" at bounding box center [949, 206] width 197 height 26
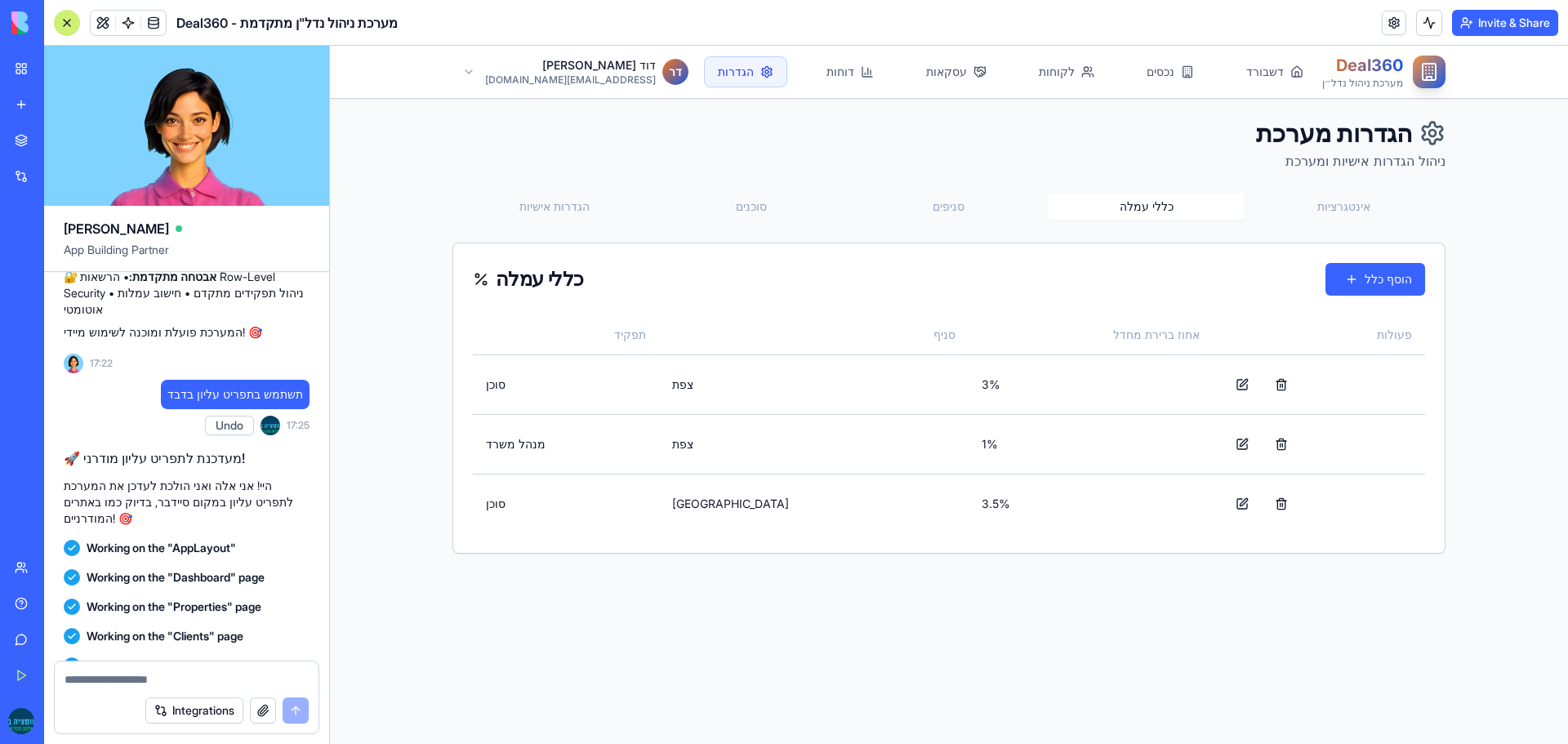
click at [1145, 198] on button "כללי עמלה" at bounding box center [1147, 206] width 197 height 26
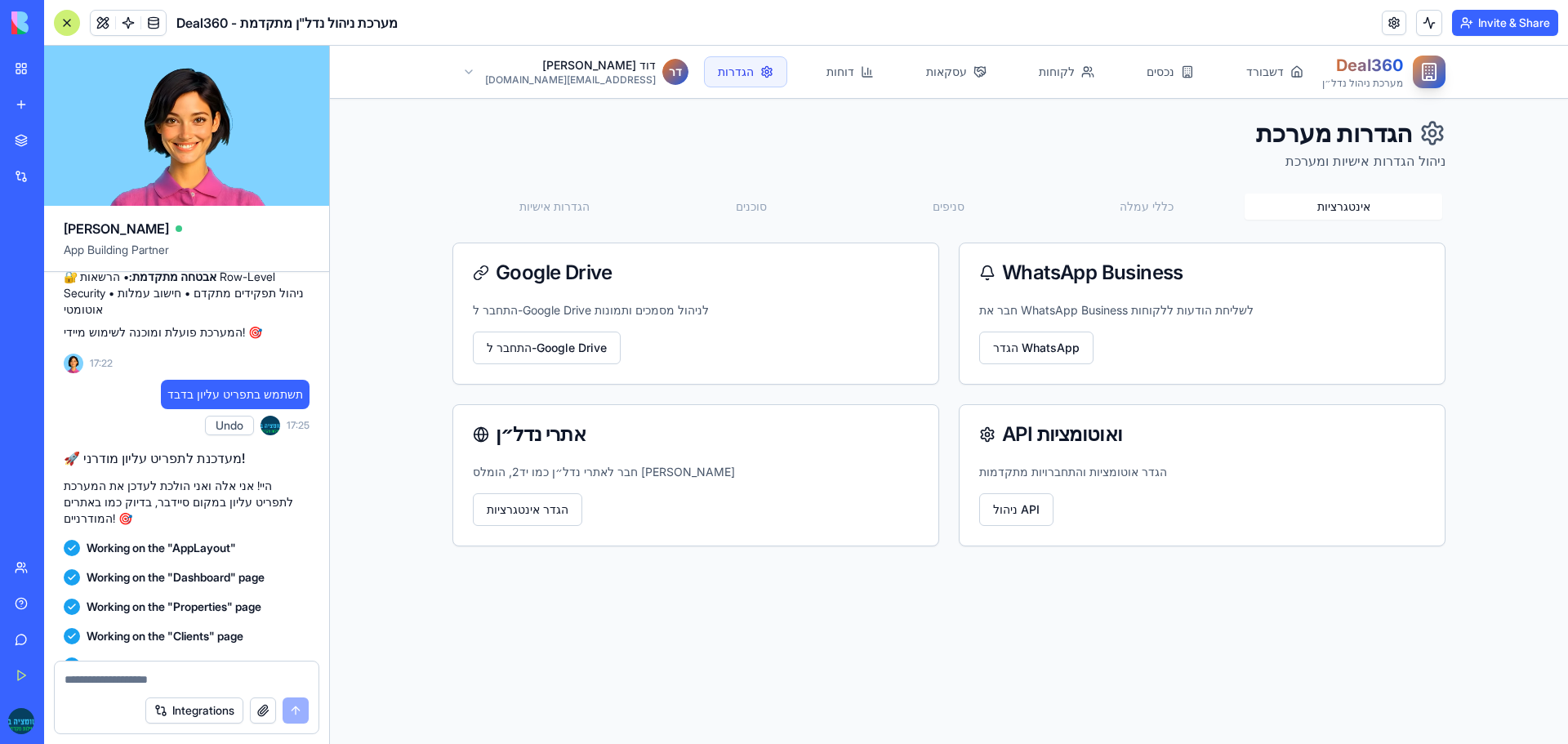
click at [1341, 202] on button "אינטגרציות" at bounding box center [1343, 206] width 197 height 26
click at [168, 670] on div at bounding box center [186, 674] width 264 height 26
click at [168, 677] on textarea at bounding box center [186, 679] width 244 height 16
type textarea "**********"
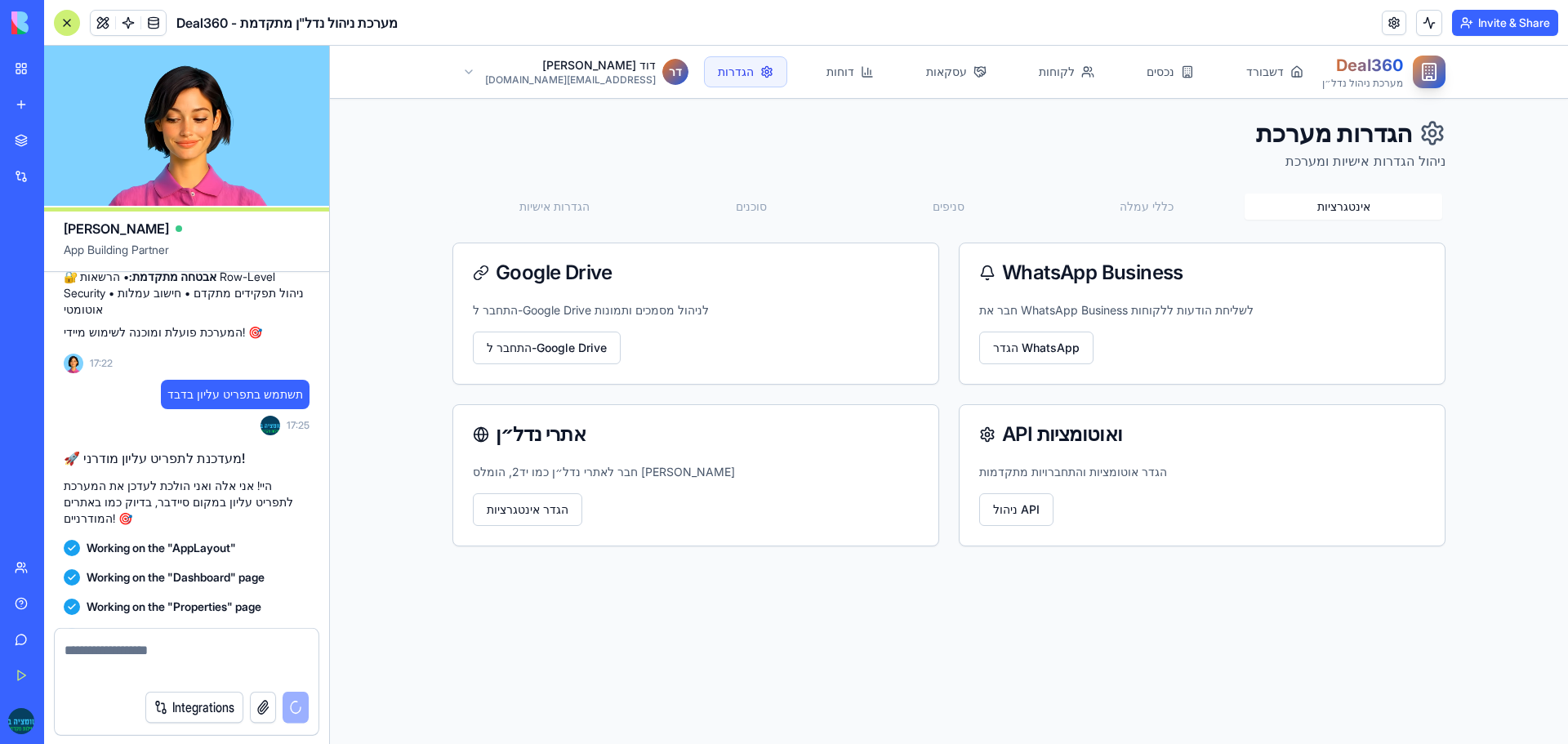
scroll to position [6819, 0]
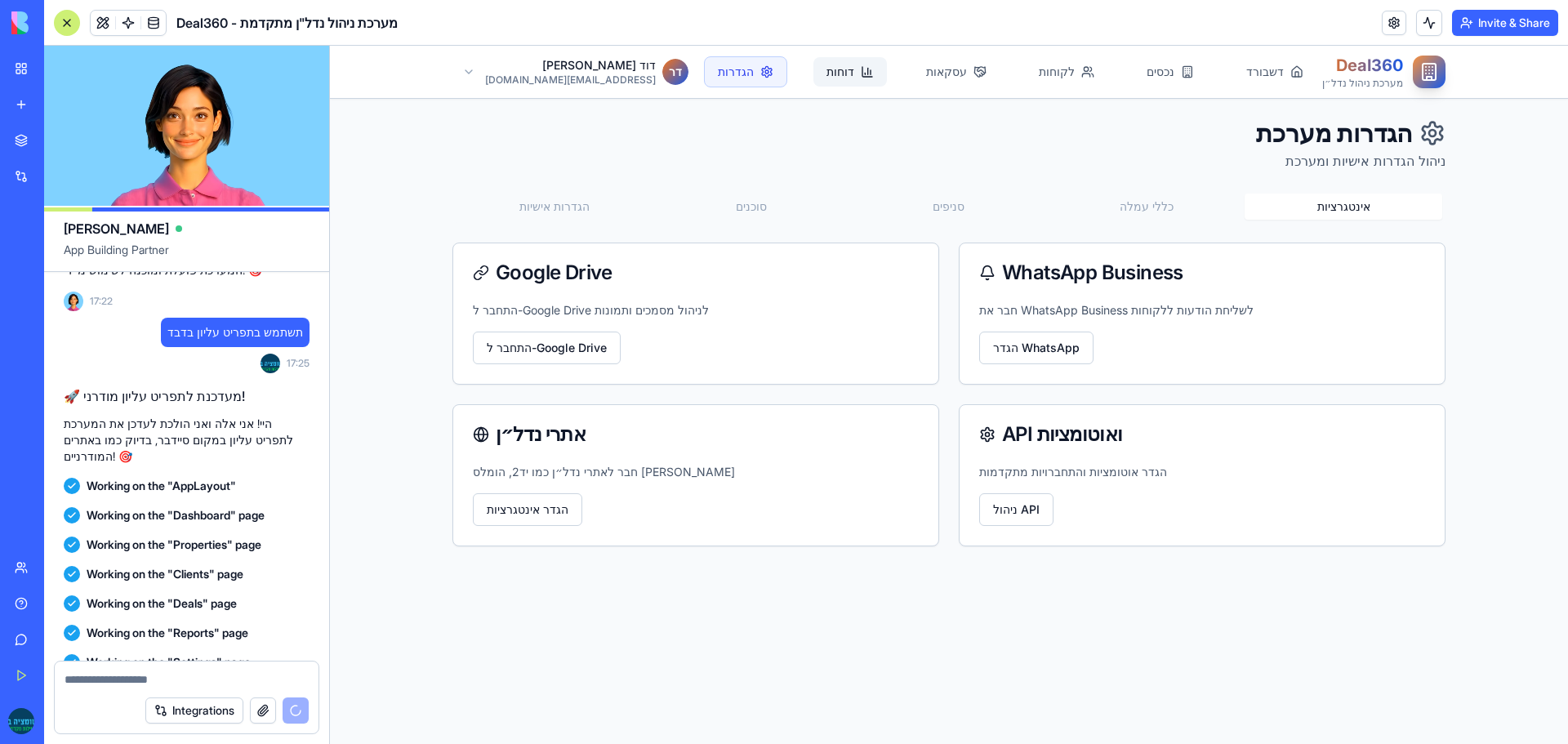
click at [861, 67] on icon at bounding box center [867, 72] width 13 height 13
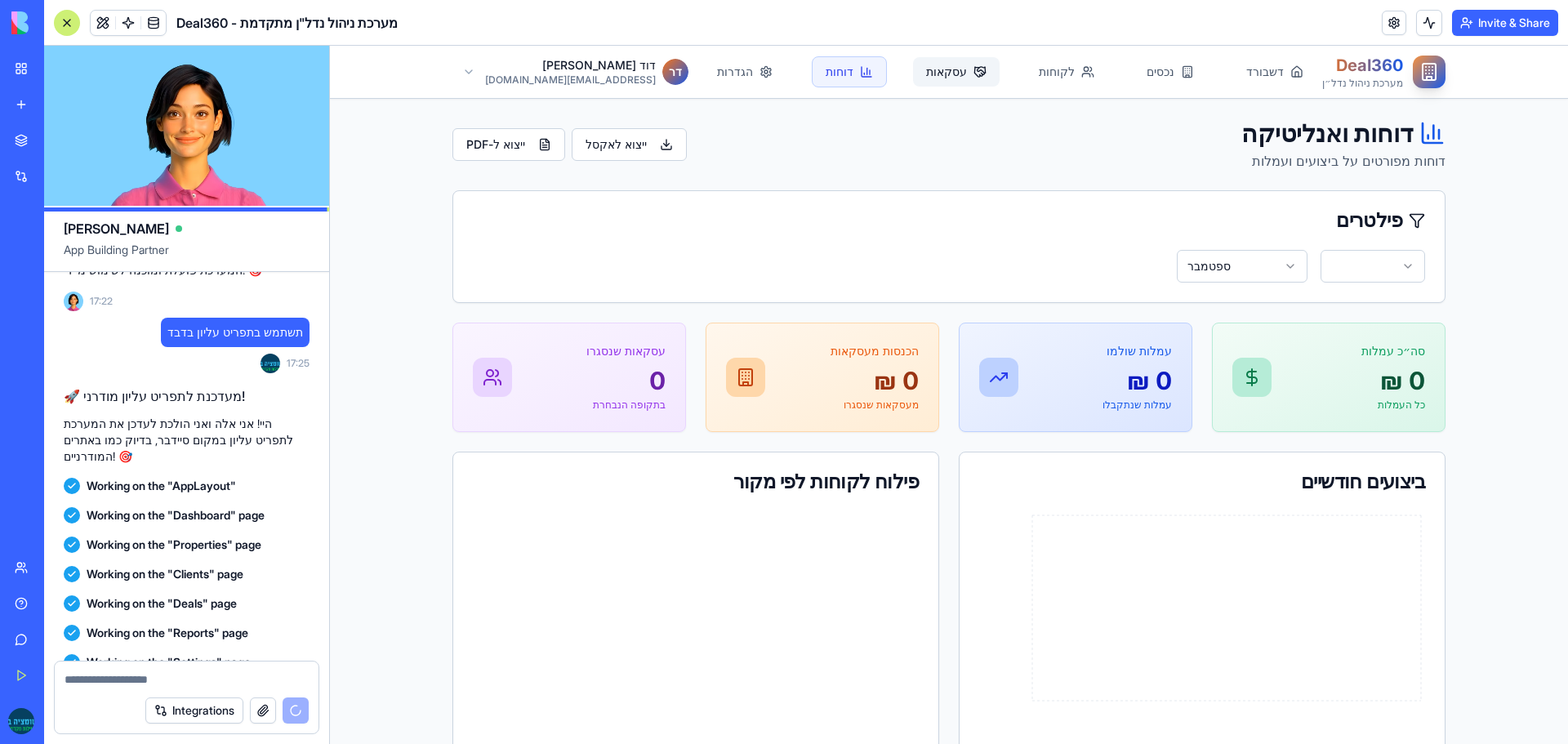
click at [913, 74] on link "עסקאות" at bounding box center [957, 72] width 87 height 30
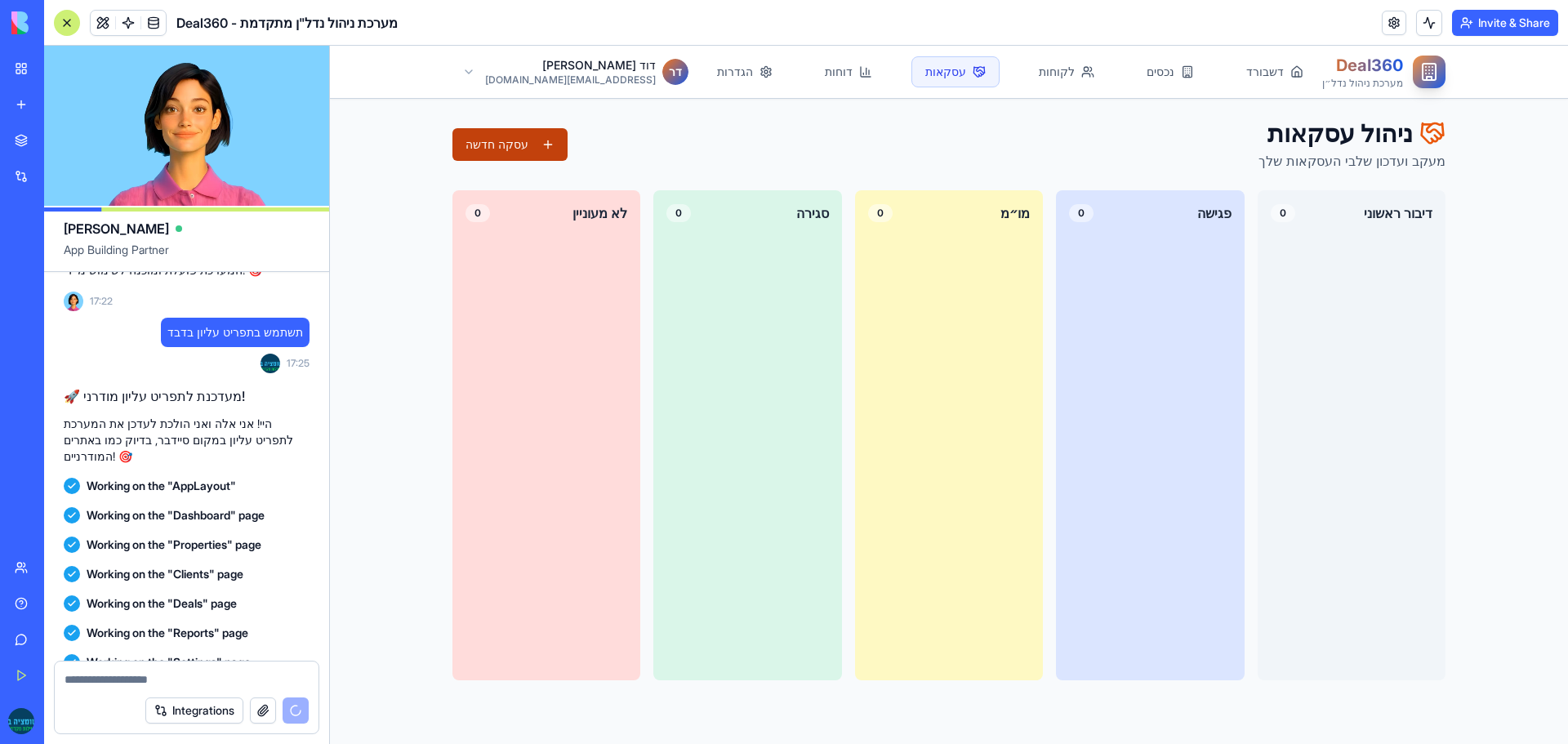
click at [509, 145] on button "עסקה חדשה" at bounding box center [510, 145] width 115 height 32
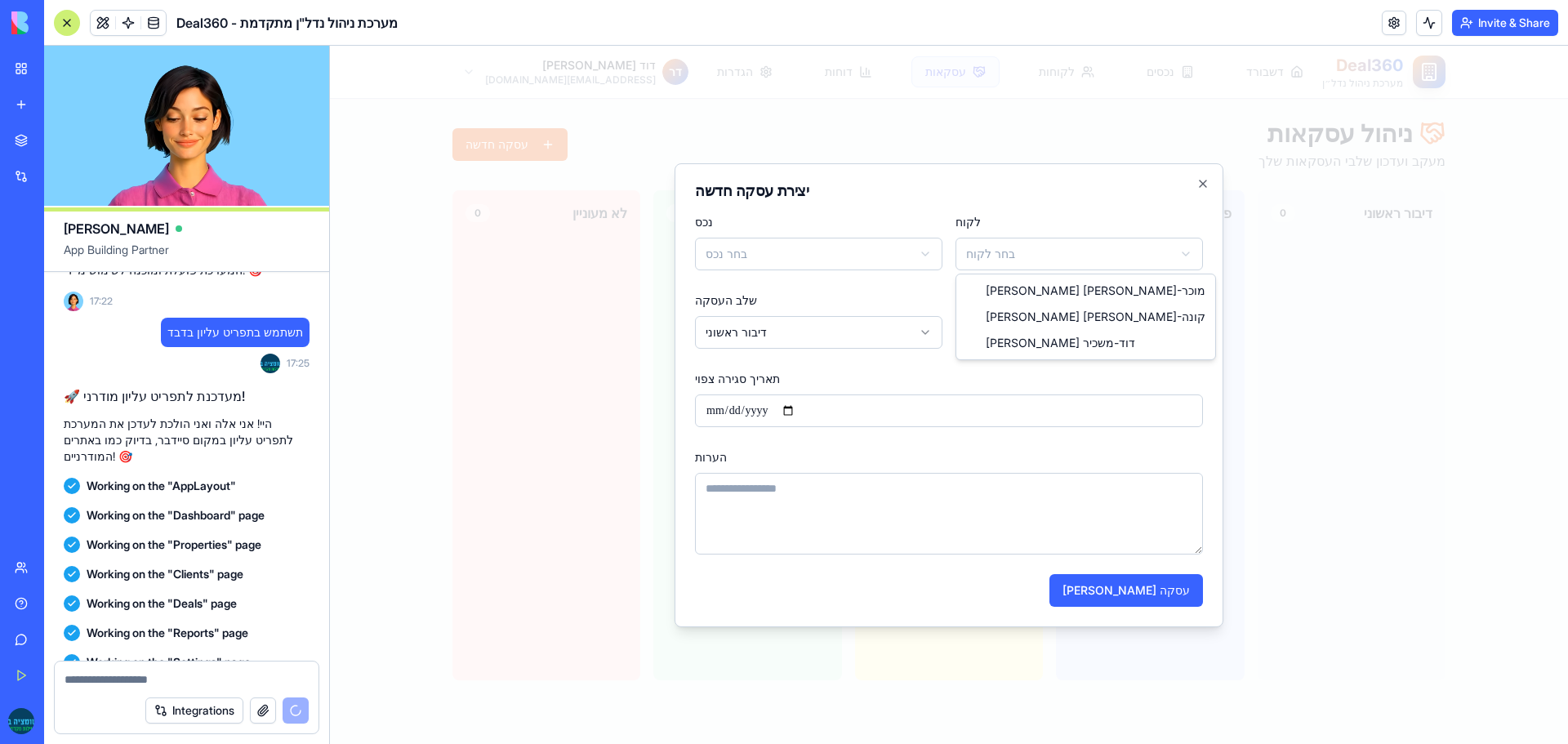
click at [1060, 259] on body "**********" at bounding box center [949, 395] width 1239 height 698
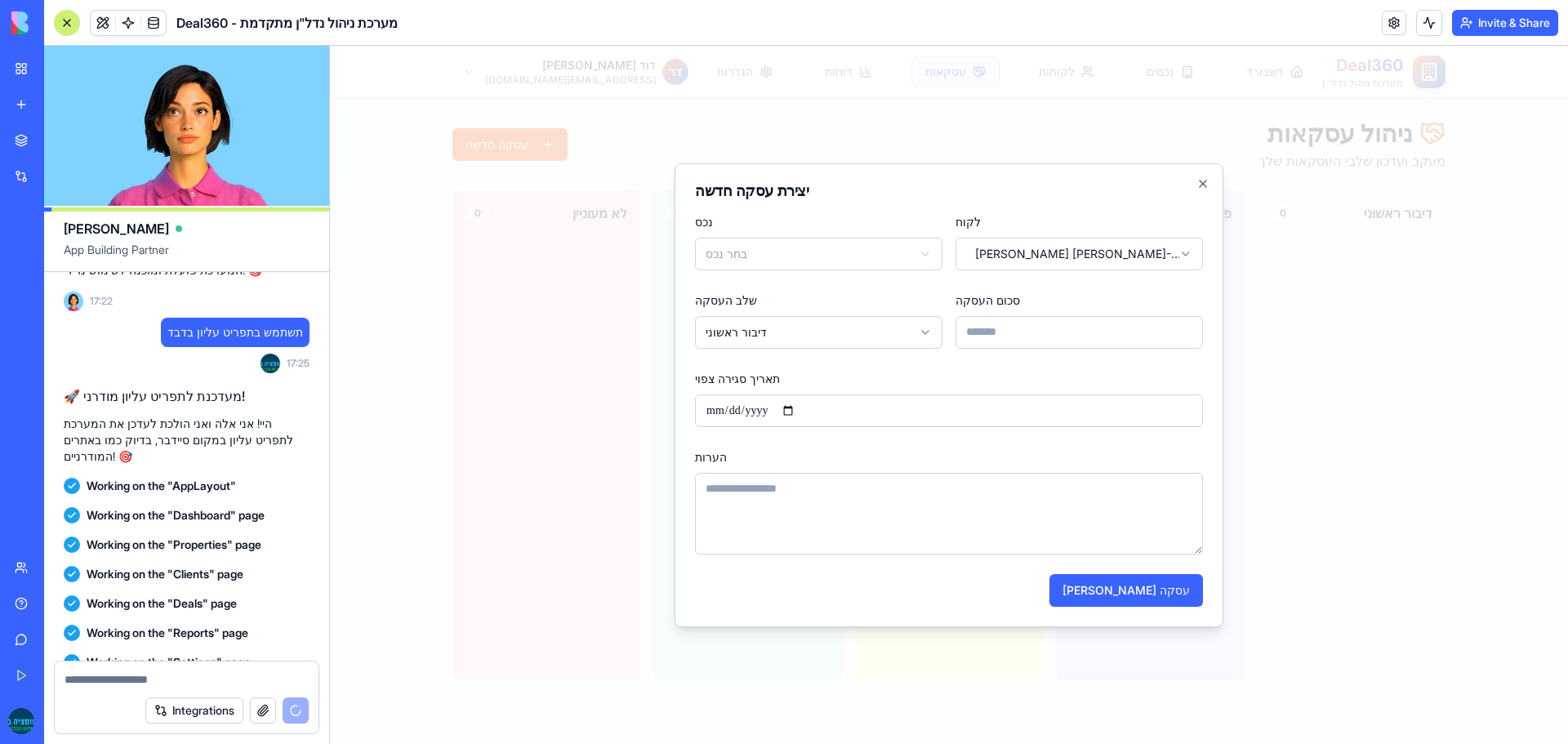
click at [857, 261] on body "**********" at bounding box center [949, 395] width 1239 height 698
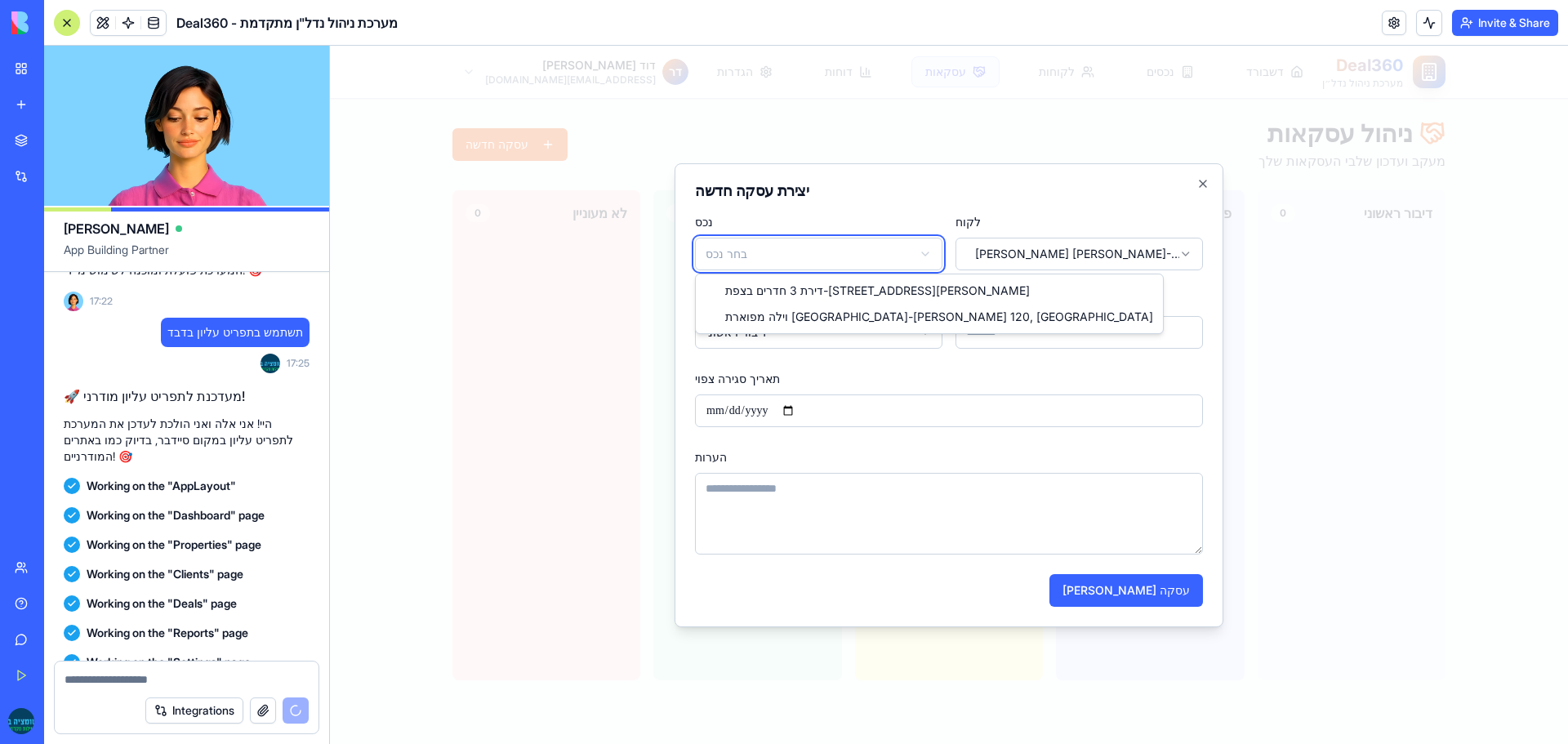
click at [1202, 182] on body "**********" at bounding box center [949, 395] width 1239 height 698
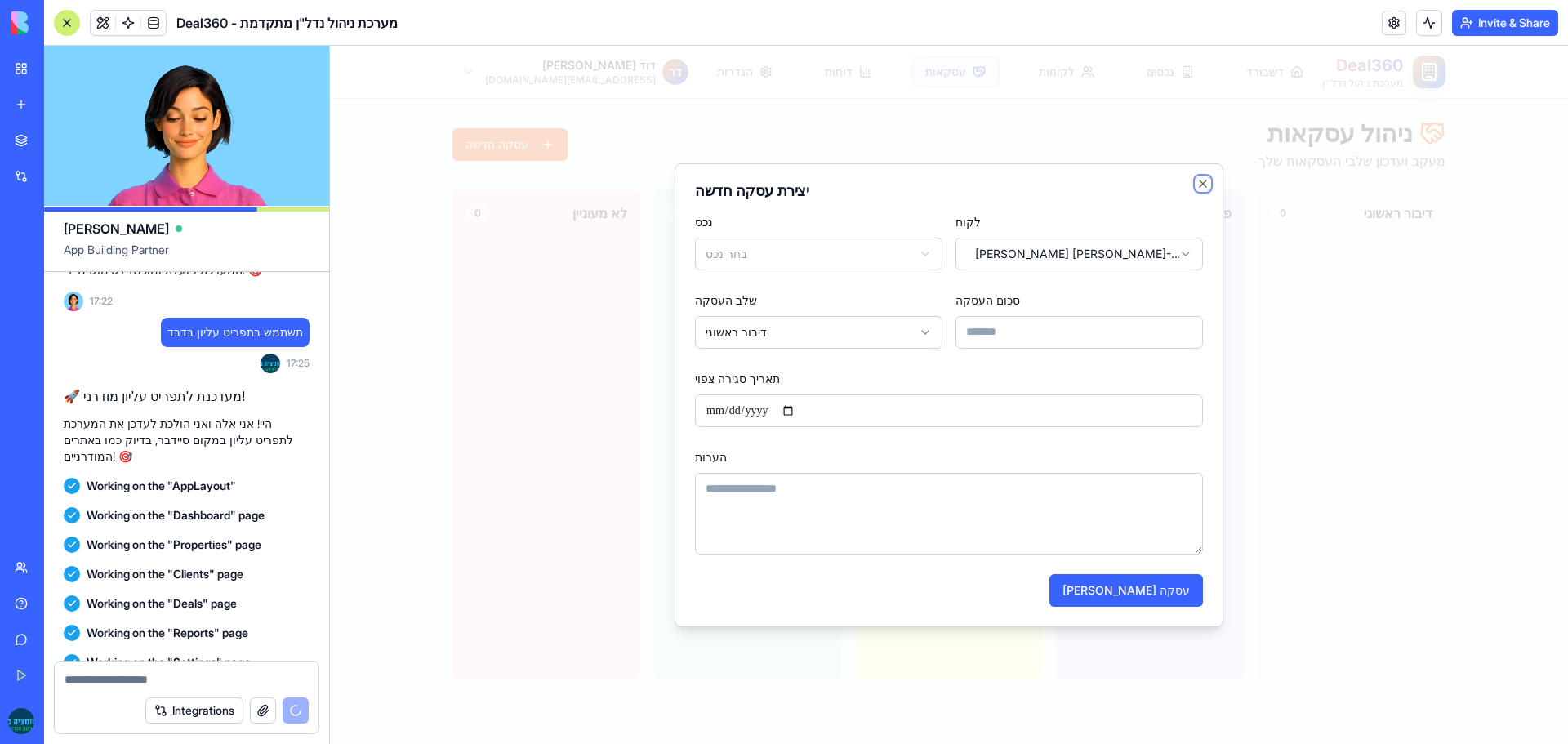
click at [1202, 182] on icon "button" at bounding box center [1204, 184] width 7 height 7
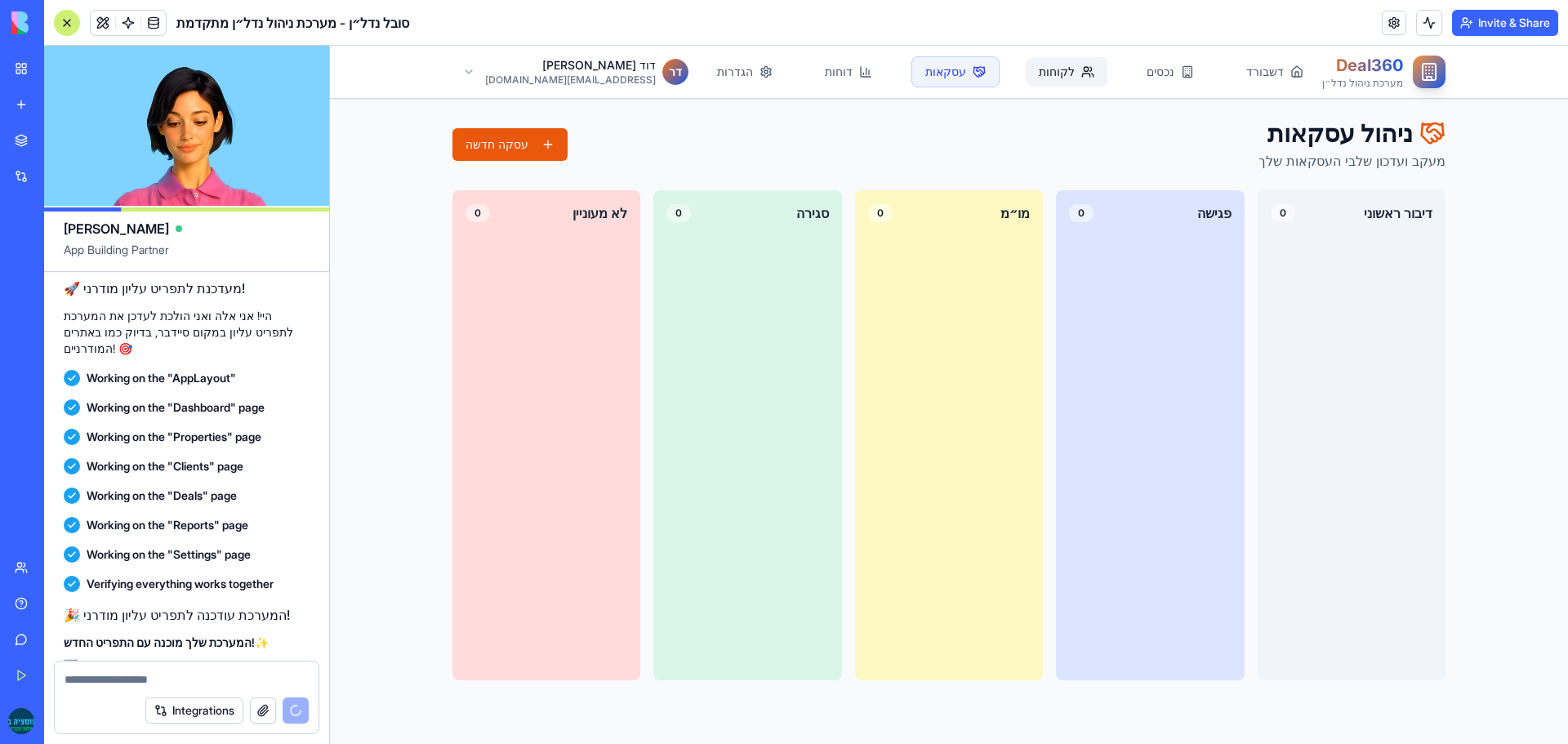
scroll to position [7162, 0]
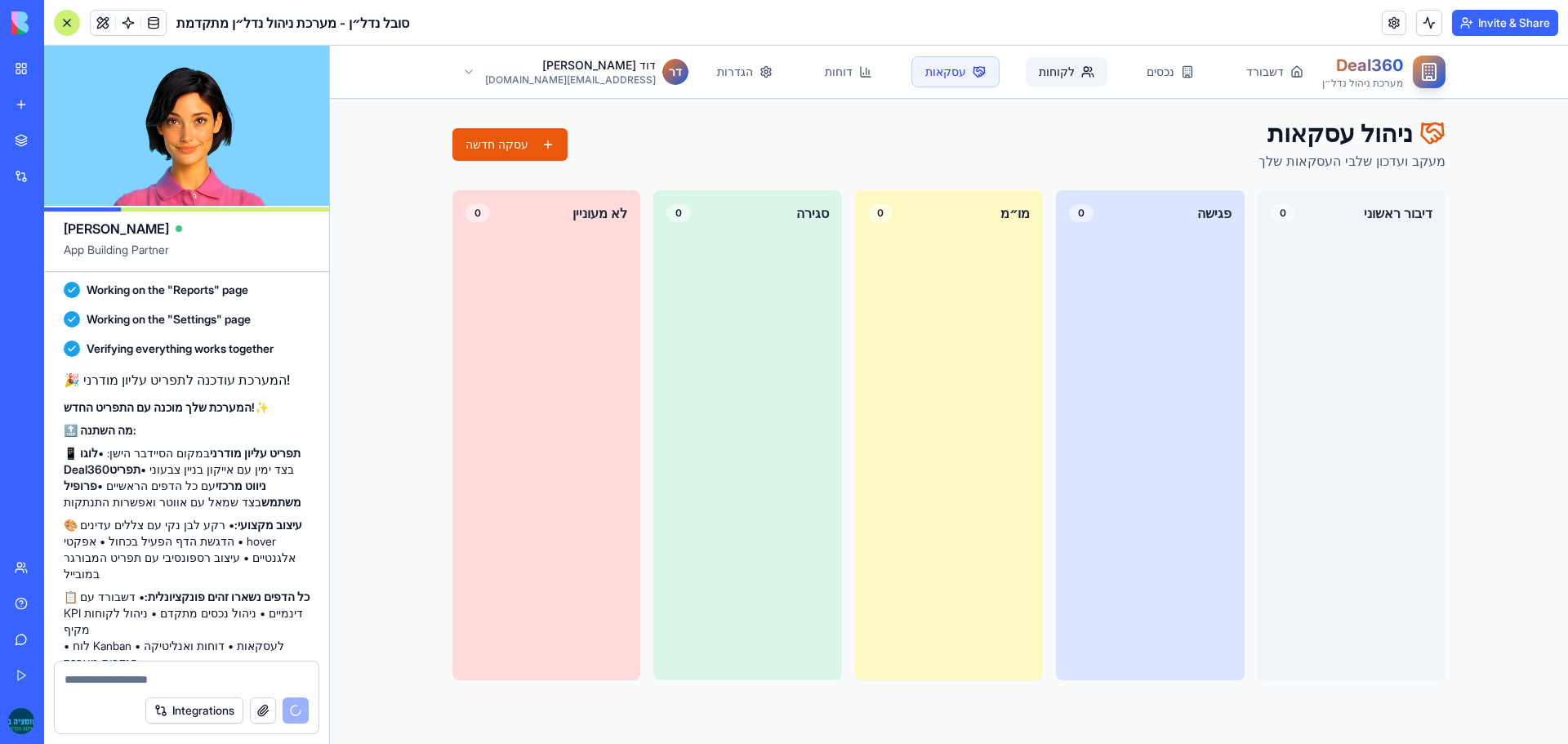
click at [1026, 74] on link "לקוחות" at bounding box center [1067, 72] width 82 height 30
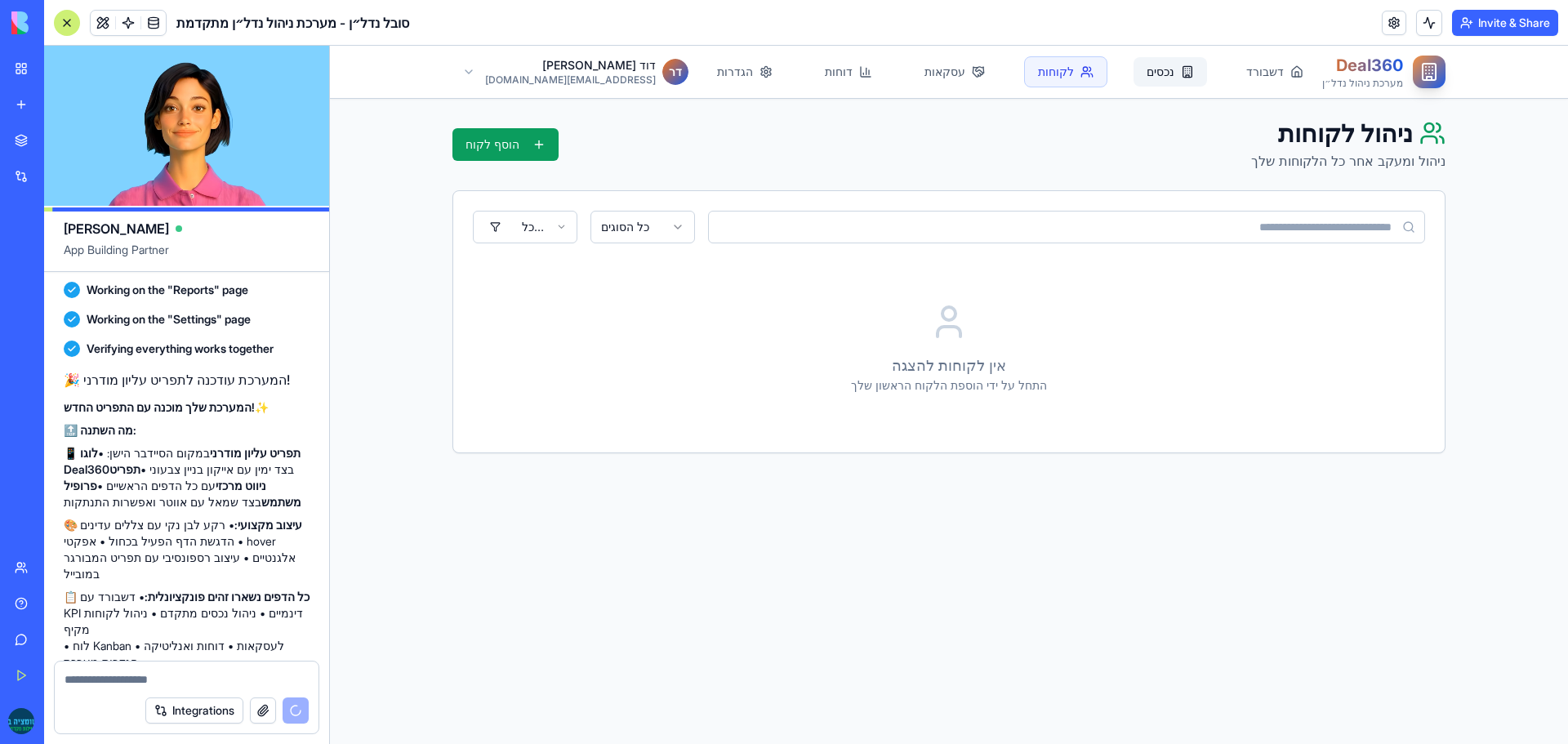
click at [1134, 66] on link "נכסים" at bounding box center [1170, 72] width 73 height 30
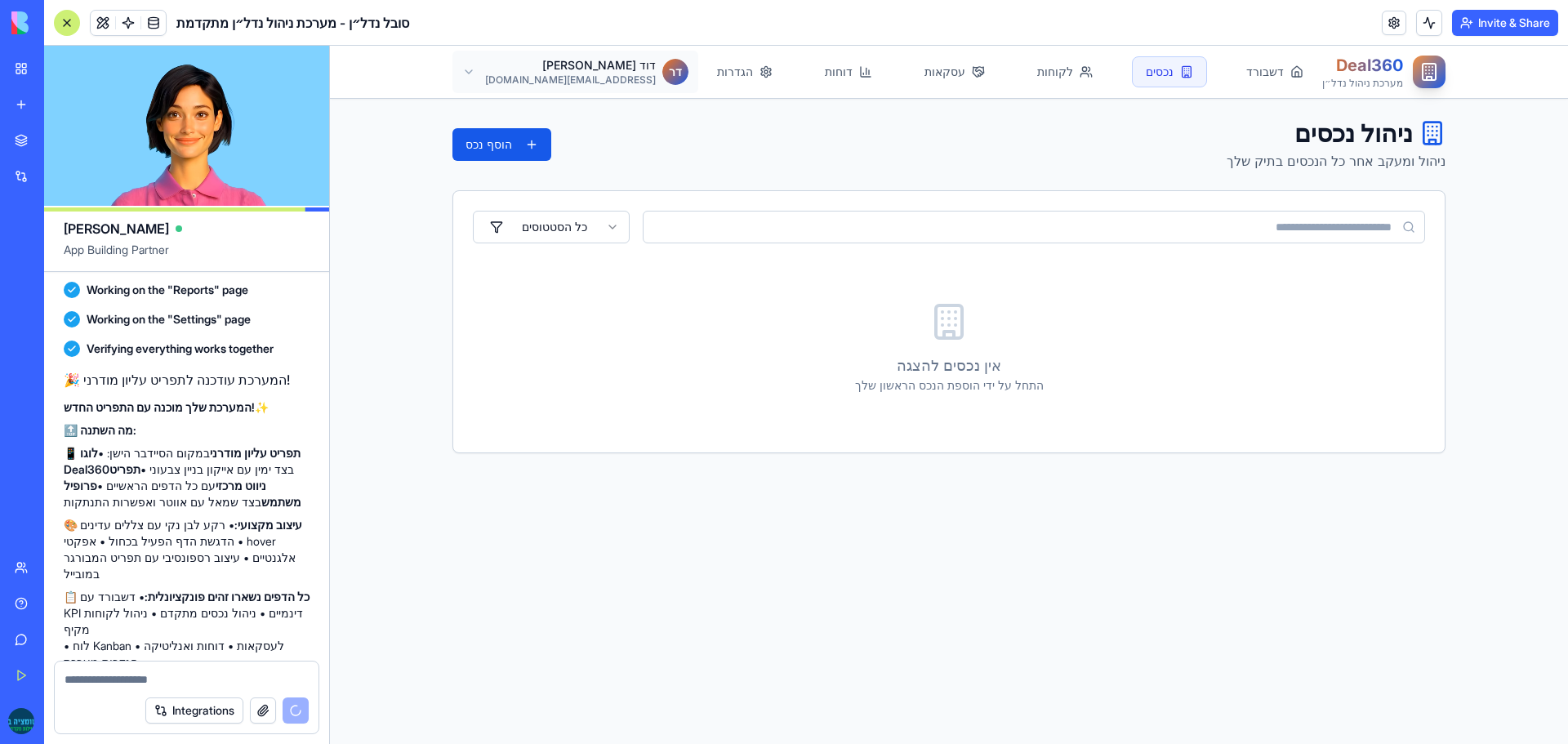
scroll to position [7191, 0]
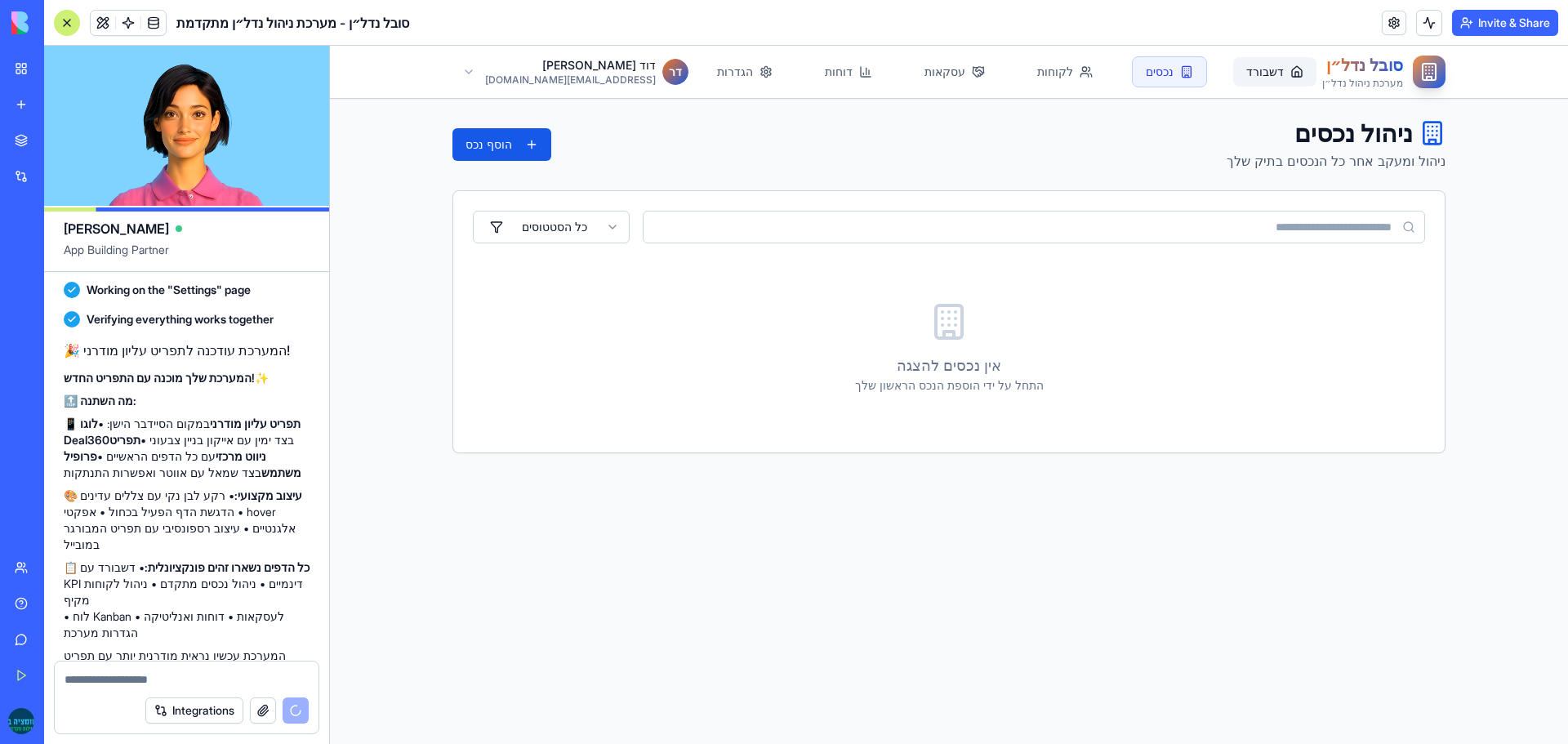
click at [1233, 64] on link "דשבורד" at bounding box center [1275, 72] width 83 height 30
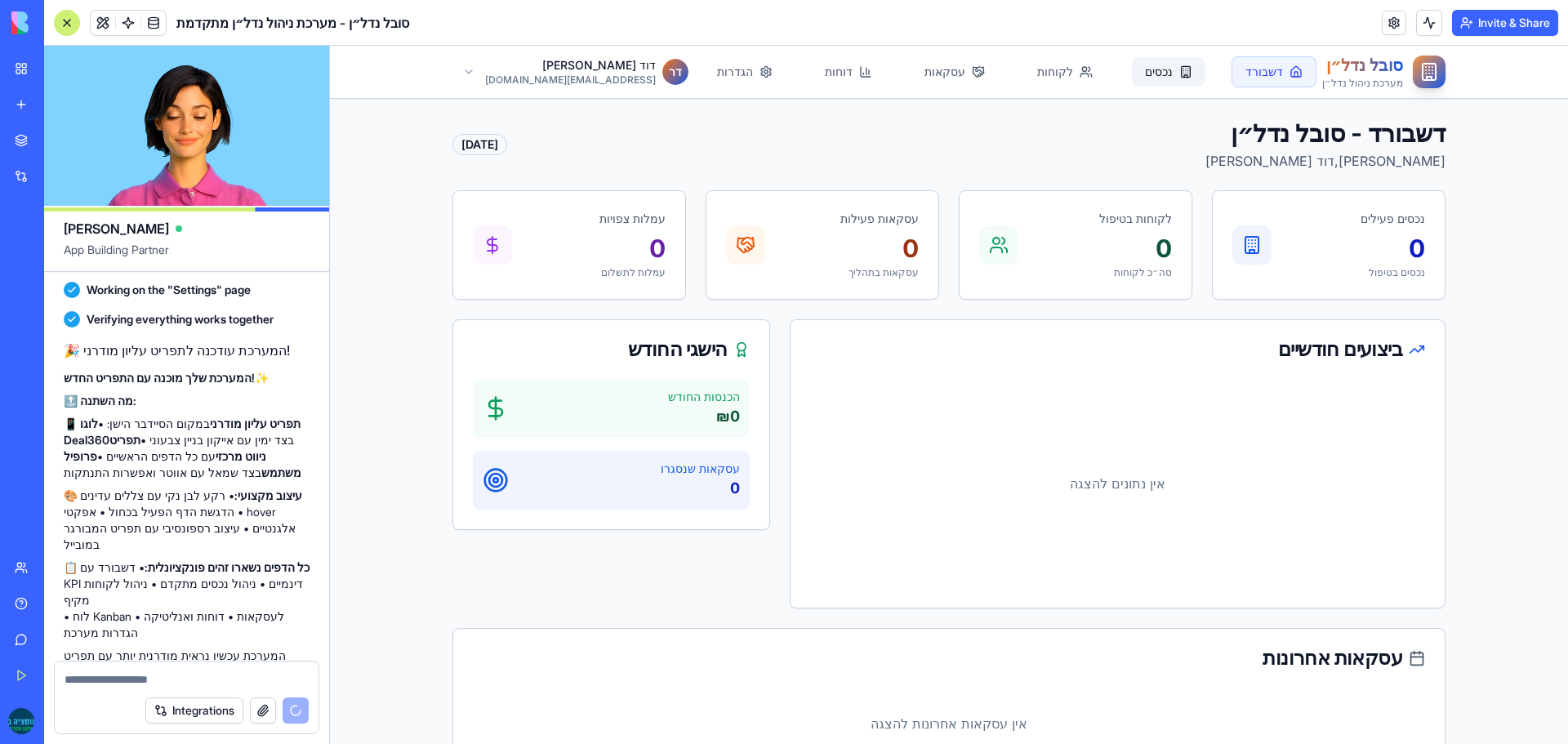
click at [1132, 67] on link "נכסים" at bounding box center [1169, 72] width 73 height 30
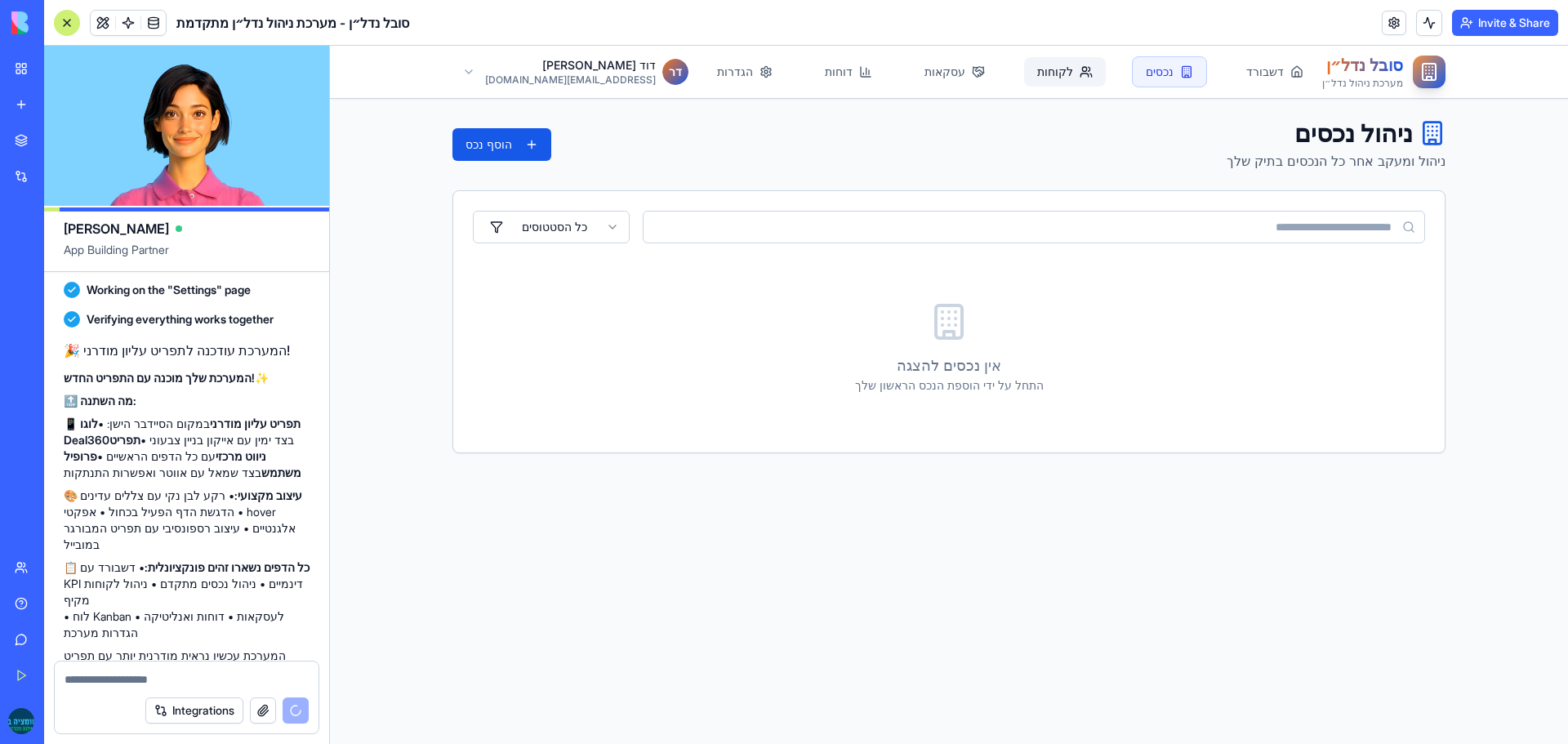
click at [1024, 72] on link "לקוחות" at bounding box center [1065, 72] width 82 height 30
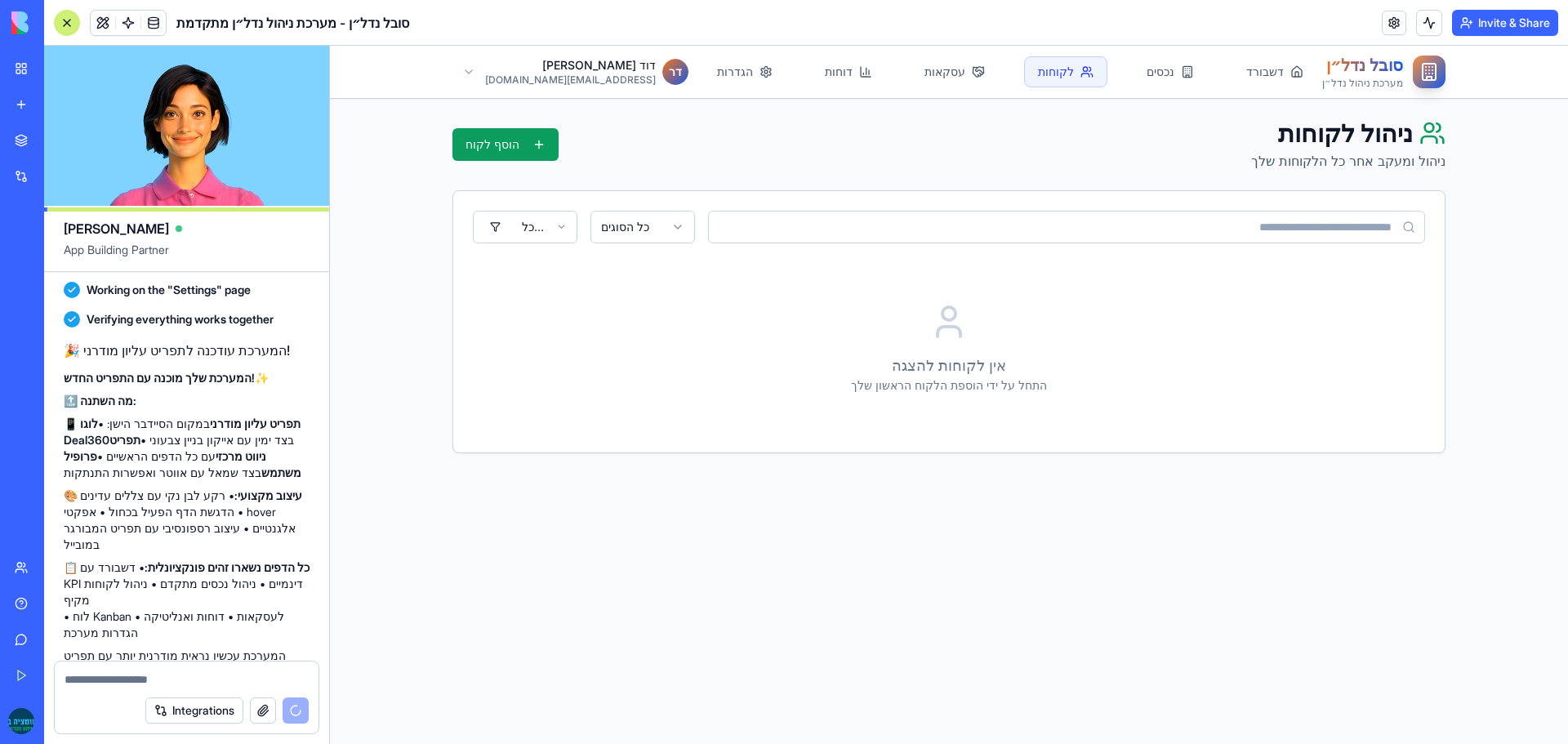
scroll to position [7479, 0]
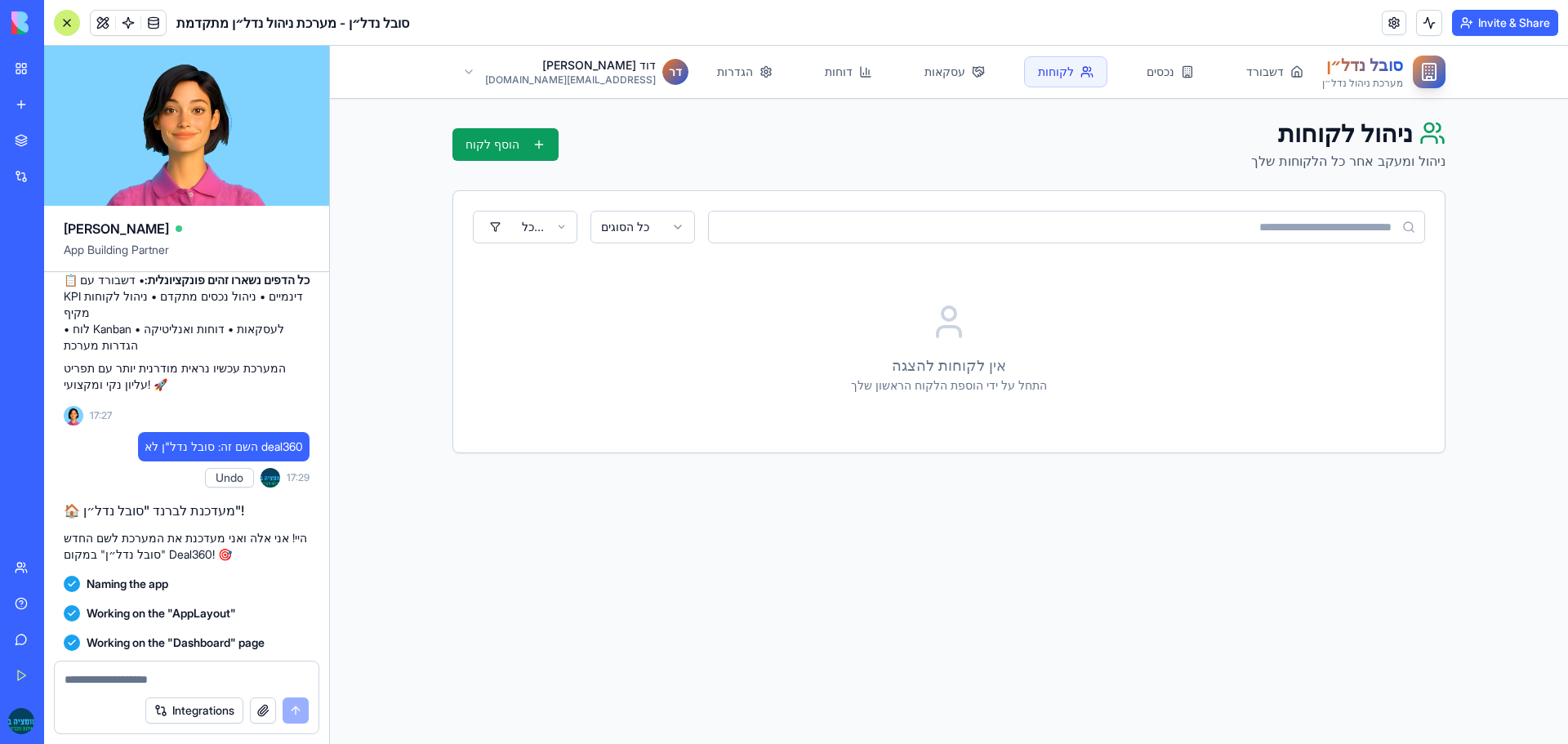
click at [136, 23] on span at bounding box center [129, 23] width 46 height 46
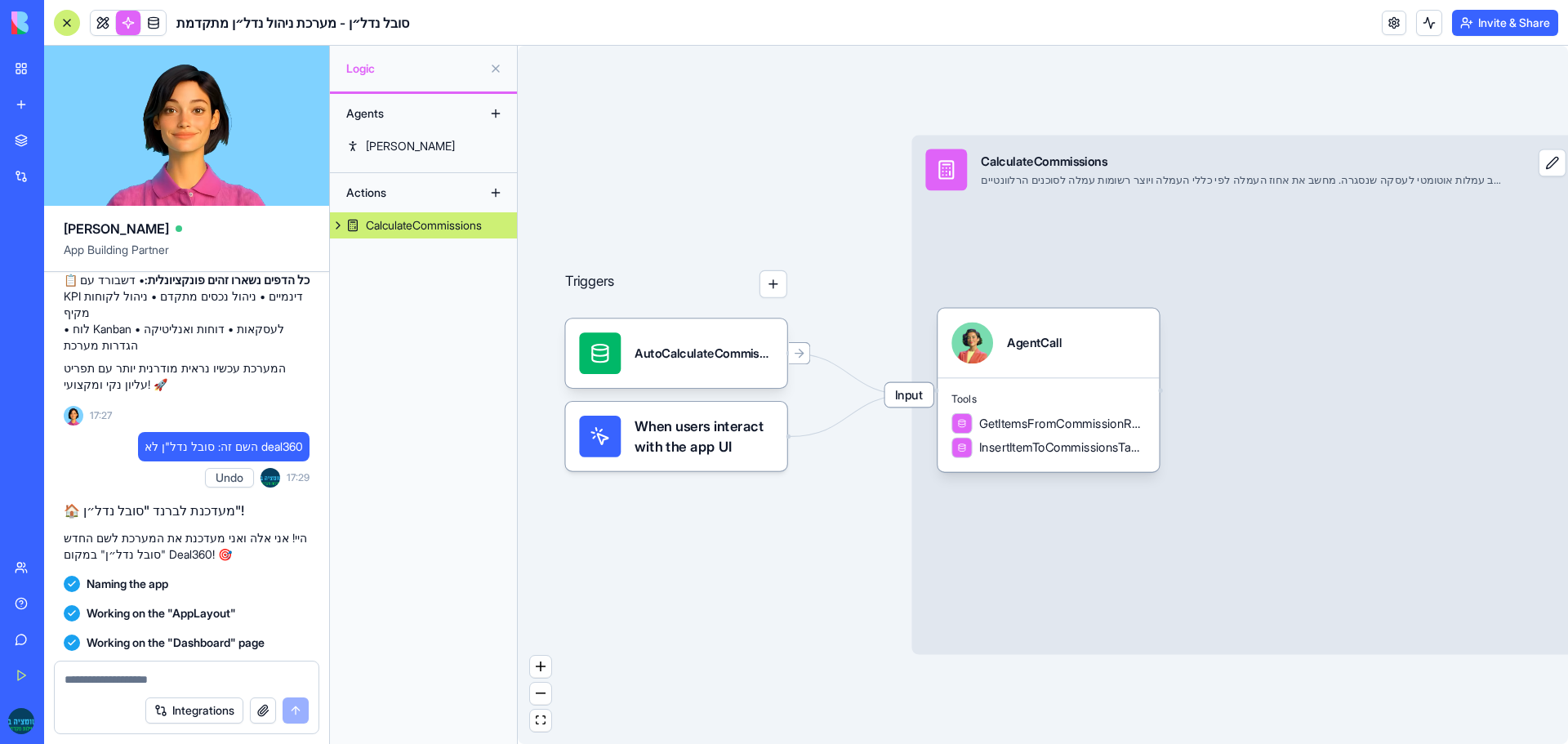
click at [439, 163] on div "Agents Nina Actions CalculateCommissions" at bounding box center [424, 419] width 187 height 650
click at [669, 352] on div "AutoCalculateCommissionsTrigger" at bounding box center [704, 353] width 139 height 17
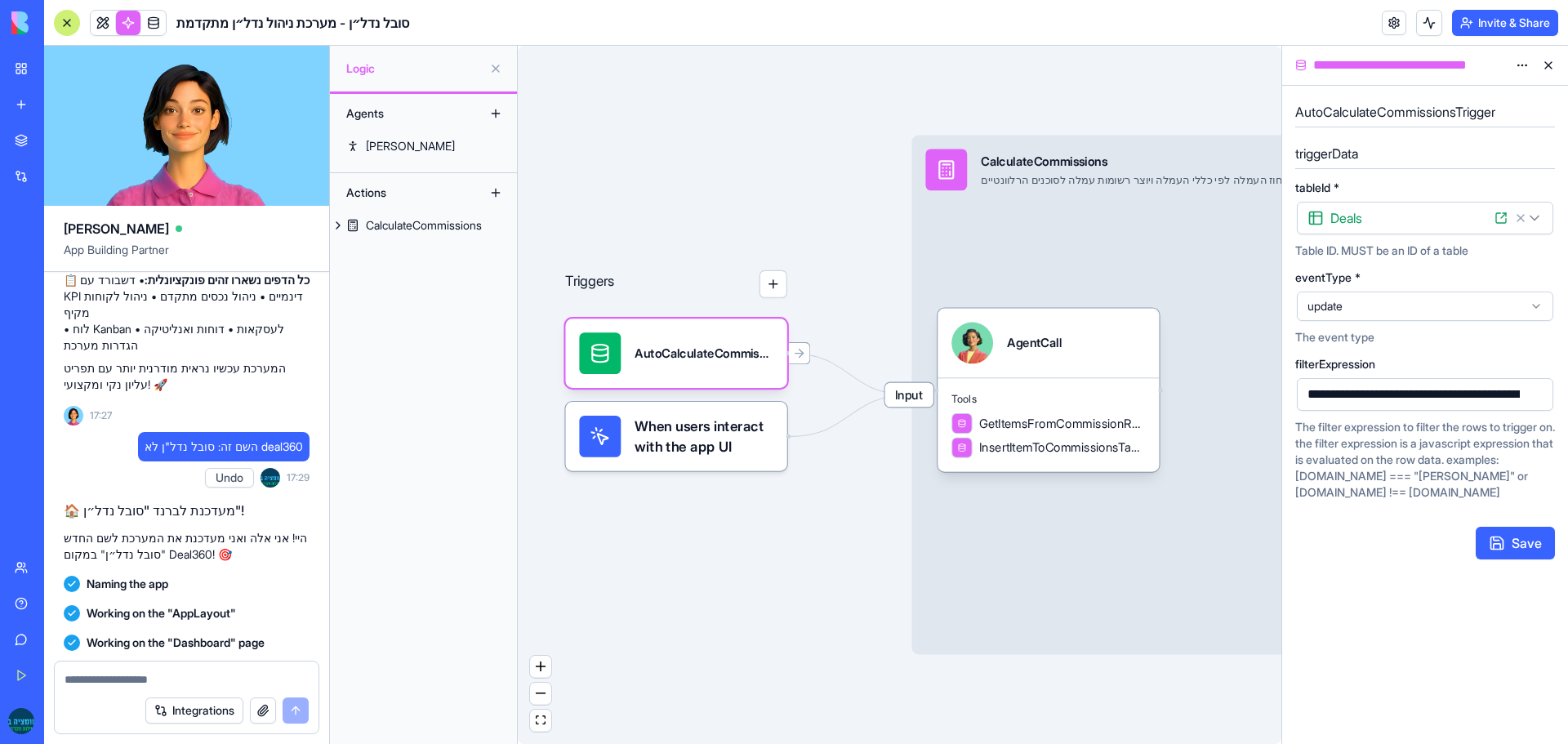
click at [1361, 313] on span "update" at bounding box center [1415, 306] width 215 height 16
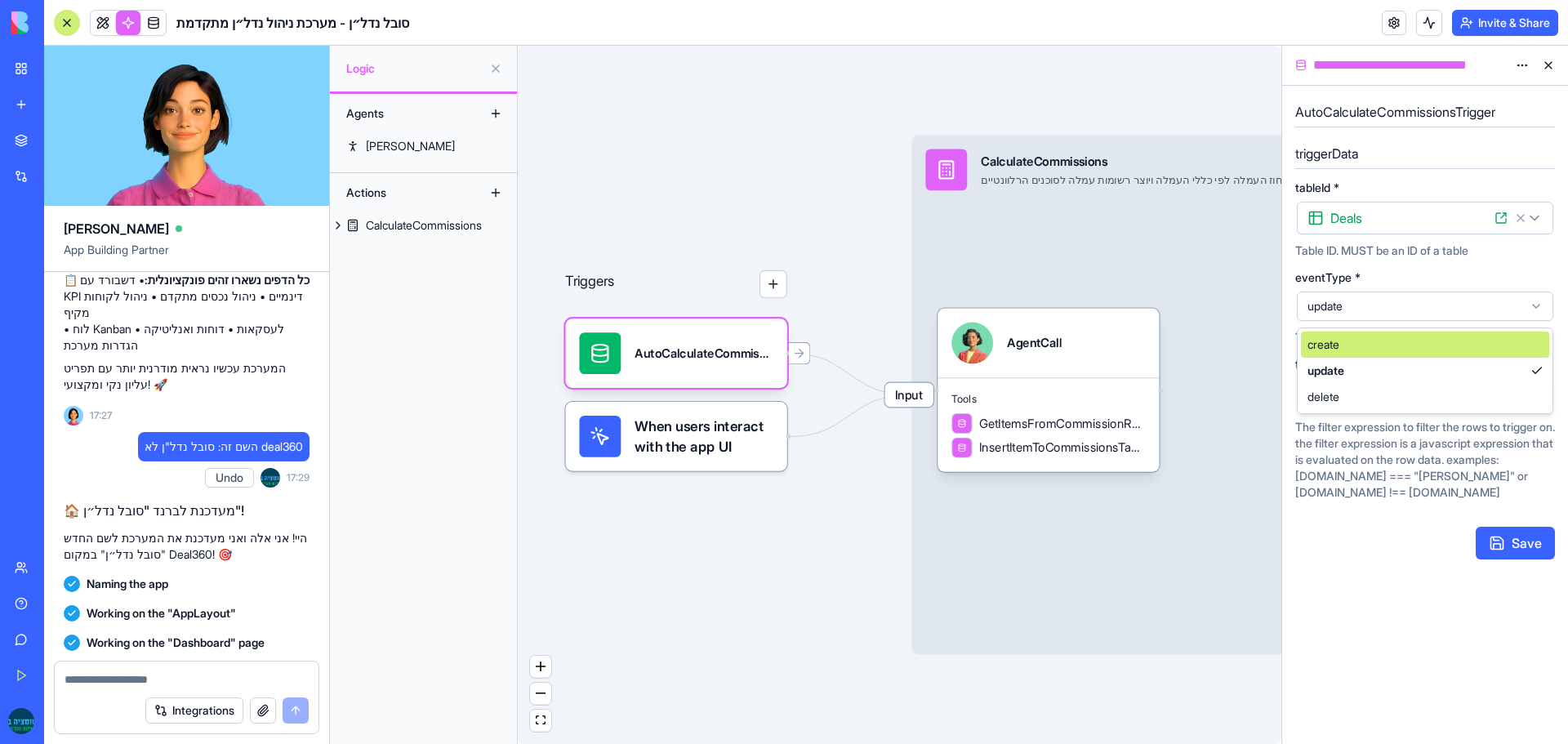
click at [1361, 313] on span "update" at bounding box center [1415, 306] width 215 height 16
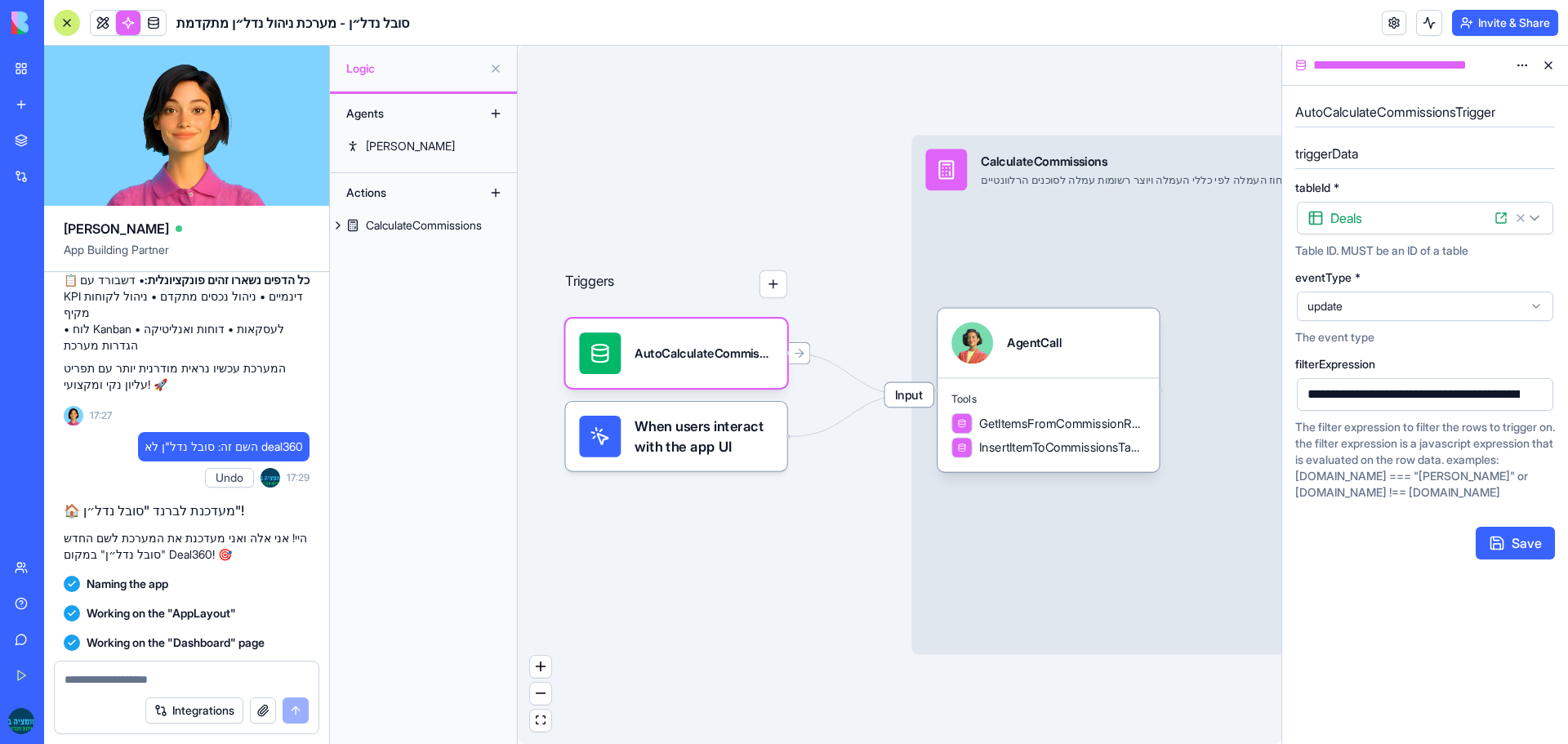
click at [732, 232] on div "Triggers" at bounding box center [676, 342] width 221 height 256
click at [73, 23] on div at bounding box center [66, 23] width 26 height 26
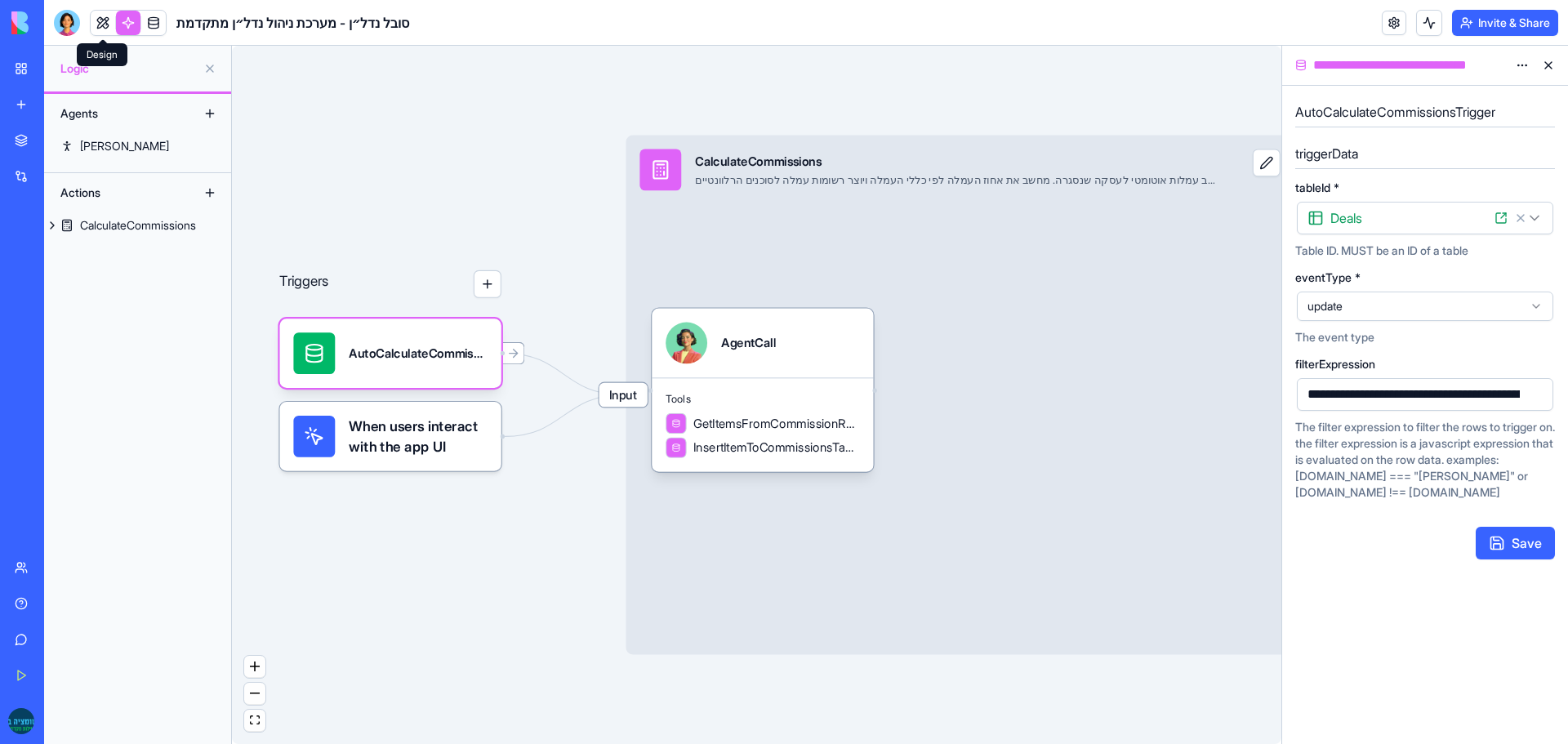
click at [100, 25] on link at bounding box center [103, 22] width 25 height 25
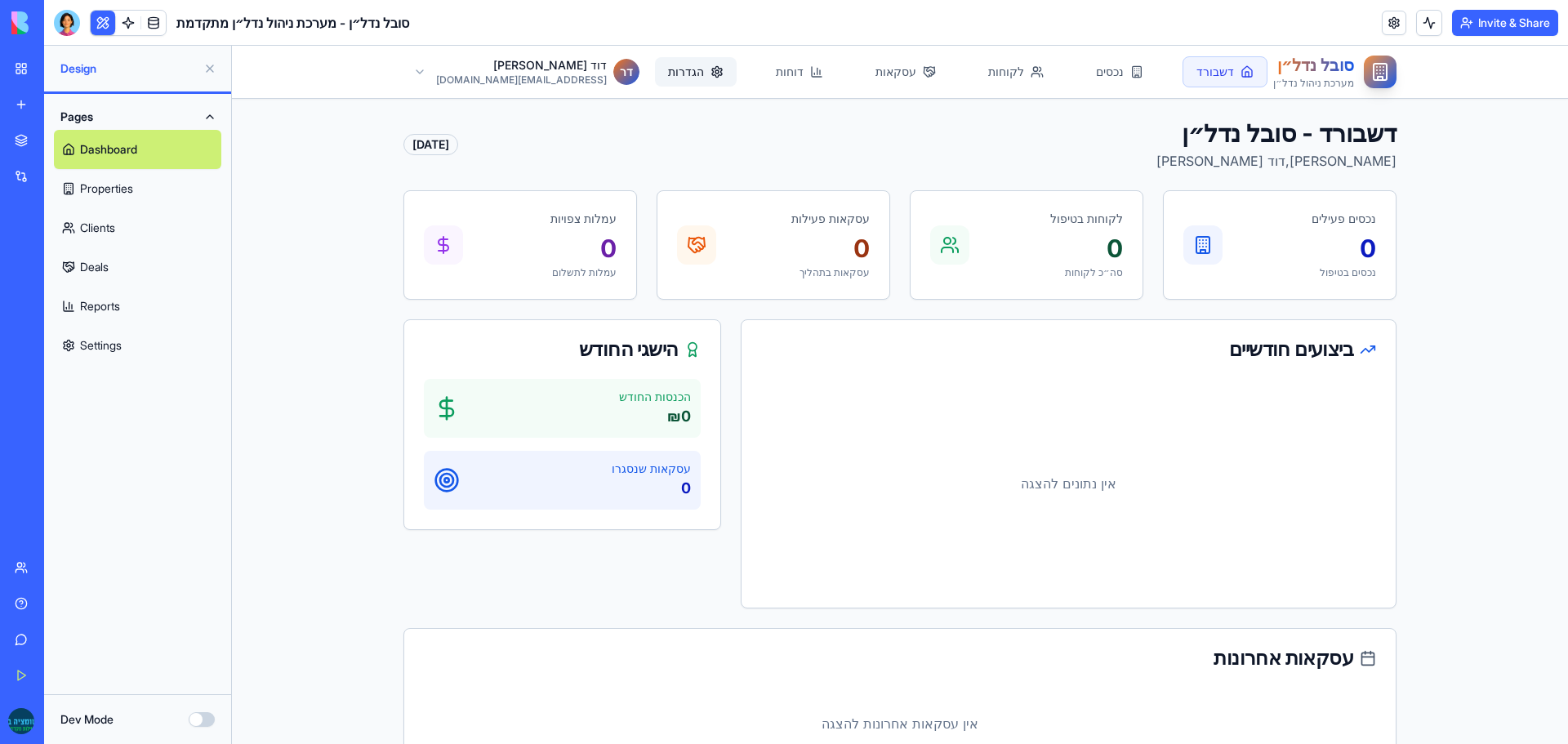
click at [663, 72] on link "הגדרות" at bounding box center [696, 72] width 82 height 30
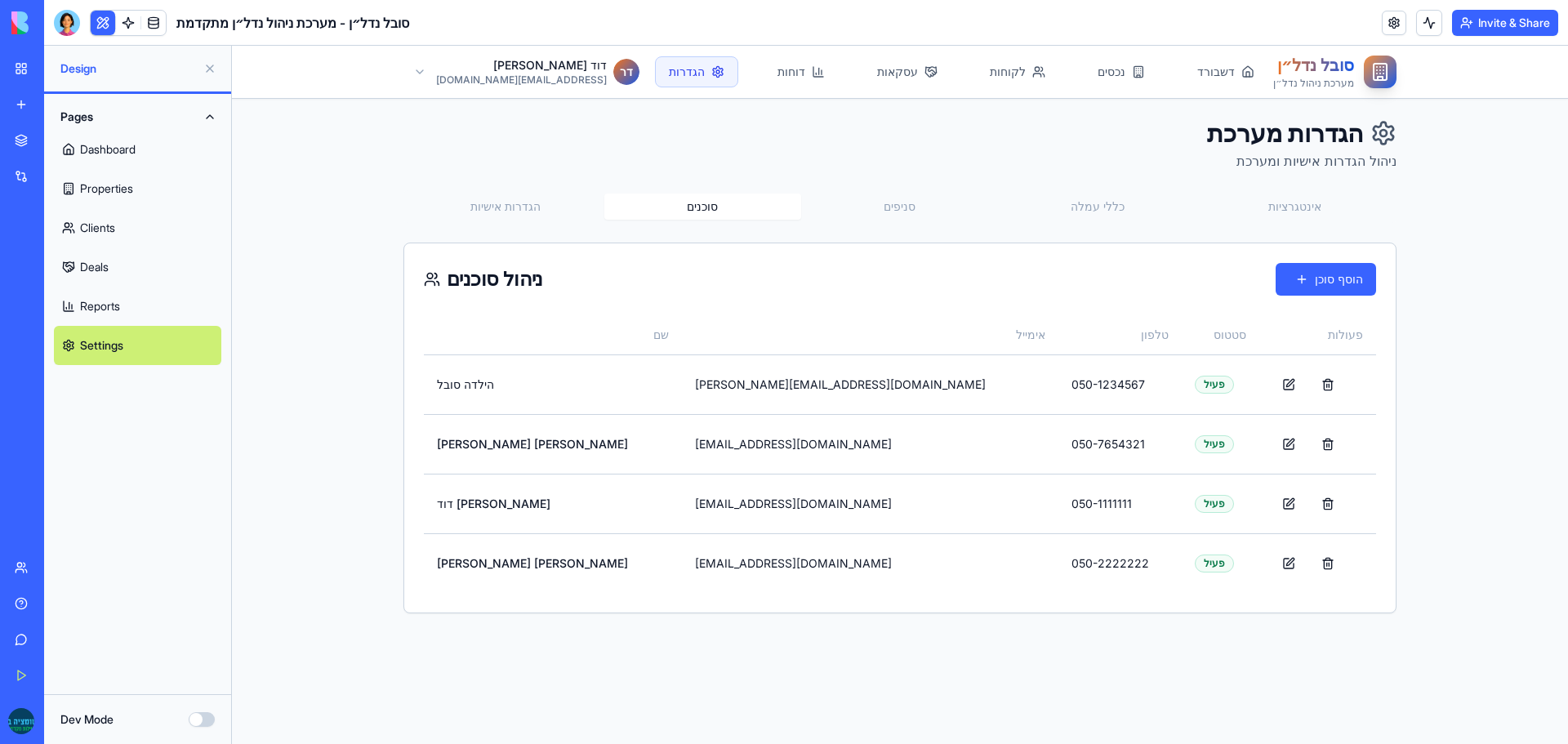
click at [687, 211] on button "סוכנים" at bounding box center [703, 206] width 197 height 26
click at [1350, 278] on button "הוסף סוכן" at bounding box center [1326, 279] width 100 height 32
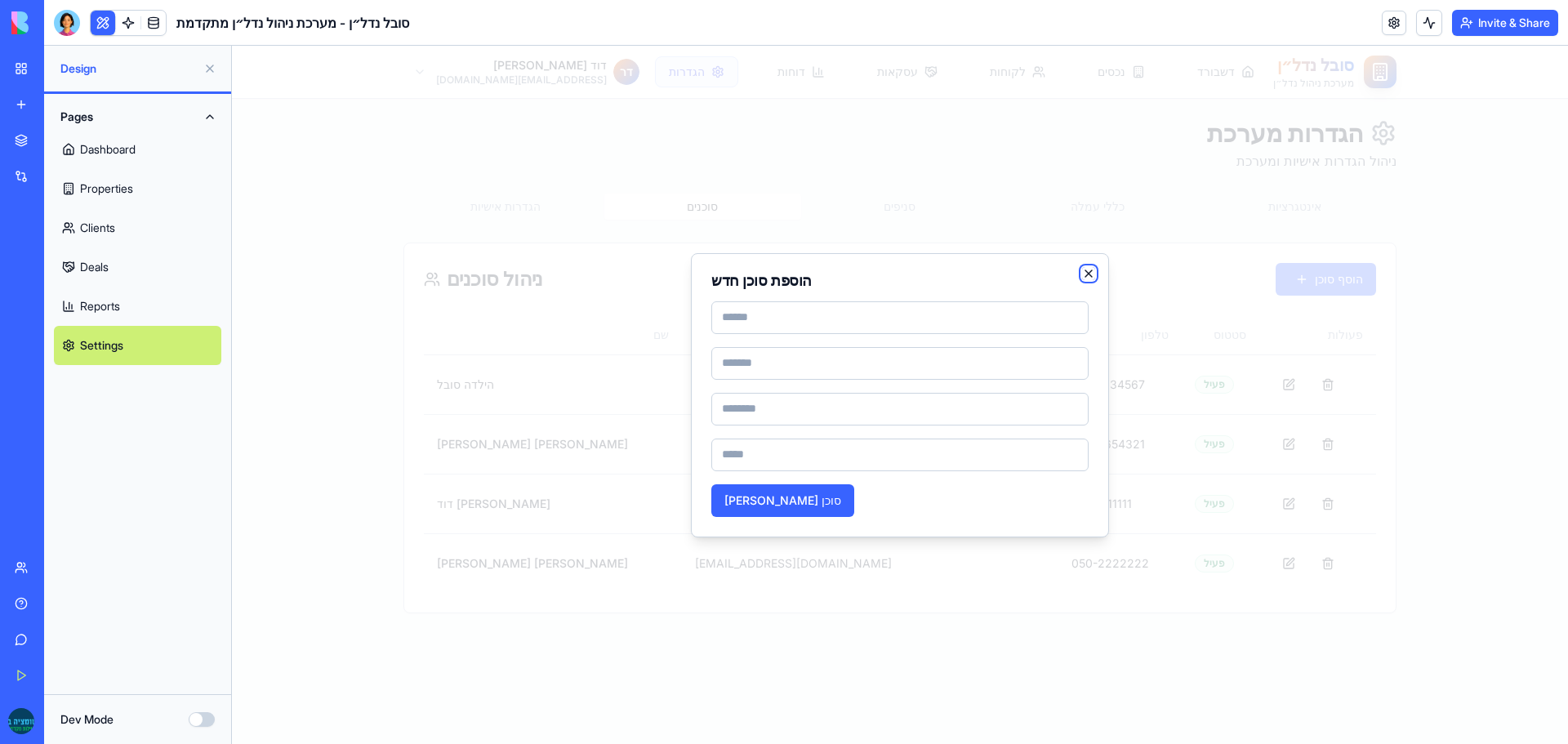
click at [1088, 272] on icon "button" at bounding box center [1088, 273] width 13 height 13
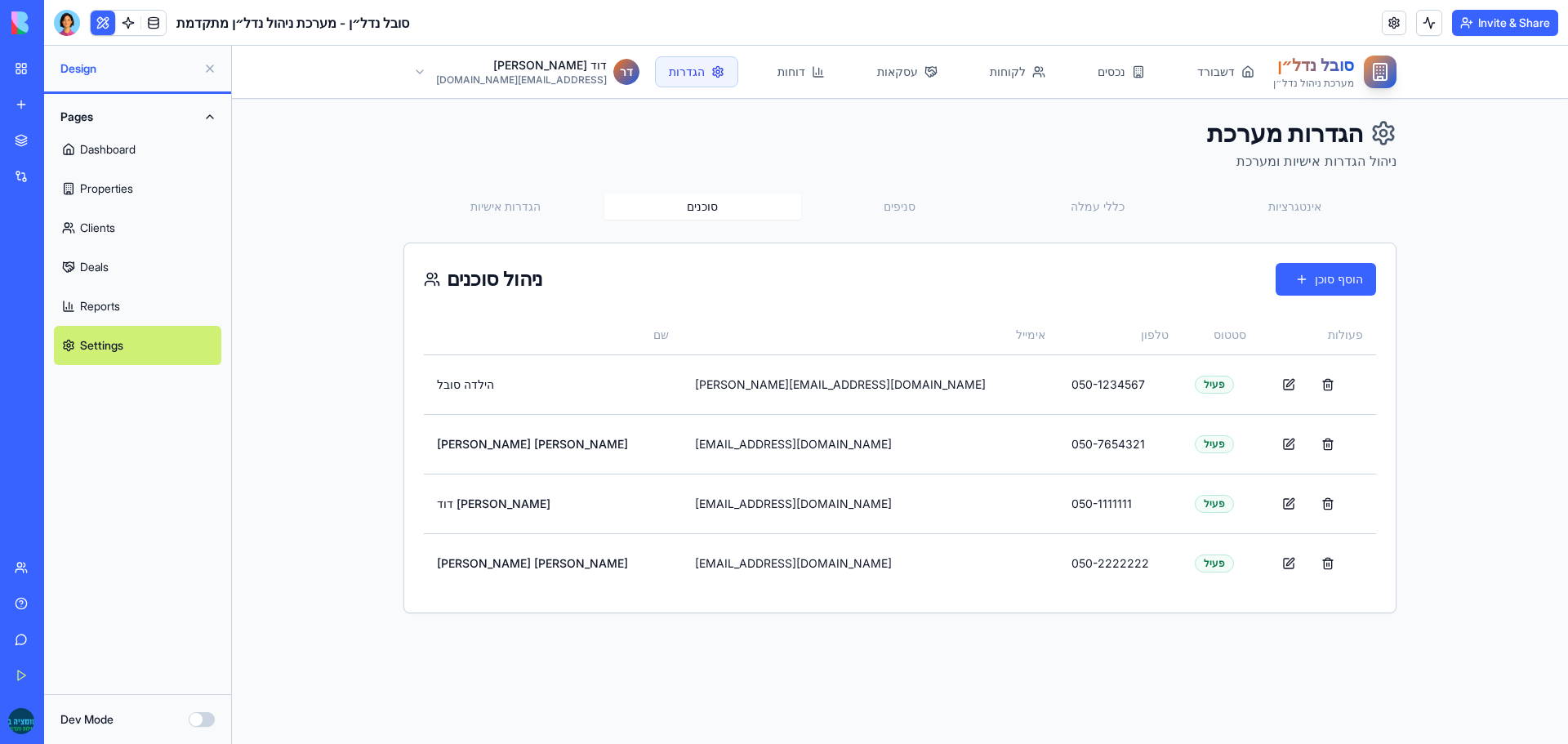
click at [894, 198] on button "סניפים" at bounding box center [900, 206] width 197 height 26
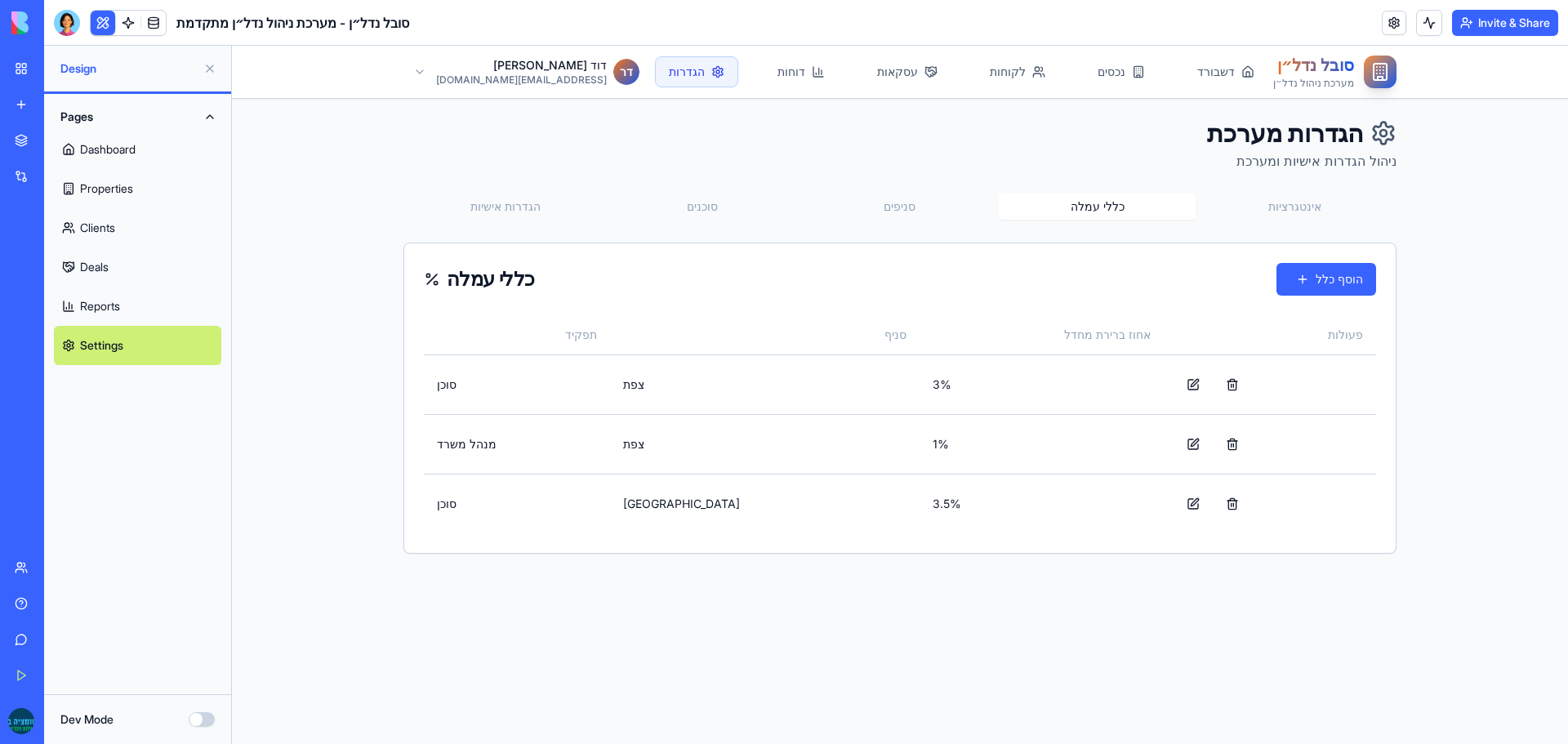
click at [1090, 209] on button "כללי עמלה" at bounding box center [1098, 206] width 197 height 26
click at [919, 380] on td "3 %" at bounding box center [1041, 384] width 244 height 60
click at [1177, 384] on button at bounding box center [1193, 385] width 32 height 32
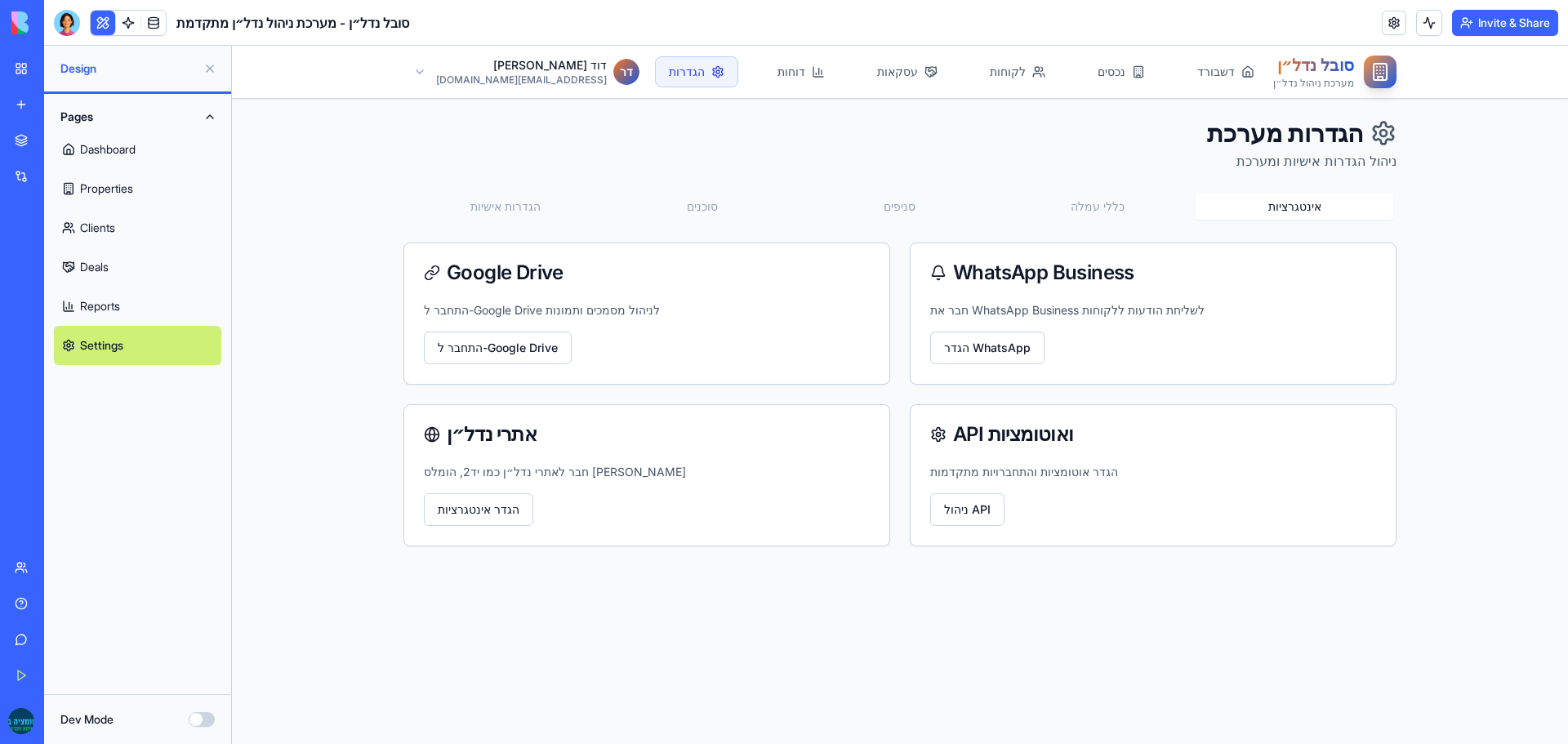
click at [1301, 208] on button "אינטגרציות" at bounding box center [1295, 206] width 197 height 26
click at [487, 517] on button "הגדר אינטגרציות" at bounding box center [478, 510] width 110 height 32
click at [475, 508] on button "הגדר אינטגרציות" at bounding box center [478, 510] width 110 height 32
click at [986, 509] on button "ניהול API" at bounding box center [967, 510] width 74 height 32
click at [993, 344] on button "הגדר WhatsApp" at bounding box center [987, 348] width 114 height 32
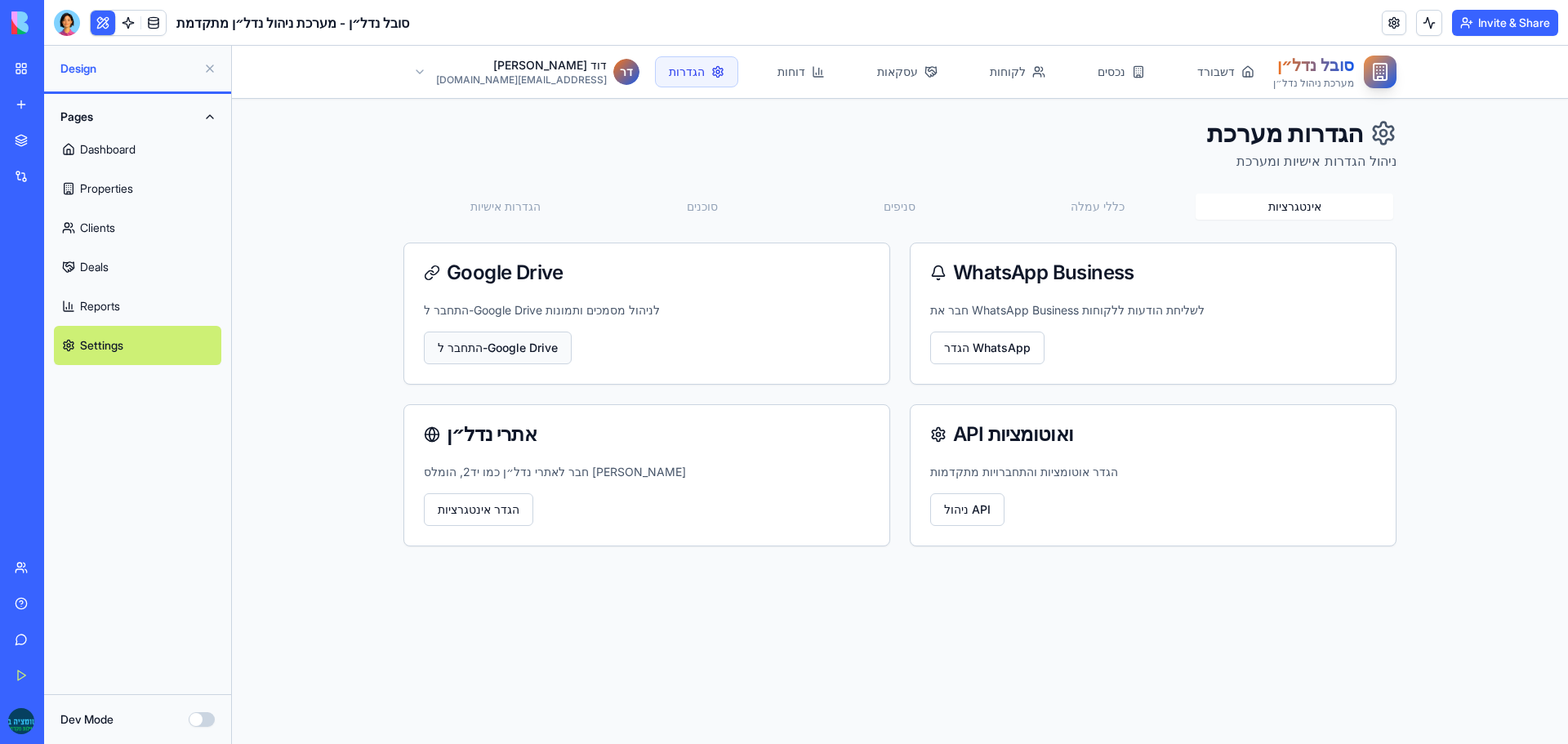
click at [456, 348] on button "התחבר ל-Google Drive" at bounding box center [498, 348] width 148 height 32
click at [539, 348] on button "התחבר ל-Google Drive" at bounding box center [498, 348] width 148 height 32
click at [701, 315] on p "התחבר ל-Google Drive לניהול מסמכים ותמונות" at bounding box center [647, 310] width 446 height 16
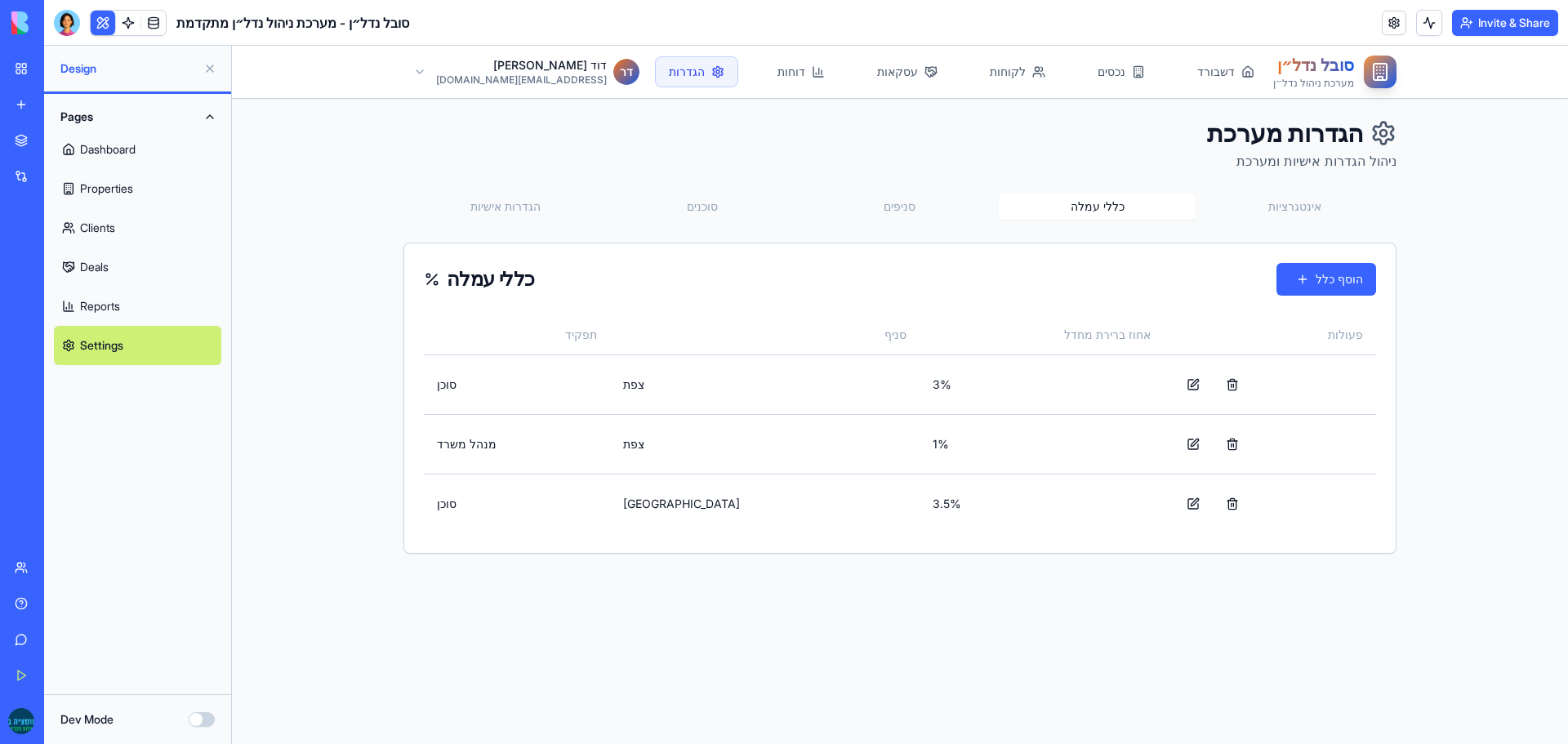
click at [1111, 207] on button "כללי עמלה" at bounding box center [1098, 206] width 197 height 26
click at [1184, 79] on link "דשבורד" at bounding box center [1226, 72] width 83 height 30
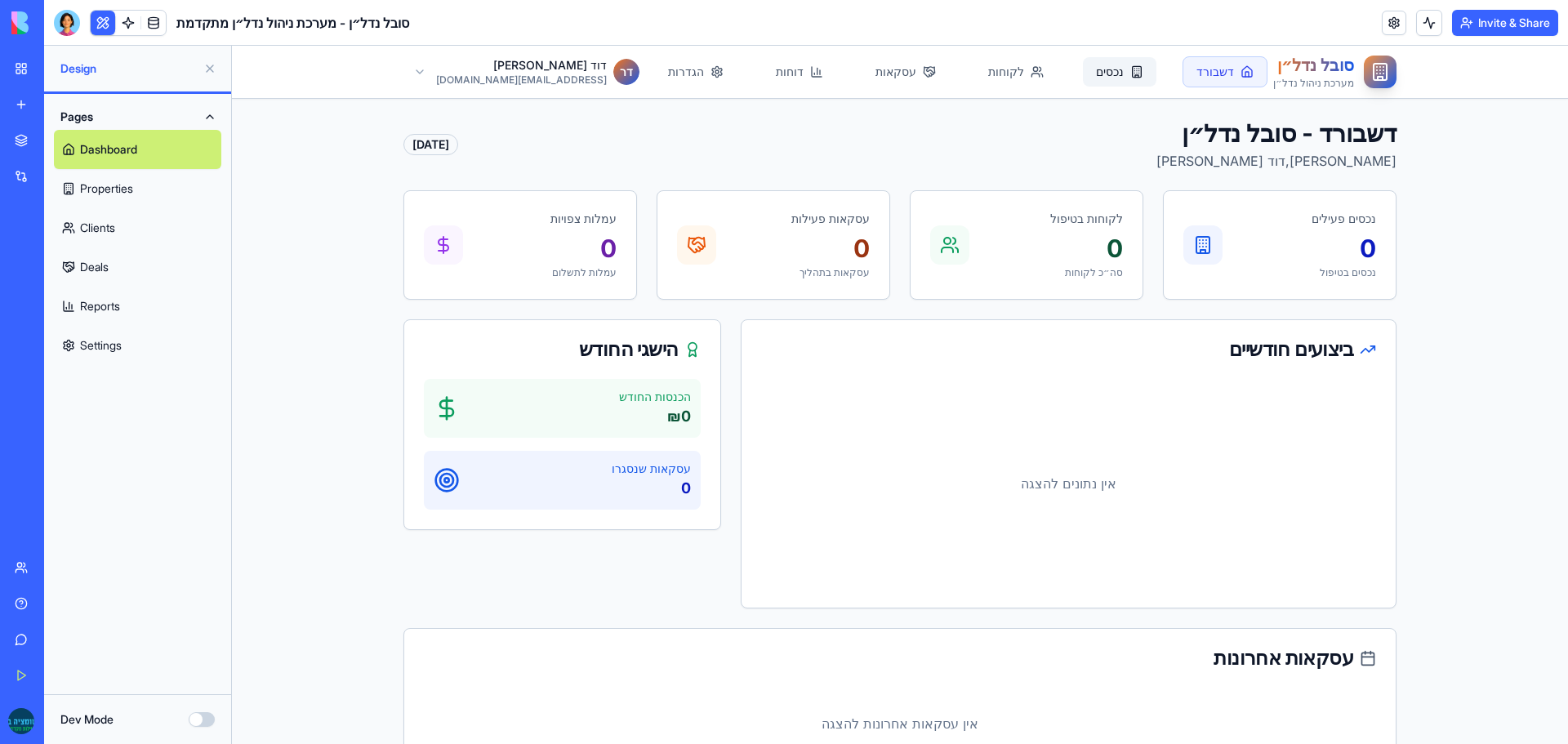
click at [1083, 77] on link "נכסים" at bounding box center [1119, 72] width 73 height 30
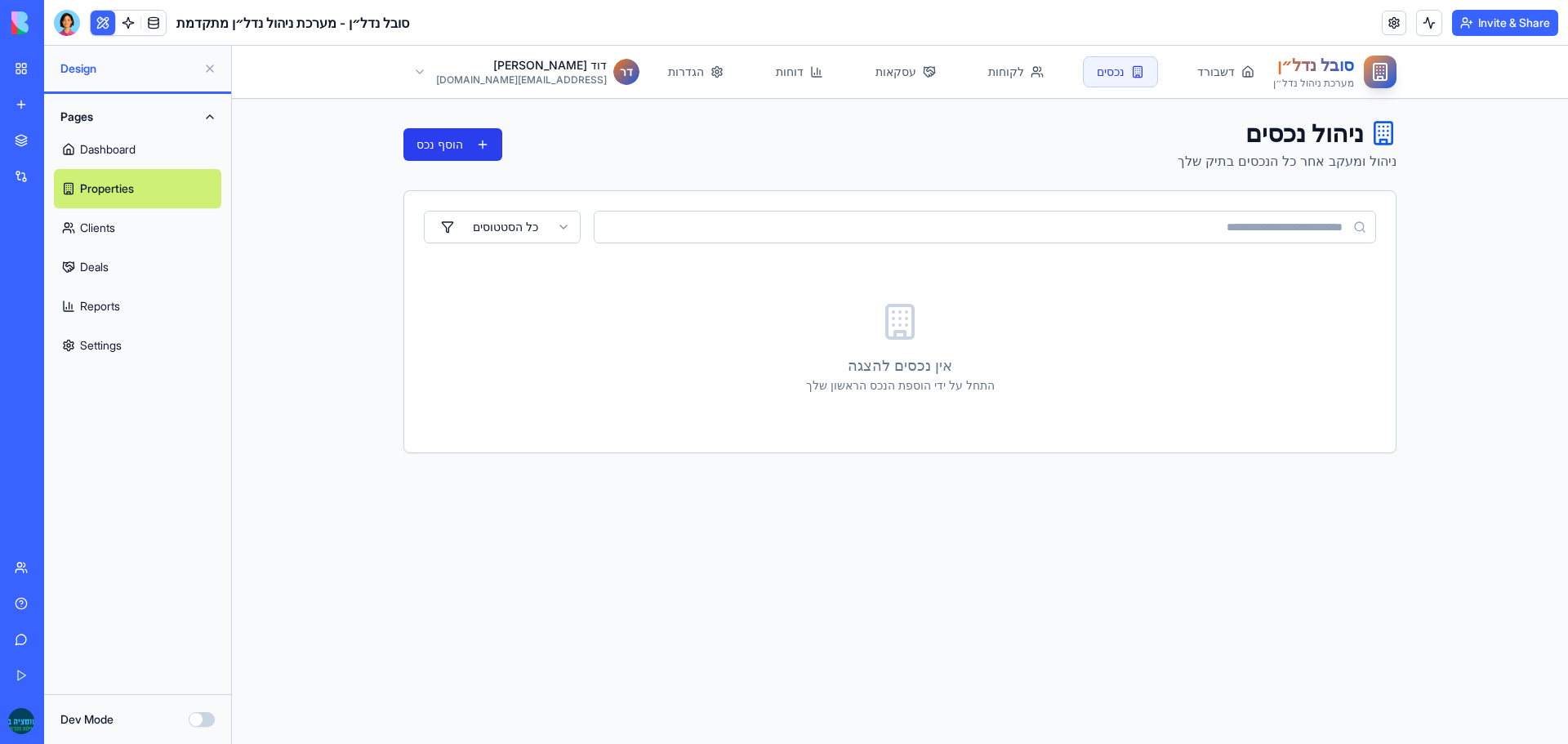
click at [434, 145] on button "הוסף נכס" at bounding box center [453, 145] width 99 height 32
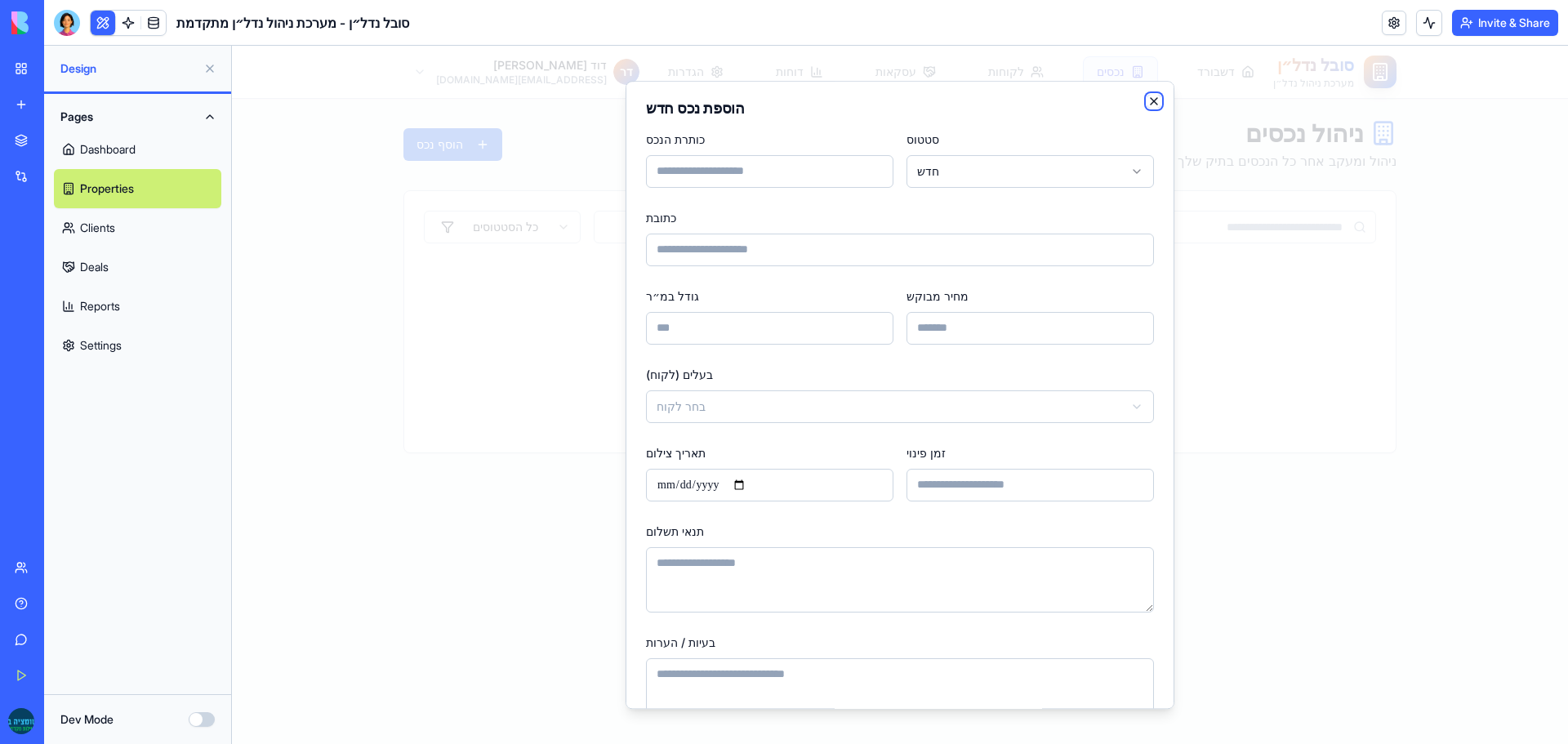
click at [1147, 100] on icon "button" at bounding box center [1153, 100] width 13 height 13
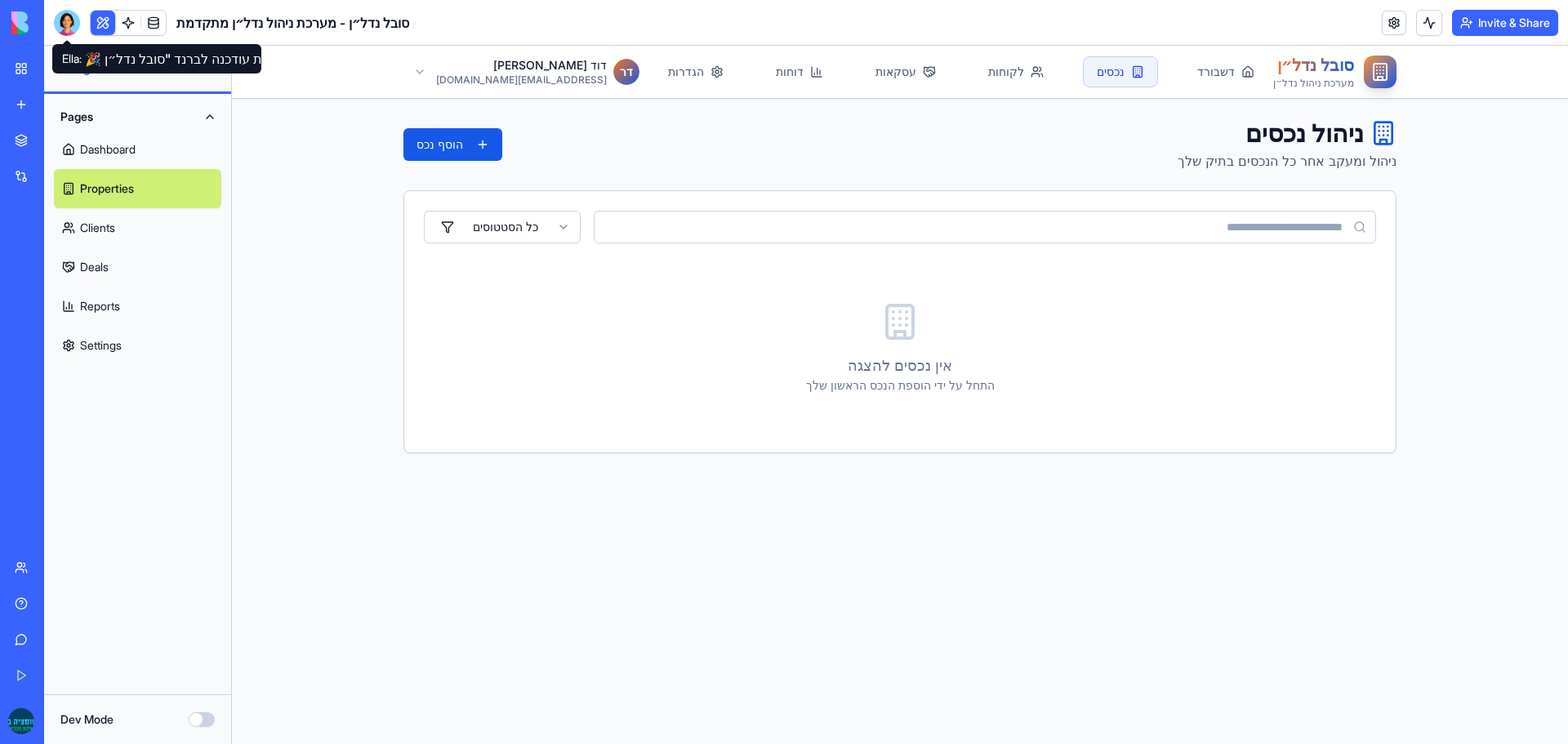
click at [71, 24] on div at bounding box center [66, 23] width 26 height 26
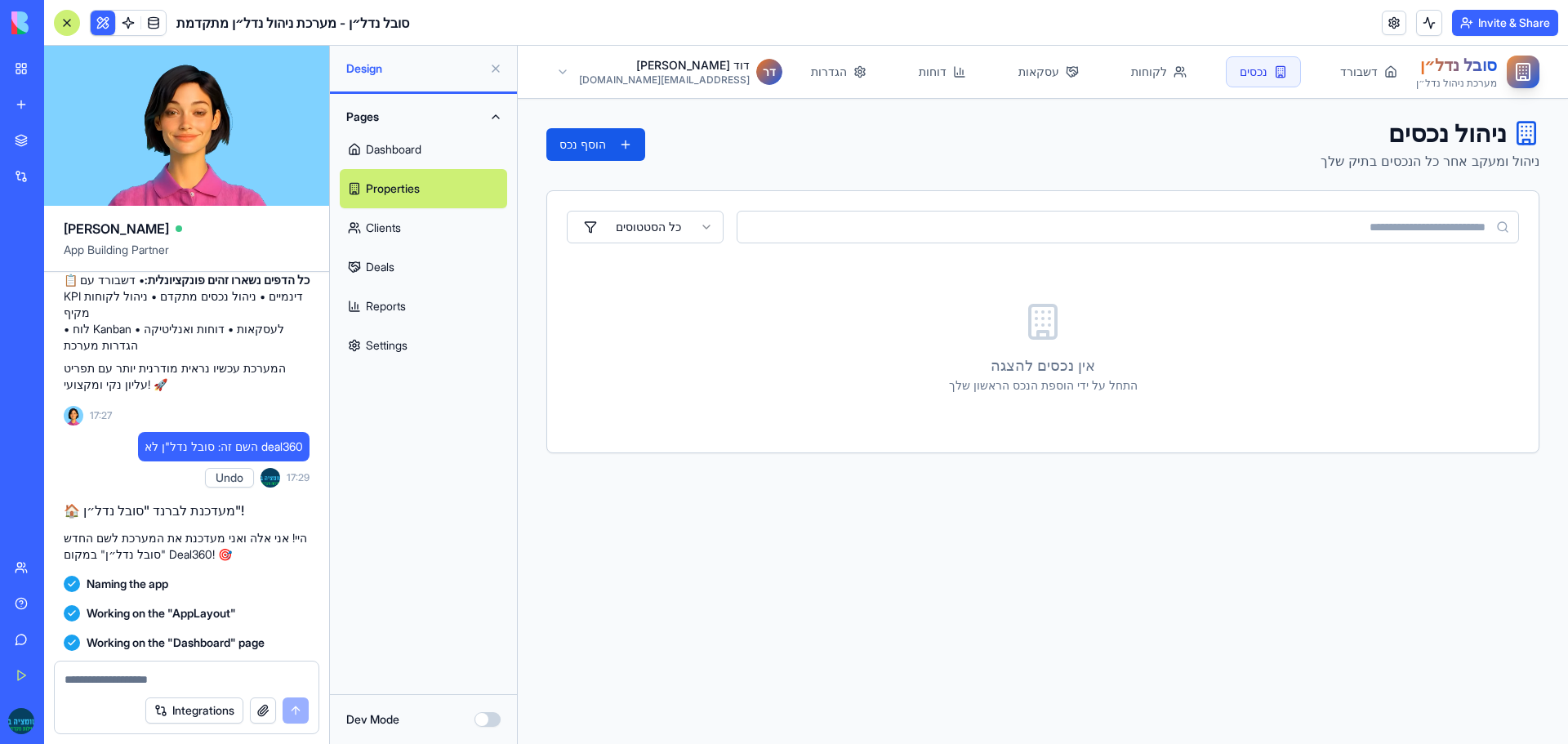
click at [131, 684] on form "Integrations" at bounding box center [186, 697] width 266 height 73
click at [129, 677] on textarea at bounding box center [186, 679] width 244 height 16
type textarea "*"
click at [588, 151] on button "הוסף נכס" at bounding box center [596, 145] width 99 height 32
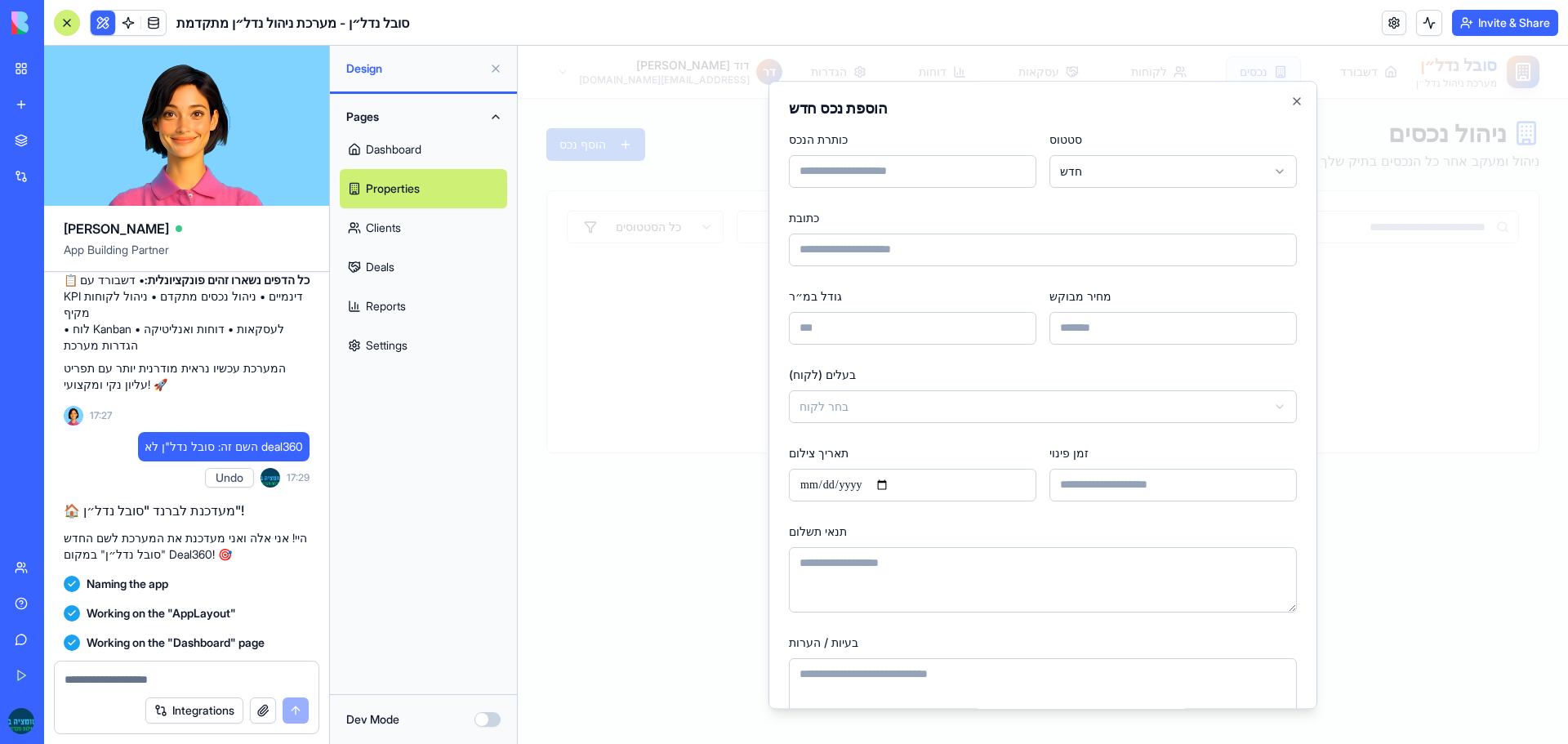
click at [905, 403] on body "סובל נדל״ן מערכת ניהול נדל״ן דשבורד נכסים לקוחות עסקאות דוחות הגדרות ד ר דוד רי…" at bounding box center [1043, 395] width 1050 height 698
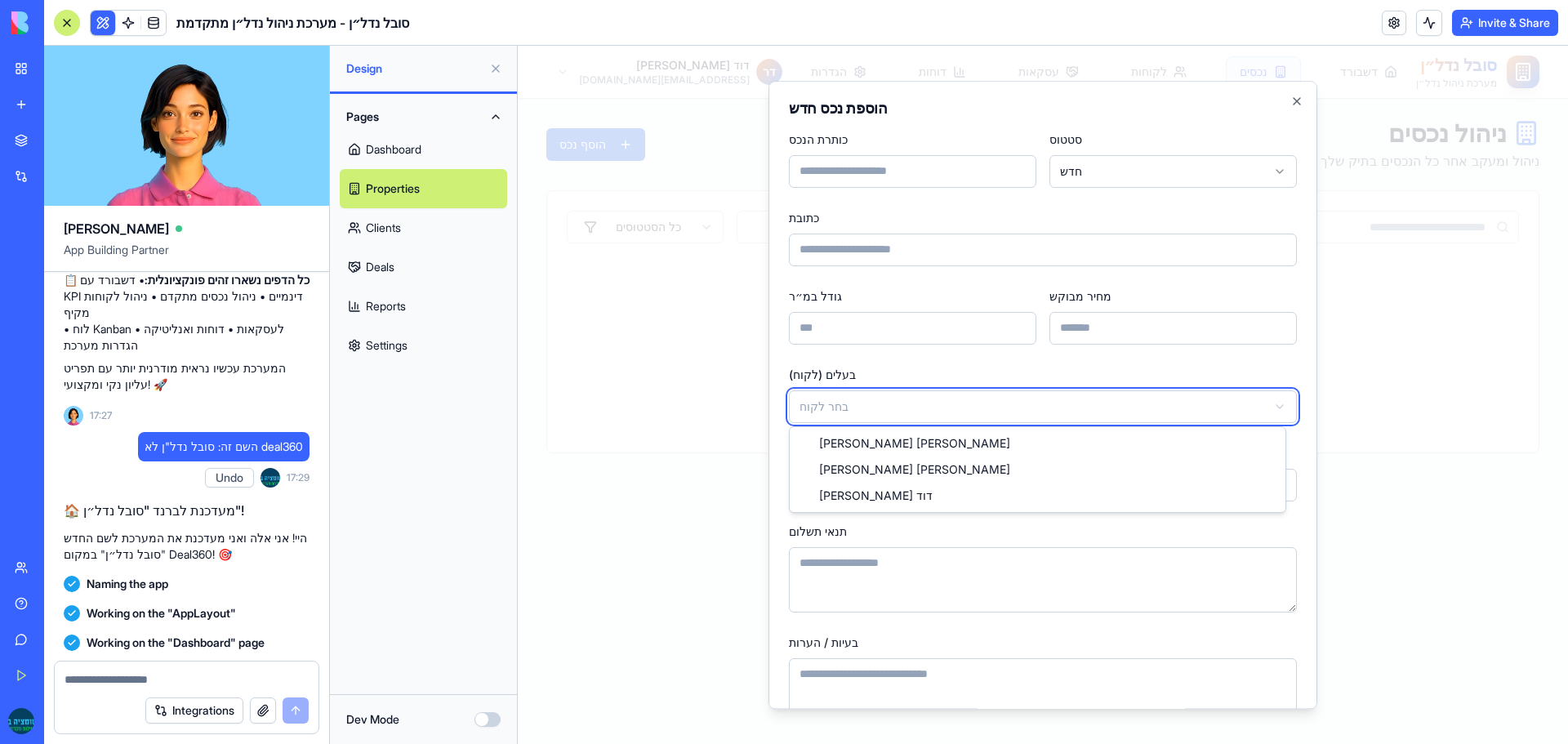
click at [674, 327] on div at bounding box center [1043, 395] width 1050 height 698
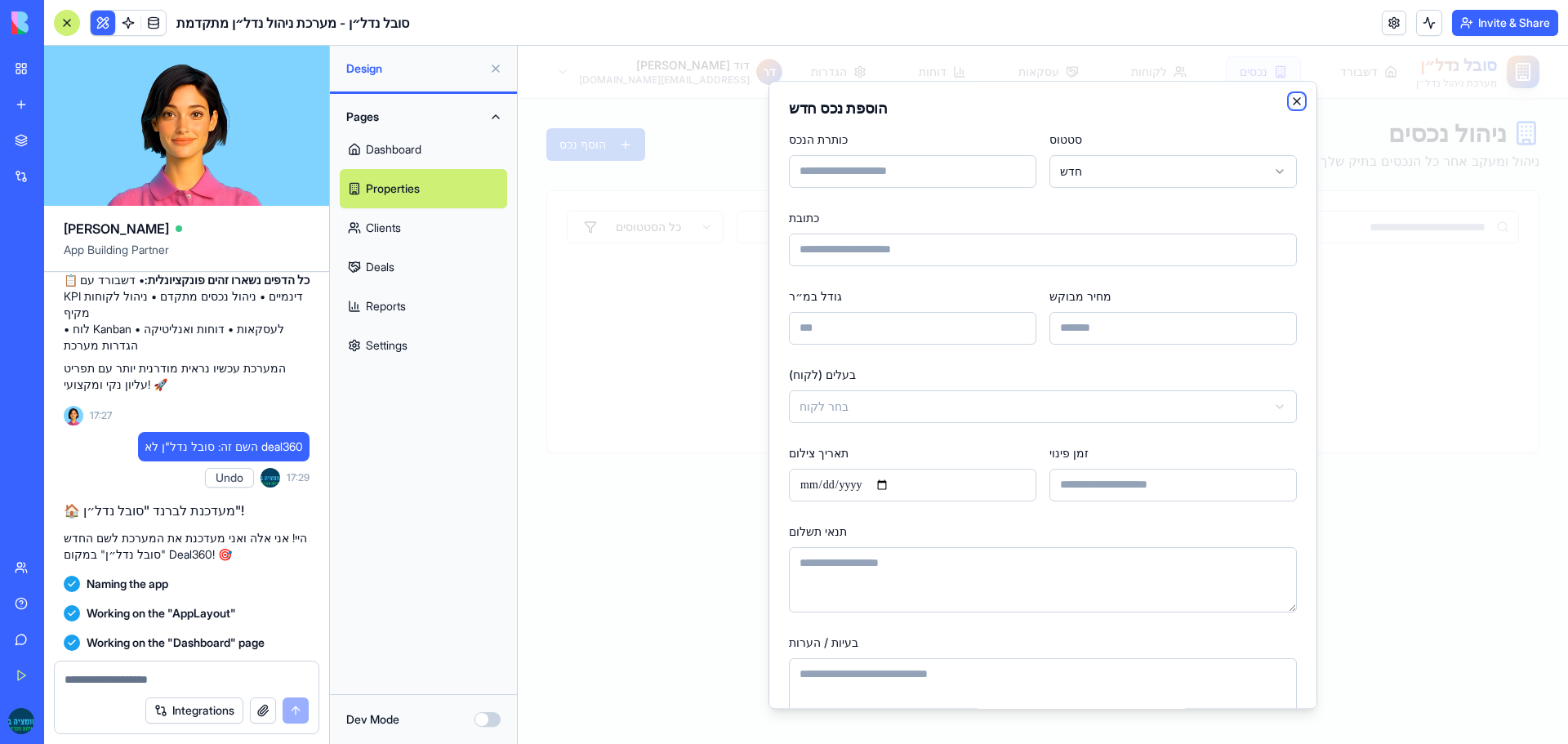
click at [1290, 98] on icon "button" at bounding box center [1296, 100] width 13 height 13
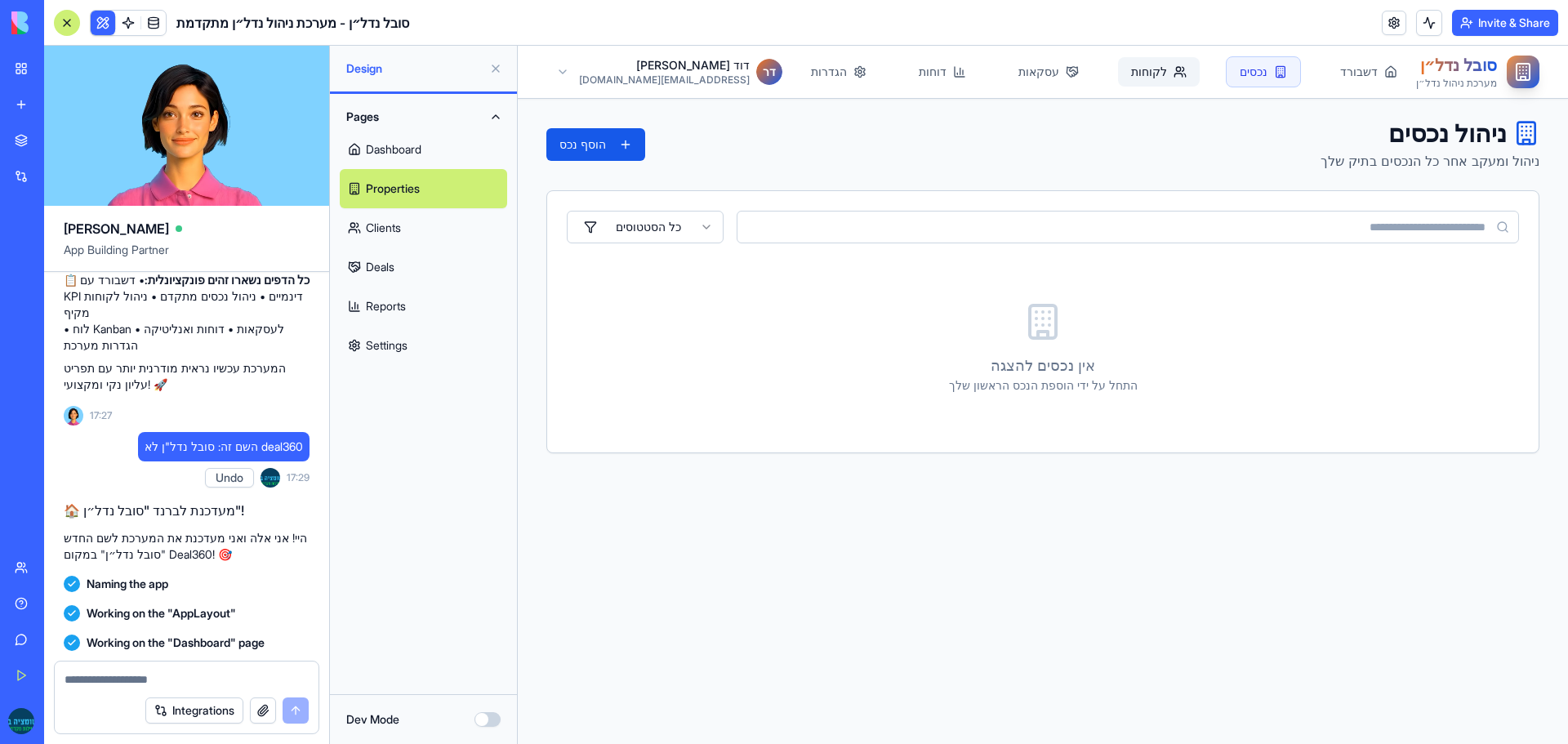
click at [1174, 70] on icon at bounding box center [1180, 72] width 13 height 13
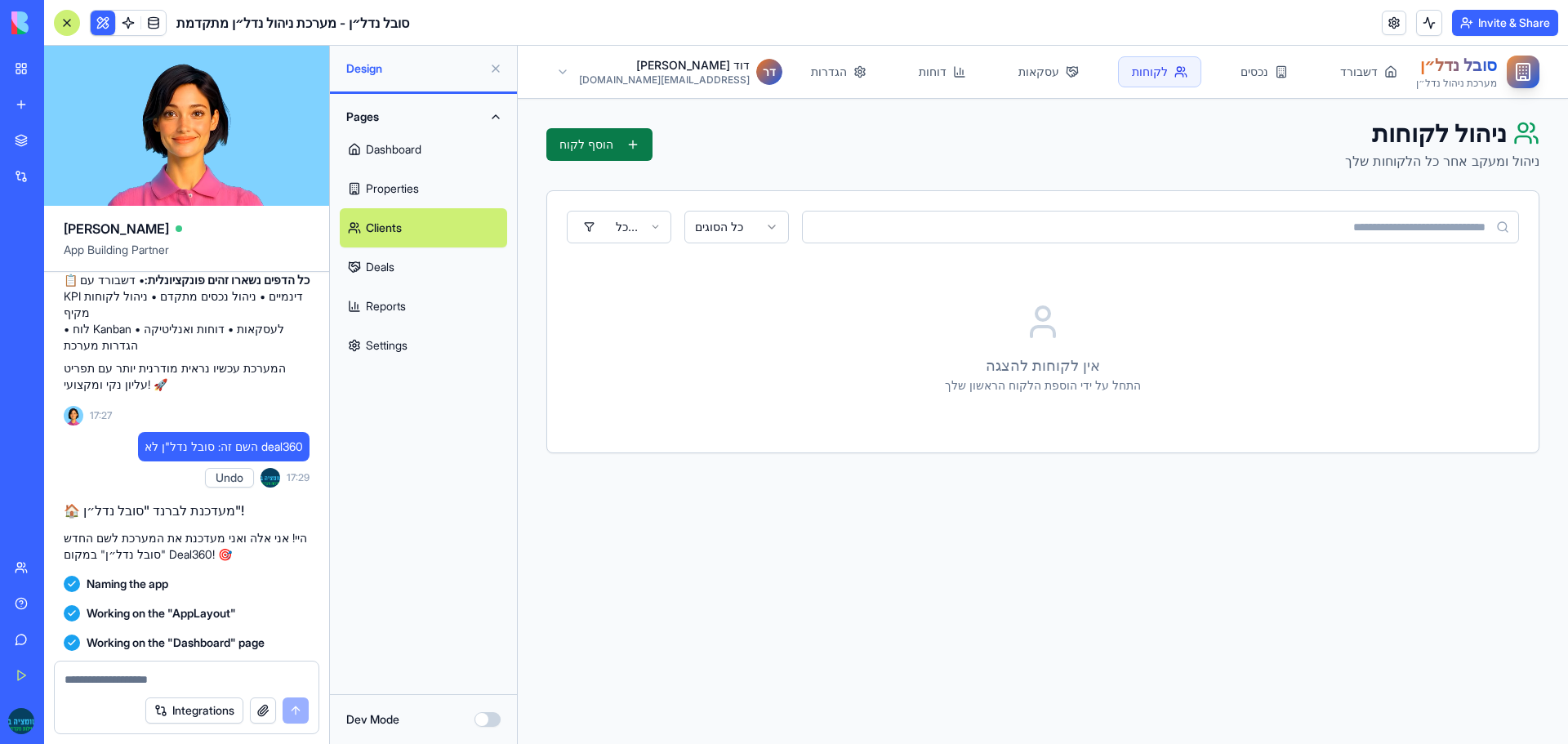
click at [575, 147] on button "הוסף לקוח" at bounding box center [599, 145] width 106 height 32
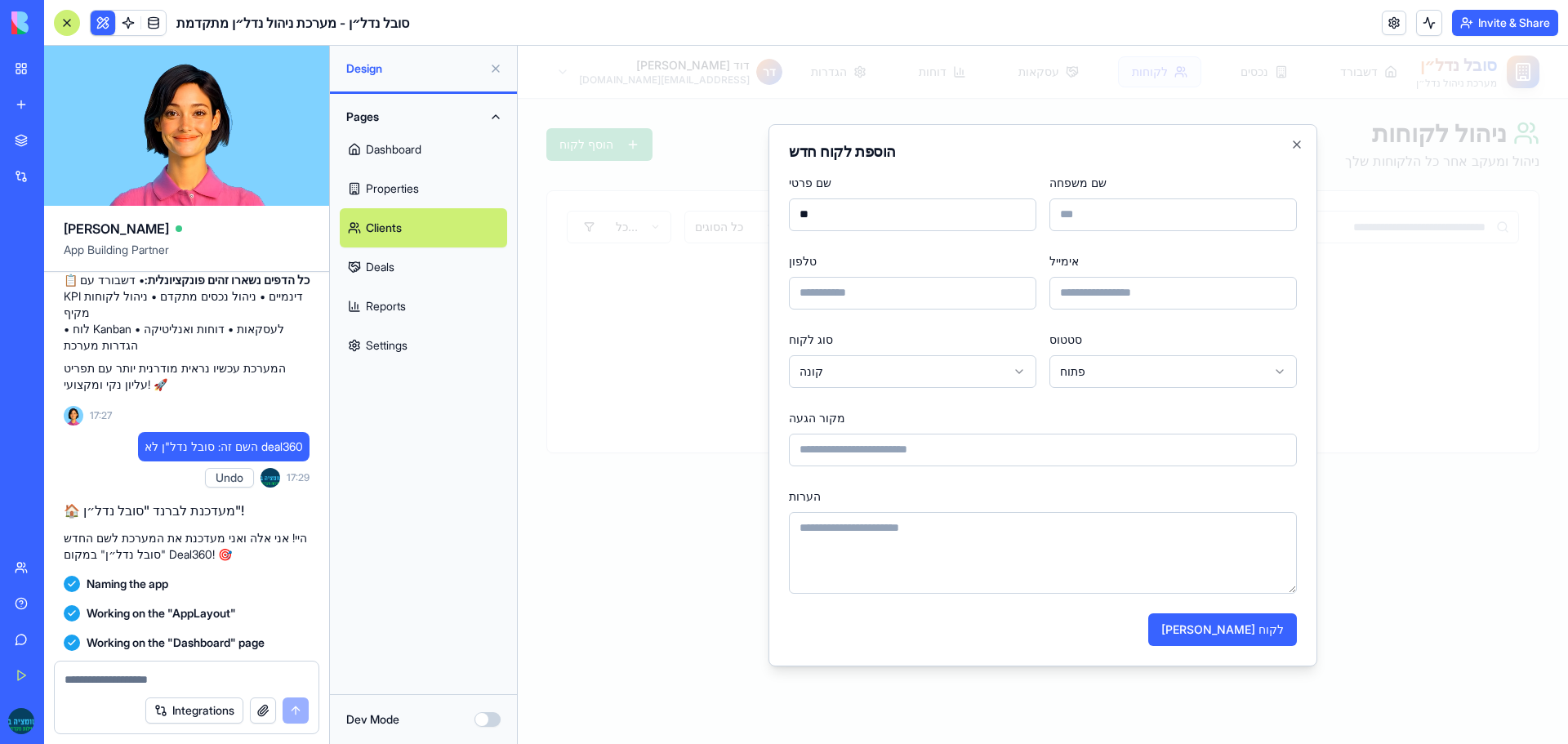
type input "*"
type input "*****"
type input "********"
type input "**********"
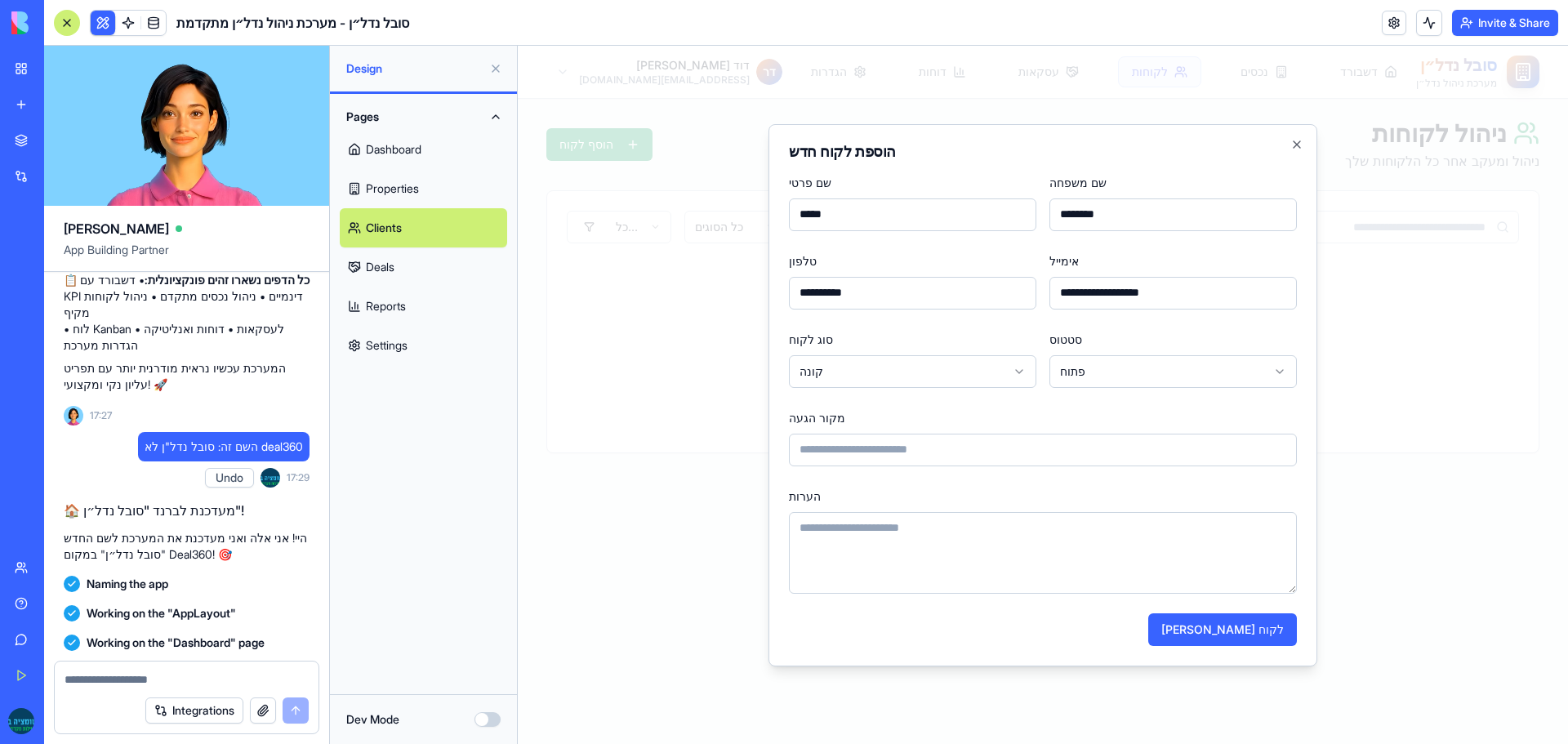
click at [967, 280] on input "**********" at bounding box center [913, 293] width 248 height 32
click at [1159, 289] on input "אימייל" at bounding box center [1173, 293] width 248 height 32
click at [981, 293] on input "**********" at bounding box center [913, 293] width 248 height 32
type input "*********"
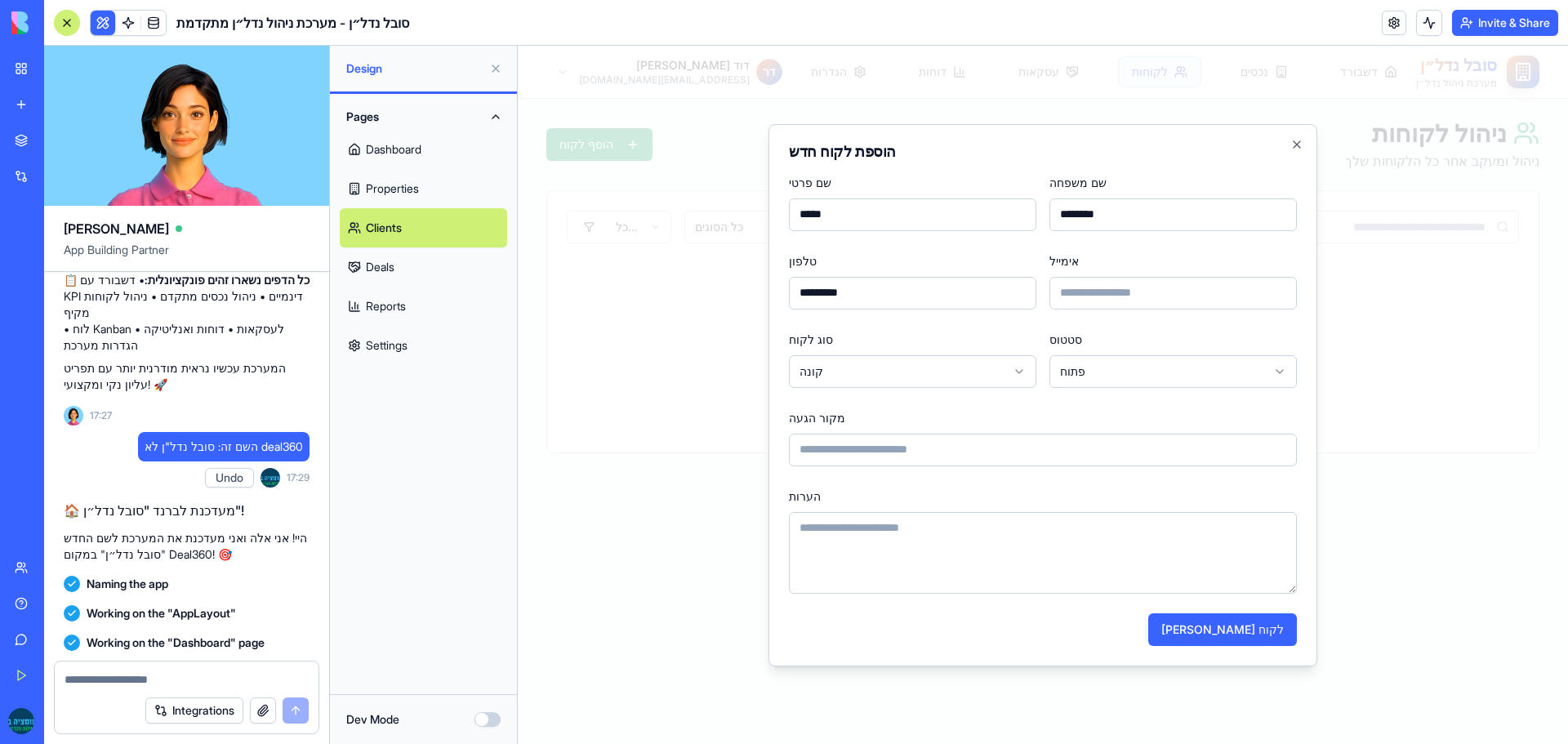
drag, startPoint x: 933, startPoint y: 390, endPoint x: 935, endPoint y: 378, distance: 12.2
click at [935, 390] on form "**********" at bounding box center [1043, 409] width 508 height 474
click at [930, 375] on body "**********" at bounding box center [1043, 395] width 1050 height 698
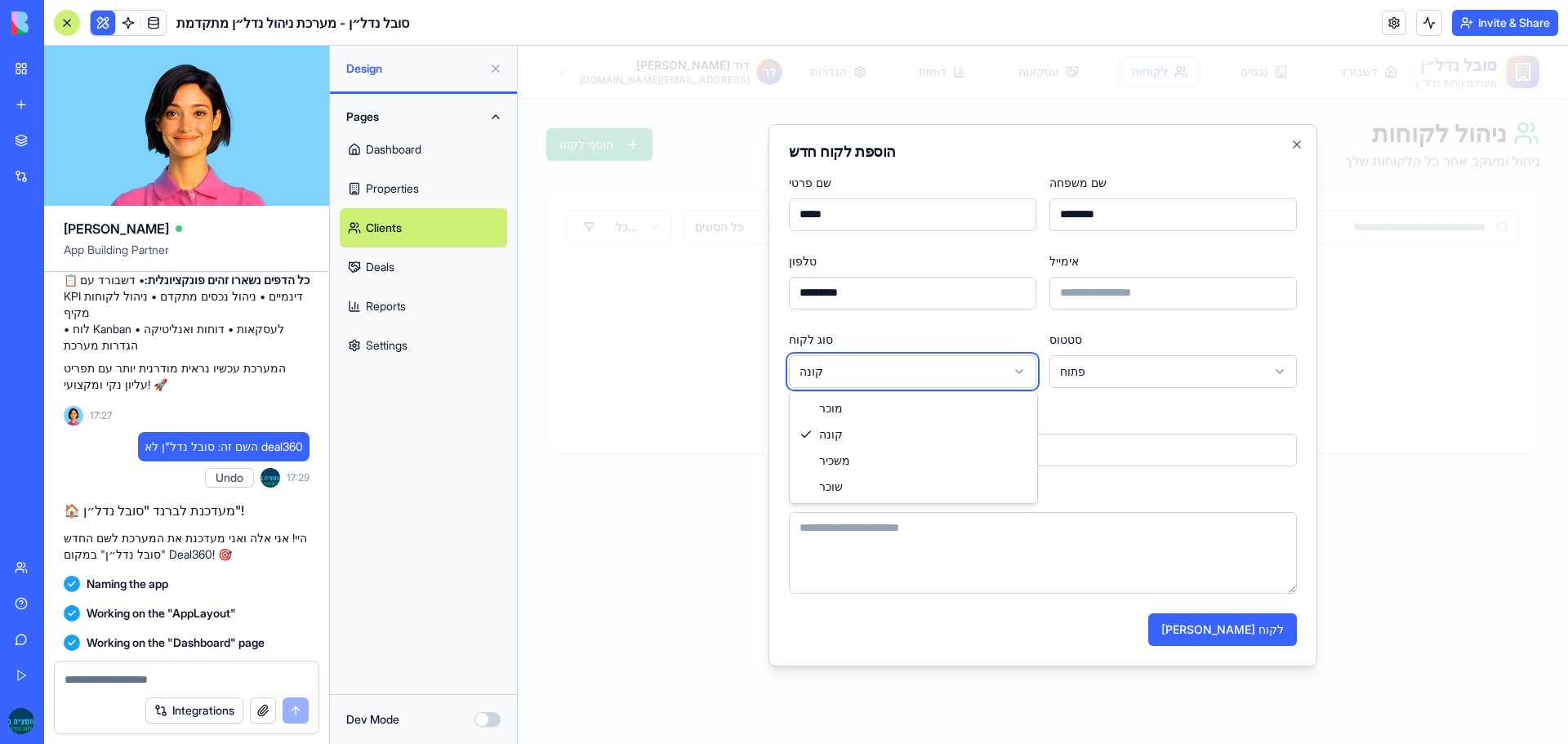
click at [930, 375] on body "**********" at bounding box center [1043, 395] width 1050 height 698
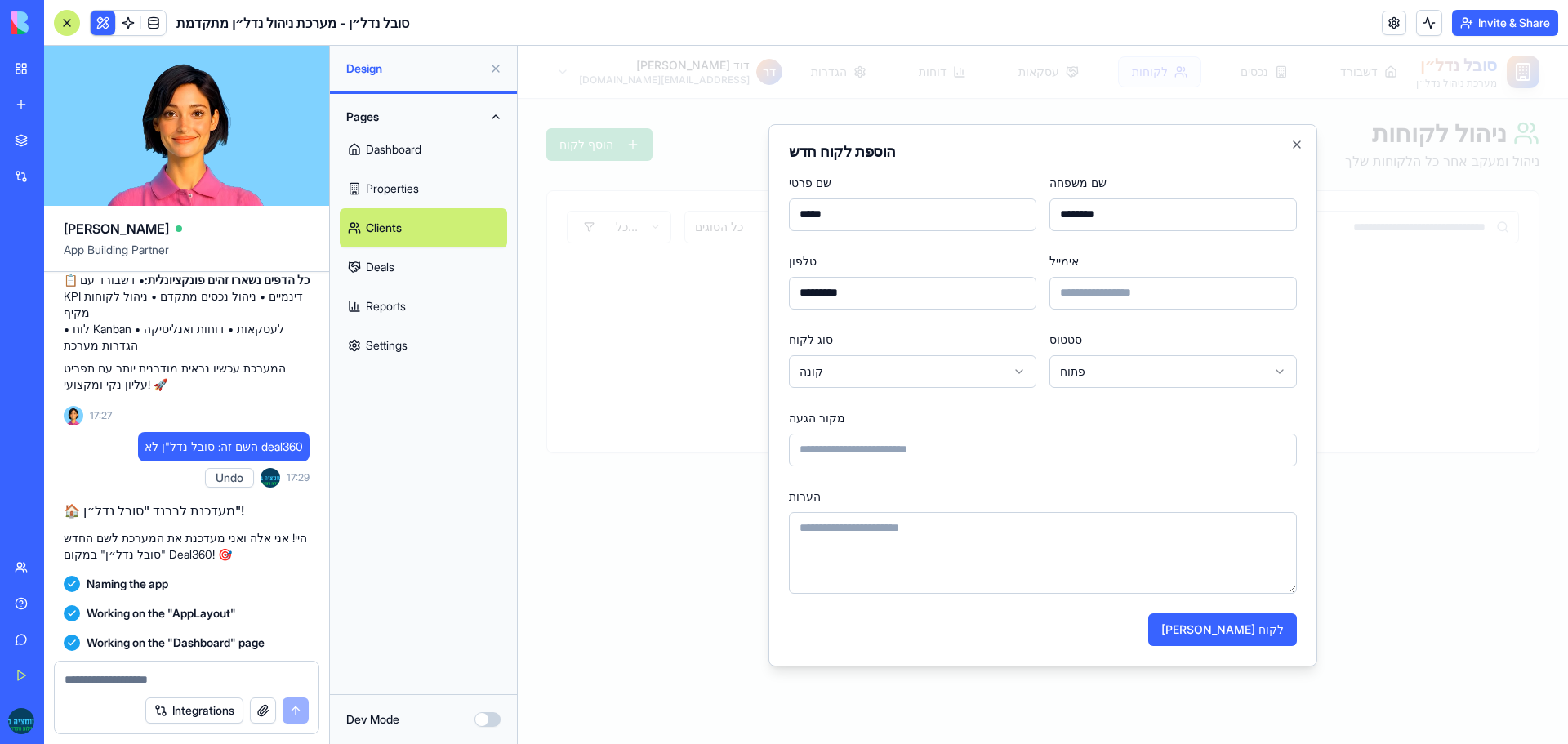
click at [936, 338] on div "סוג לקוח קונה **** **** ***** ****" at bounding box center [913, 358] width 248 height 59
click at [1072, 370] on body "**********" at bounding box center [1043, 395] width 1050 height 698
click at [896, 451] on input "מקור הגעה" at bounding box center [1043, 450] width 508 height 32
click at [1271, 623] on button "צור לקוח" at bounding box center [1222, 630] width 149 height 32
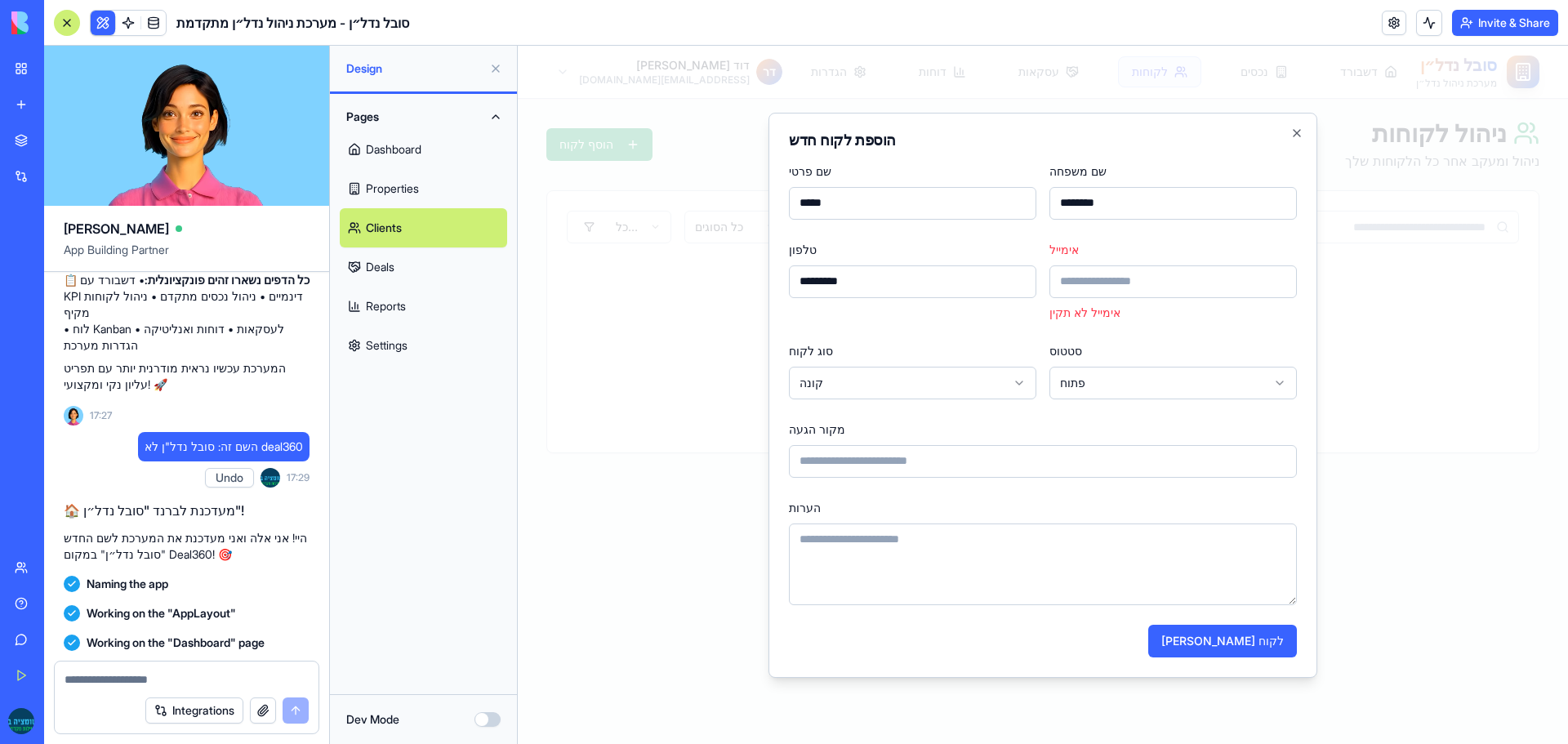
click at [1097, 283] on input "אימייל" at bounding box center [1173, 282] width 248 height 32
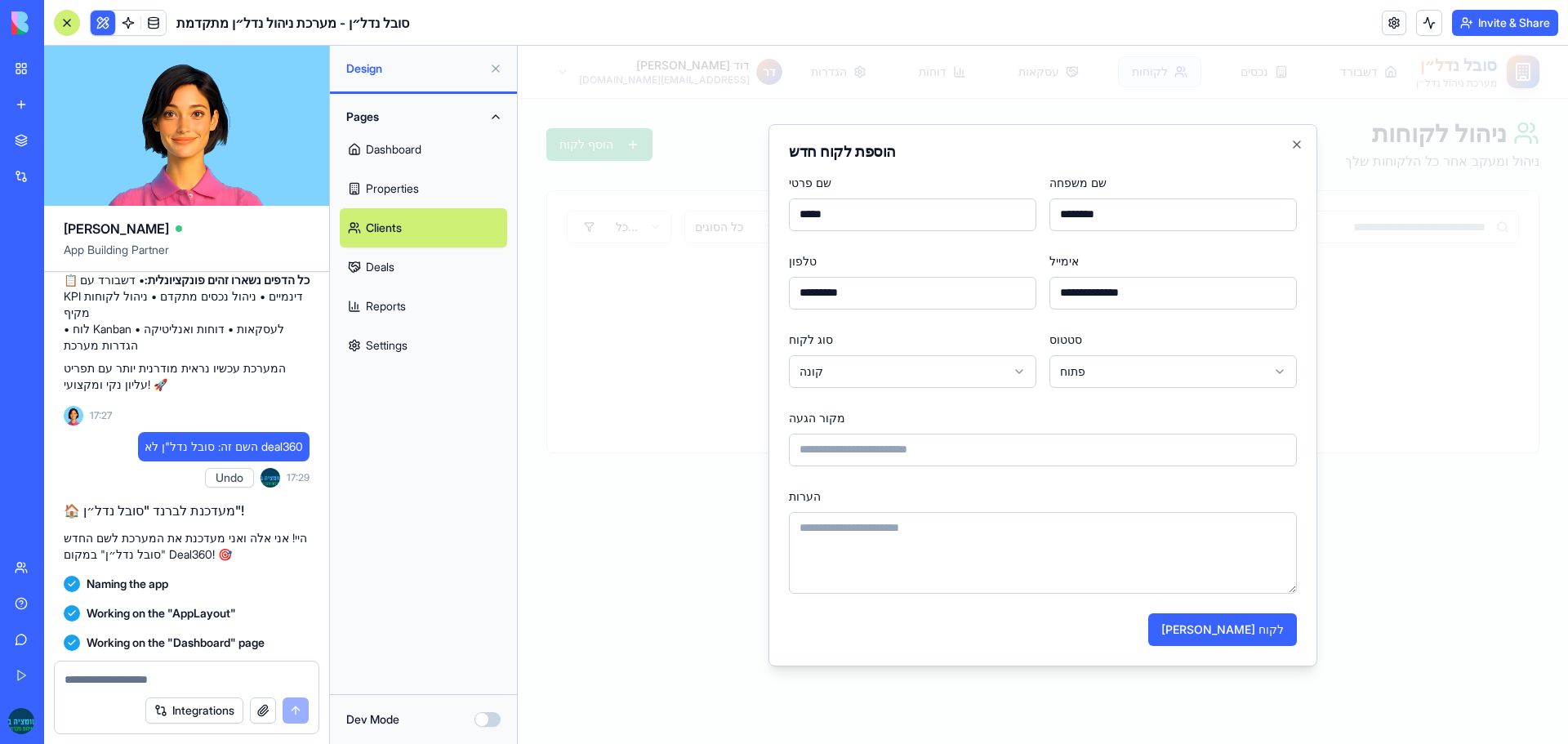
click at [1112, 284] on input "**********" at bounding box center [1173, 293] width 248 height 32
drag, startPoint x: 1118, startPoint y: 293, endPoint x: 1054, endPoint y: 295, distance: 64.0
click at [1054, 295] on input "**********" at bounding box center [1173, 293] width 248 height 32
type input "**********"
click at [1268, 621] on button "צור לקוח" at bounding box center [1222, 630] width 149 height 32
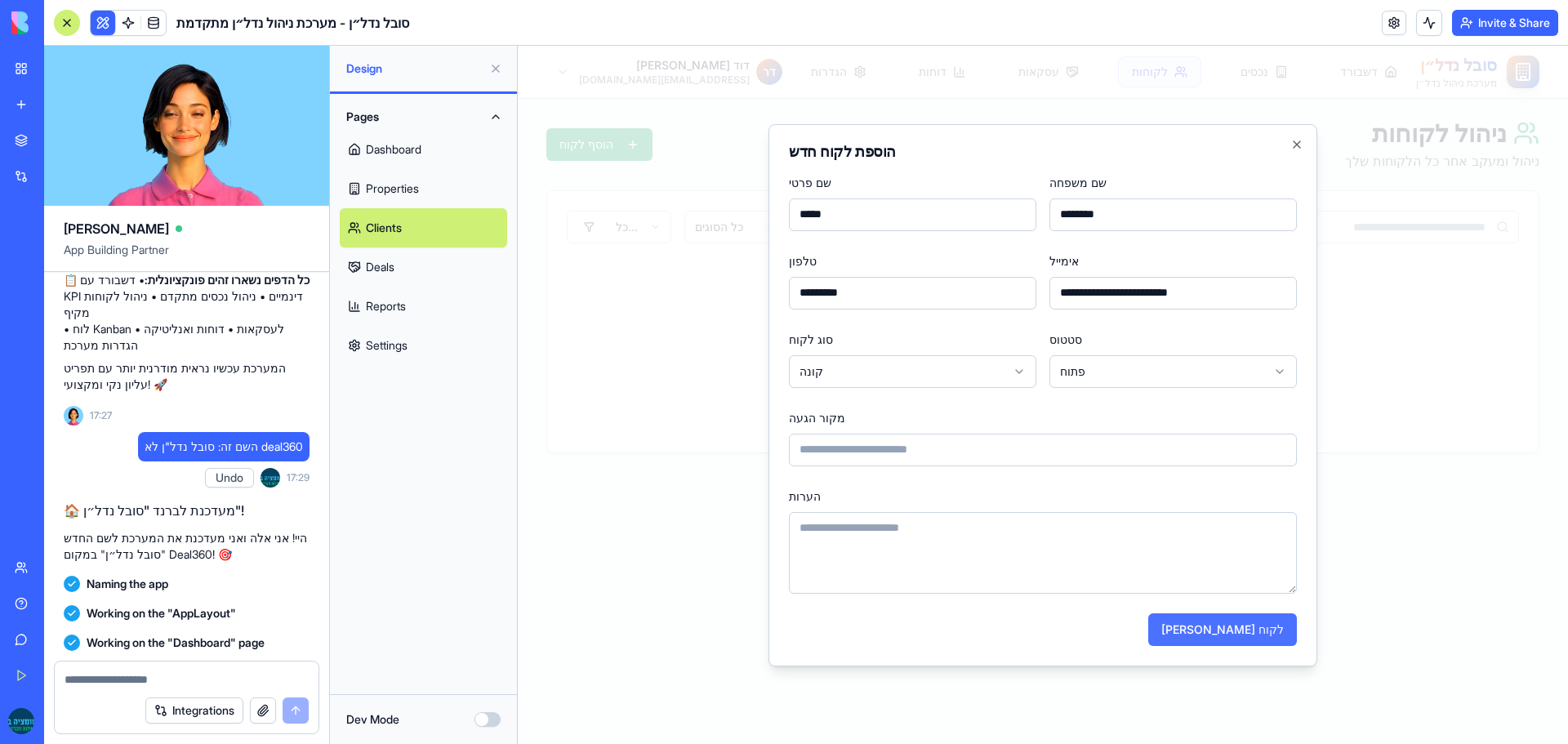
click at [1250, 626] on button "צור לקוח" at bounding box center [1222, 630] width 149 height 32
click at [1016, 444] on input "מקור הגעה" at bounding box center [1043, 450] width 508 height 32
type input "*"
type input "***"
click at [1144, 482] on form "**********" at bounding box center [1043, 409] width 508 height 474
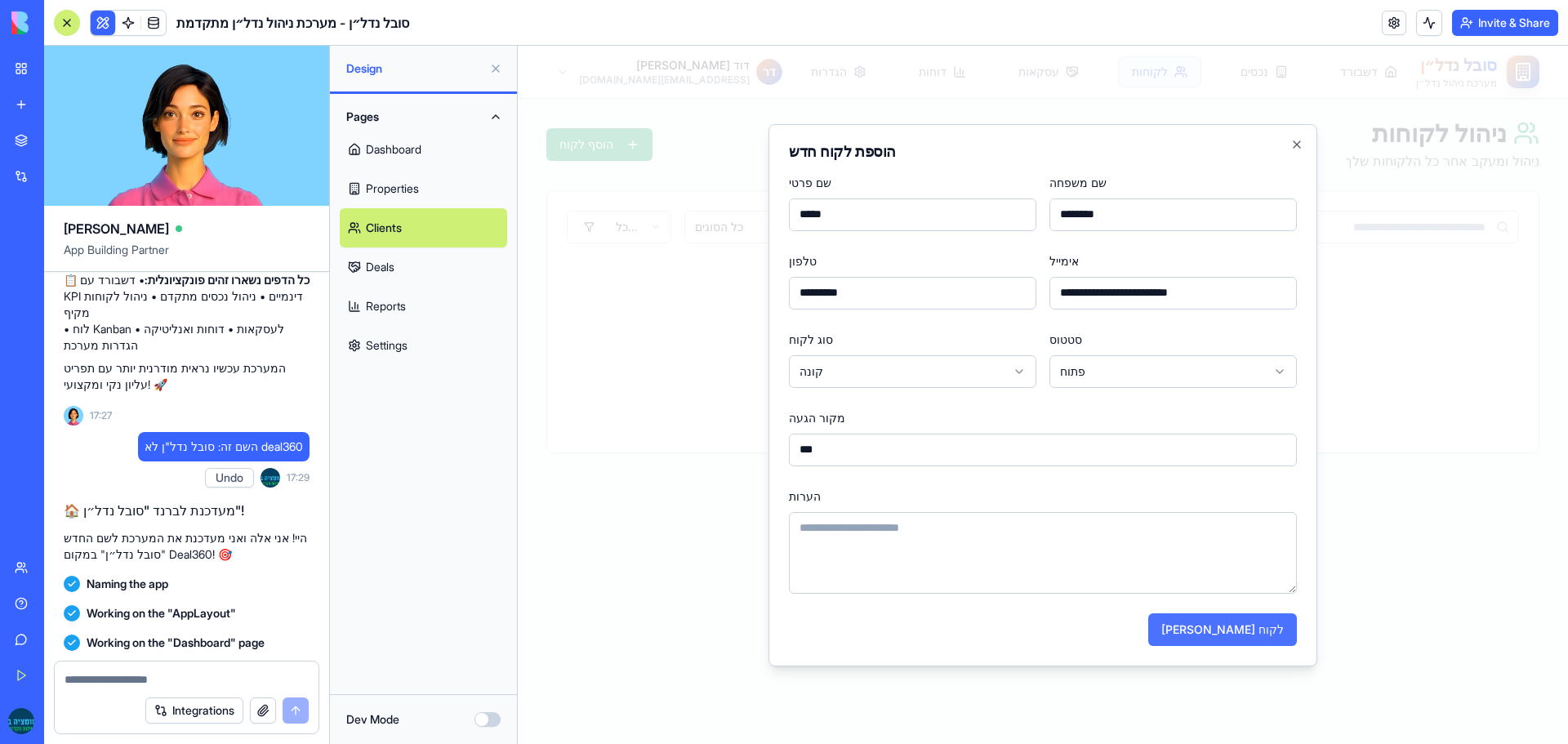
click at [1268, 628] on button "צור לקוח" at bounding box center [1222, 630] width 149 height 32
click at [1210, 295] on input "**********" at bounding box center [1173, 293] width 248 height 32
click at [943, 289] on input "*********" at bounding box center [913, 293] width 248 height 32
type input "**********"
click at [1268, 637] on button "צור לקוח" at bounding box center [1222, 630] width 149 height 32
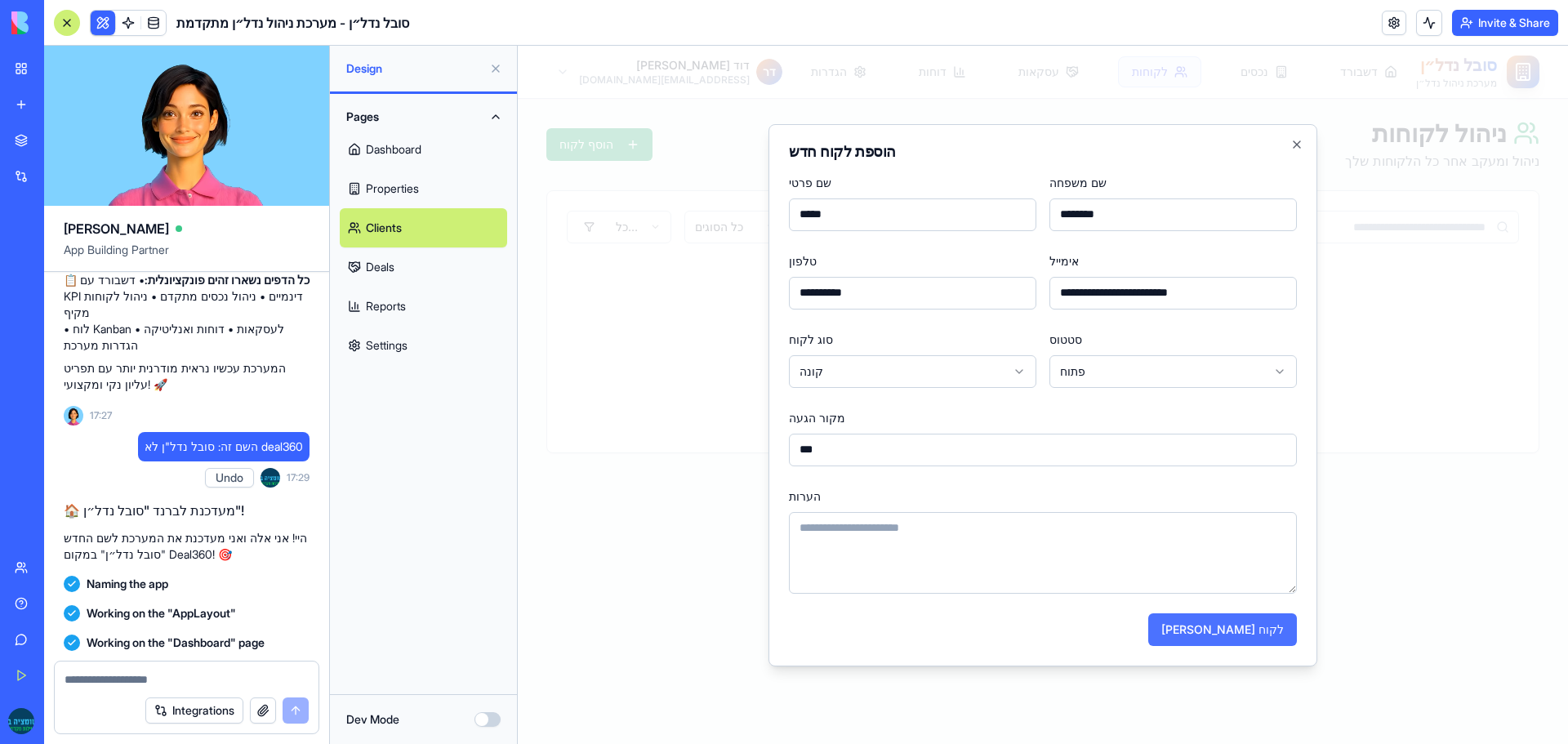
click at [1265, 623] on button "צור לקוח" at bounding box center [1222, 630] width 149 height 32
click at [993, 266] on div "**********" at bounding box center [913, 280] width 248 height 59
click at [1297, 142] on icon "button" at bounding box center [1296, 144] width 13 height 13
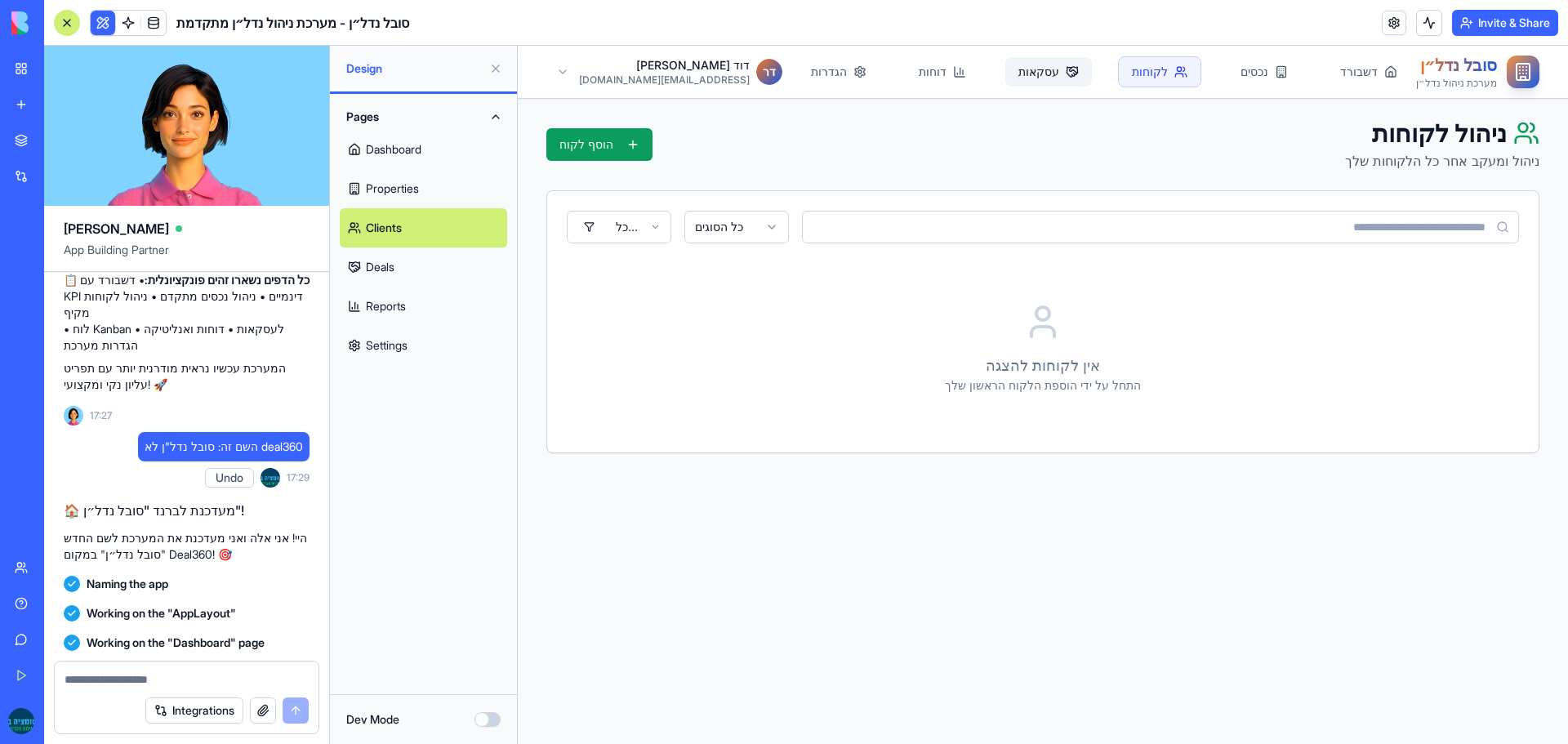
click at [1007, 73] on link "עסקאות" at bounding box center [1049, 72] width 87 height 30
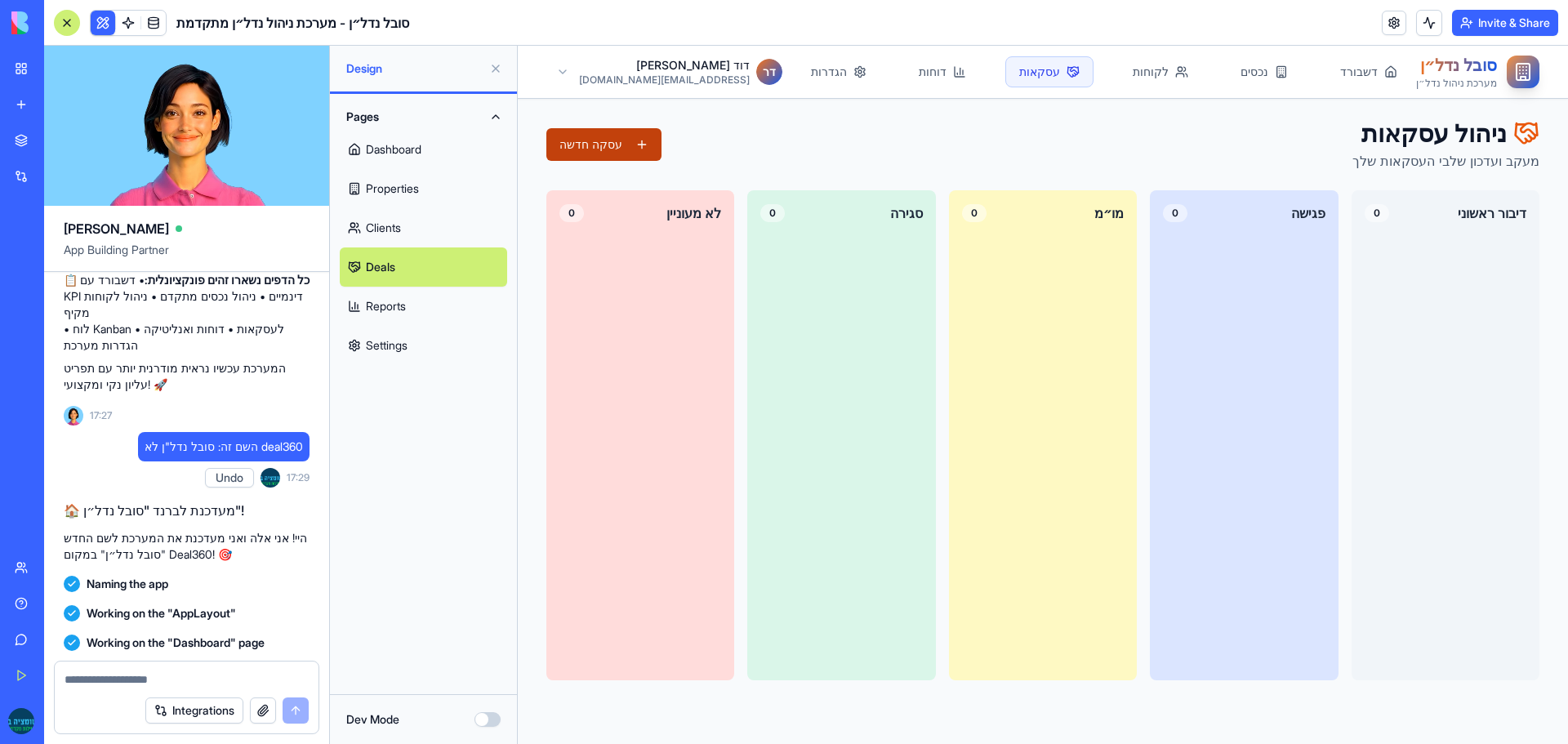
click at [609, 149] on button "עסקה חדשה" at bounding box center [604, 145] width 115 height 32
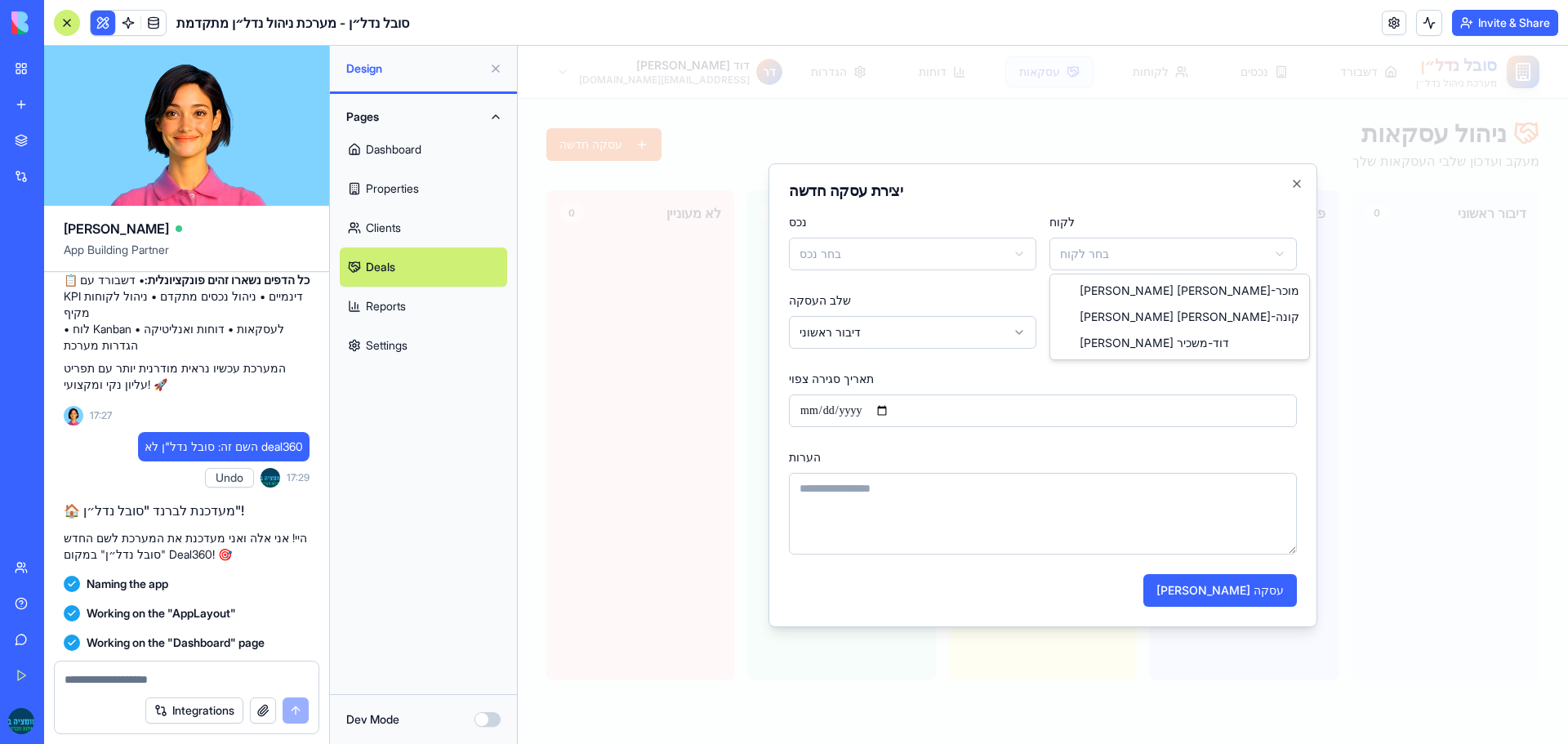
click at [1077, 247] on body "**********" at bounding box center [1043, 395] width 1050 height 698
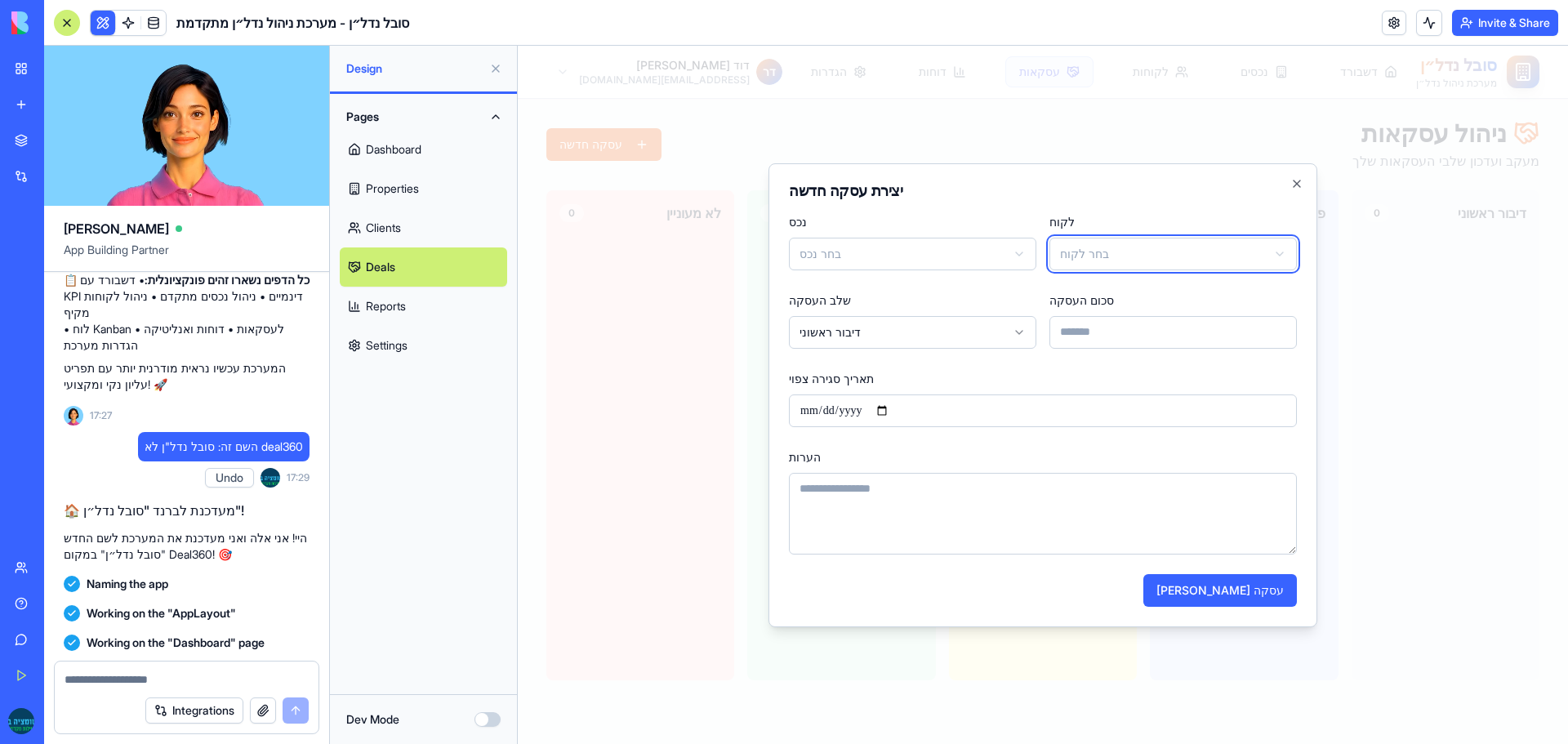
click at [924, 252] on body "**********" at bounding box center [1043, 395] width 1050 height 698
click at [922, 252] on body "**********" at bounding box center [1043, 395] width 1050 height 698
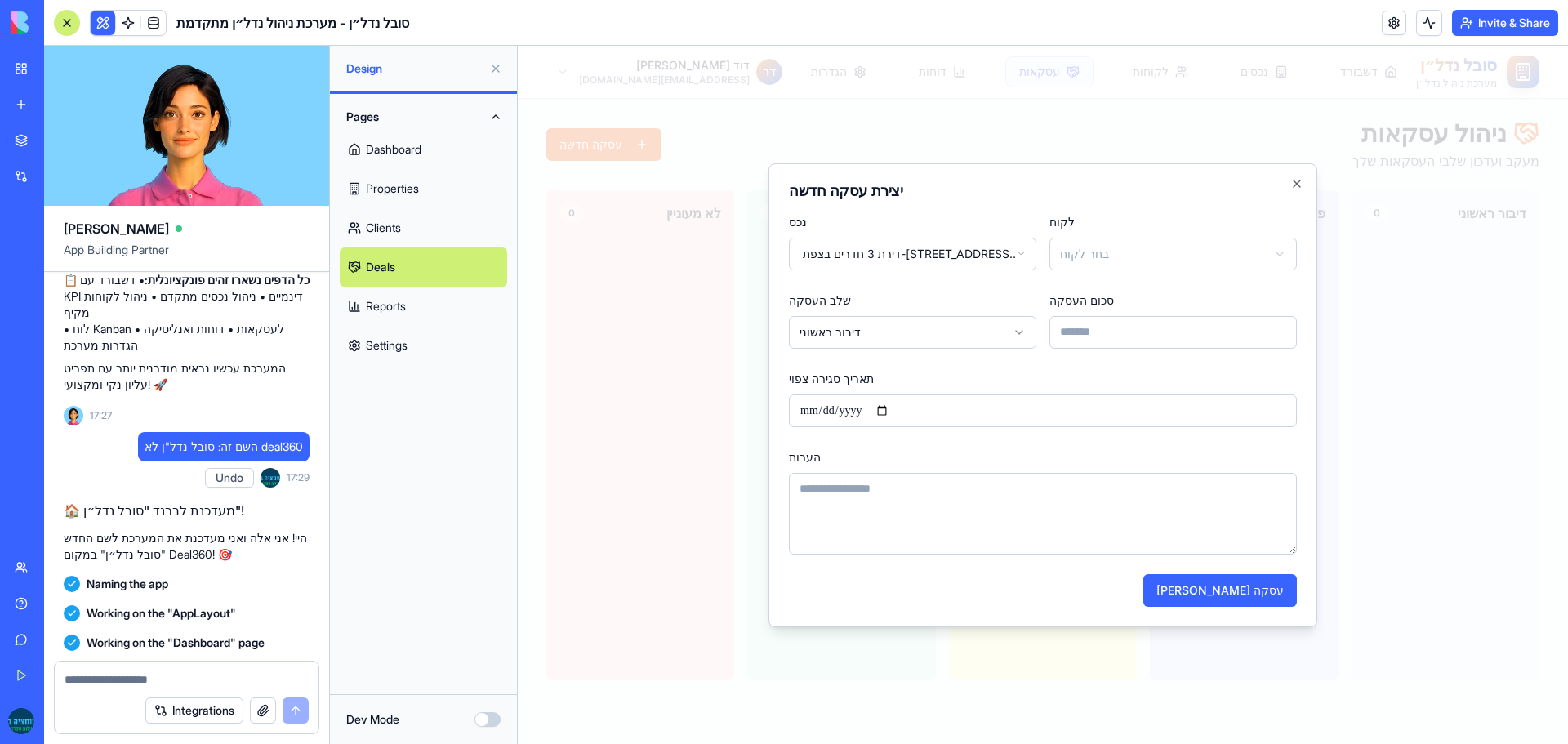
click at [1101, 244] on body "**********" at bounding box center [1043, 395] width 1050 height 698
click at [1080, 323] on input "*" at bounding box center [1173, 332] width 248 height 32
type input "*******"
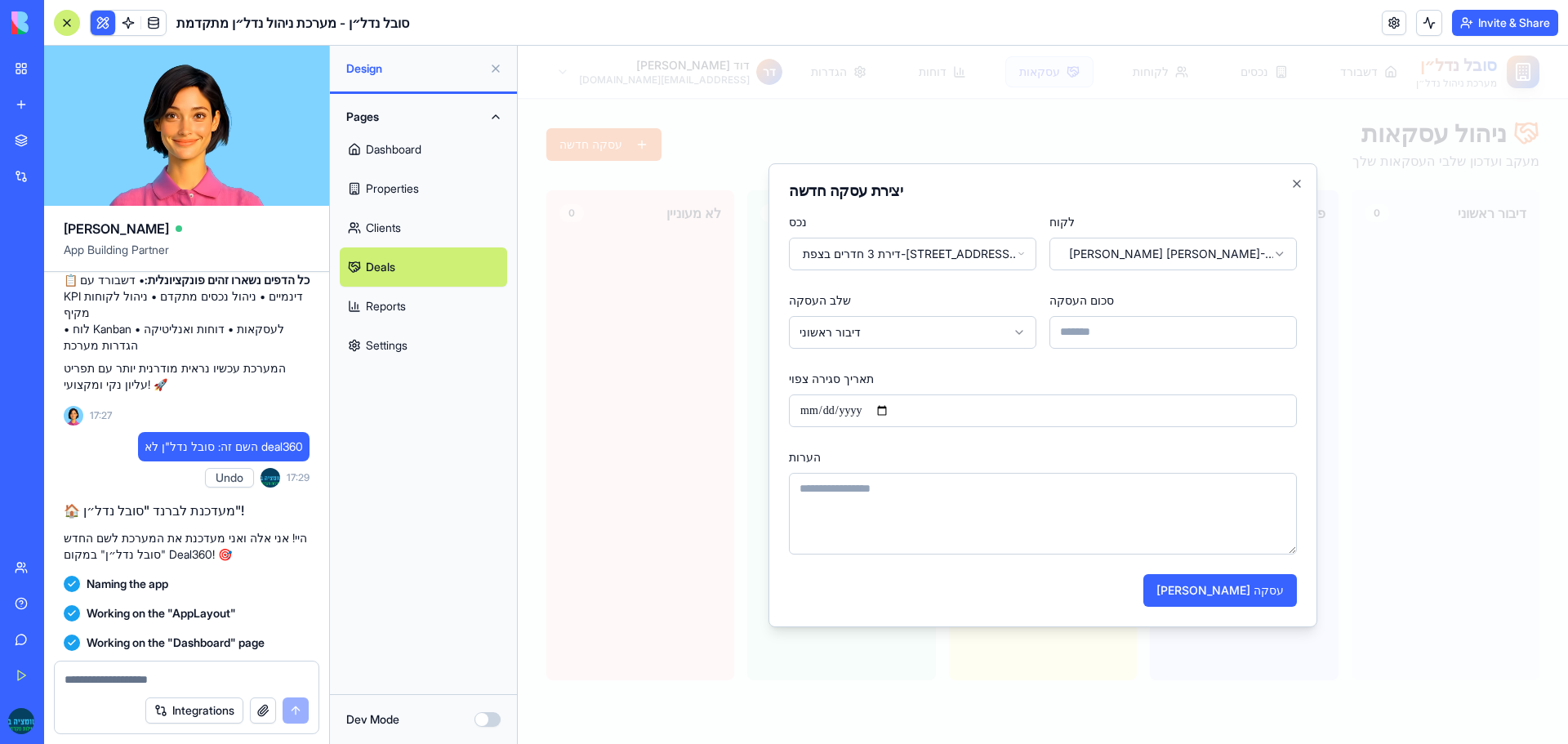
click at [983, 285] on form "**********" at bounding box center [1043, 409] width 508 height 395
click at [1263, 598] on button "צור עסקה" at bounding box center [1220, 591] width 153 height 32
click at [1234, 406] on input "תאריך סגירה צפוי" at bounding box center [1043, 410] width 508 height 32
click at [1185, 409] on input "תאריך סגירה צפוי" at bounding box center [1043, 410] width 508 height 32
type input "**********"
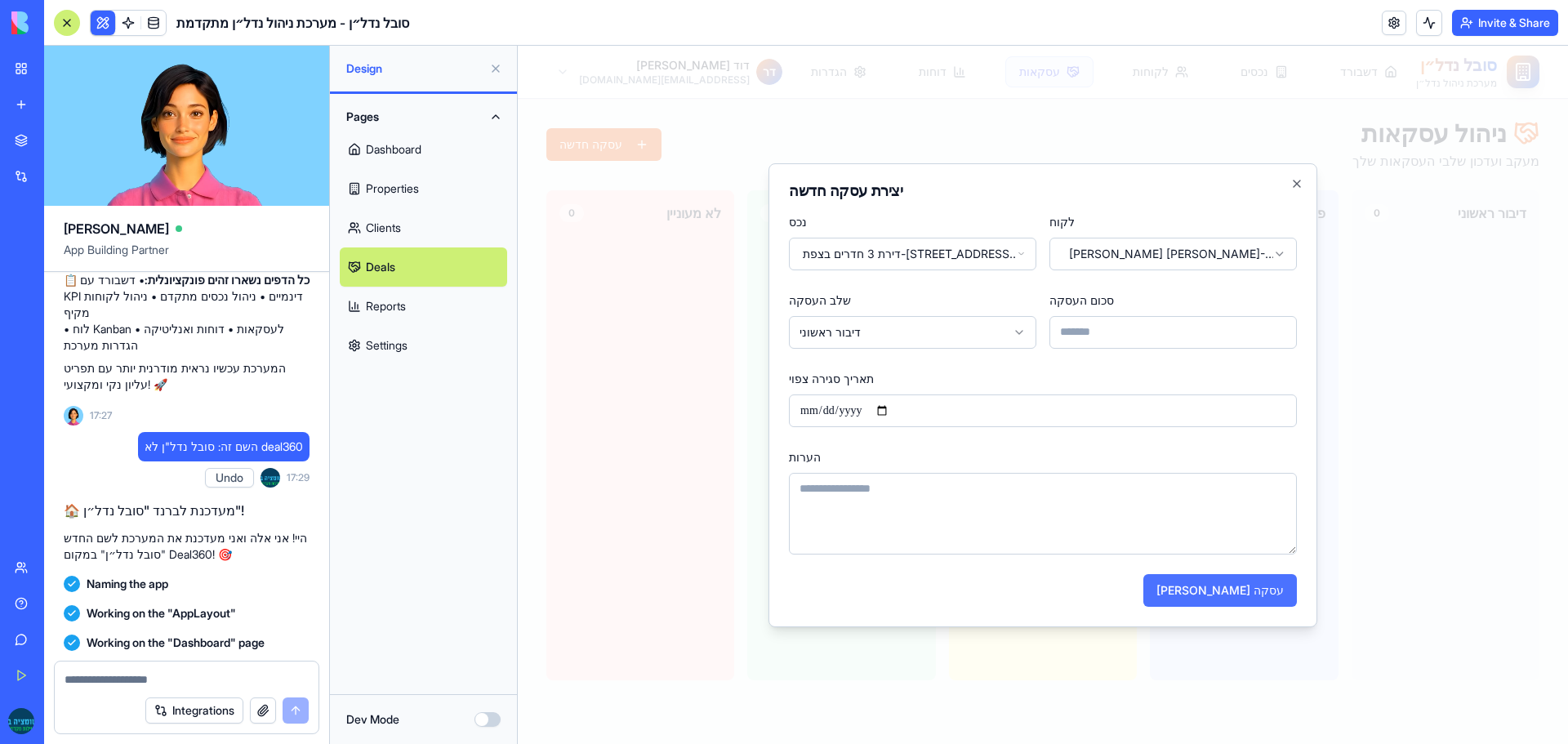
click at [1272, 587] on button "צור עסקה" at bounding box center [1220, 591] width 153 height 32
click at [1267, 599] on button "צור עסקה" at bounding box center [1220, 591] width 153 height 32
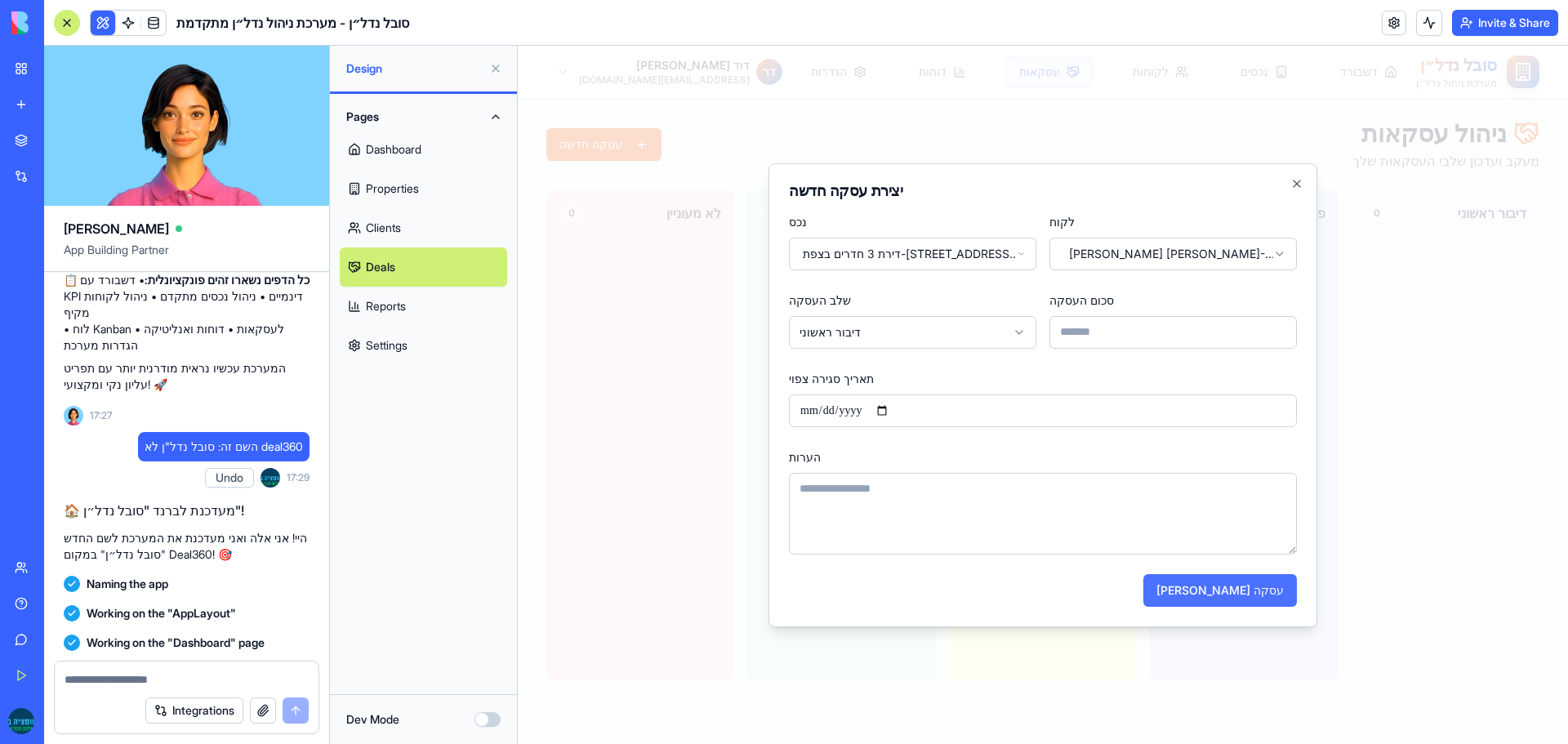
click at [1267, 599] on button "צור עסקה" at bounding box center [1220, 591] width 153 height 32
click at [1296, 186] on icon "button" at bounding box center [1296, 183] width 13 height 13
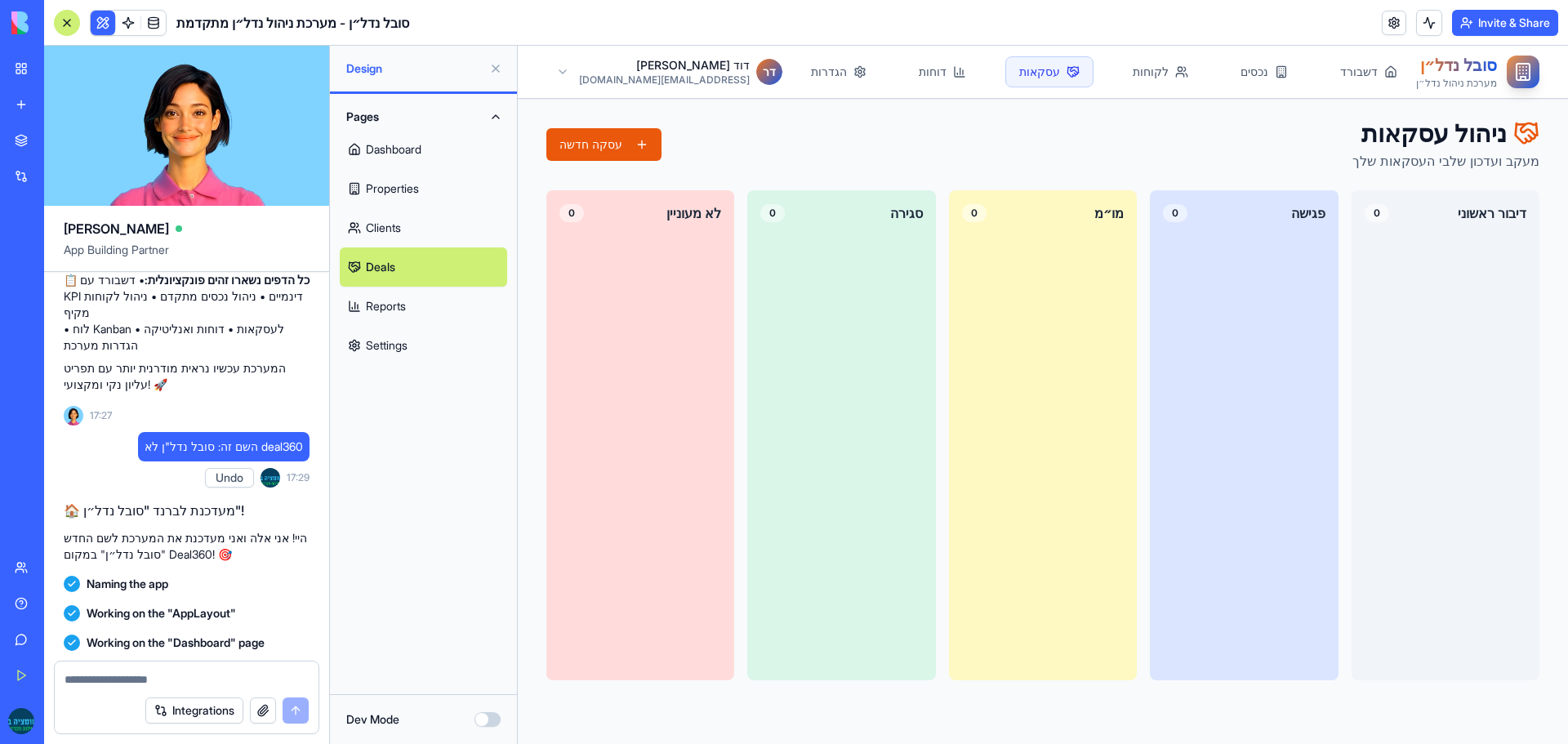
click at [155, 680] on textarea at bounding box center [186, 679] width 244 height 16
type textarea "**********"
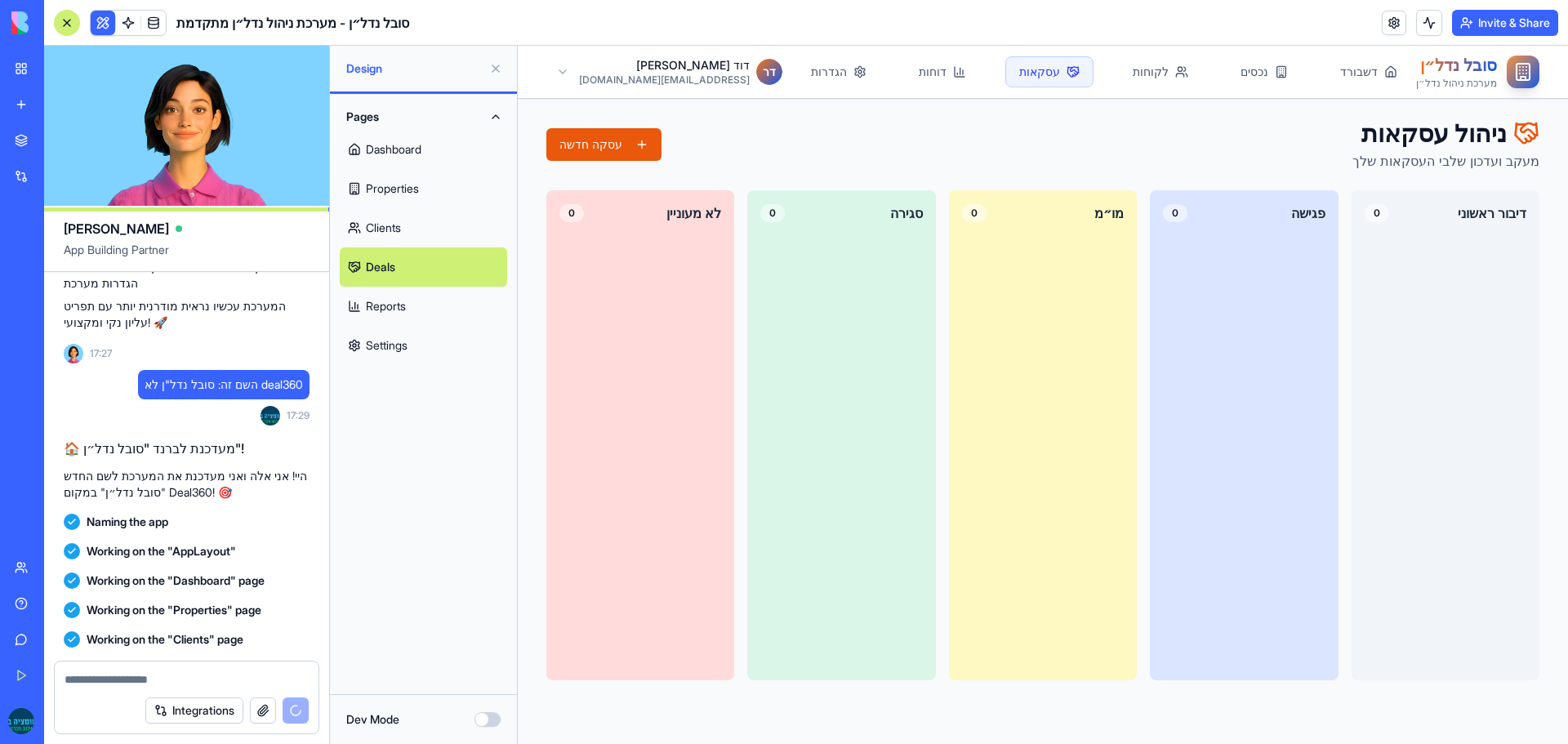
scroll to position [7649, 0]
